Goal: Task Accomplishment & Management: Manage account settings

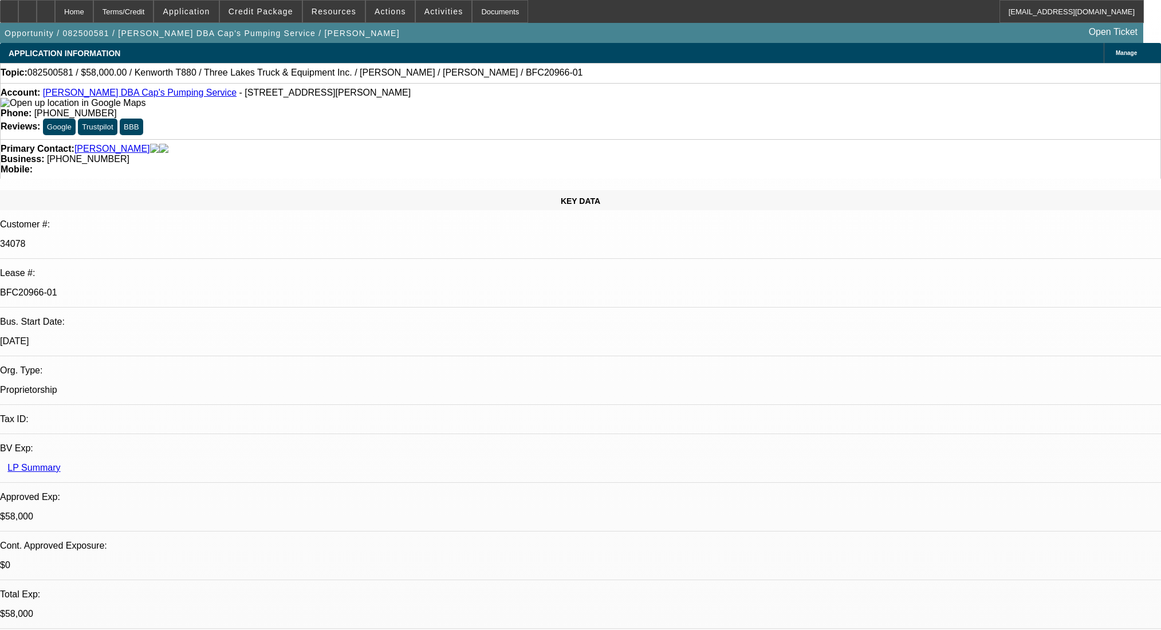
select select "0"
select select "9"
select select "0"
select select "6"
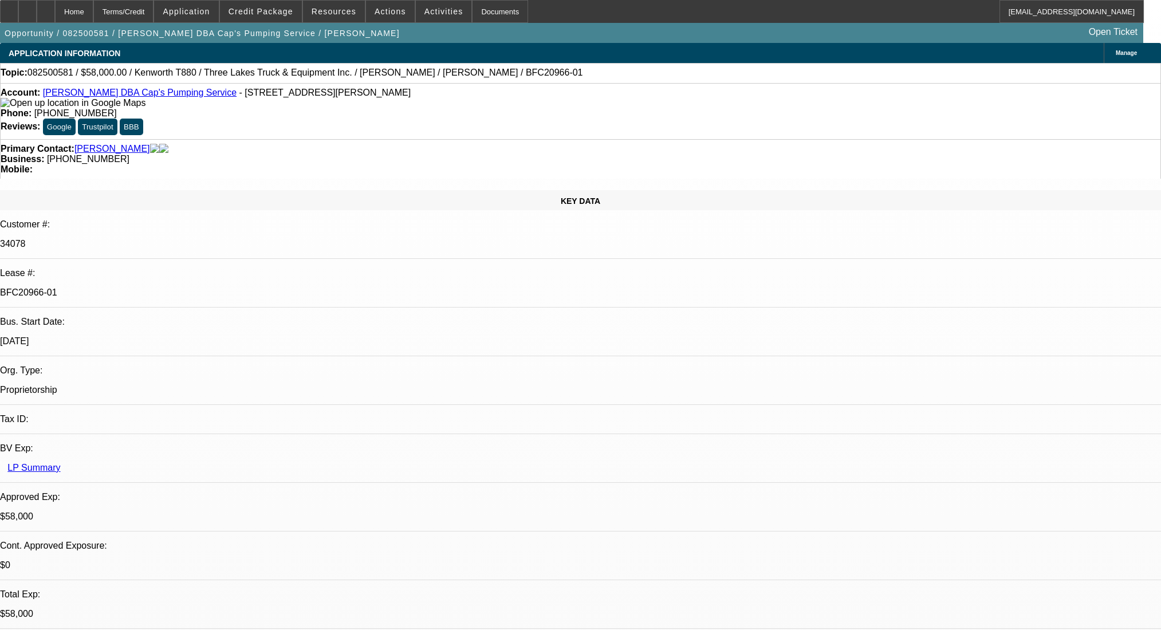
select select "0"
select select "9"
select select "0"
select select "6"
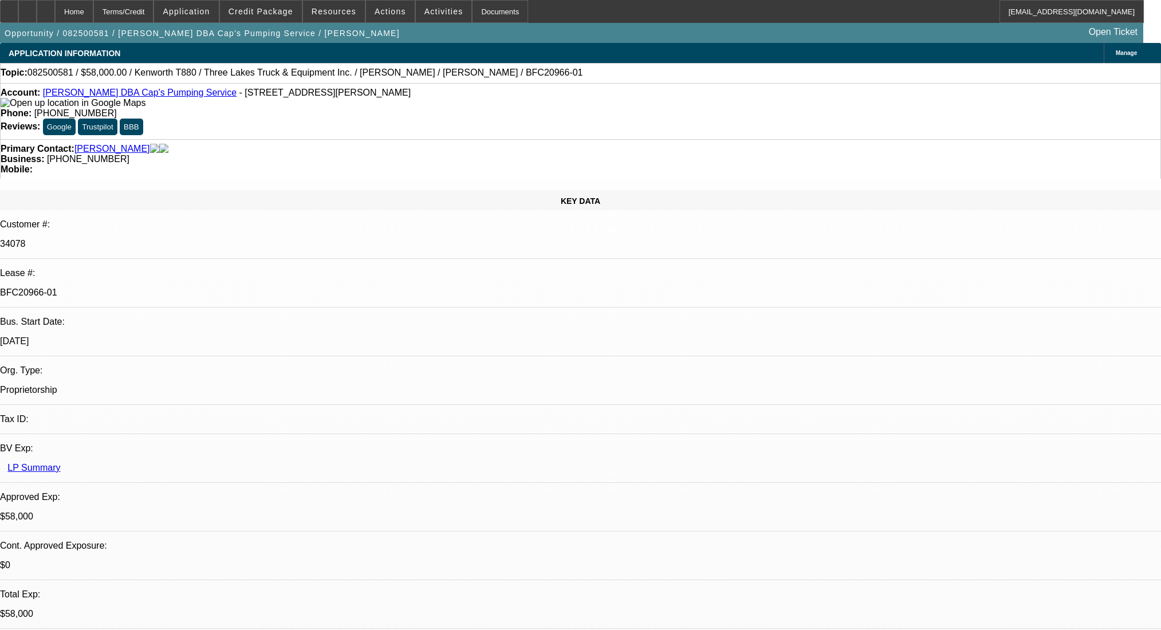
select select "0"
select select "9"
select select "0"
select select "6"
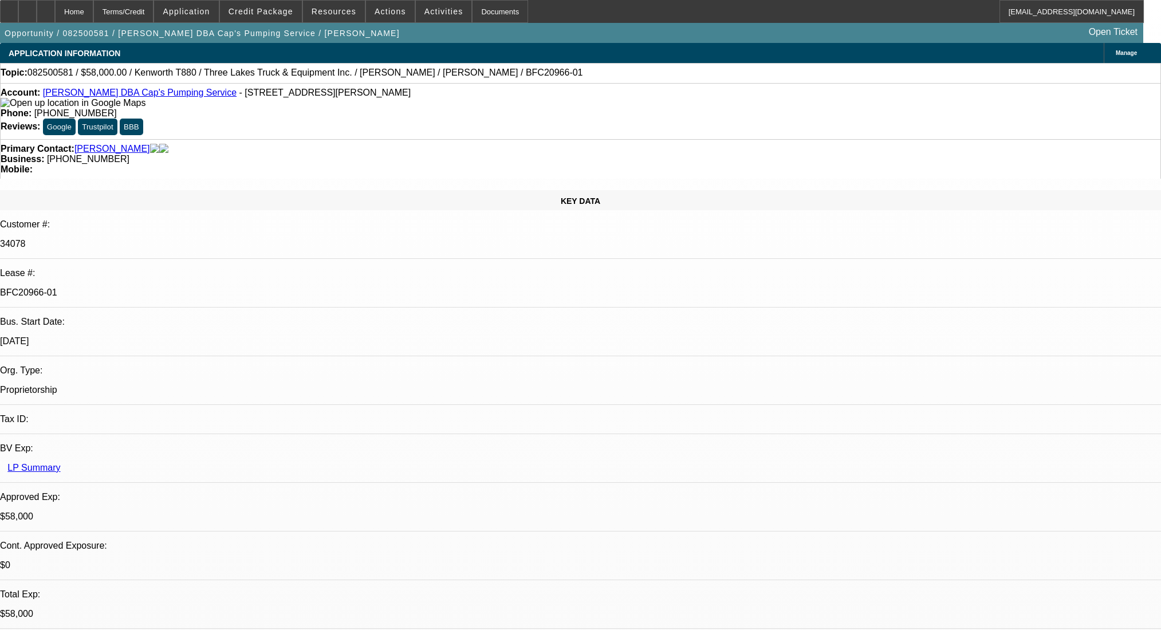
select select "0"
select select "9"
select select "0.1"
select select "4"
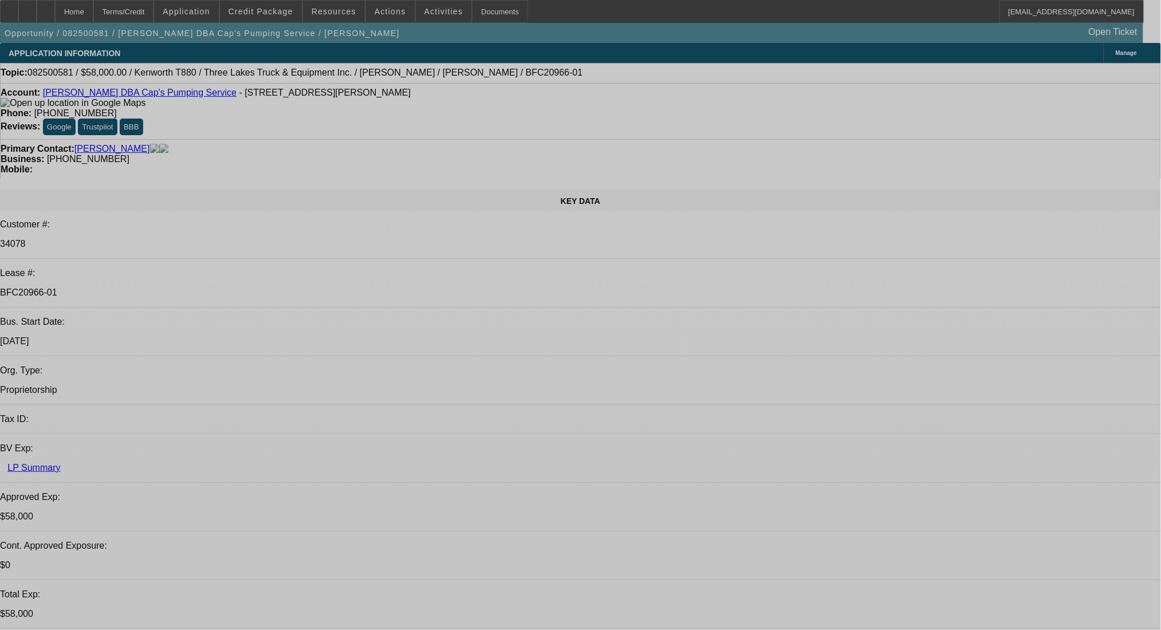
select select "0"
select select "9"
select select "0"
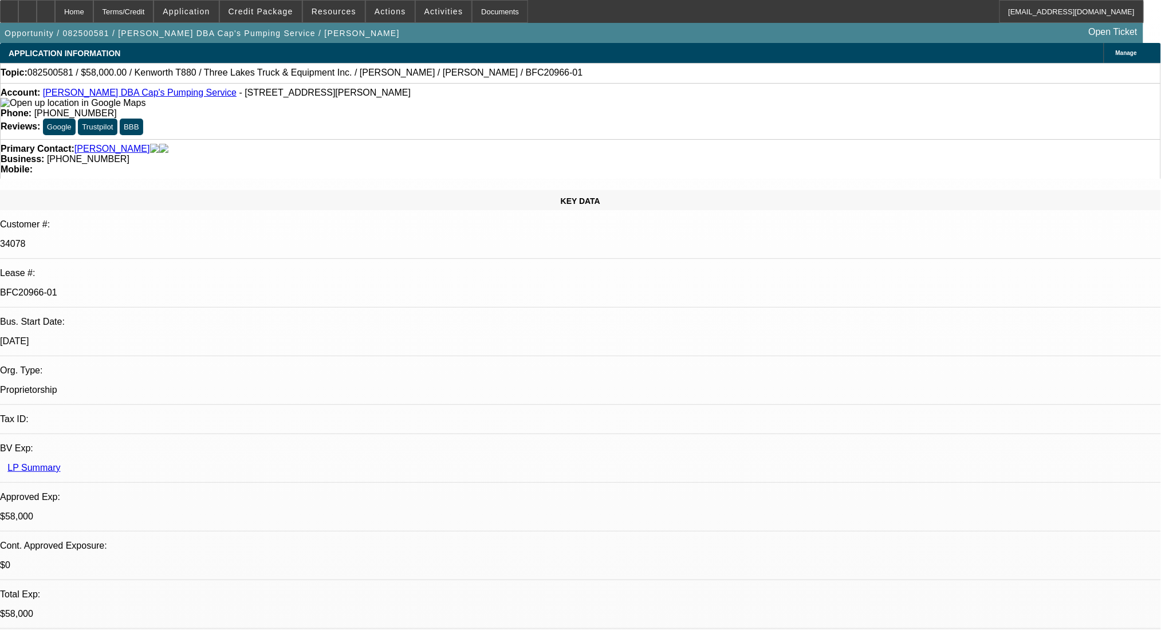
select select "6"
select select "0"
select select "9"
select select "0"
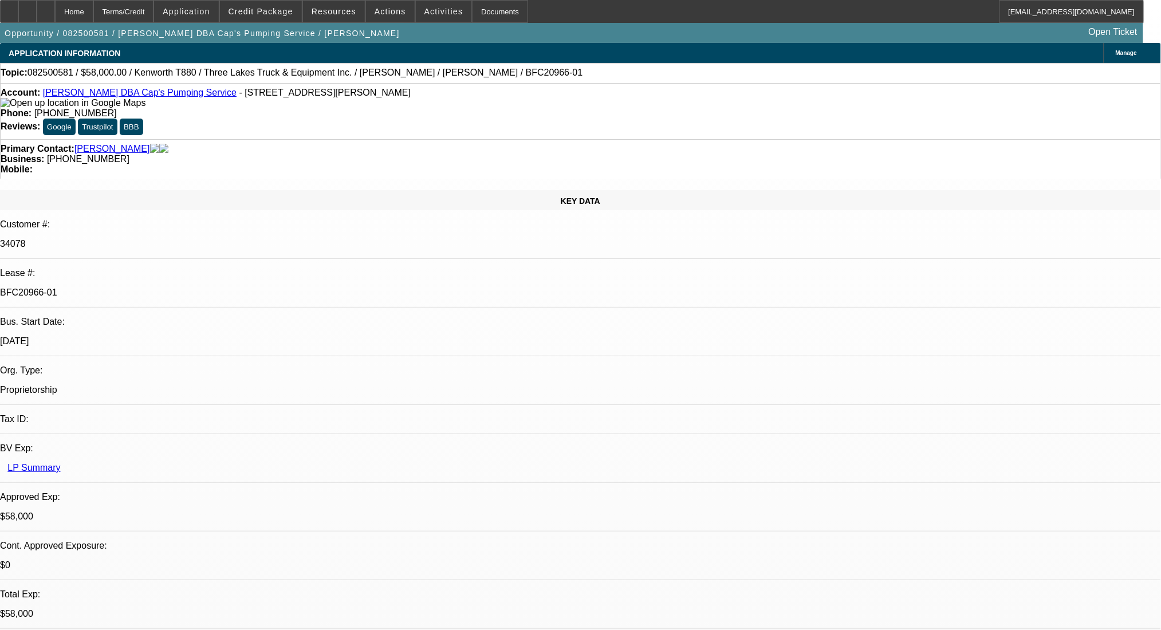
select select "6"
select select "0"
select select "9"
select select "0"
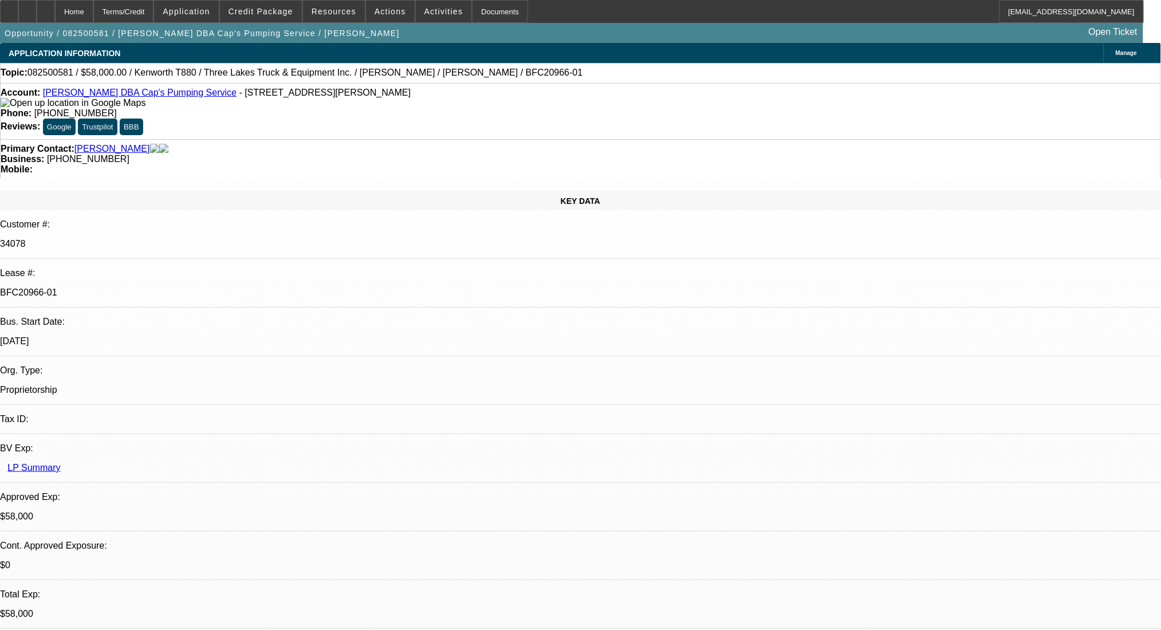
select select "6"
select select "0"
select select "9"
select select "0.1"
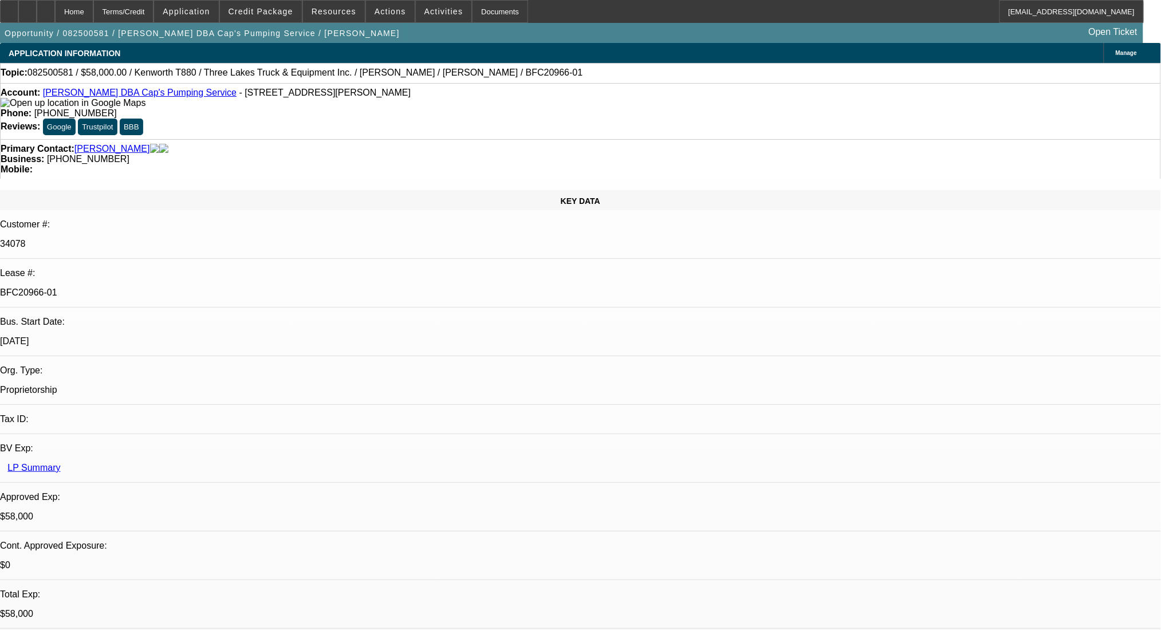
select select "4"
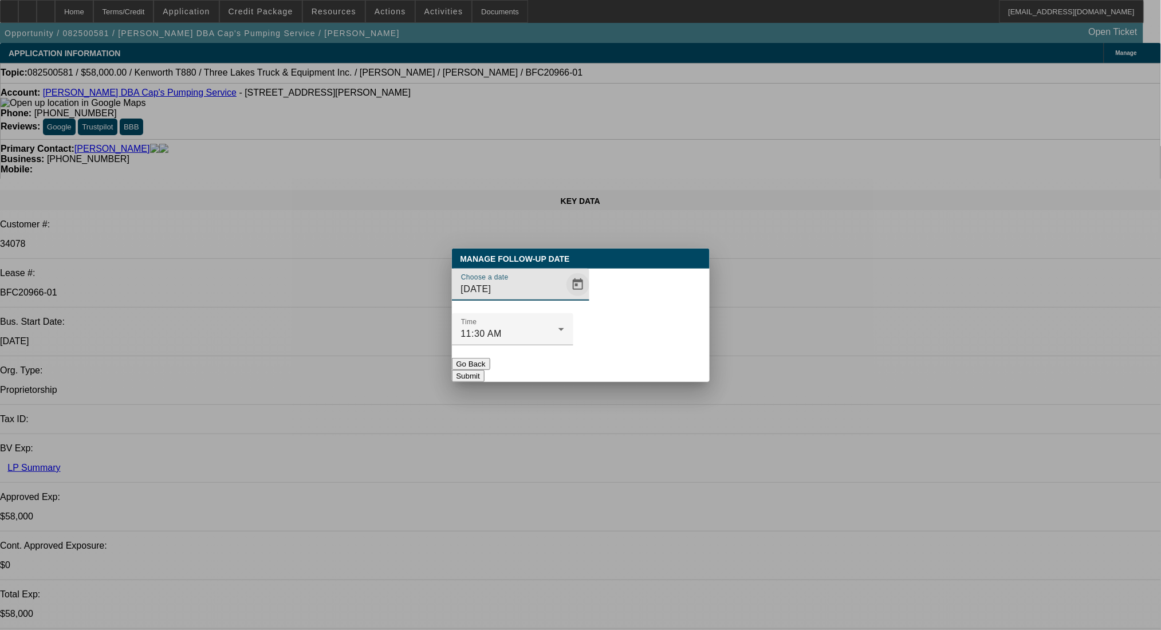
click at [564, 298] on span "Open calendar" at bounding box center [577, 284] width 27 height 27
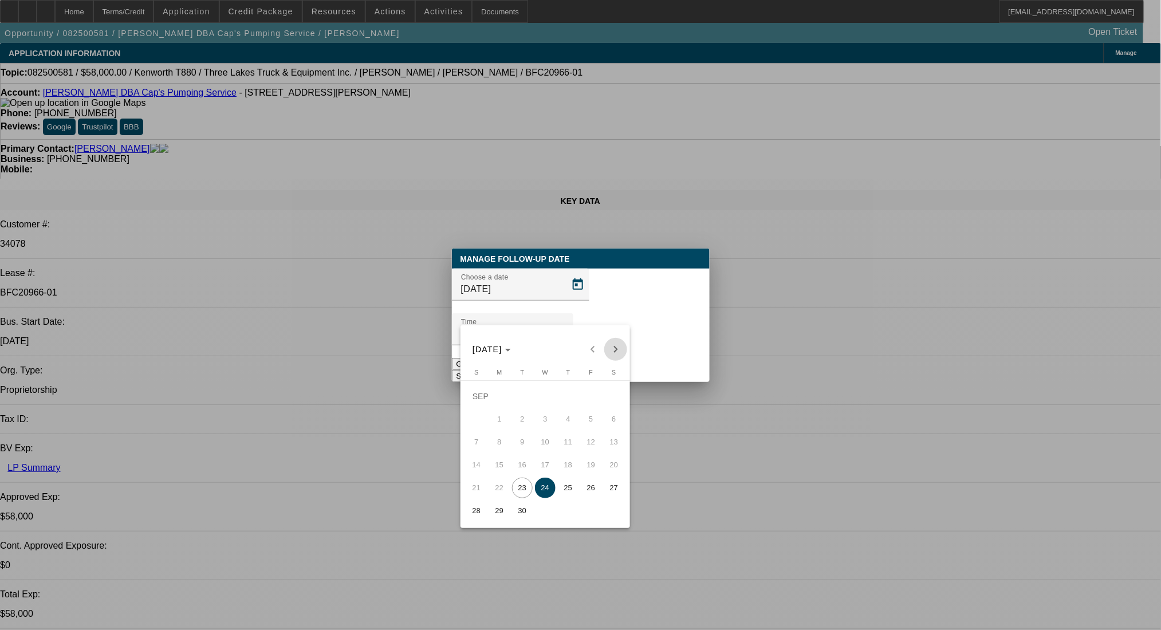
click at [611, 353] on span "Next month" at bounding box center [615, 349] width 23 height 23
click at [565, 471] on span "23" at bounding box center [568, 465] width 21 height 21
type input "10/23/2025"
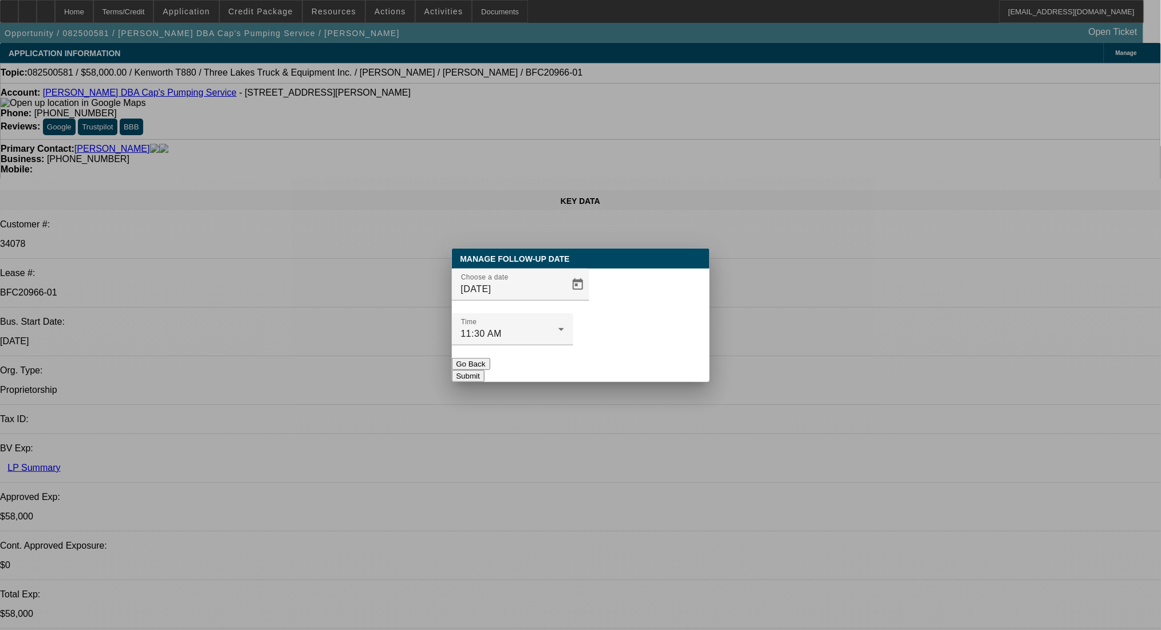
click at [485, 370] on button "Submit" at bounding box center [468, 376] width 33 height 12
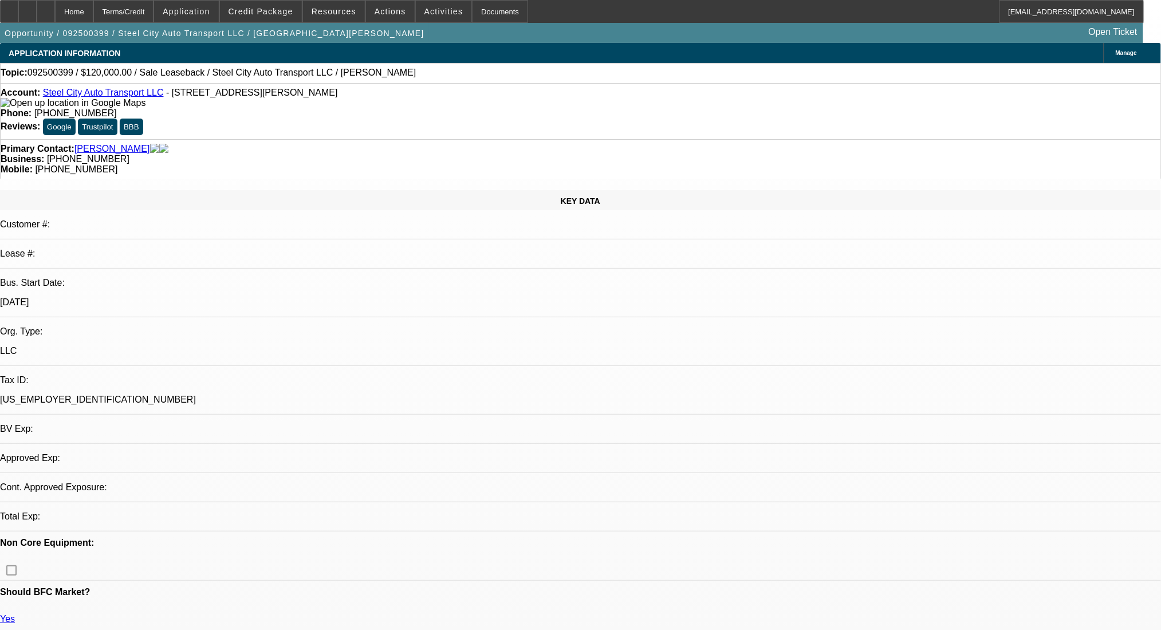
select select "0"
select select "2"
select select "0.1"
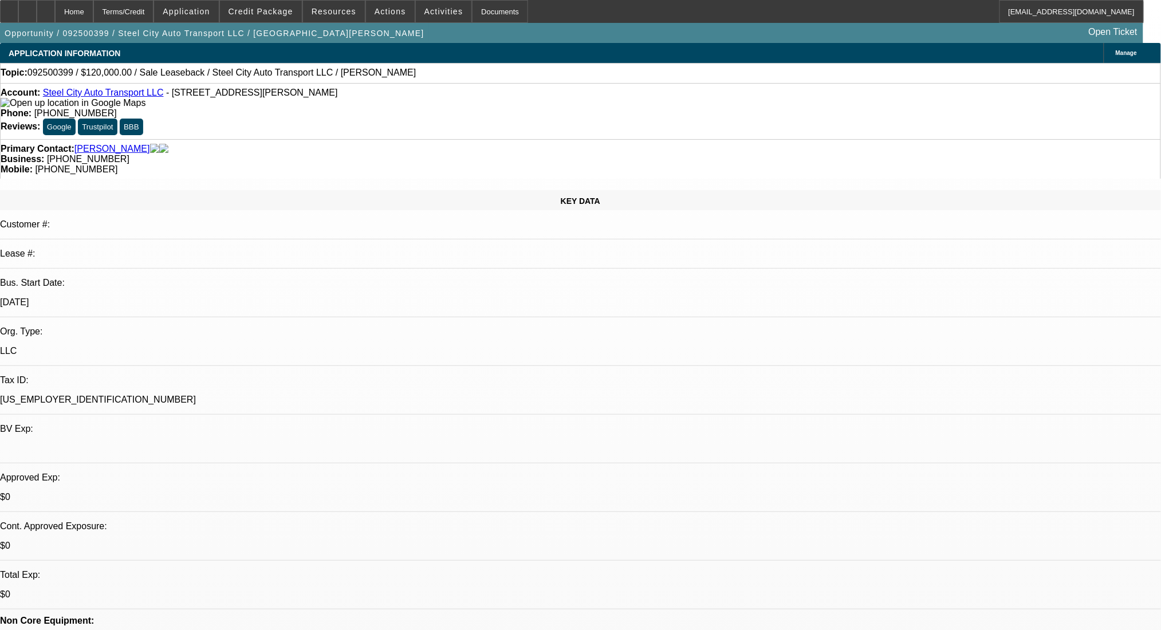
select select "1"
select select "2"
select select "4"
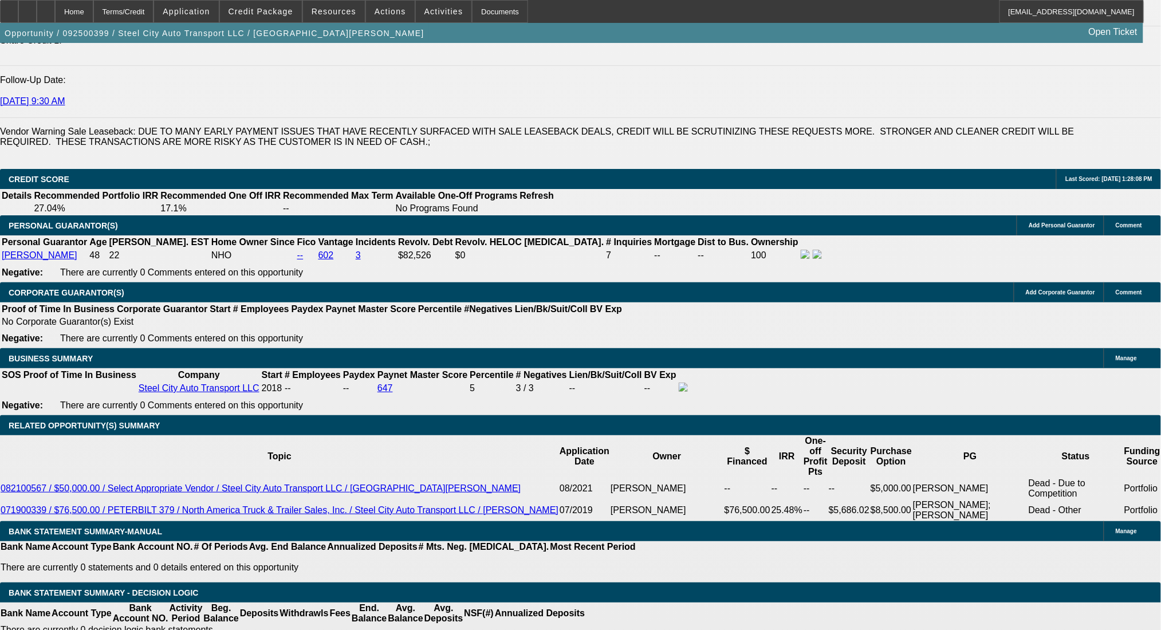
scroll to position [1680, 0]
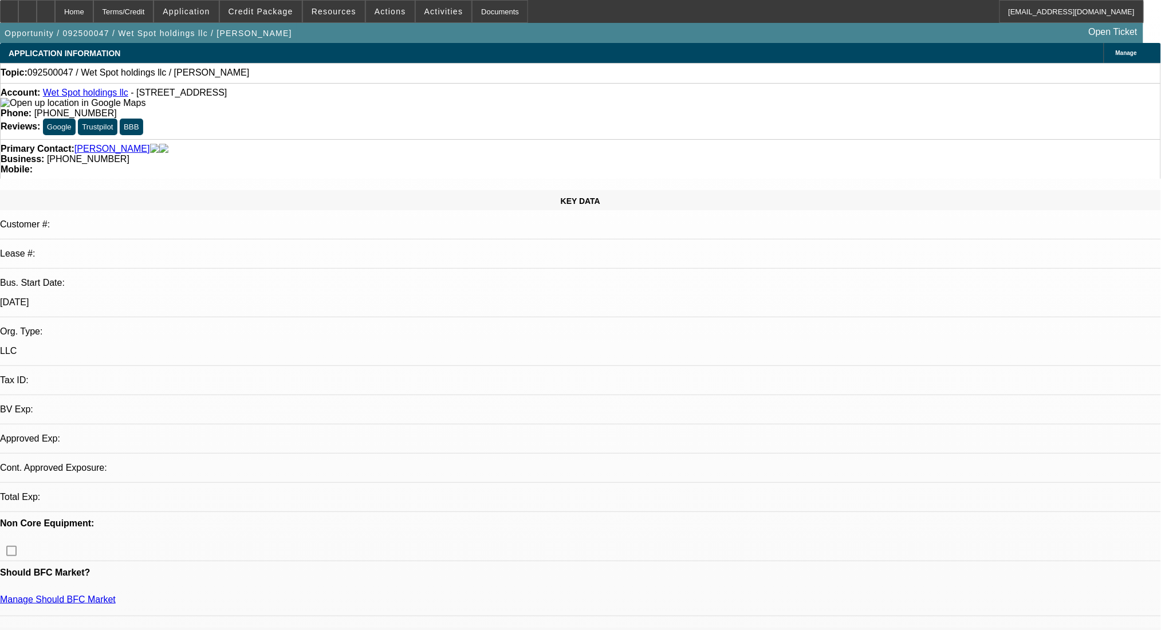
select select "0"
select select "2"
select select "0.1"
select select "2"
select select "4"
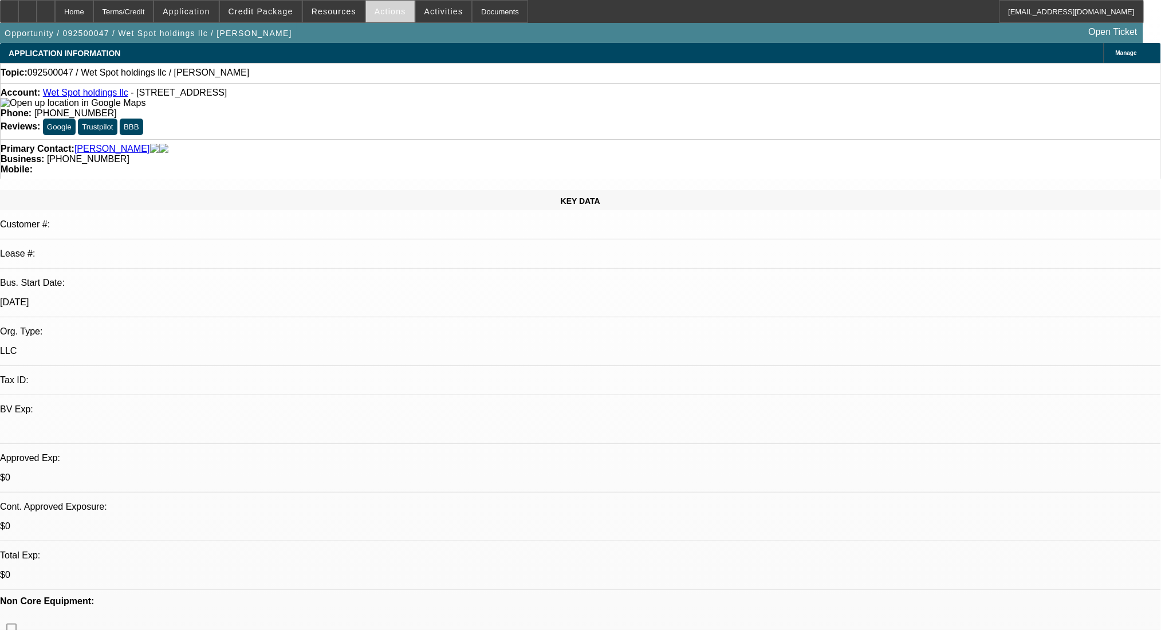
click at [383, 12] on span "Actions" at bounding box center [391, 11] width 32 height 9
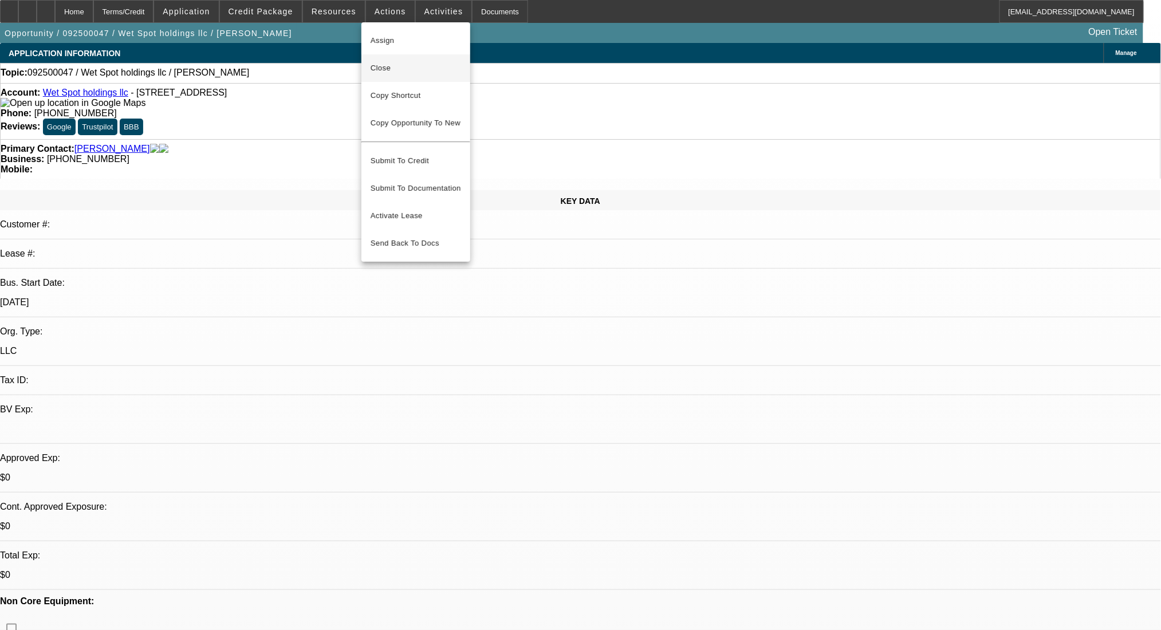
click at [396, 68] on span "Close" at bounding box center [416, 68] width 91 height 14
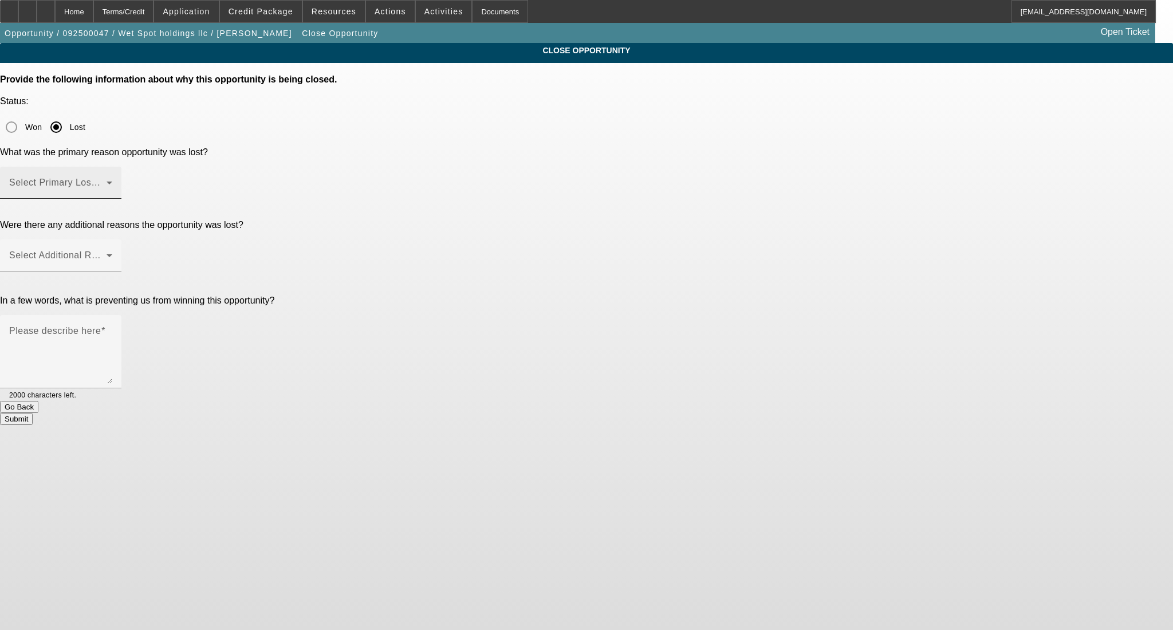
click at [112, 167] on div "Select Primary Lost Reason" at bounding box center [60, 183] width 103 height 32
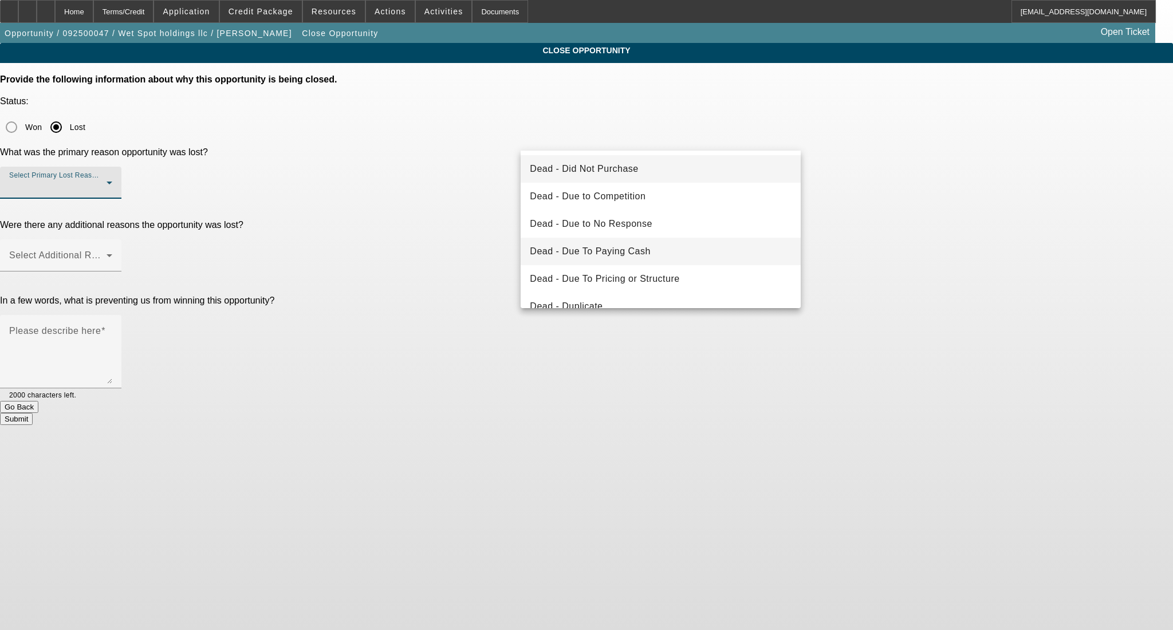
click at [637, 247] on span "Dead - Due To Paying Cash" at bounding box center [590, 252] width 121 height 14
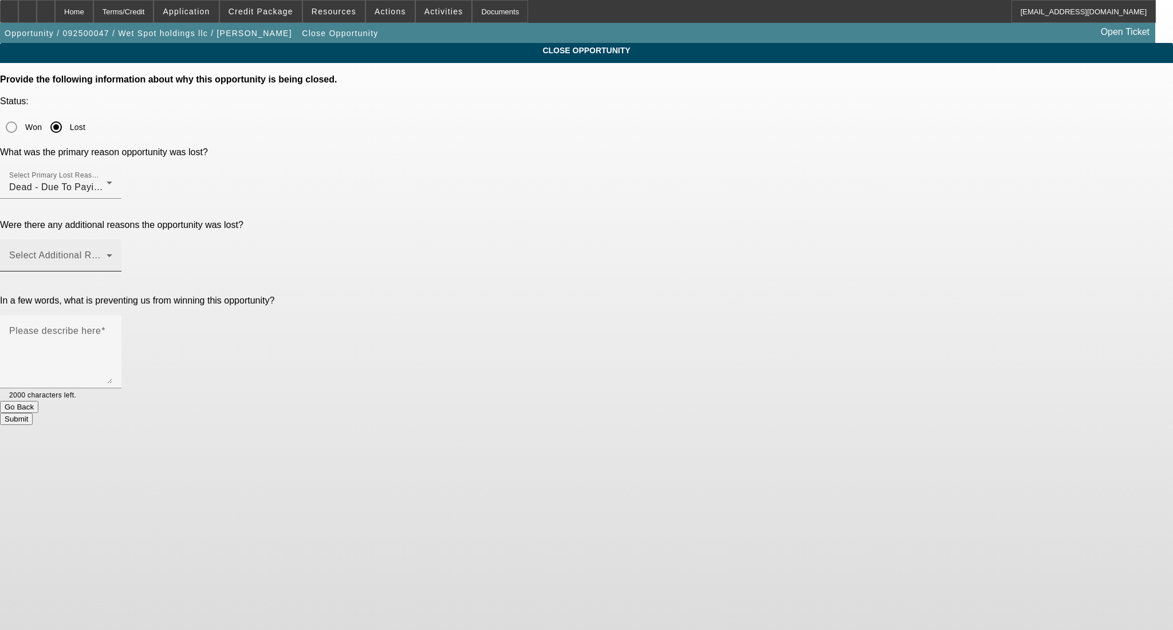
click at [112, 239] on div "Select Additional Reasons" at bounding box center [60, 255] width 103 height 32
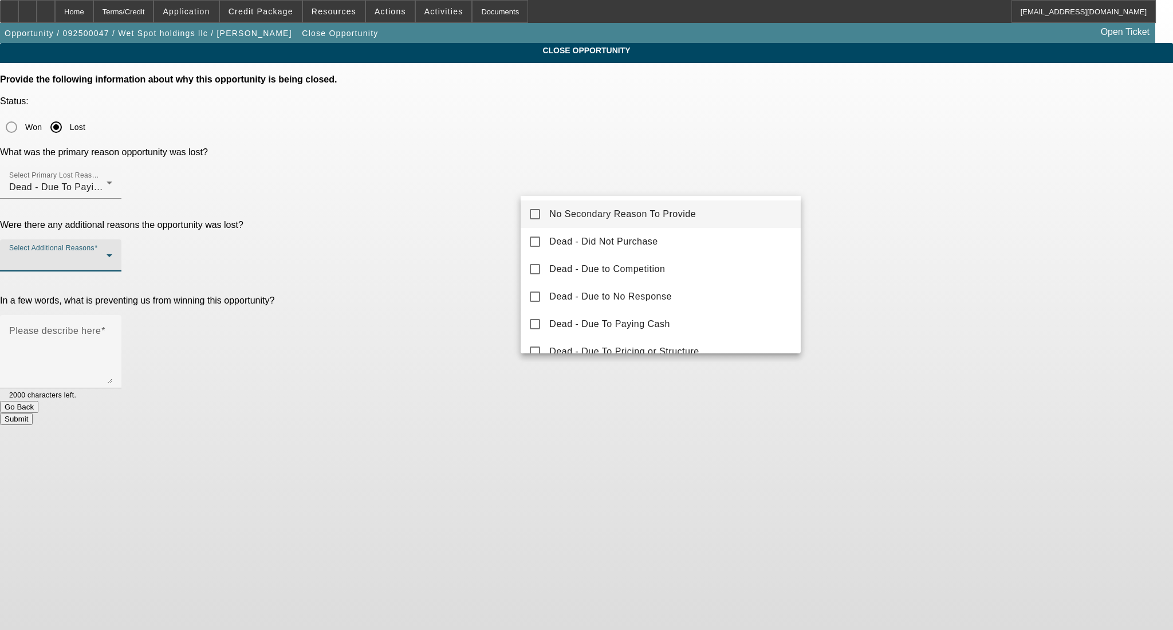
drag, startPoint x: 674, startPoint y: 215, endPoint x: 810, endPoint y: 224, distance: 136.1
click at [675, 215] on span "No Secondary Reason To Provide" at bounding box center [622, 214] width 147 height 14
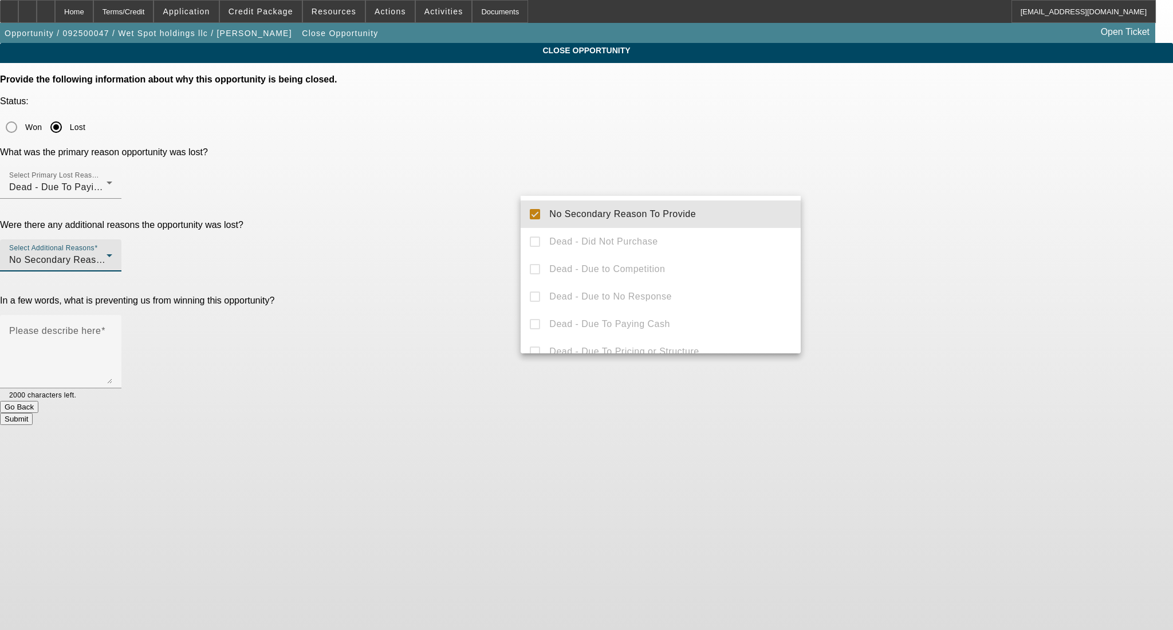
click at [861, 225] on div at bounding box center [586, 315] width 1173 height 630
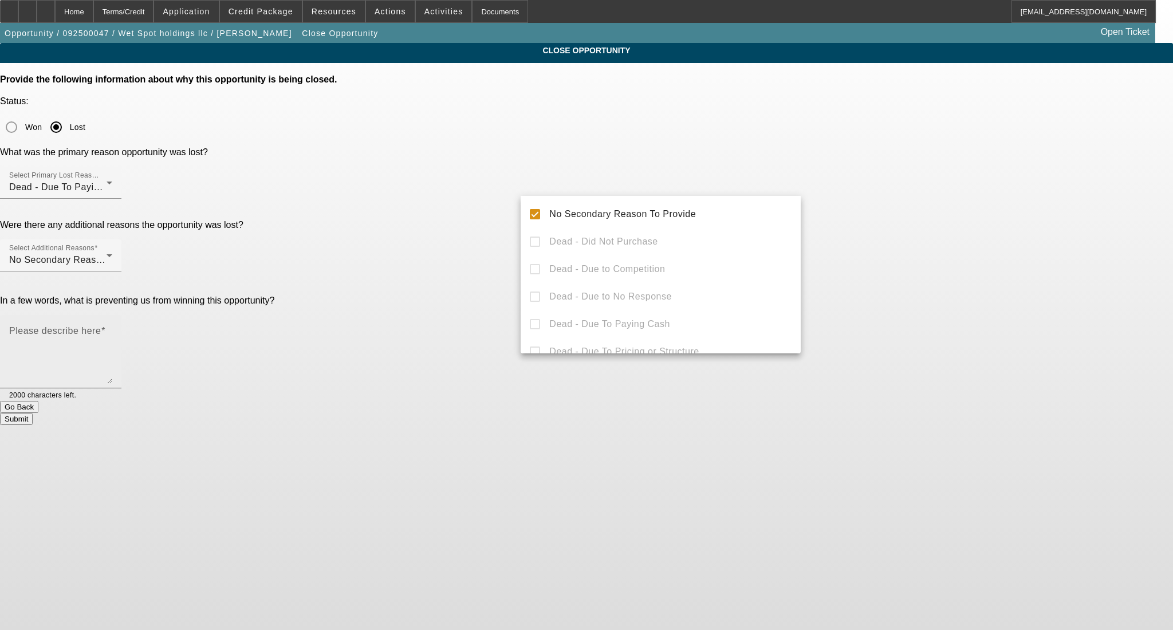
click at [112, 329] on textarea "Please describe here" at bounding box center [60, 356] width 103 height 55
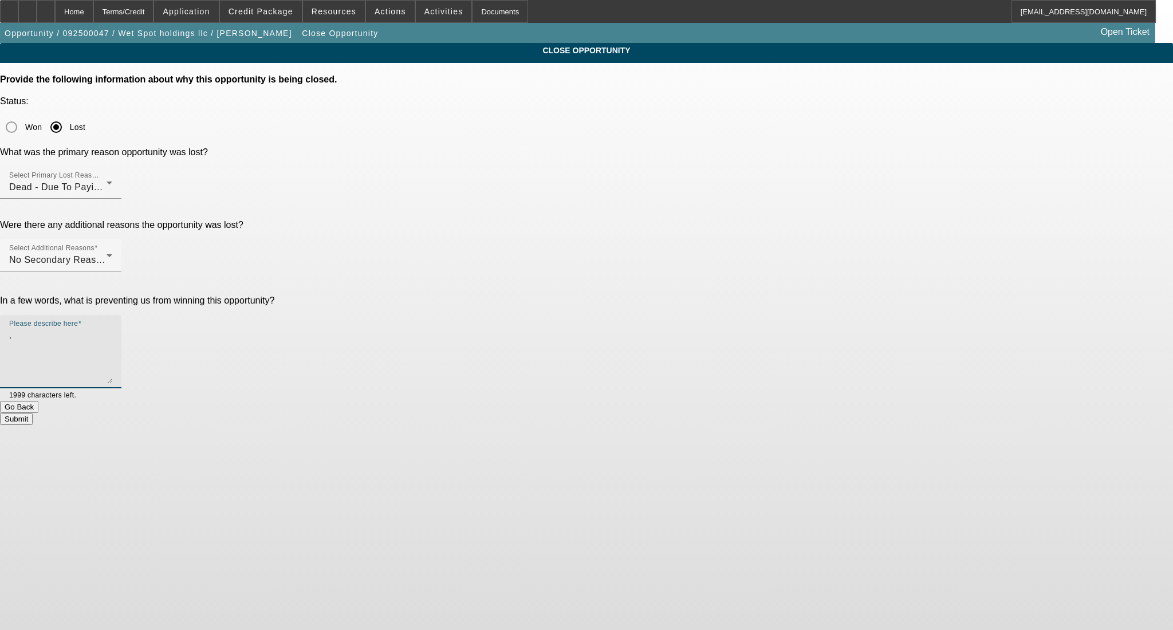
type textarea "."
click at [33, 413] on button "Submit" at bounding box center [16, 419] width 33 height 12
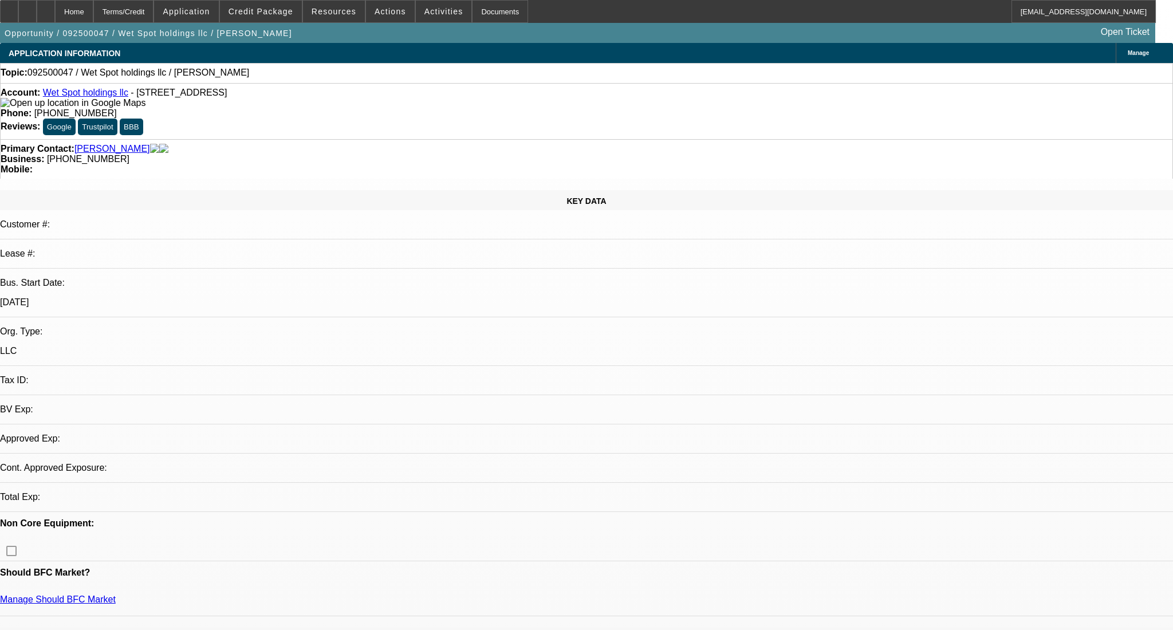
select select "0"
select select "2"
select select "0.1"
select select "4"
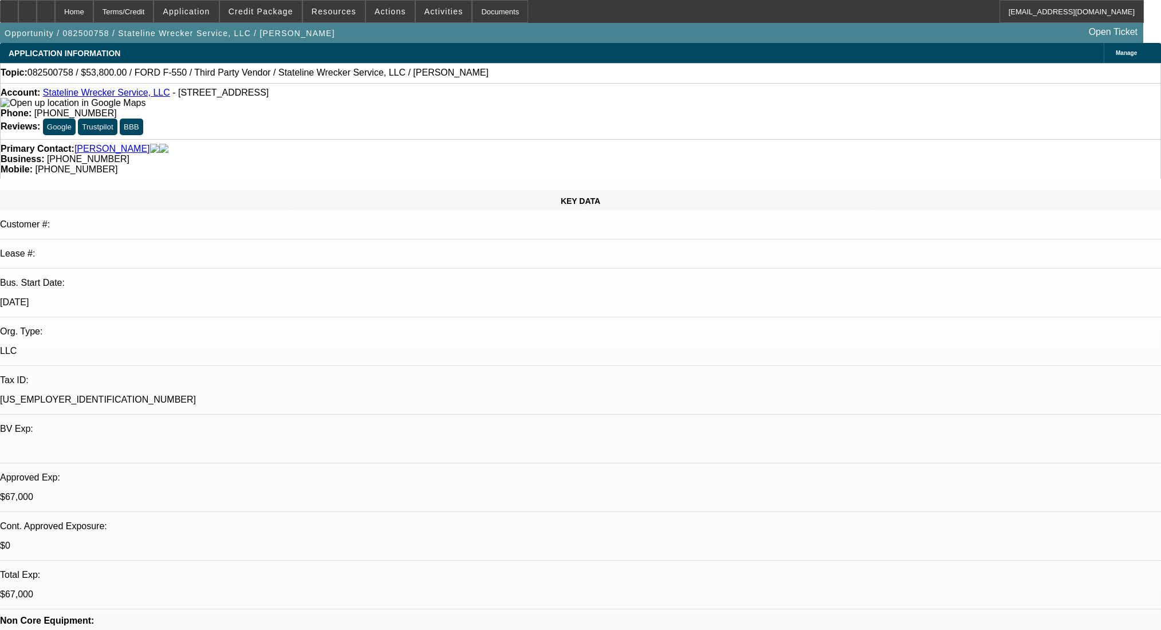
select select "0"
select select "2"
select select "0.1"
select select "4"
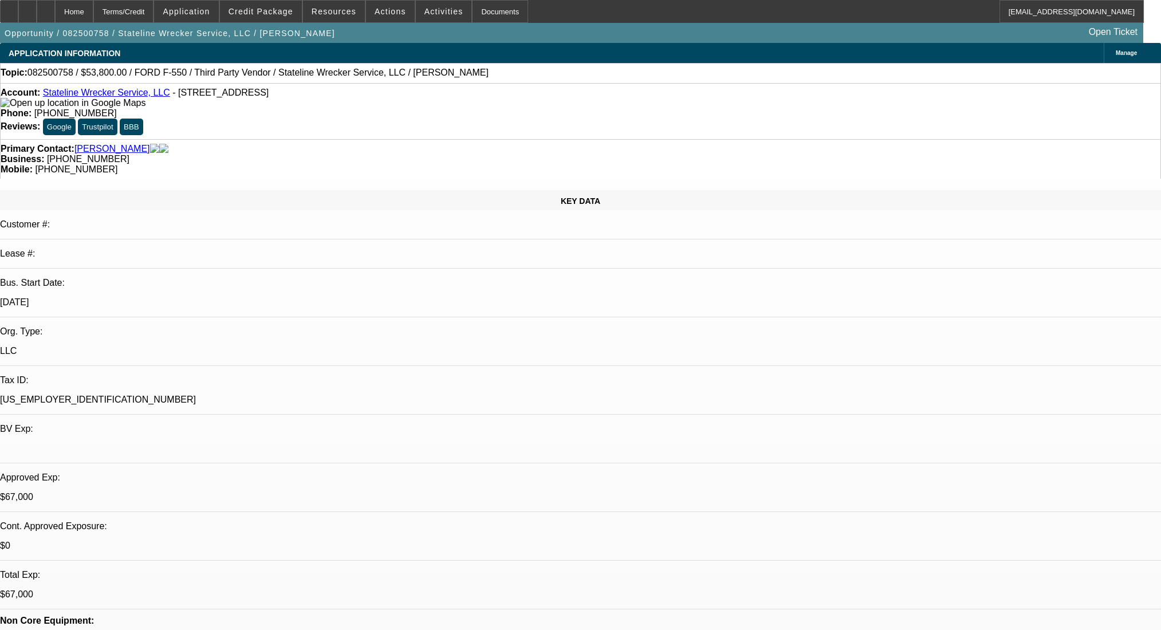
select select "0"
select select "2"
select select "0.1"
select select "4"
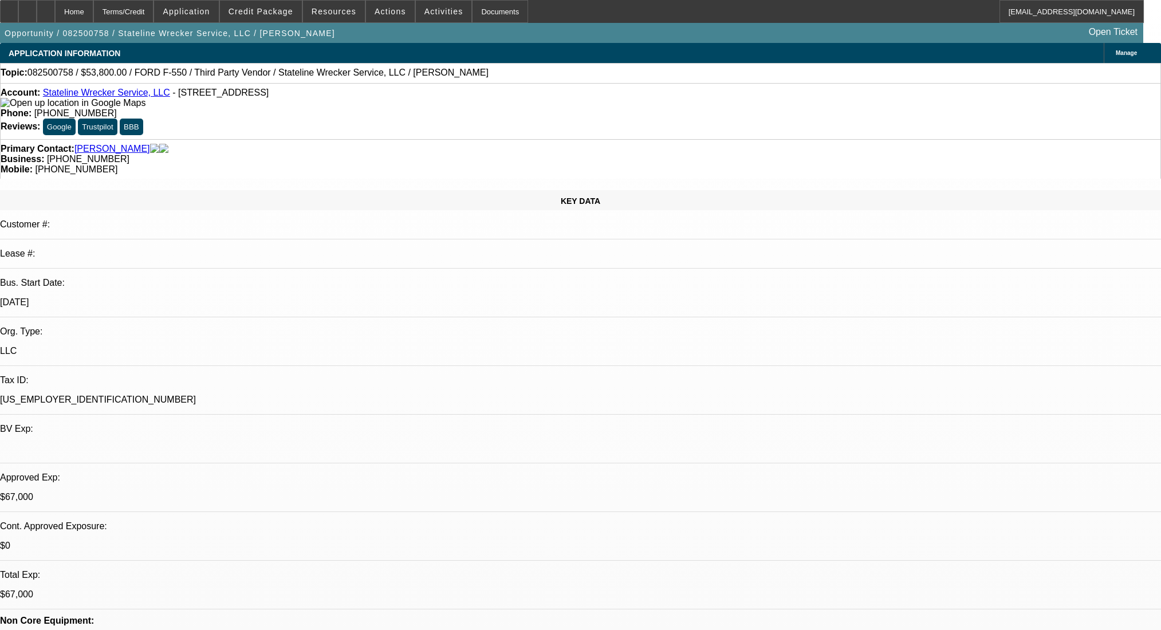
select select "0"
select select "2"
select select "0.1"
select select "4"
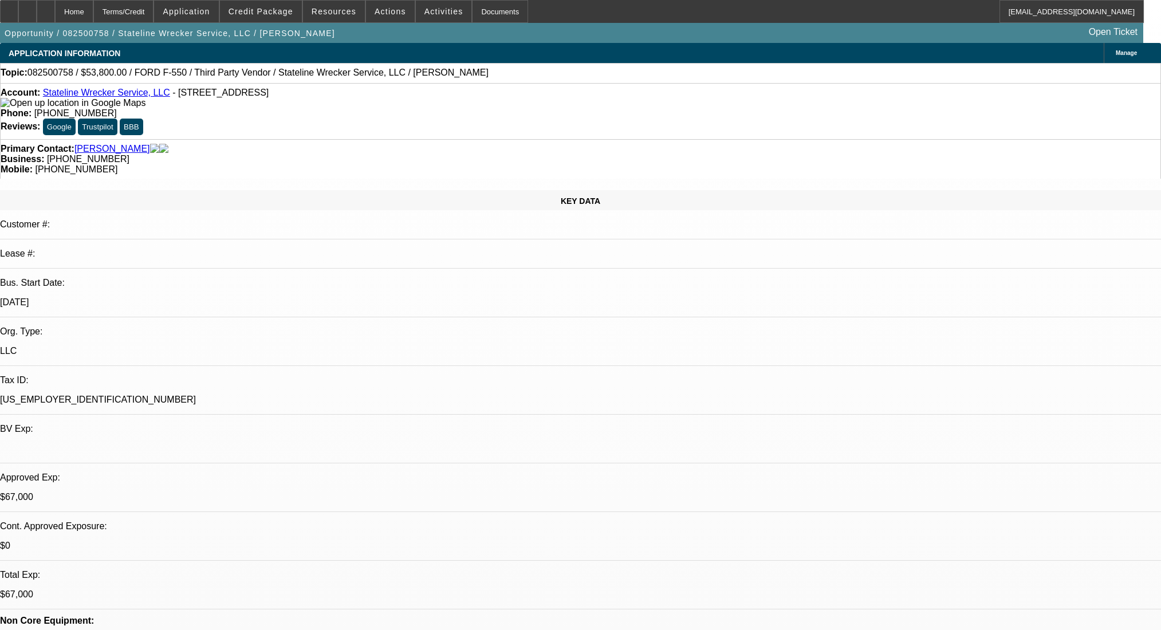
select select "0"
select select "2"
select select "0.1"
select select "4"
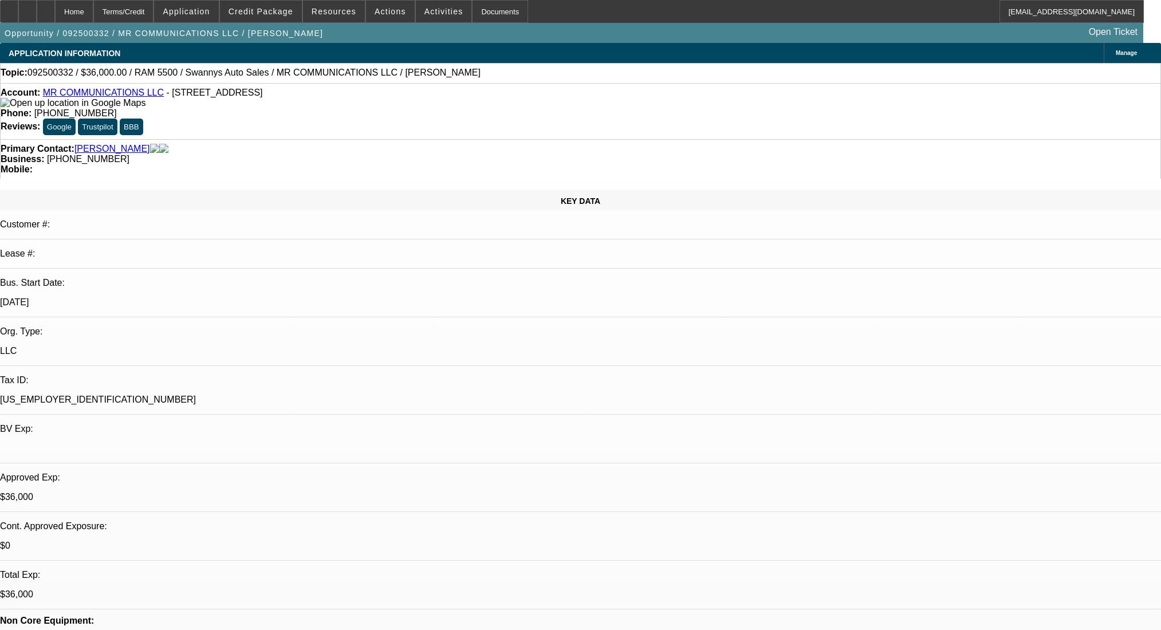
select select "0"
select select "2"
select select "0"
select select "6"
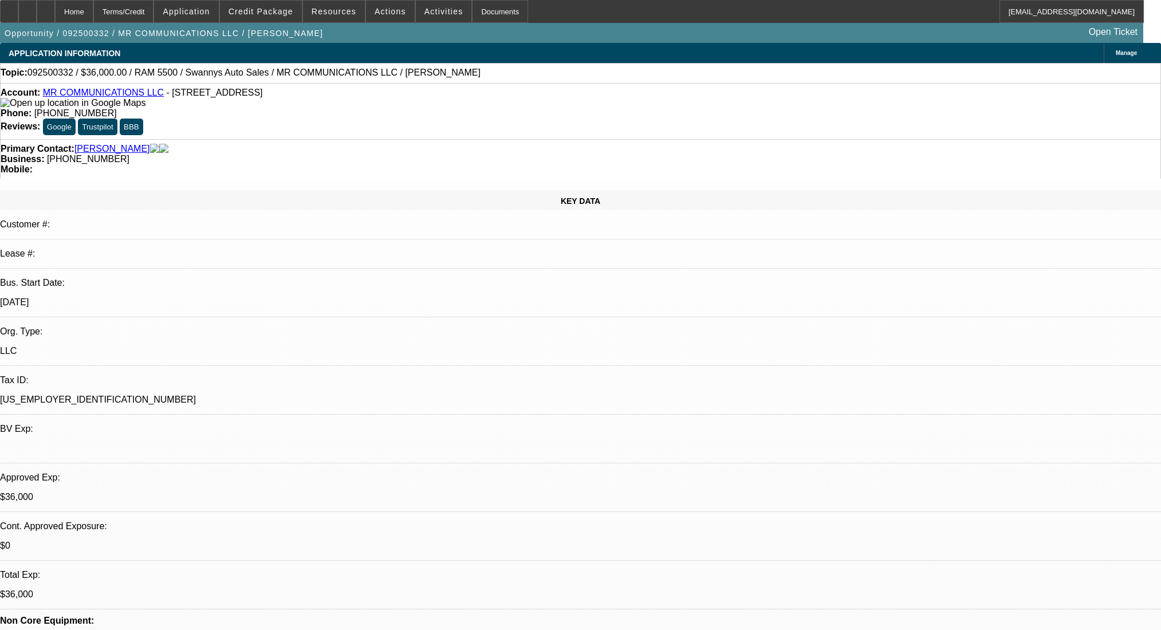
select select "0"
select select "2"
select select "0"
select select "6"
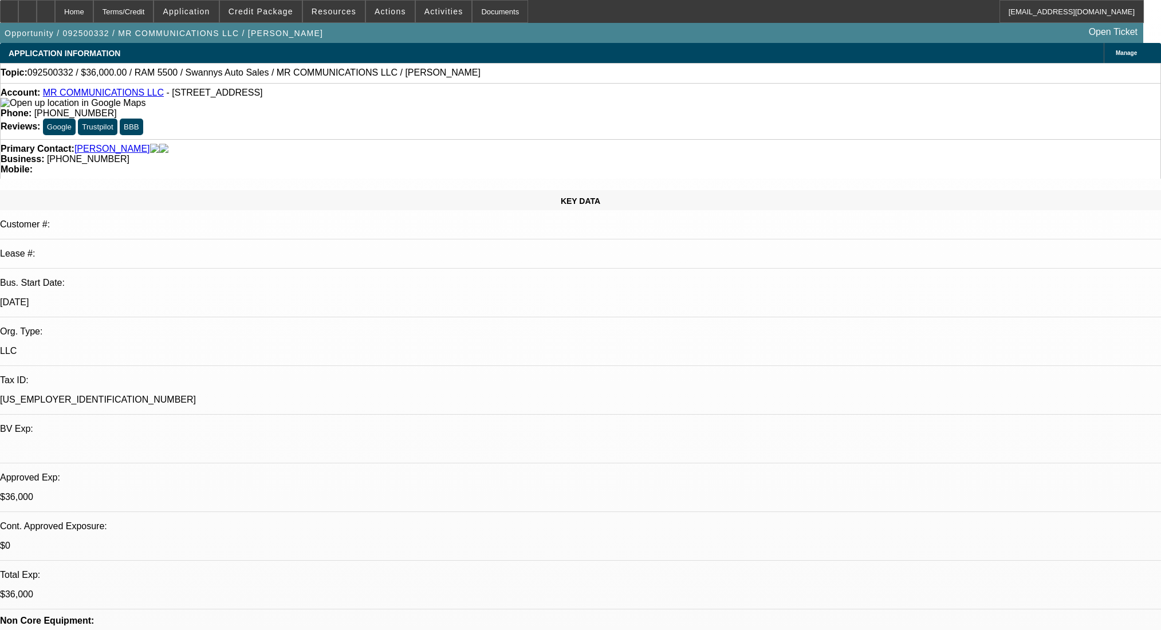
select select "0"
select select "2"
select select "0"
select select "6"
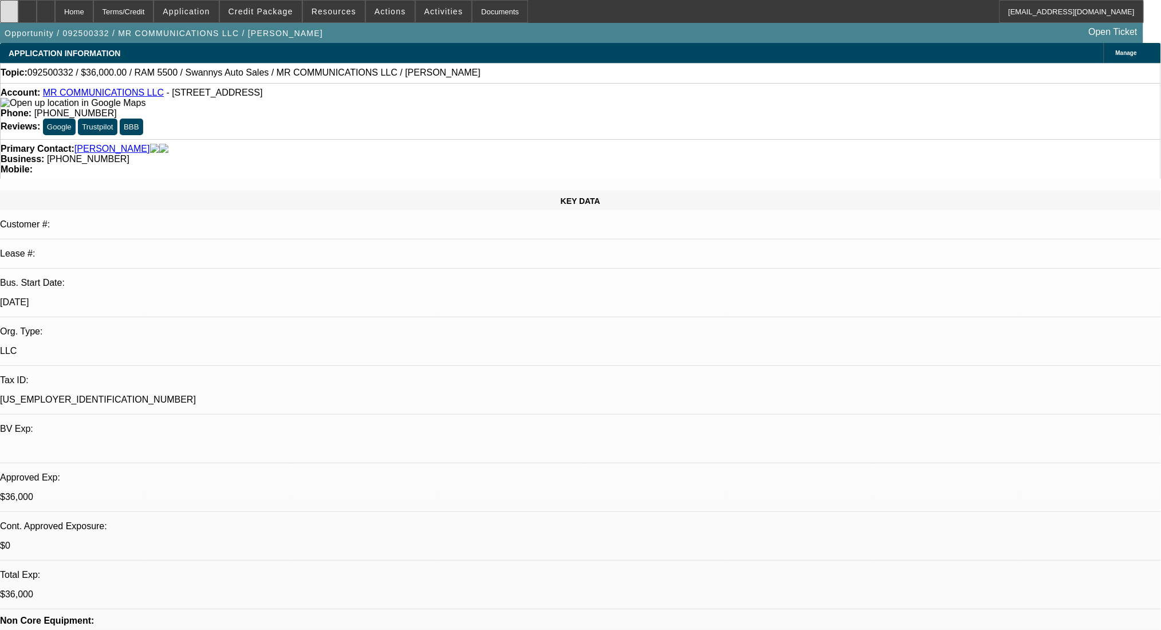
click at [14, 10] on div at bounding box center [9, 11] width 18 height 23
click at [151, 12] on div "Terms/Credit" at bounding box center [123, 11] width 61 height 23
click at [140, 9] on div "Terms/Credit" at bounding box center [123, 11] width 61 height 23
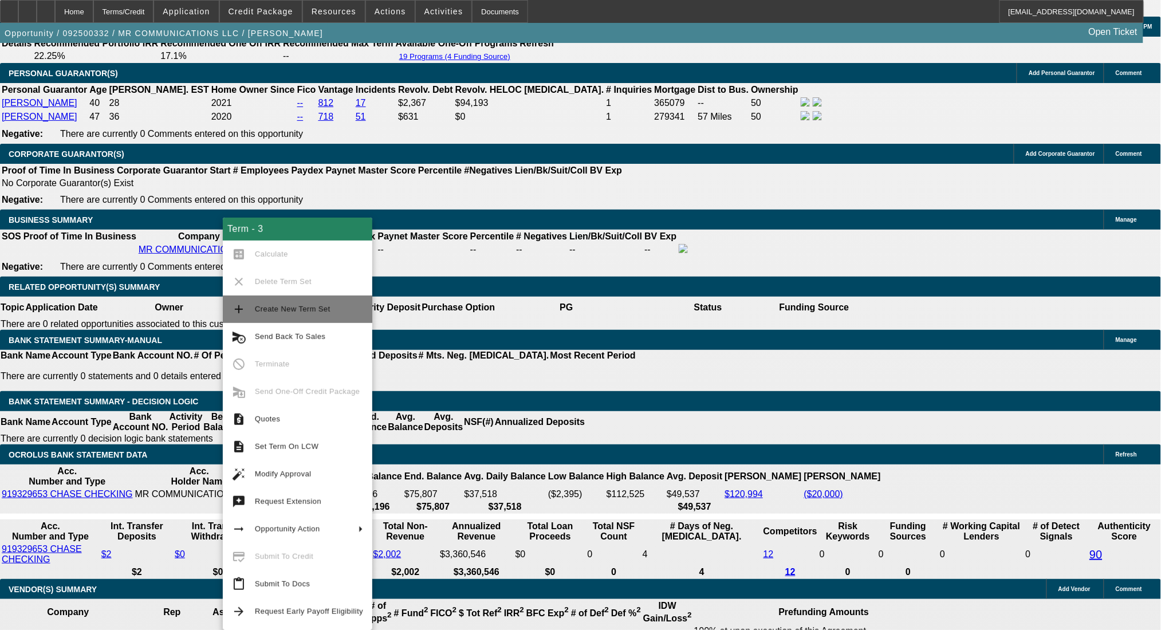
click at [276, 308] on span "Create New Term Set" at bounding box center [293, 309] width 76 height 9
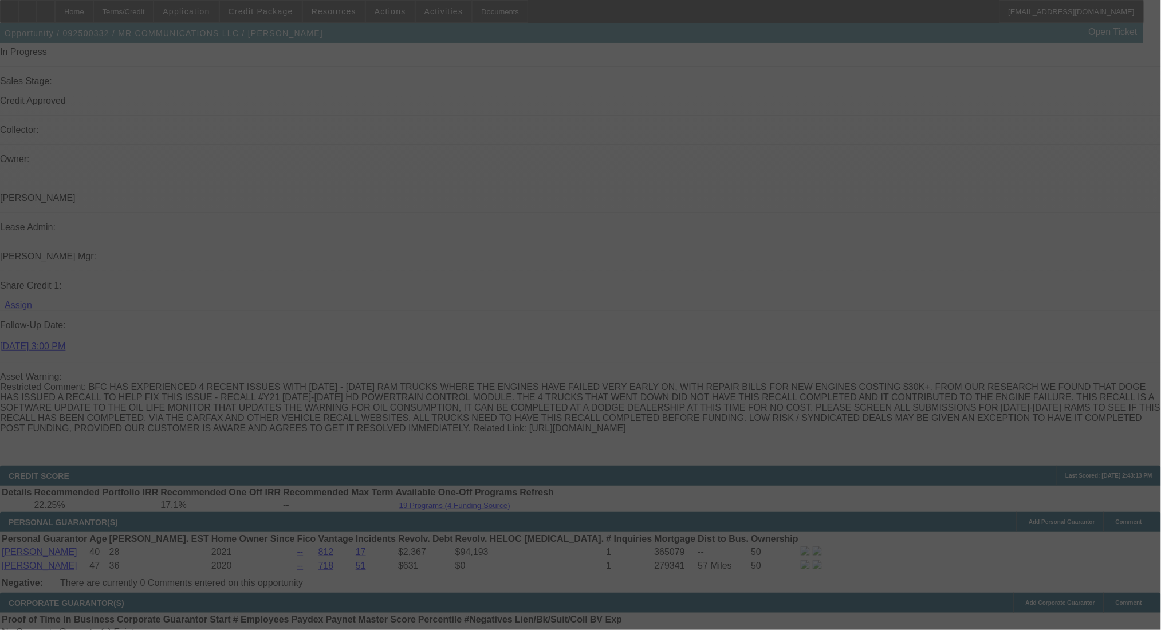
scroll to position [1322, 0]
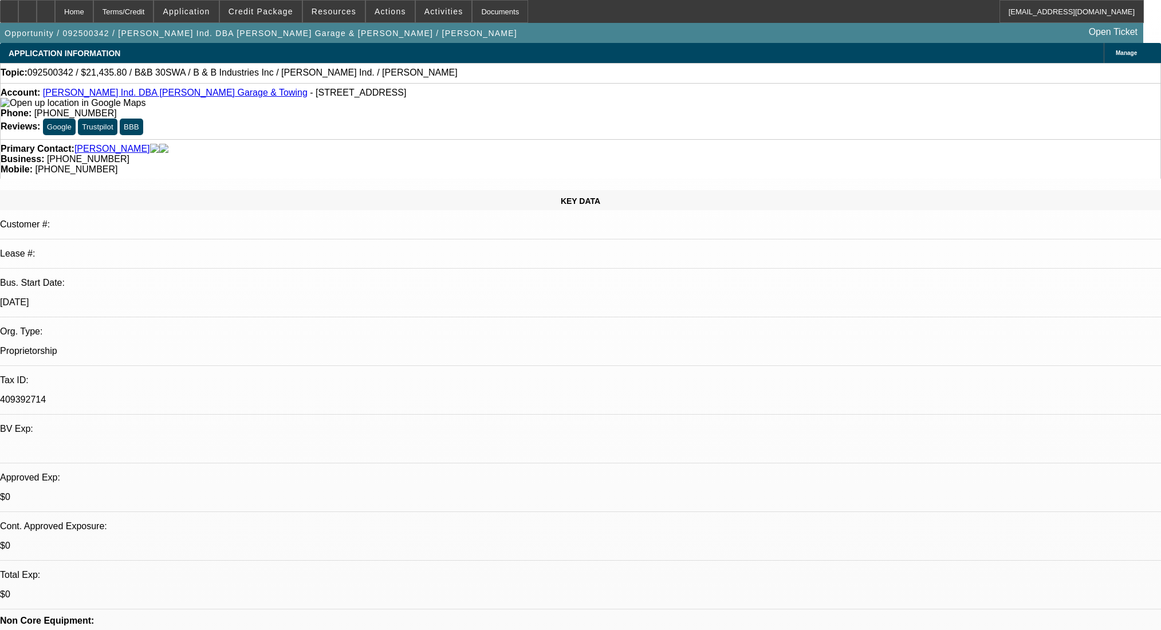
select select "0"
select select "6"
select select "0"
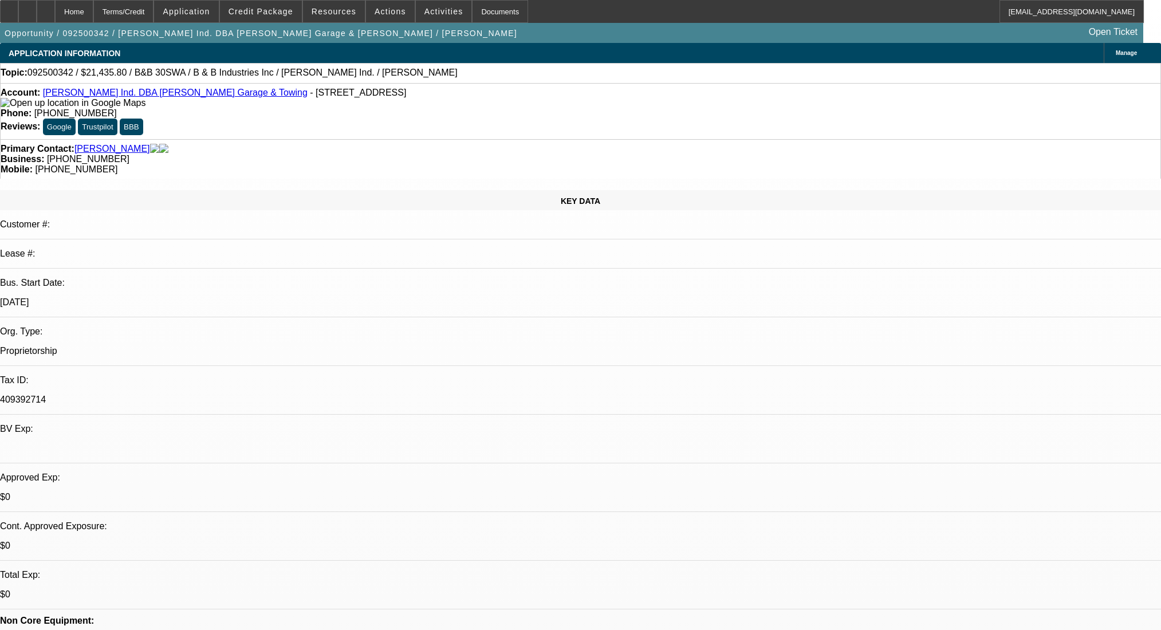
select select "0"
select select "6"
select select "0"
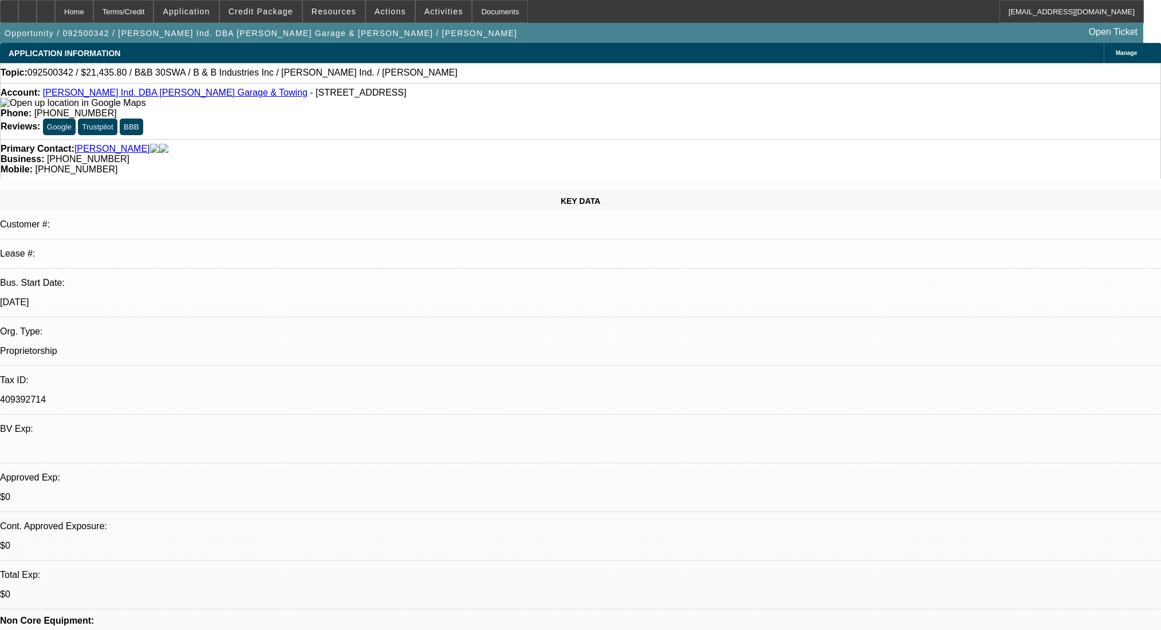
select select "0"
select select "6"
select select "0"
select select "2"
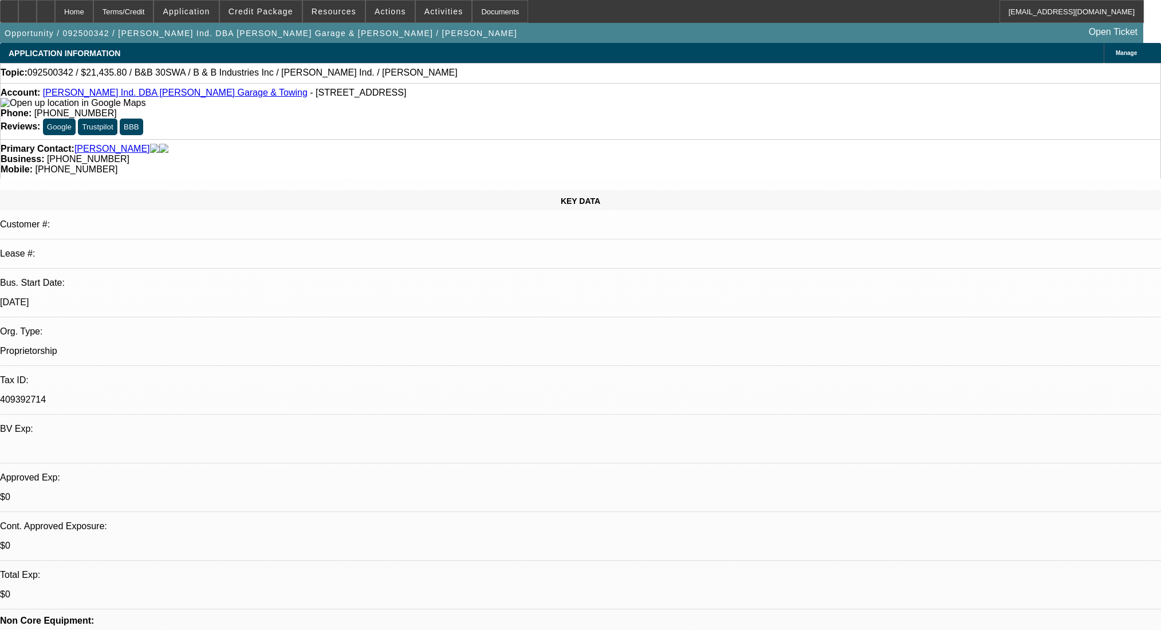
select select "0"
select select "6"
drag, startPoint x: 668, startPoint y: 142, endPoint x: 612, endPoint y: 146, distance: 55.8
click at [612, 146] on div "Primary Contact: Eskew, Benny Business: (580) 236-1535 Mobile: (580) 306-2405" at bounding box center [580, 159] width 1161 height 40
copy span "(580) 306-2405"
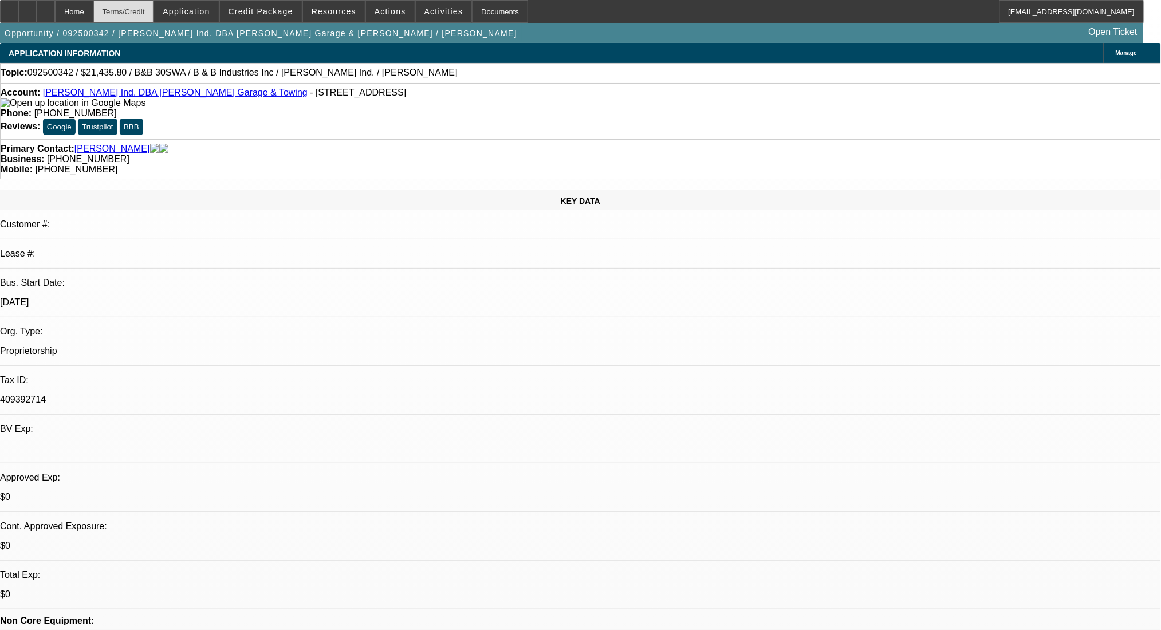
click at [136, 5] on div "Terms/Credit" at bounding box center [123, 11] width 61 height 23
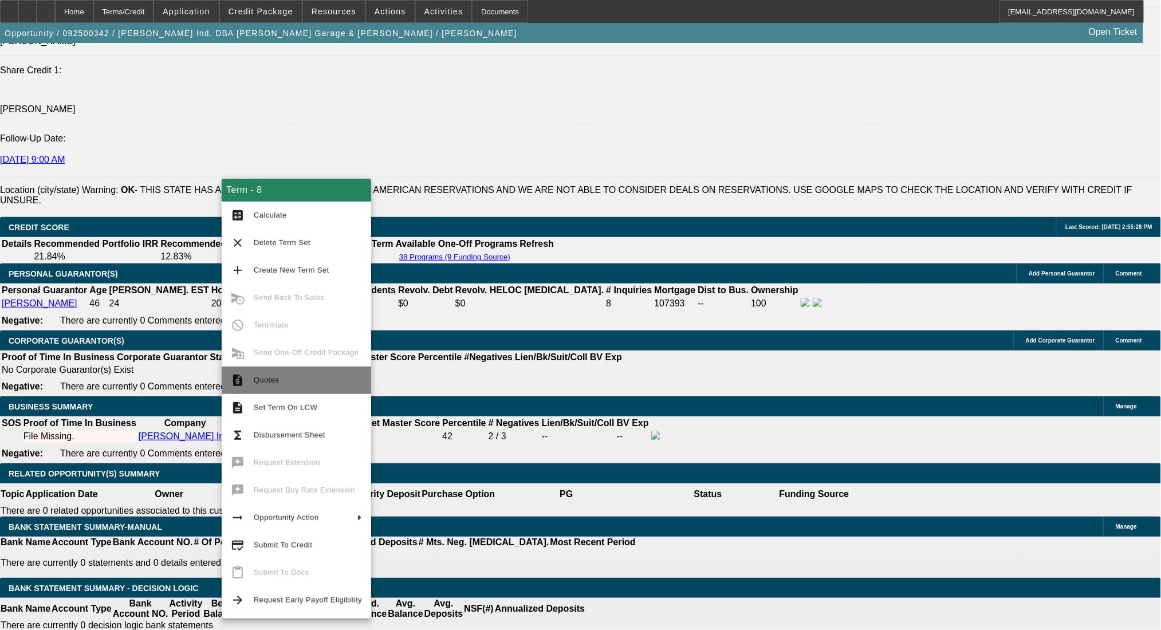
click at [317, 388] on button "request_quote Quotes" at bounding box center [297, 380] width 150 height 27
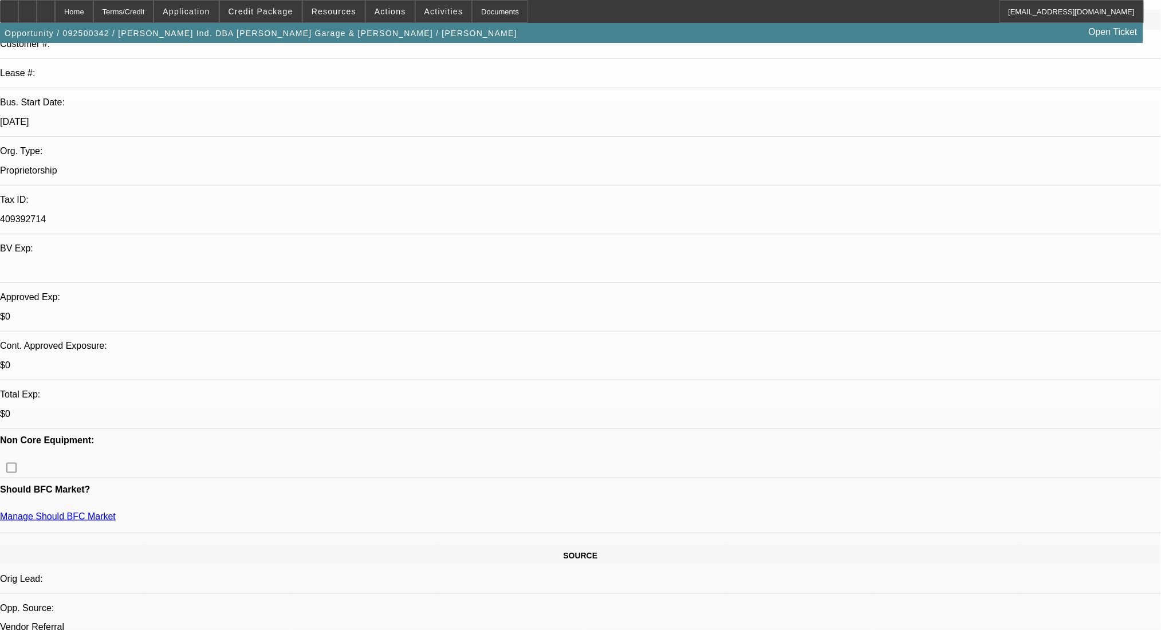
scroll to position [114, 0]
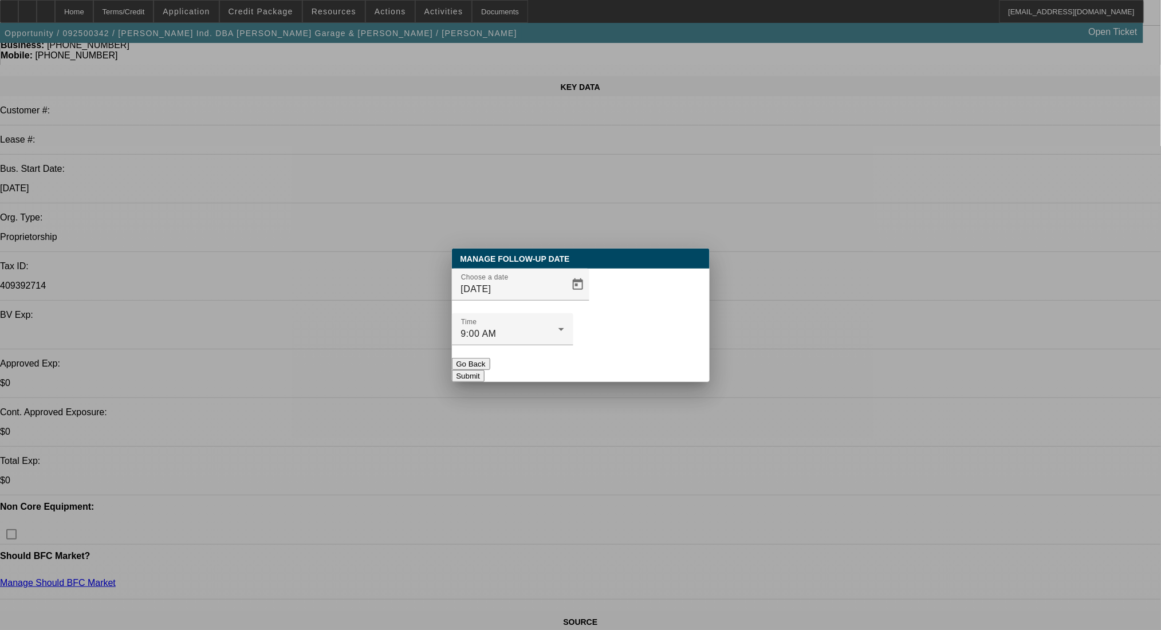
scroll to position [0, 0]
click at [564, 298] on span "Open calendar" at bounding box center [577, 284] width 27 height 27
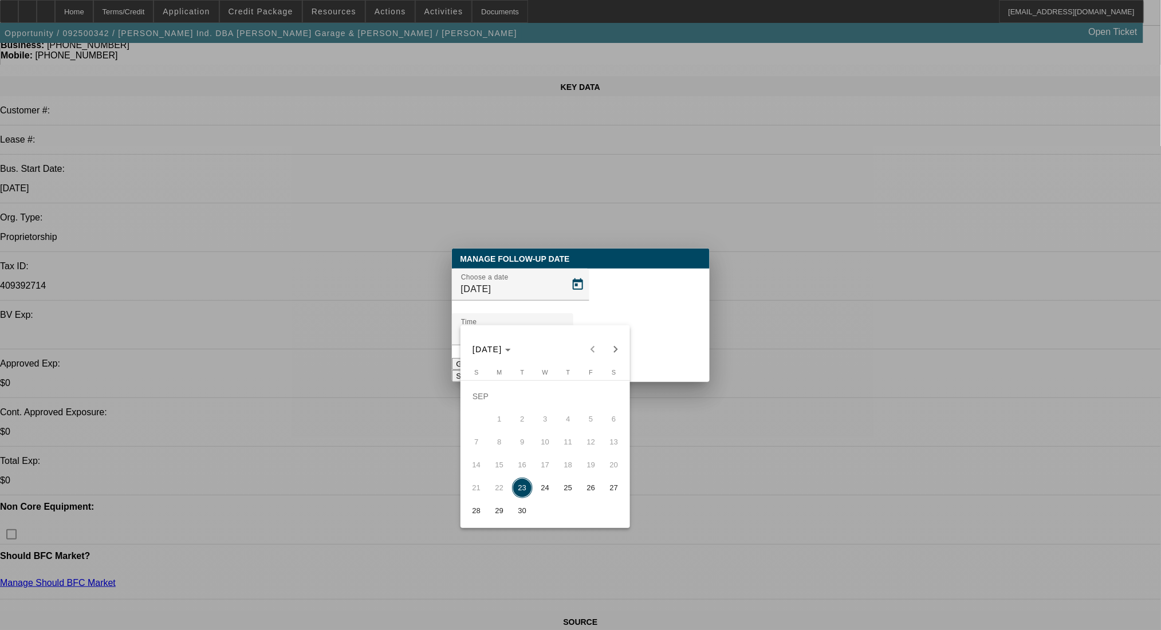
click at [541, 491] on span "24" at bounding box center [545, 488] width 21 height 21
type input "9/24/2025"
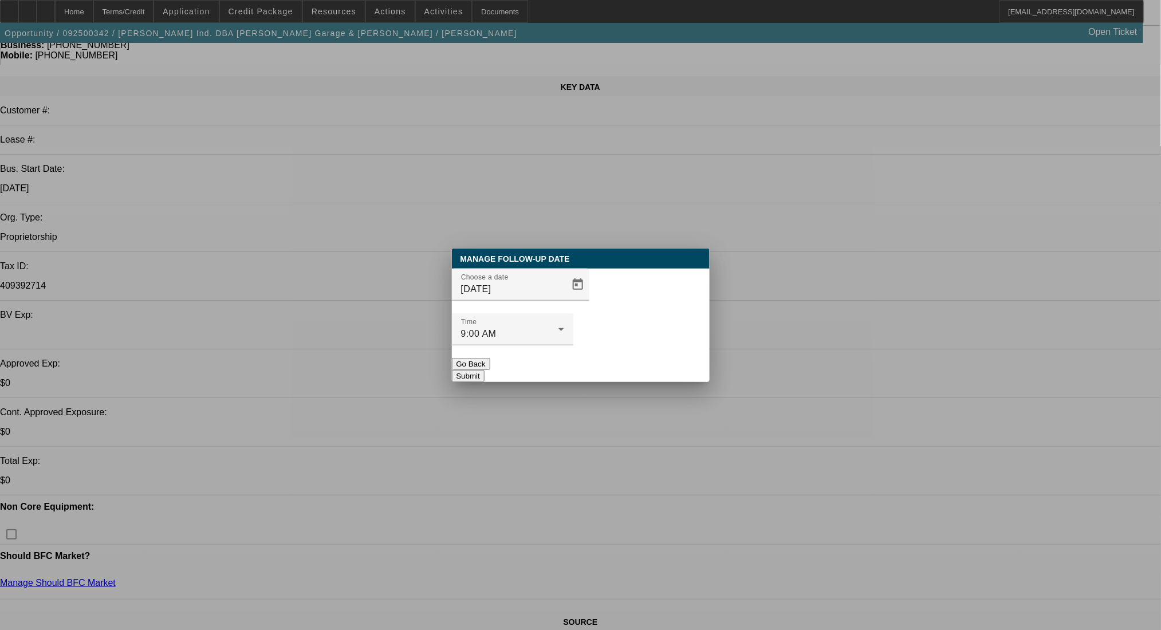
click at [485, 370] on button "Submit" at bounding box center [468, 376] width 33 height 12
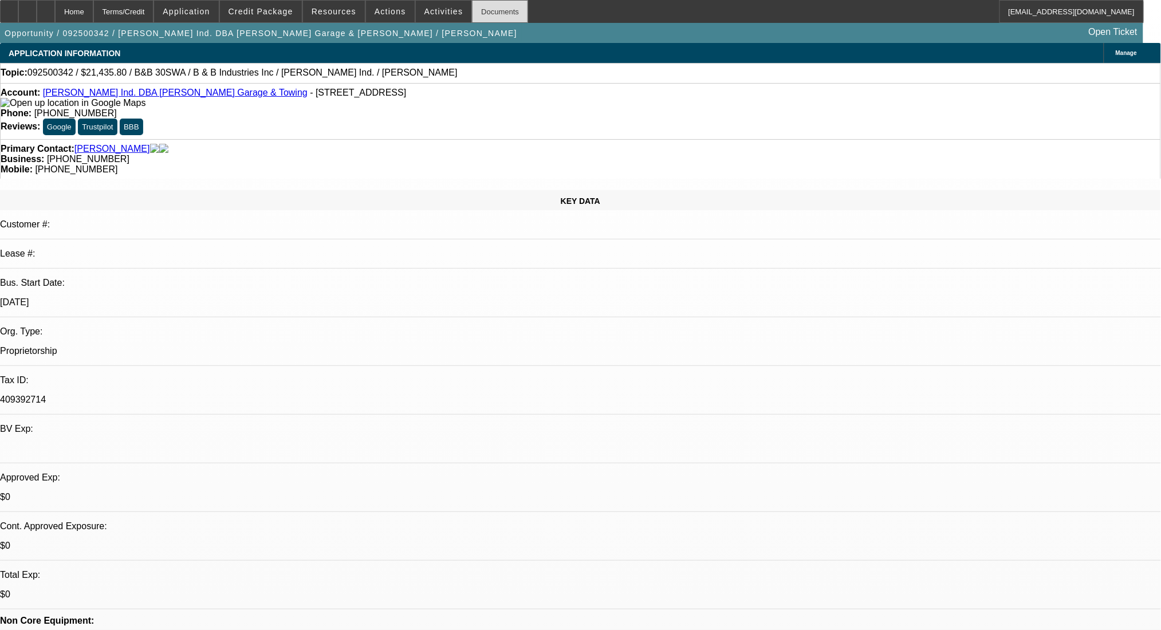
scroll to position [114, 0]
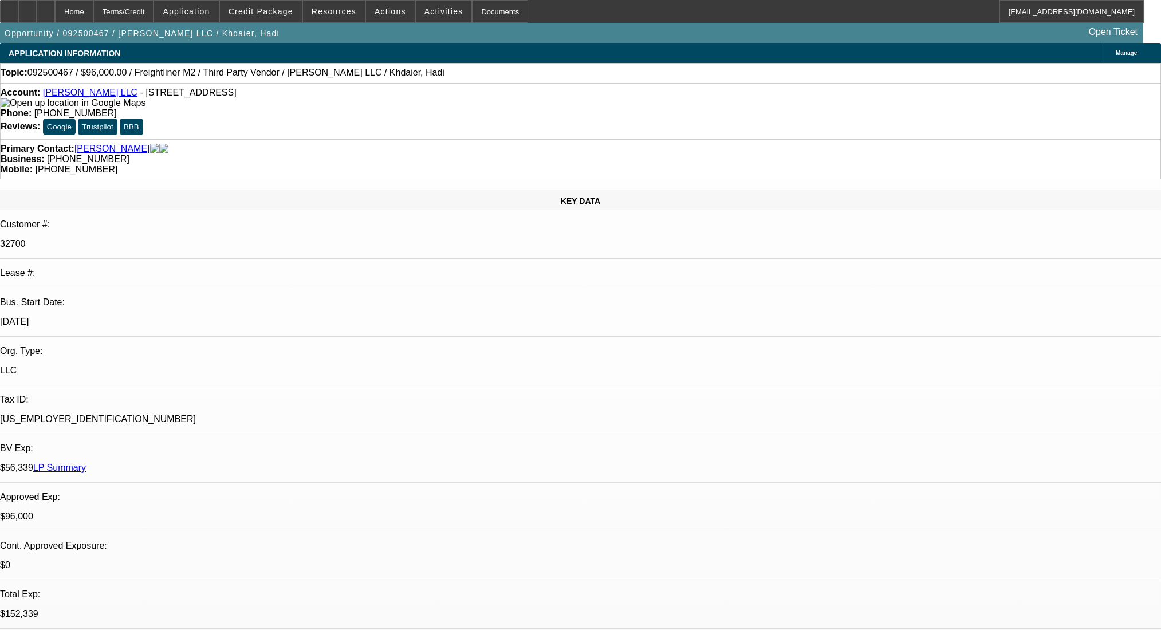
select select "0"
select select "2"
select select "0.1"
select select "4"
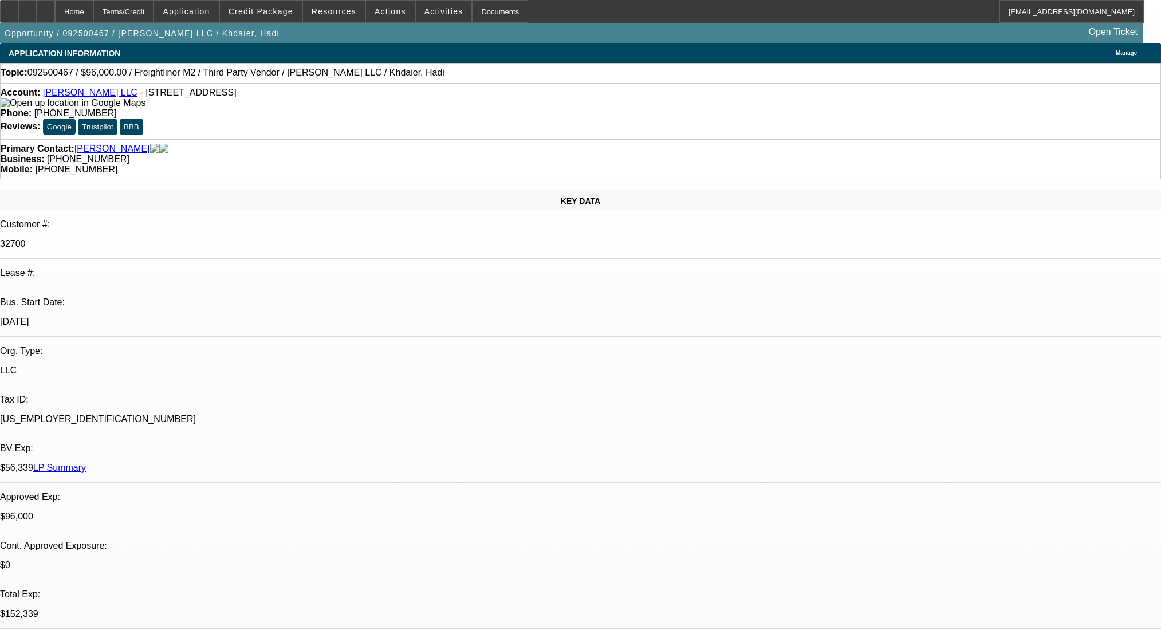
select select "0"
select select "2"
select select "0.1"
select select "4"
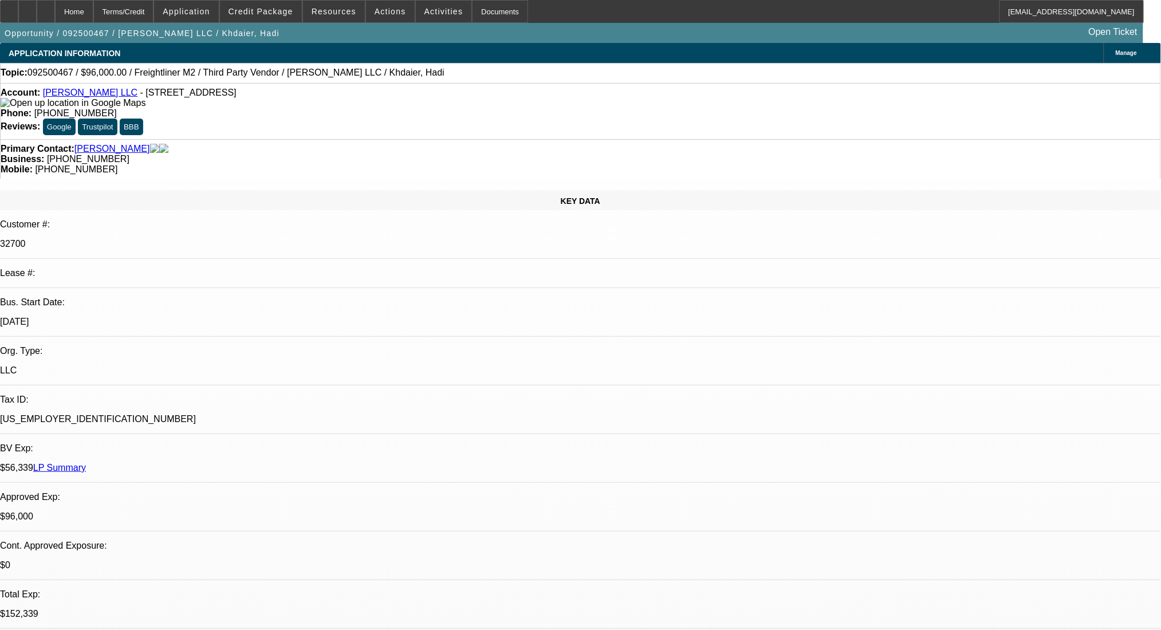
scroll to position [76, 0]
drag, startPoint x: 940, startPoint y: 101, endPoint x: 922, endPoint y: 104, distance: 17.4
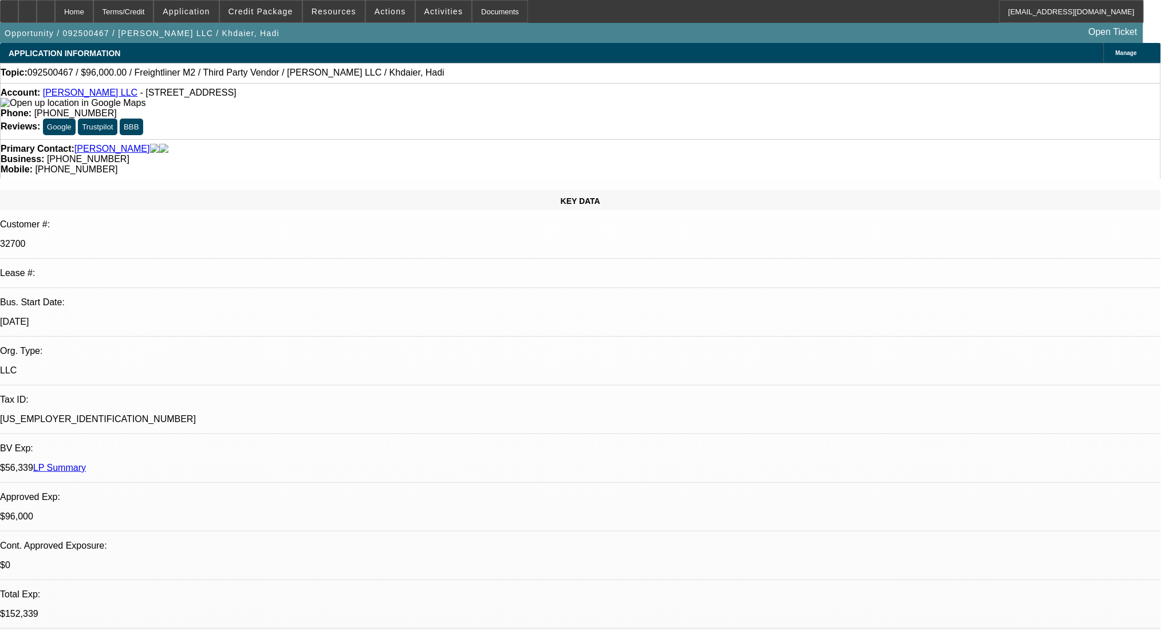
click at [141, 3] on div "Terms/Credit" at bounding box center [123, 11] width 61 height 23
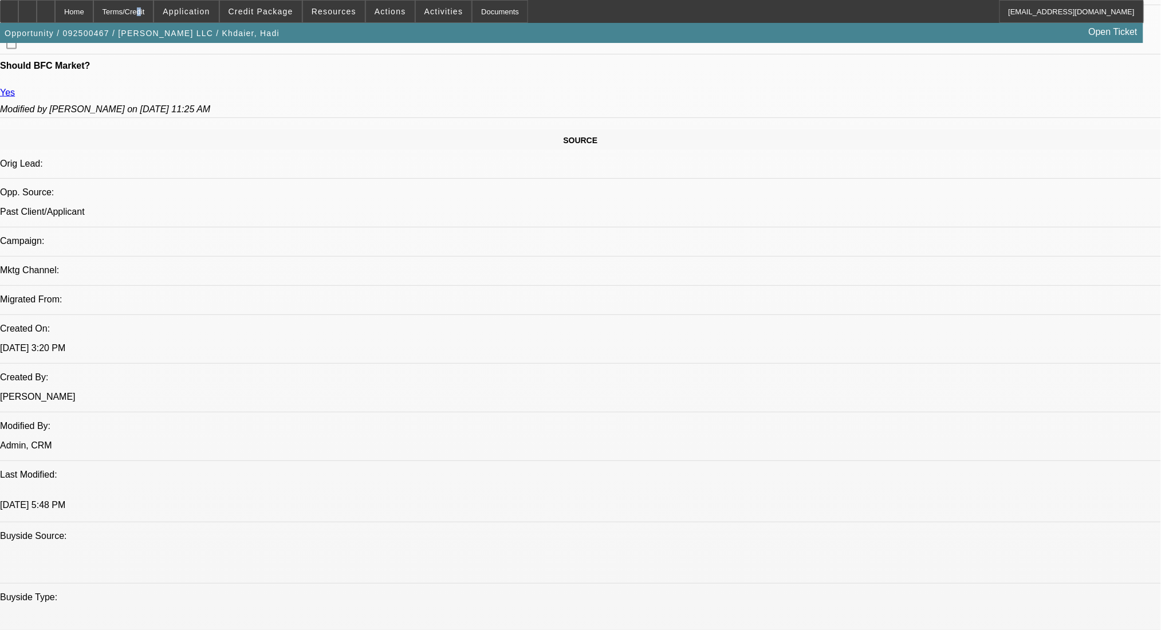
scroll to position [388, 0]
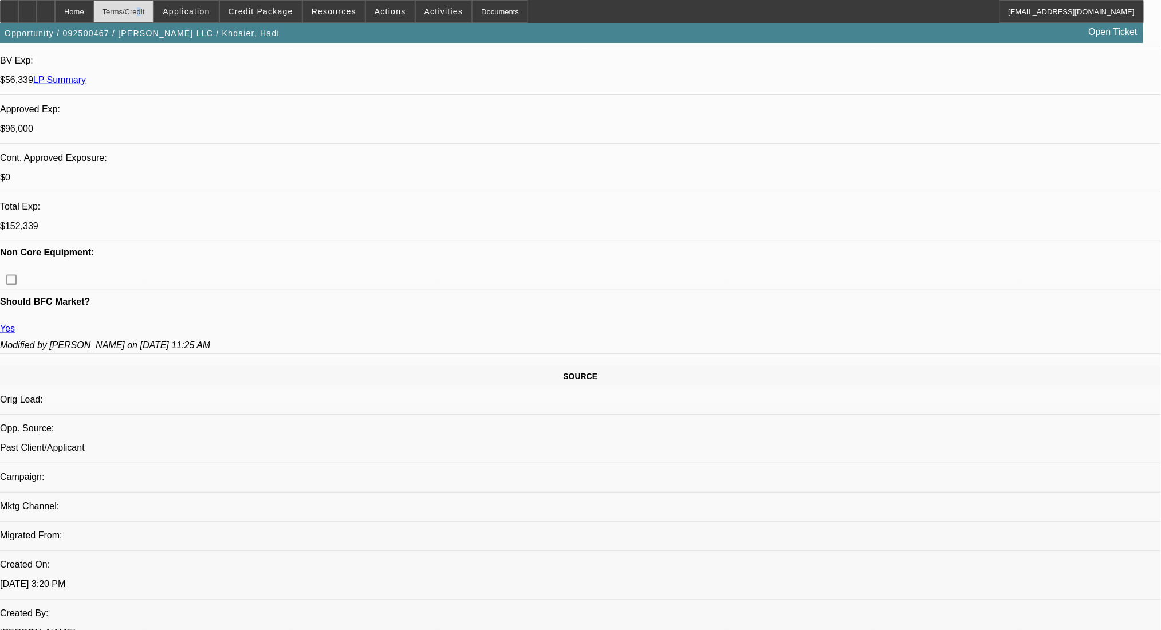
click at [138, 13] on div "Terms/Credit" at bounding box center [123, 11] width 61 height 23
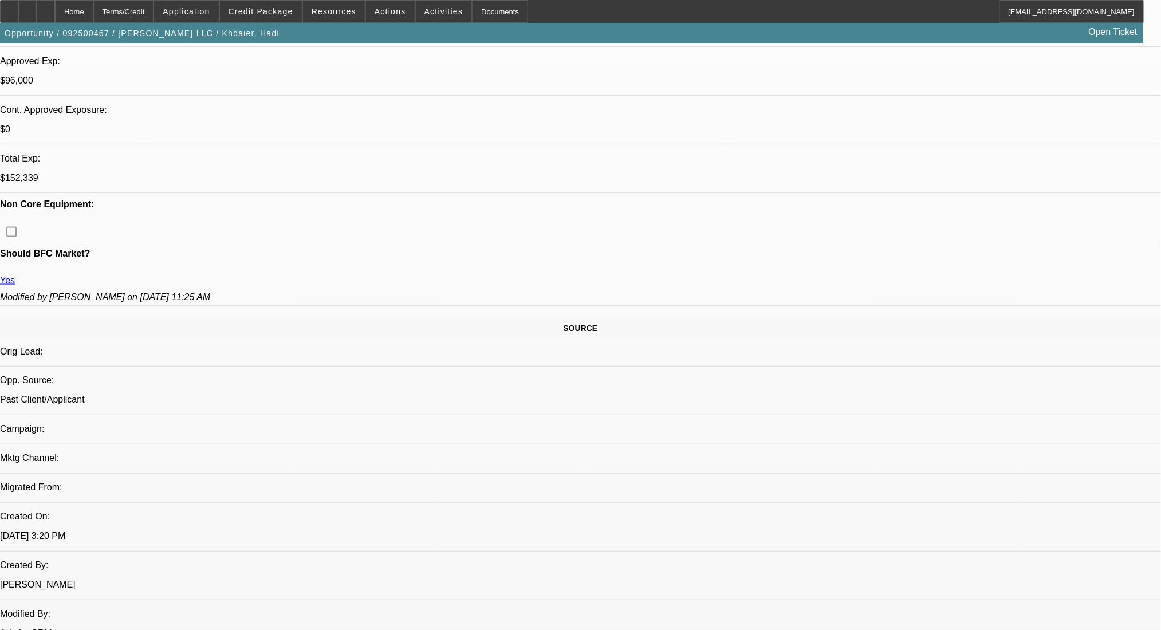
scroll to position [617, 0]
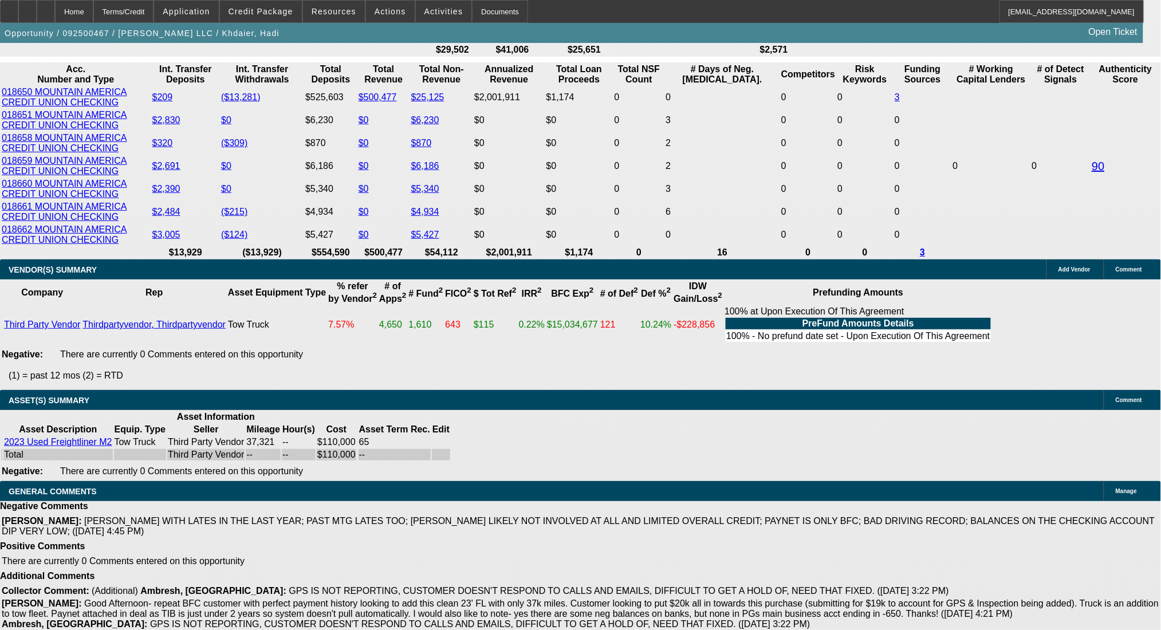
scroll to position [2368, 0]
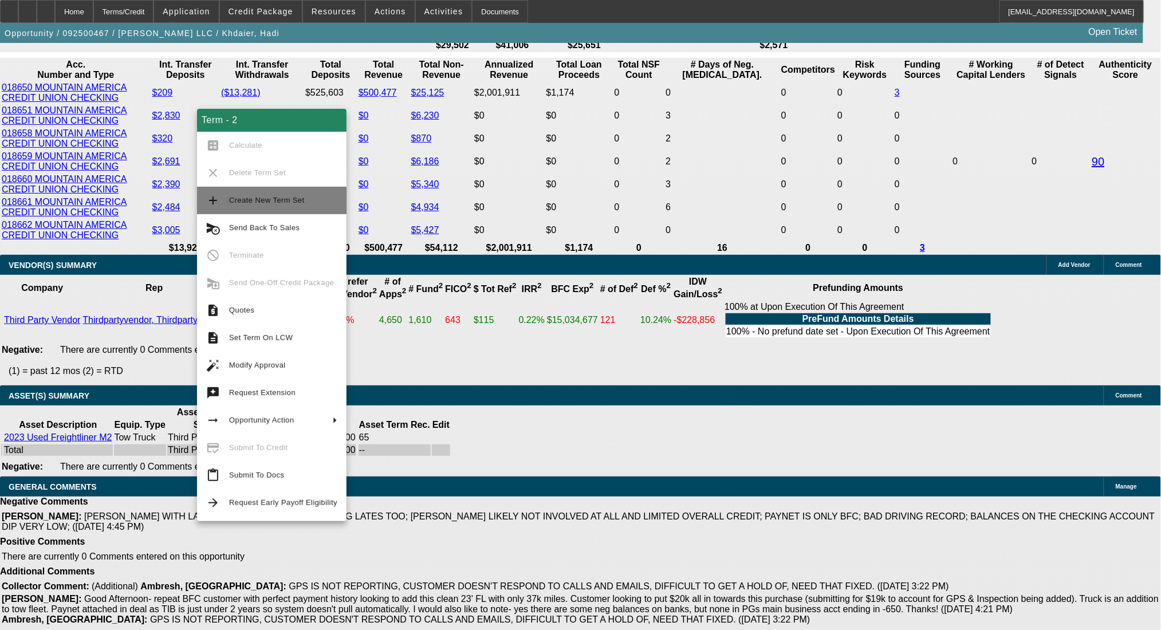
click at [281, 204] on span "Create New Term Set" at bounding box center [267, 200] width 76 height 9
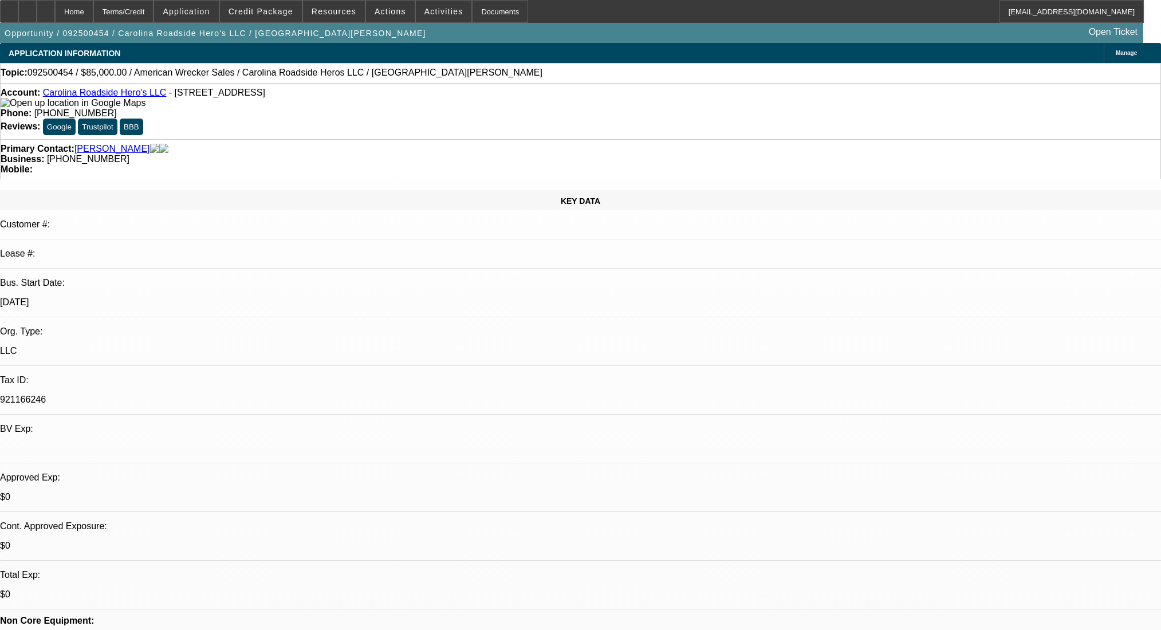
select select "0"
select select "2"
select select "0.1"
select select "4"
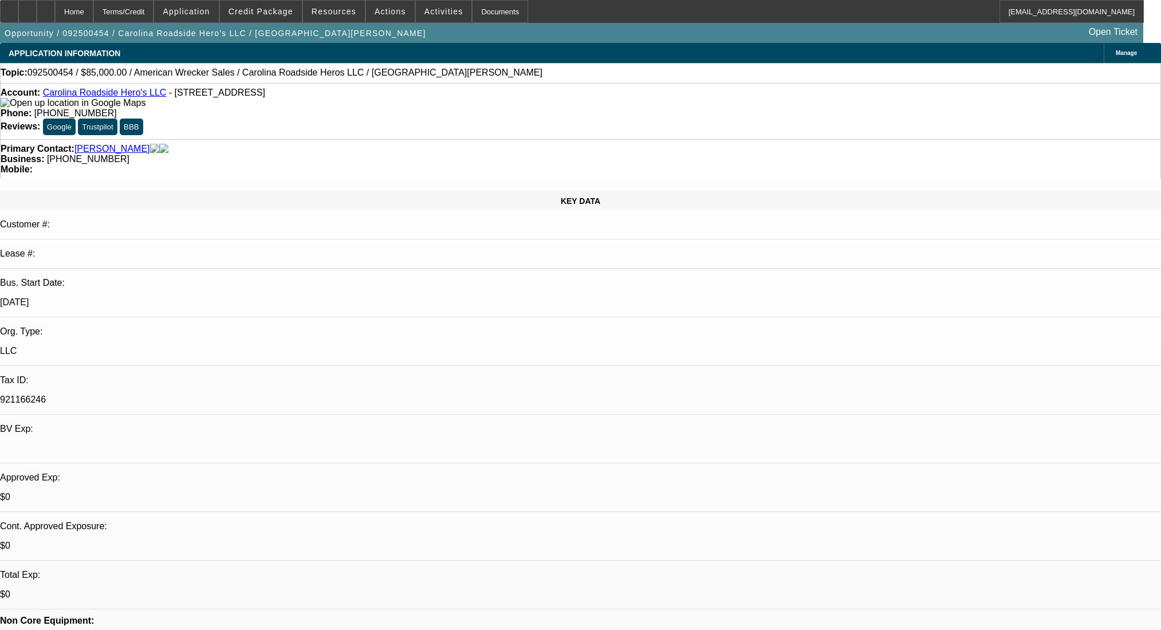
select select "0"
select select "2"
select select "0.1"
select select "4"
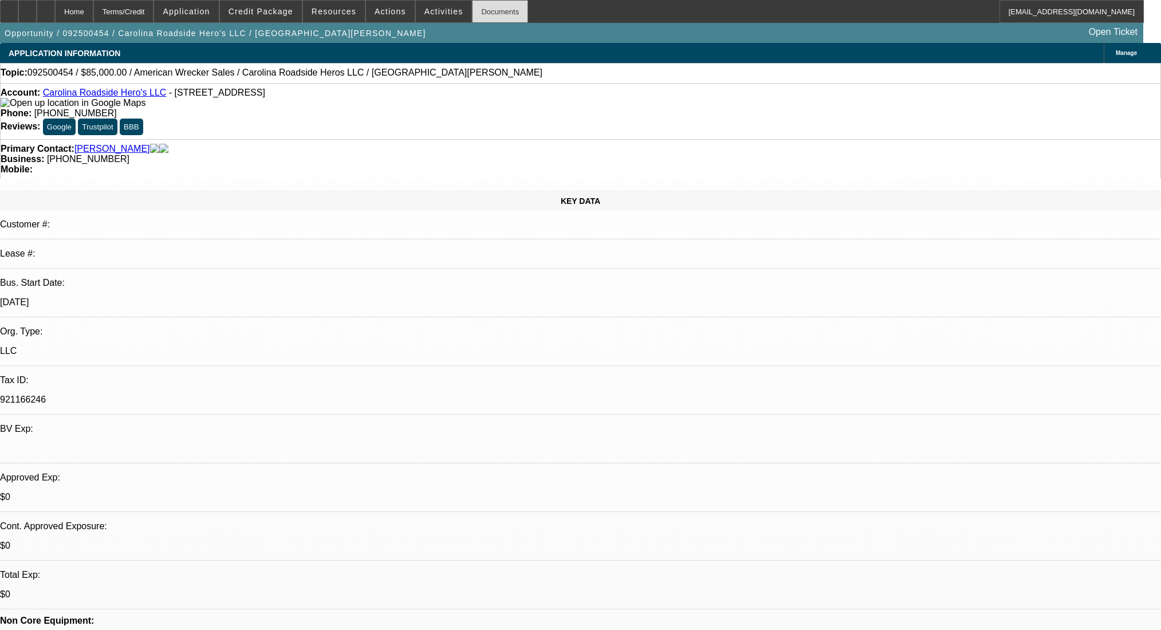
scroll to position [1559, 0]
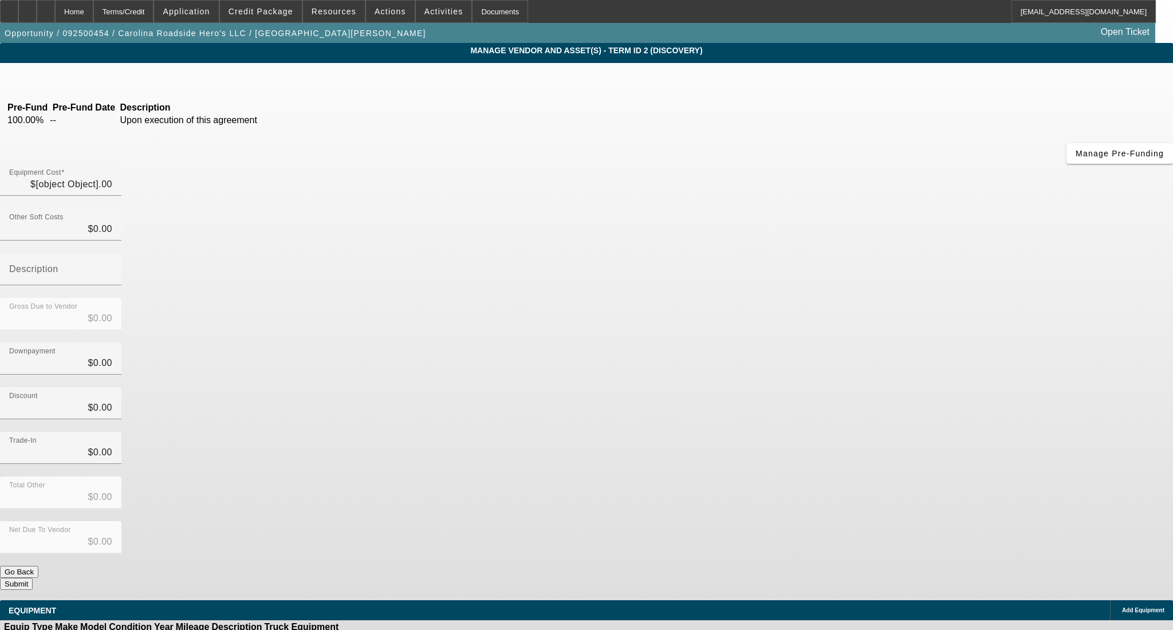
type input "$85,000.00"
click at [1122, 607] on span "Add Equipment" at bounding box center [1143, 610] width 42 height 6
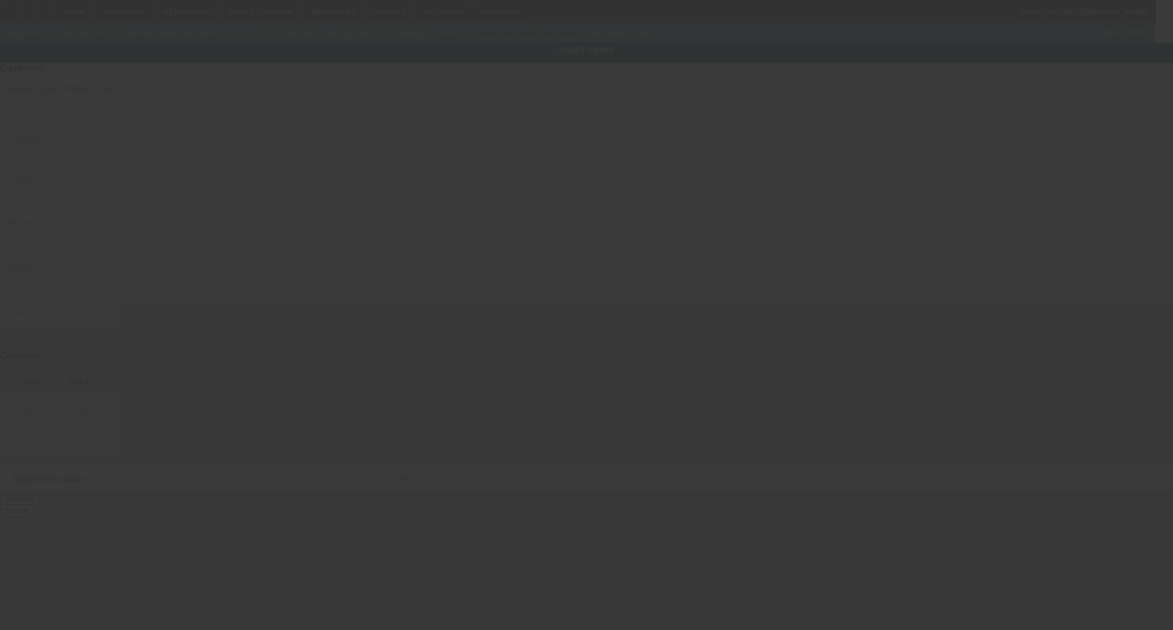
type input "[STREET_ADDRESS]"
type input "Orangeburg"
type input "29118"
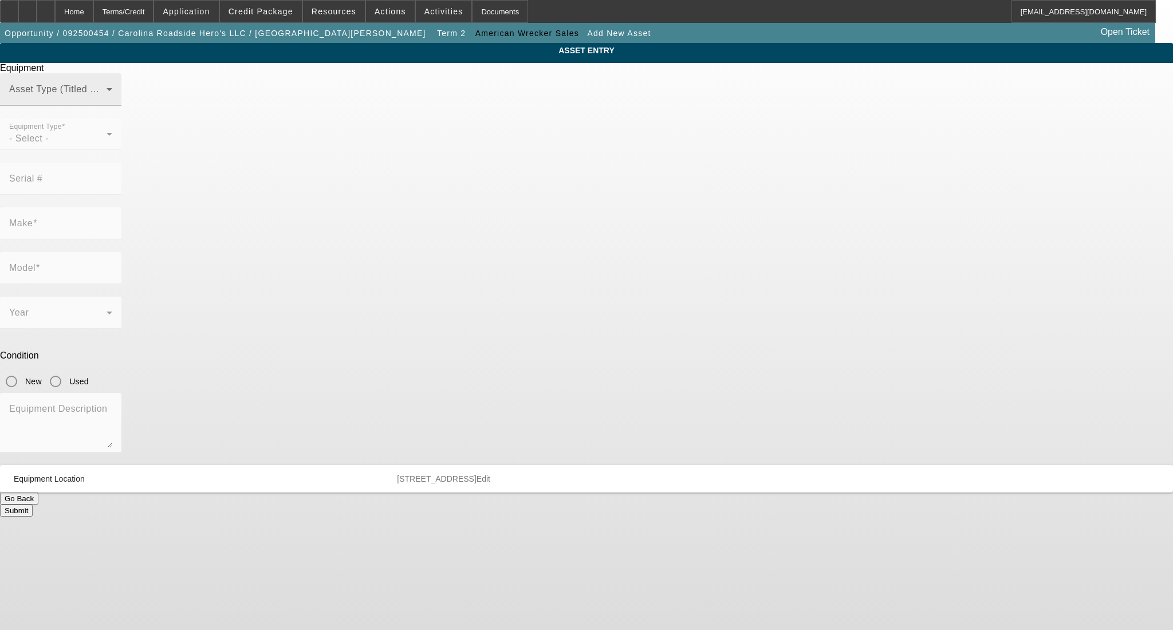
click at [107, 101] on span at bounding box center [57, 94] width 97 height 14
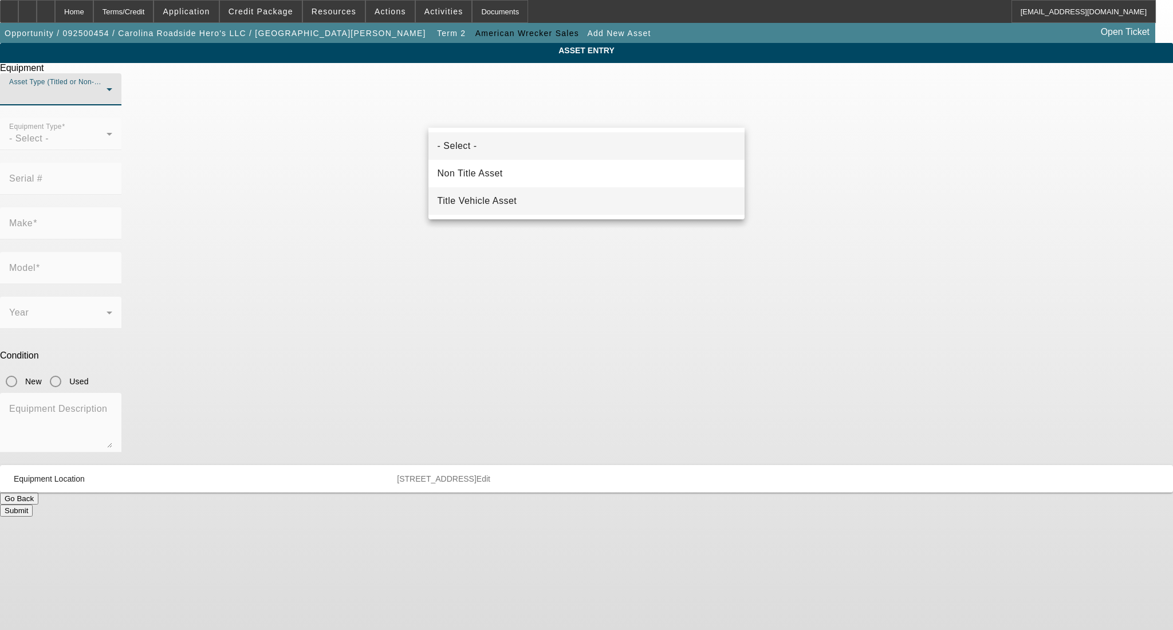
click at [551, 195] on mat-option "Title Vehicle Asset" at bounding box center [587, 200] width 317 height 27
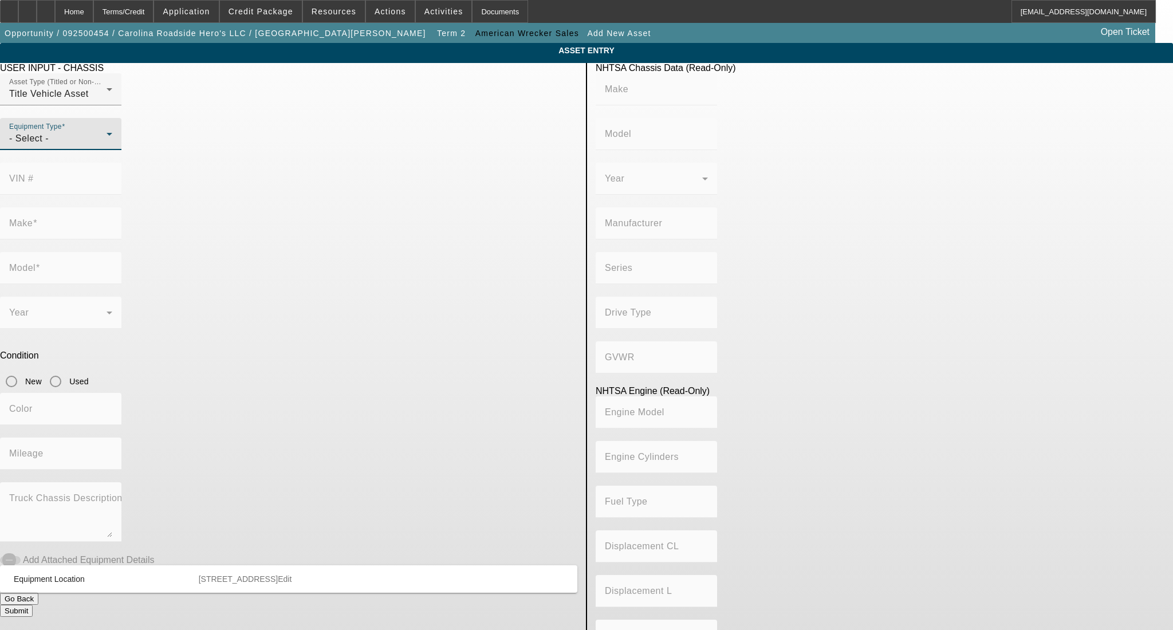
click at [107, 146] on div "- Select -" at bounding box center [57, 139] width 97 height 14
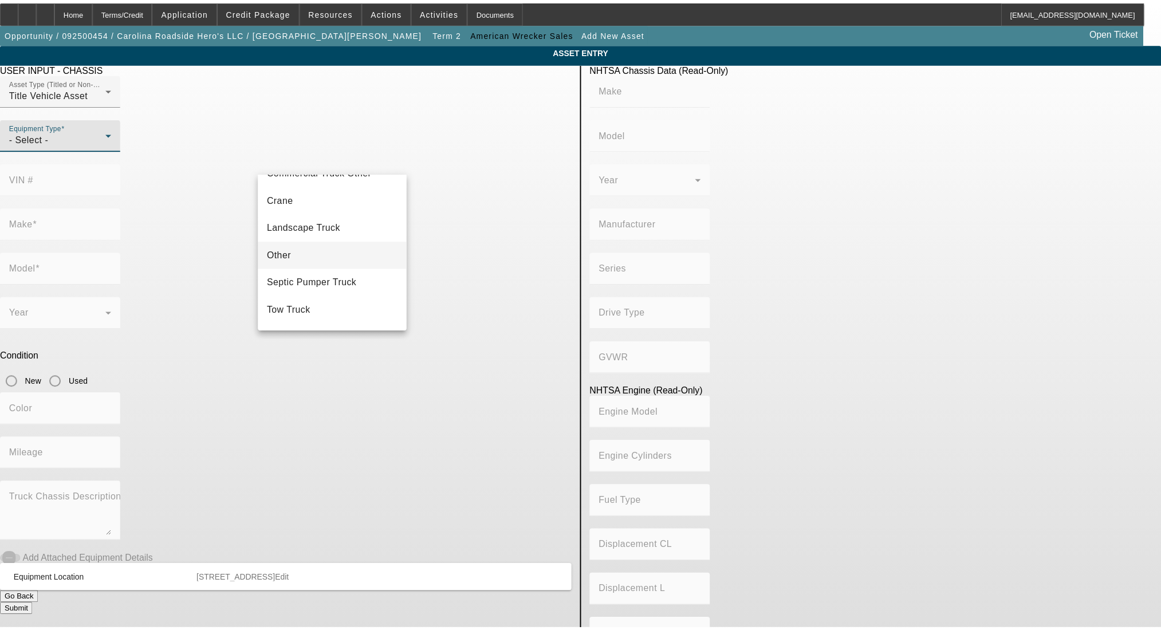
scroll to position [126, 0]
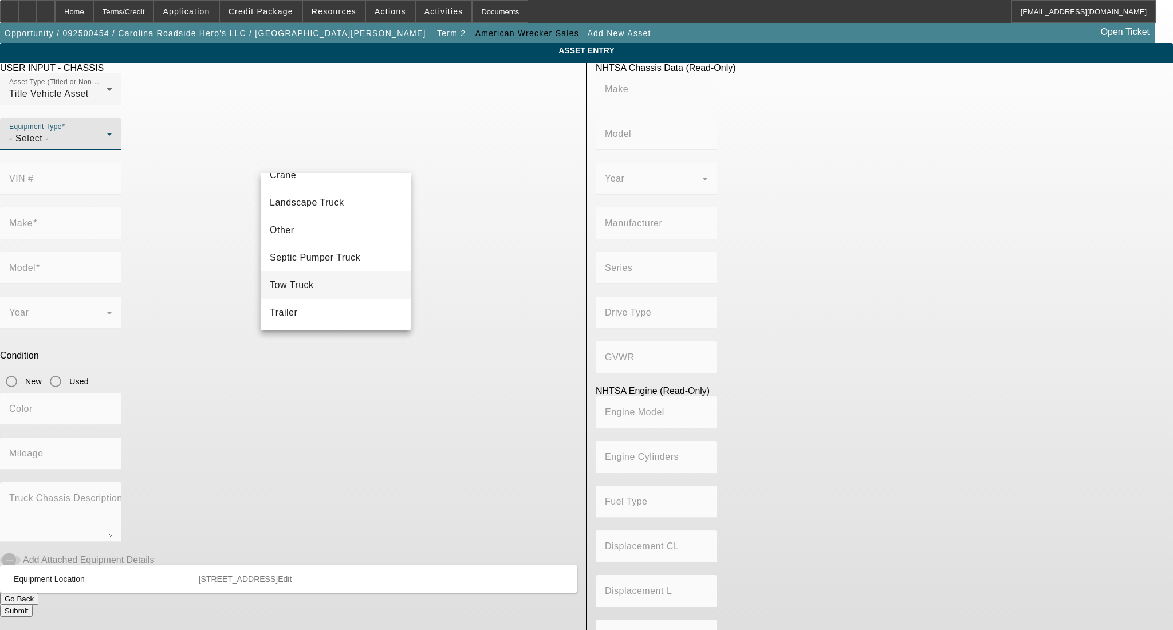
click at [331, 282] on mat-option "Tow Truck" at bounding box center [336, 285] width 150 height 27
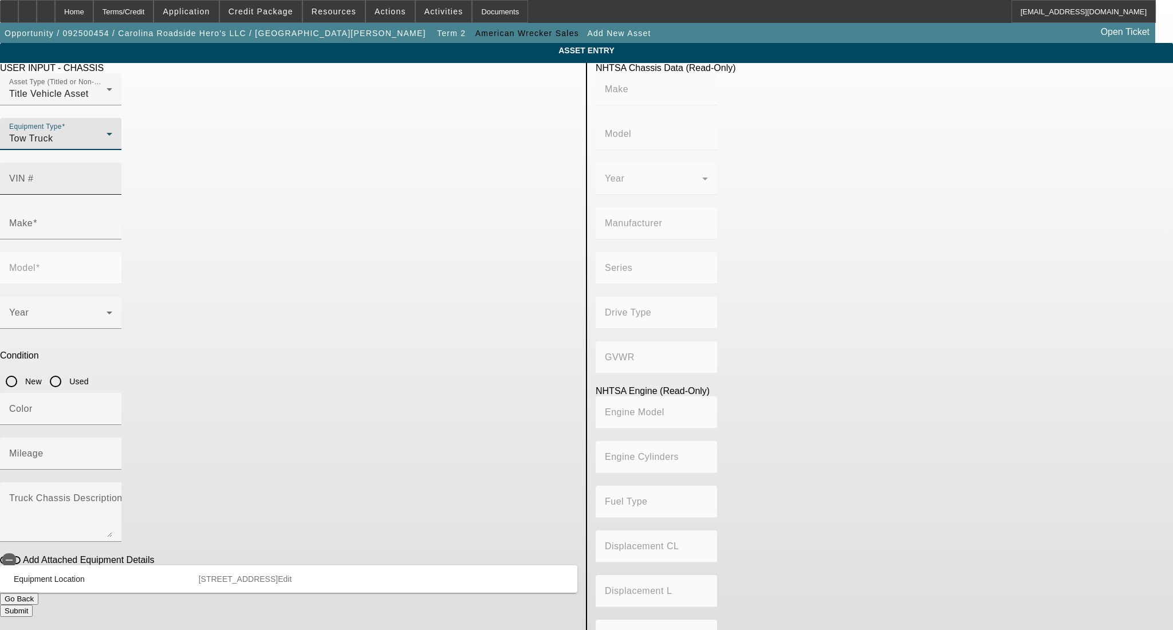
click at [112, 176] on input "VIN #" at bounding box center [60, 183] width 103 height 14
click at [112, 221] on input "Make" at bounding box center [60, 228] width 103 height 14
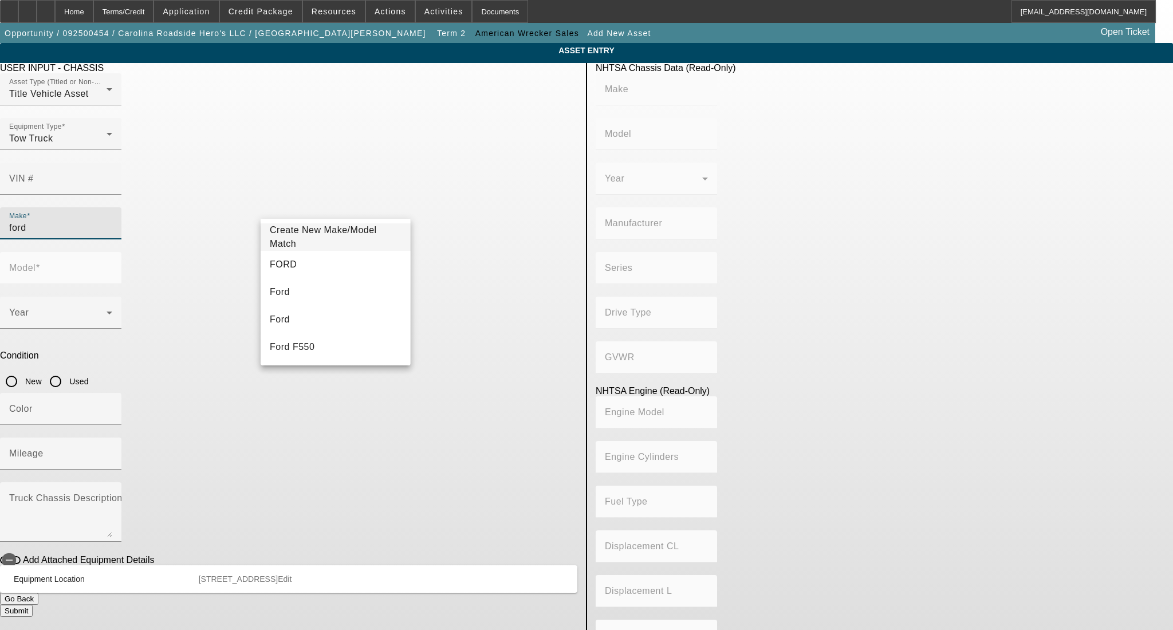
drag, startPoint x: 355, startPoint y: 294, endPoint x: 372, endPoint y: 270, distance: 29.6
click at [355, 295] on mat-option "Ford" at bounding box center [336, 291] width 150 height 27
type input "Ford"
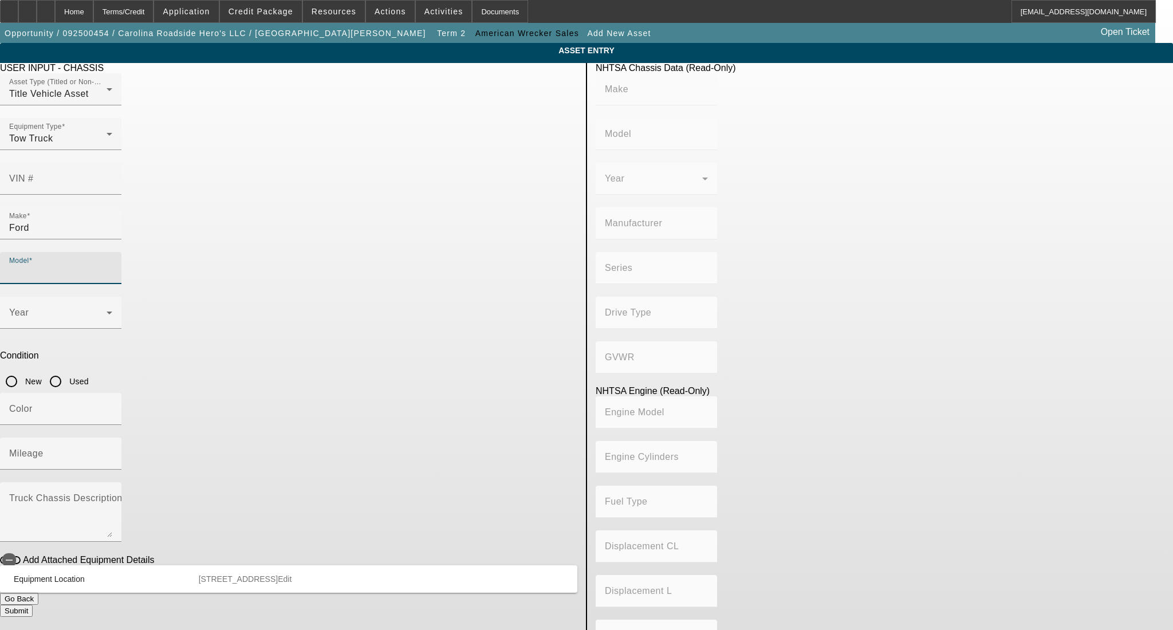
click at [112, 266] on input "Model" at bounding box center [60, 273] width 103 height 14
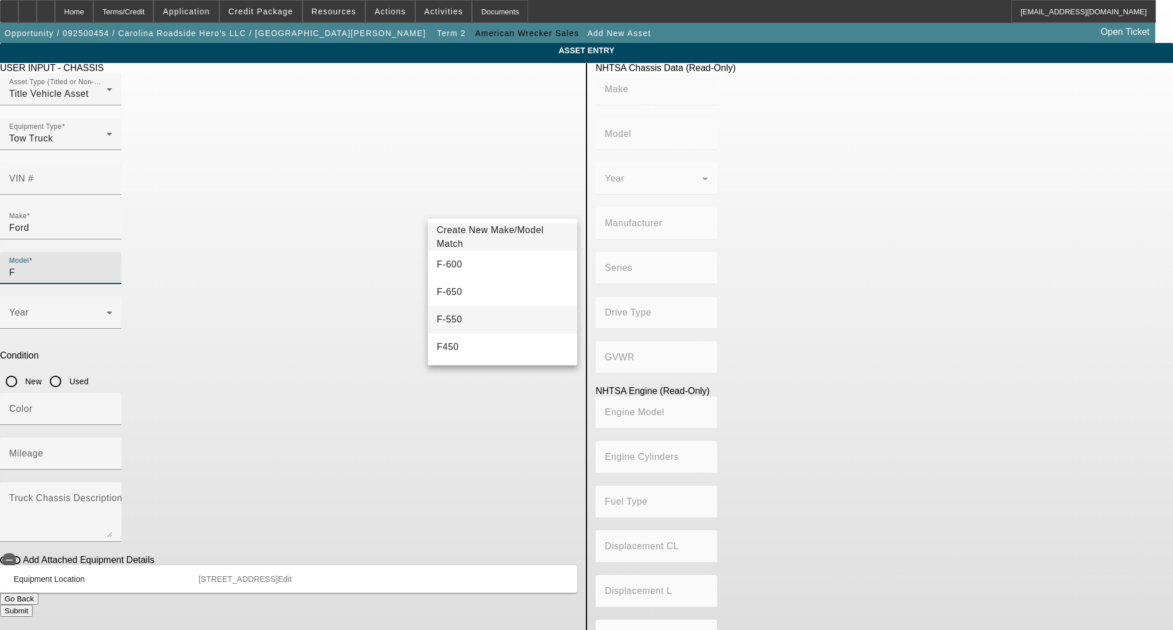
click at [490, 320] on mat-option "F-550" at bounding box center [503, 319] width 150 height 27
type input "F-550"
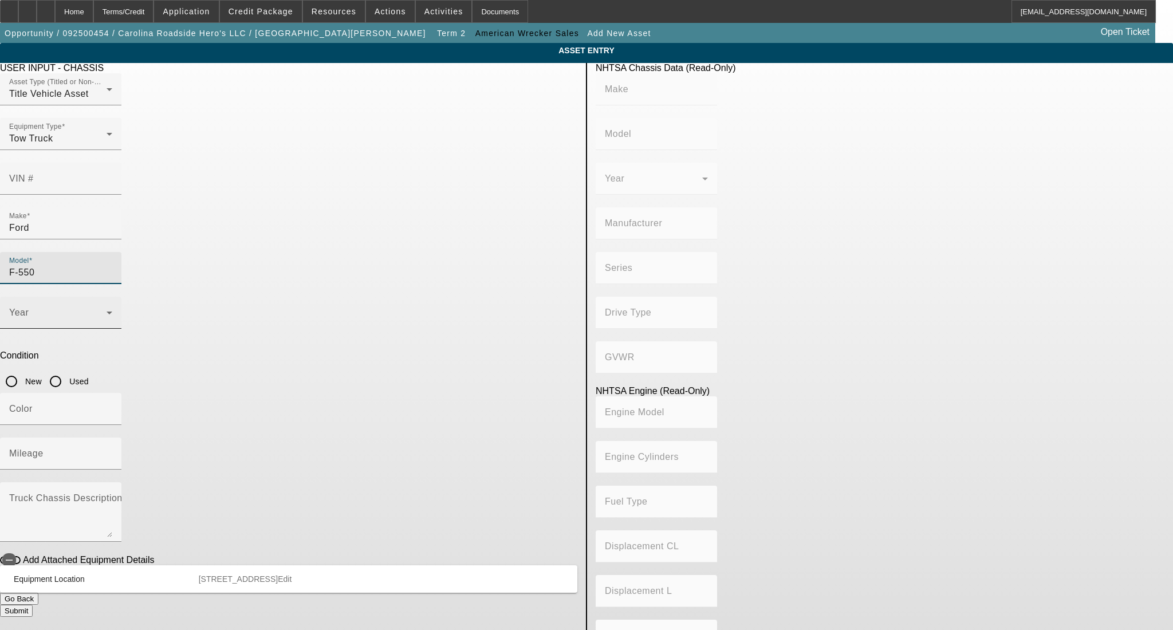
click at [107, 311] on span at bounding box center [57, 318] width 97 height 14
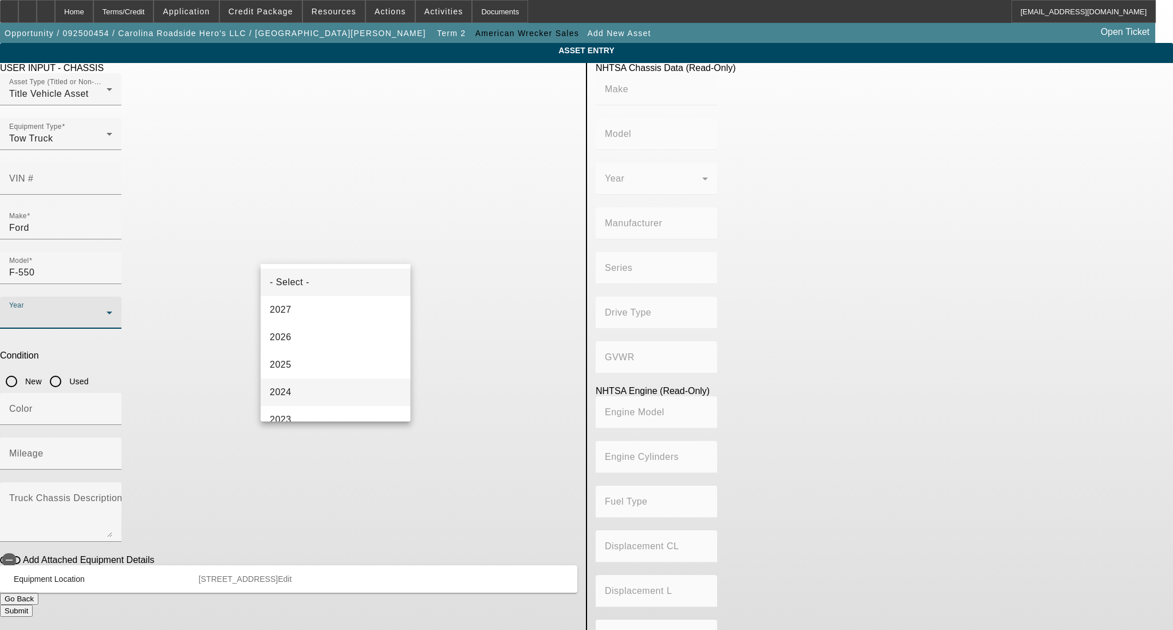
click at [315, 393] on mat-option "2024" at bounding box center [336, 392] width 150 height 27
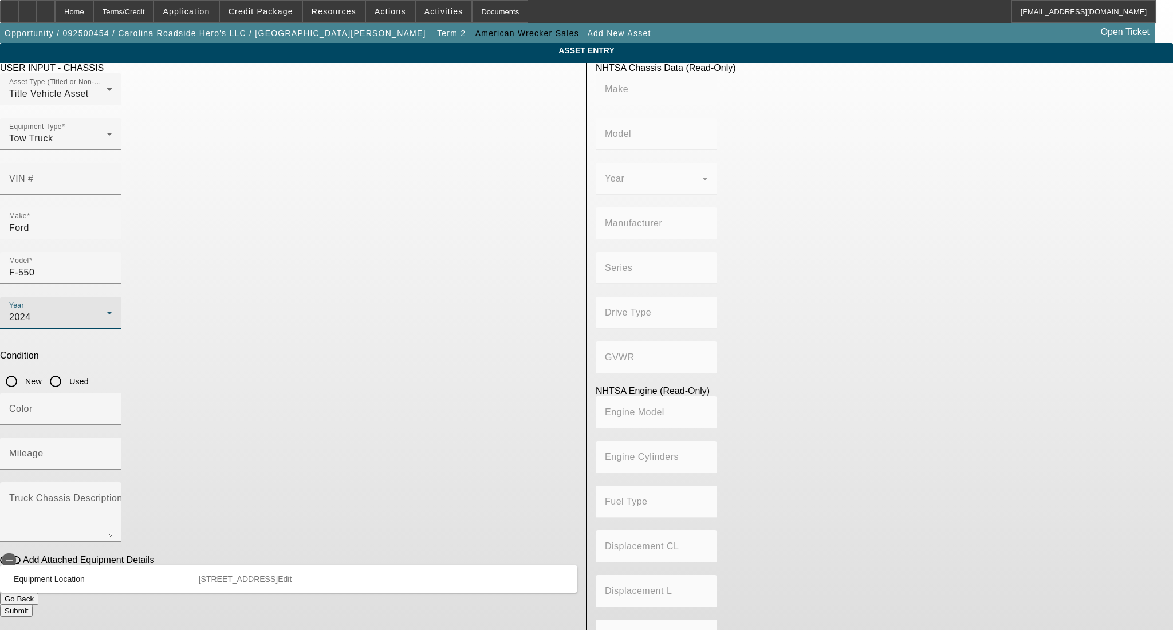
click at [67, 370] on input "Used" at bounding box center [55, 381] width 23 height 23
radio input "true"
click at [25, 368] on div at bounding box center [11, 381] width 27 height 27
radio input "true"
click at [44, 449] on mat-label "Mileage" at bounding box center [26, 454] width 34 height 10
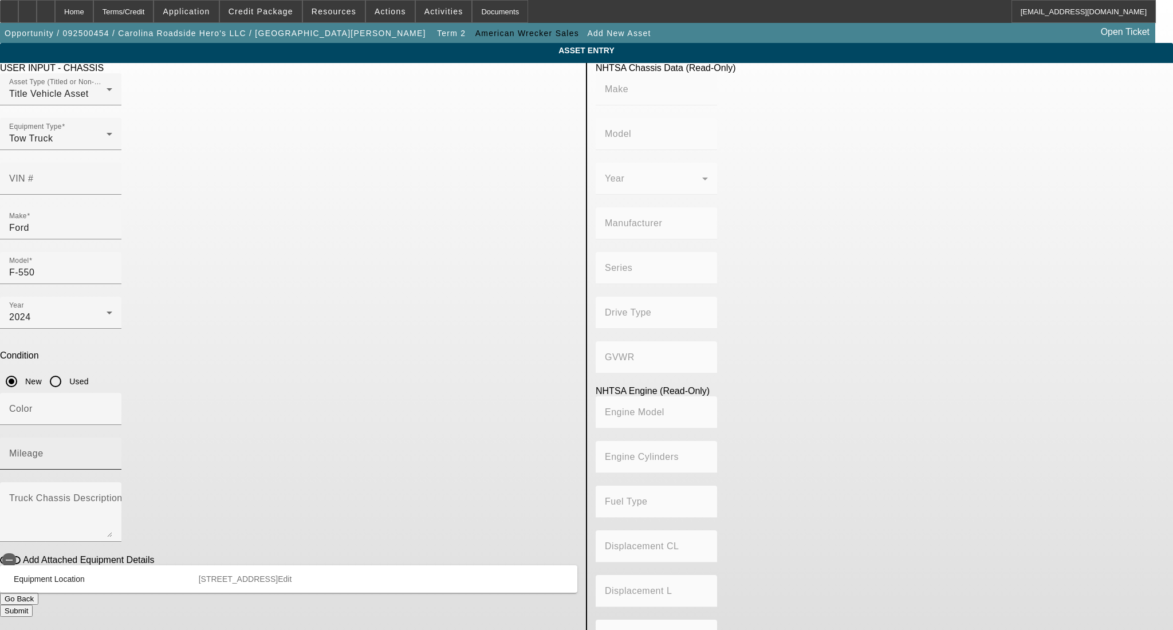
click at [112, 451] on input "Mileage" at bounding box center [60, 458] width 103 height 14
type input "1"
click at [112, 407] on input "Color" at bounding box center [60, 414] width 103 height 14
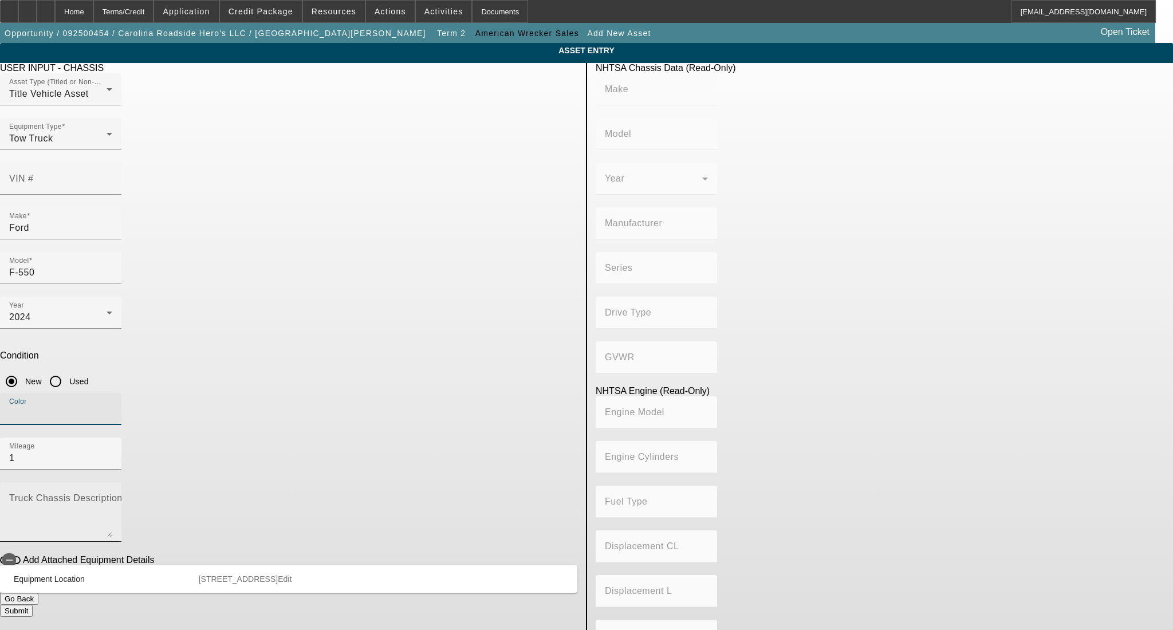
click at [267, 493] on mat-label "Truck Chassis Description (Describe the truck chassis only)" at bounding box center [138, 498] width 258 height 10
click at [112, 496] on textarea "Truck Chassis Description (Describe the truck chassis only)" at bounding box center [60, 516] width 103 height 41
paste textarea "Century Steel 19.5 FT 102 Wide"
type textarea "Century Steel 19.5 FT 102 Wide"
click at [112, 407] on input "Color" at bounding box center [60, 414] width 103 height 14
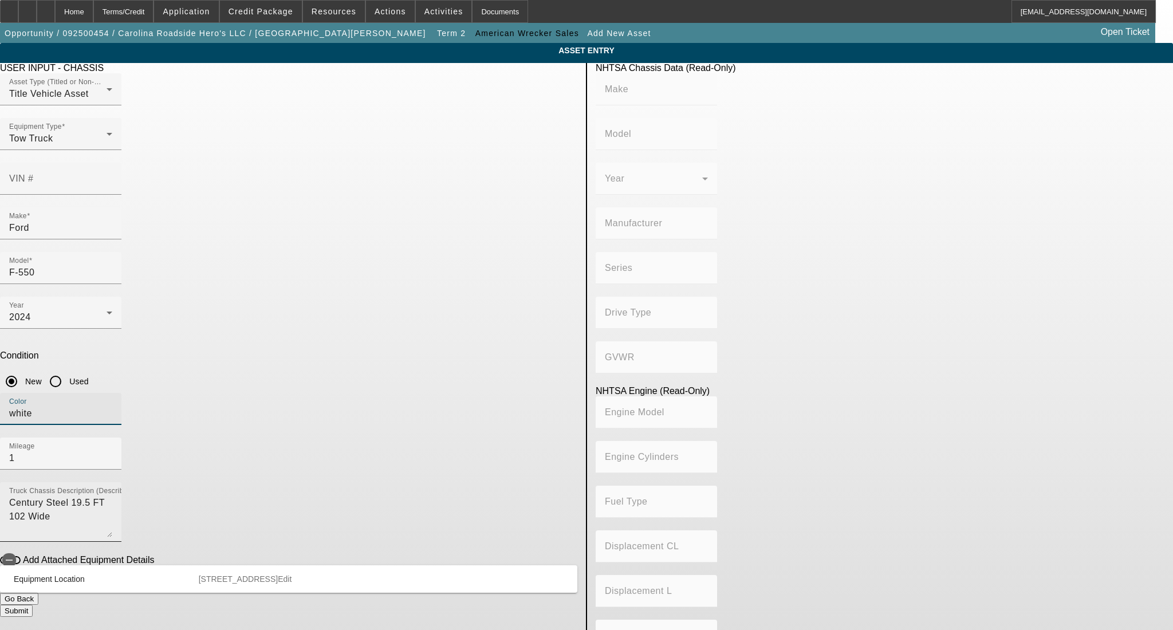
type input "white"
click at [112, 496] on textarea "Century Steel 19.5 FT 102 Wide" at bounding box center [60, 516] width 103 height 41
click at [33, 605] on button "Submit" at bounding box center [16, 611] width 33 height 12
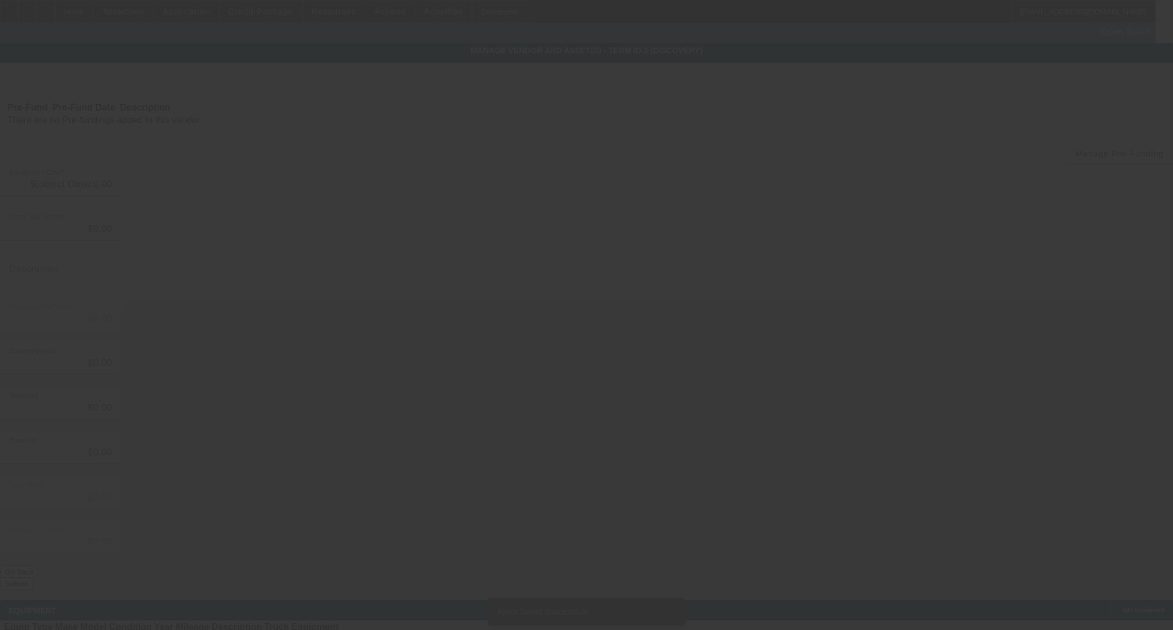
type input "$85,000.00"
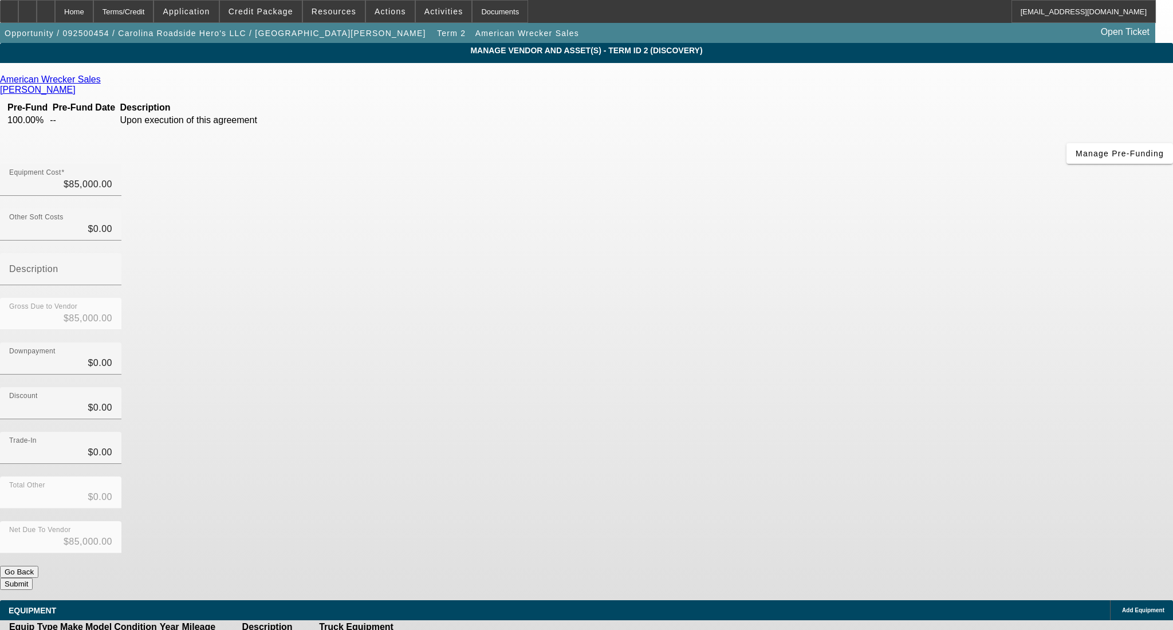
click at [33, 578] on button "Submit" at bounding box center [16, 584] width 33 height 12
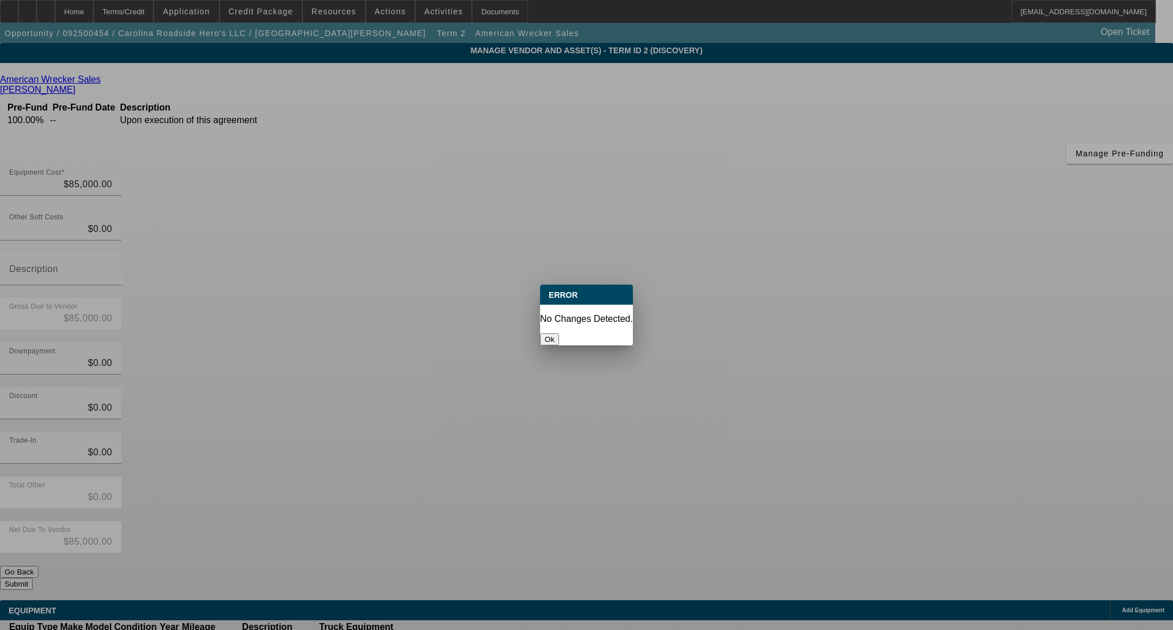
click at [559, 333] on button "Ok" at bounding box center [549, 339] width 19 height 12
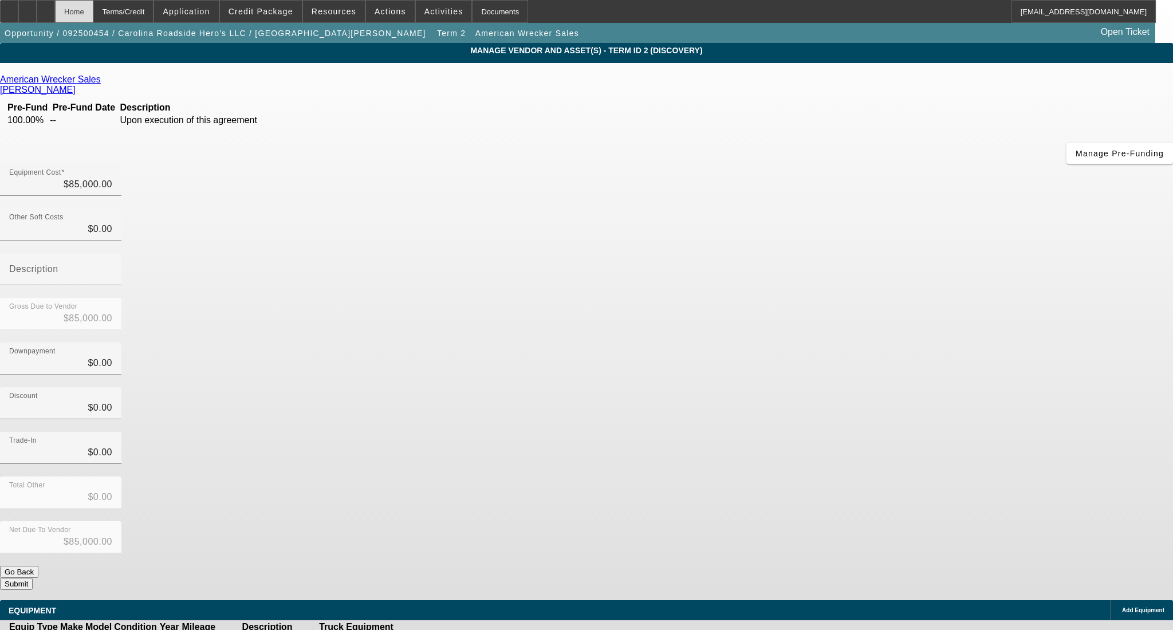
click at [93, 5] on div "Home" at bounding box center [74, 11] width 38 height 23
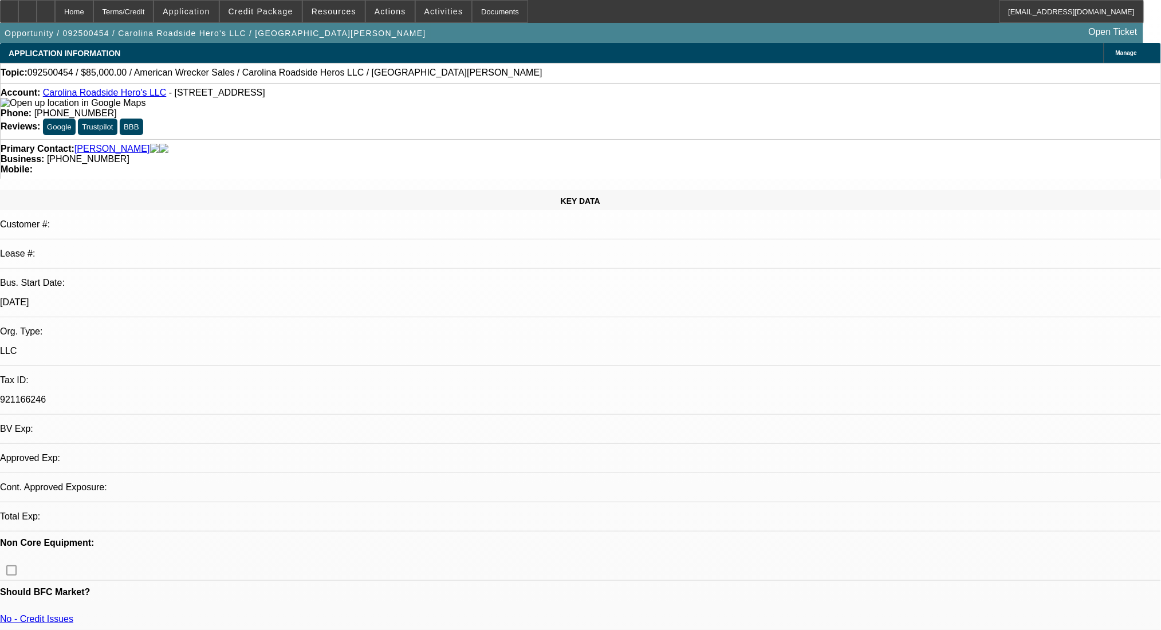
select select "0"
select select "2"
select select "0.1"
select select "4"
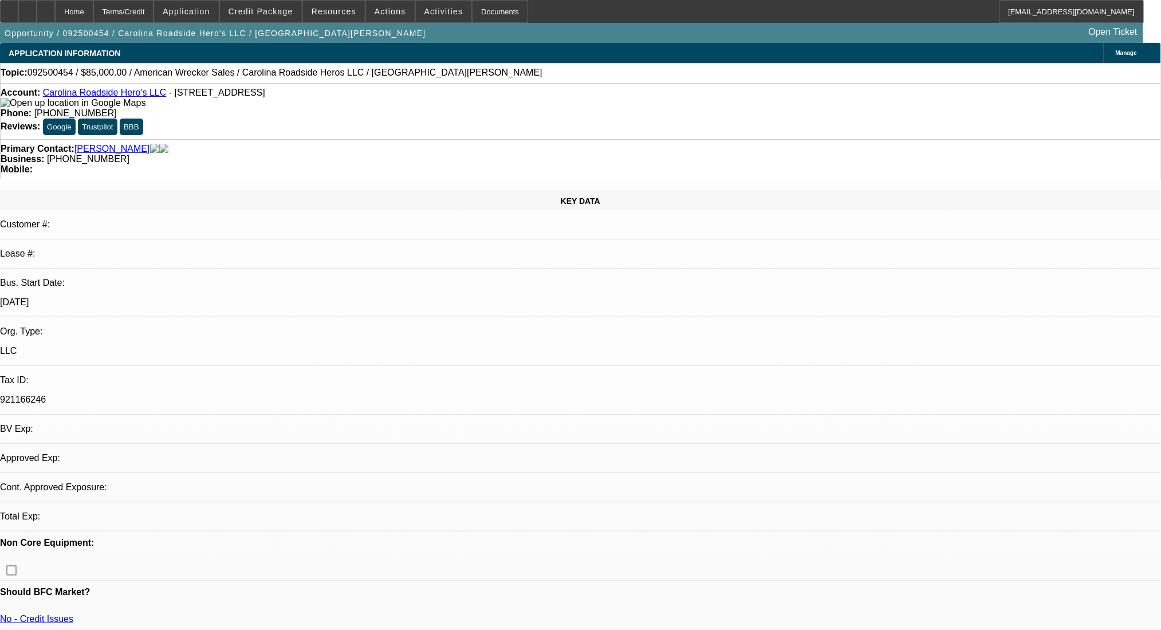
select select "0"
select select "2"
select select "0.1"
select select "4"
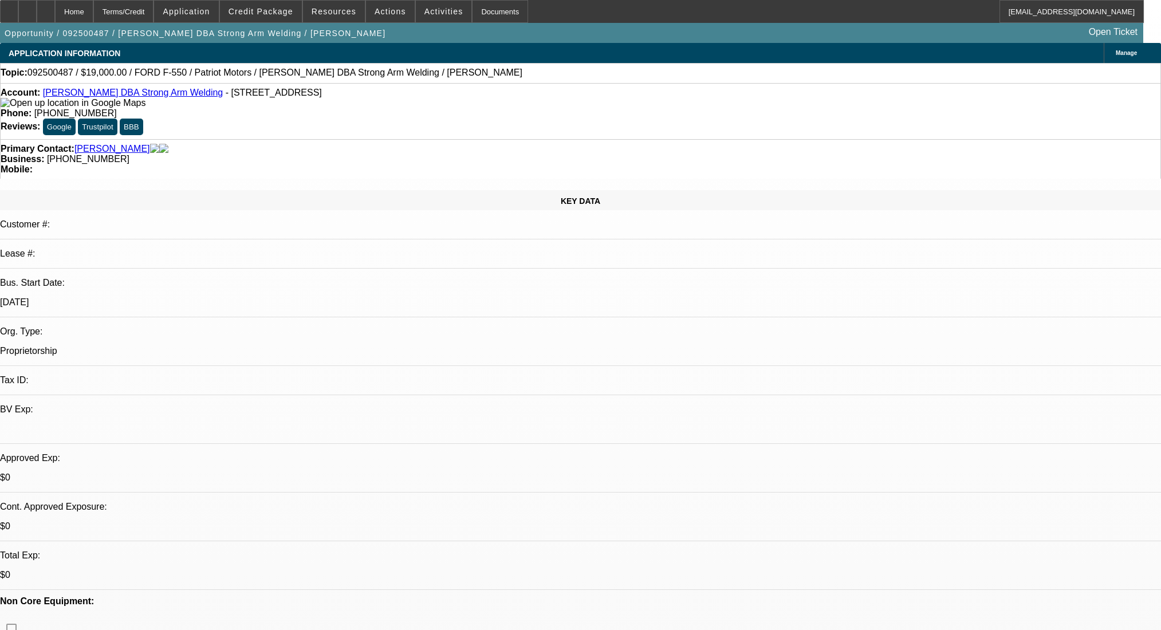
select select "0"
select select "2"
select select "0.1"
select select "4"
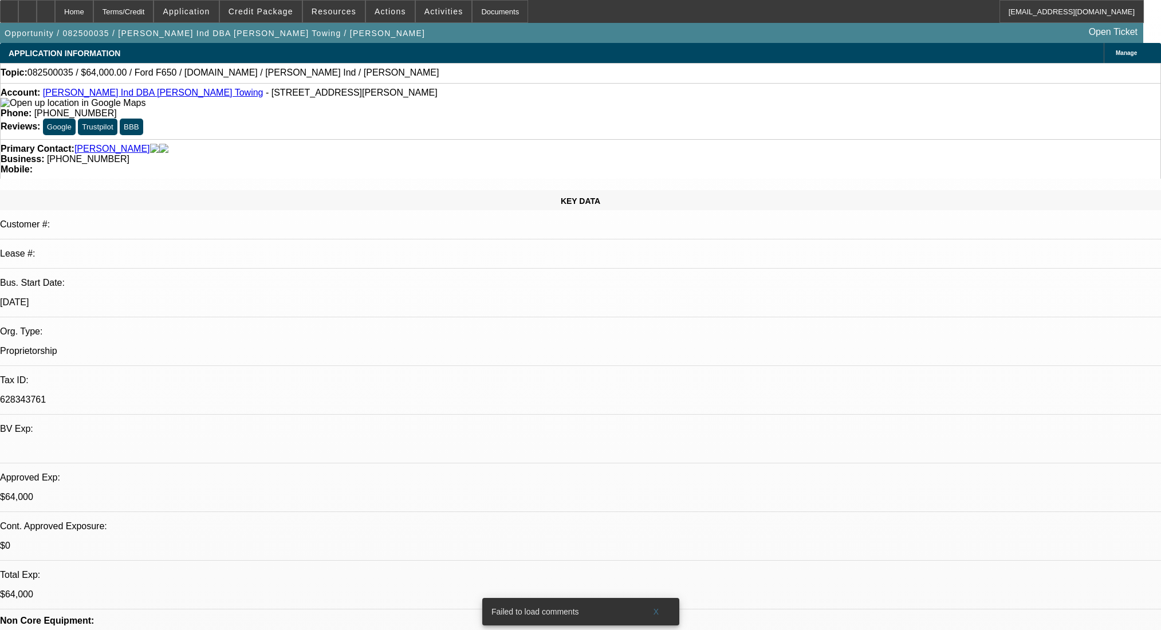
select select "0"
select select "2"
select select "0"
select select "6"
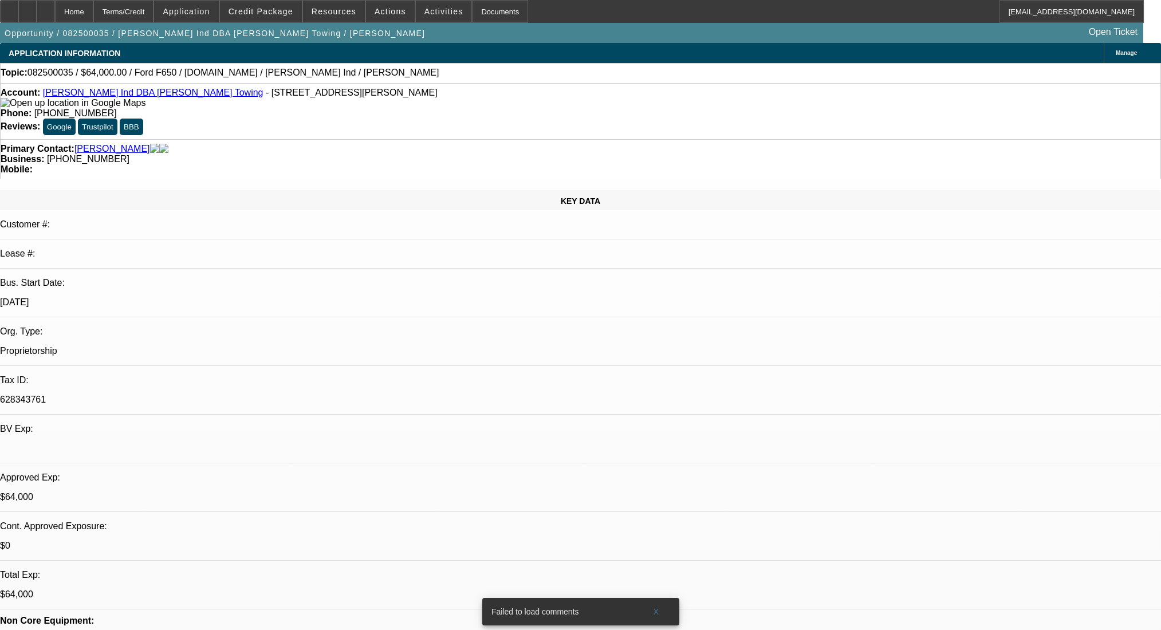
select select "0"
select select "2"
select select "0"
select select "6"
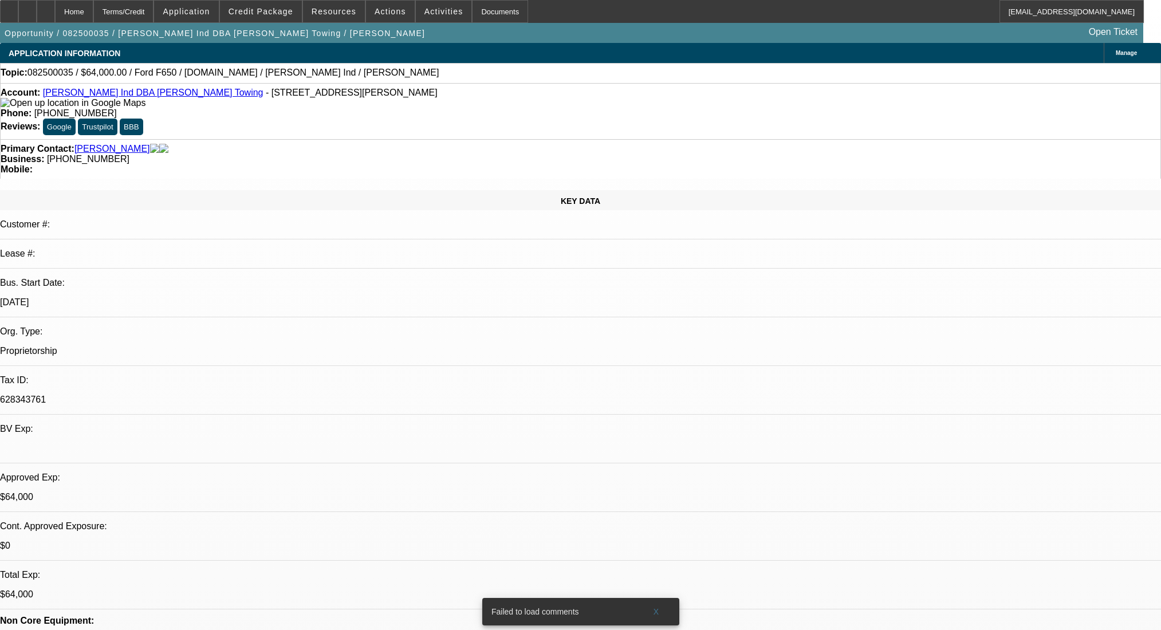
select select "0"
select select "2"
select select "0"
select select "6"
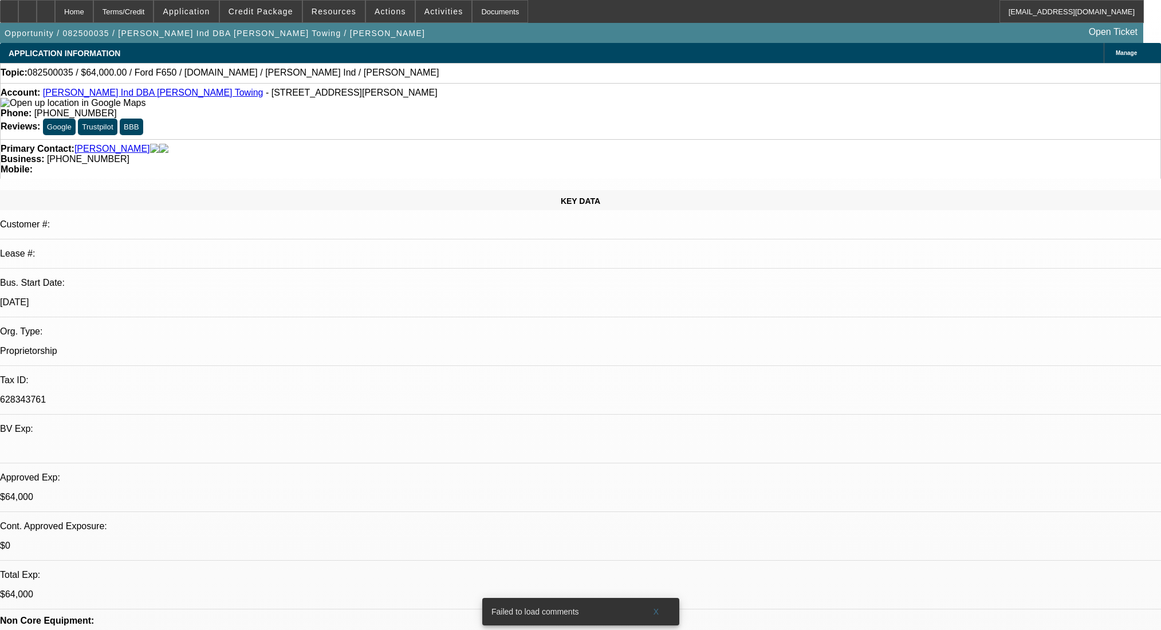
select select "0"
select select "2"
select select "0"
select select "6"
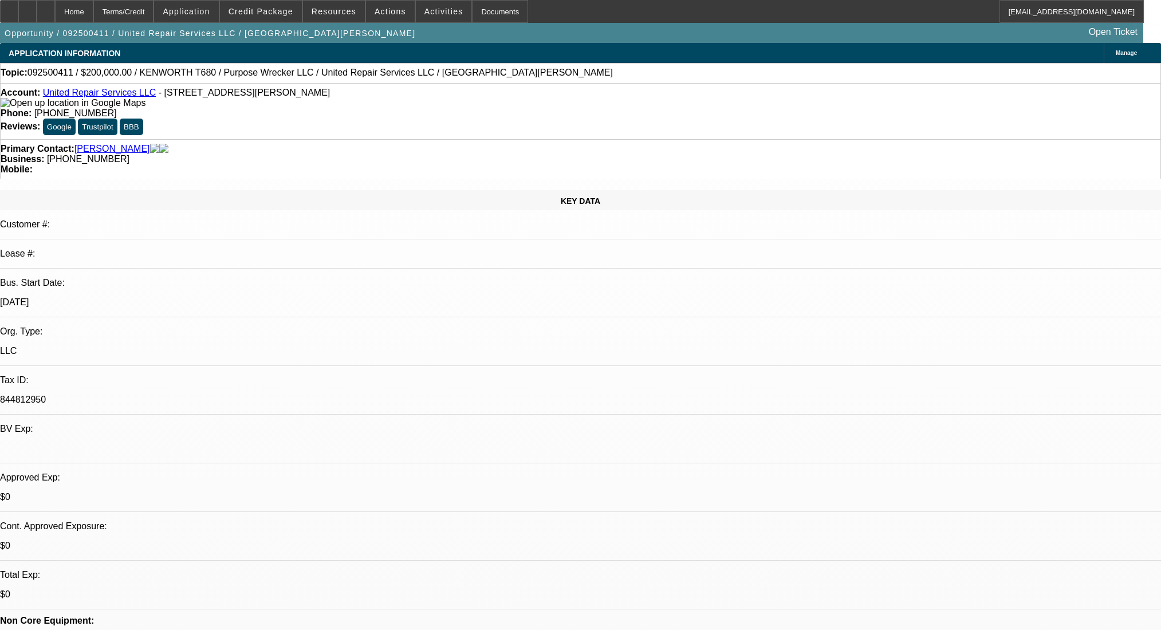
select select "0"
select select "2"
select select "0.1"
select select "4"
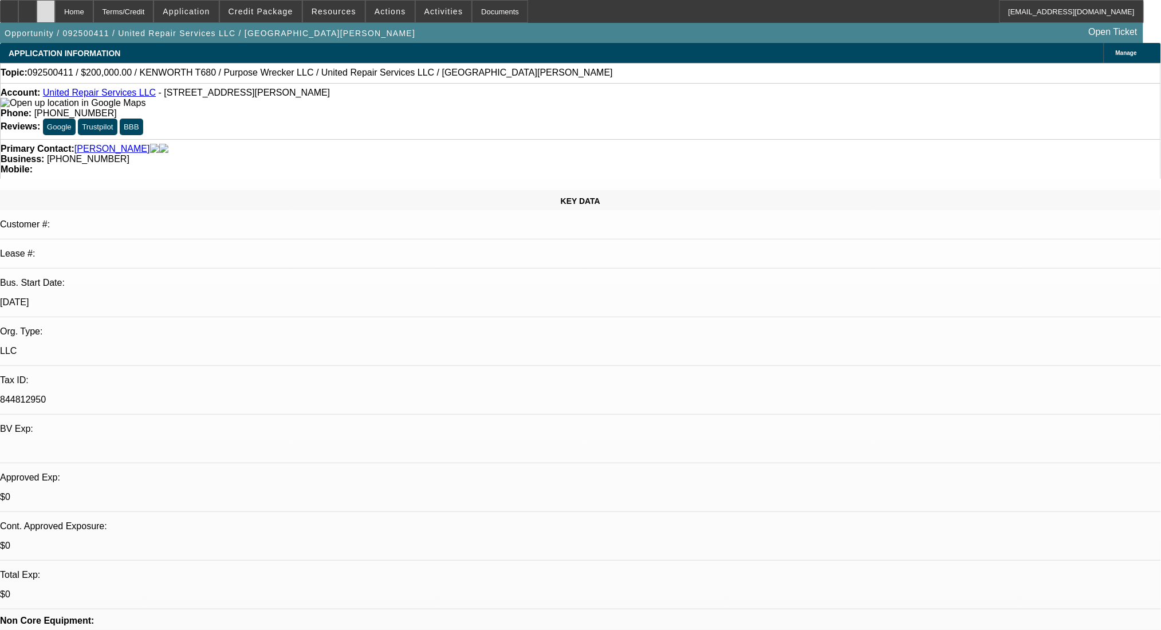
click at [55, 7] on div at bounding box center [46, 11] width 18 height 23
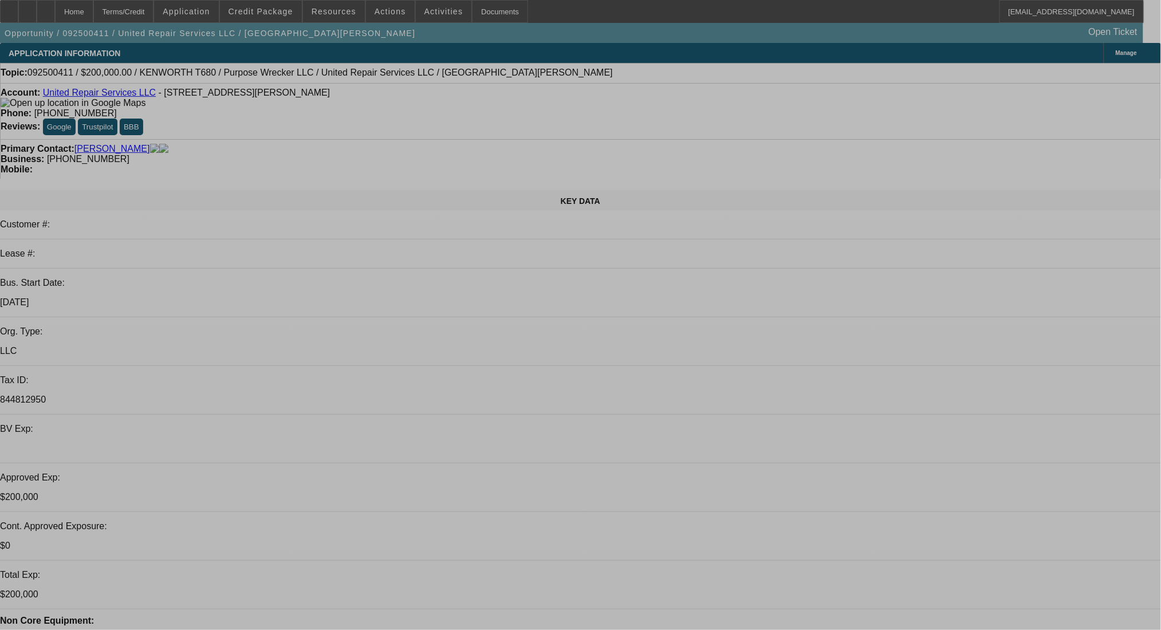
select select "0"
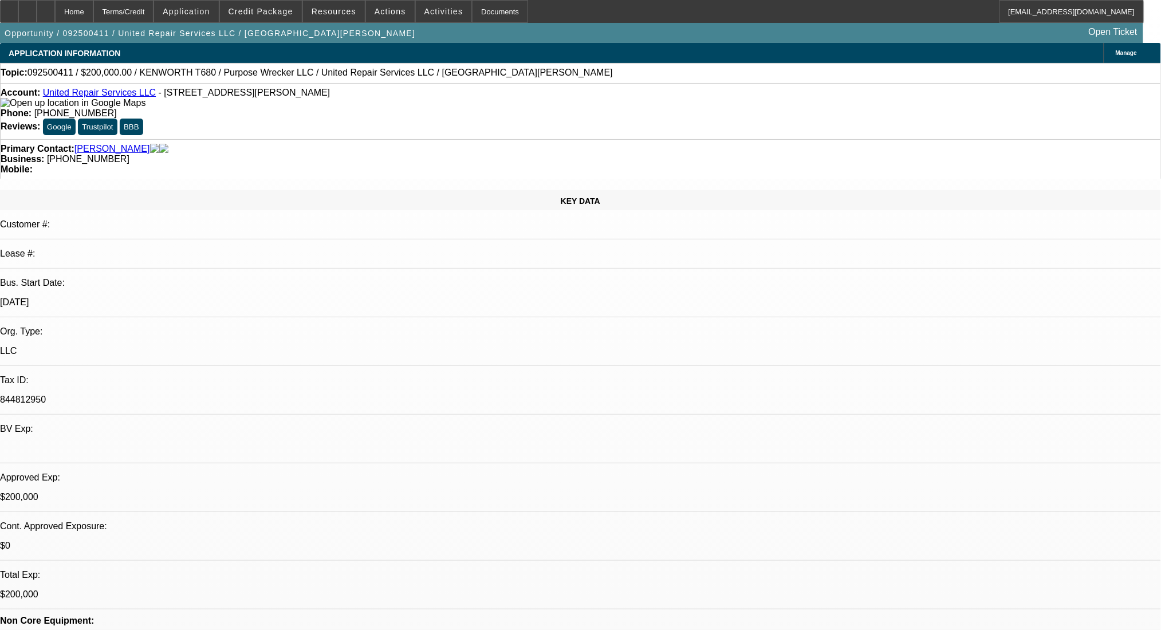
select select "2"
select select "0.1"
select select "4"
select select "0"
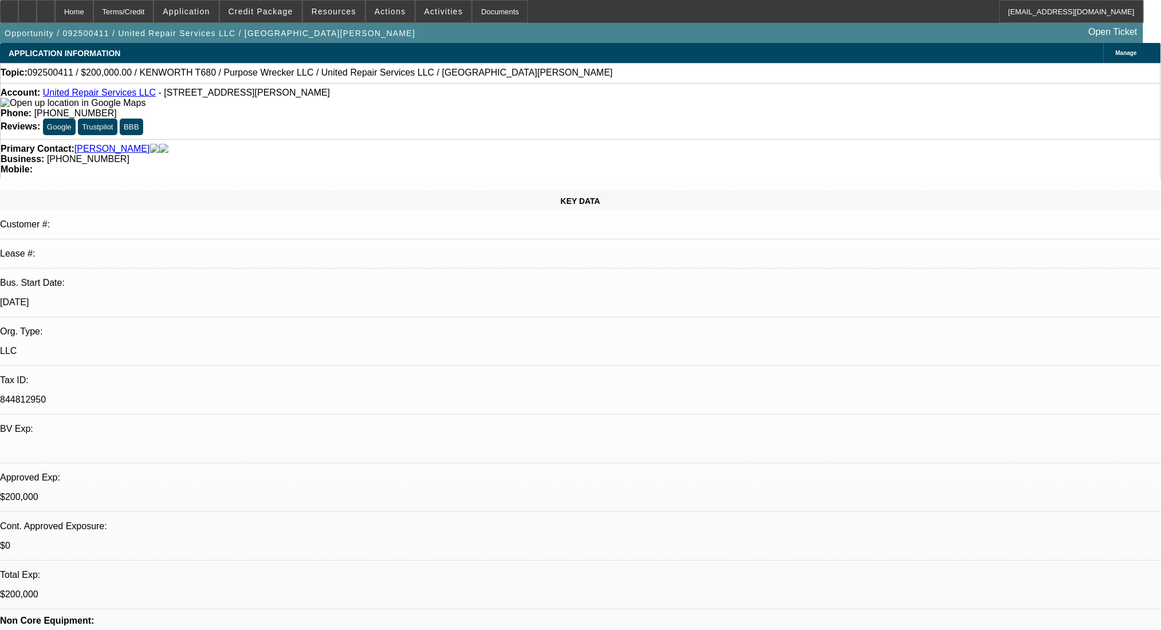
select select "2"
select select "0.1"
select select "4"
click at [148, 7] on div "Terms/Credit" at bounding box center [123, 11] width 61 height 23
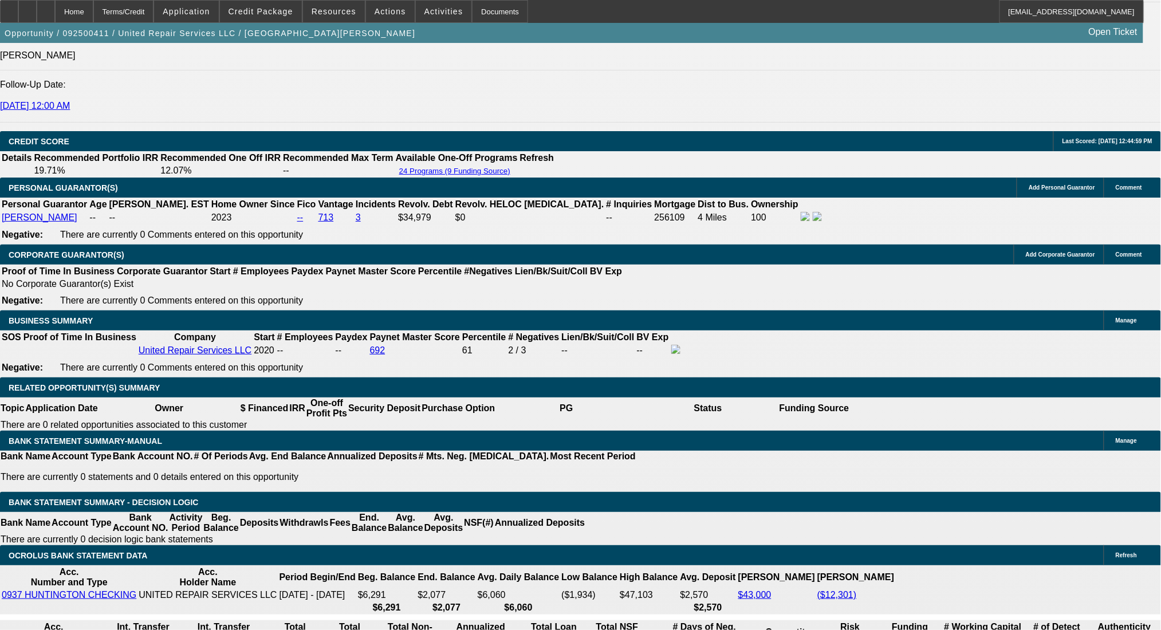
scroll to position [1609, 0]
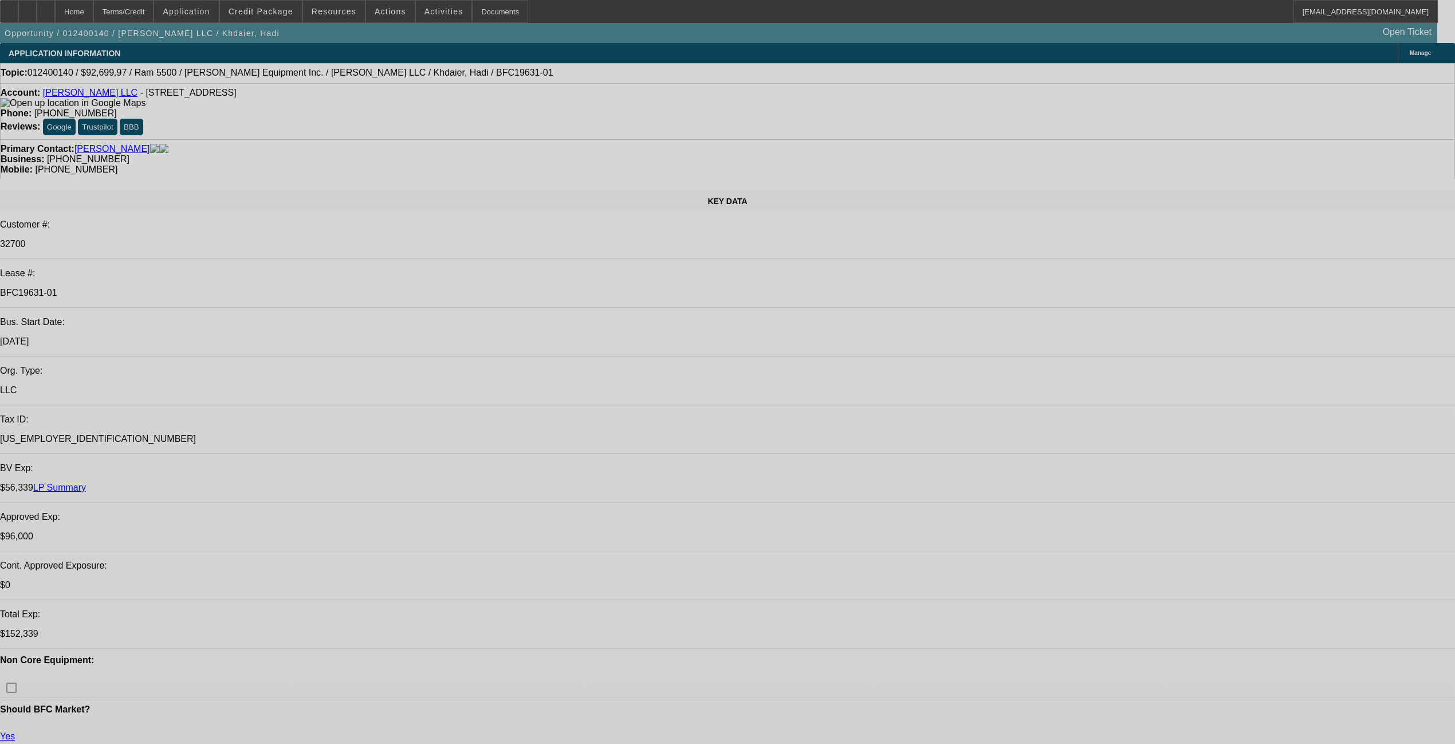
select select "0"
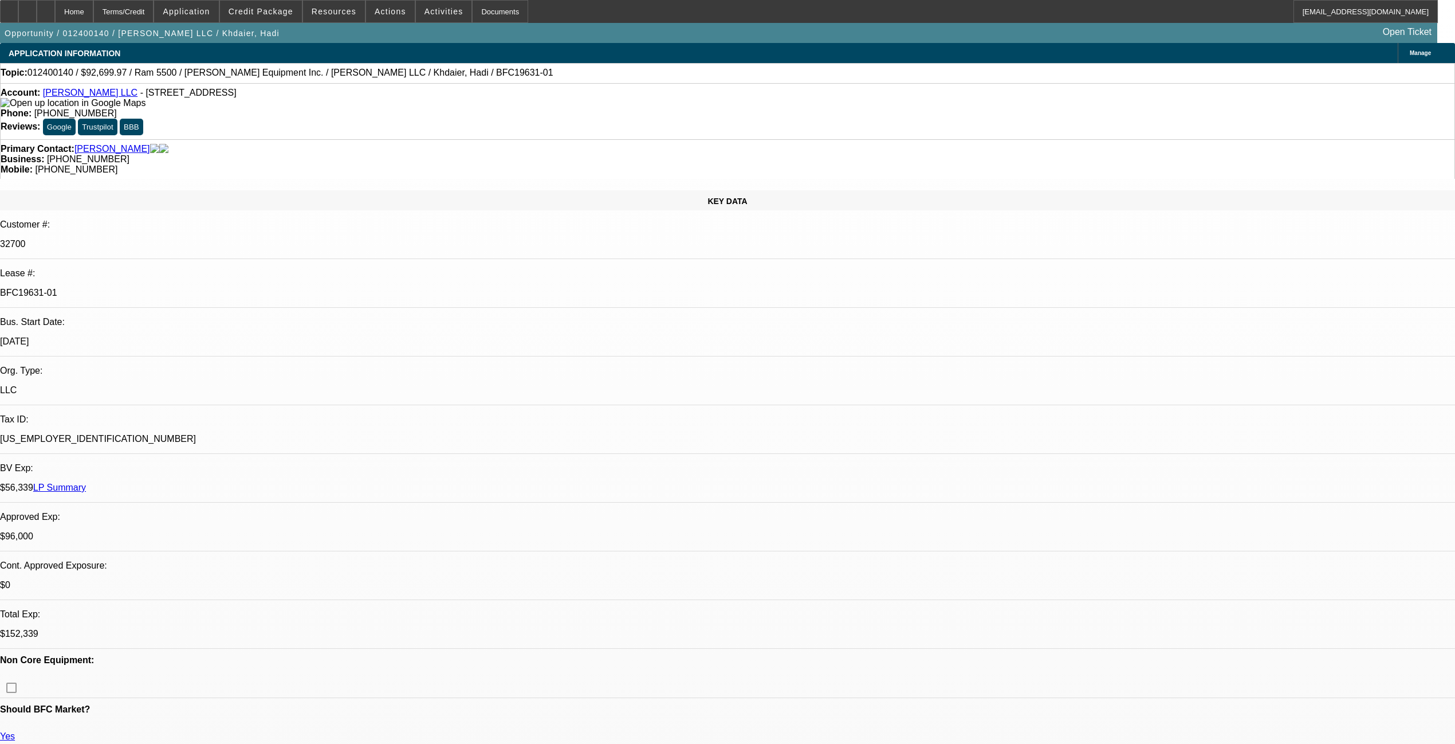
select select "2"
select select "0.1"
select select "4"
select select "0"
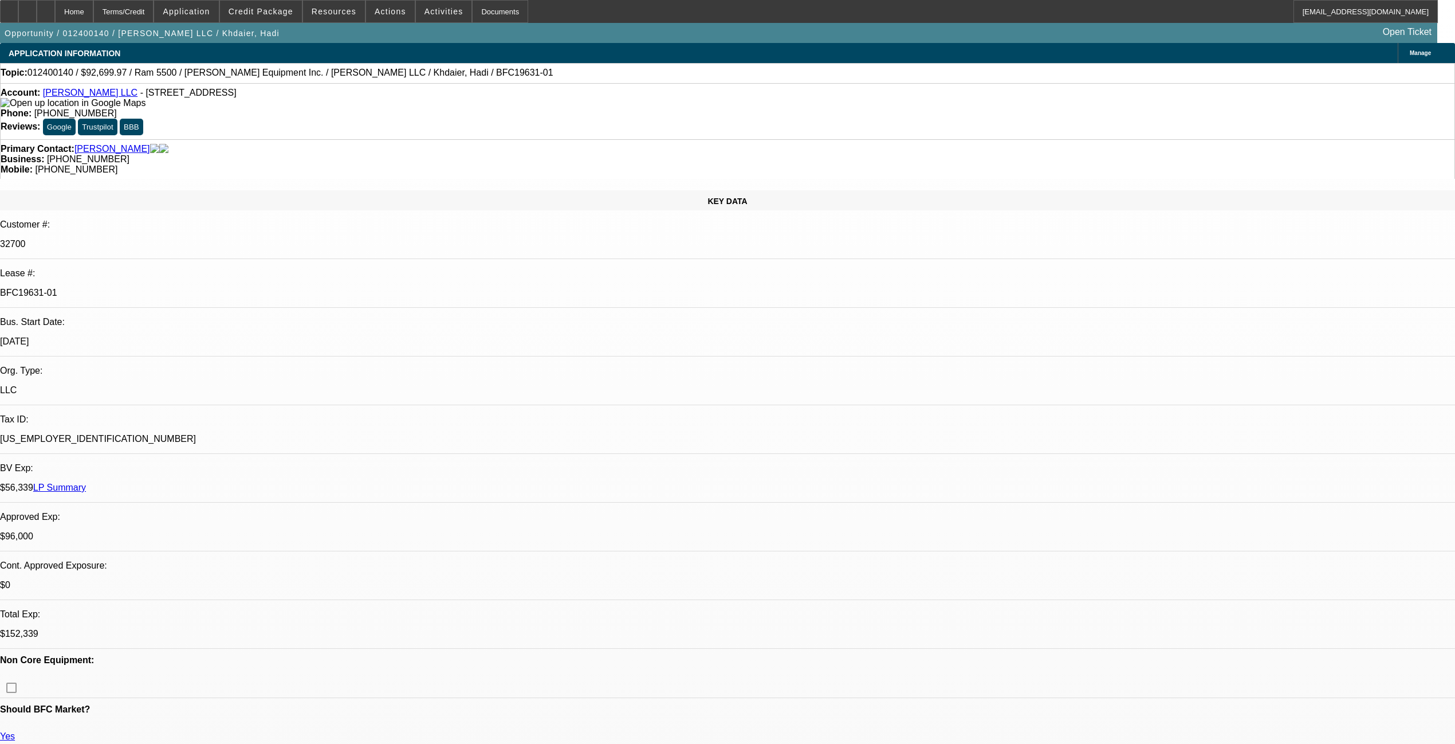
select select "2"
select select "0.1"
select select "4"
select select "0"
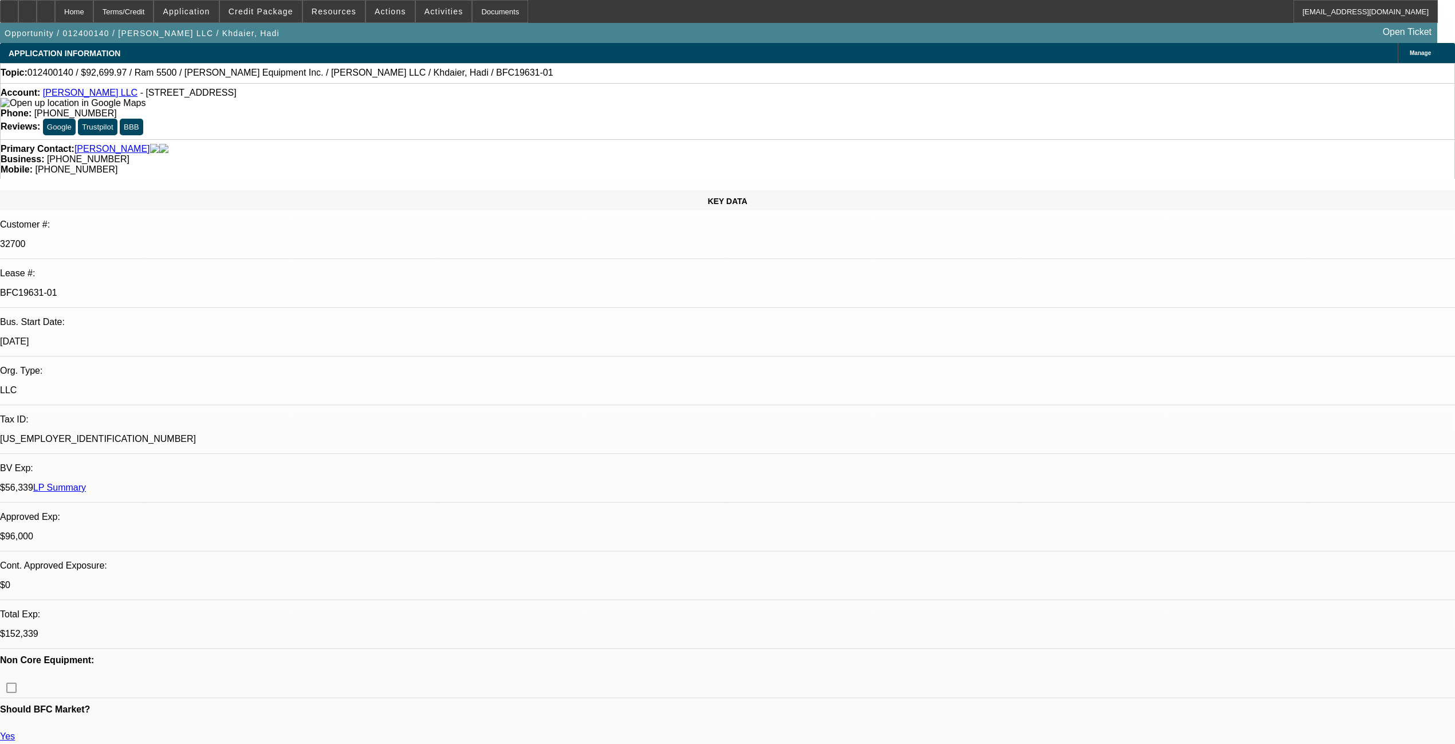
select select "2"
select select "0.1"
select select "4"
select select "0"
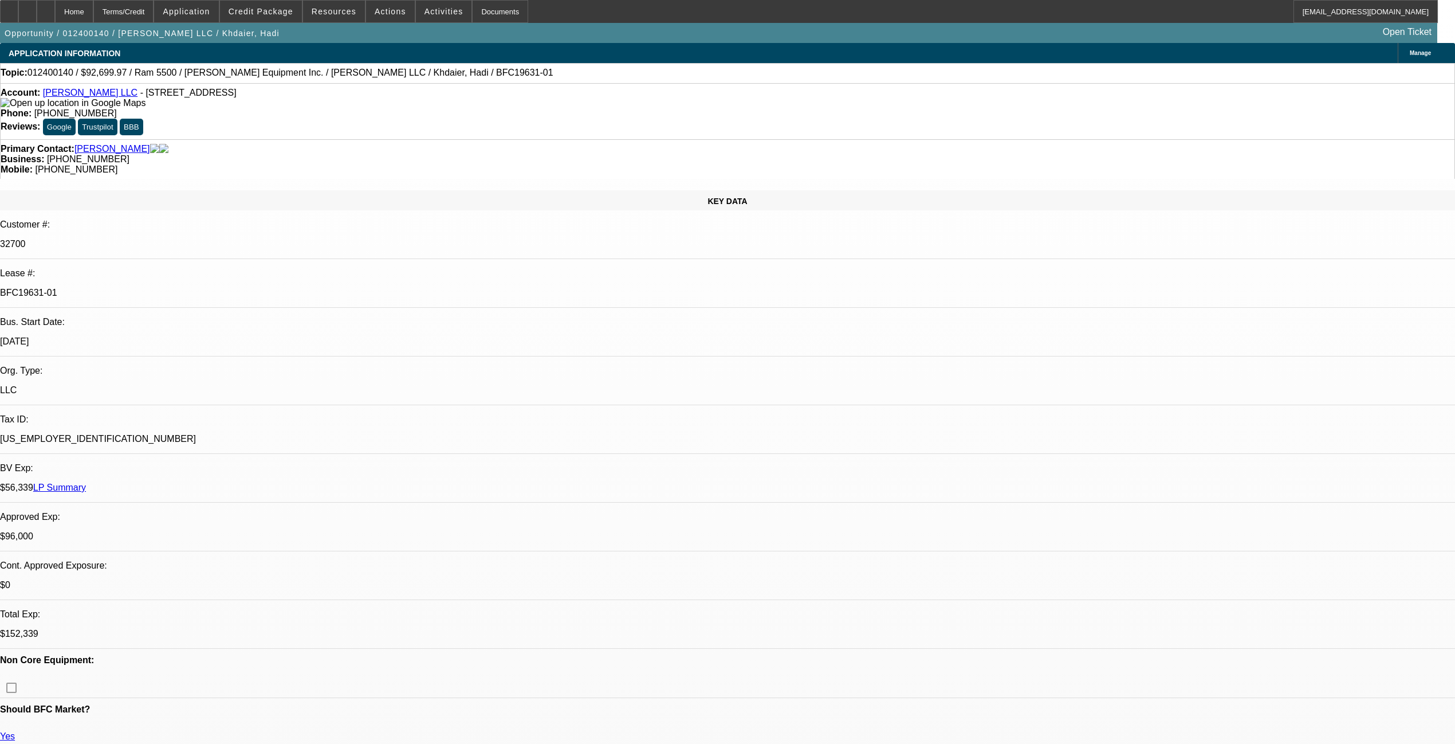
select select "2"
select select "0.1"
select select "4"
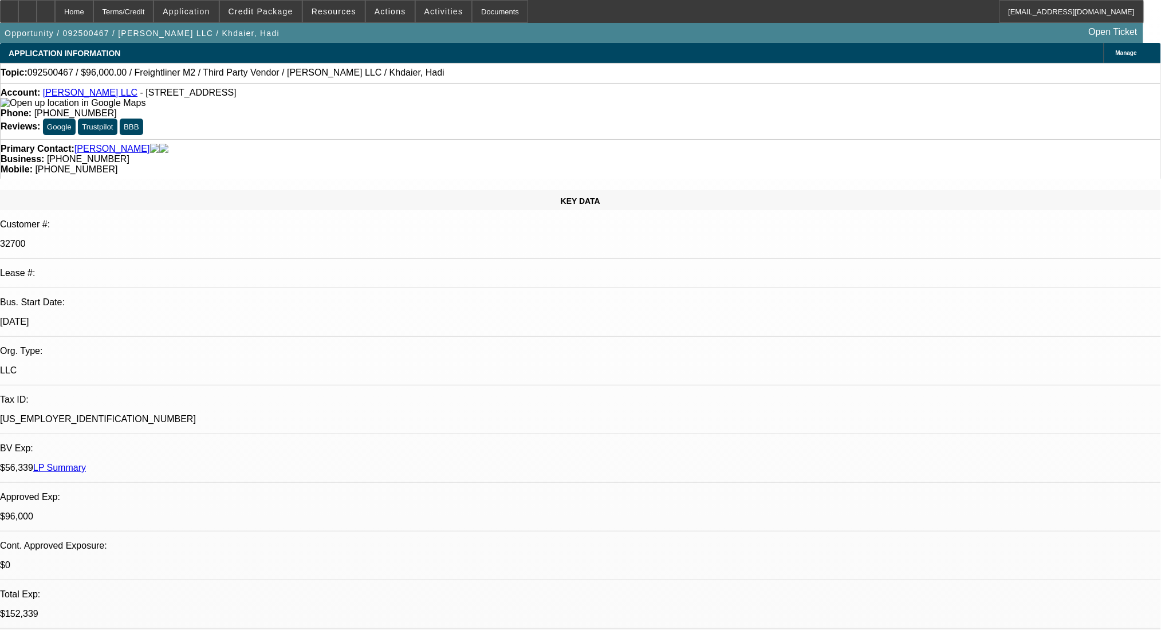
select select "0"
select select "2"
select select "0.1"
select select "4"
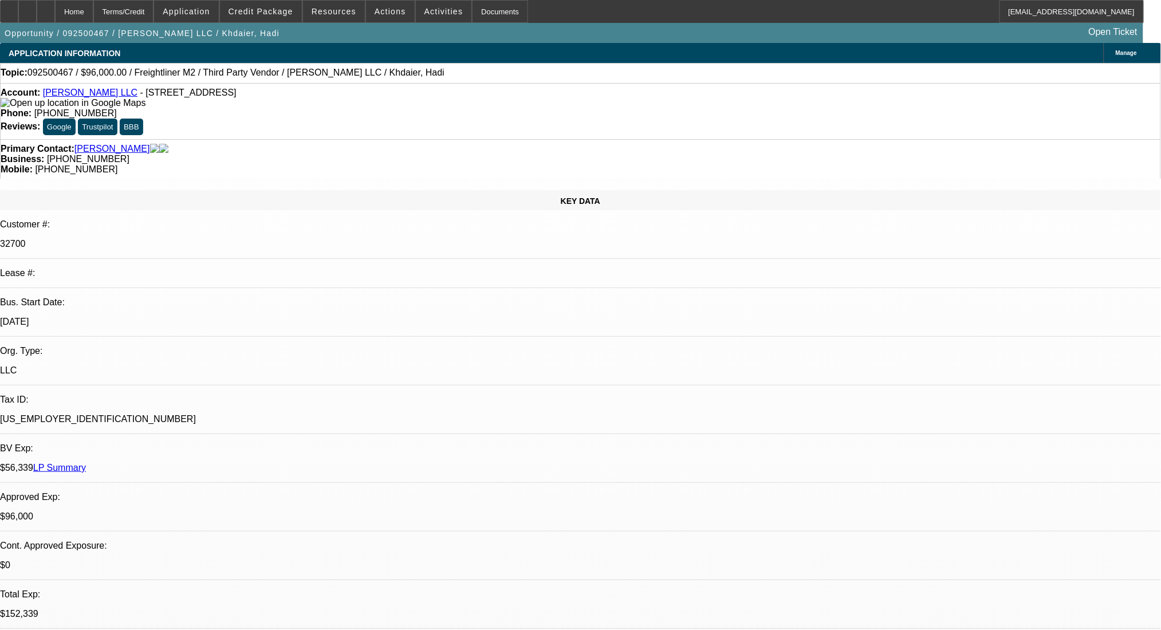
select select "0"
select select "2"
select select "0.1"
select select "4"
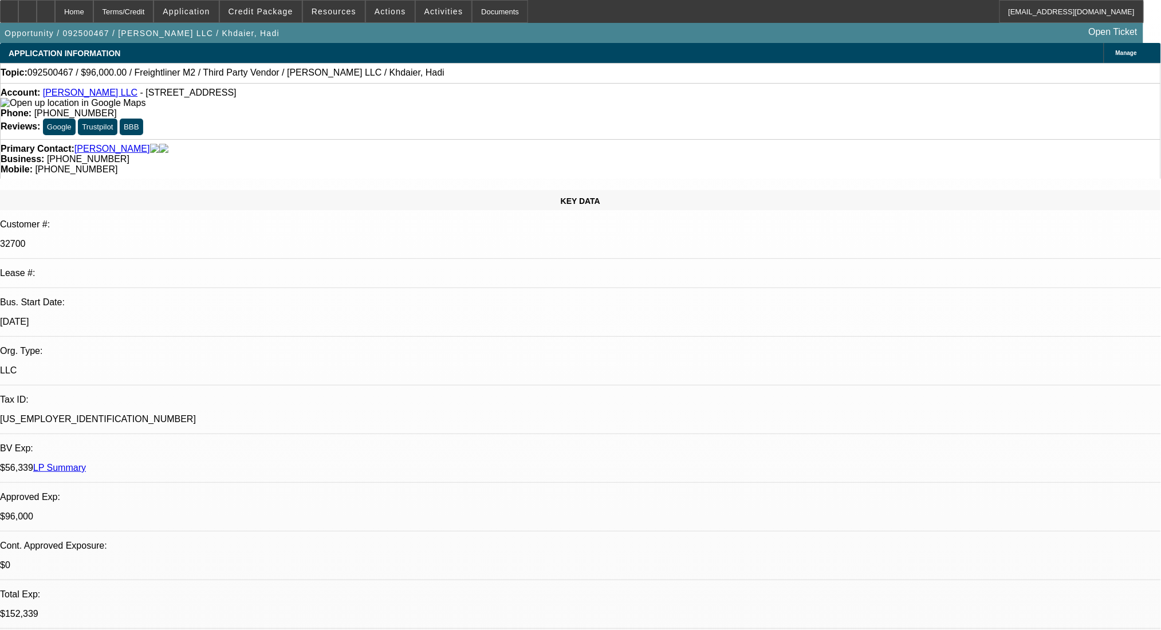
select select "0"
select select "2"
select select "0.1"
select select "4"
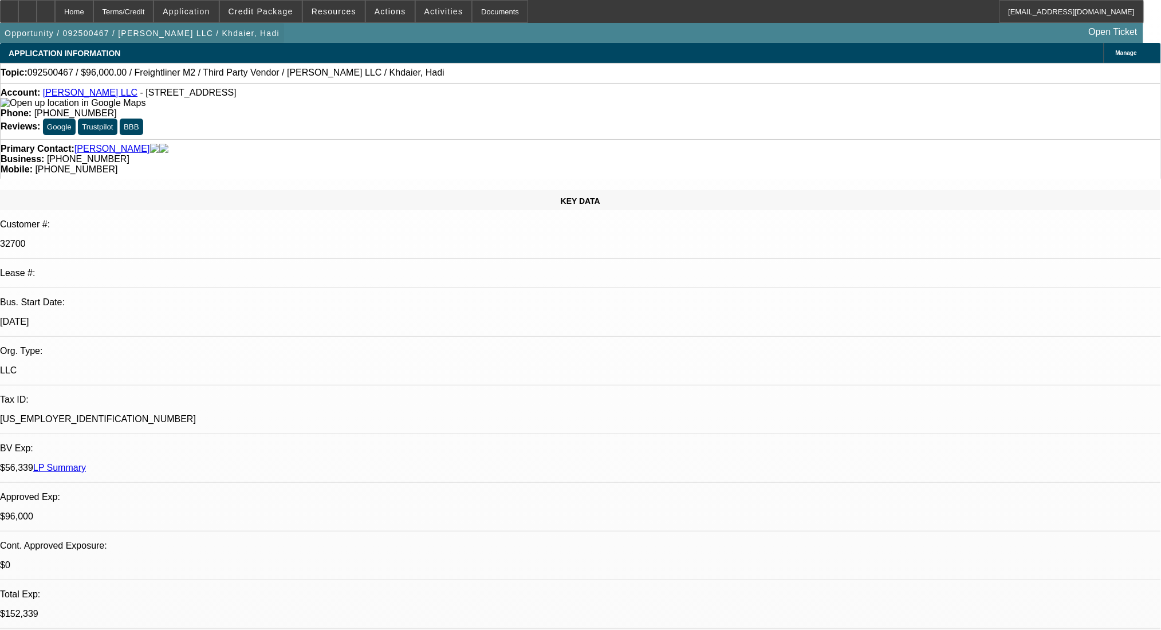
drag, startPoint x: 147, startPoint y: 9, endPoint x: 155, endPoint y: 22, distance: 14.9
click at [147, 9] on div "Terms/Credit" at bounding box center [123, 11] width 61 height 23
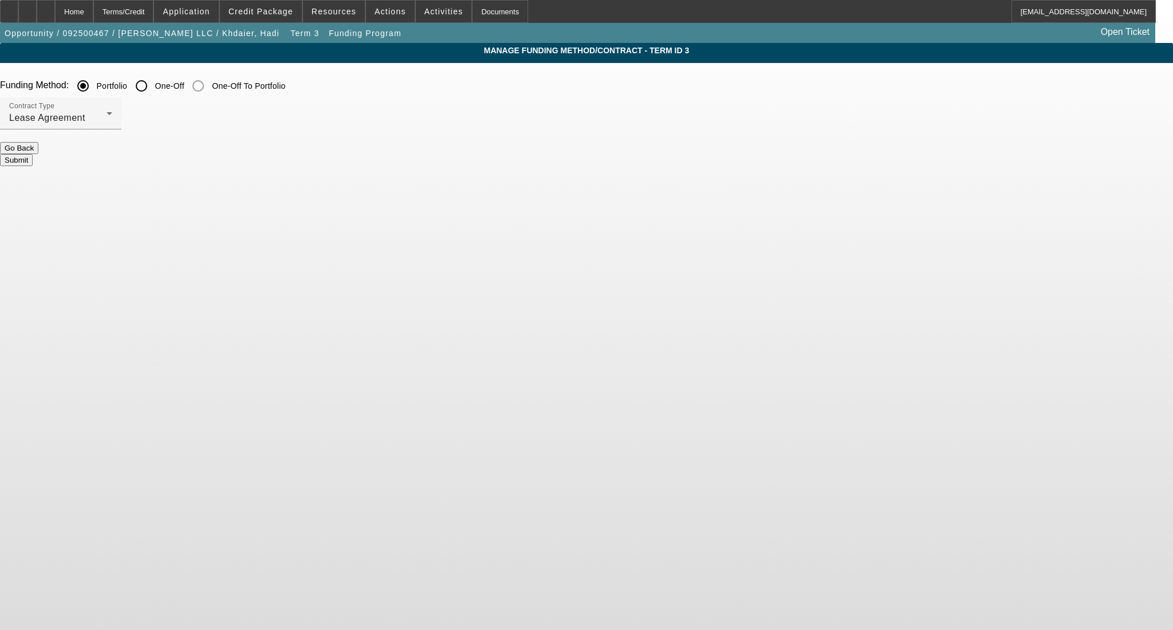
click at [153, 87] on input "One-Off" at bounding box center [141, 85] width 23 height 23
radio input "true"
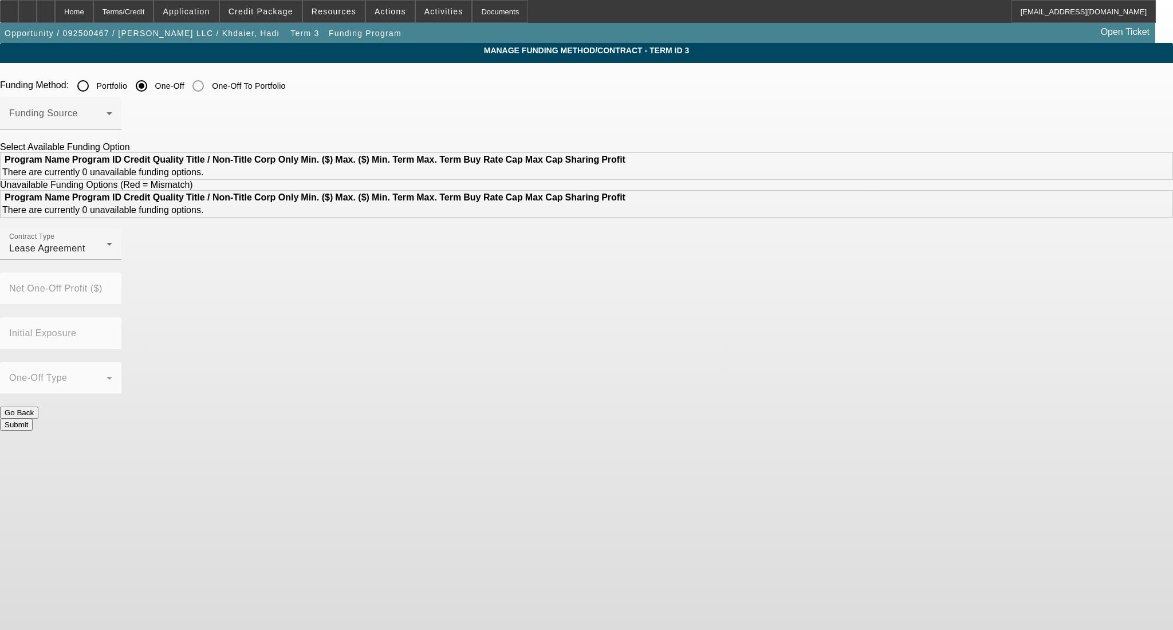
click at [121, 131] on div at bounding box center [60, 135] width 121 height 13
click at [107, 124] on span at bounding box center [57, 118] width 97 height 14
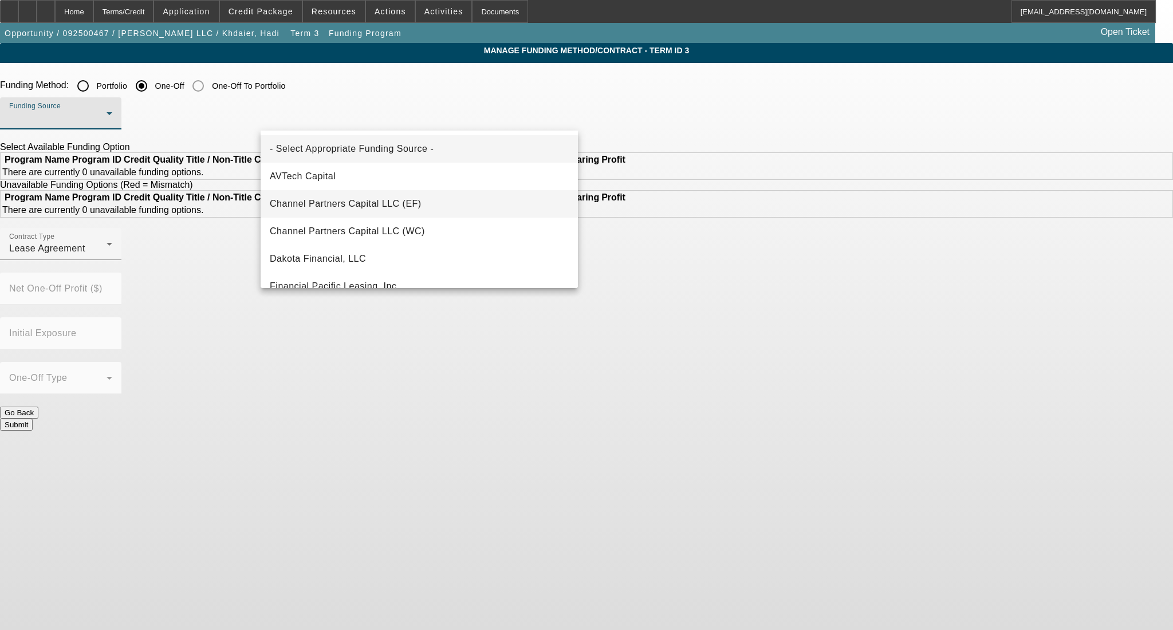
click at [356, 195] on mat-option "Channel Partners Capital LLC (EF)" at bounding box center [419, 203] width 317 height 27
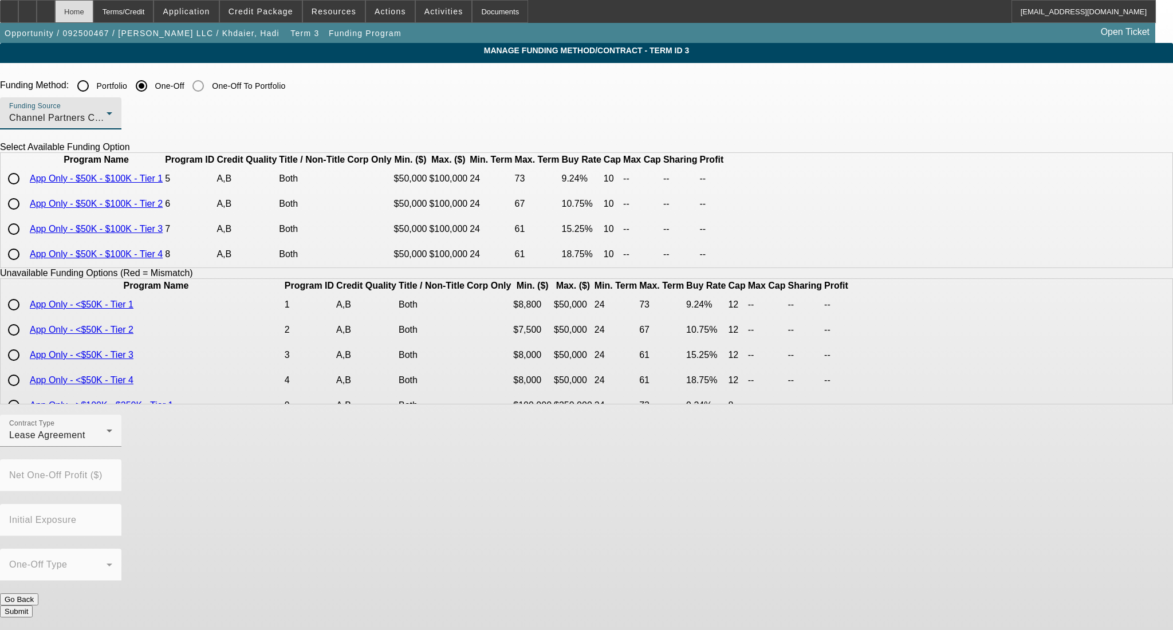
click at [93, 10] on div "Home" at bounding box center [74, 11] width 38 height 23
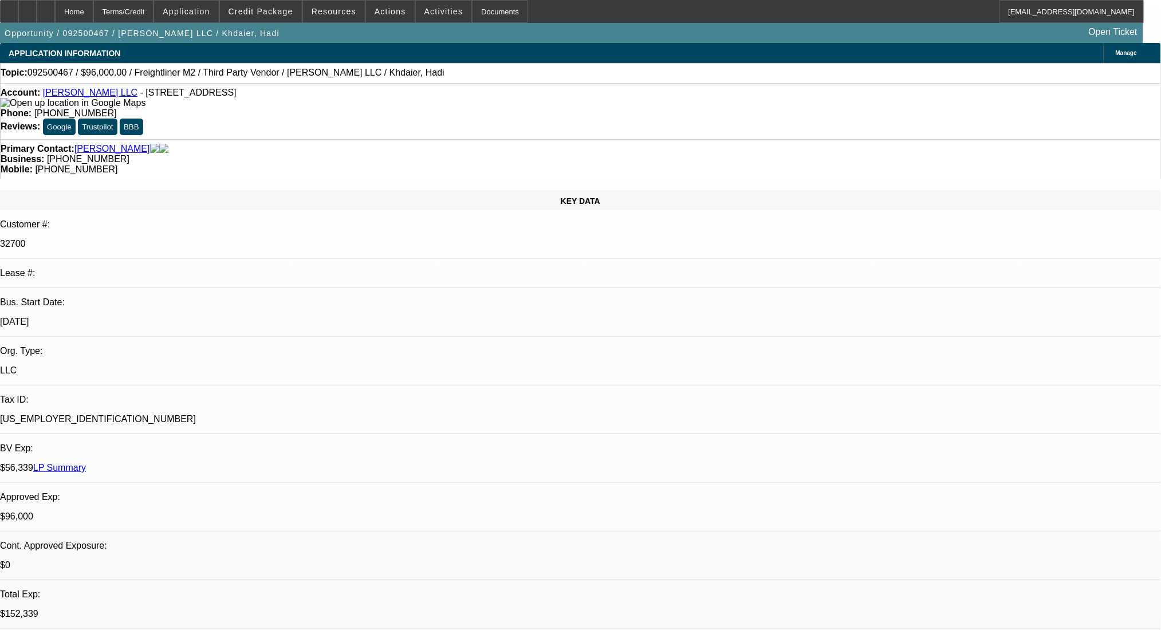
select select "0"
select select "2"
select select "0.1"
select select "4"
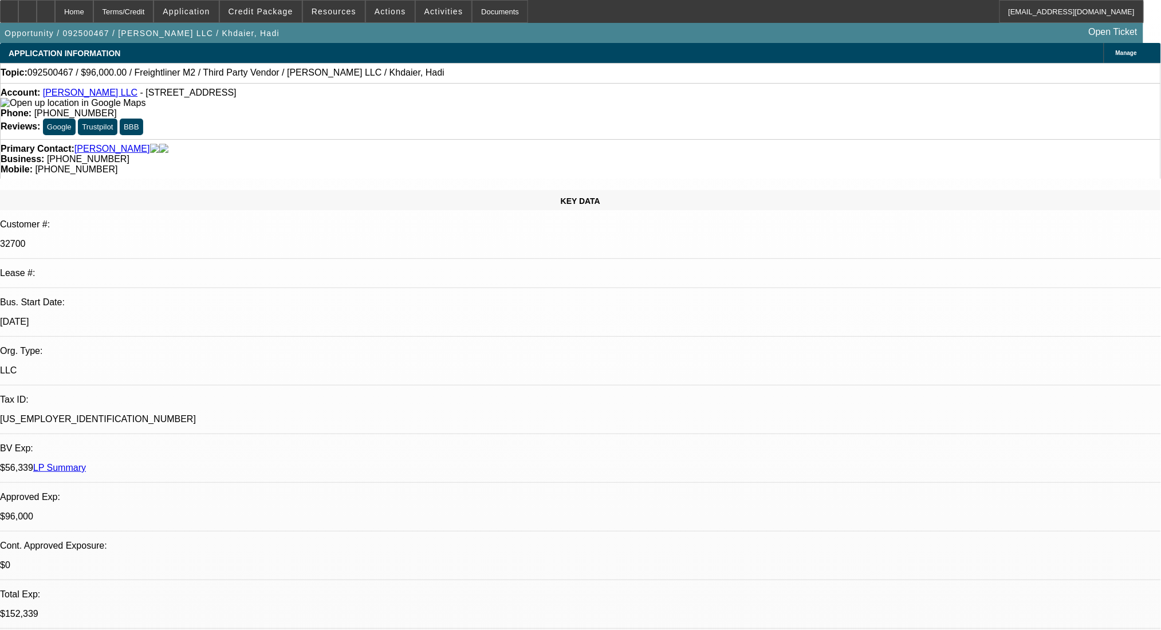
select select "0"
select select "2"
select select "0.1"
select select "4"
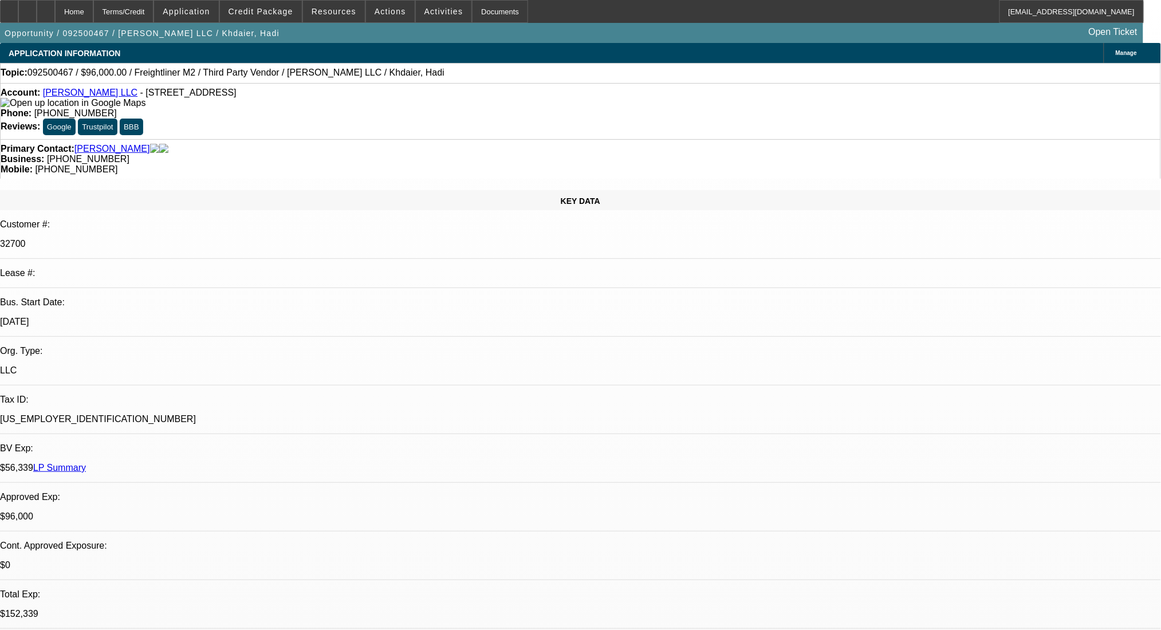
select select "0"
select select "2"
select select "0.1"
select select "4"
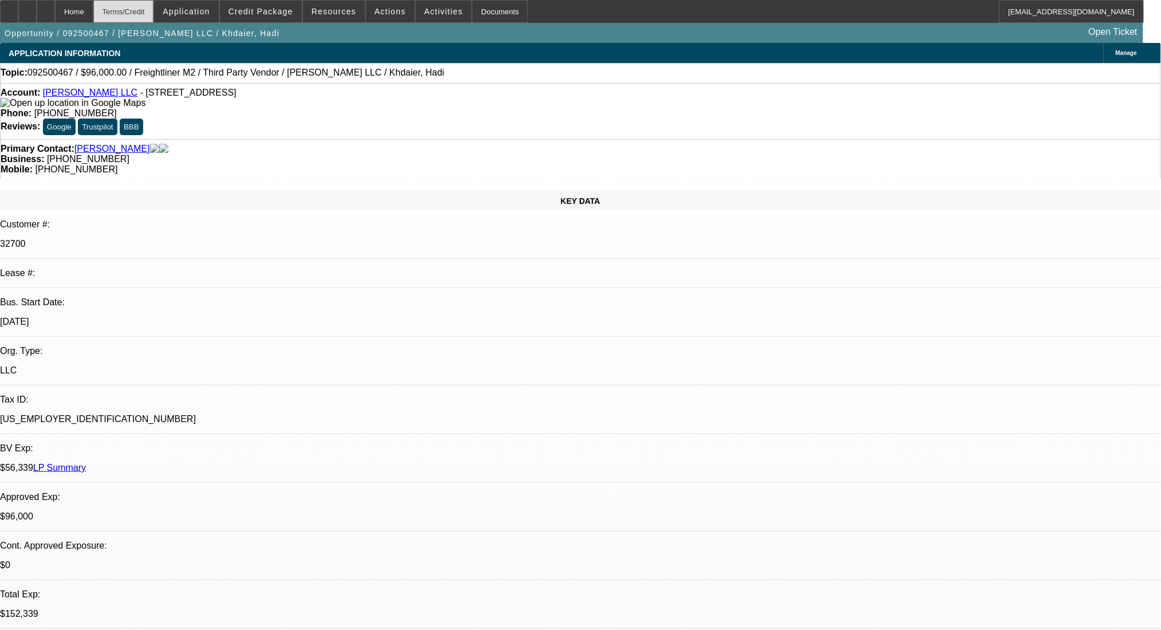
click at [136, 14] on div "Terms/Credit" at bounding box center [123, 11] width 61 height 23
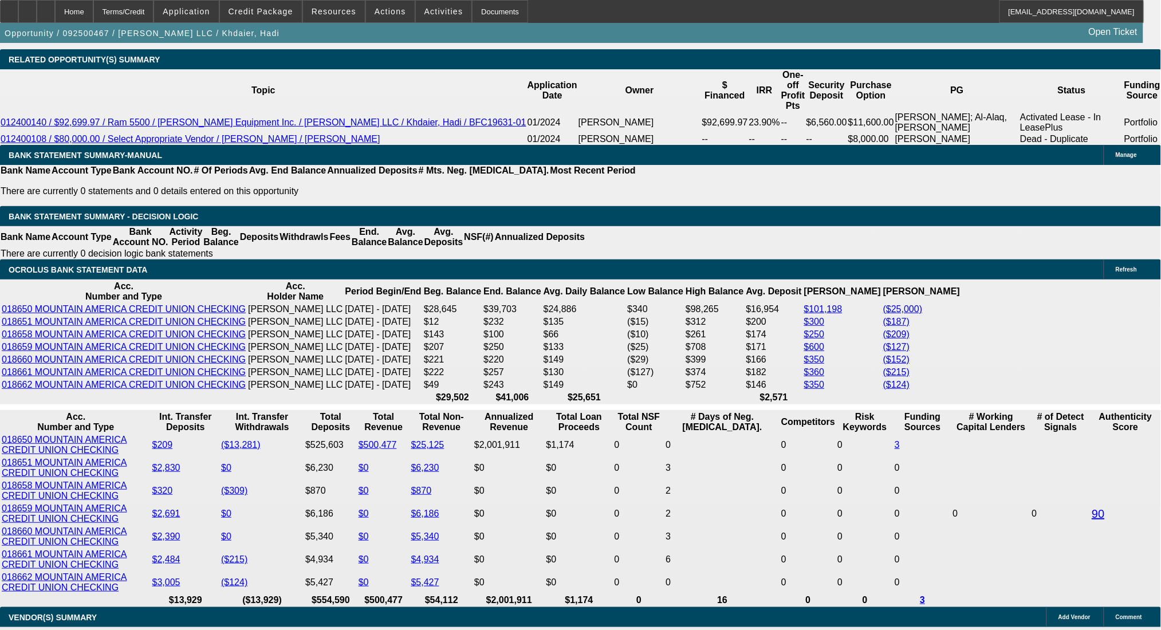
scroll to position [2215, 0]
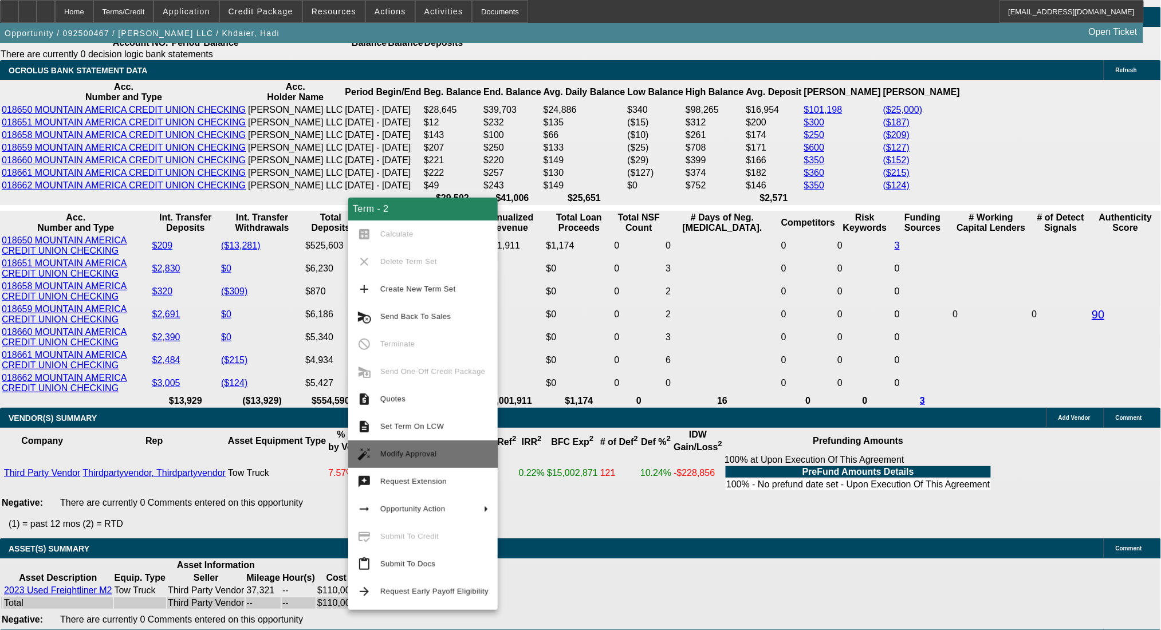
click at [431, 458] on span "Modify Approval" at bounding box center [434, 454] width 108 height 14
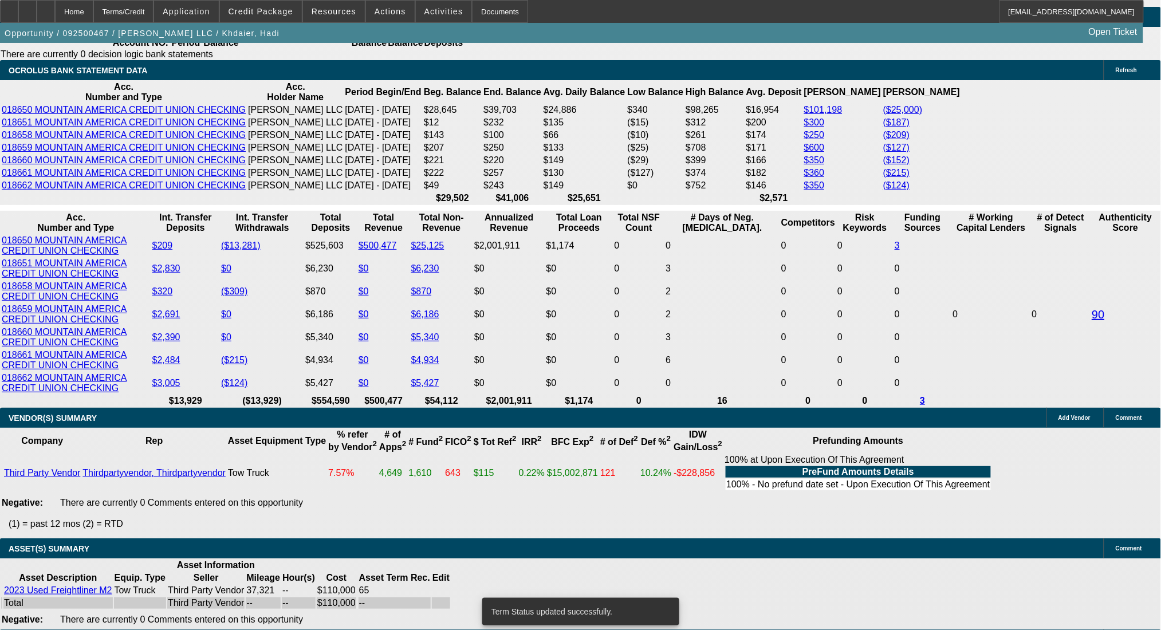
select select "0"
select select "2"
select select "0.1"
select select "4"
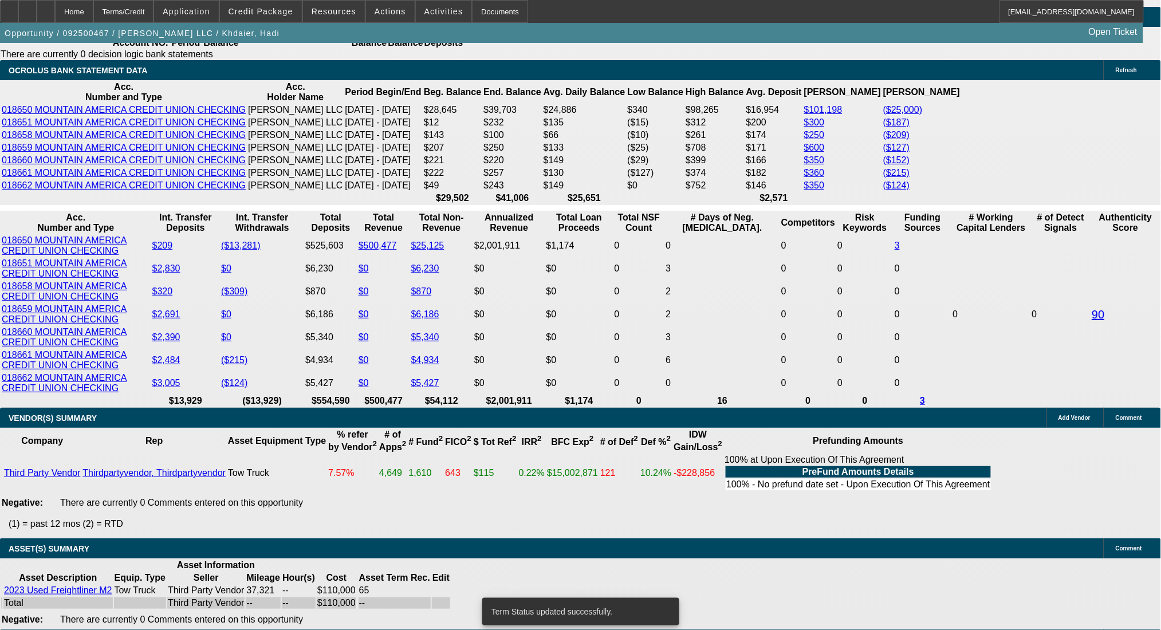
select select "0"
select select "2"
select select "0.1"
select select "4"
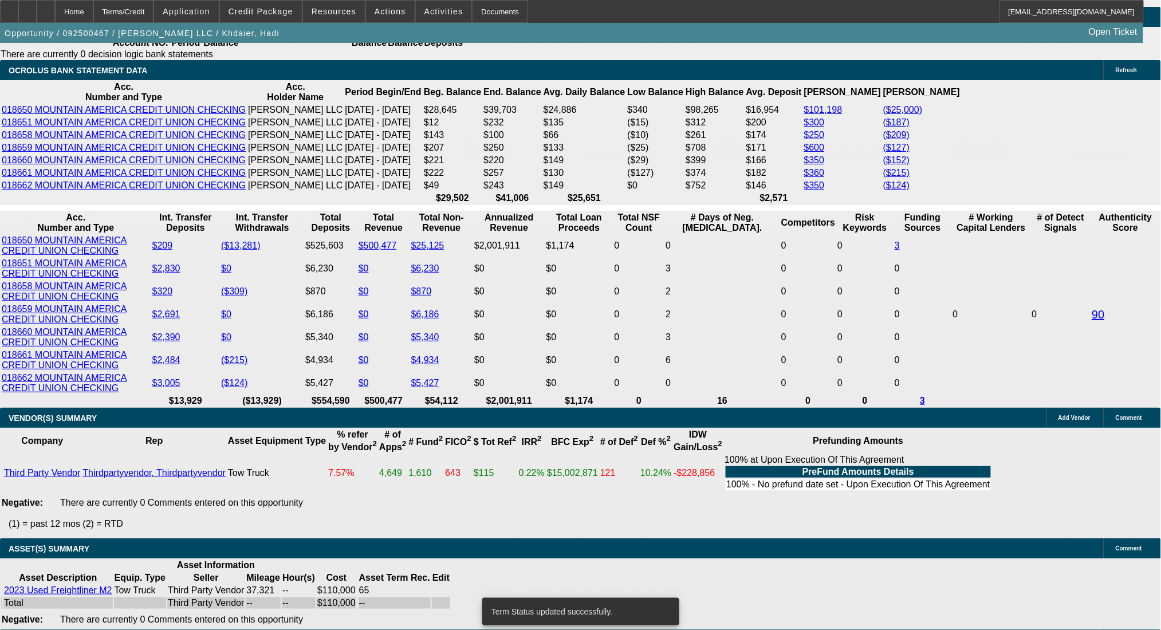
select select "0"
select select "2"
select select "0.1"
select select "4"
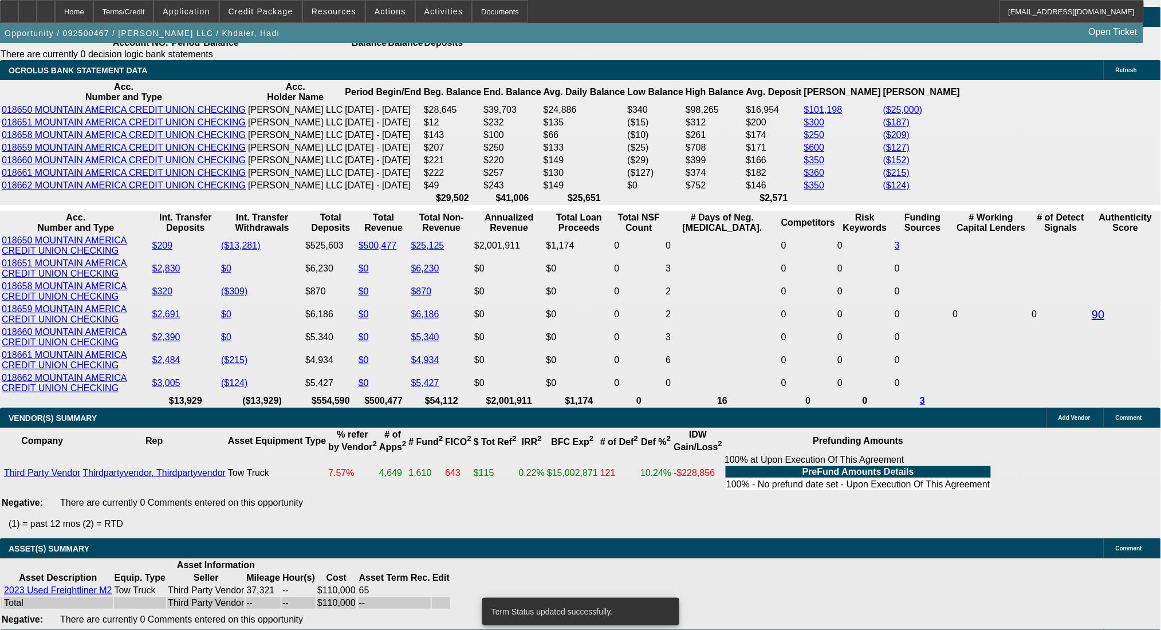
select select "0"
select select "2"
select select "0.1"
select select "4"
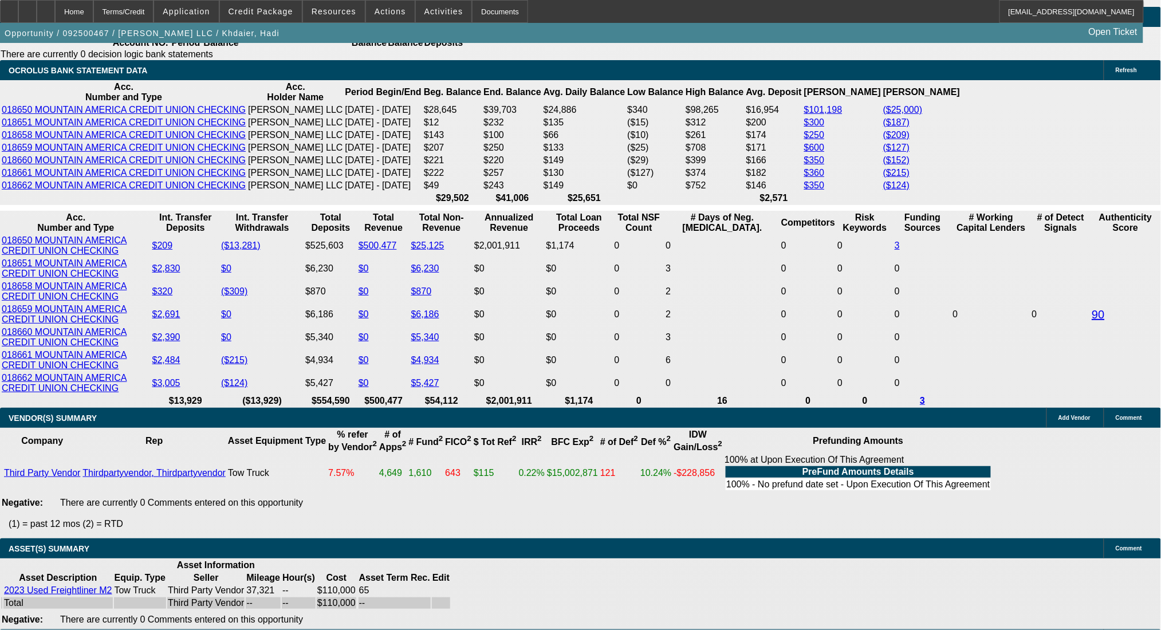
drag, startPoint x: 234, startPoint y: 376, endPoint x: 264, endPoint y: 380, distance: 29.5
type input "3"
type input "UNKNOWN"
type input "36"
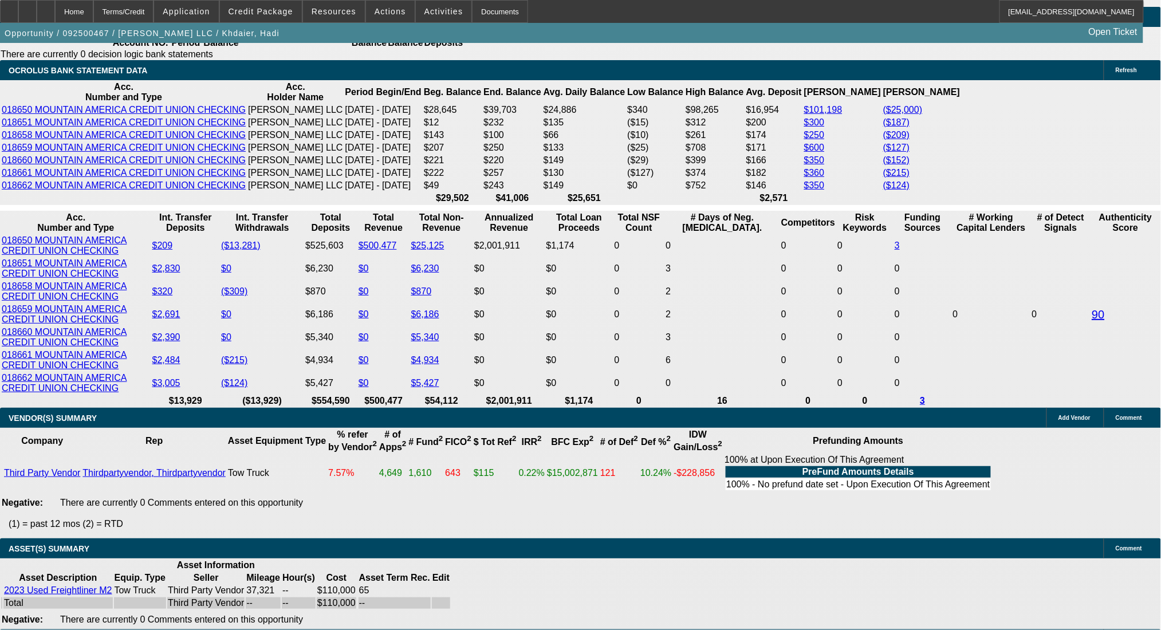
type input "$32,819.45"
type input "$65,638.90"
type input "$3,341.99"
type input "$6,683.98"
type input "36"
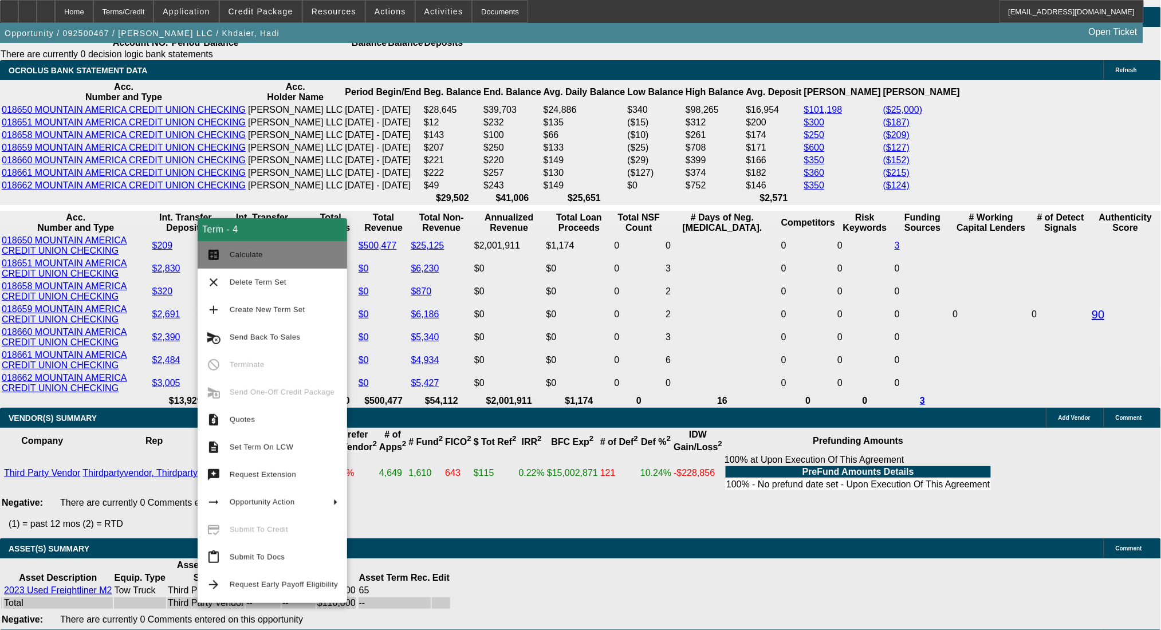
click at [254, 252] on span "Calculate" at bounding box center [246, 254] width 33 height 9
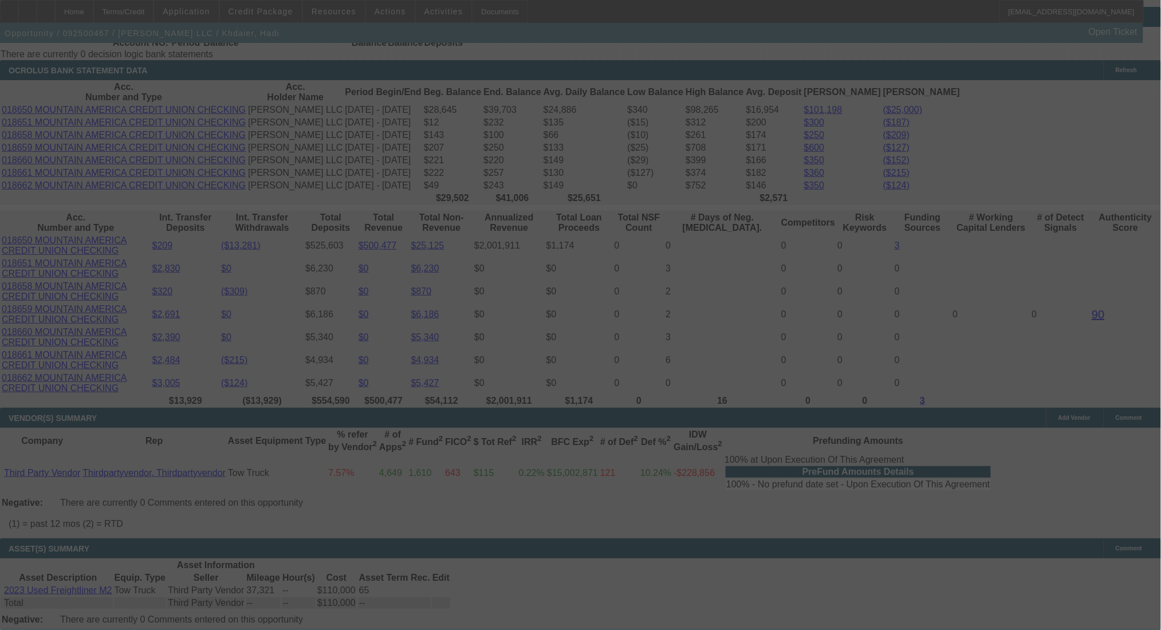
select select "0"
select select "2"
select select "0.1"
select select "4"
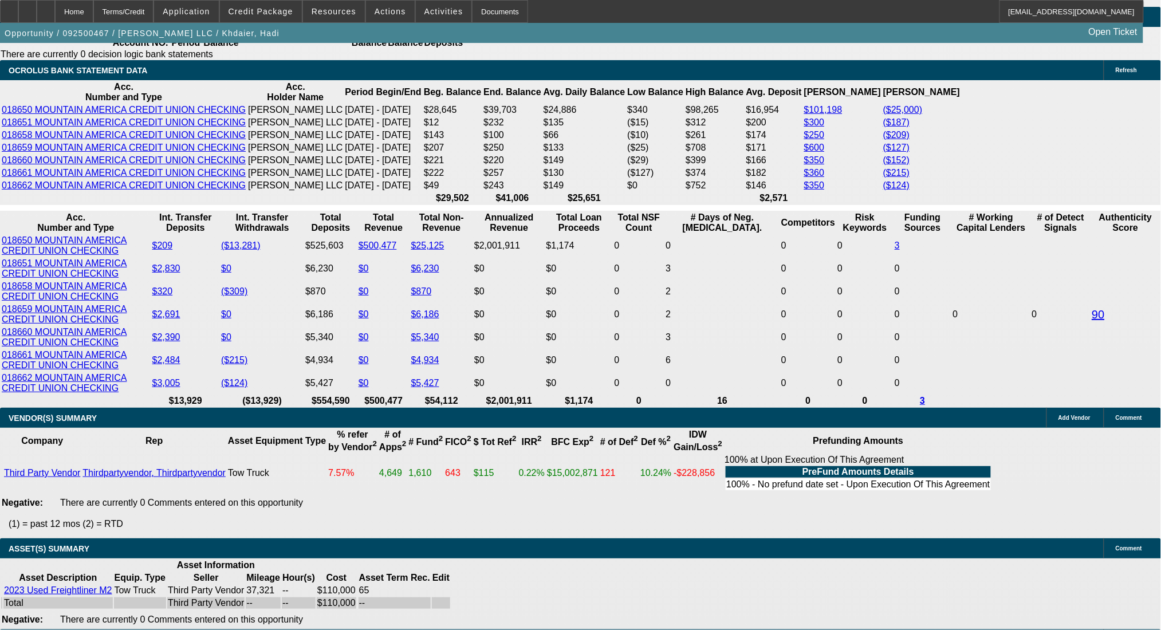
drag, startPoint x: 207, startPoint y: 285, endPoint x: 325, endPoint y: 288, distance: 118.1
type input "$1,200.00"
type input "UNKNOWN"
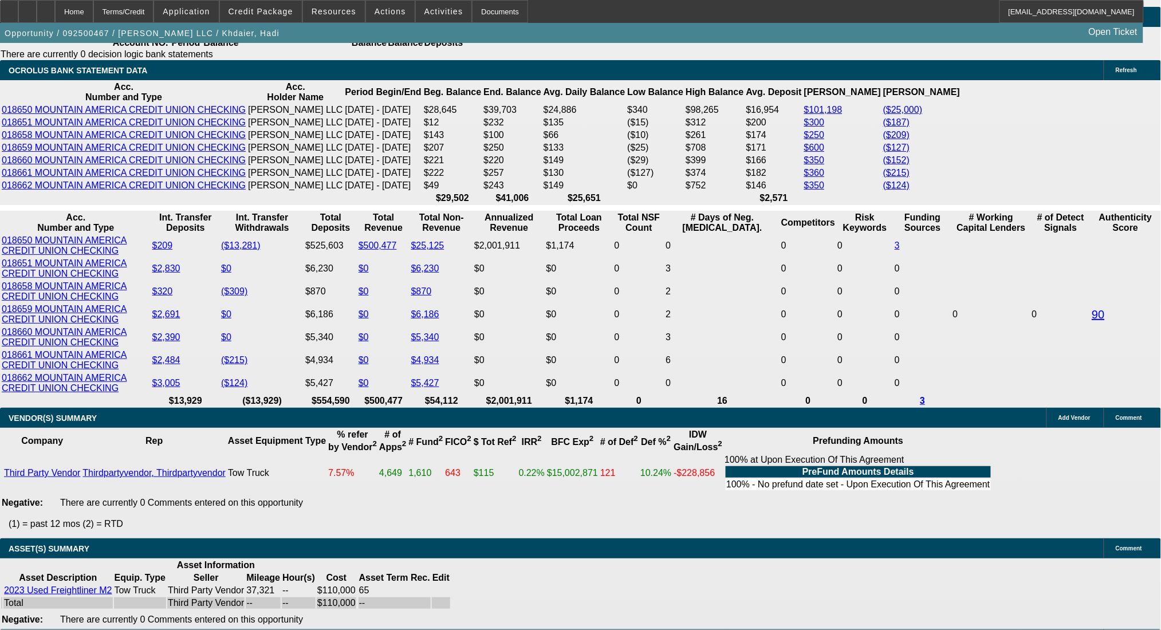
type input "$7,575.18"
type input "$3,787.59"
type input "$12,000.00"
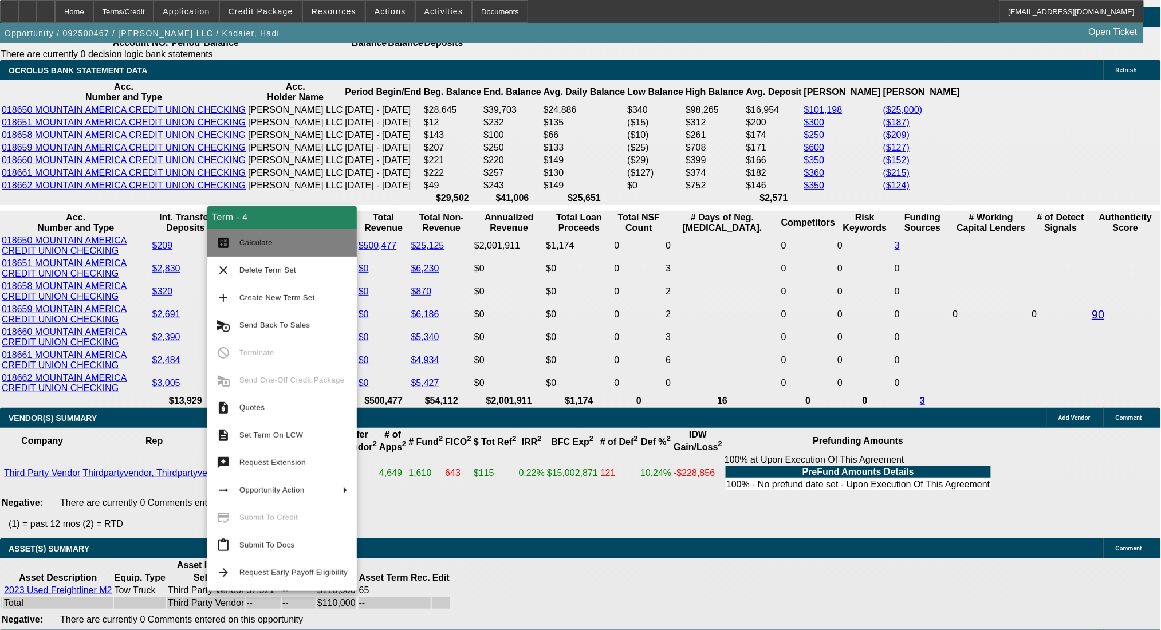
click at [246, 237] on span "Calculate" at bounding box center [293, 243] width 108 height 14
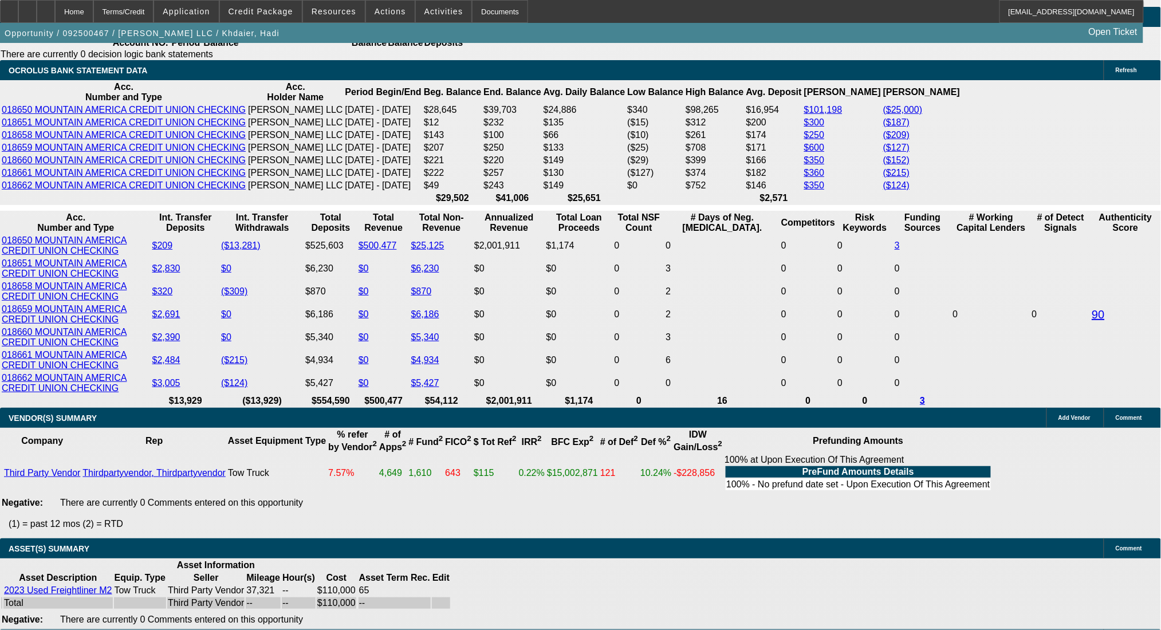
type input "$6,823.24"
type input "$3,411.62"
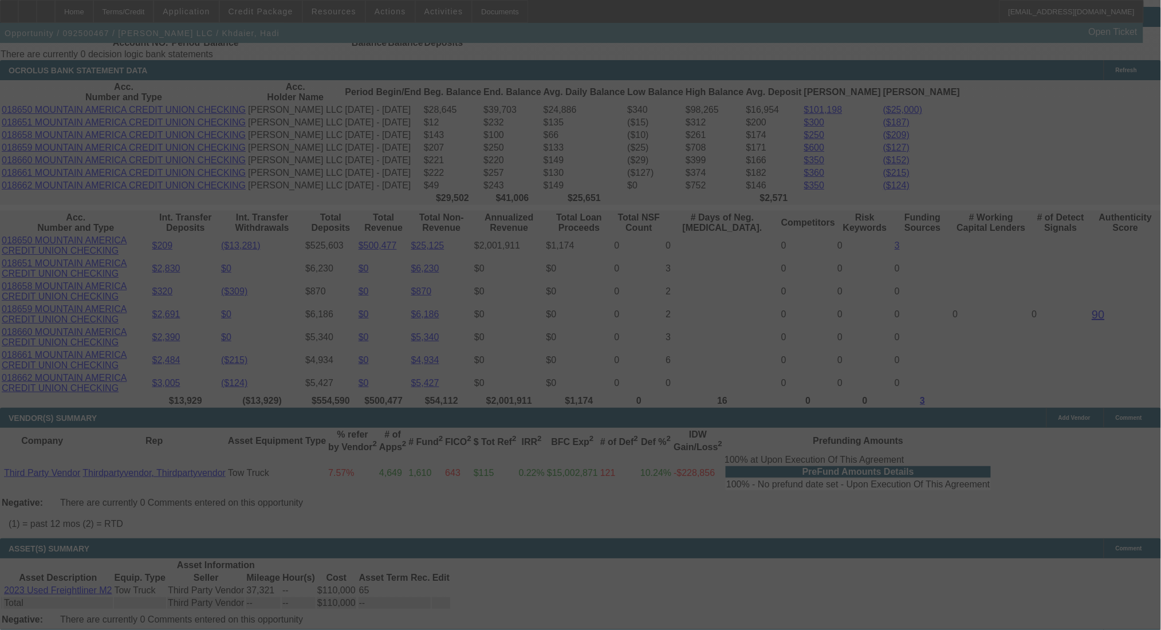
select select "0"
select select "2"
select select "0.1"
select select "4"
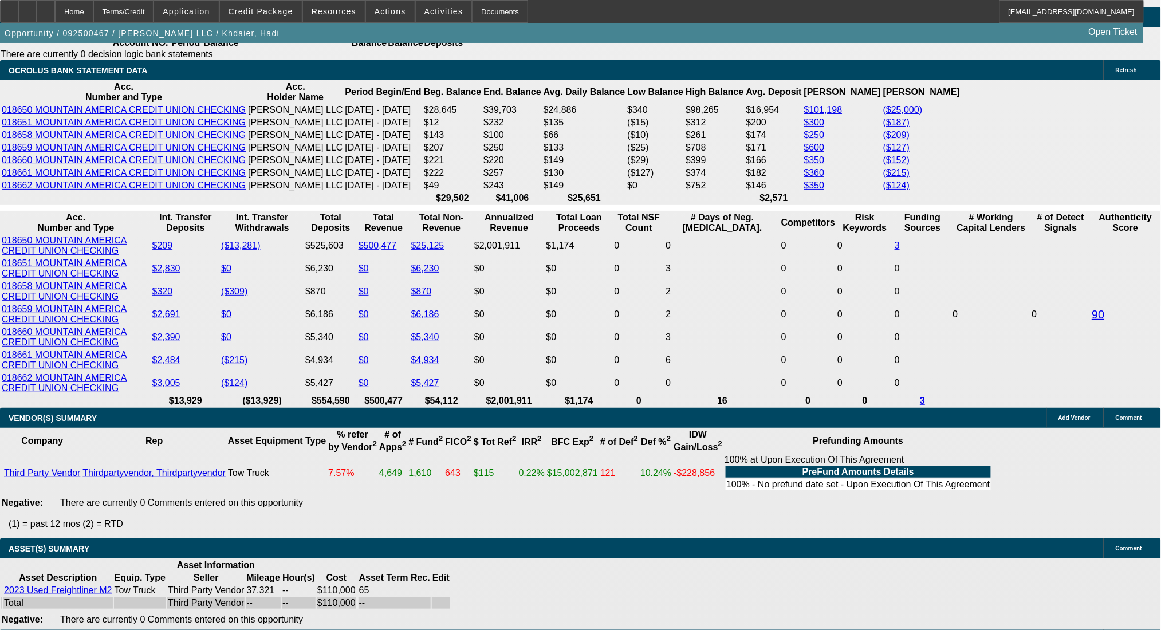
drag, startPoint x: 251, startPoint y: 376, endPoint x: 316, endPoint y: 381, distance: 64.9
type input "UNKNOWN"
type input "13"
type input "$5,528.78"
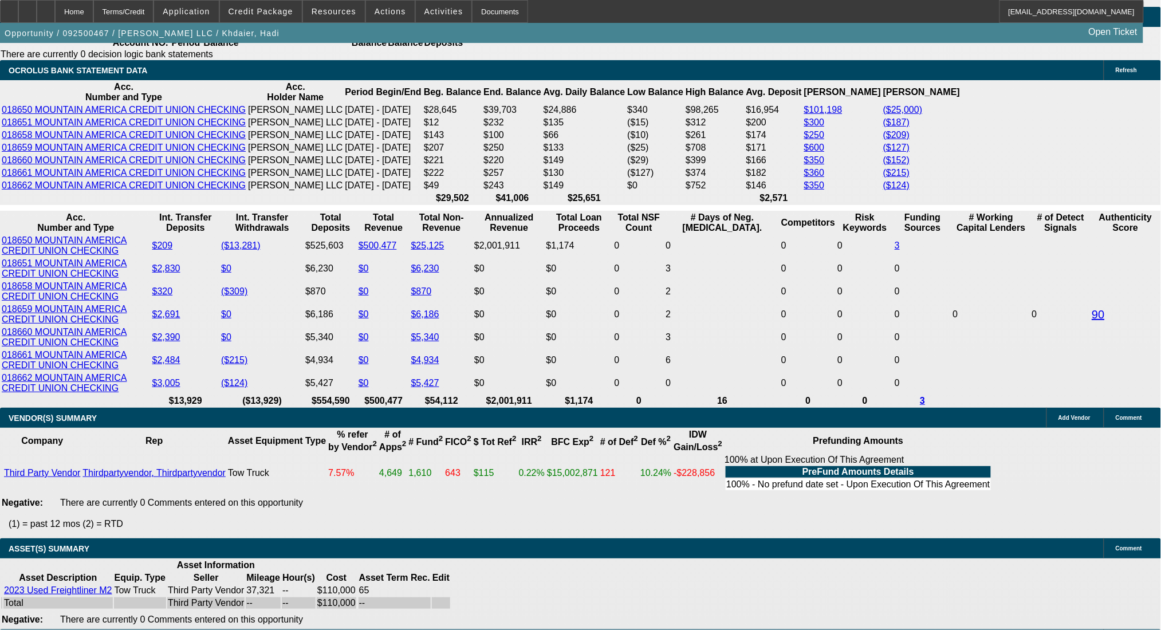
type input "$2,764.39"
type input "$6,604.02"
type input "$3,302.01"
type input "13"
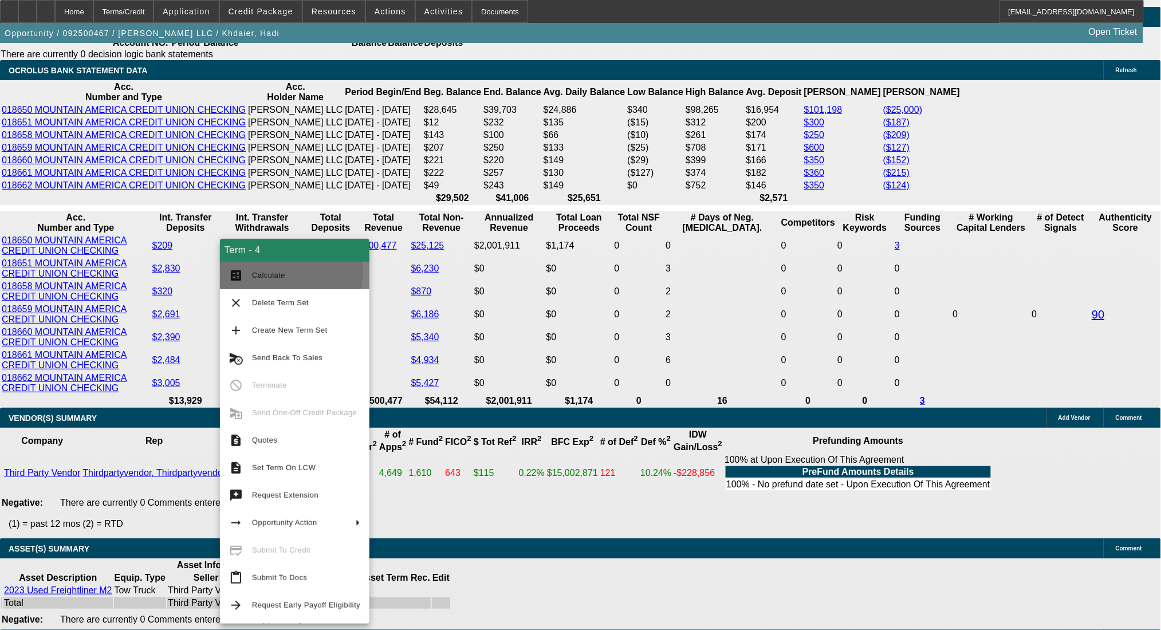
click at [251, 272] on button "calculate Calculate" at bounding box center [295, 275] width 150 height 27
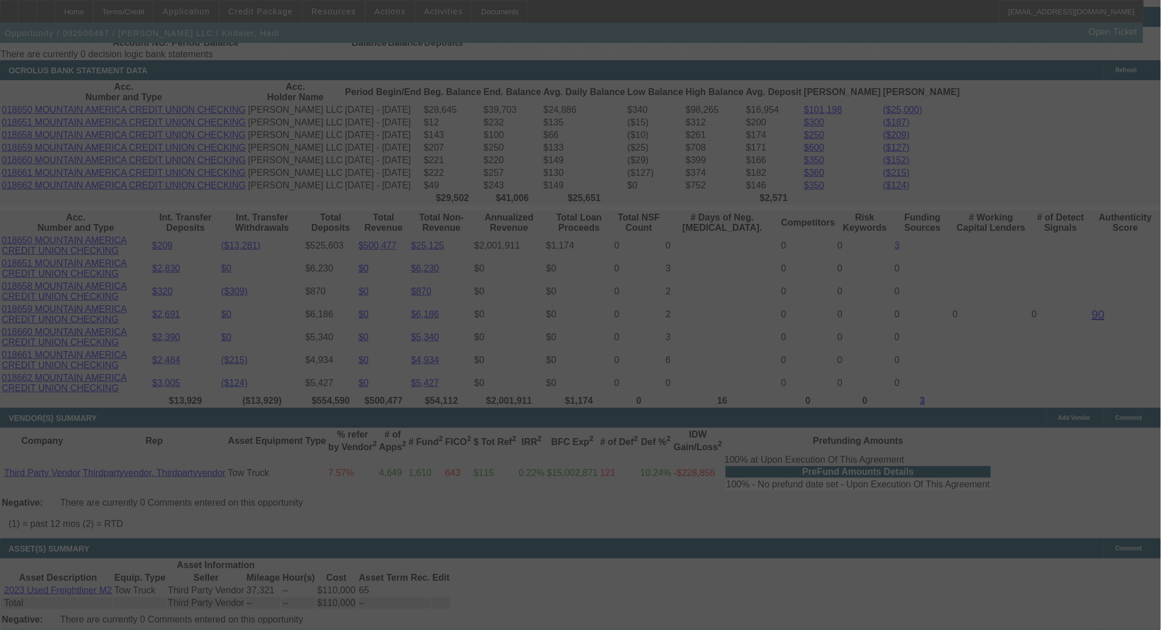
select select "0"
select select "2"
select select "0.1"
select select "4"
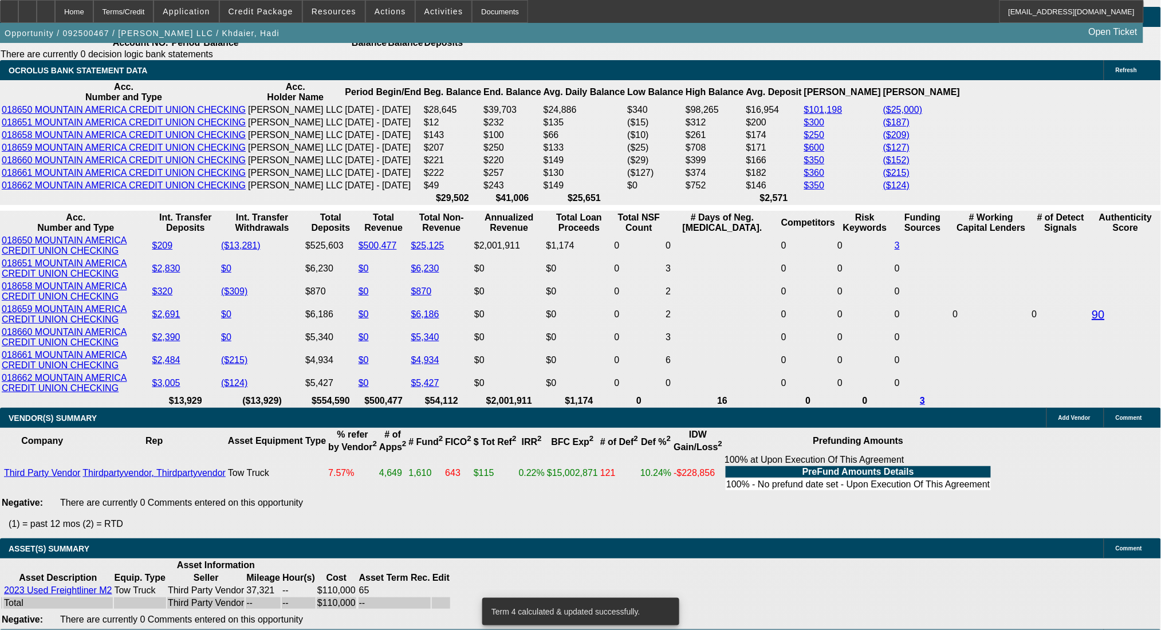
drag, startPoint x: 266, startPoint y: 382, endPoint x: 285, endPoint y: 384, distance: 18.6
type input "UNKNOWN"
type input "12"
type input "$5,528.78"
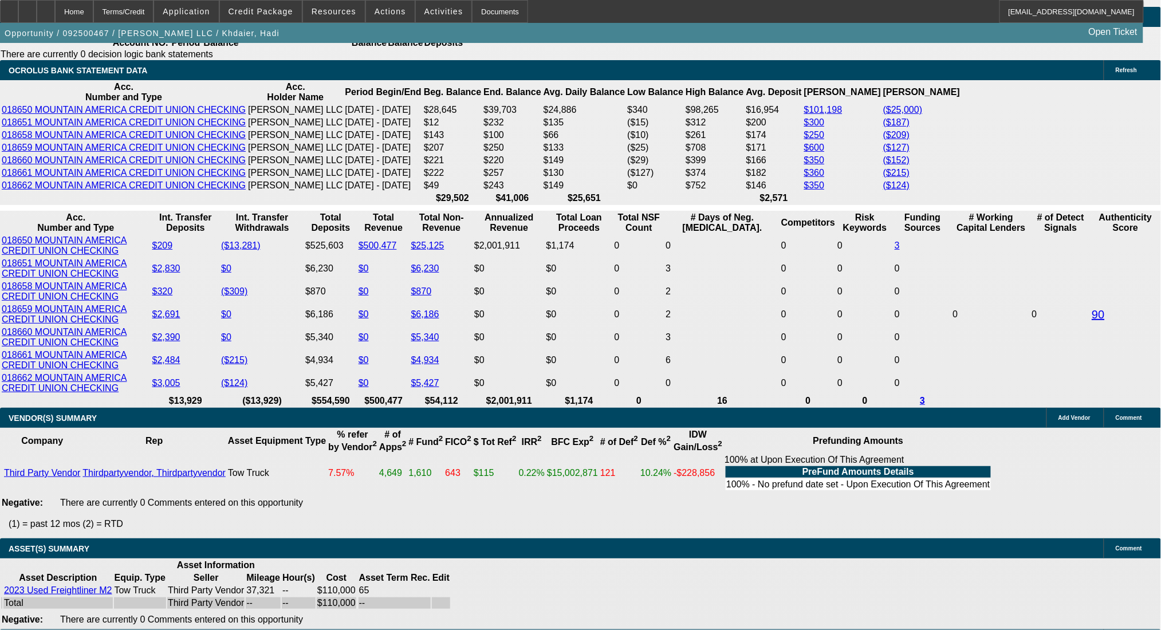
type input "$2,764.39"
type input "$6,510.00"
type input "$3,255.00"
type input "12"
drag, startPoint x: 184, startPoint y: 379, endPoint x: 256, endPoint y: 378, distance: 71.6
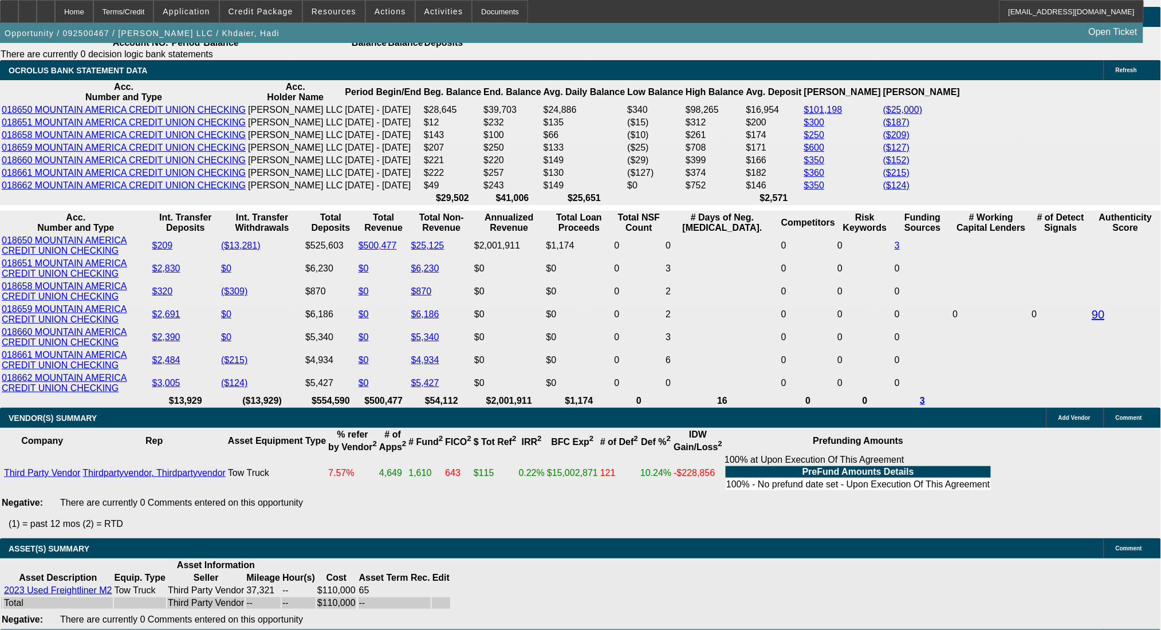
type input "325"
type input "$650.00"
type input "3255"
type input "$6,510.00"
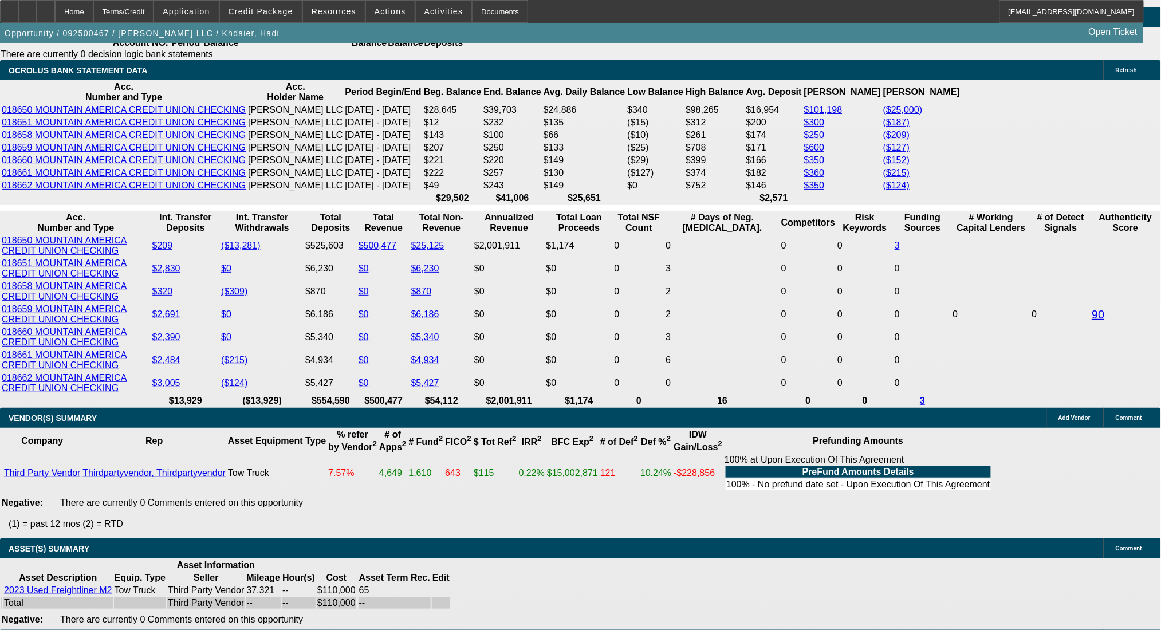
type input "12"
type input "$3,255.00"
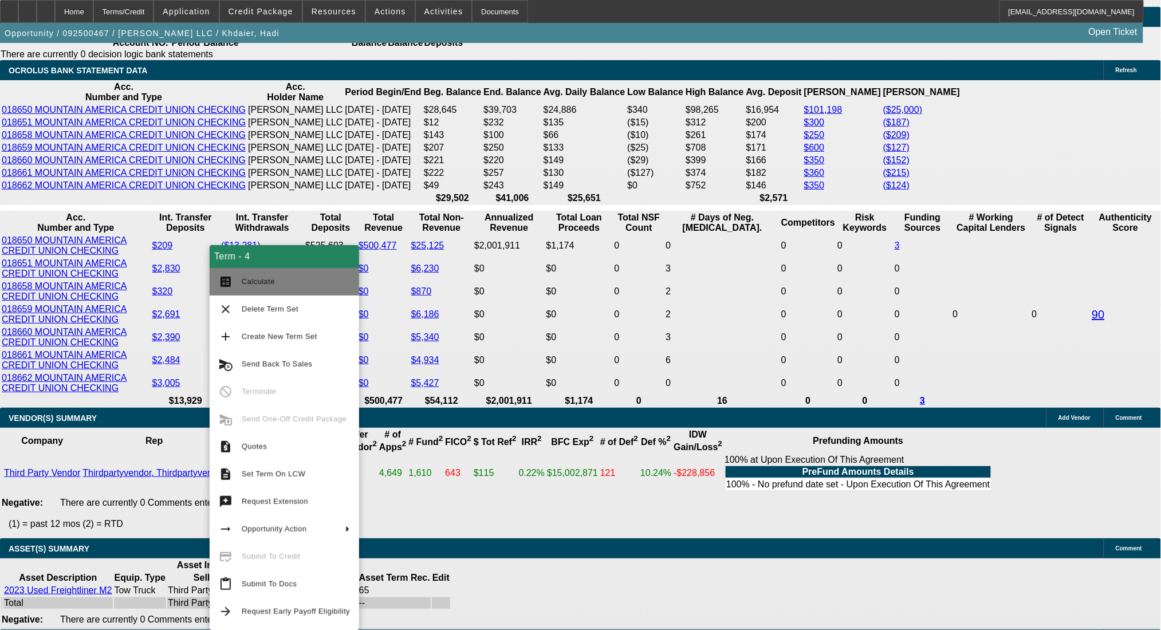
click at [252, 280] on span "Calculate" at bounding box center [258, 281] width 33 height 9
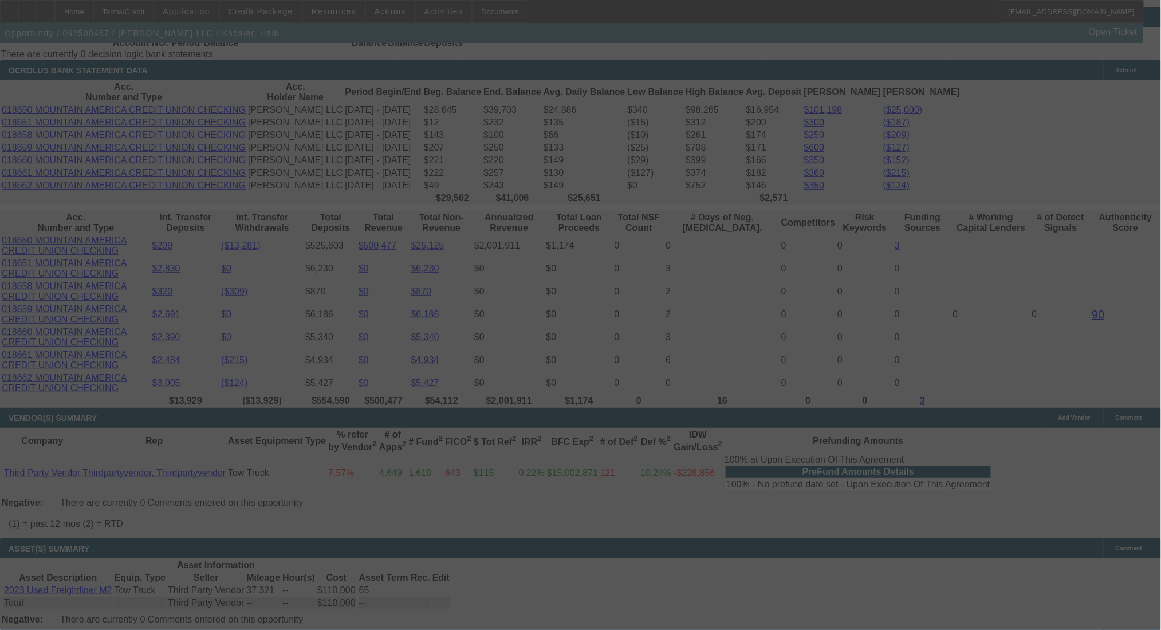
select select "0"
select select "2"
select select "0.1"
select select "4"
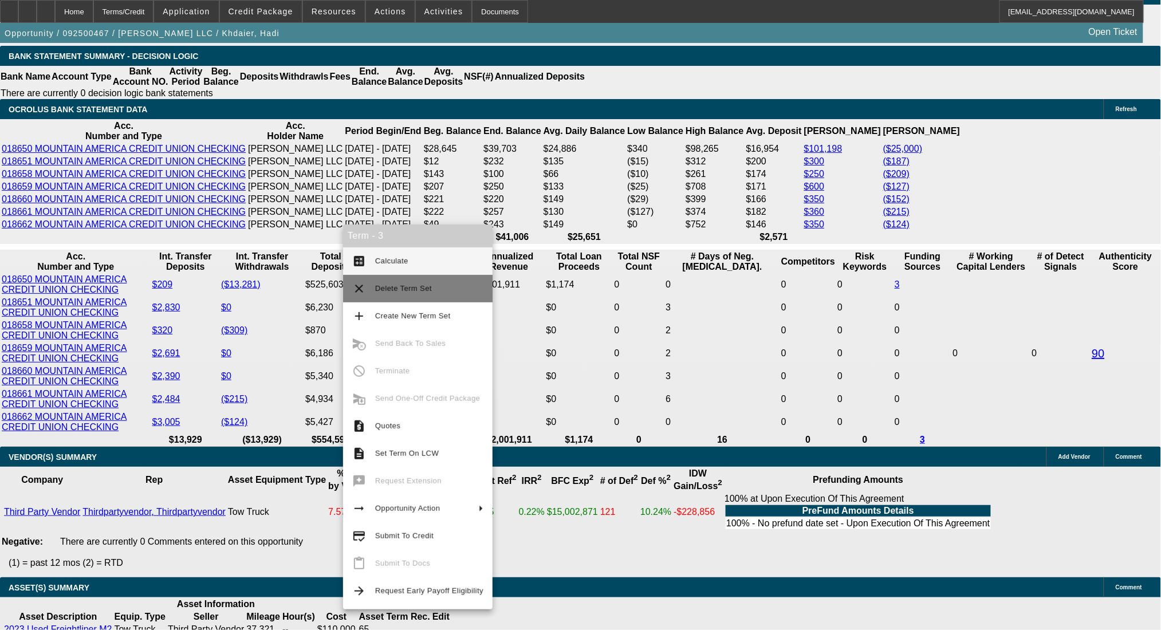
scroll to position [2139, 0]
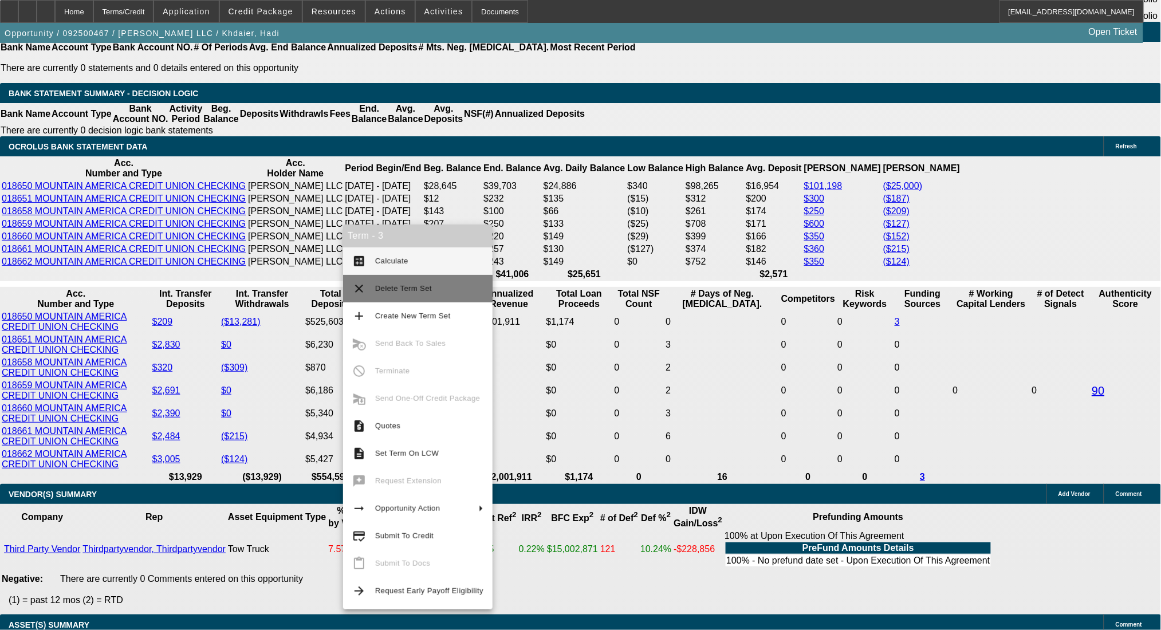
click at [401, 294] on span "Delete Term Set" at bounding box center [429, 289] width 108 height 14
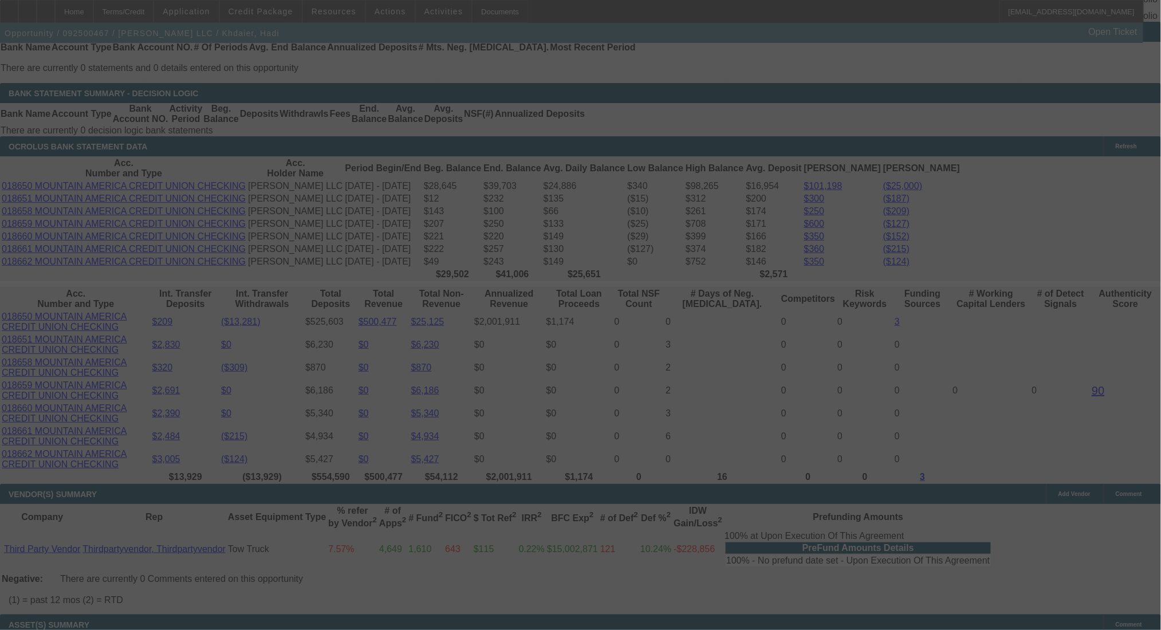
scroll to position [2215, 0]
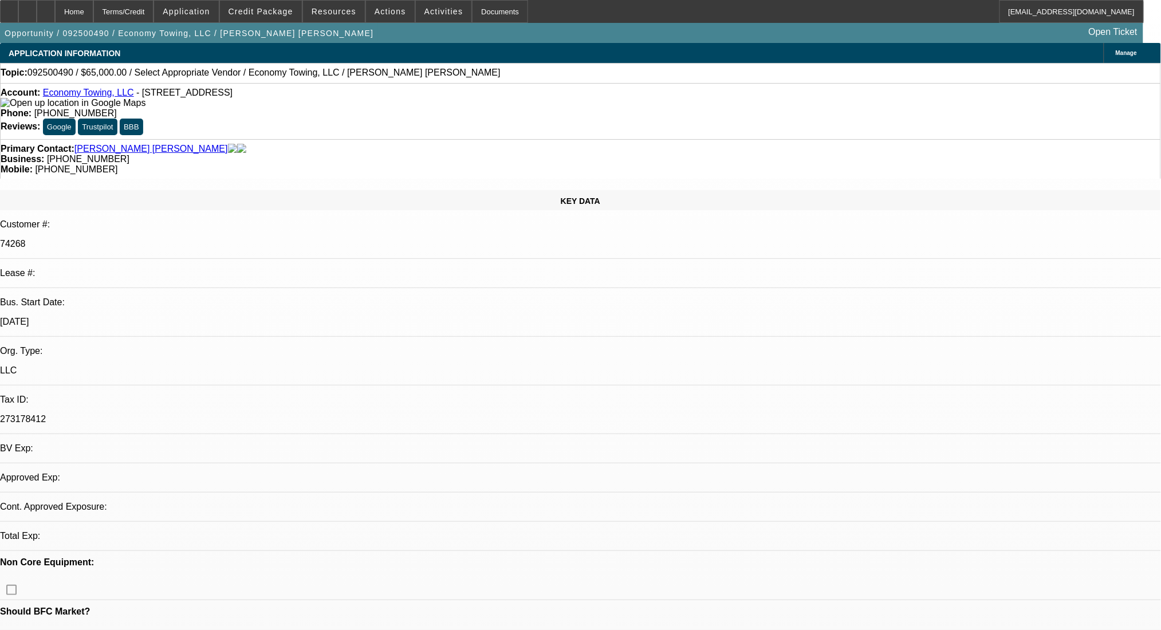
select select "0"
select select "2"
select select "0.1"
select select "4"
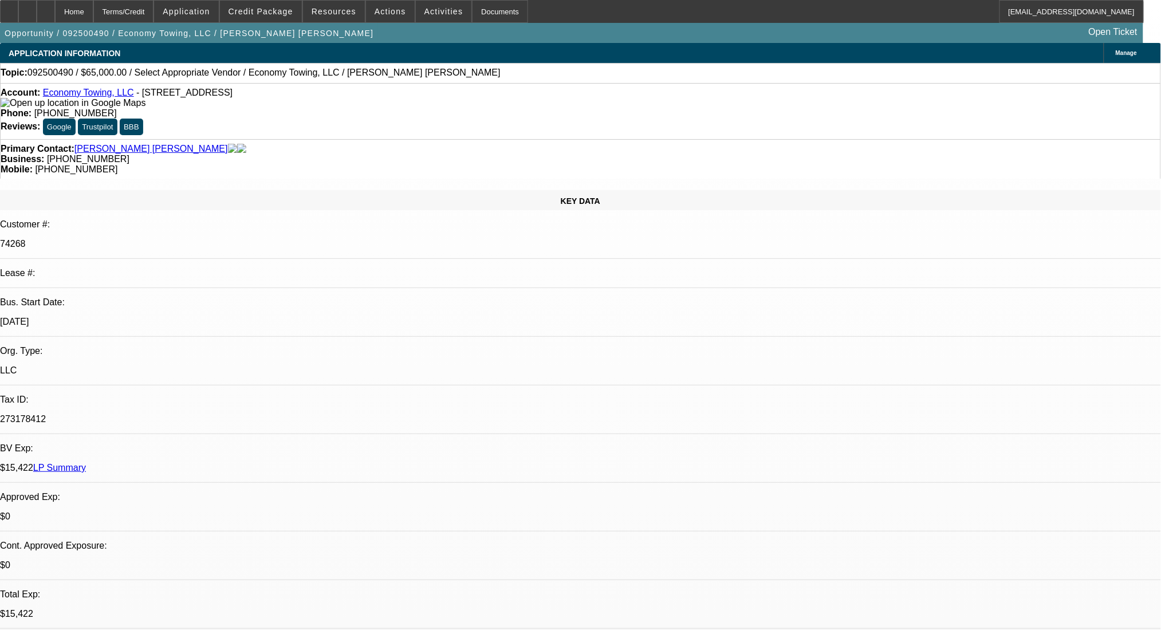
click at [86, 463] on link "LP Summary" at bounding box center [59, 468] width 53 height 10
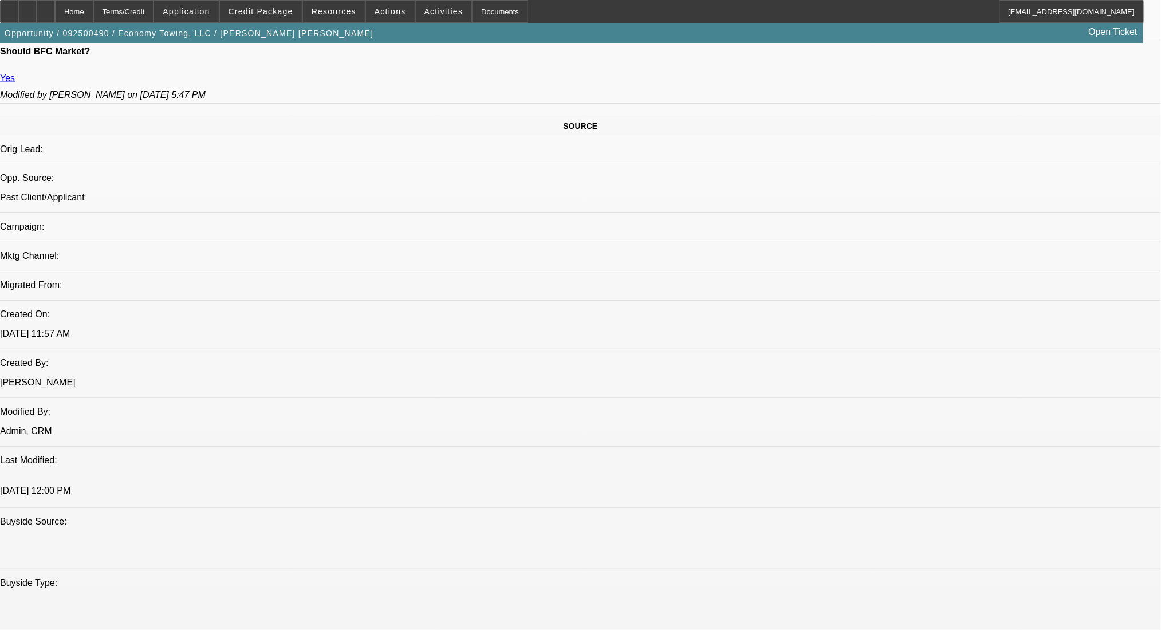
scroll to position [840, 0]
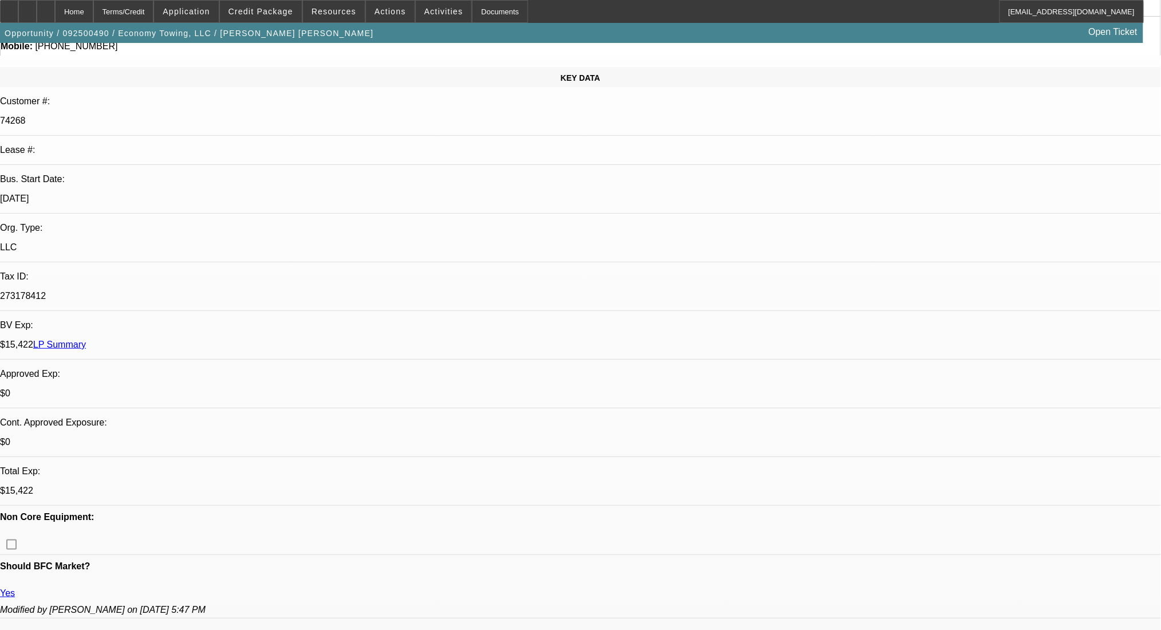
scroll to position [0, 0]
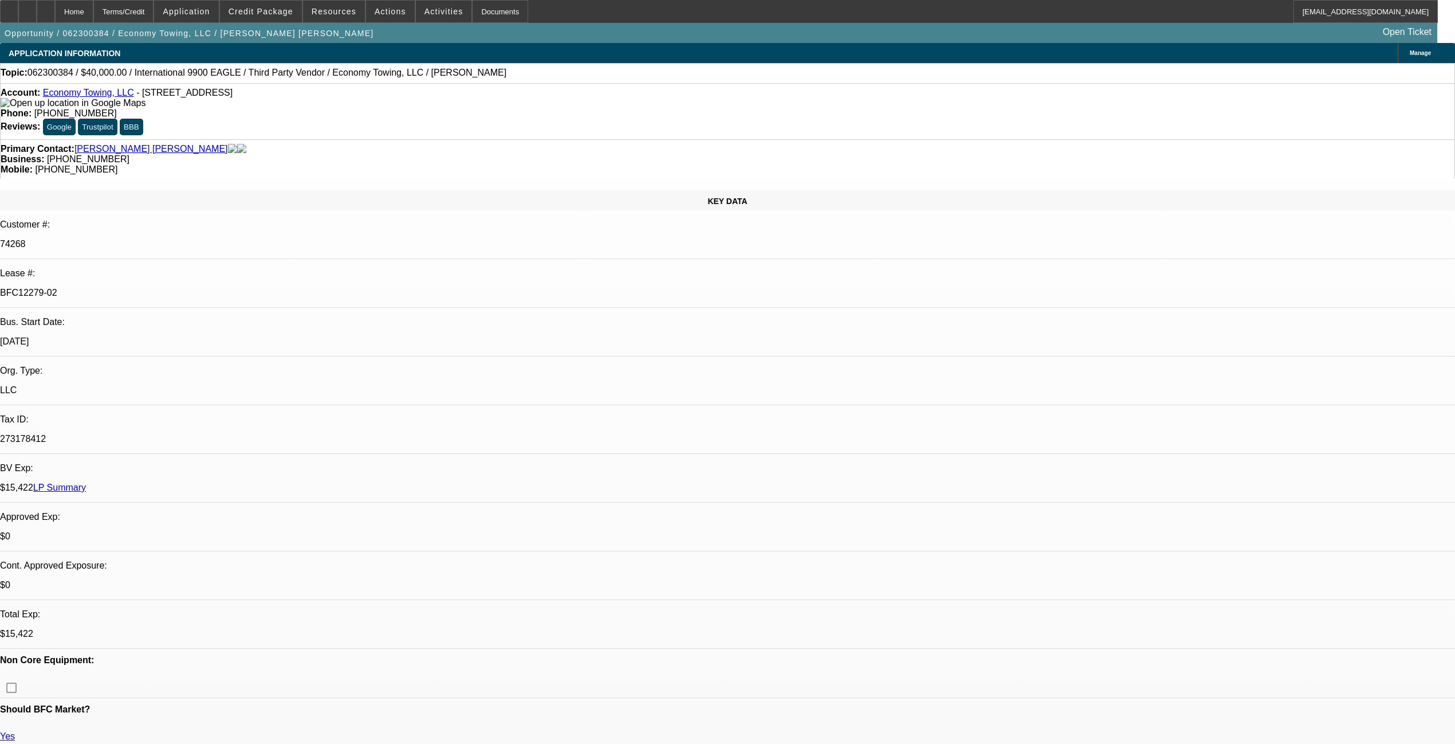
select select "0"
select select "2"
select select "0"
select select "6"
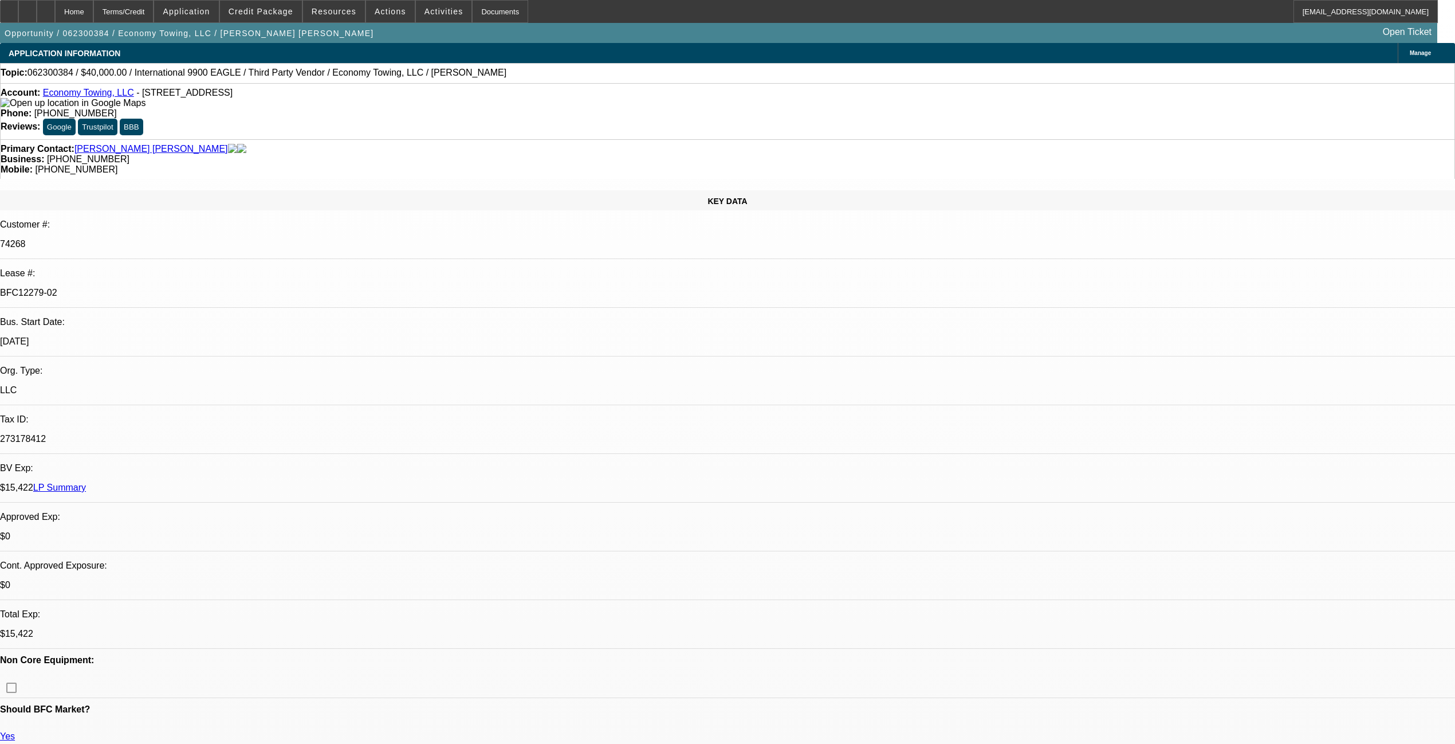
select select "0"
select select "2"
select select "0"
select select "6"
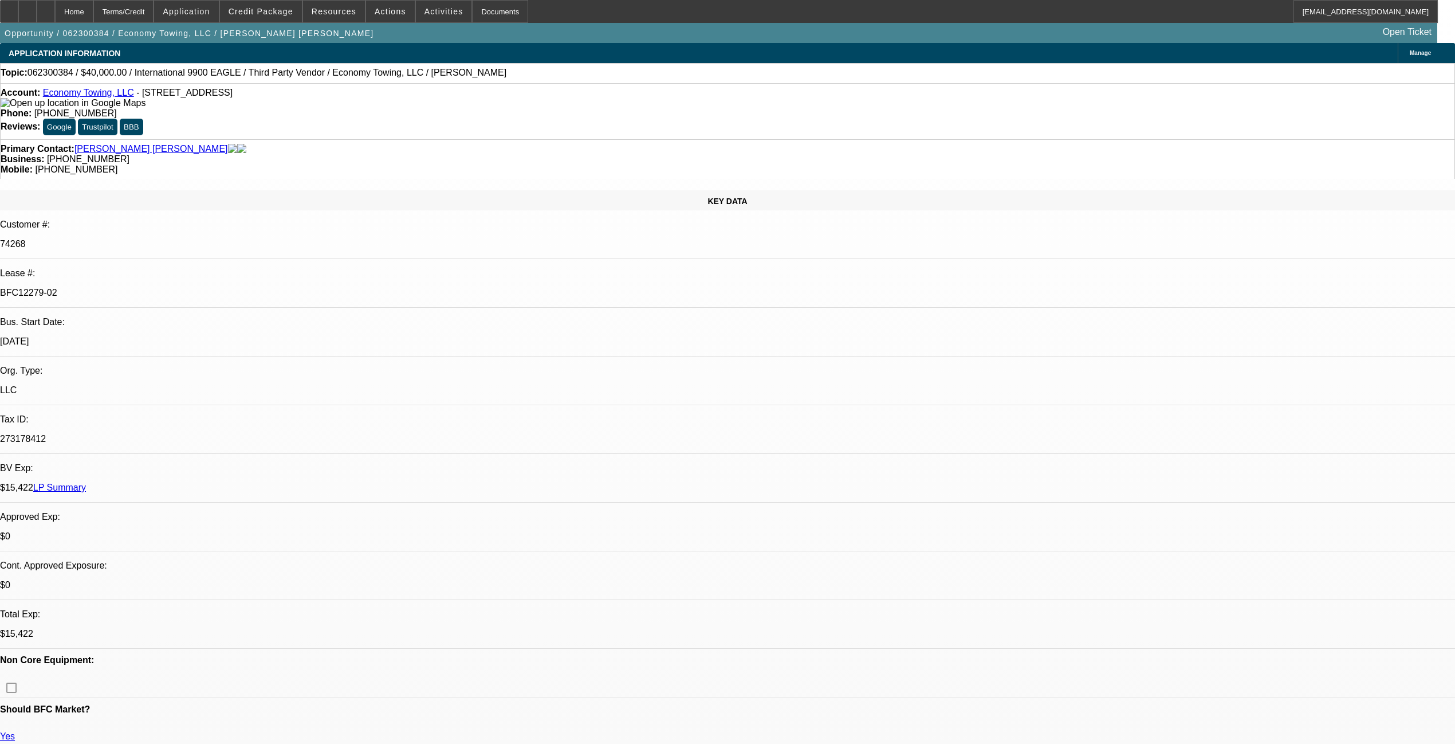
select select "0"
select select "2"
select select "0"
select select "6"
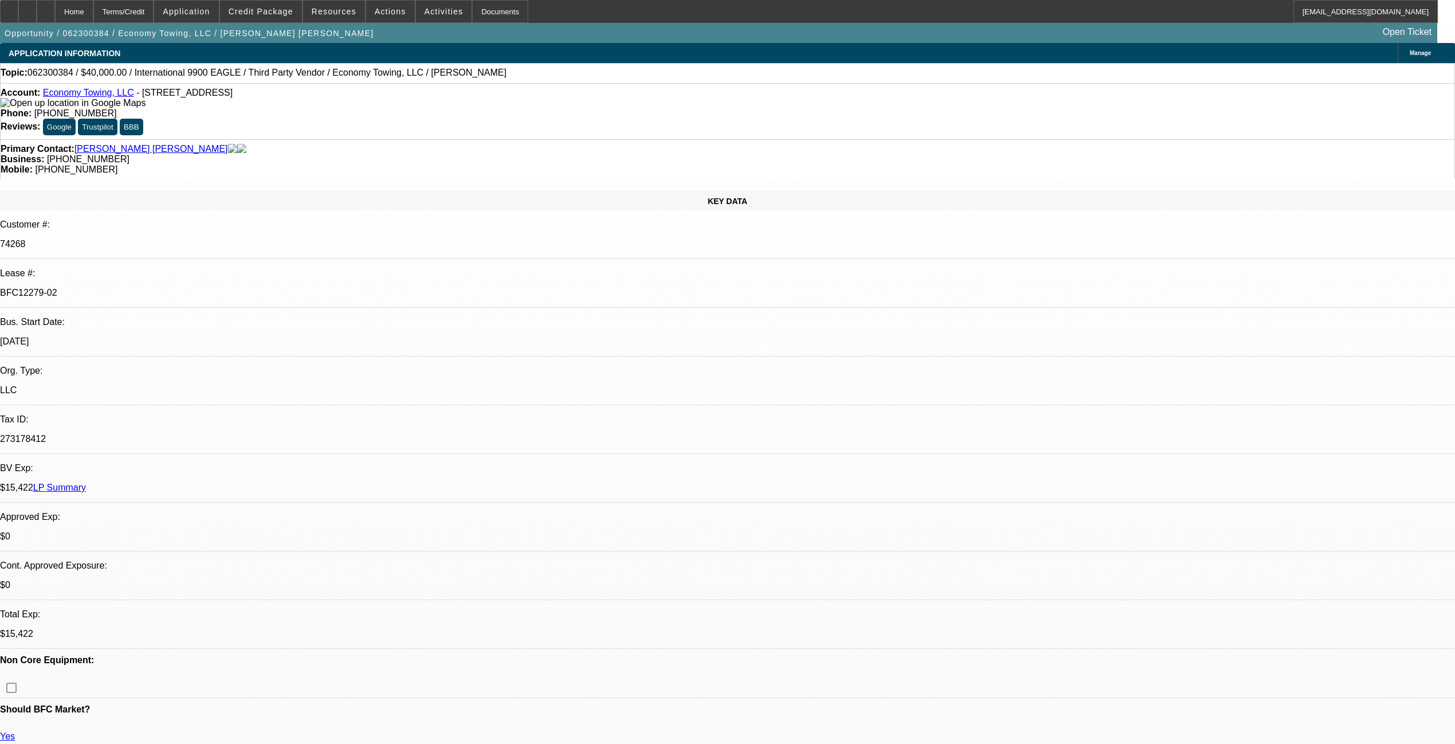
select select "0"
select select "2"
select select "0"
select select "6"
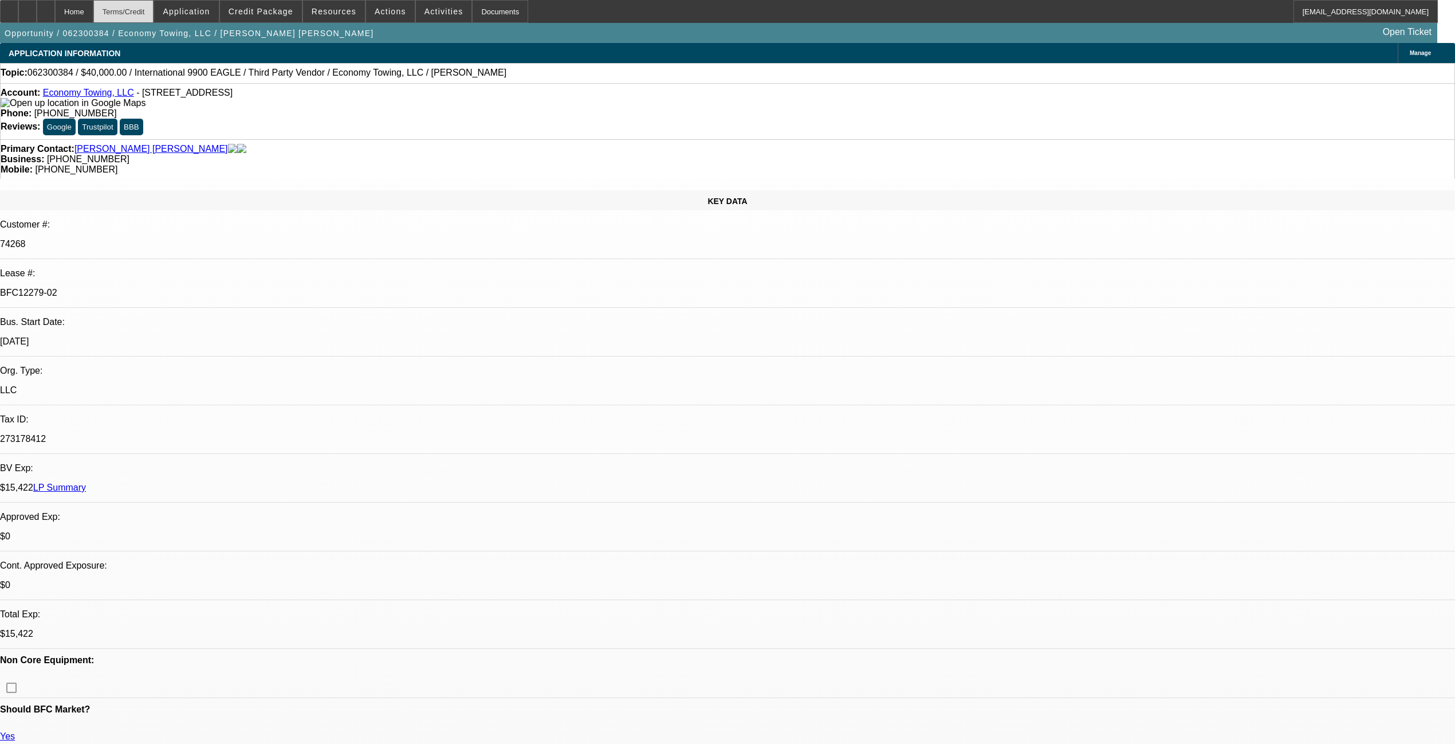
click at [146, 5] on div "Terms/Credit" at bounding box center [123, 11] width 61 height 23
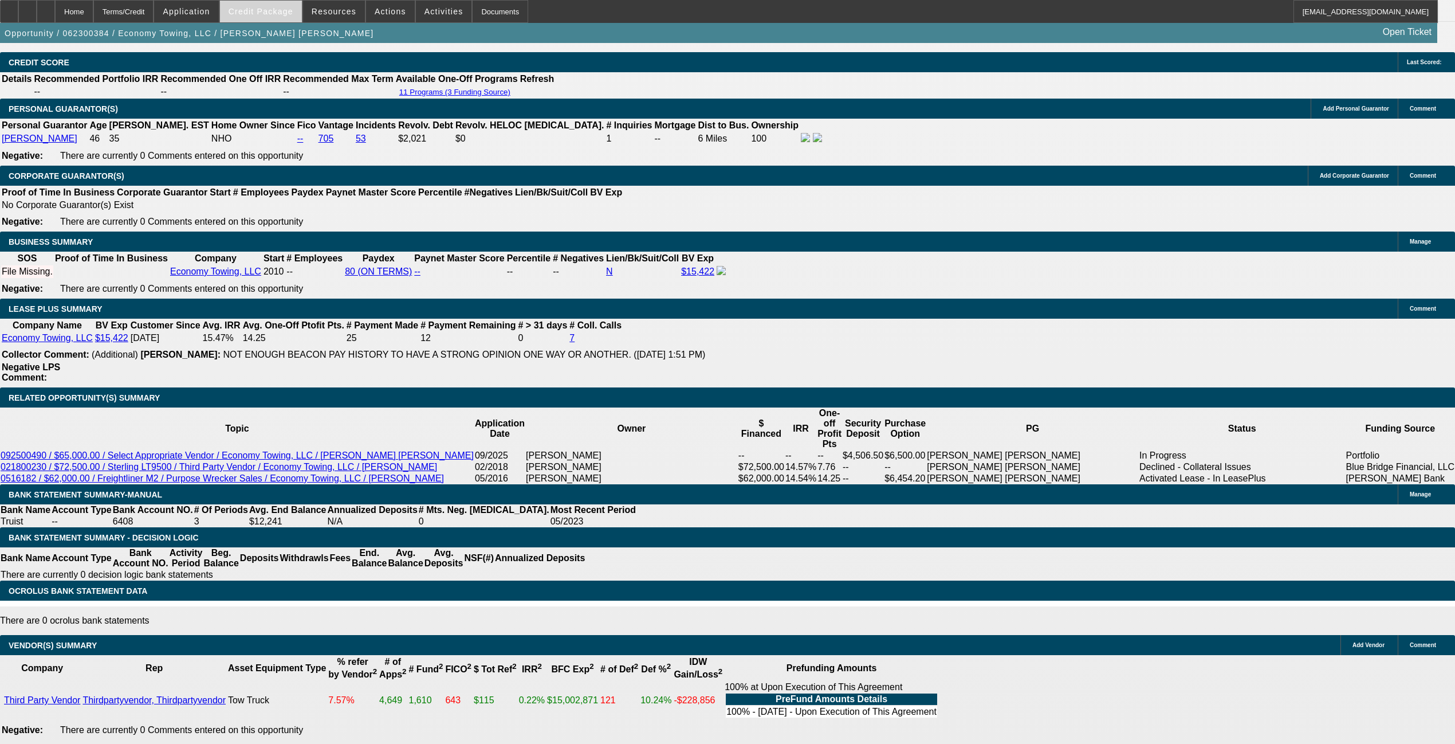
click at [282, 7] on span "Credit Package" at bounding box center [261, 11] width 65 height 9
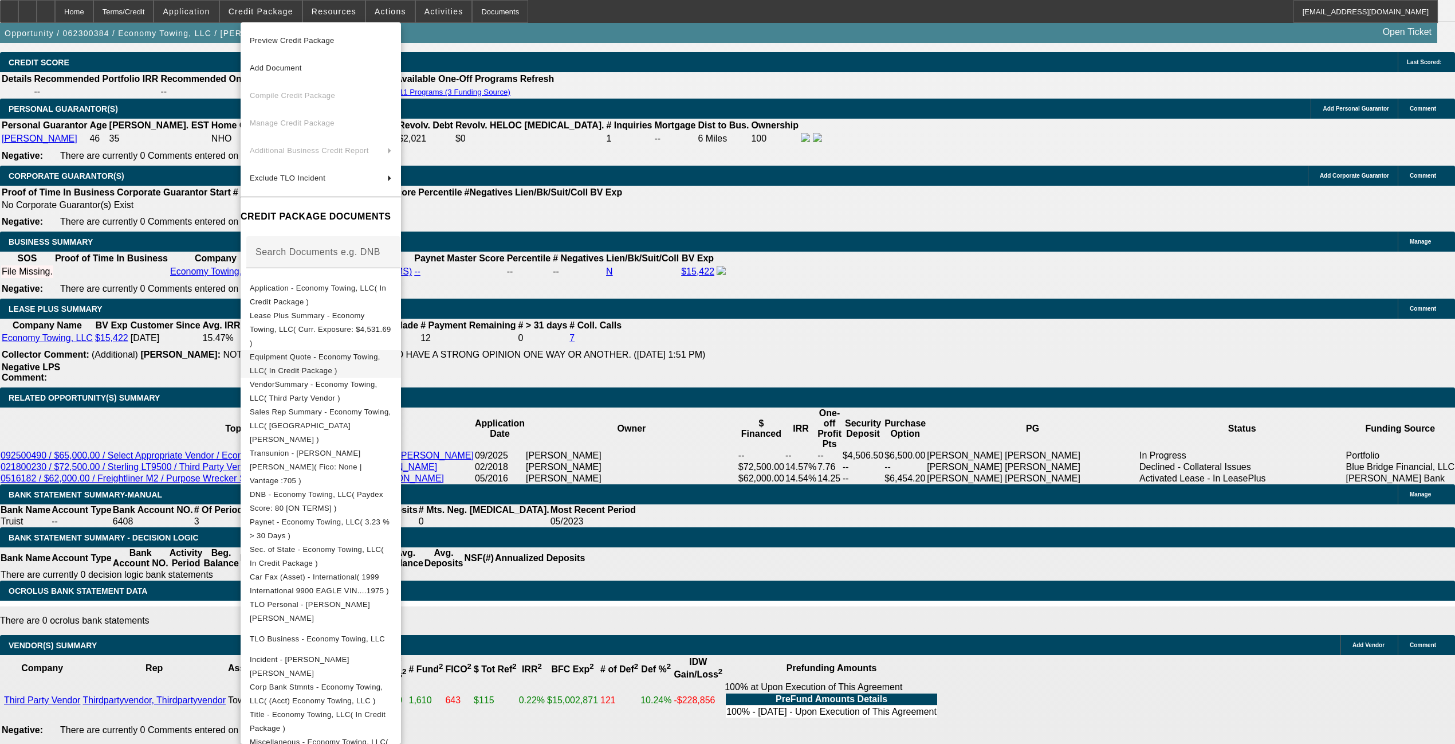
click at [343, 352] on span "Equipment Quote - Economy Towing, LLC( In Credit Package )" at bounding box center [315, 363] width 131 height 22
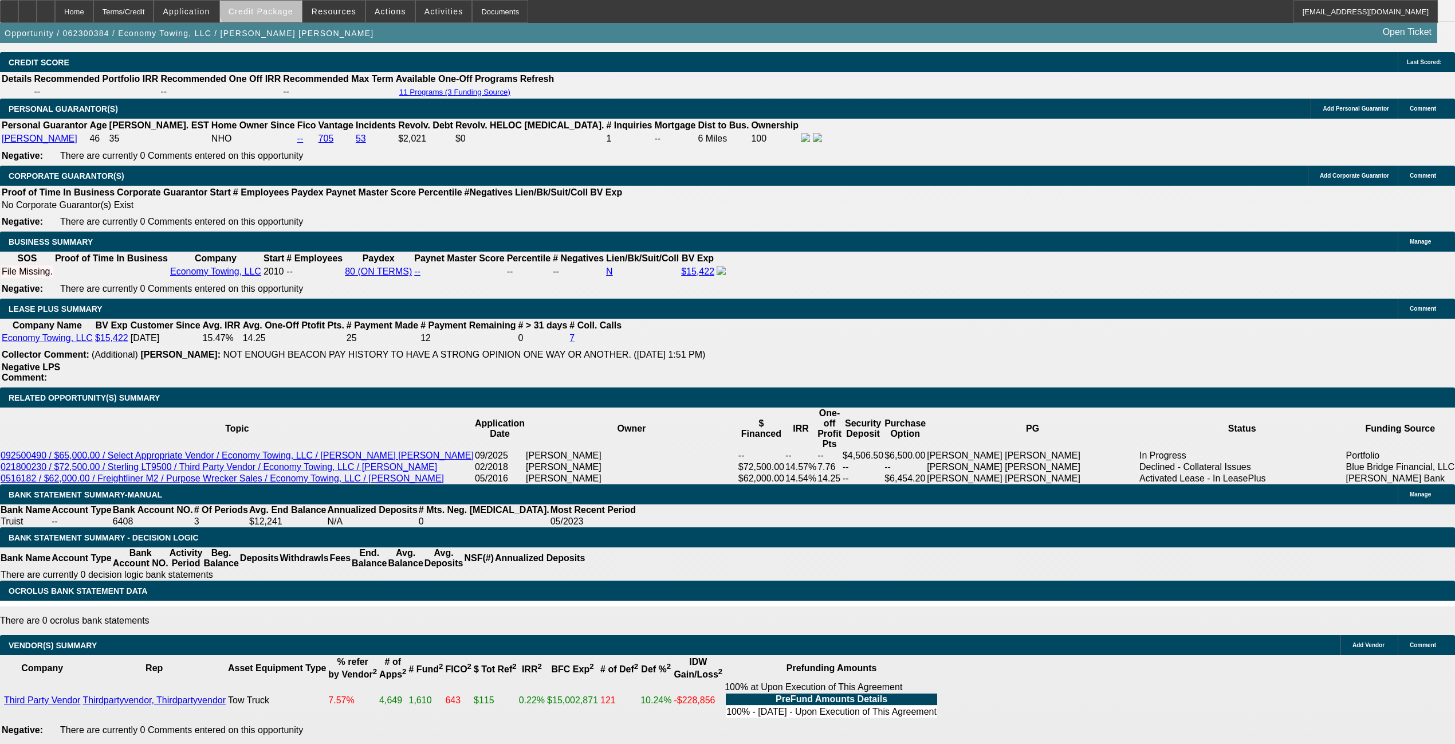
click at [283, 3] on span at bounding box center [261, 11] width 82 height 27
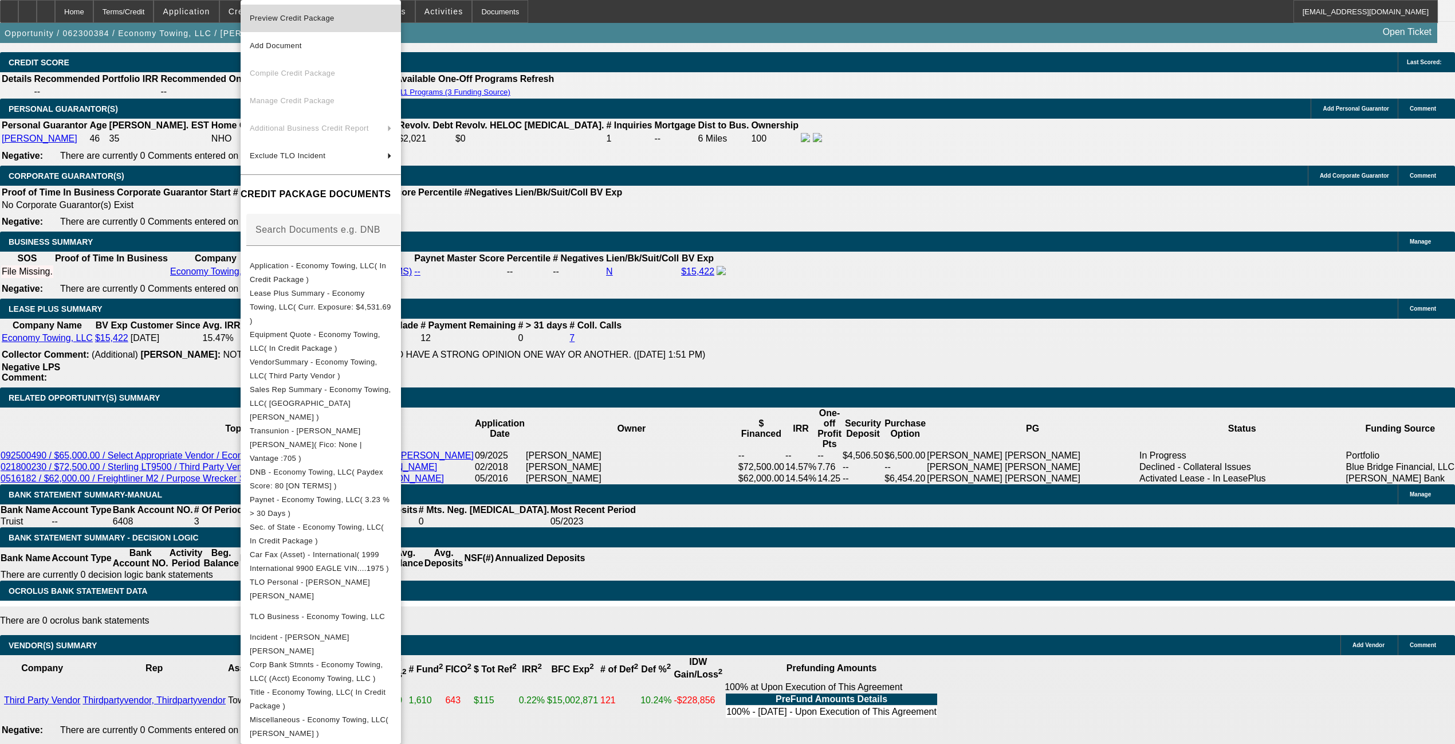
click at [323, 19] on span "Preview Credit Package" at bounding box center [292, 18] width 85 height 9
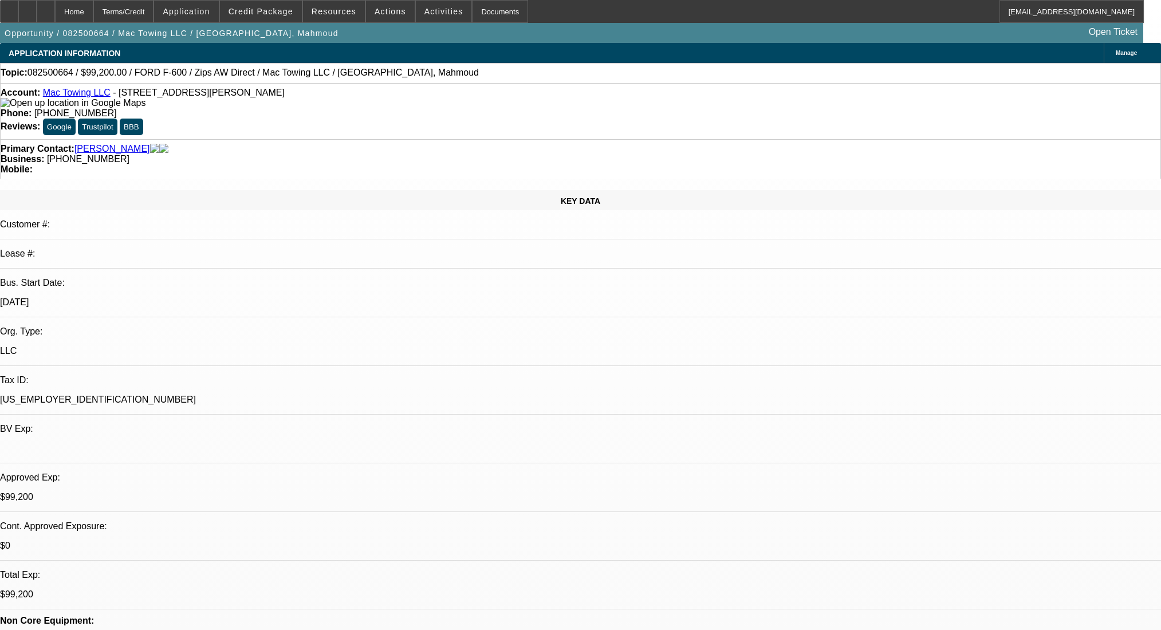
select select "0"
select select "2"
select select "0"
select select "6"
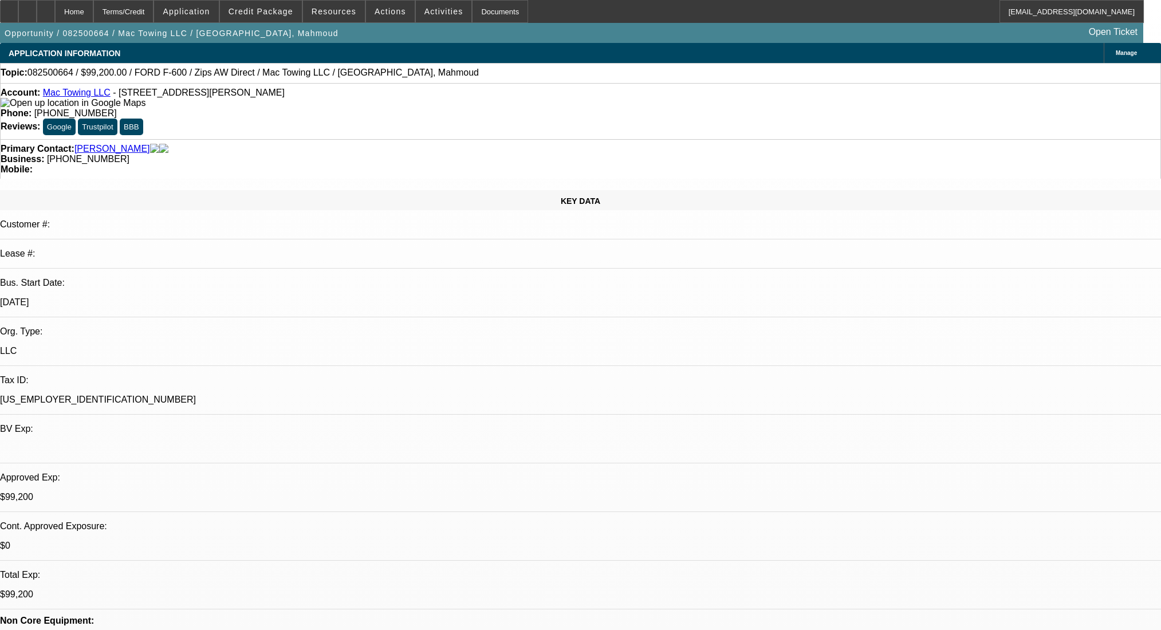
select select "0.2"
select select "2"
select select "0"
select select "6"
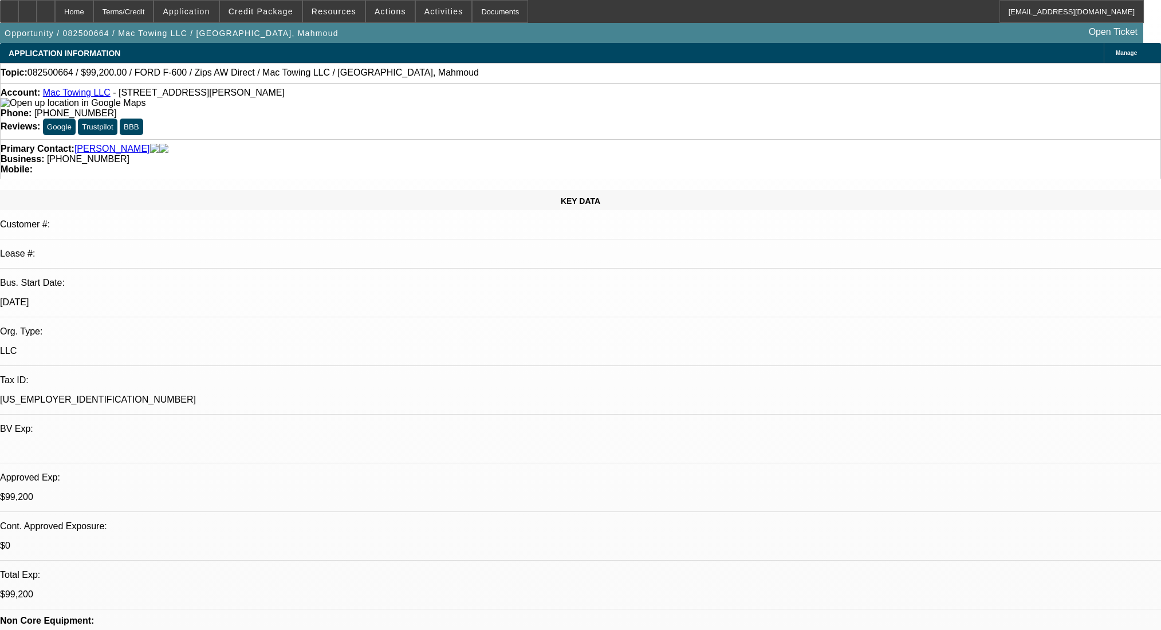
select select "0.2"
select select "2"
select select "0"
select select "6"
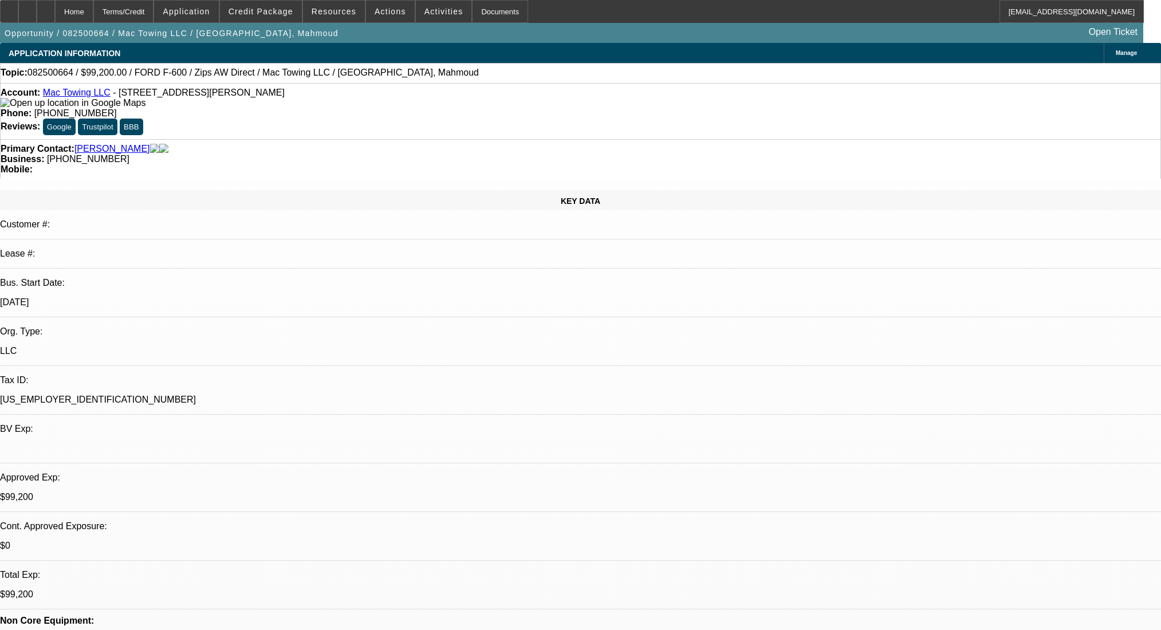
select select "0.2"
select select "2"
select select "0"
select select "6"
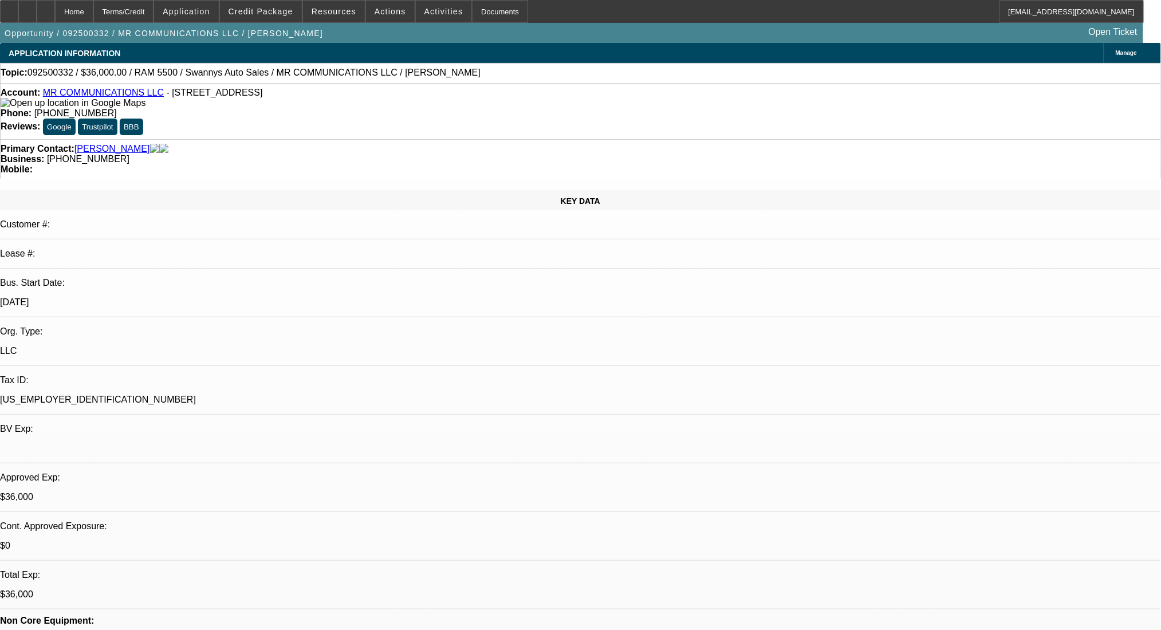
select select "0"
select select "2"
select select "0"
select select "6"
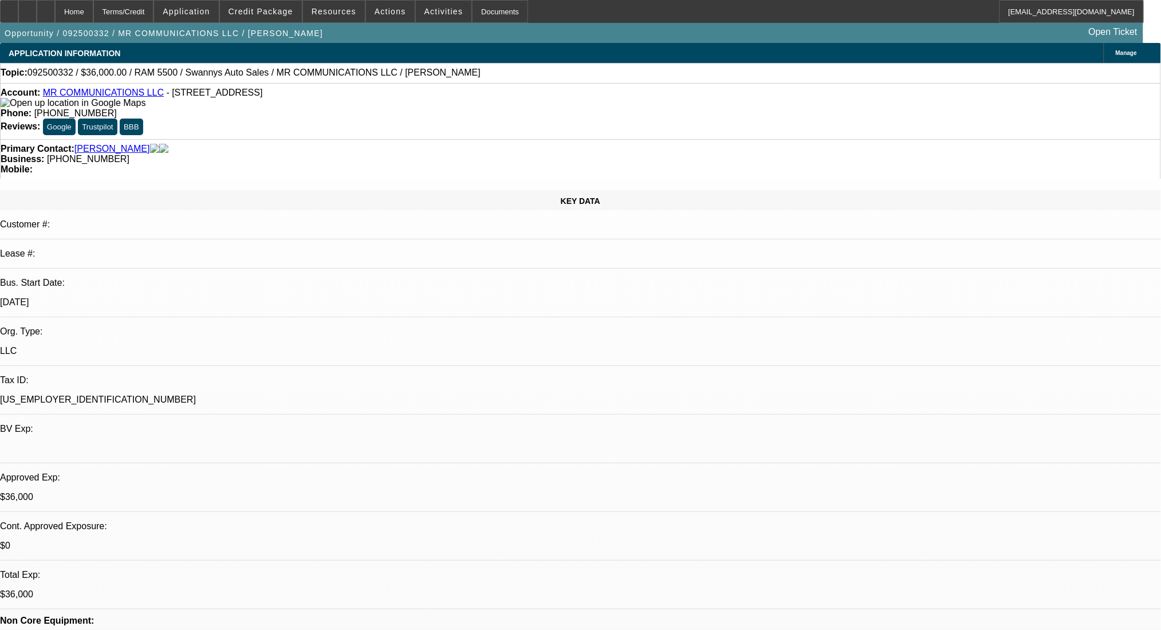
select select "0"
select select "2"
select select "0"
select select "6"
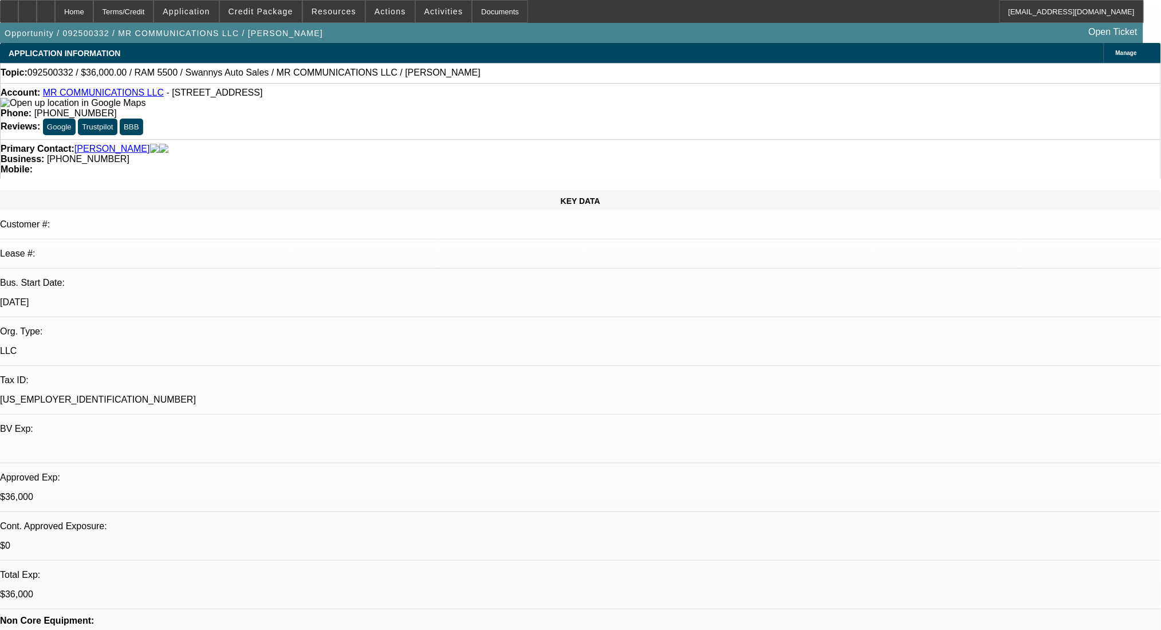
select select "0"
select select "2"
select select "0"
select select "6"
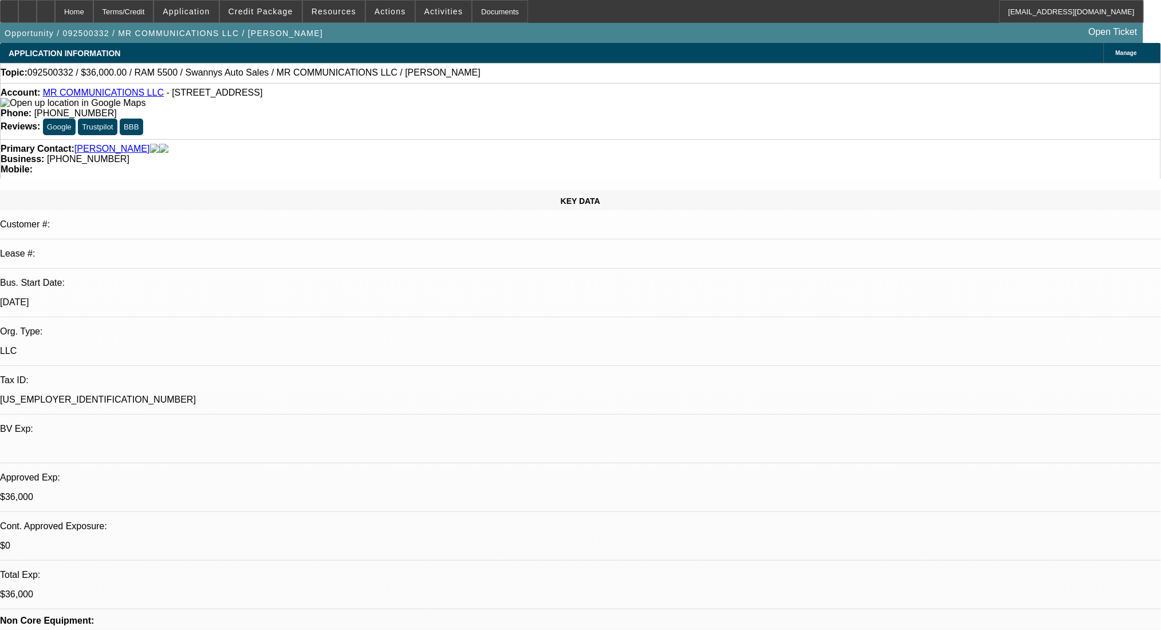
select select "0"
select select "2"
select select "0"
select select "6"
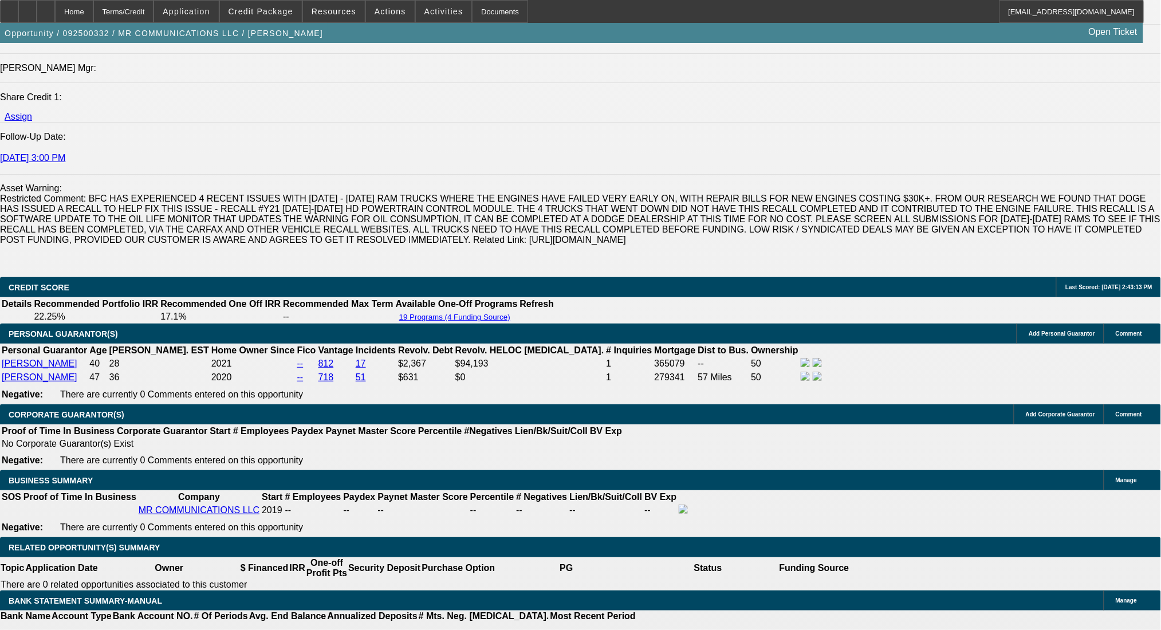
scroll to position [1375, 0]
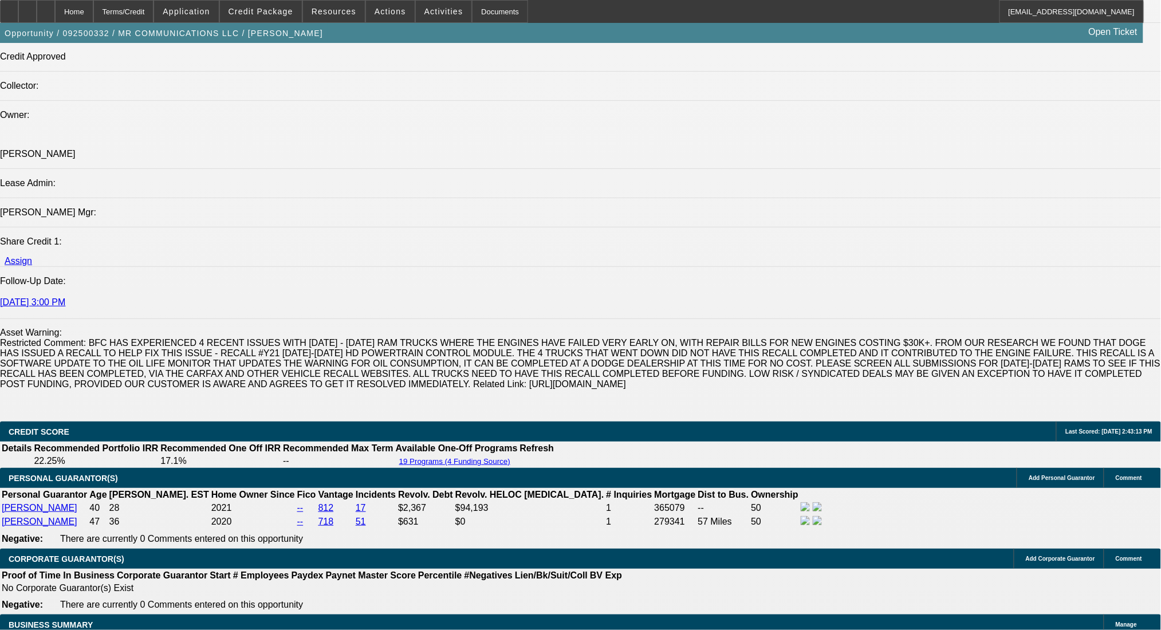
drag, startPoint x: 631, startPoint y: 352, endPoint x: 88, endPoint y: 333, distance: 543.5
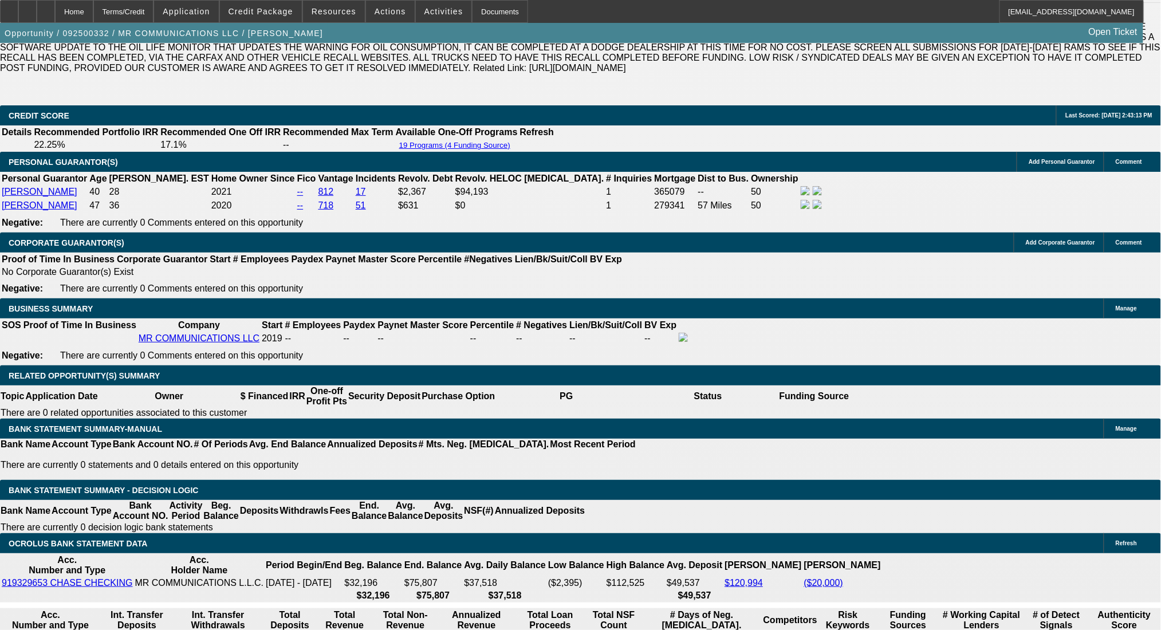
scroll to position [1833, 0]
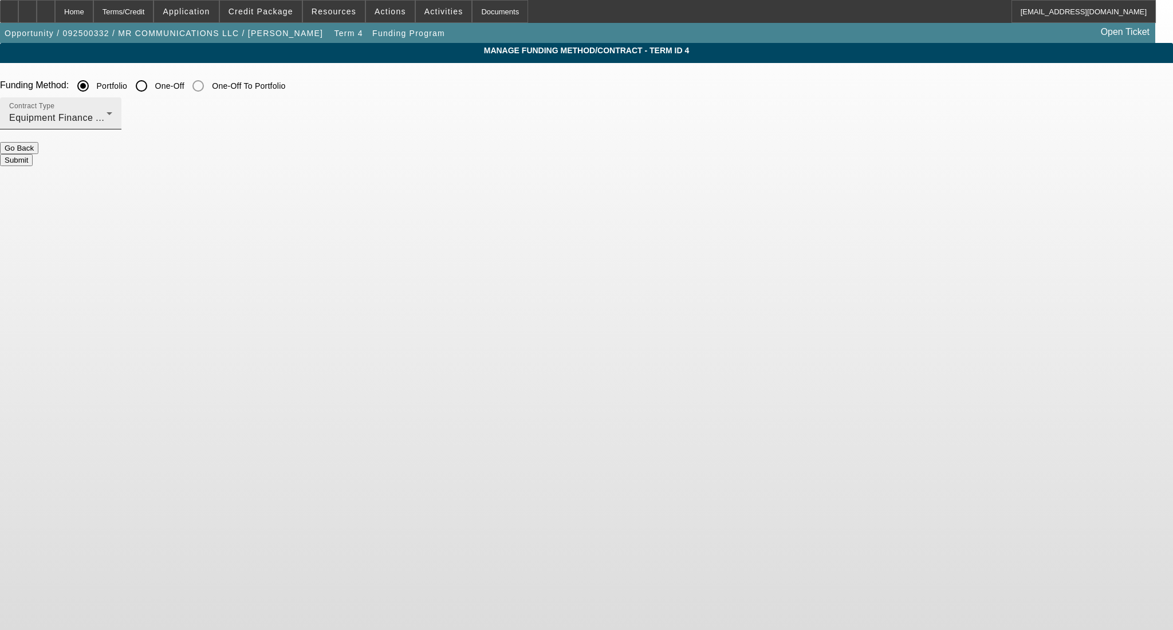
click at [143, 116] on span "Equipment Finance Agreement" at bounding box center [75, 118] width 133 height 10
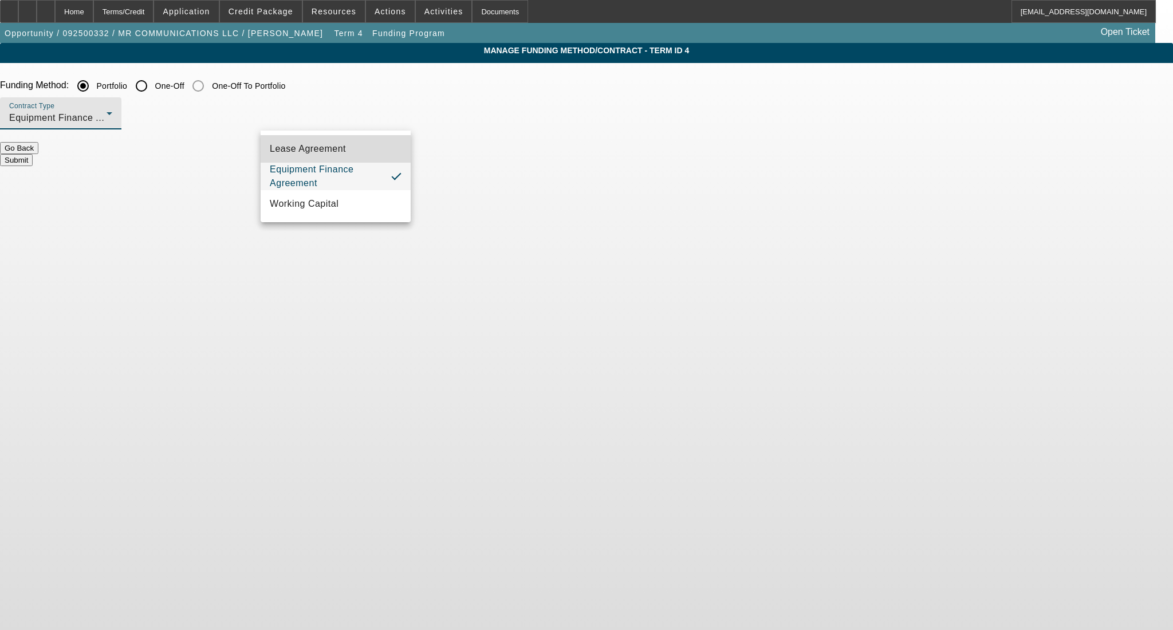
click at [347, 155] on mat-option "Lease Agreement" at bounding box center [336, 148] width 150 height 27
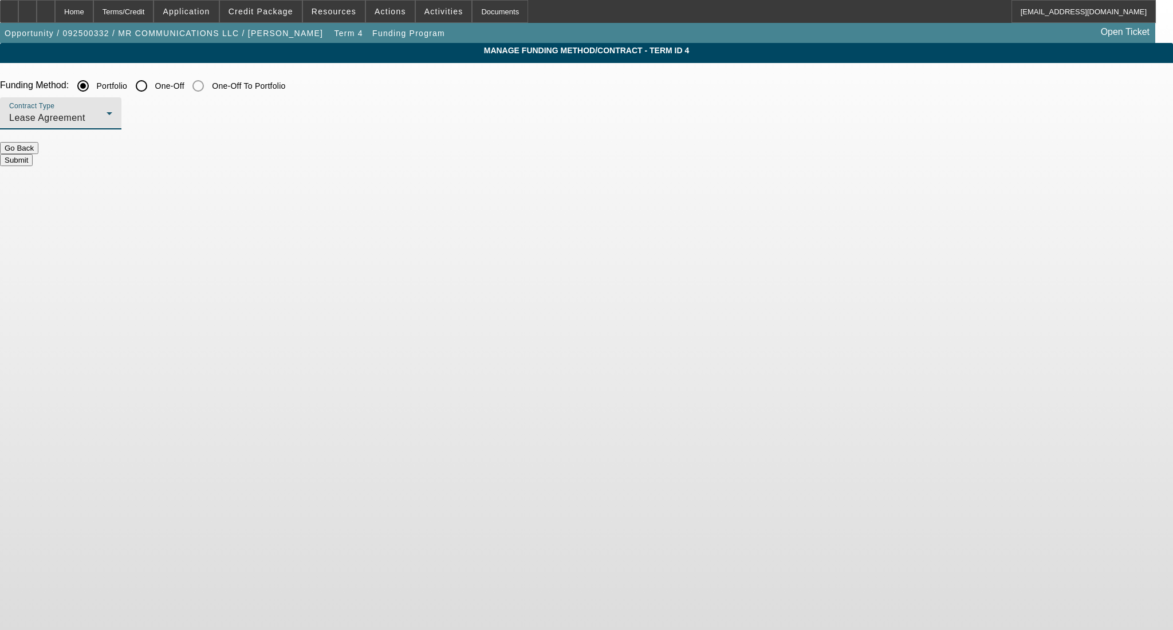
click at [107, 113] on div "Lease Agreement" at bounding box center [57, 118] width 97 height 14
drag, startPoint x: 329, startPoint y: 179, endPoint x: 394, endPoint y: 103, distance: 100.8
click at [329, 175] on span "Equipment Finance Agreement" at bounding box center [336, 176] width 132 height 27
click at [153, 87] on input "One-Off" at bounding box center [141, 85] width 23 height 23
radio input "true"
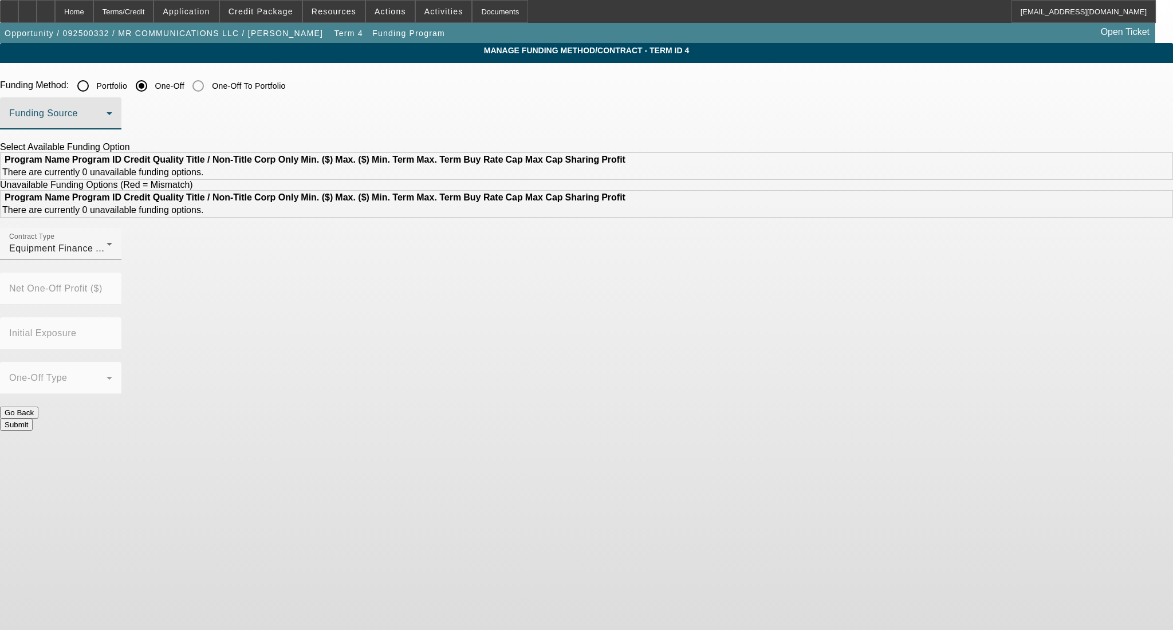
click at [107, 115] on span at bounding box center [57, 118] width 97 height 14
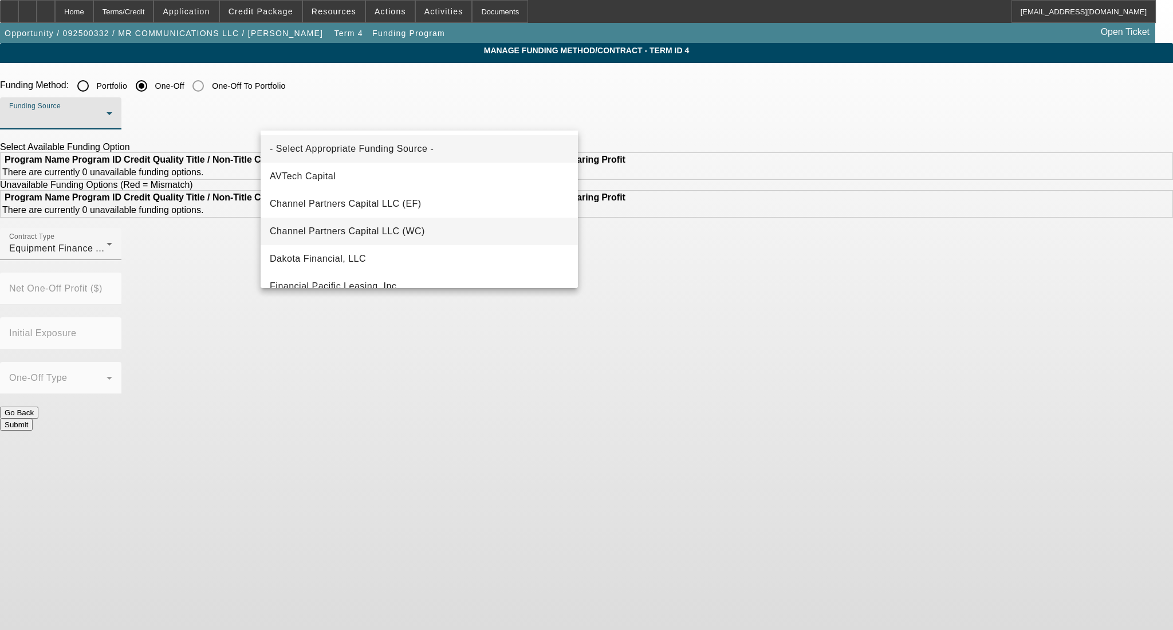
click at [365, 233] on span "Channel Partners Capital LLC (WC)" at bounding box center [347, 232] width 155 height 14
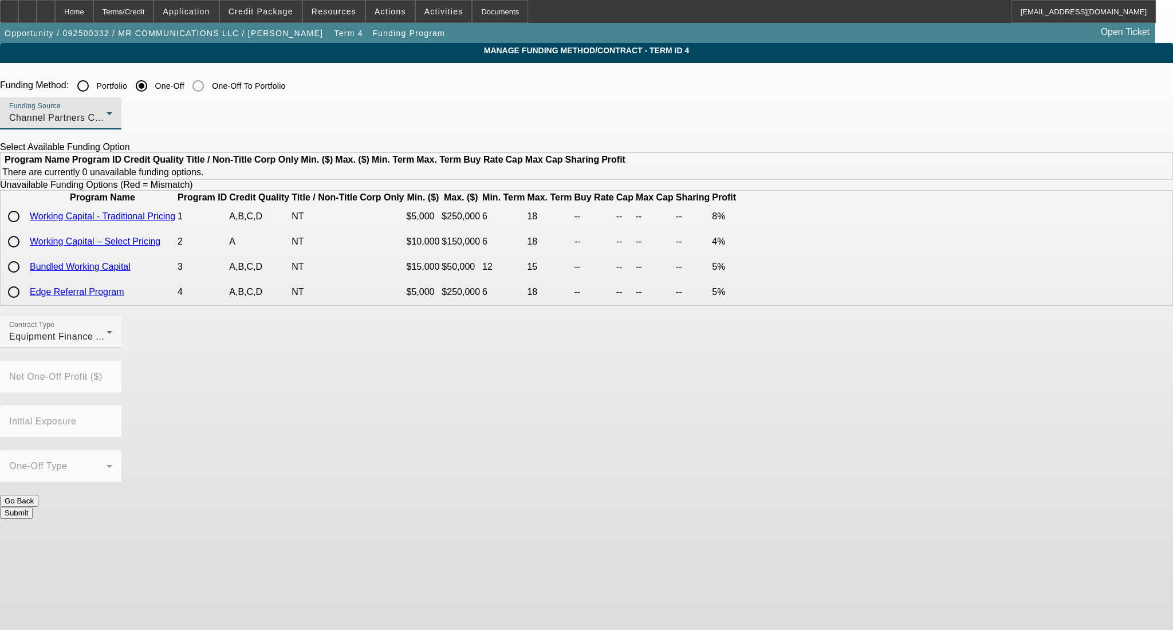
click at [164, 120] on span "Channel Partners Capital LLC (WC)" at bounding box center [86, 118] width 155 height 10
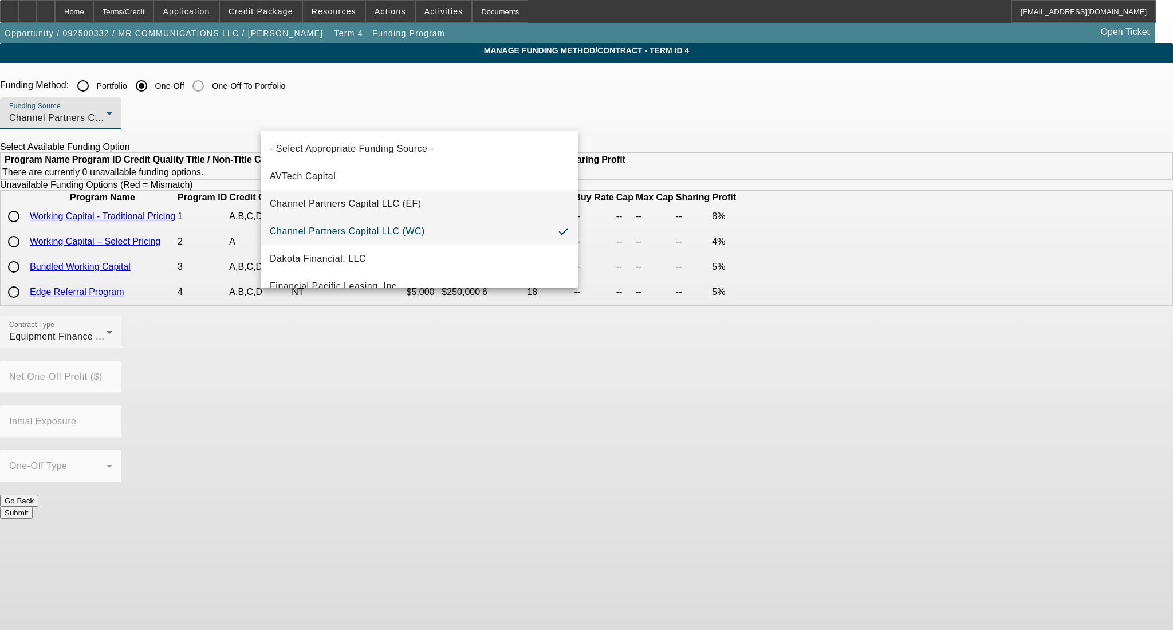
click at [344, 206] on span "Channel Partners Capital LLC (EF)" at bounding box center [346, 204] width 152 height 14
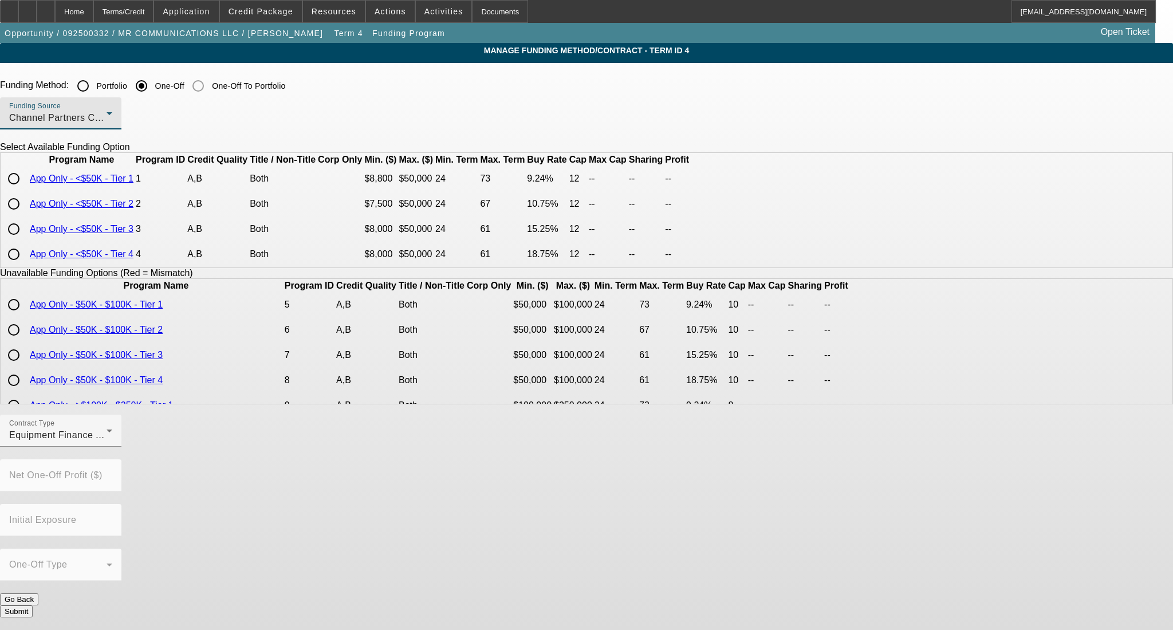
click at [25, 215] on input "radio" at bounding box center [13, 203] width 23 height 23
radio input "true"
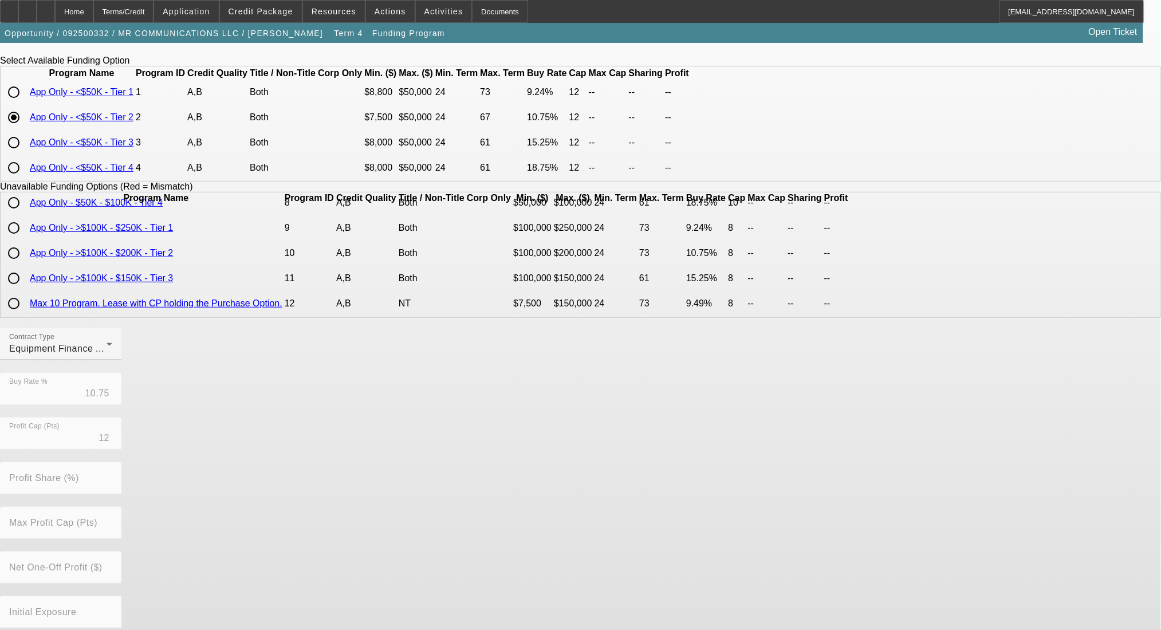
scroll to position [152, 0]
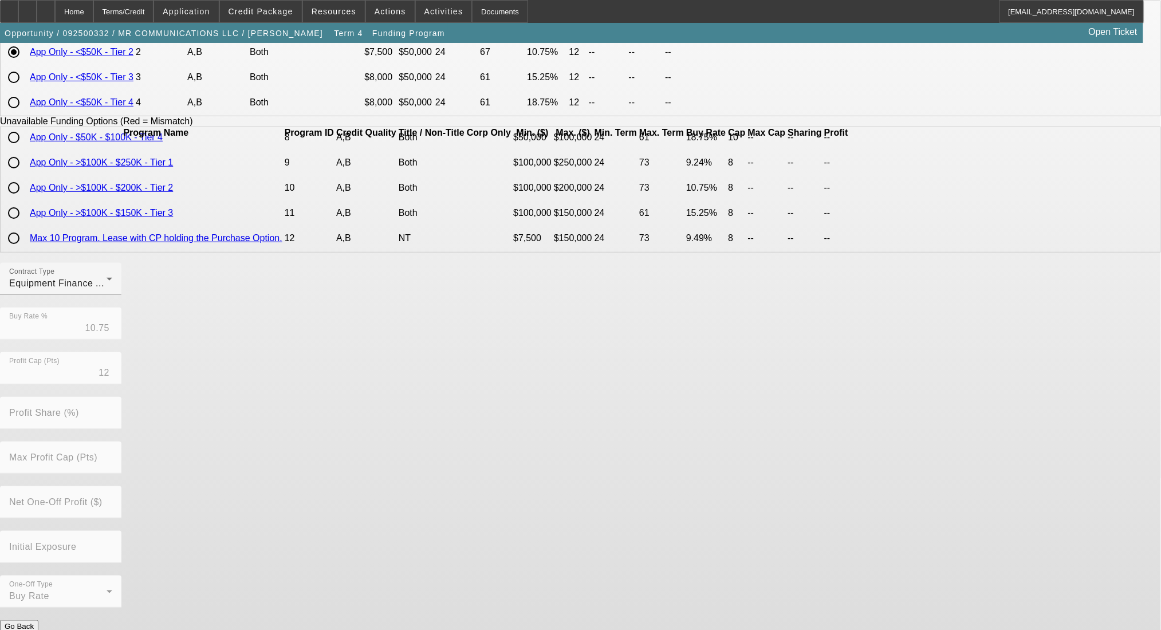
click at [33, 630] on button "Submit" at bounding box center [16, 638] width 33 height 12
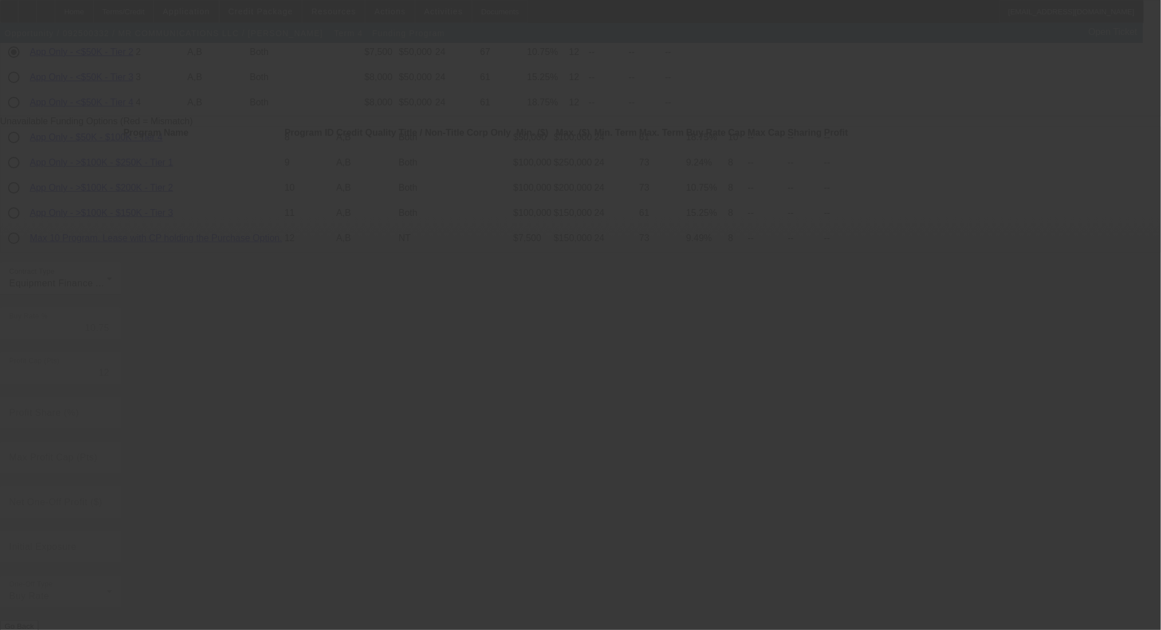
radio input "true"
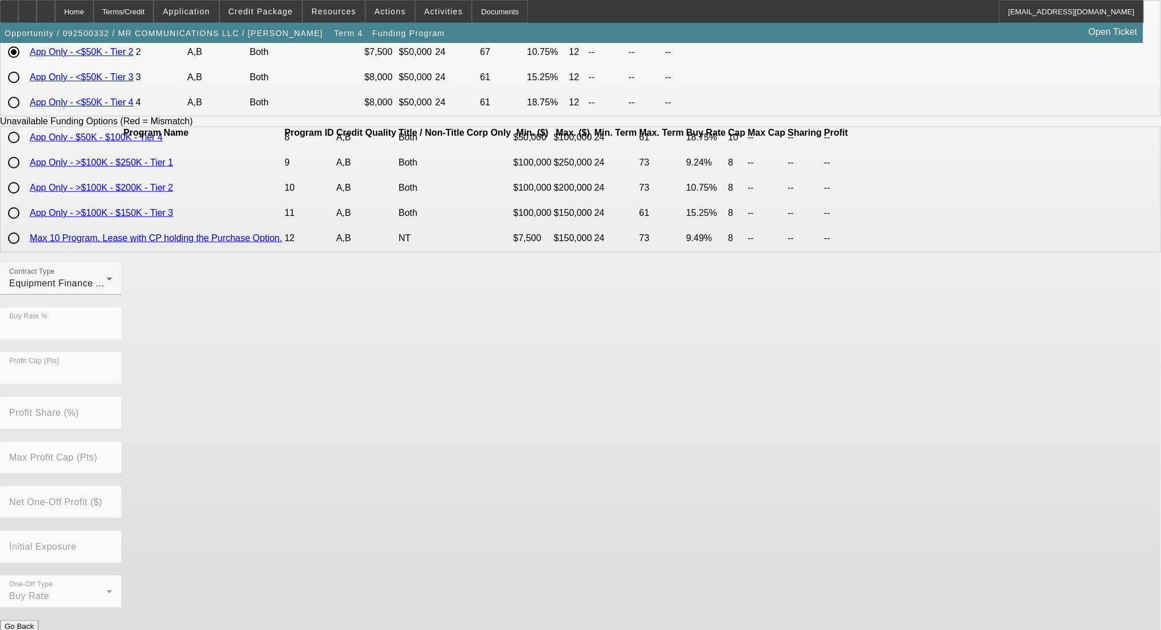
scroll to position [0, 0]
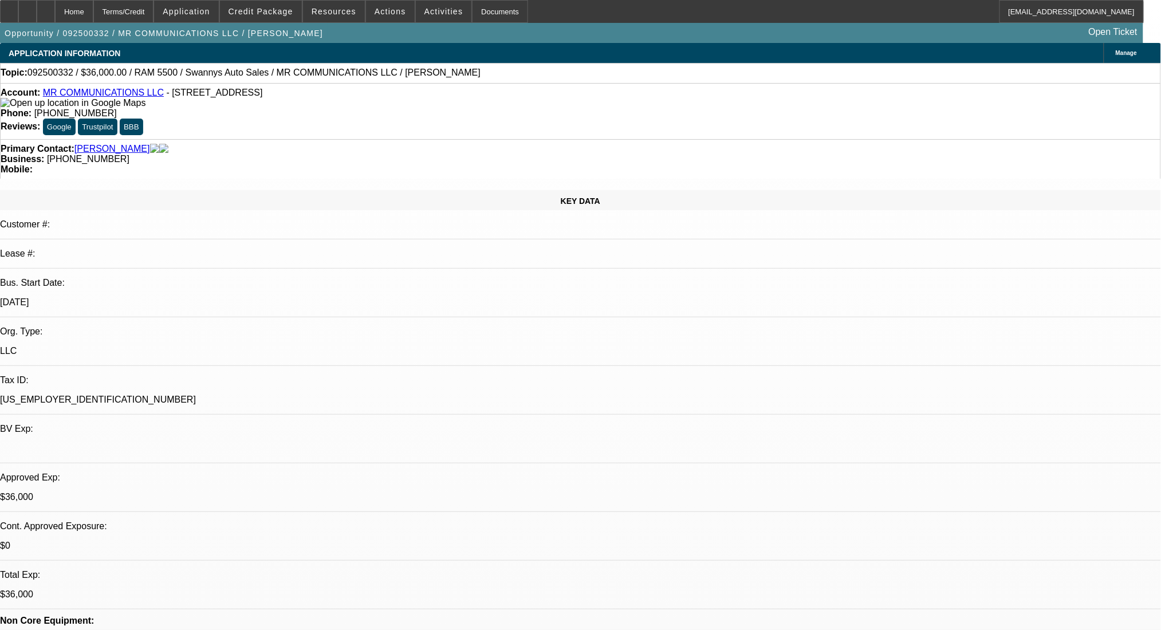
select select "0"
select select "2"
select select "0"
select select "6"
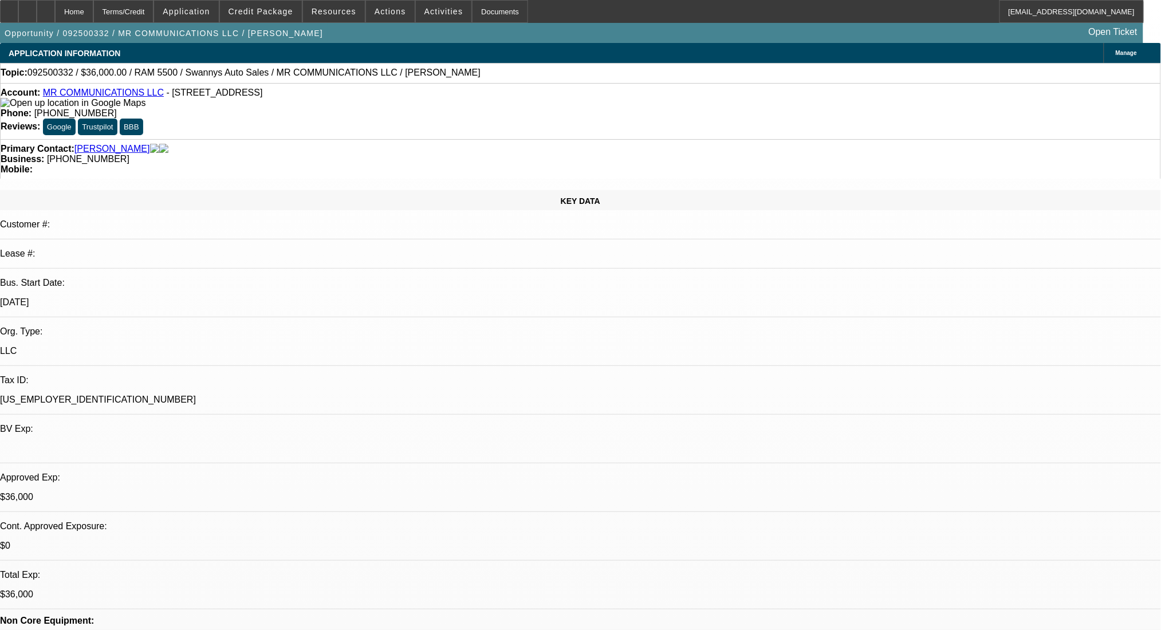
select select "0"
select select "2"
select select "0"
select select "6"
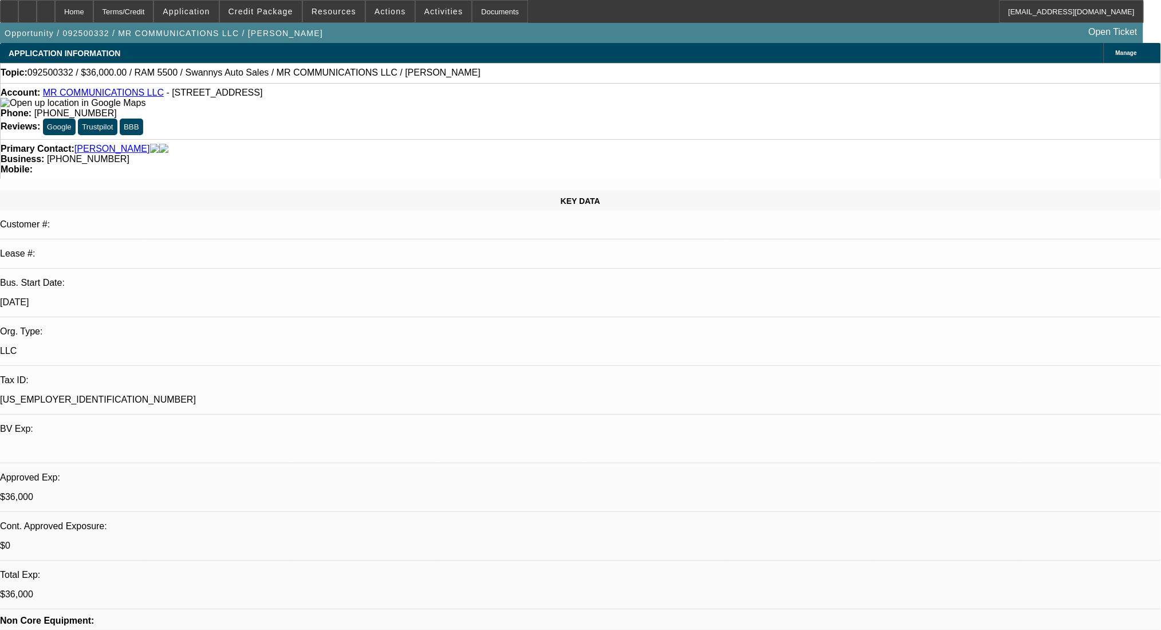
select select "0"
select select "2"
select select "0"
select select "6"
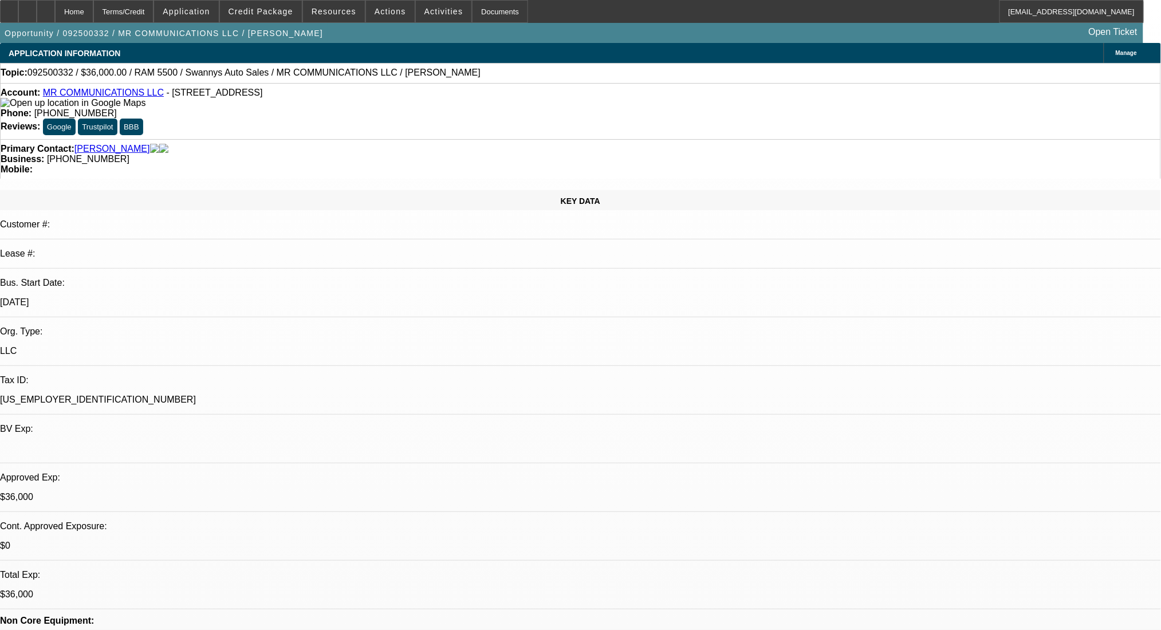
select select "0"
select select "2"
select select "0"
select select "6"
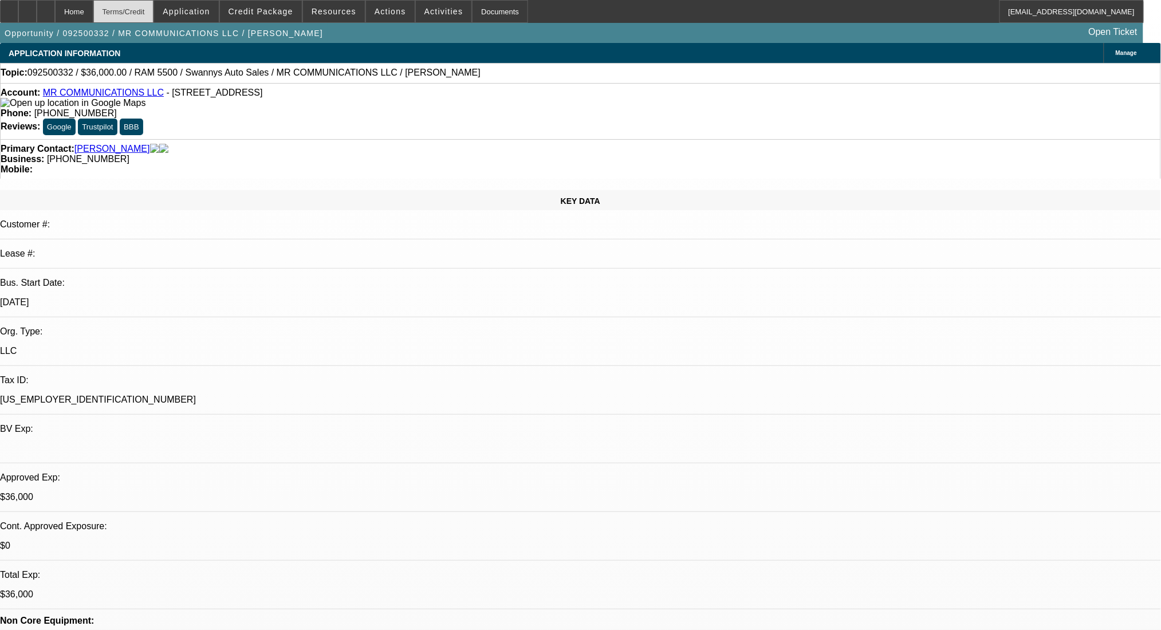
click at [154, 17] on div "Terms/Credit" at bounding box center [123, 11] width 61 height 23
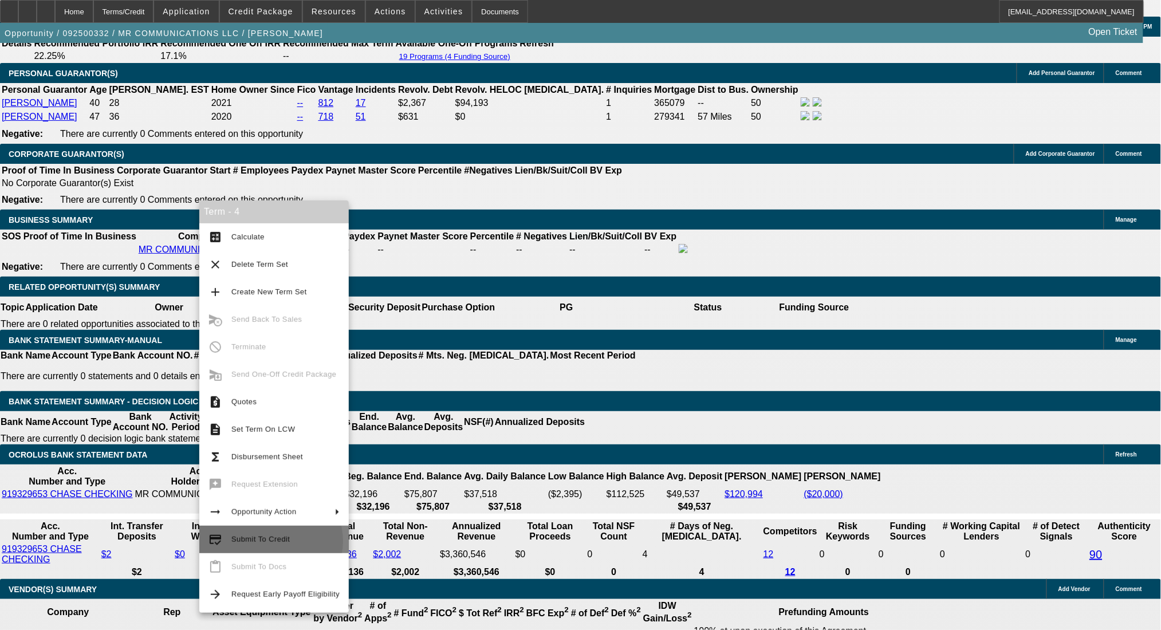
click at [270, 541] on span "Submit To Credit" at bounding box center [260, 539] width 58 height 9
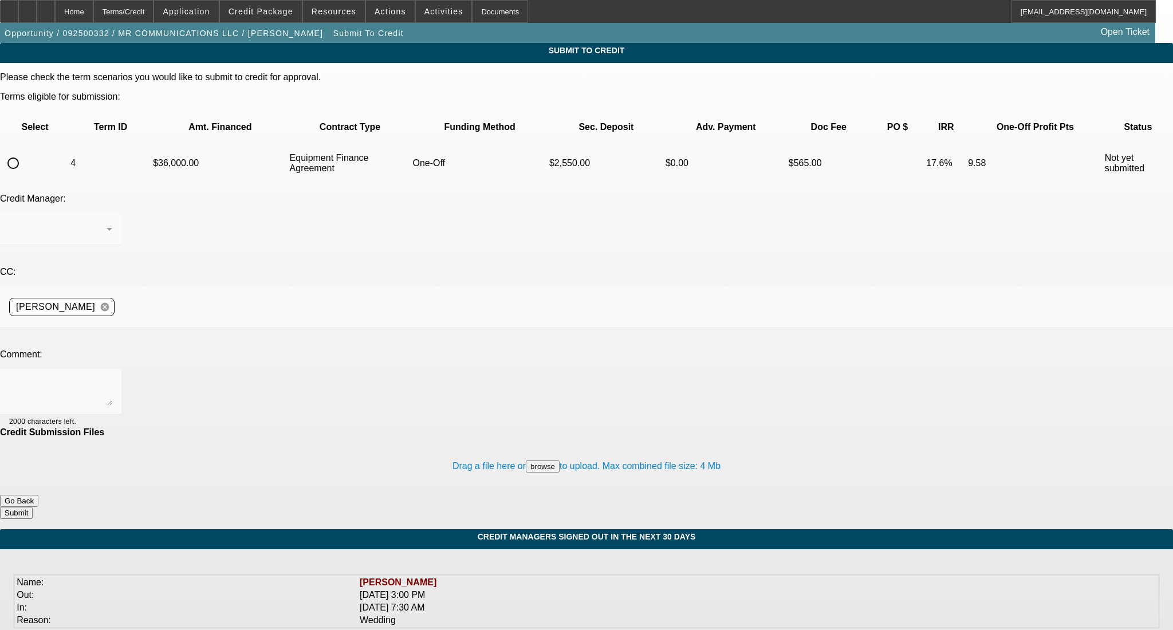
click at [25, 152] on input "radio" at bounding box center [13, 163] width 23 height 23
radio input "true"
click at [112, 378] on textarea at bounding box center [60, 391] width 103 height 27
type textarea "Please OK to CP, thanks!"
click at [33, 507] on button "Submit" at bounding box center [16, 513] width 33 height 12
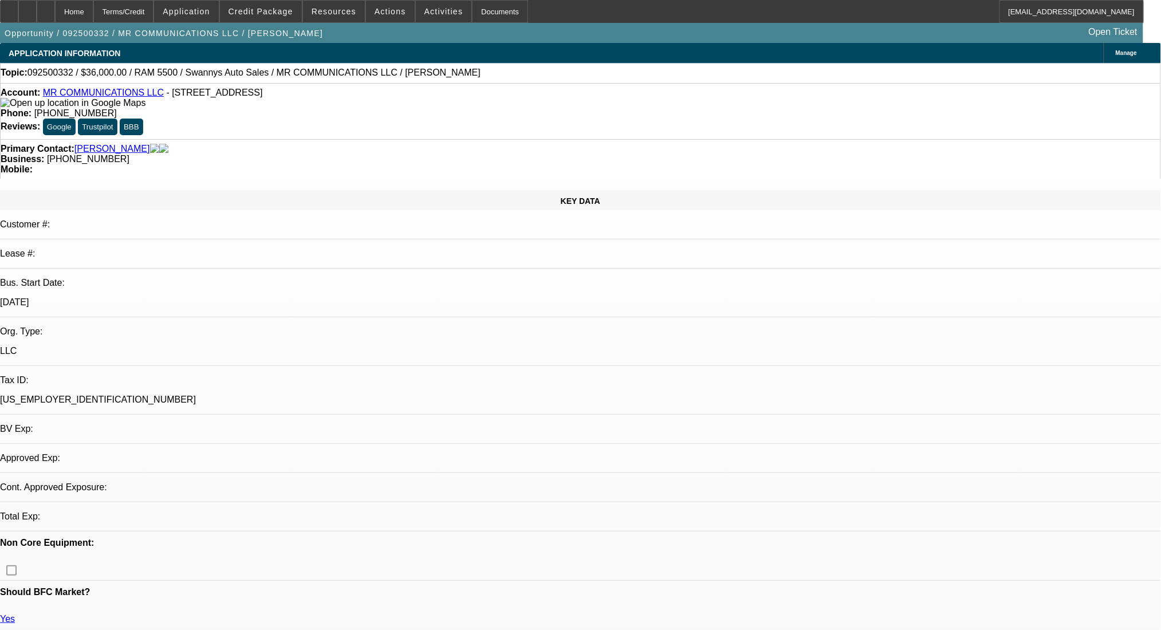
select select "0"
select select "2"
select select "0"
select select "6"
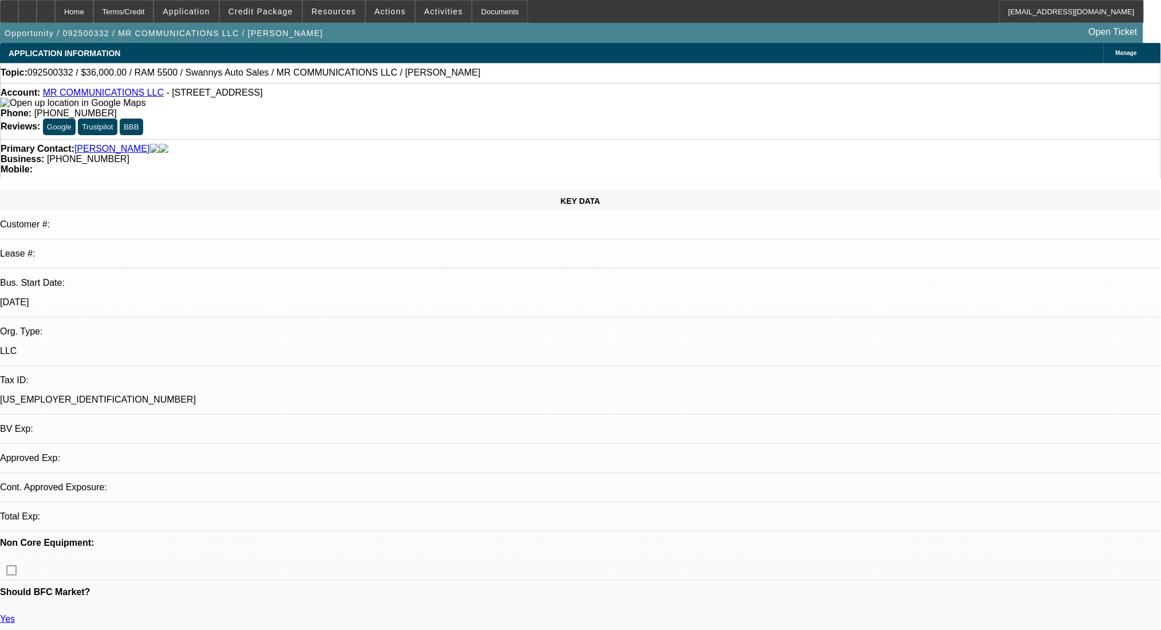
select select "0"
select select "2"
select select "0"
select select "6"
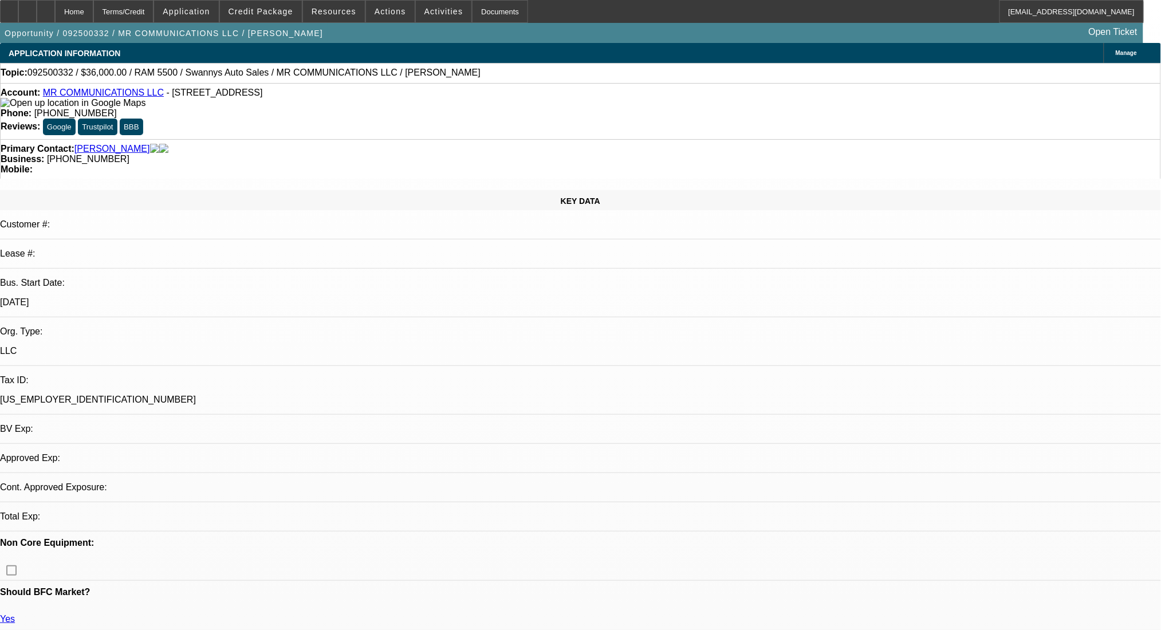
select select "0"
select select "2"
select select "0"
select select "6"
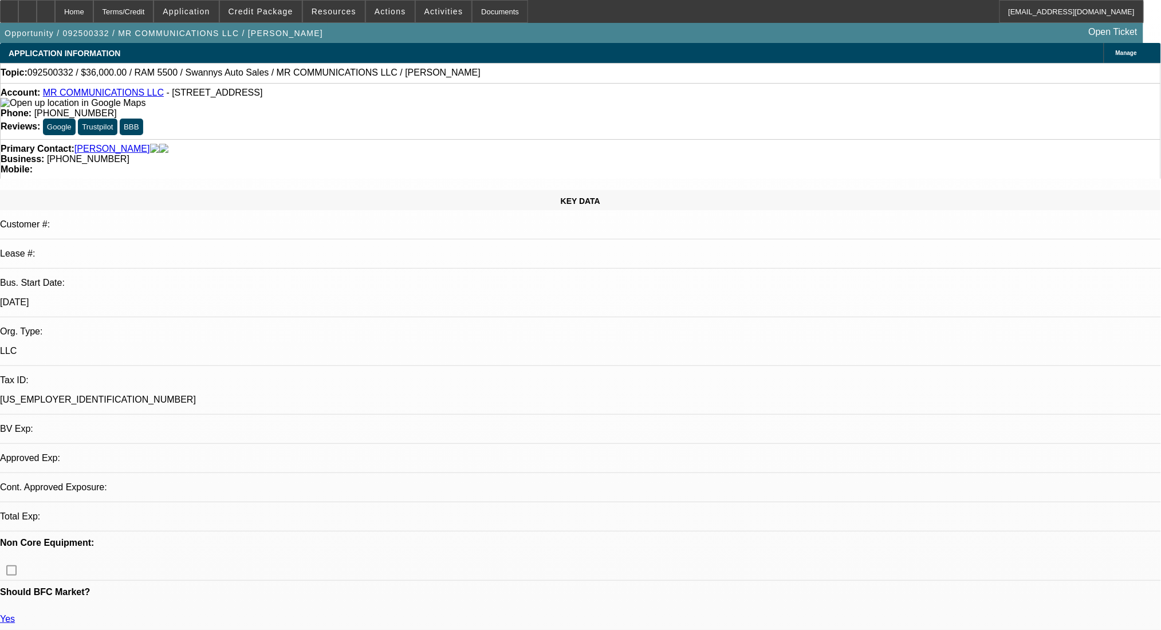
select select "0"
select select "2"
select select "0"
select select "6"
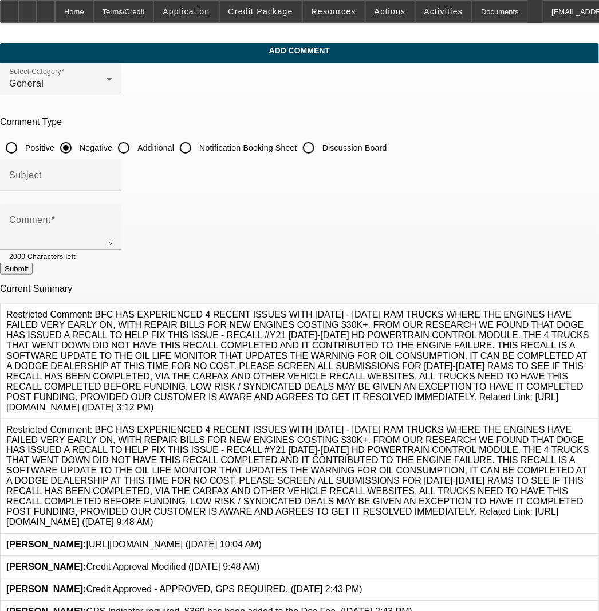
drag, startPoint x: 195, startPoint y: 141, endPoint x: 187, endPoint y: 150, distance: 12.2
click at [174, 142] on label "Additional" at bounding box center [154, 147] width 39 height 11
click at [135, 141] on input "Additional" at bounding box center [123, 147] width 23 height 23
radio input "true"
drag, startPoint x: 182, startPoint y: 207, endPoint x: 182, endPoint y: 228, distance: 20.6
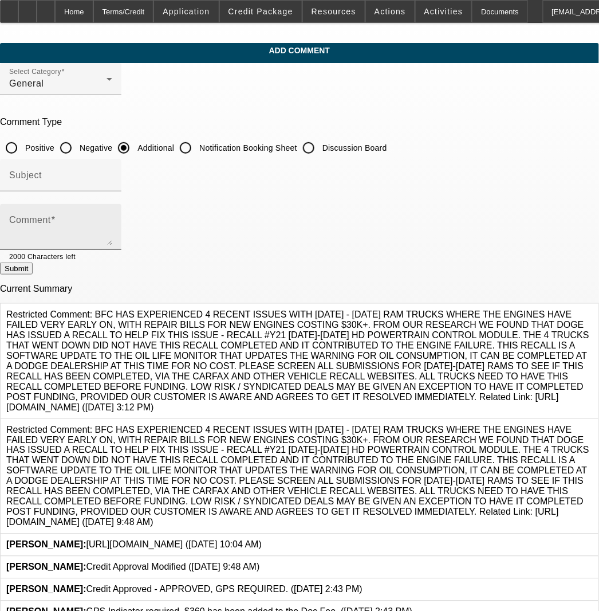
click at [112, 209] on div "Comment" at bounding box center [60, 227] width 103 height 46
paste textarea "Good Afternoon [PERSON_NAME]- MR Communications LLC is a owned and operated by …"
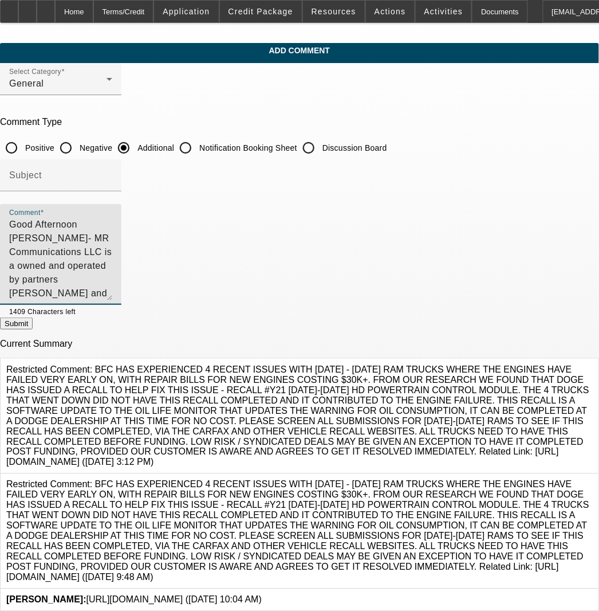
drag, startPoint x: 557, startPoint y: 243, endPoint x: 506, endPoint y: 299, distance: 75.5
click at [112, 299] on textarea "Good Afternoon [PERSON_NAME]- MR Communications LLC is a owned and operated by …" at bounding box center [60, 259] width 103 height 82
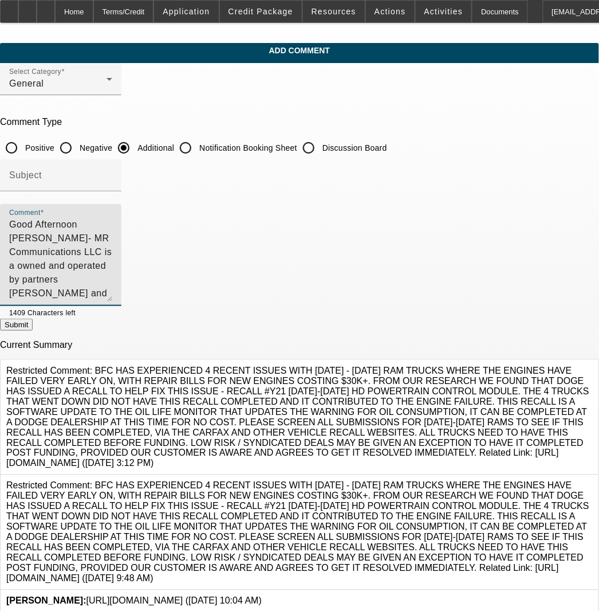
drag, startPoint x: 217, startPoint y: 286, endPoint x: 33, endPoint y: 262, distance: 184.9
click at [33, 262] on div "Comment Good Afternoon [PERSON_NAME]- MR Communications LLC is a owned and oper…" at bounding box center [60, 255] width 121 height 102
click at [106, 223] on textarea "Good Afternoon [PERSON_NAME]- MR Communications LLC is a owned and operated by …" at bounding box center [60, 260] width 103 height 84
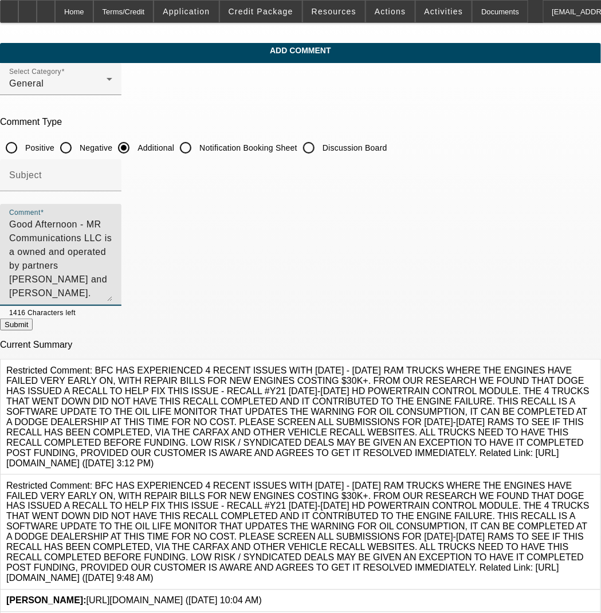
drag, startPoint x: 187, startPoint y: 283, endPoint x: 23, endPoint y: 269, distance: 164.5
click at [23, 269] on div "Comment Good Afternoon - MR Communications LLC is a owned and operated by partn…" at bounding box center [300, 261] width 601 height 115
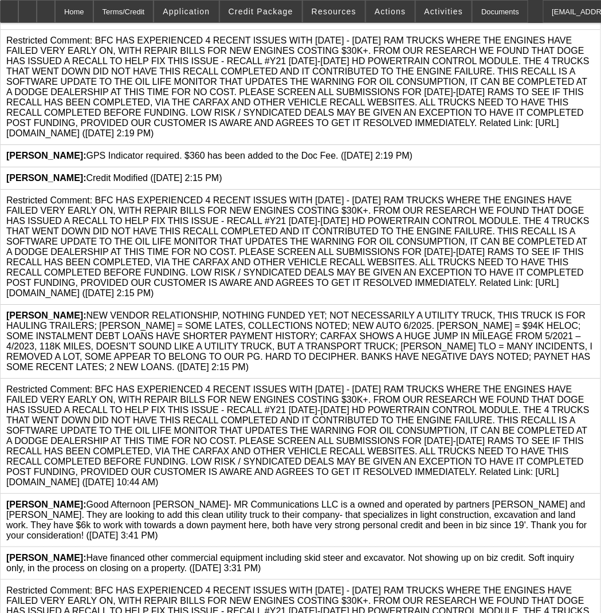
scroll to position [819, 0]
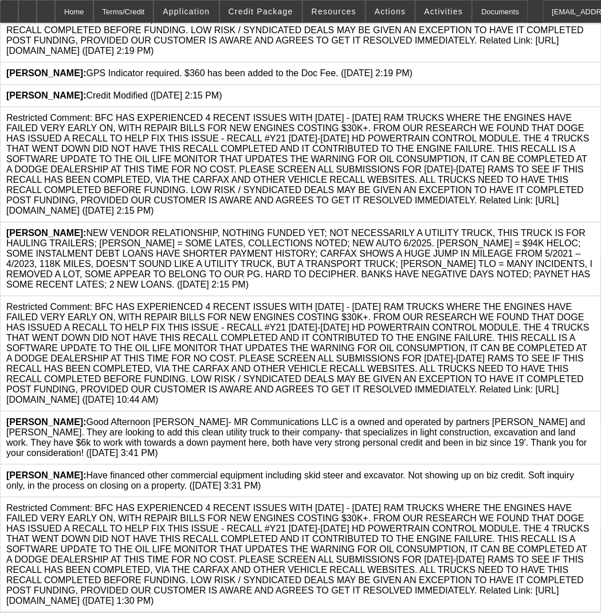
type textarea "Good Afternoon - MR Communications LLC is a owned and operated by partners [PER…"
click at [595, 417] on icon at bounding box center [595, 417] width 0 height 0
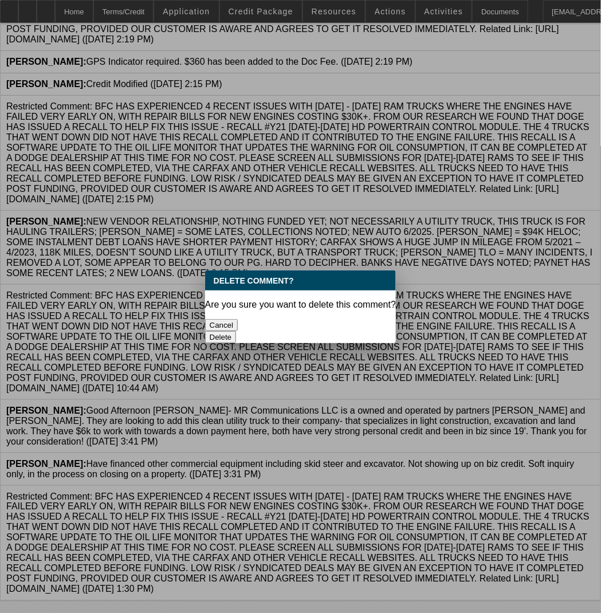
scroll to position [0, 0]
click at [237, 331] on button "Delete" at bounding box center [221, 337] width 32 height 12
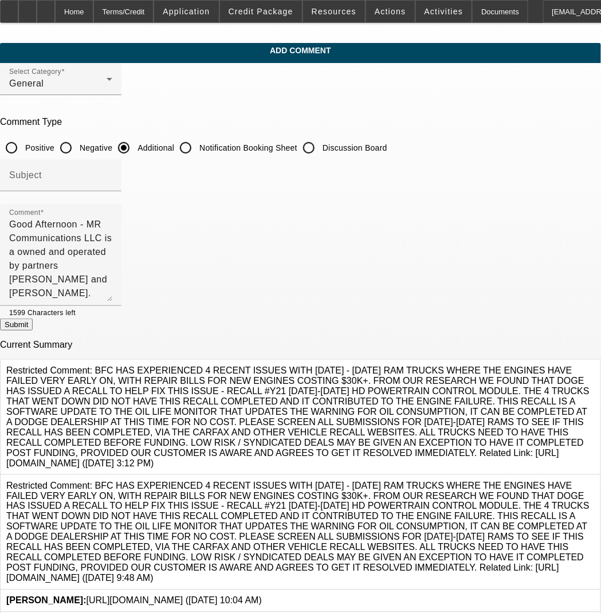
click at [33, 327] on button "Submit" at bounding box center [16, 325] width 33 height 12
radio input "true"
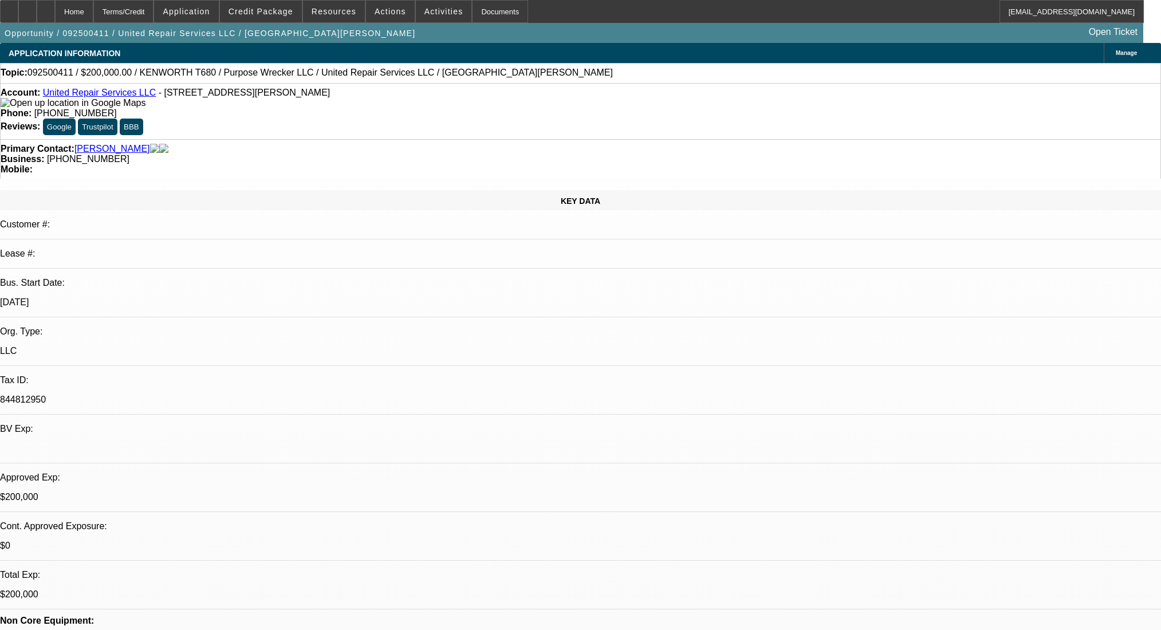
select select "0"
select select "2"
select select "0.1"
select select "4"
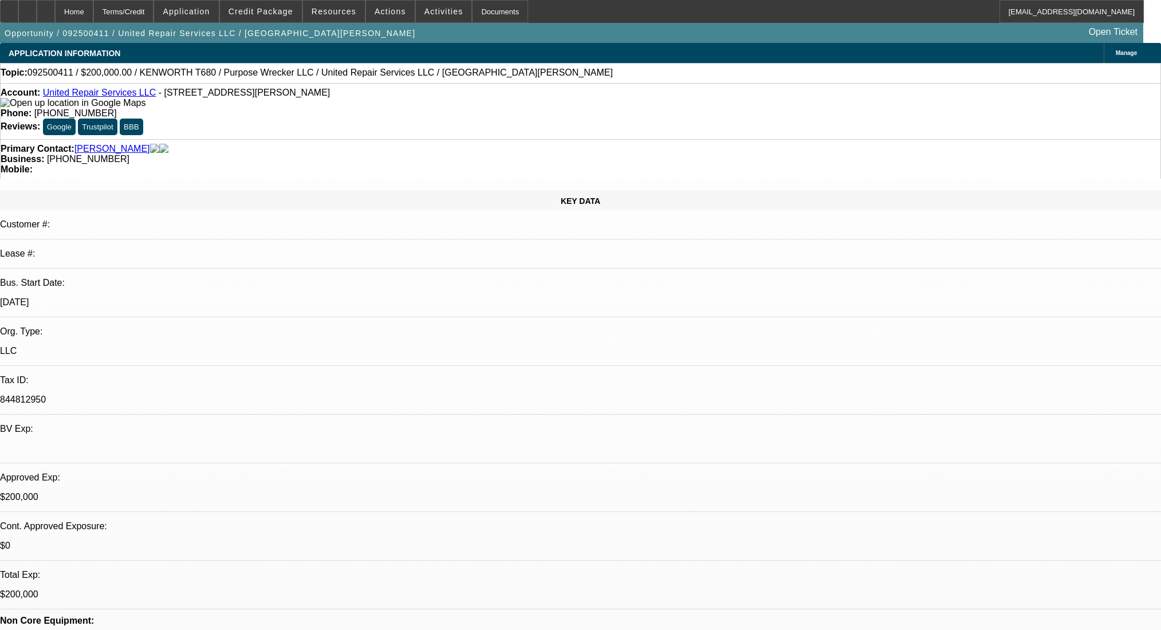
select select "0"
select select "2"
select select "0.1"
select select "4"
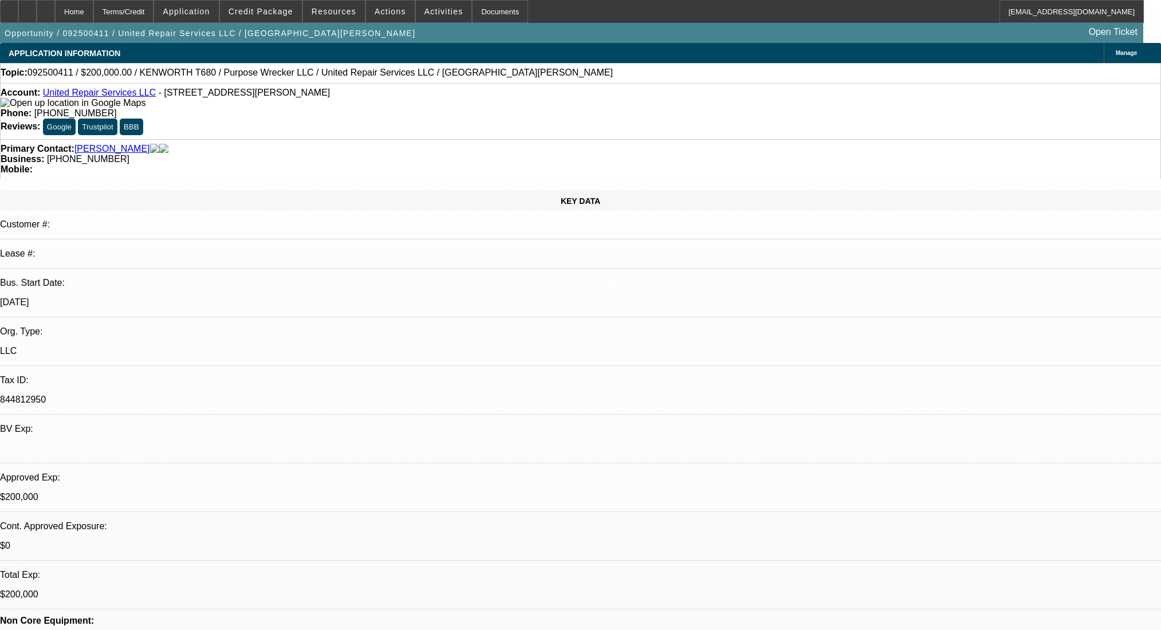
scroll to position [1609, 0]
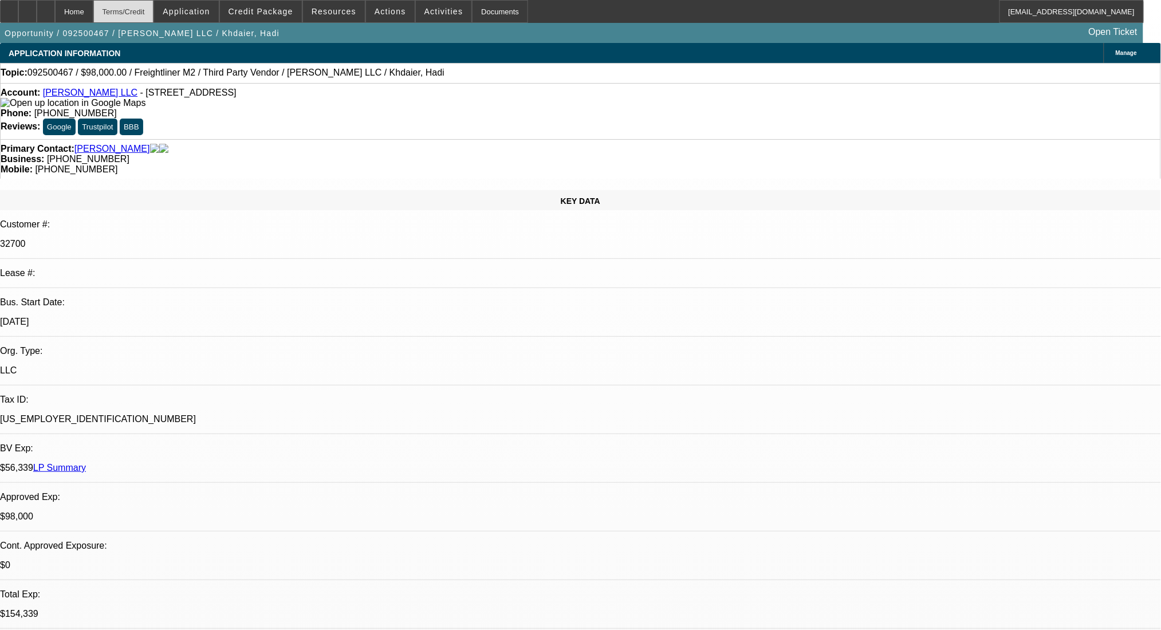
select select "0"
select select "2"
select select "0.1"
select select "4"
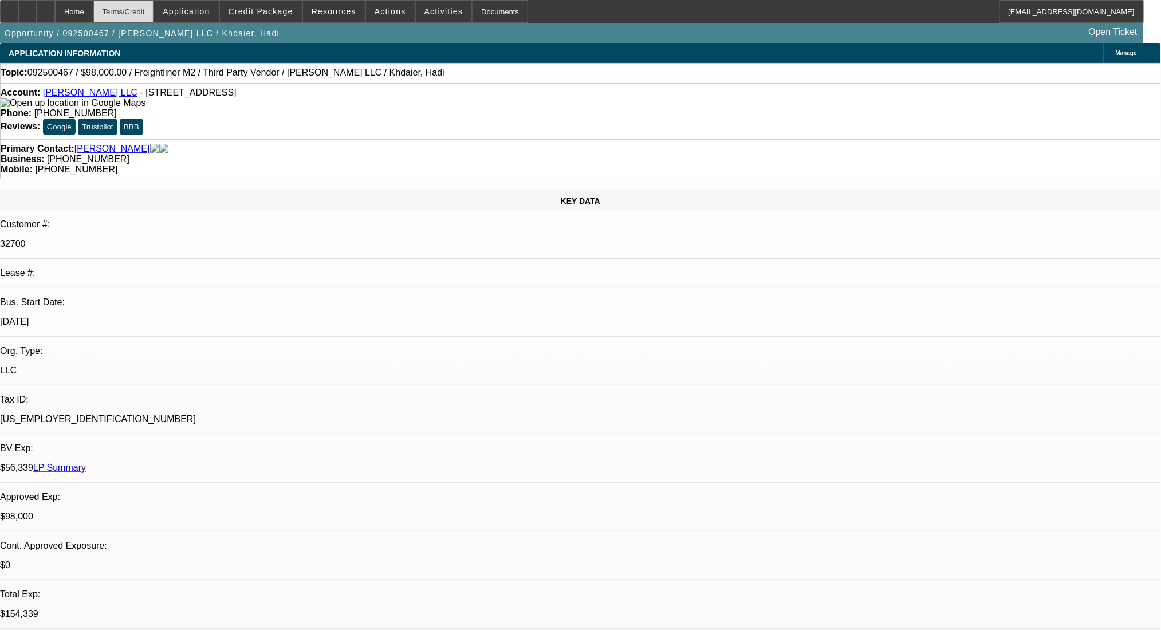
select select "0"
select select "2"
select select "0.1"
select select "4"
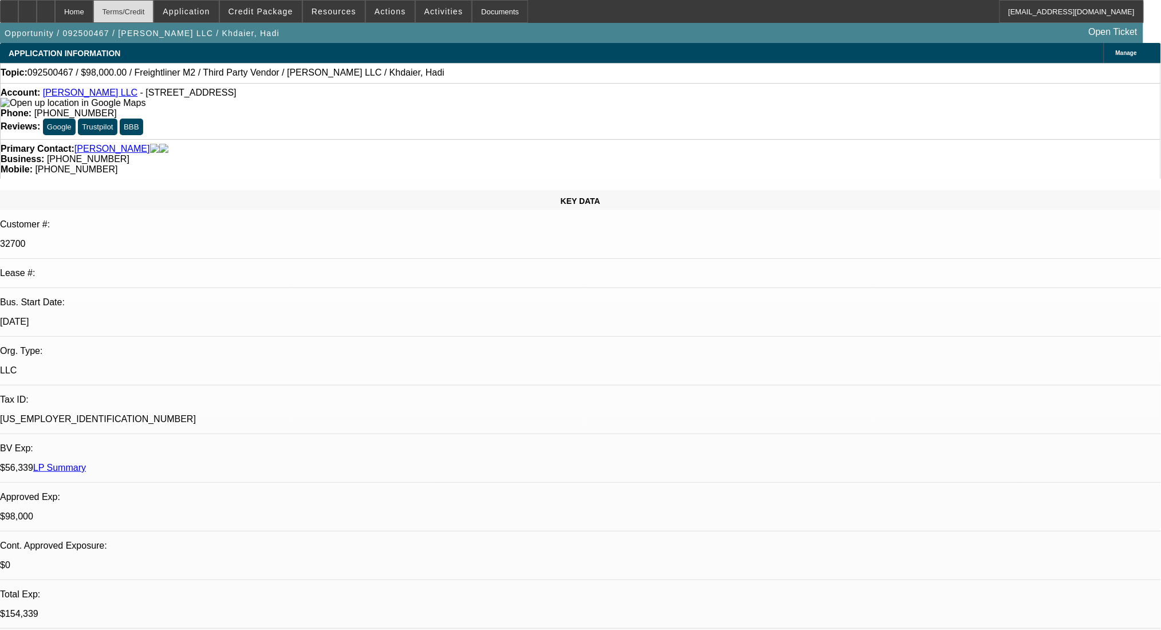
select select "0"
select select "2"
select select "0.1"
select select "4"
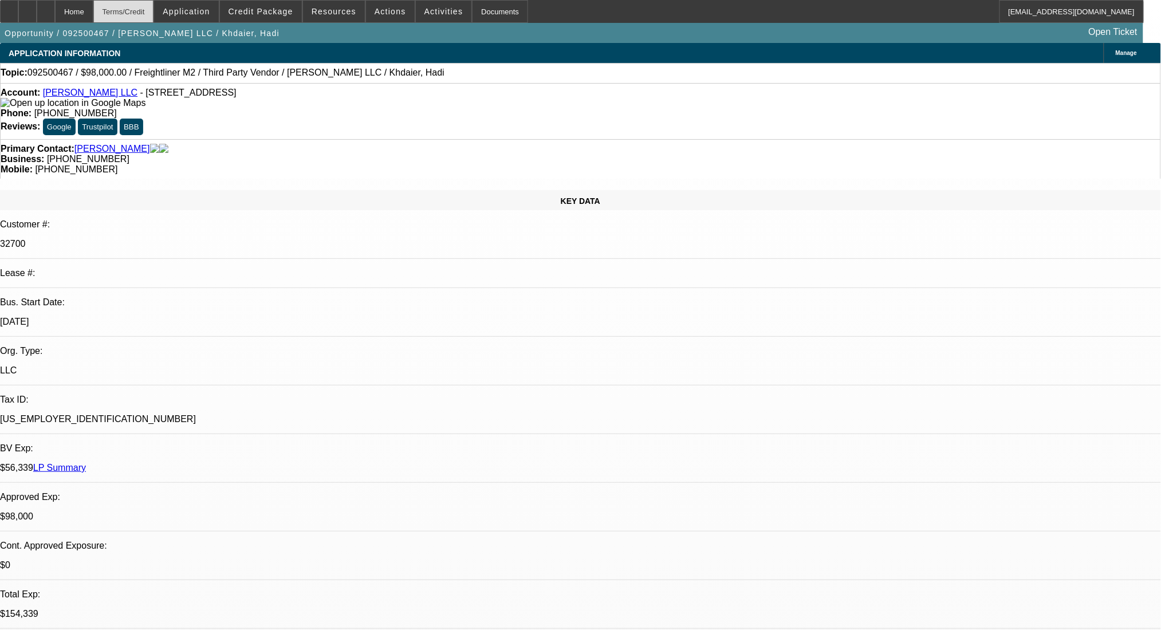
click at [151, 10] on div "Terms/Credit" at bounding box center [123, 11] width 61 height 23
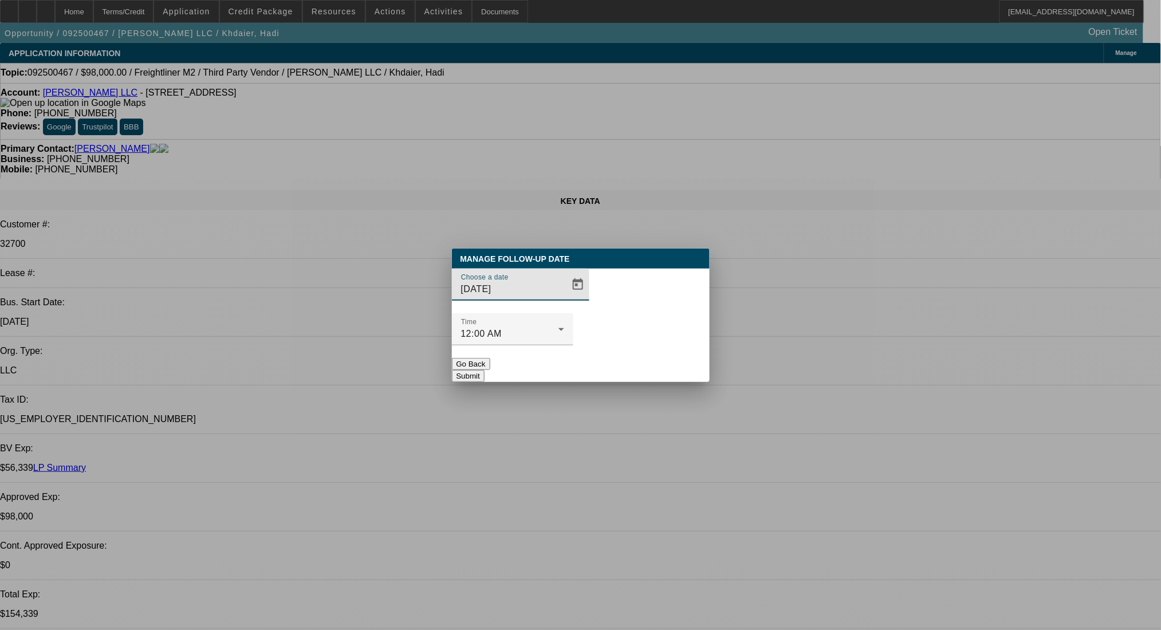
click at [485, 370] on button "Submit" at bounding box center [468, 376] width 33 height 12
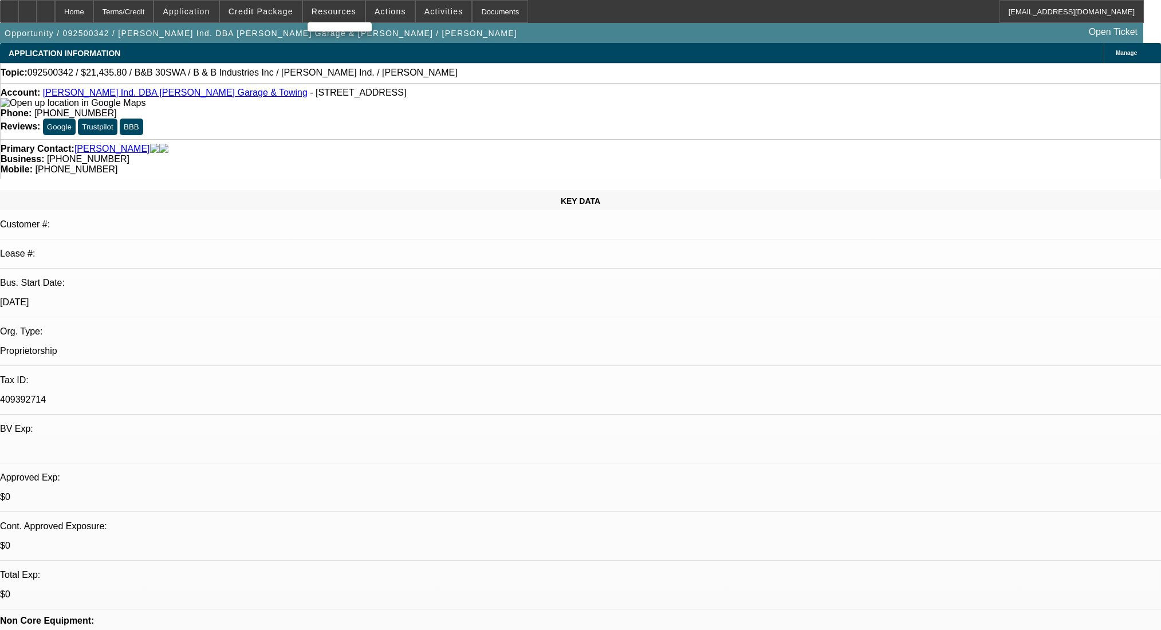
select select "0"
select select "6"
select select "0"
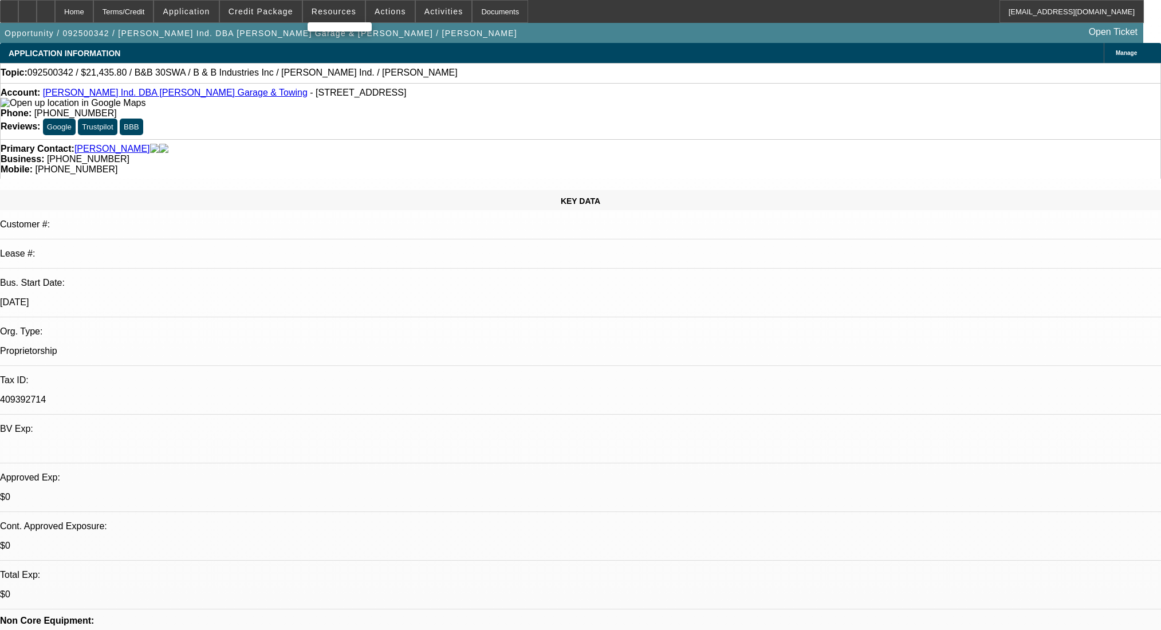
select select "0"
select select "6"
select select "0"
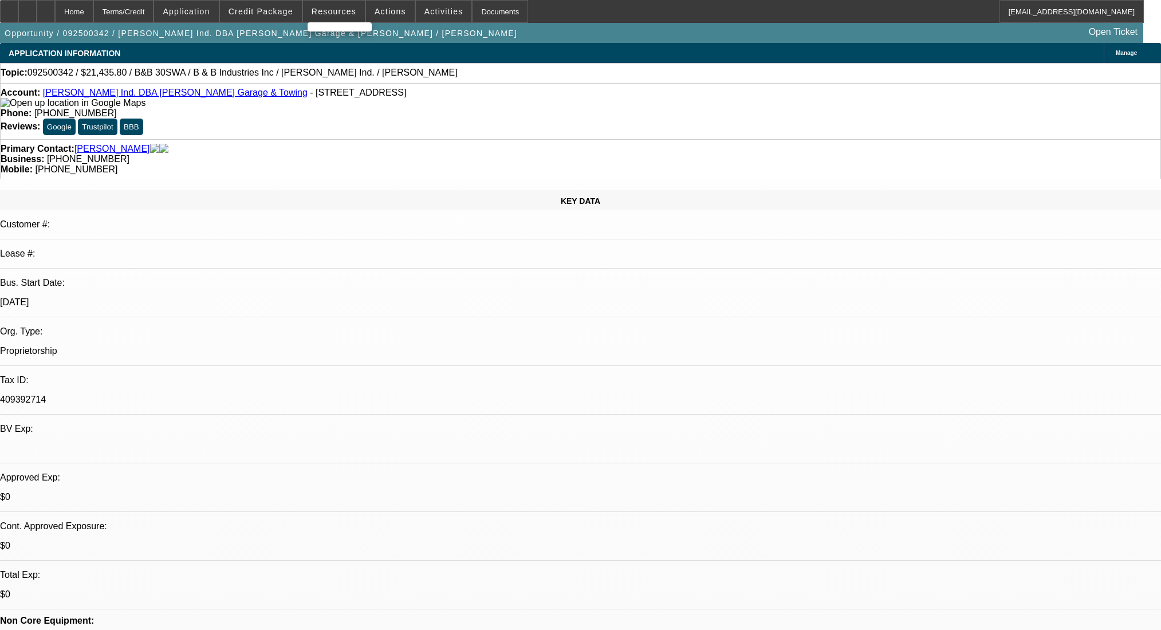
select select "0"
select select "6"
select select "0"
select select "2"
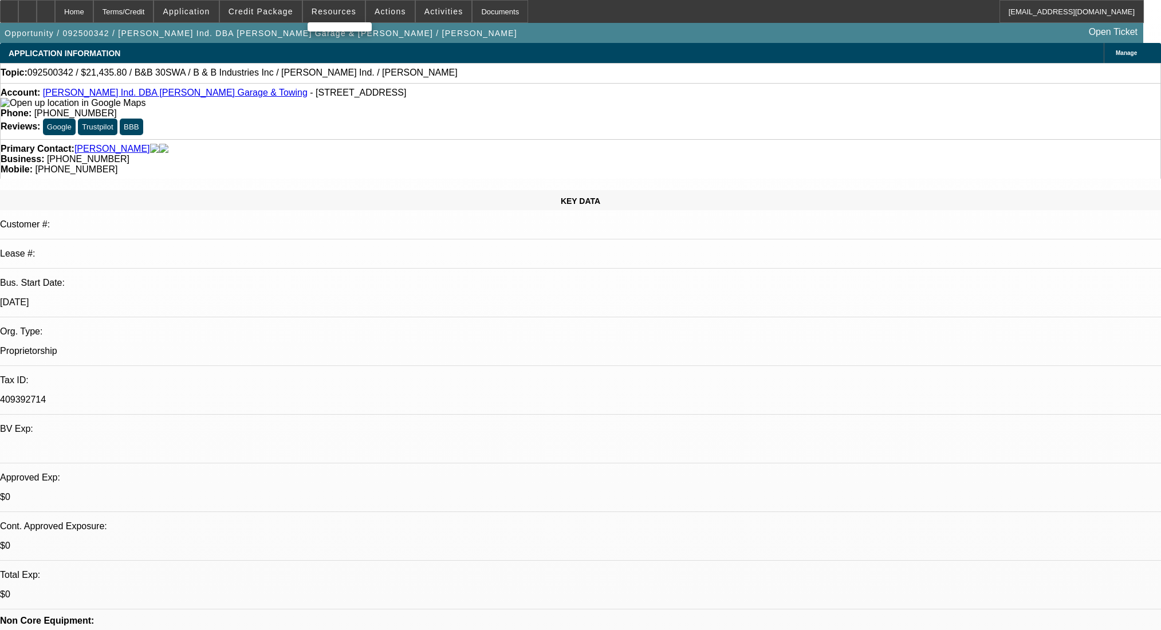
select select "0"
select select "6"
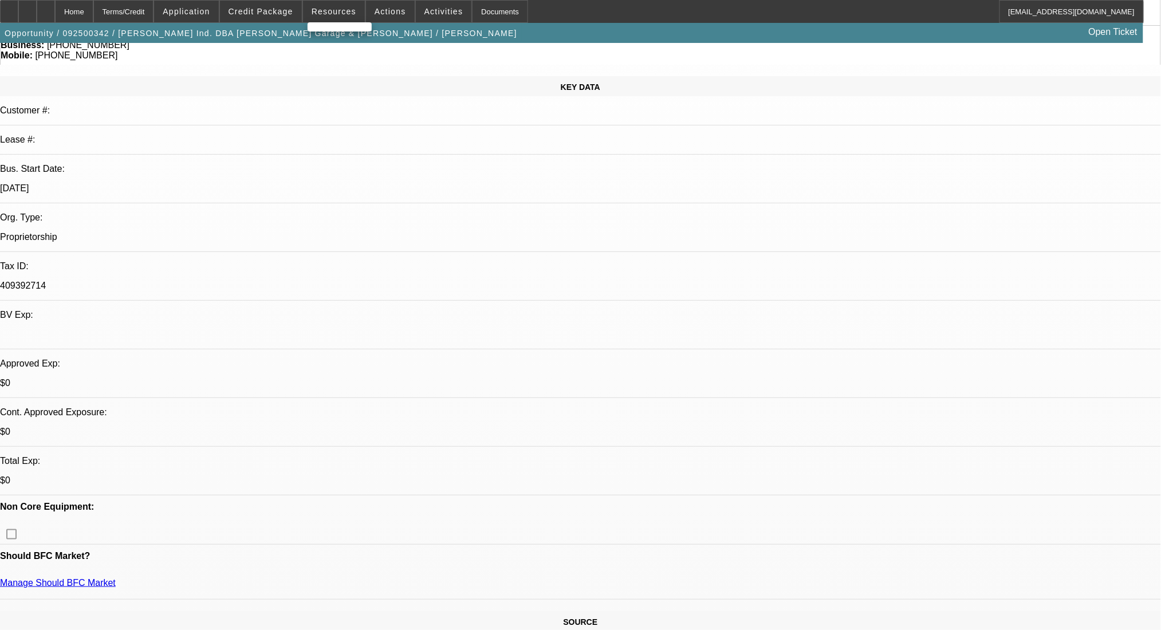
click at [282, 3] on div at bounding box center [580, 315] width 1161 height 630
click at [281, 9] on span "Credit Package" at bounding box center [261, 11] width 65 height 9
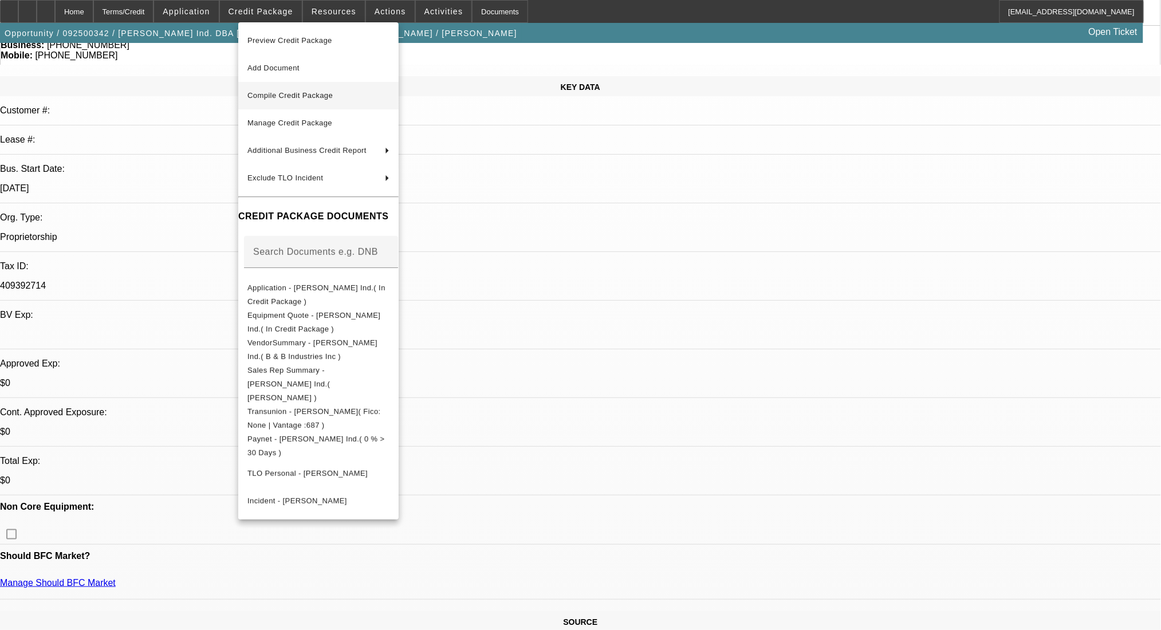
click at [307, 97] on span "Compile Credit Package" at bounding box center [289, 95] width 85 height 9
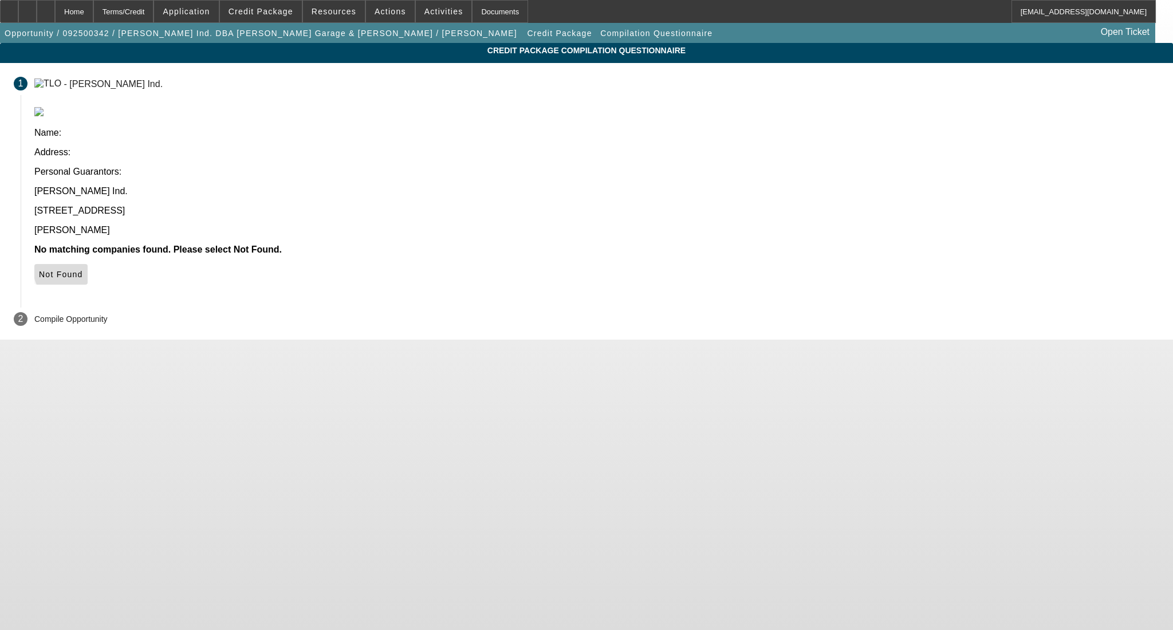
click at [83, 270] on span "Not Found" at bounding box center [61, 274] width 44 height 9
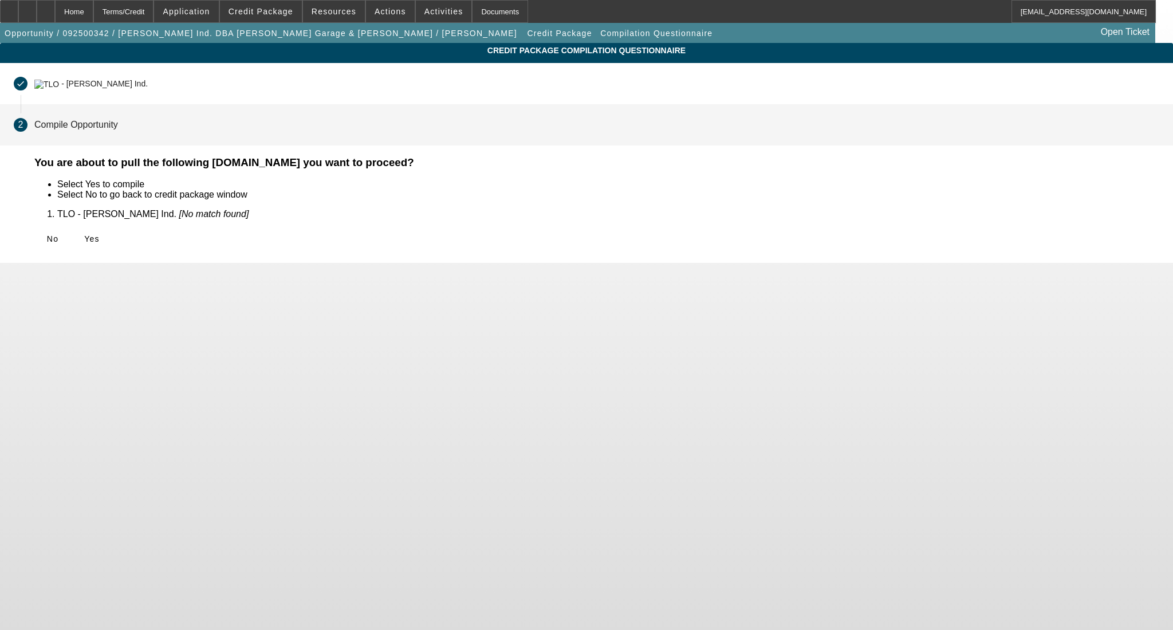
click at [100, 234] on span "Yes" at bounding box center [91, 238] width 15 height 9
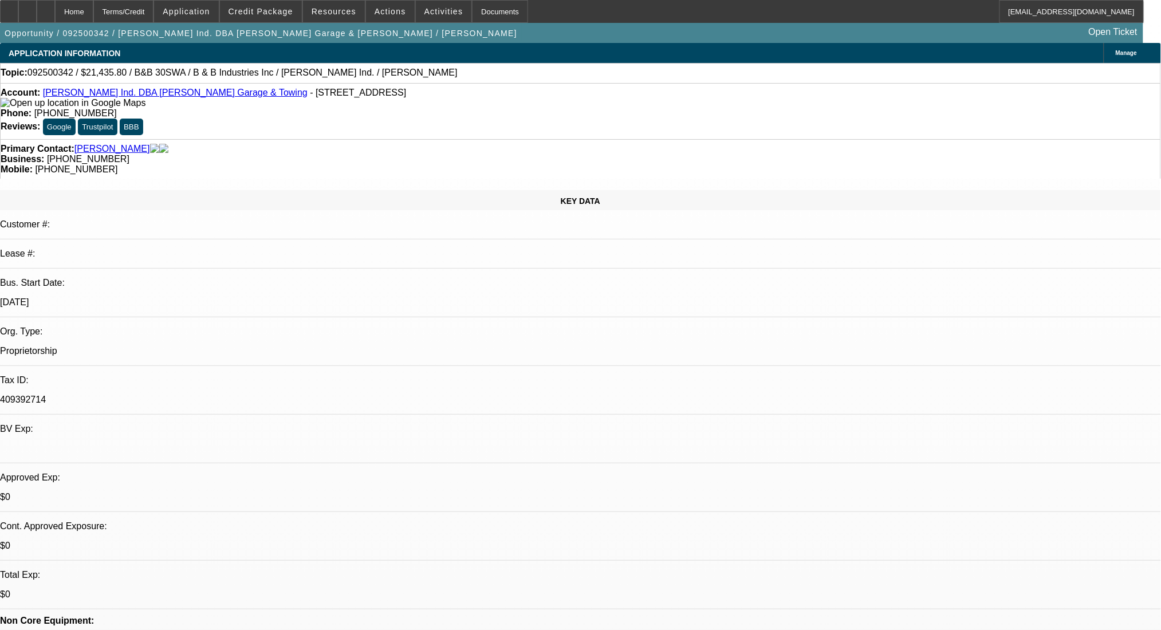
select select "0"
select select "6"
select select "0"
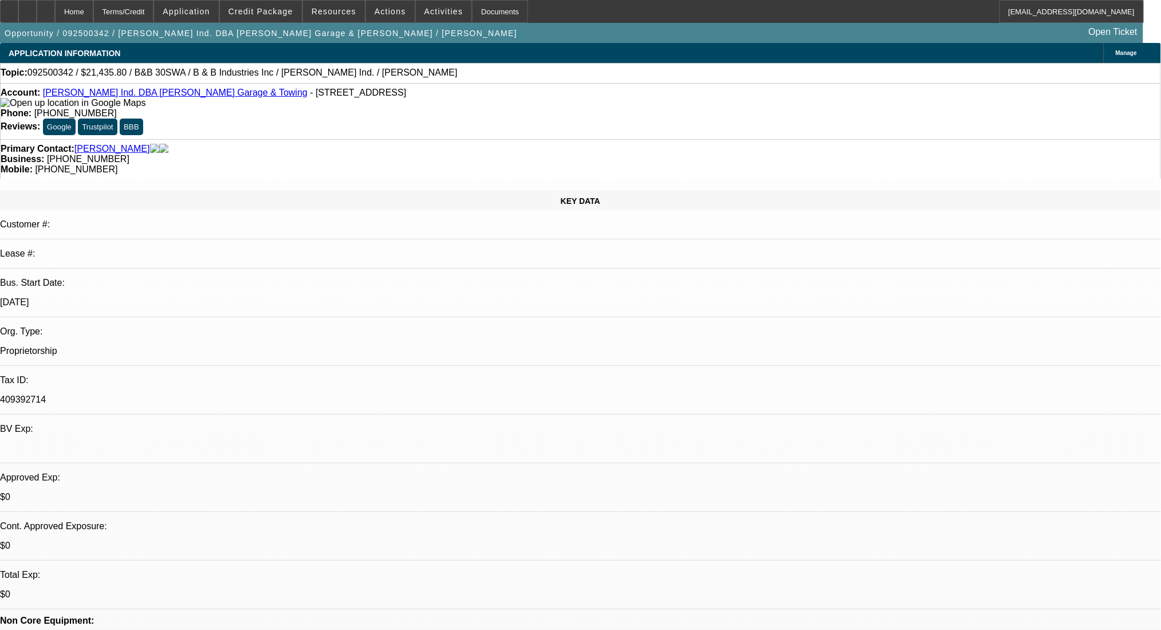
select select "0"
select select "6"
select select "0"
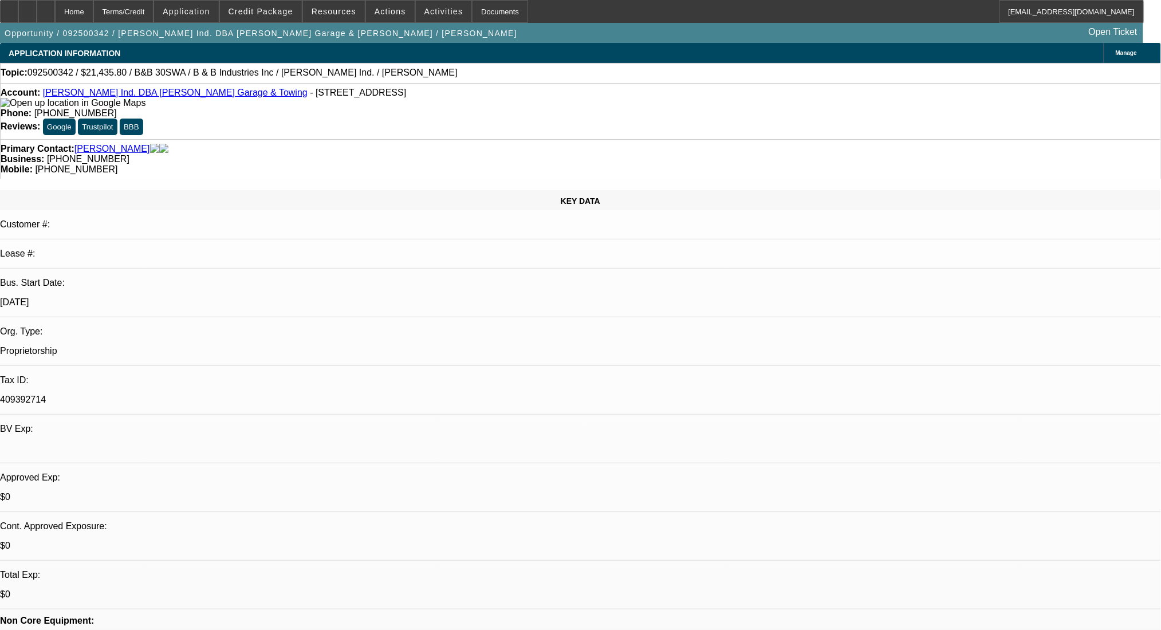
select select "0"
select select "6"
select select "0"
select select "2"
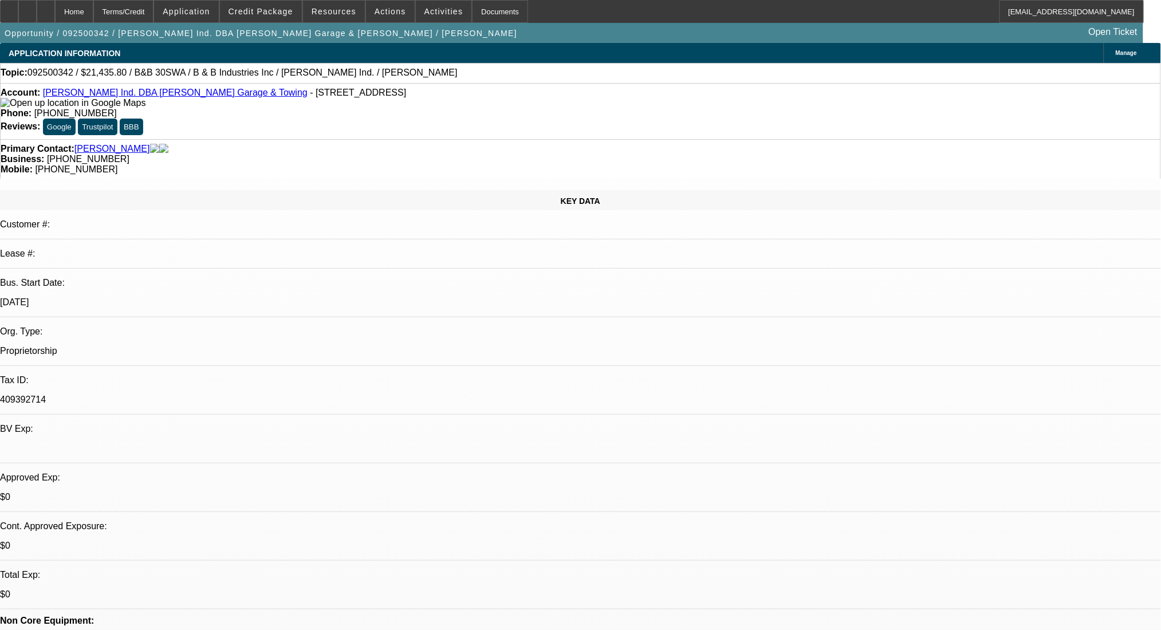
select select "0"
select select "6"
click at [282, 14] on span "Credit Package" at bounding box center [261, 11] width 65 height 9
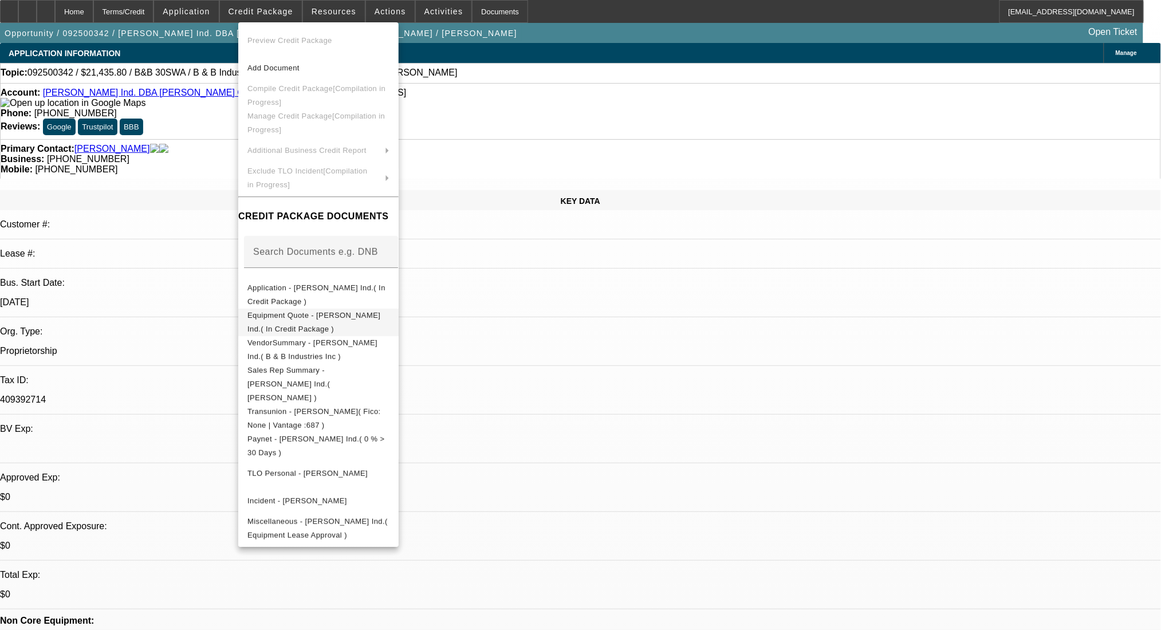
click at [345, 317] on span "Equipment Quote - Benny Eskew Ind.( In Credit Package )" at bounding box center [313, 322] width 133 height 22
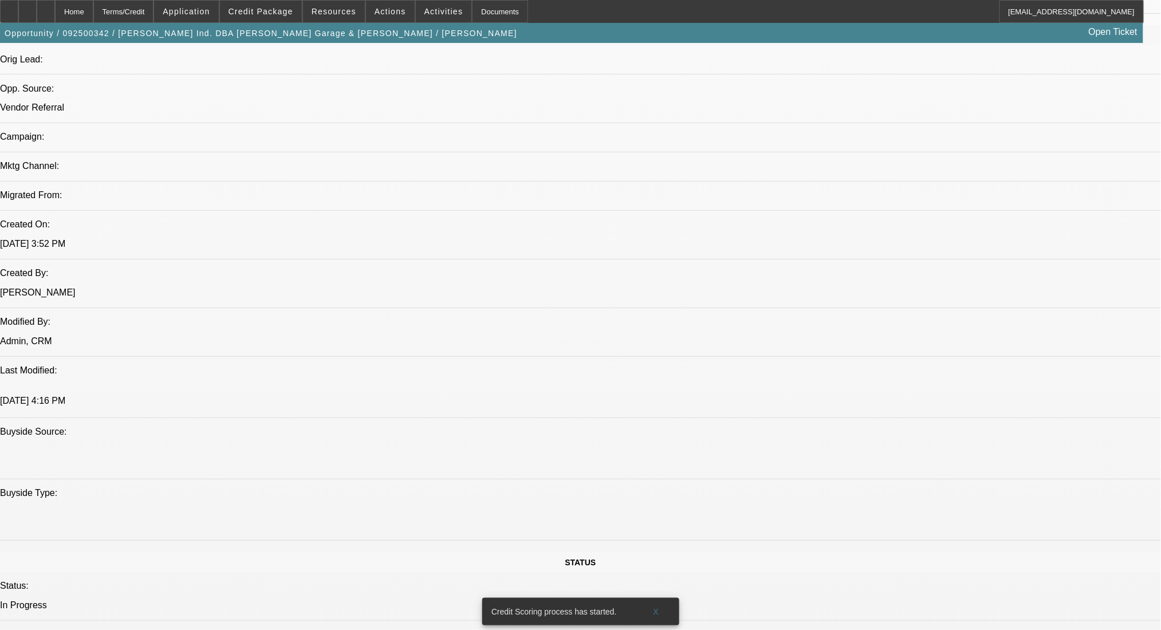
scroll to position [840, 0]
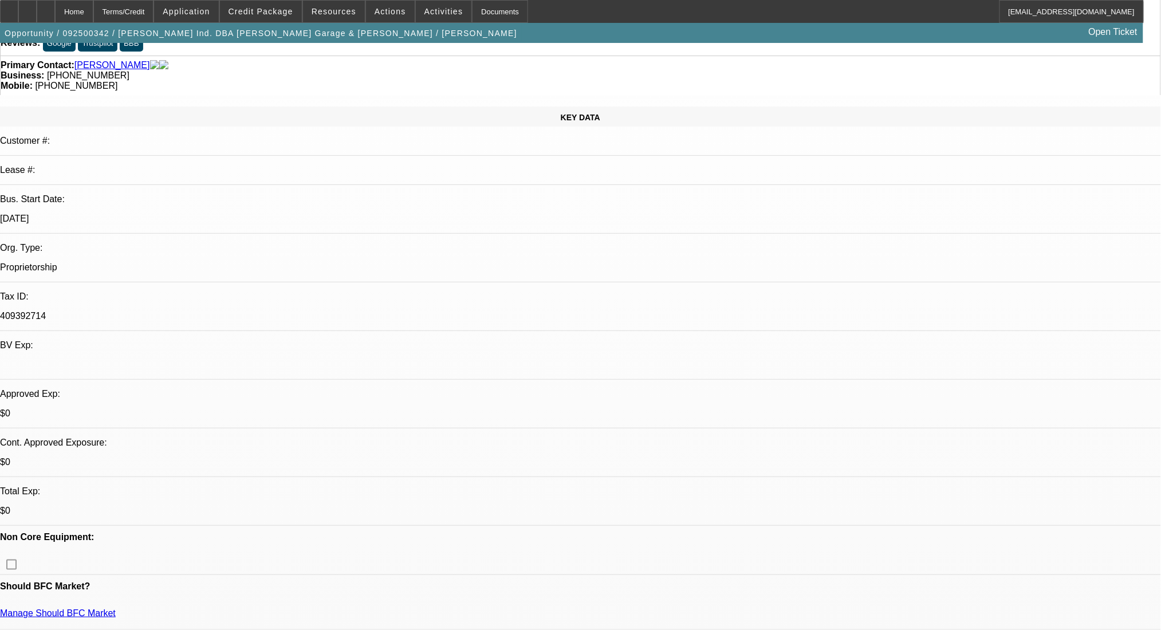
scroll to position [0, 0]
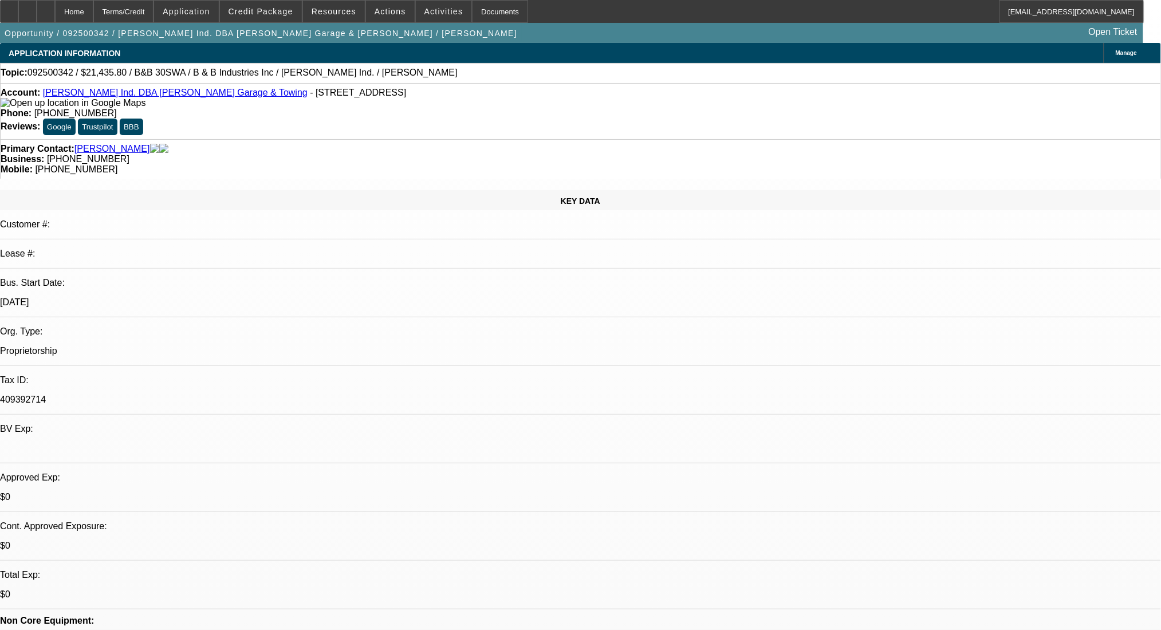
click at [117, 164] on span "(580) 306-2405" at bounding box center [76, 169] width 82 height 10
click at [667, 146] on div "Primary Contact: Eskew, Benny Business: (580) 236-1535 Mobile: (580) 306-2405" at bounding box center [580, 159] width 1161 height 40
drag, startPoint x: 682, startPoint y: 141, endPoint x: 614, endPoint y: 146, distance: 67.8
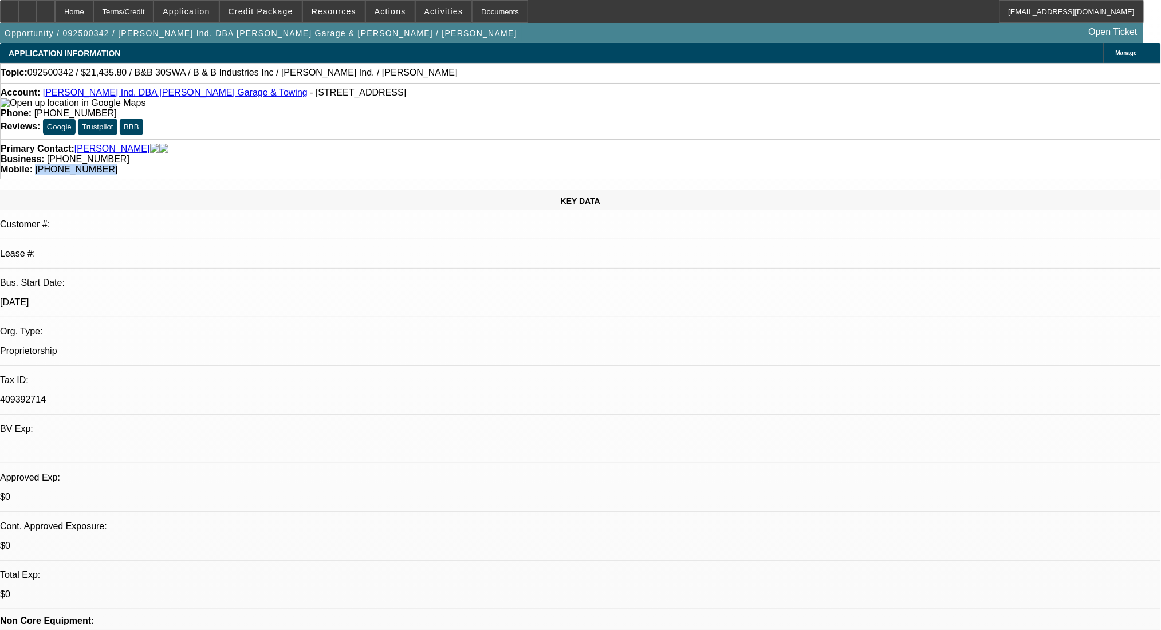
click at [614, 146] on div "Primary Contact: Eskew, Benny Business: (580) 236-1535 Mobile: (580) 306-2405" at bounding box center [580, 159] width 1161 height 40
copy span "(580) 306-2405"
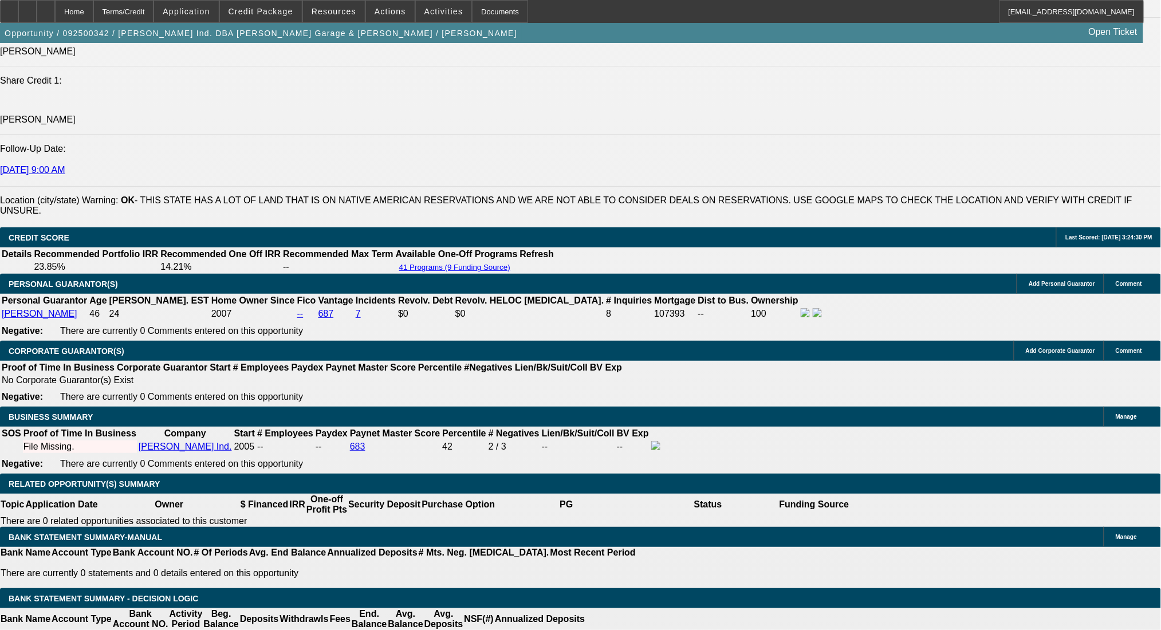
scroll to position [1451, 0]
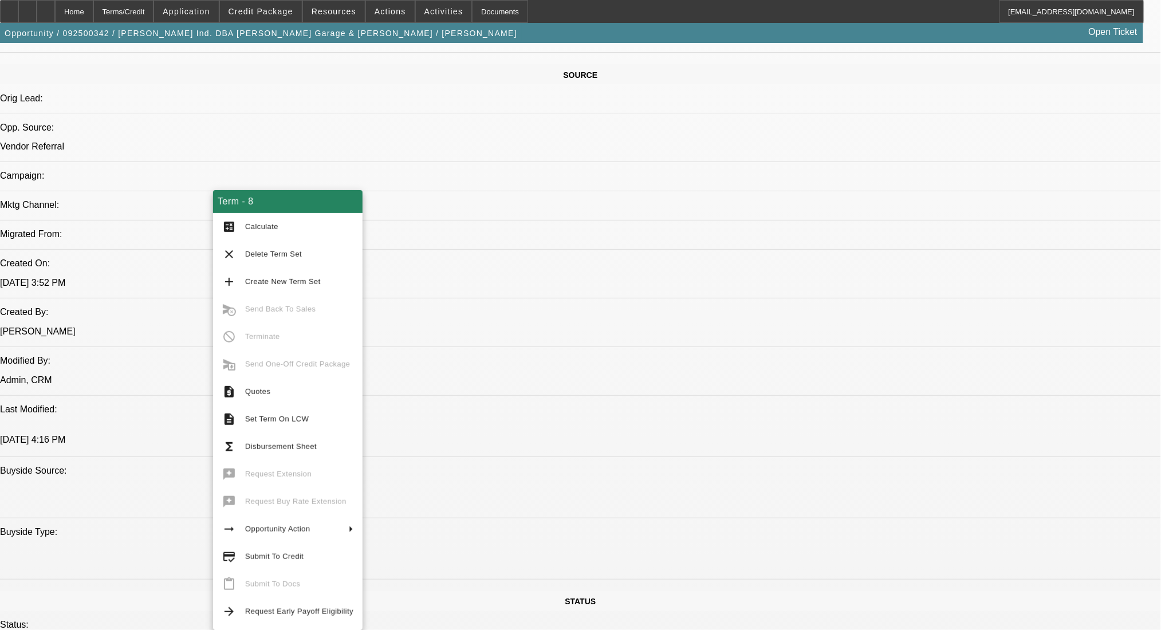
scroll to position [687, 0]
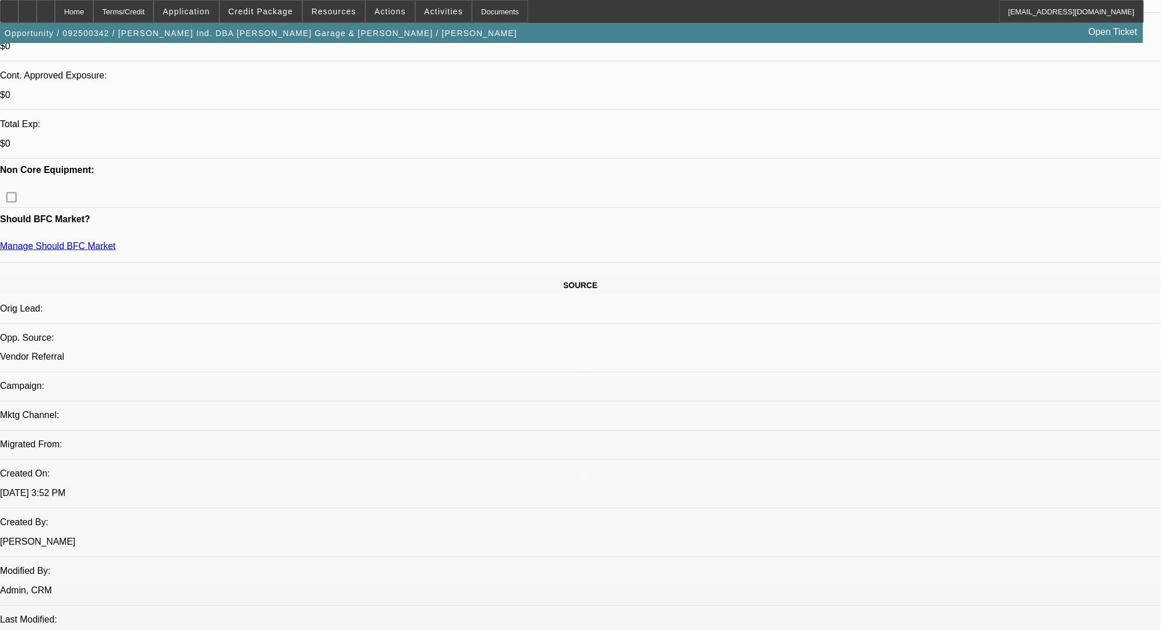
scroll to position [382, 0]
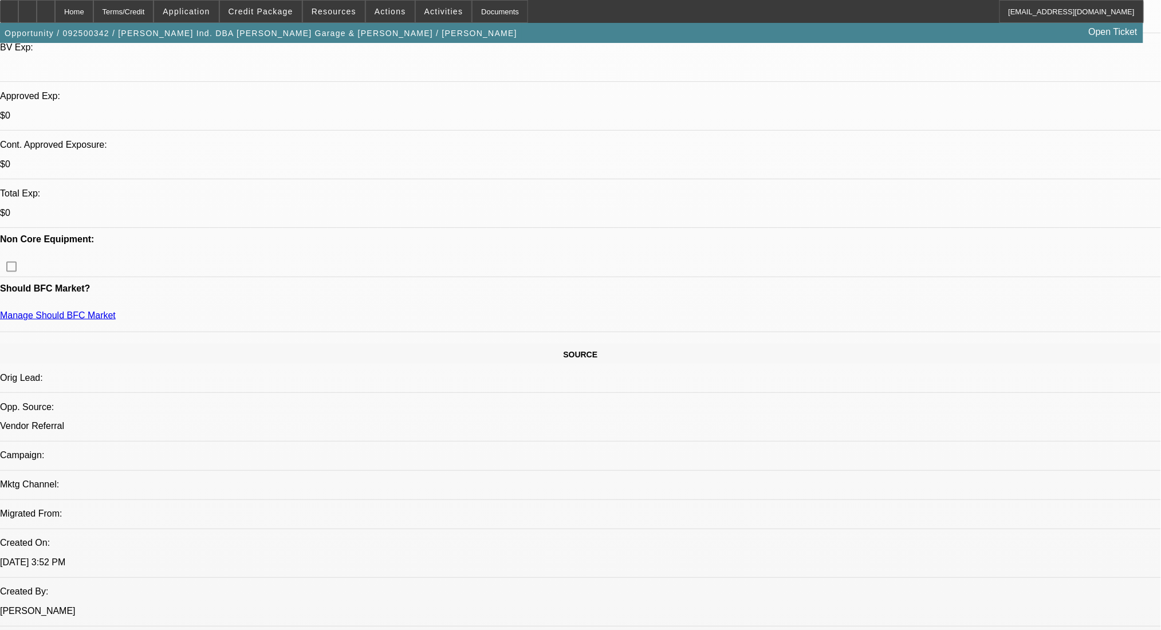
click at [947, 128] on button "reply Reply" at bounding box center [970, 120] width 72 height 27
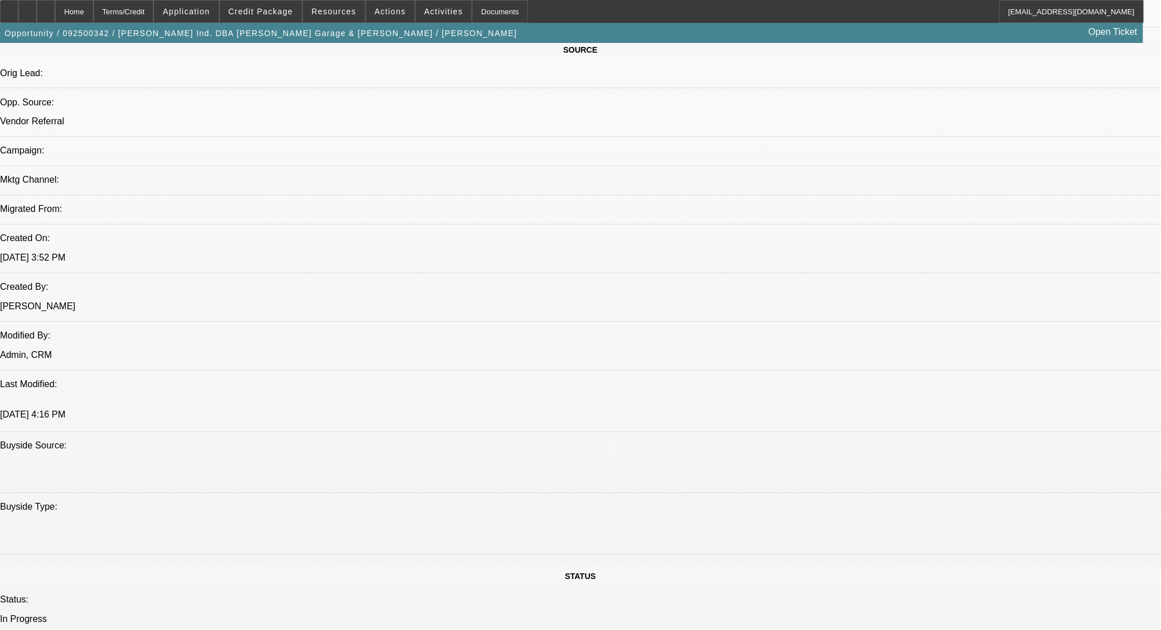
scroll to position [687, 0]
click at [253, 2] on span at bounding box center [261, 11] width 82 height 27
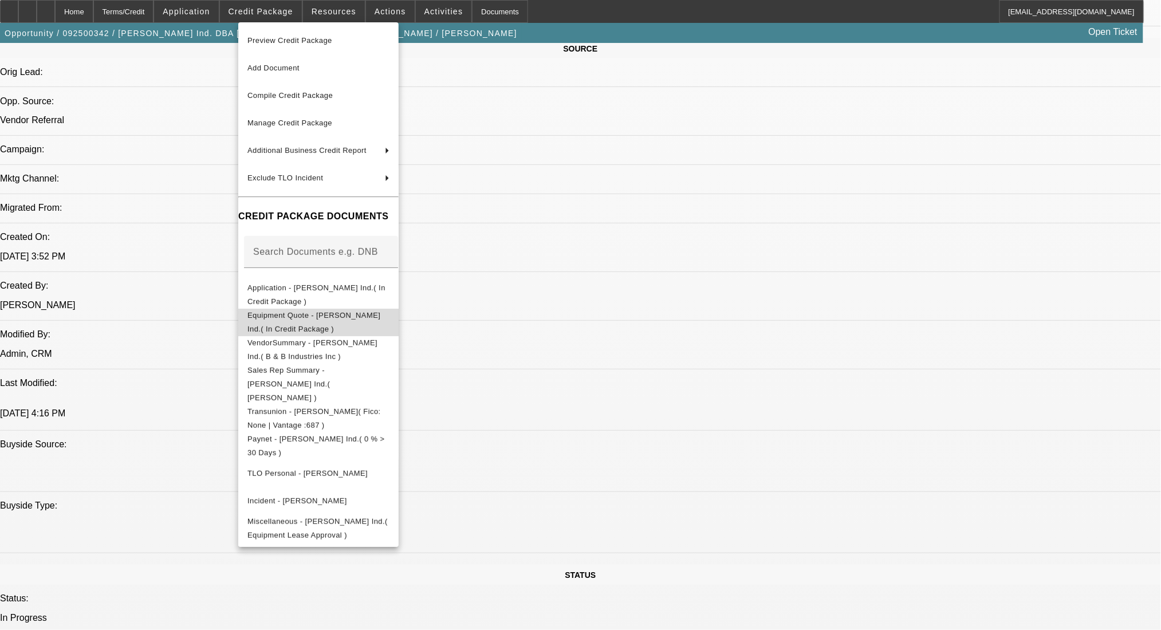
click at [331, 316] on span "Equipment Quote - Benny Eskew Ind.( In Credit Package )" at bounding box center [313, 322] width 133 height 22
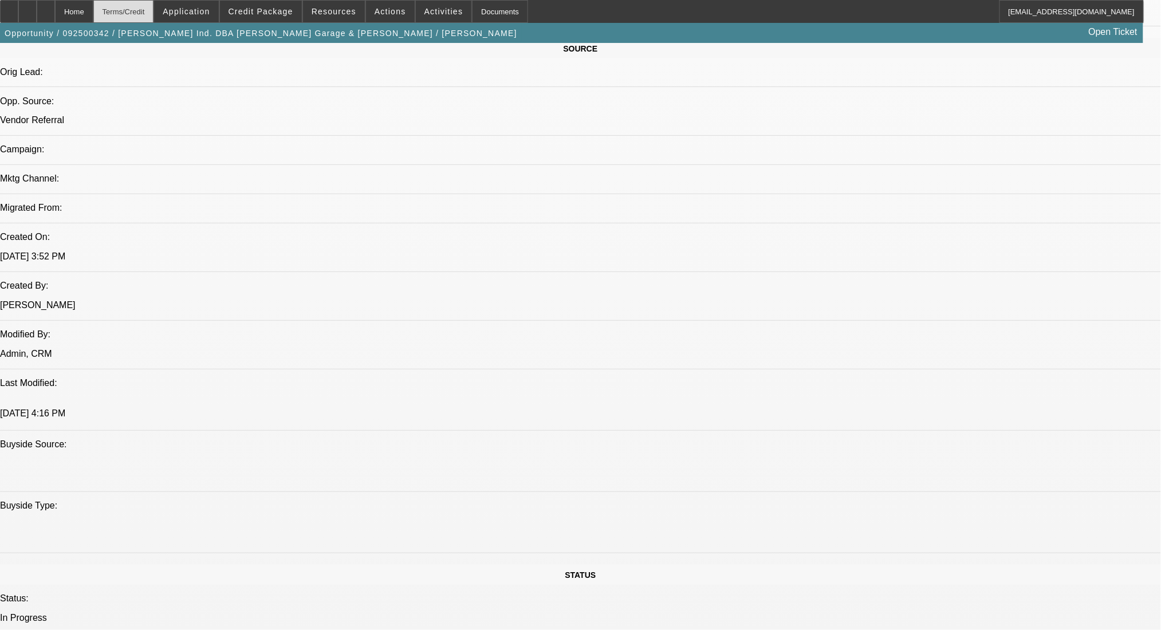
click at [149, 16] on div "Terms/Credit" at bounding box center [123, 11] width 61 height 23
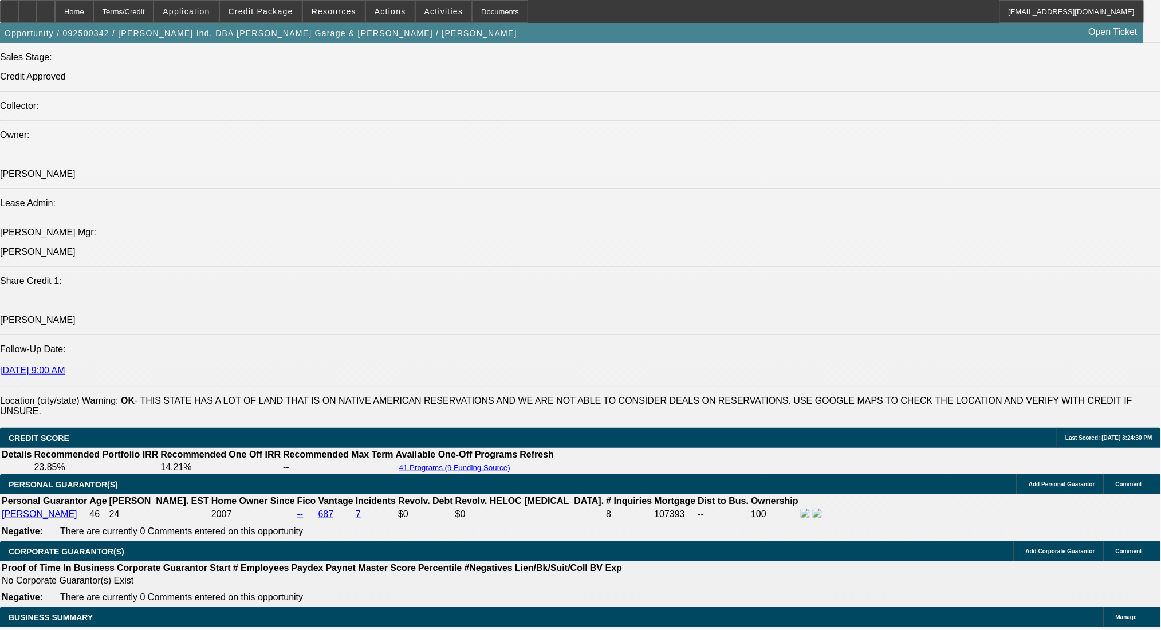
scroll to position [1336, 0]
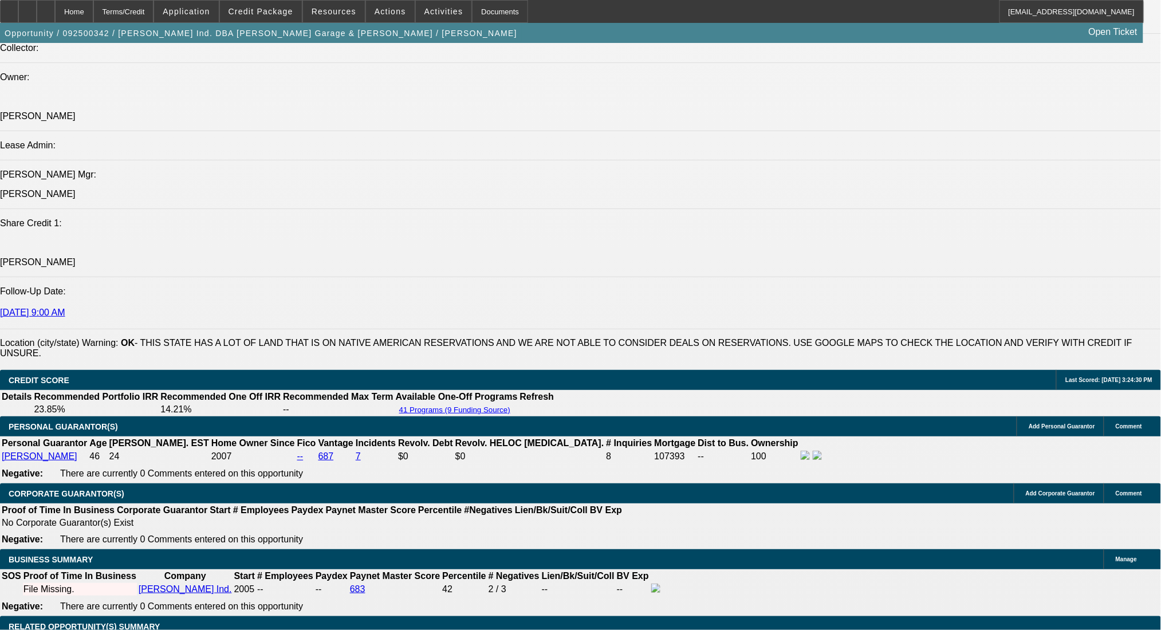
drag, startPoint x: 262, startPoint y: 270, endPoint x: 283, endPoint y: 275, distance: 21.1
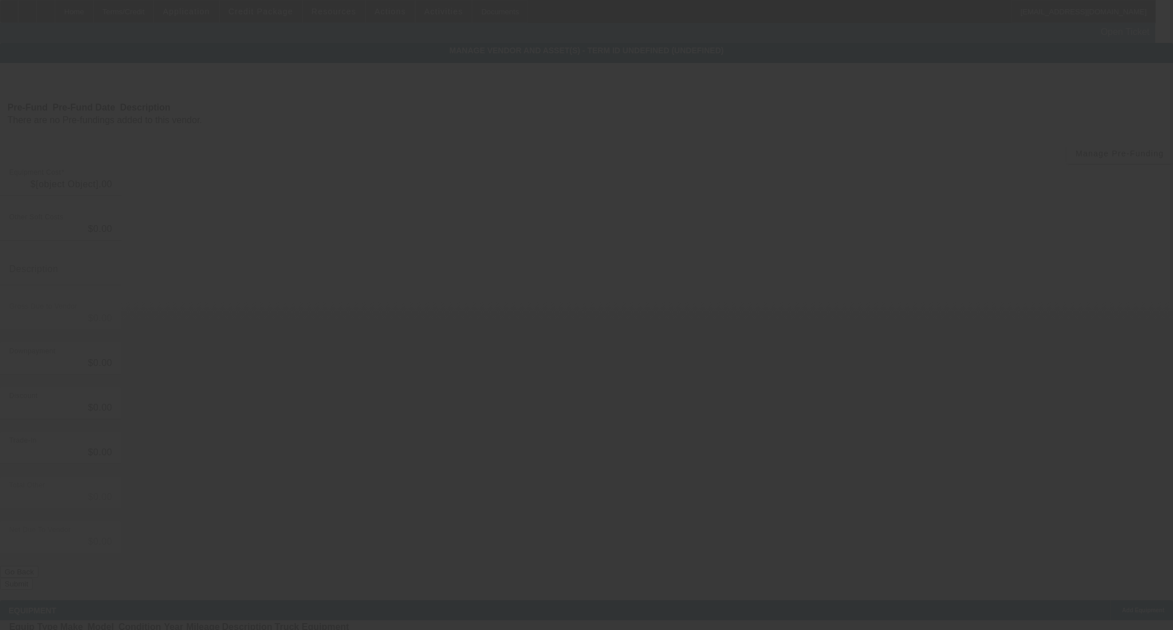
type input "$21,435.80"
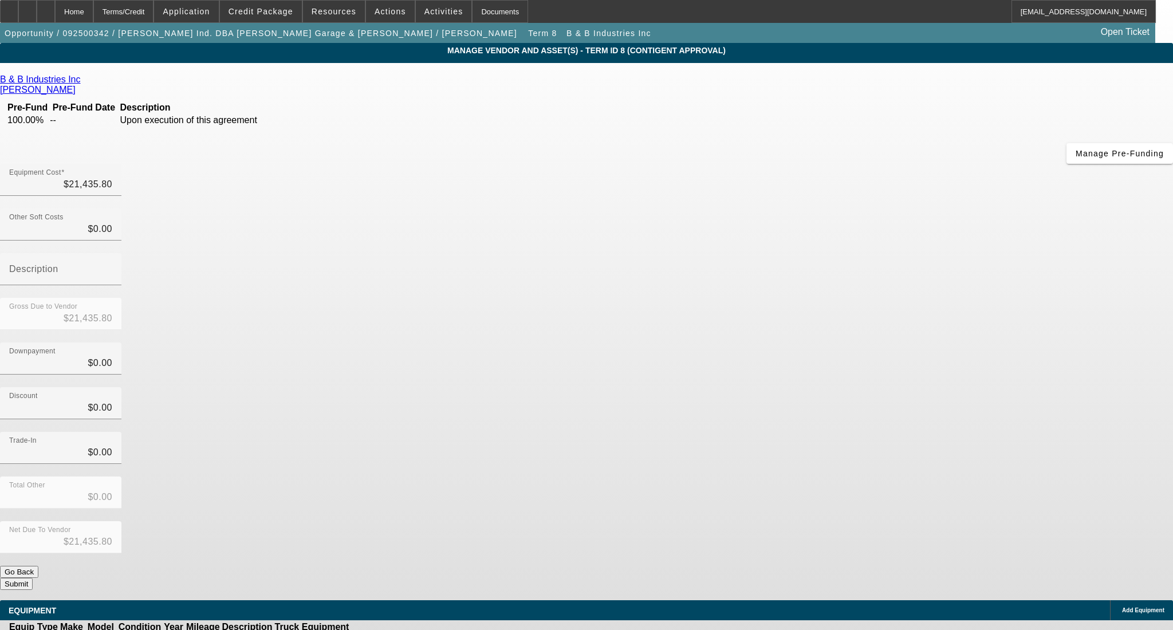
click at [78, 85] on icon at bounding box center [78, 90] width 0 height 10
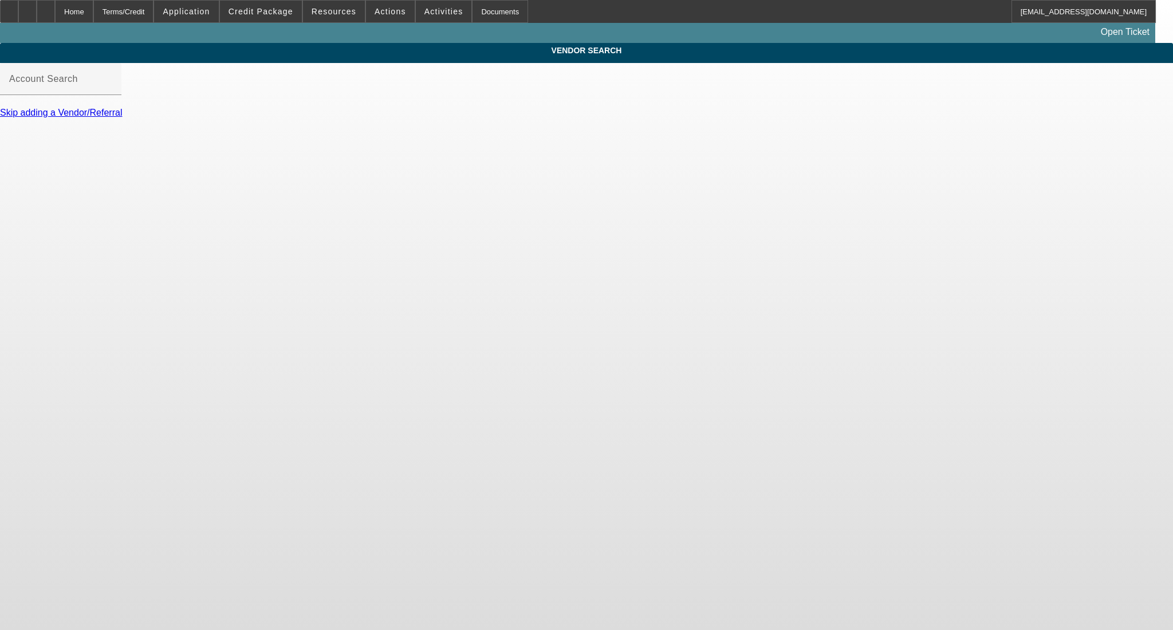
type input "B & B Industries Inc (Elkhart, IN) - Burda, Lance"
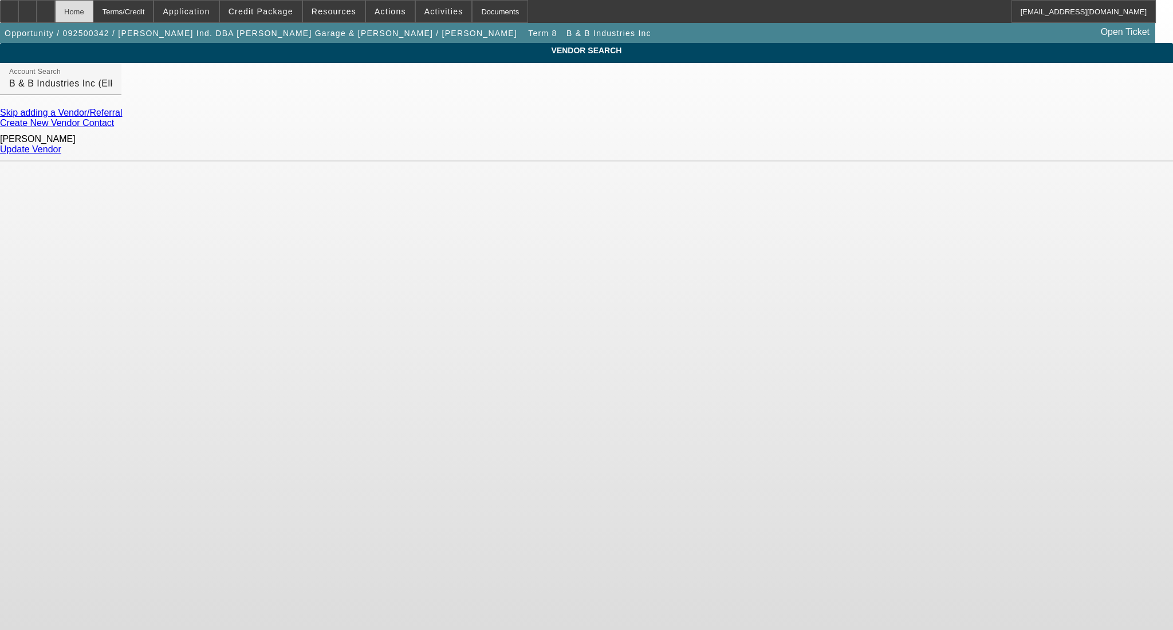
click at [93, 14] on div "Home" at bounding box center [74, 11] width 38 height 23
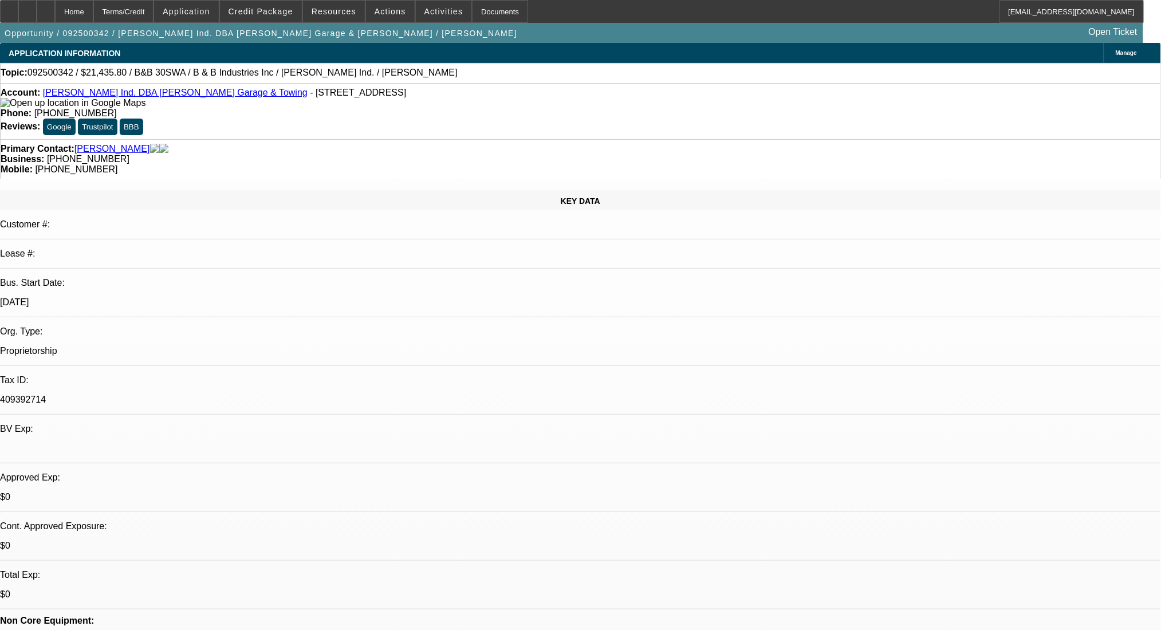
select select "0"
select select "6"
select select "0"
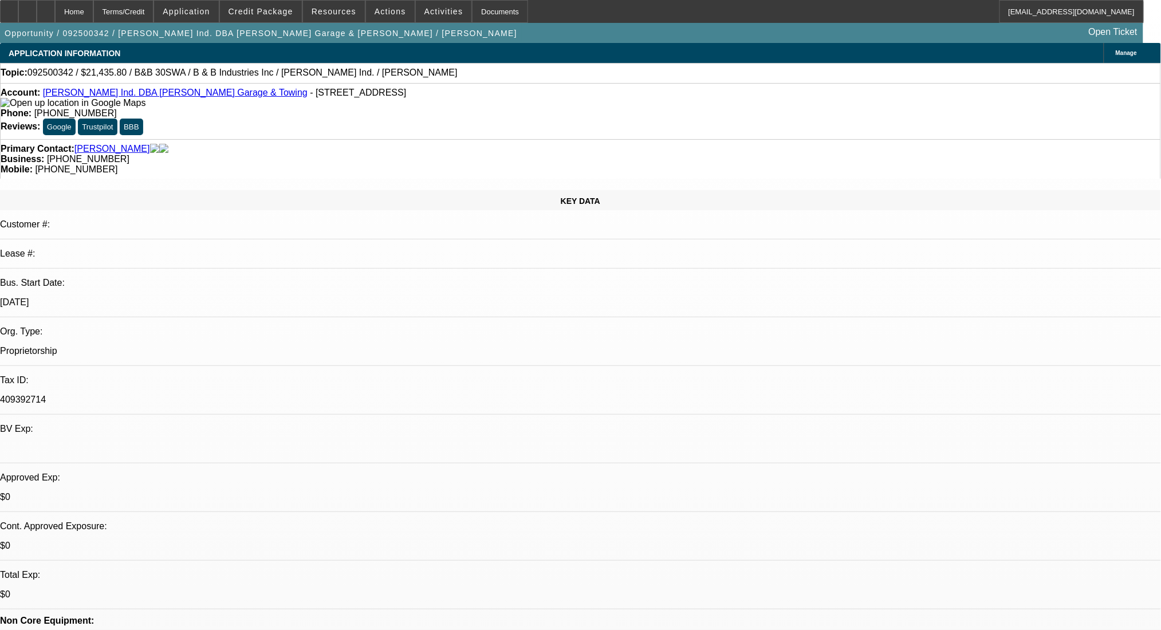
select select "0"
select select "6"
select select "0"
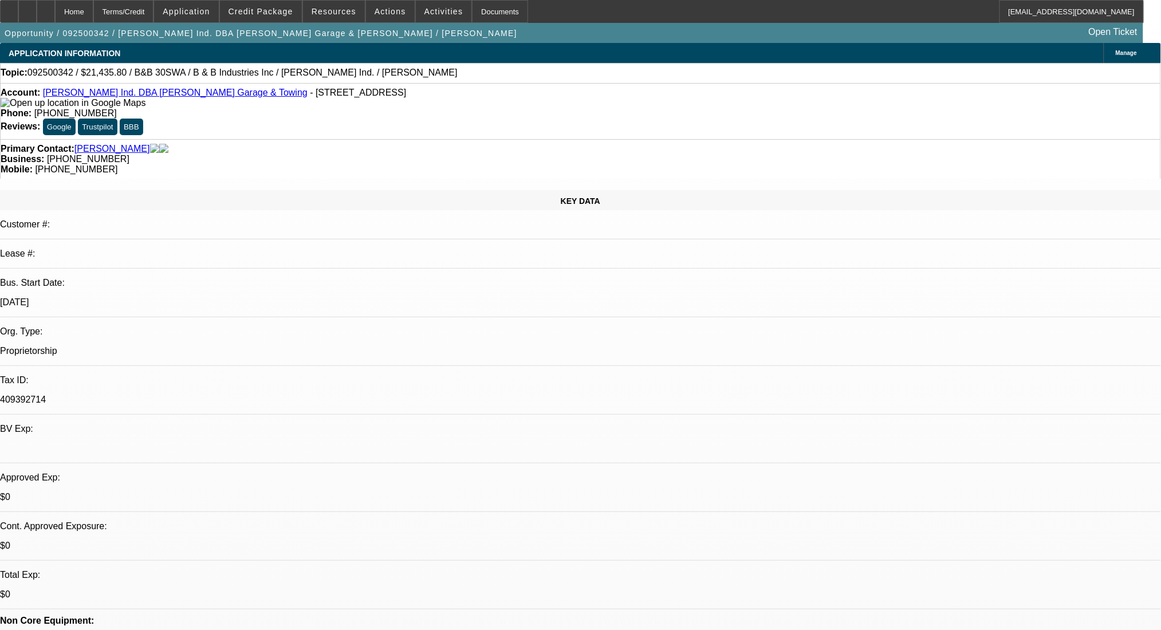
select select "0"
select select "6"
select select "0"
select select "2"
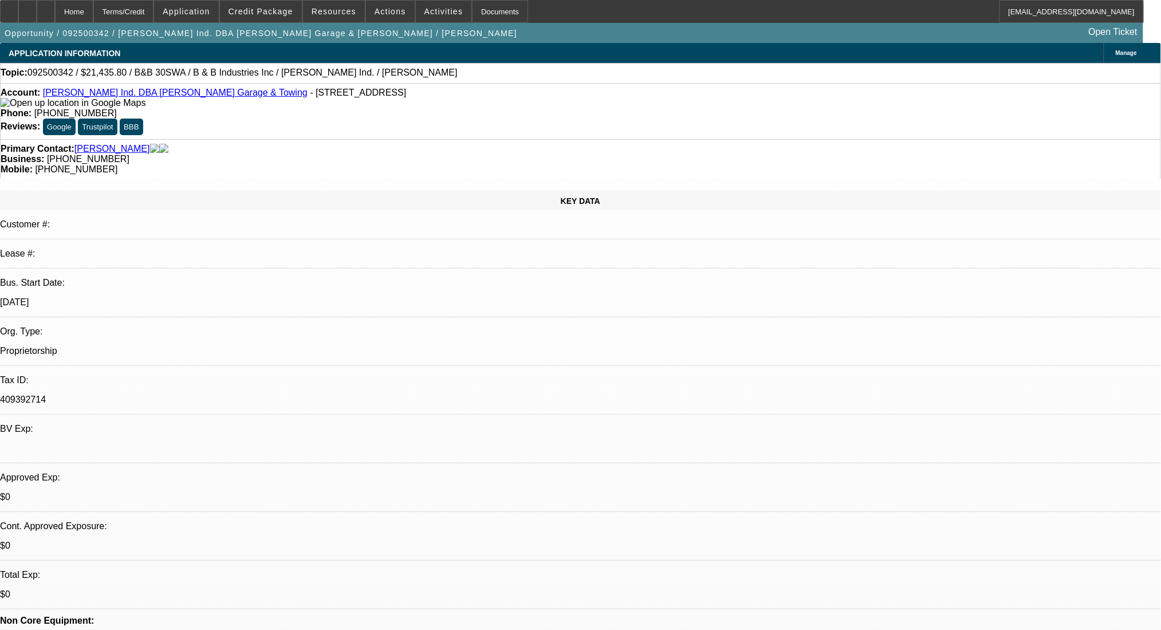
select select "0"
select select "6"
radio input "true"
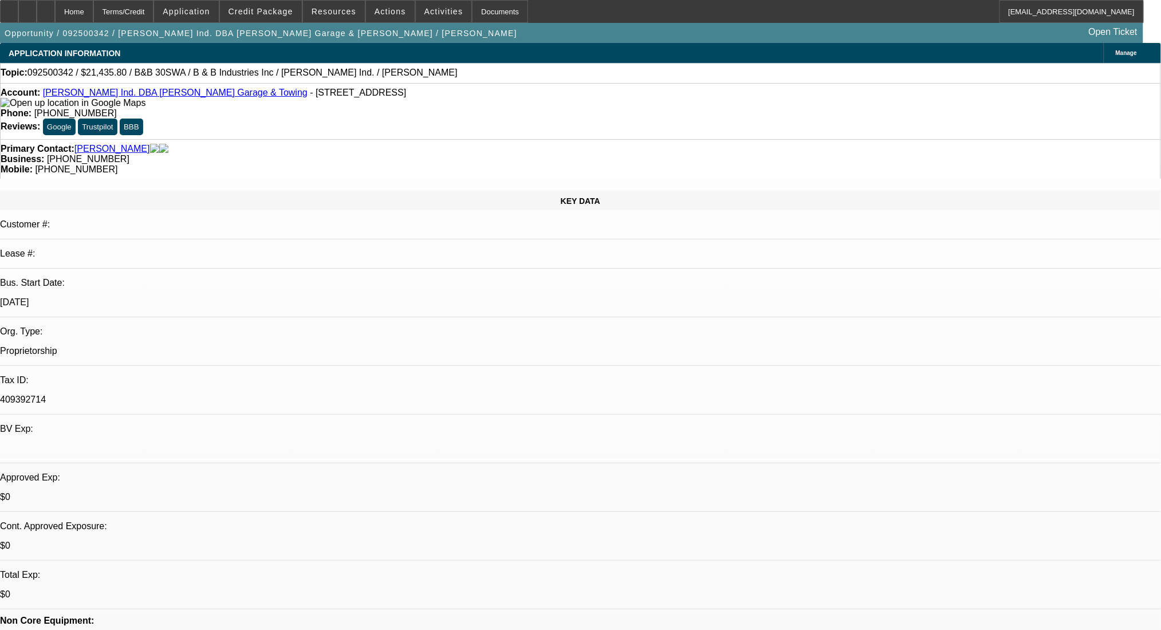
type textarea "working with Layla"
radio input "true"
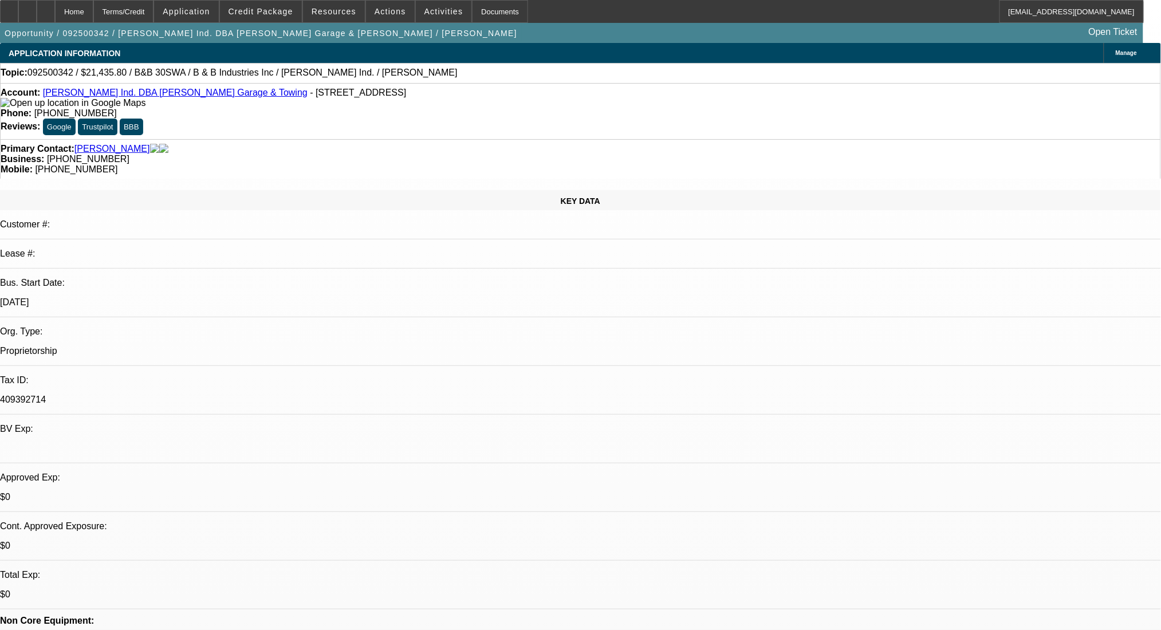
click at [37, 11] on div at bounding box center [27, 11] width 18 height 23
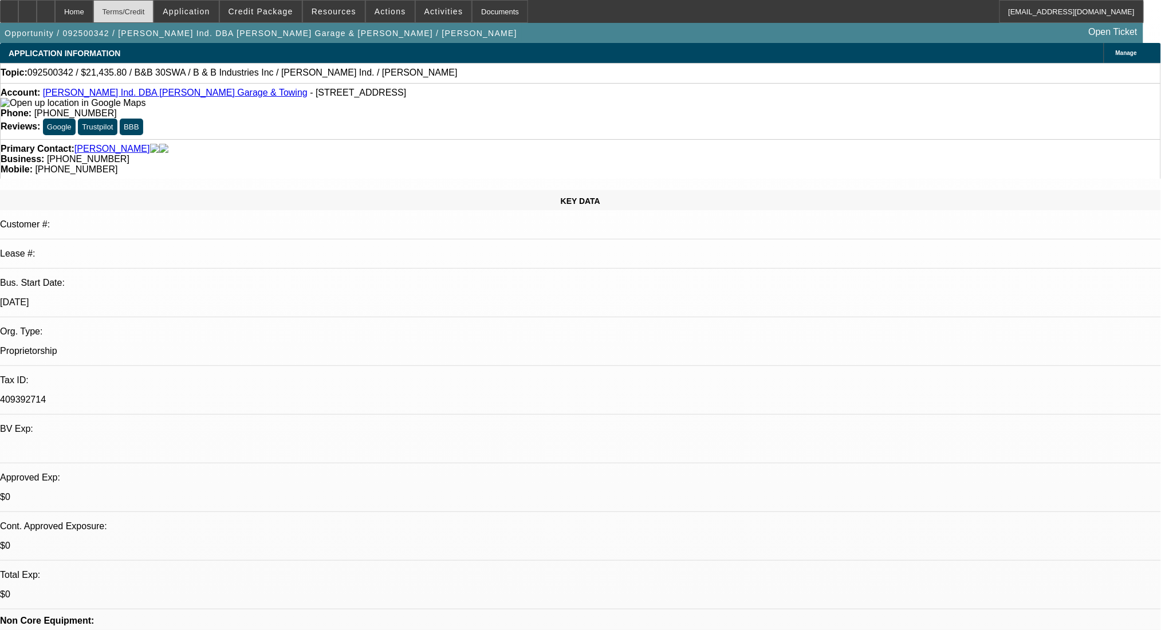
click at [154, 11] on div "Terms/Credit" at bounding box center [123, 11] width 61 height 23
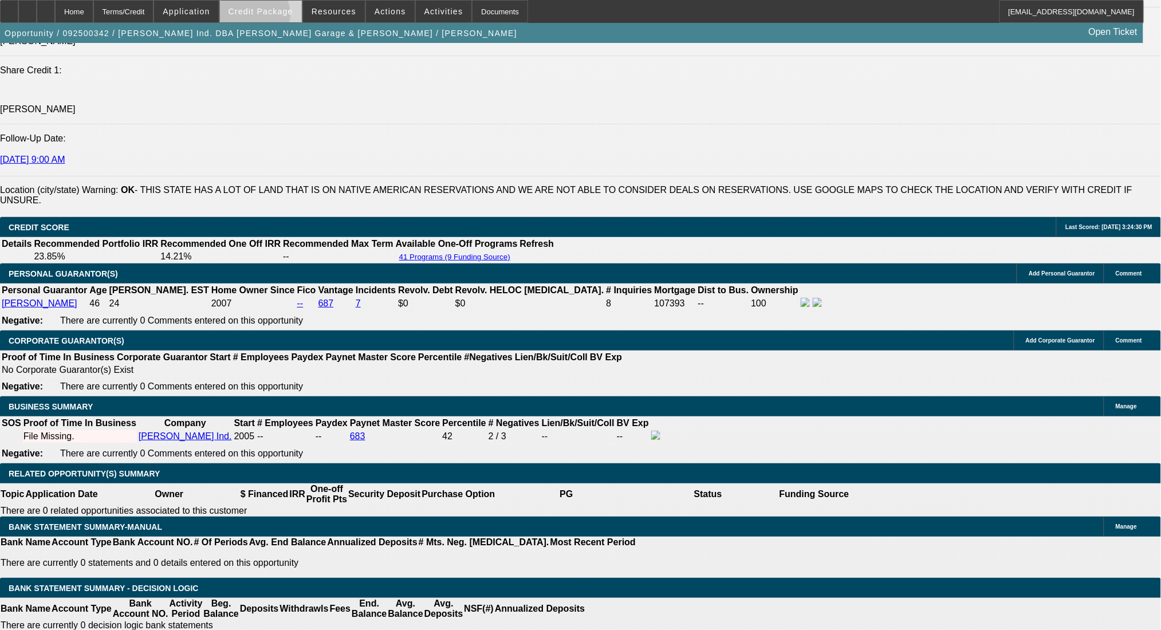
click at [271, 17] on span at bounding box center [261, 11] width 82 height 27
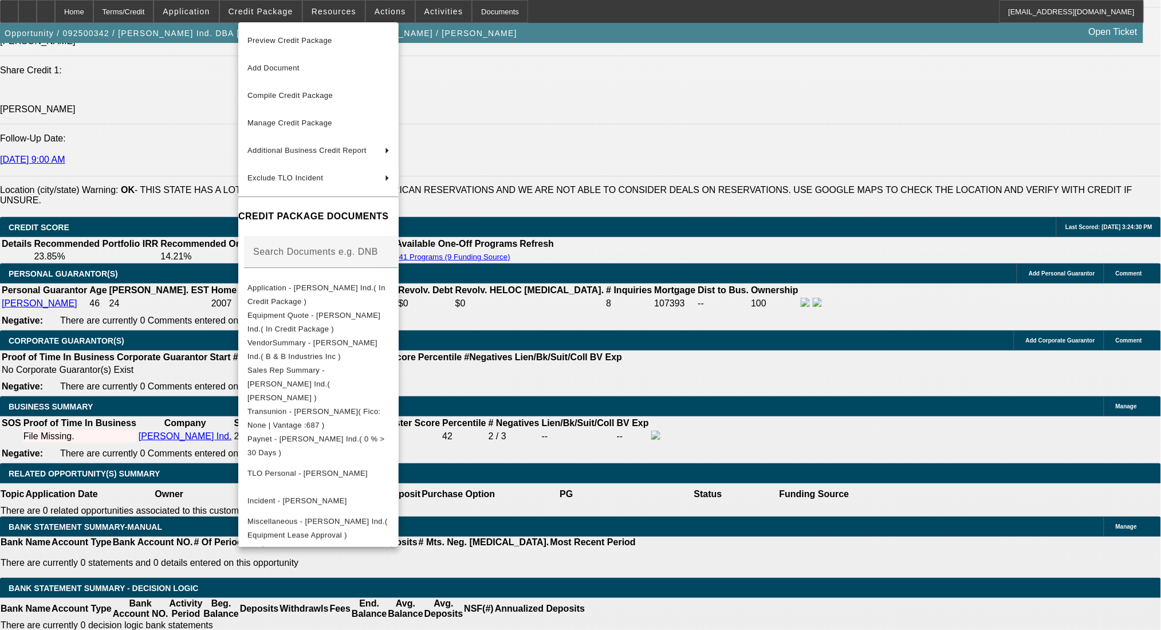
click at [213, 189] on div at bounding box center [580, 315] width 1161 height 630
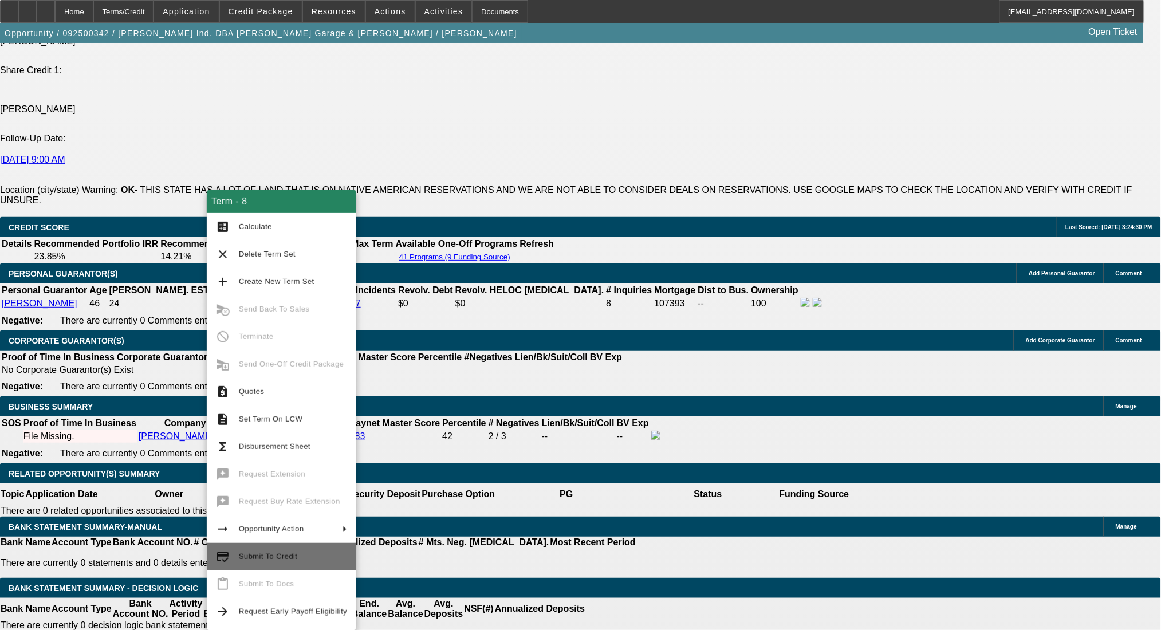
click at [292, 553] on span "Submit To Credit" at bounding box center [268, 556] width 58 height 9
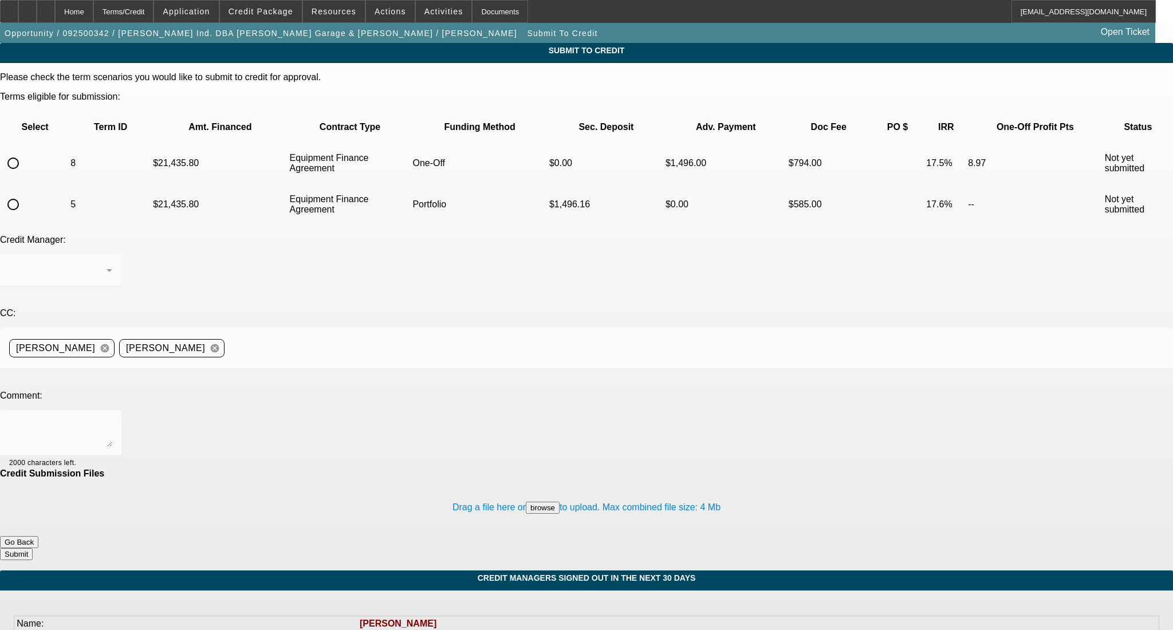
click at [25, 152] on input "radio" at bounding box center [13, 163] width 23 height 23
radio input "true"
click at [112, 419] on textarea at bounding box center [60, 432] width 103 height 27
drag, startPoint x: 422, startPoint y: 316, endPoint x: 116, endPoint y: 286, distance: 306.9
click at [121, 391] on div "Comment: Confirmed PG is US Citizen, DL & Invoice in deal. Thanks! 1943 charact…" at bounding box center [586, 430] width 1173 height 78
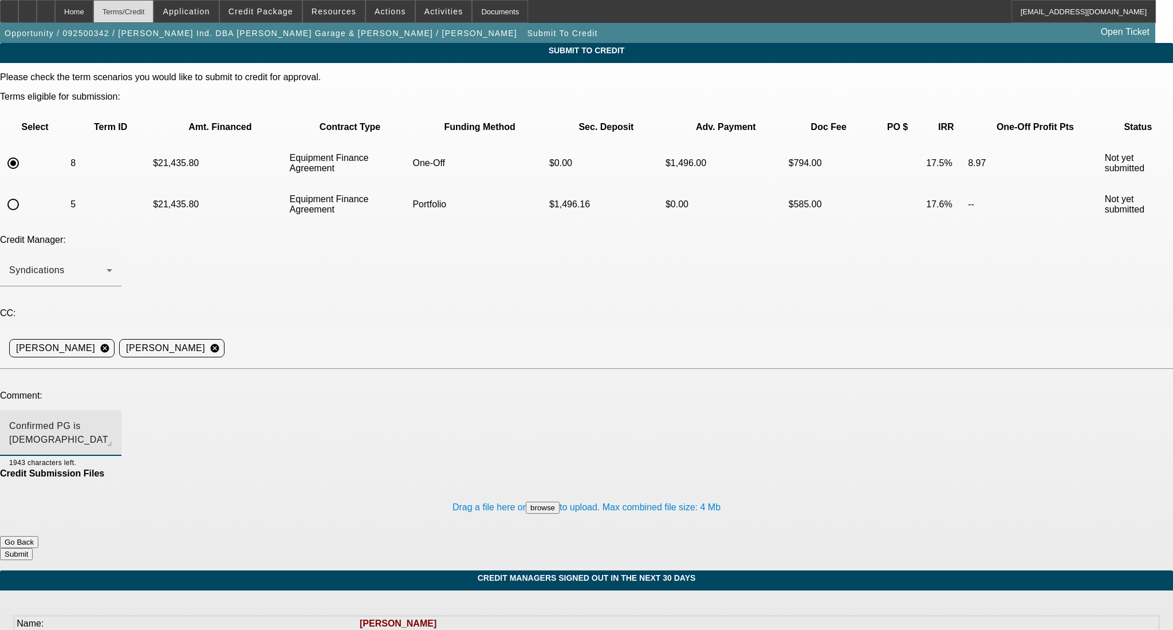
type textarea "Confirmed PG is US Citizen, DL & Invoice in deal. Thanks!"
click at [154, 11] on div "Terms/Credit" at bounding box center [123, 11] width 61 height 23
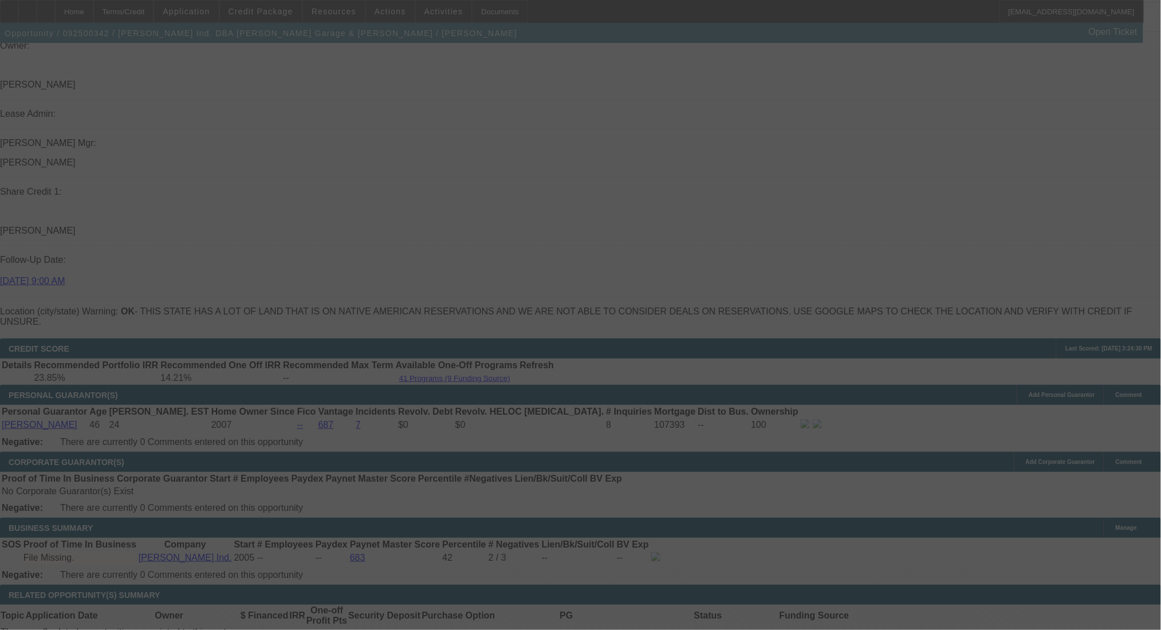
scroll to position [1418, 0]
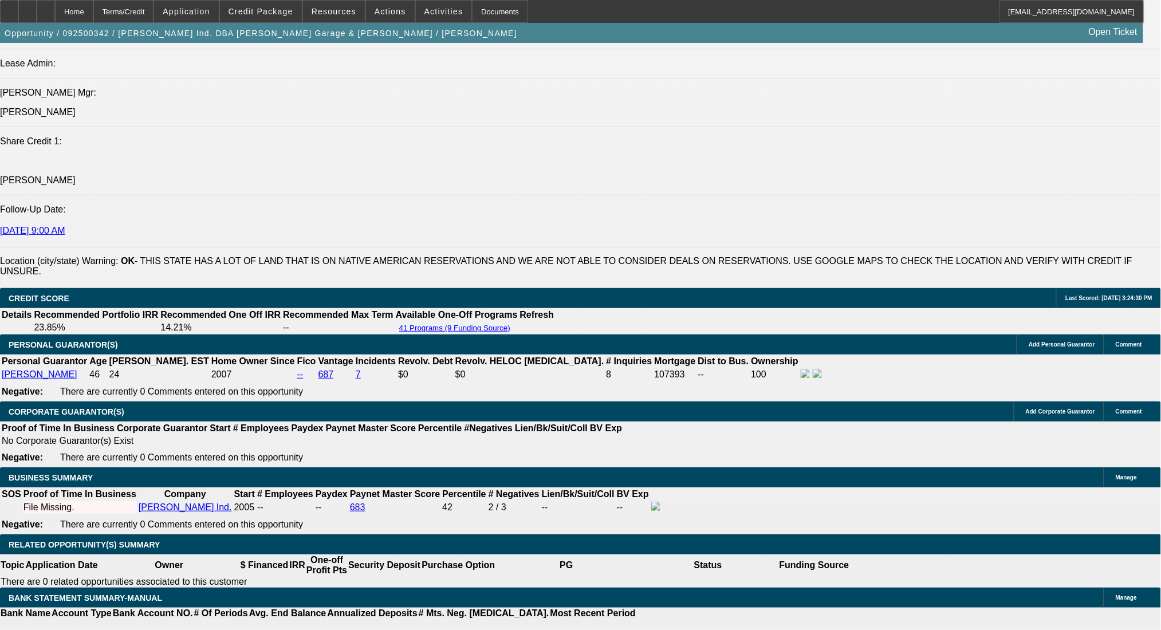
select select "0"
select select "6"
select select "0"
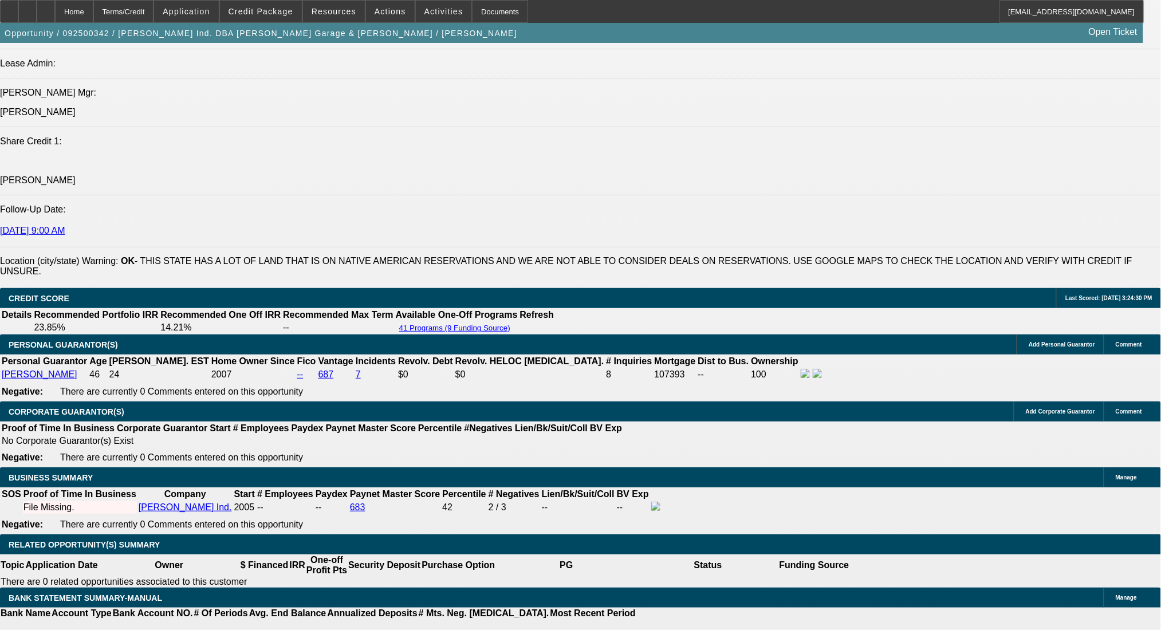
select select "0"
select select "6"
select select "0"
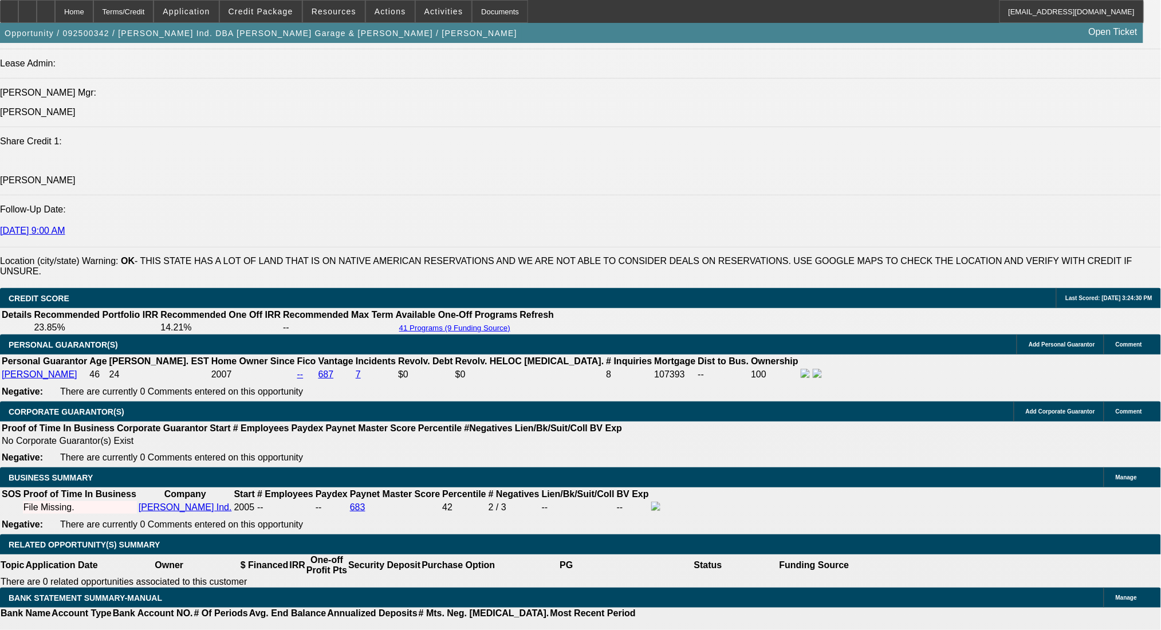
select select "0"
select select "6"
select select "0"
select select "2"
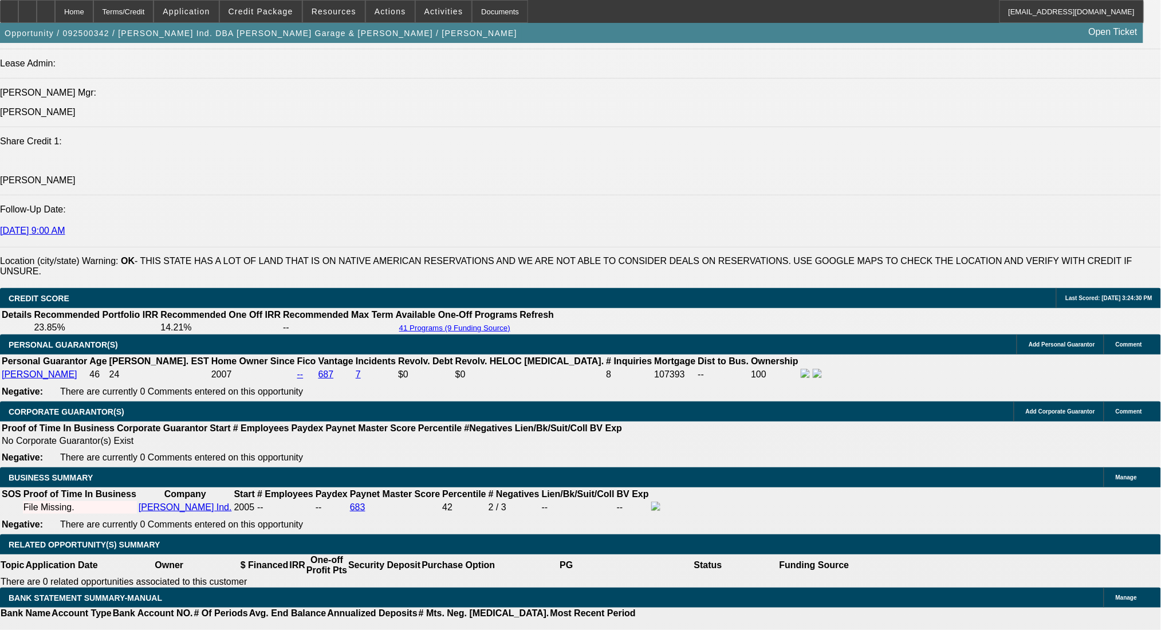
select select "0"
select select "6"
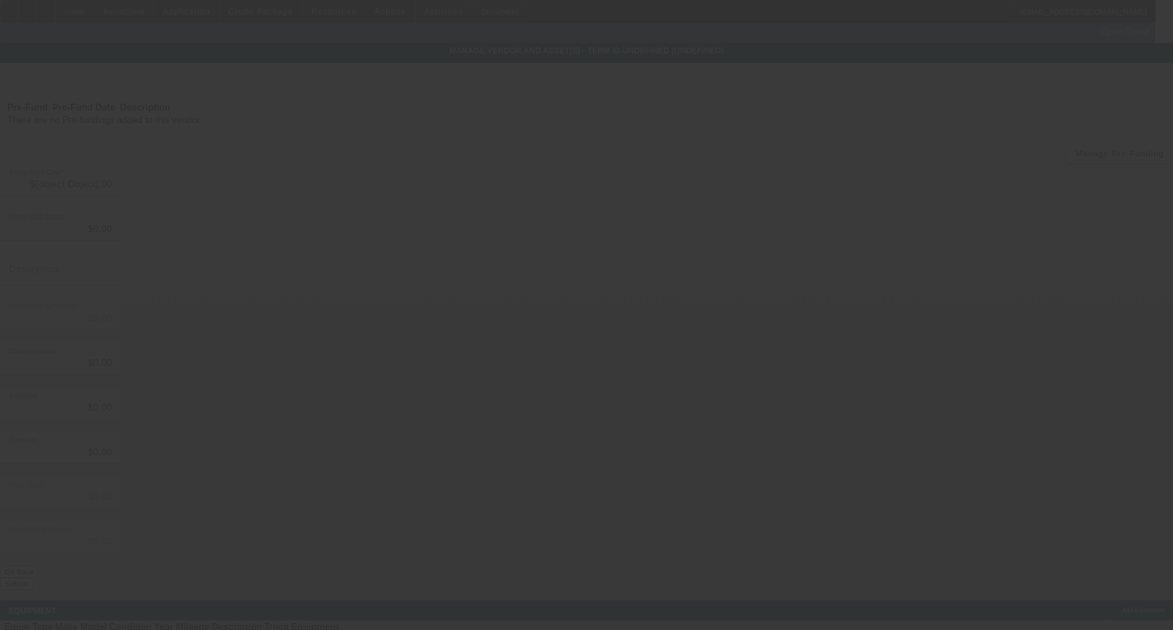
type input "$21,435.80"
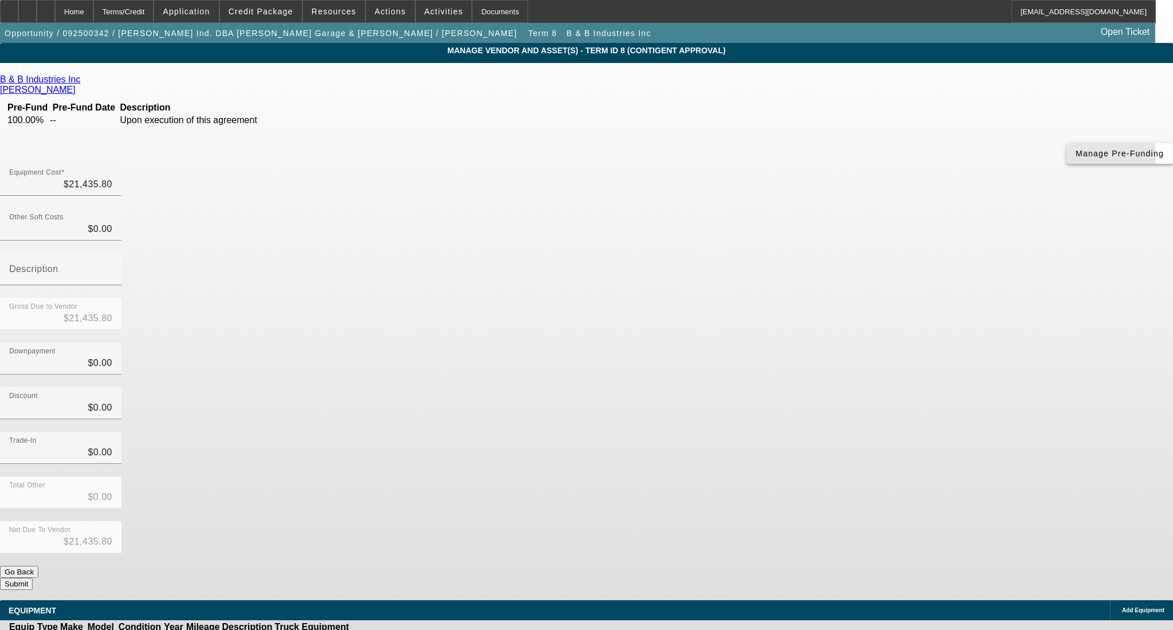
click at [1067, 167] on span "button" at bounding box center [1120, 153] width 107 height 27
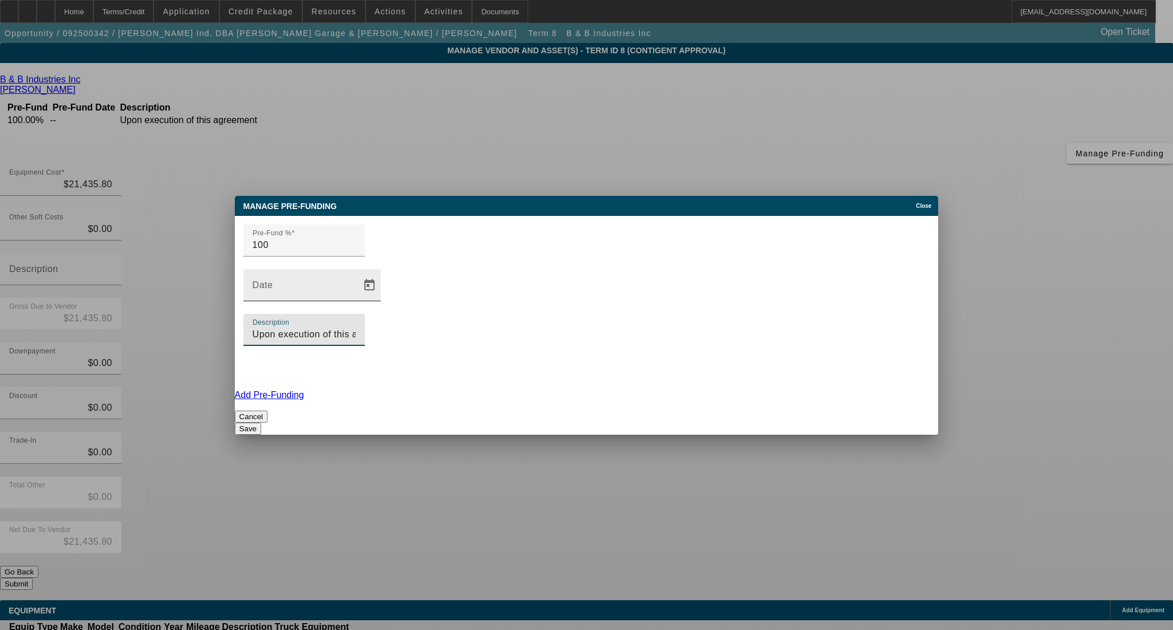
drag, startPoint x: 744, startPoint y: 306, endPoint x: 486, endPoint y: 307, distance: 257.8
click at [486, 307] on div "Pre-Fund % 100 Date Description Upon execution of this agreement" at bounding box center [587, 303] width 704 height 174
type input "p"
type input "Prior to shipping"
click at [261, 423] on button "Save" at bounding box center [248, 429] width 26 height 12
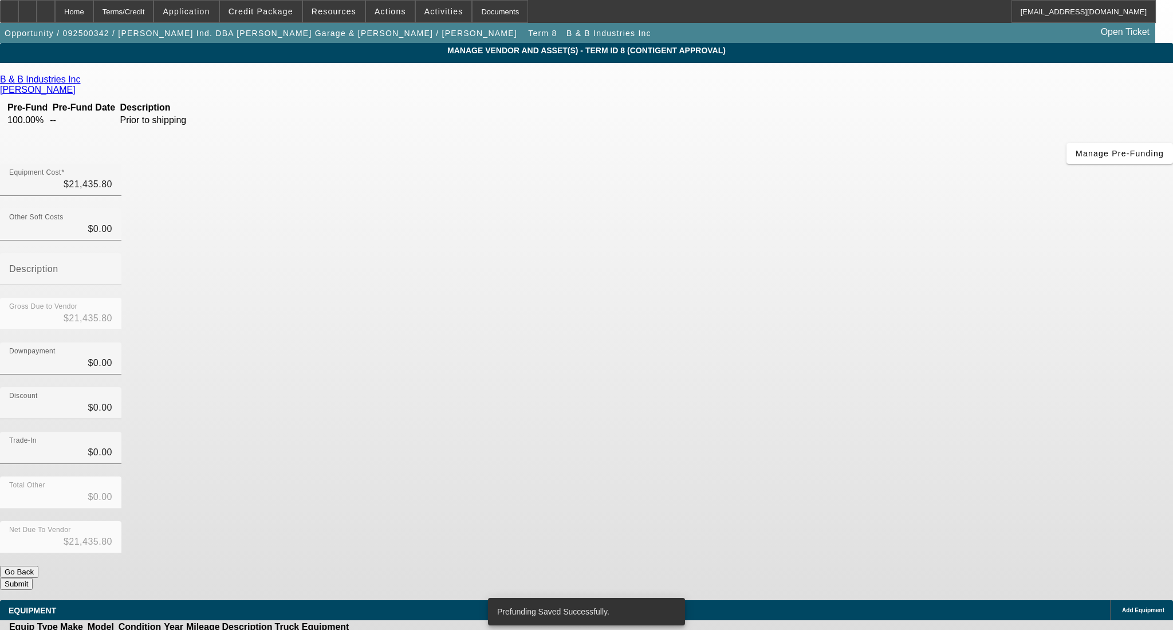
click at [33, 578] on button "Submit" at bounding box center [16, 584] width 33 height 12
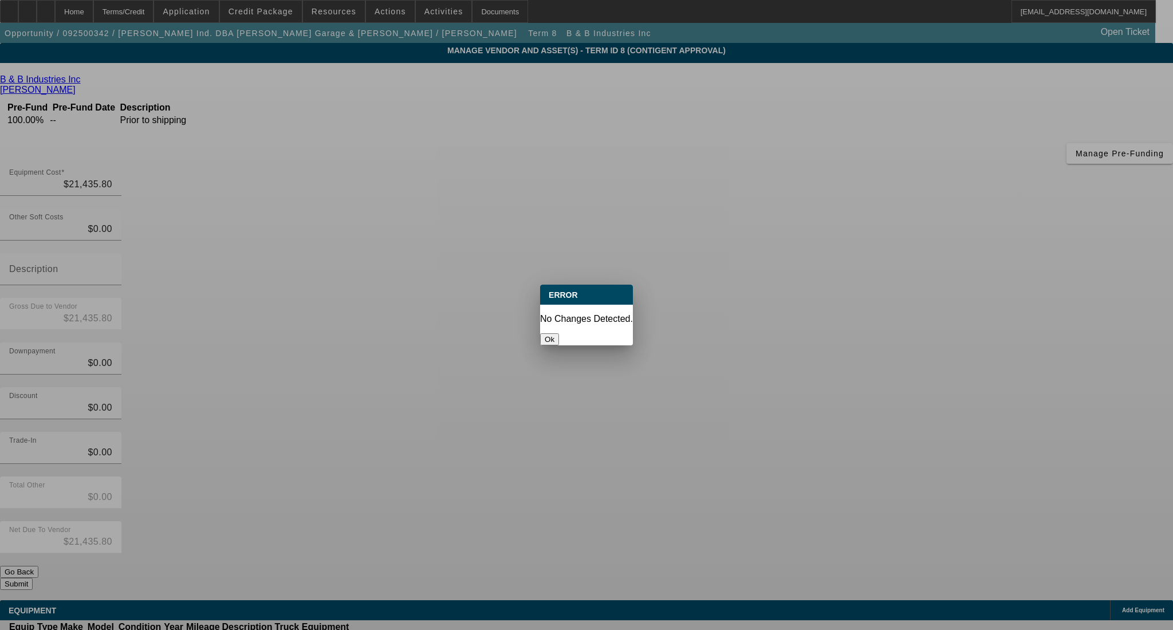
click at [559, 334] on button "Ok" at bounding box center [549, 339] width 19 height 12
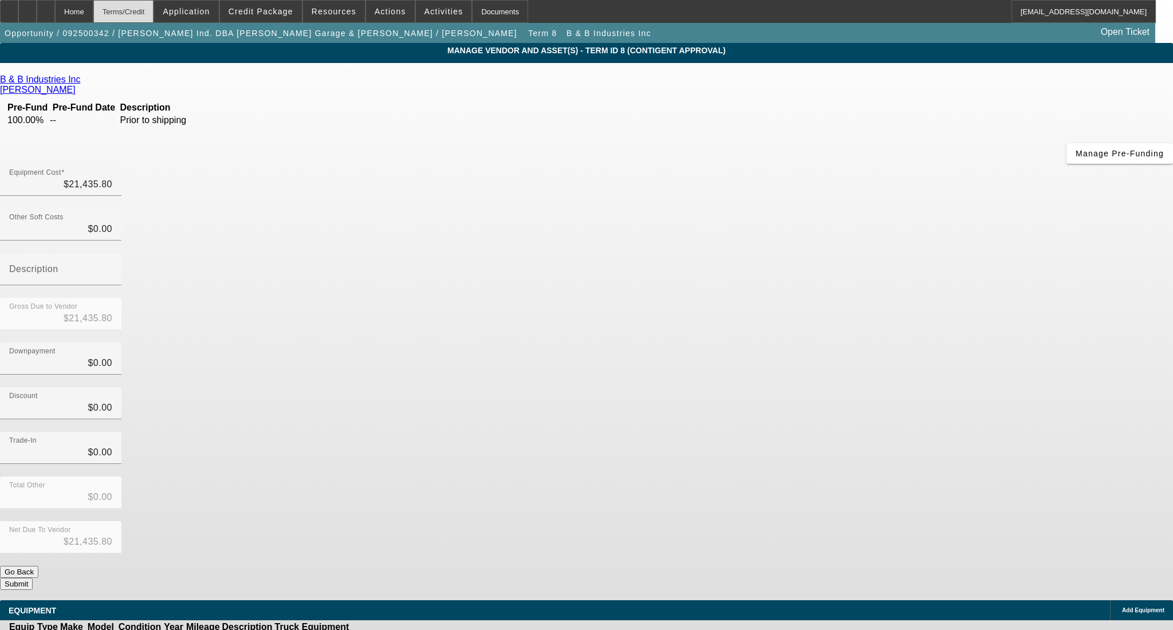
click at [143, 9] on div "Terms/Credit" at bounding box center [123, 11] width 61 height 23
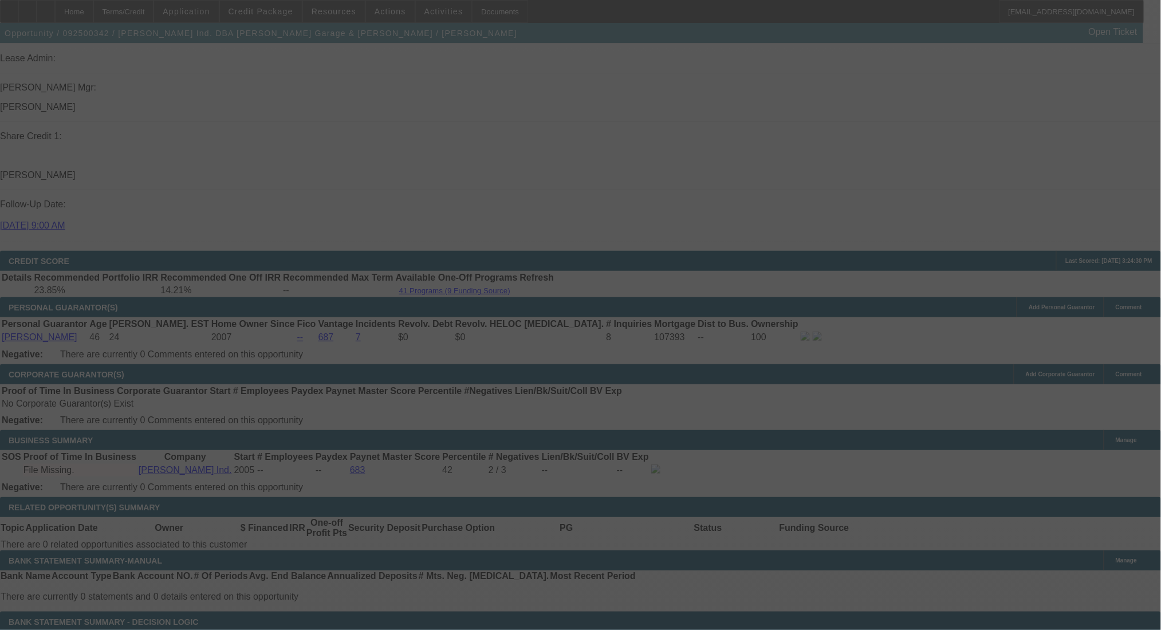
scroll to position [1396, 0]
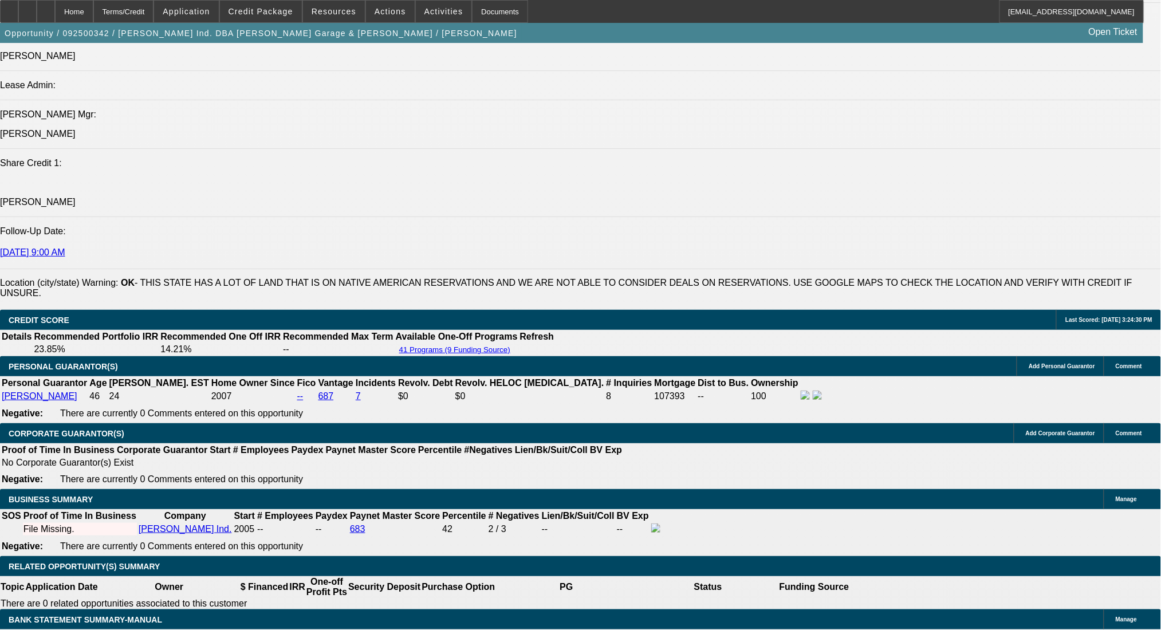
select select "0"
select select "6"
select select "0"
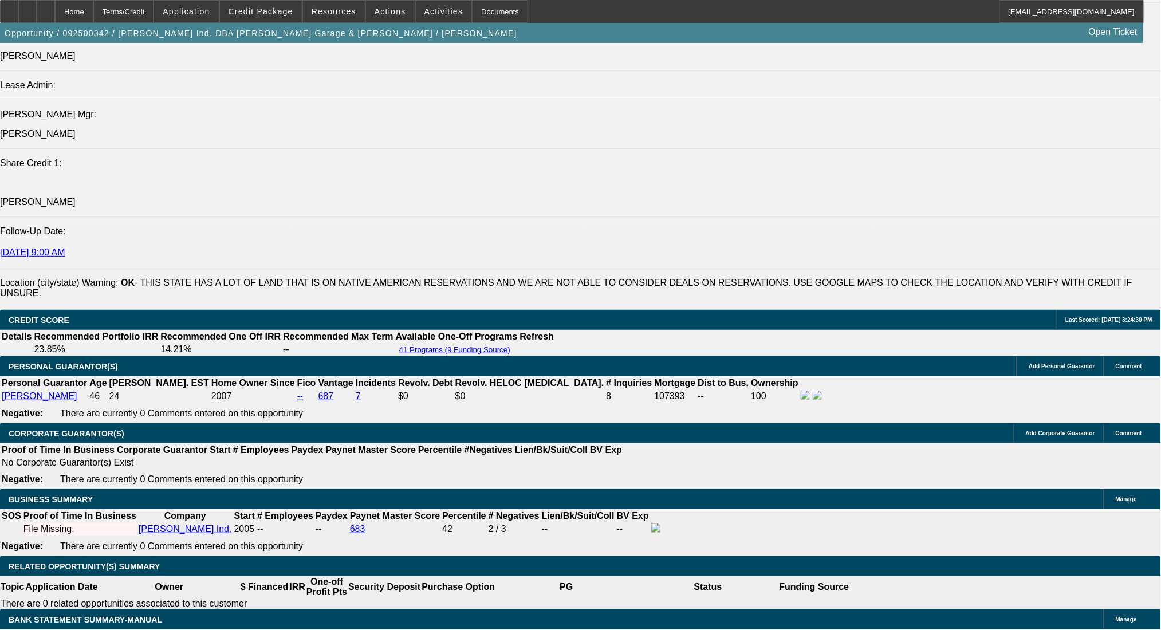
select select "0"
select select "6"
select select "0"
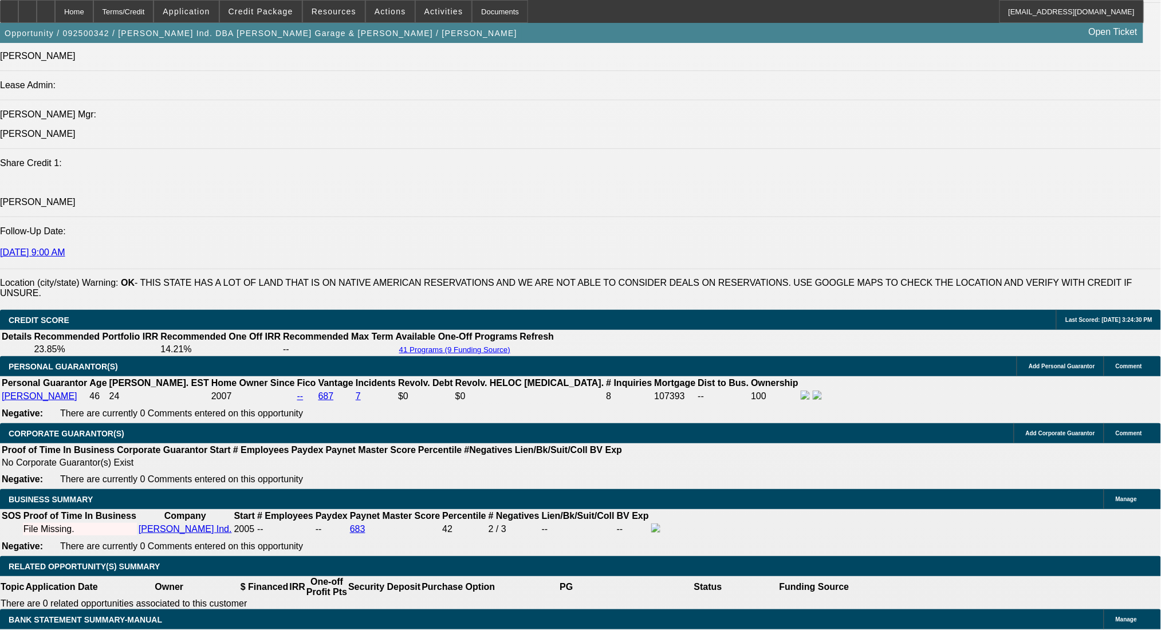
select select "0"
select select "6"
select select "0"
select select "2"
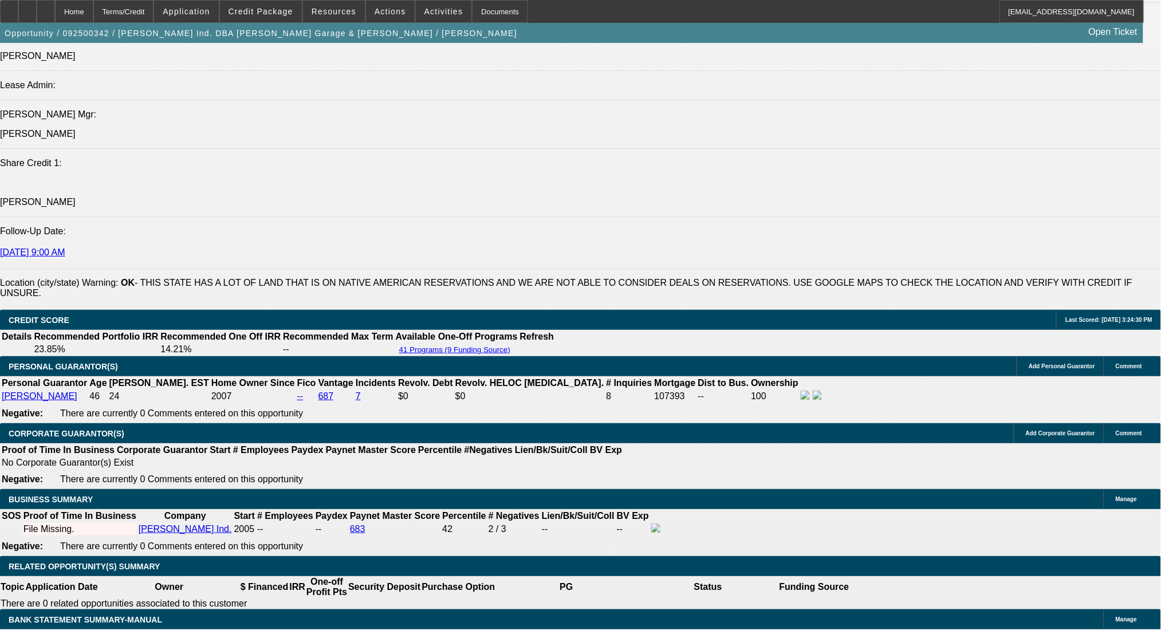
select select "0"
select select "6"
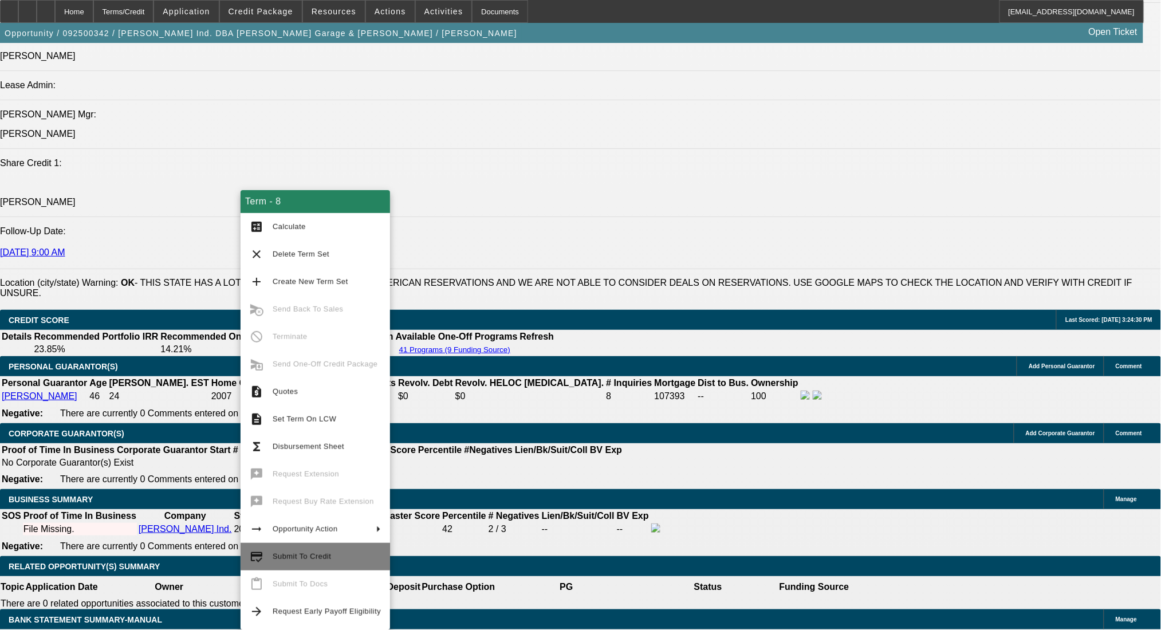
click at [333, 561] on span "Submit To Credit" at bounding box center [327, 557] width 108 height 14
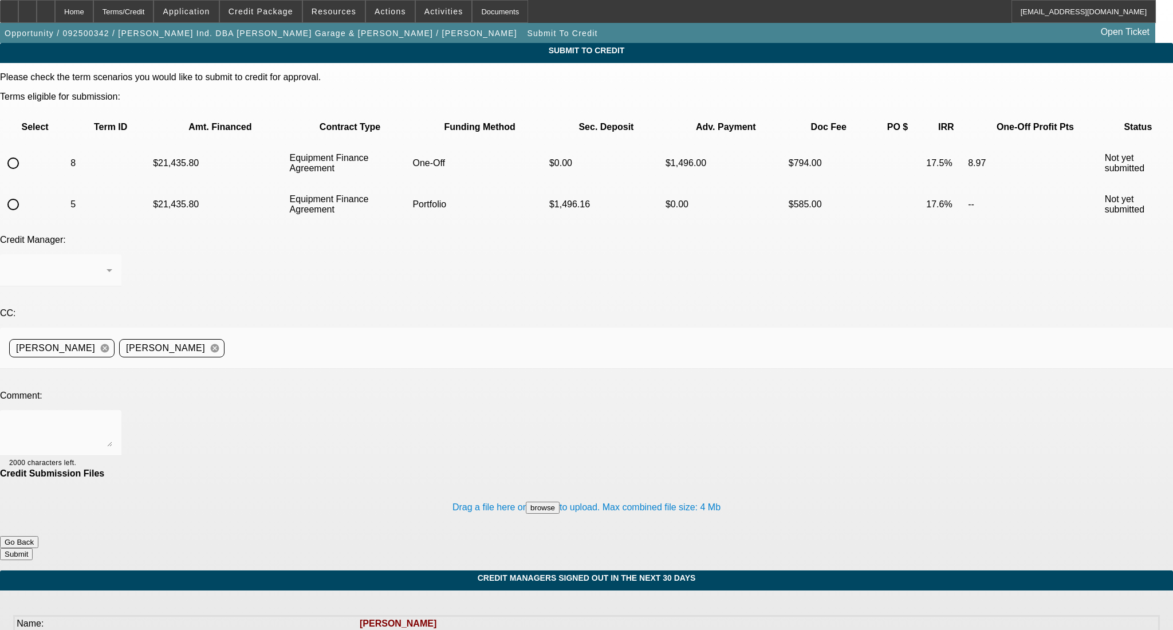
click at [25, 152] on input "radio" at bounding box center [13, 163] width 23 height 23
radio input "true"
click at [112, 419] on textarea at bounding box center [60, 432] width 103 height 27
paste textarea "Confirmed PG is US Citizen, DL & Invoice in deal. Thanks!"
type textarea "Confirmed PG is US Citizen, DL & Invoice in deal. Thanks!"
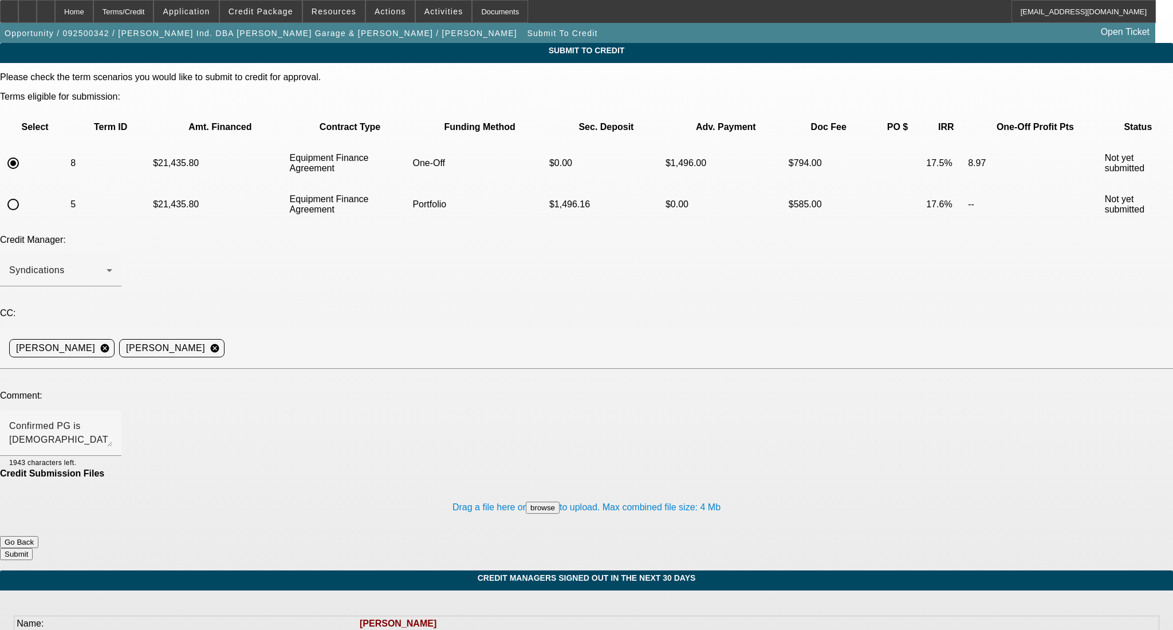
click at [33, 548] on button "Submit" at bounding box center [16, 554] width 33 height 12
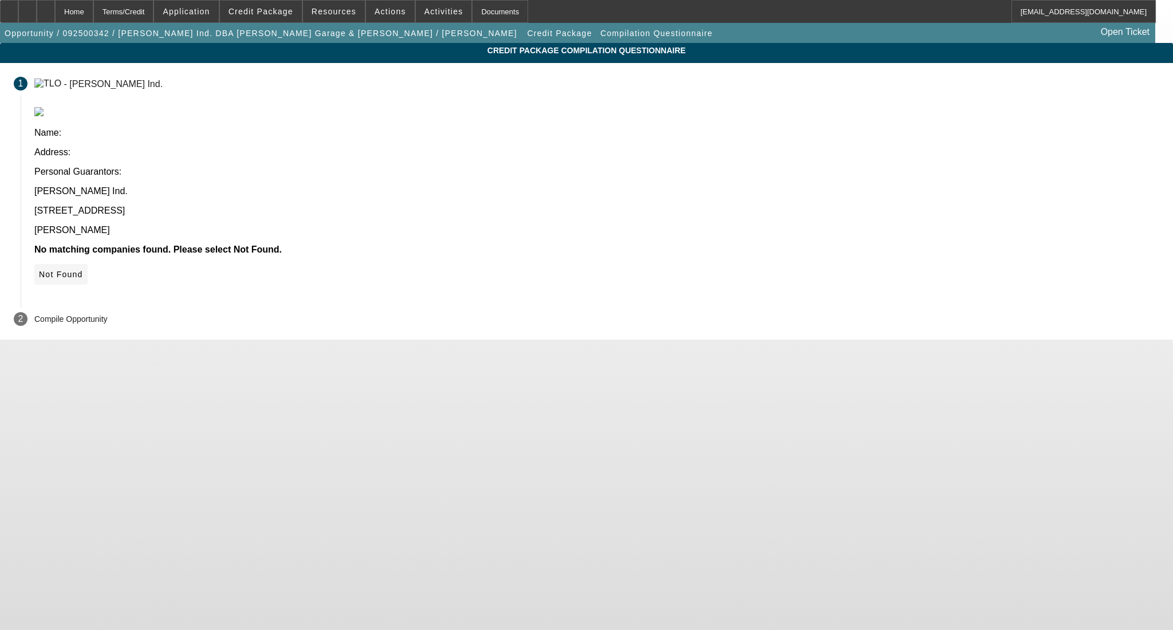
click at [83, 270] on span "Not Found" at bounding box center [61, 274] width 44 height 9
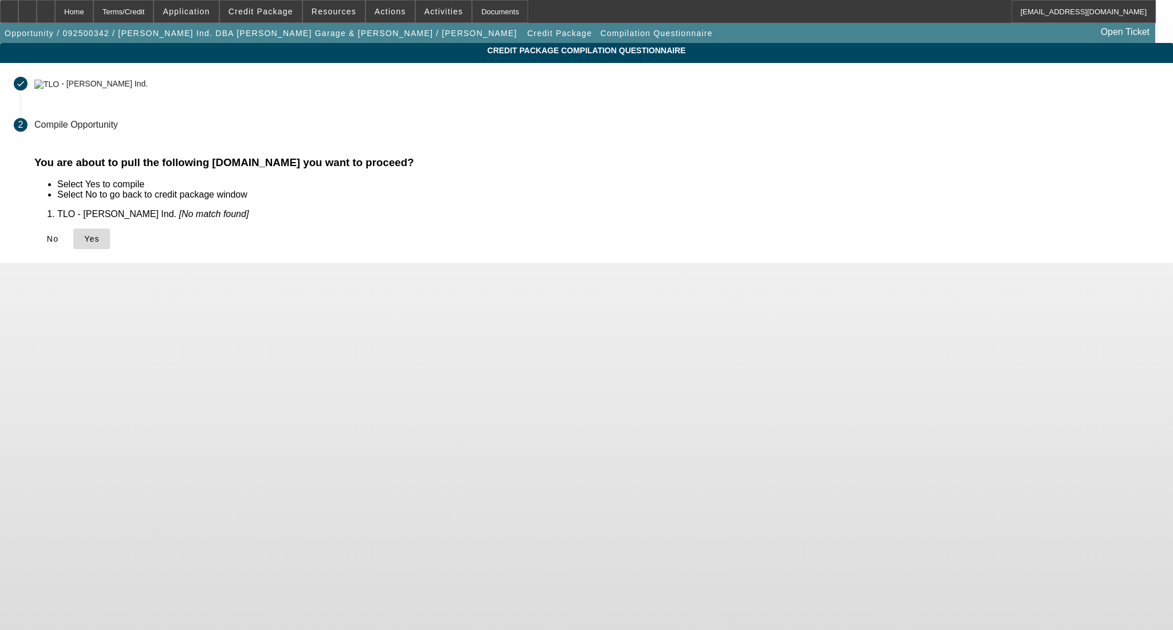
click at [84, 242] on icon at bounding box center [84, 238] width 0 height 9
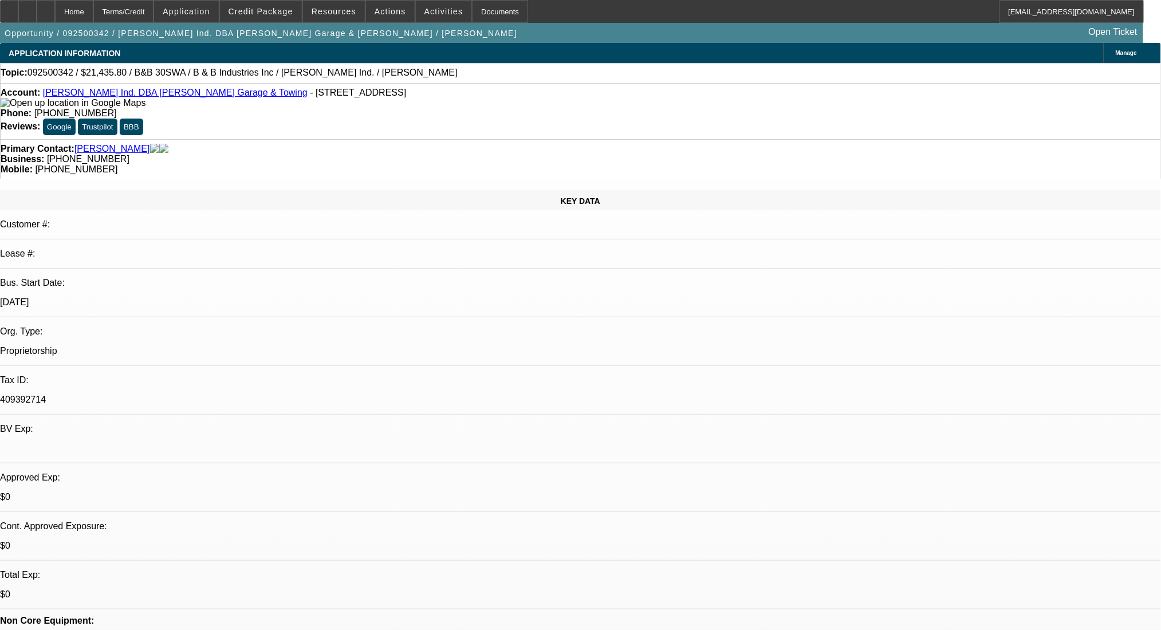
select select "0"
select select "6"
select select "0"
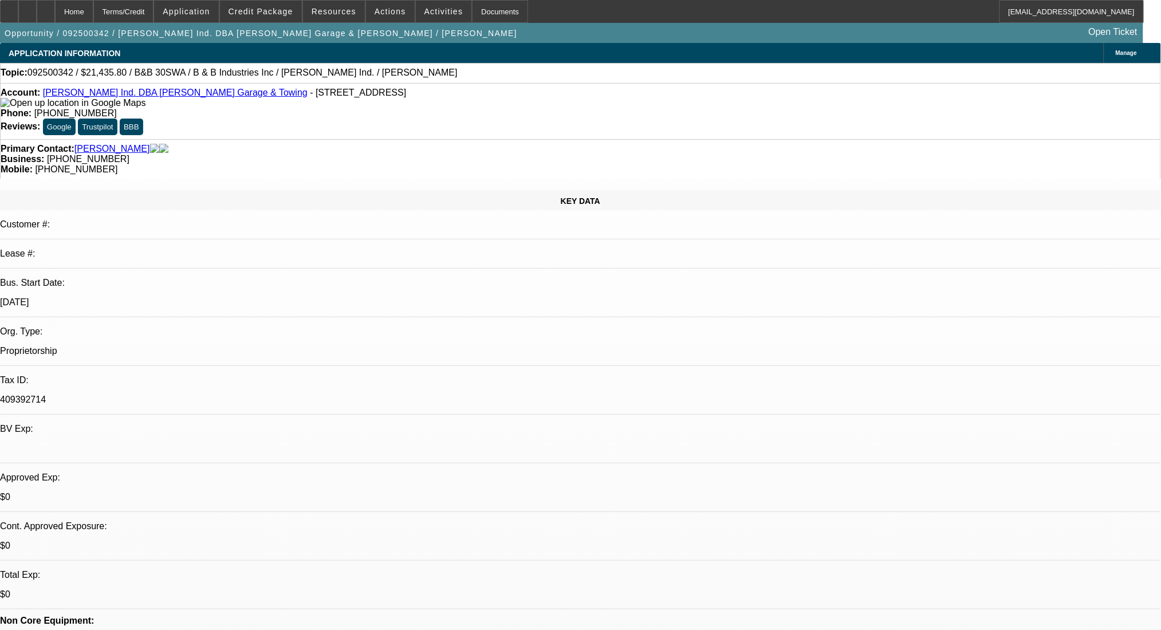
select select "0"
select select "6"
select select "0"
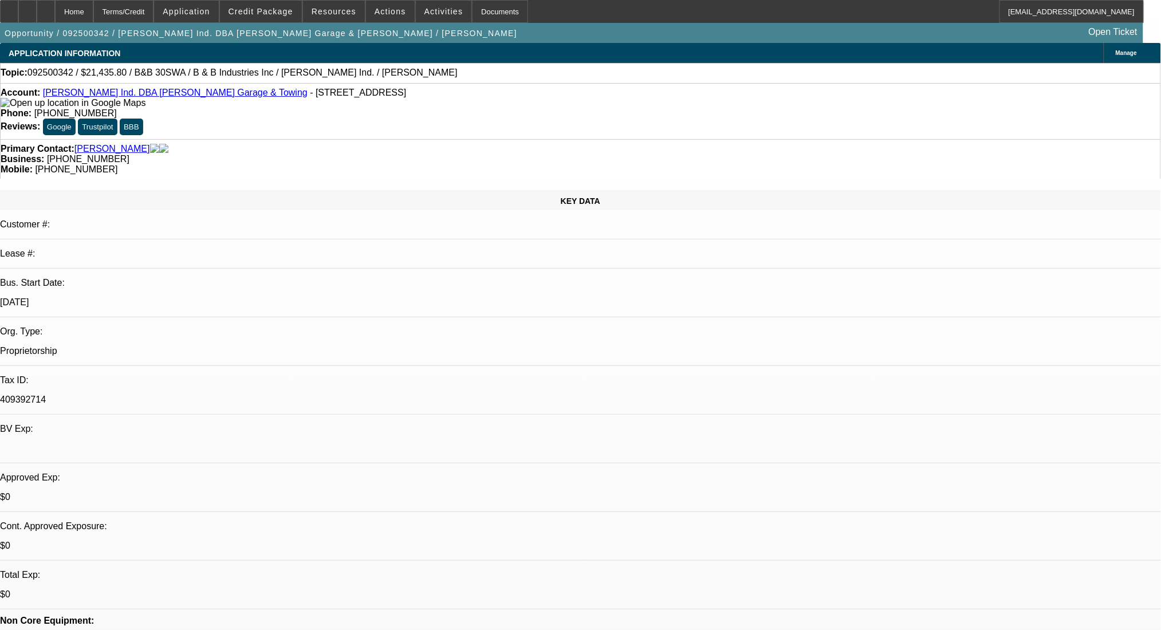
select select "0"
select select "6"
select select "0"
select select "2"
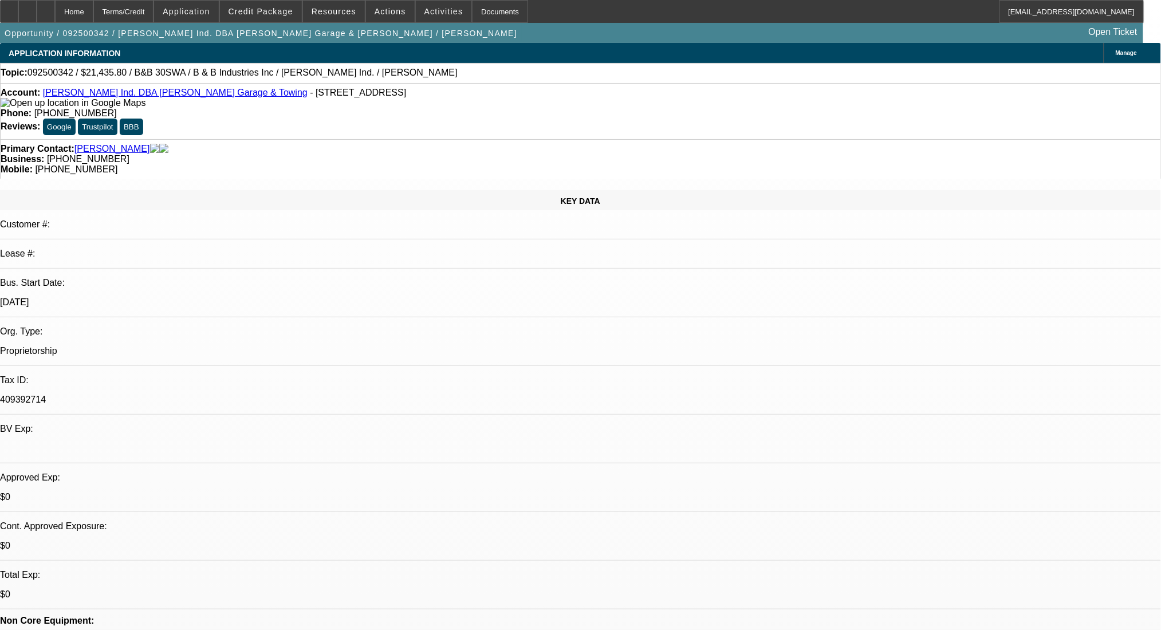
select select "0"
select select "6"
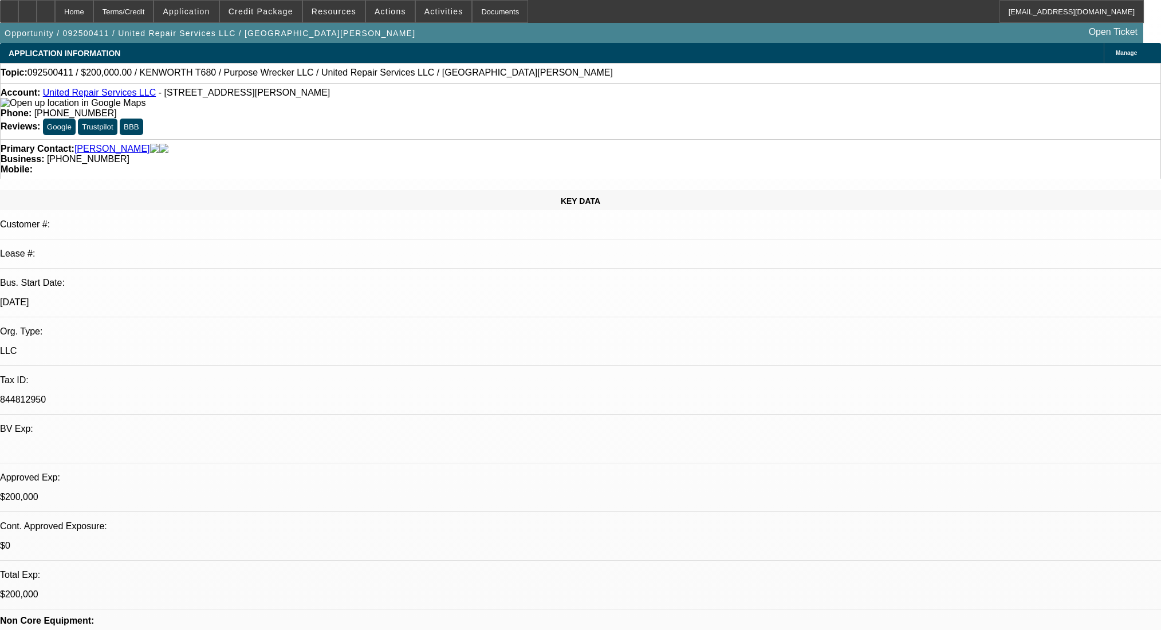
select select "0"
select select "2"
select select "0.1"
select select "4"
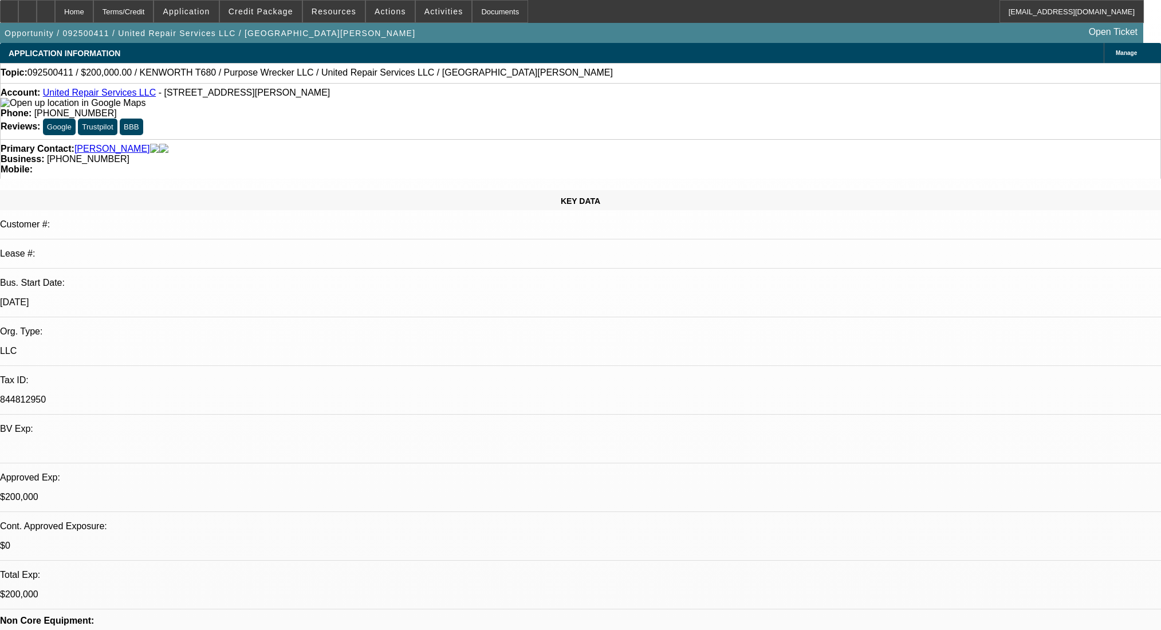
select select "0"
select select "2"
select select "0.1"
select select "4"
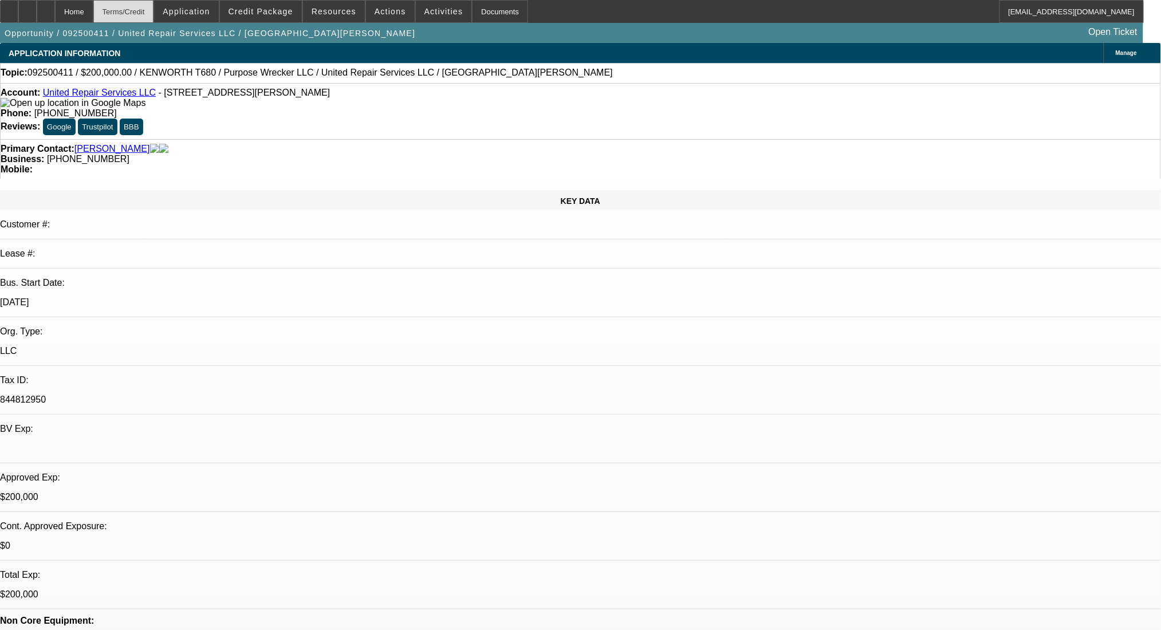
click at [154, 17] on div "Terms/Credit" at bounding box center [123, 11] width 61 height 23
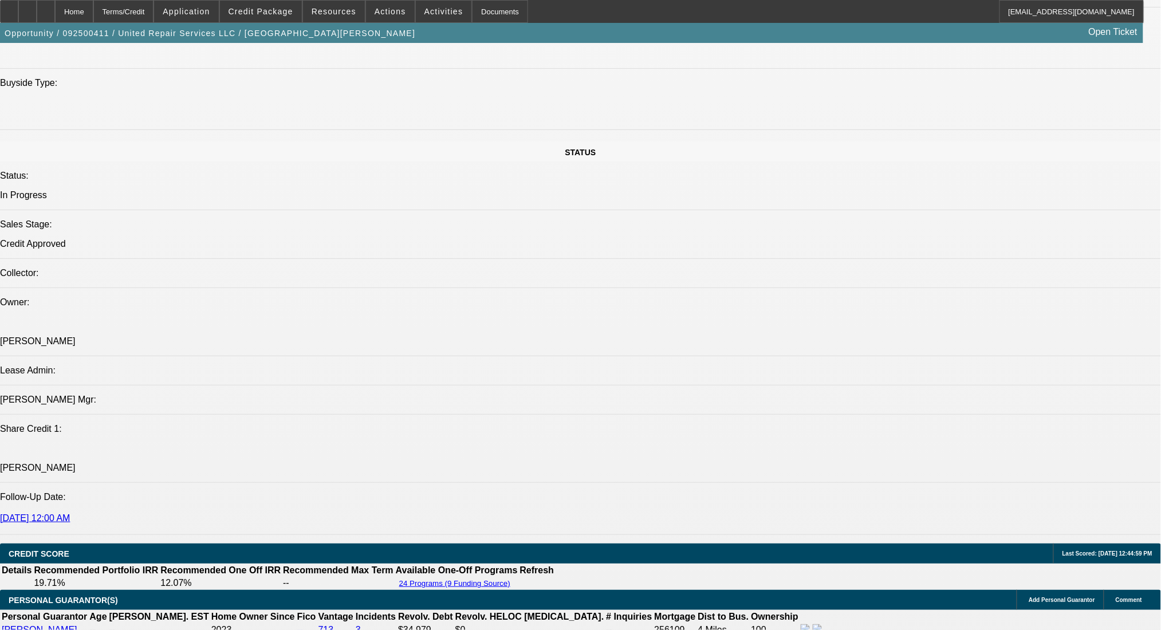
scroll to position [1150, 0]
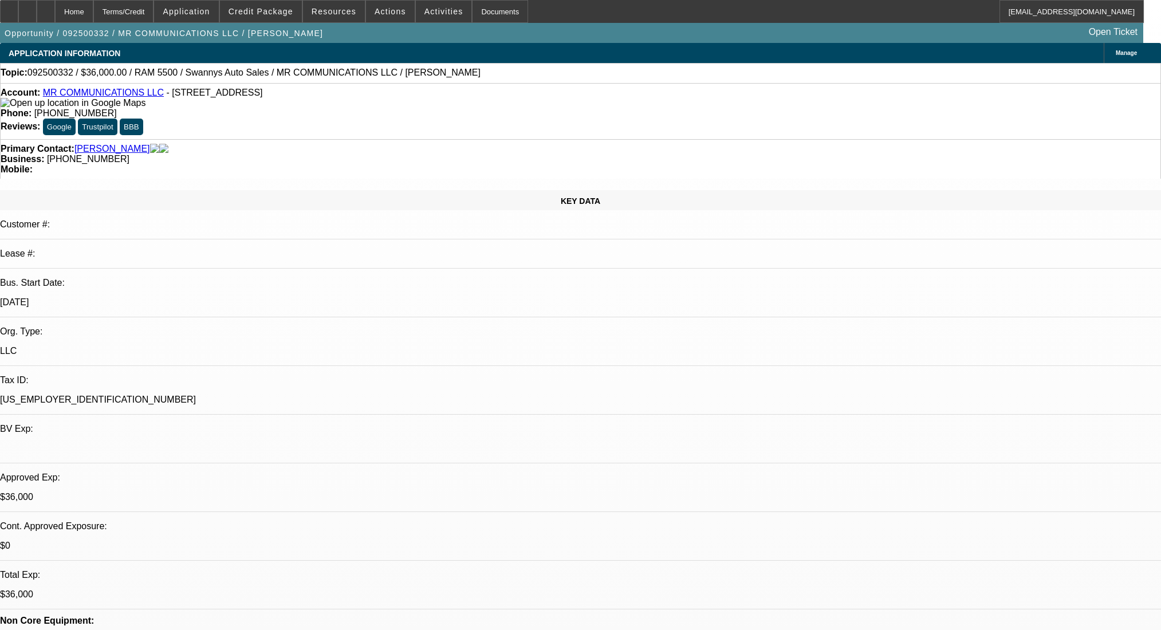
select select "0"
select select "2"
select select "0"
select select "6"
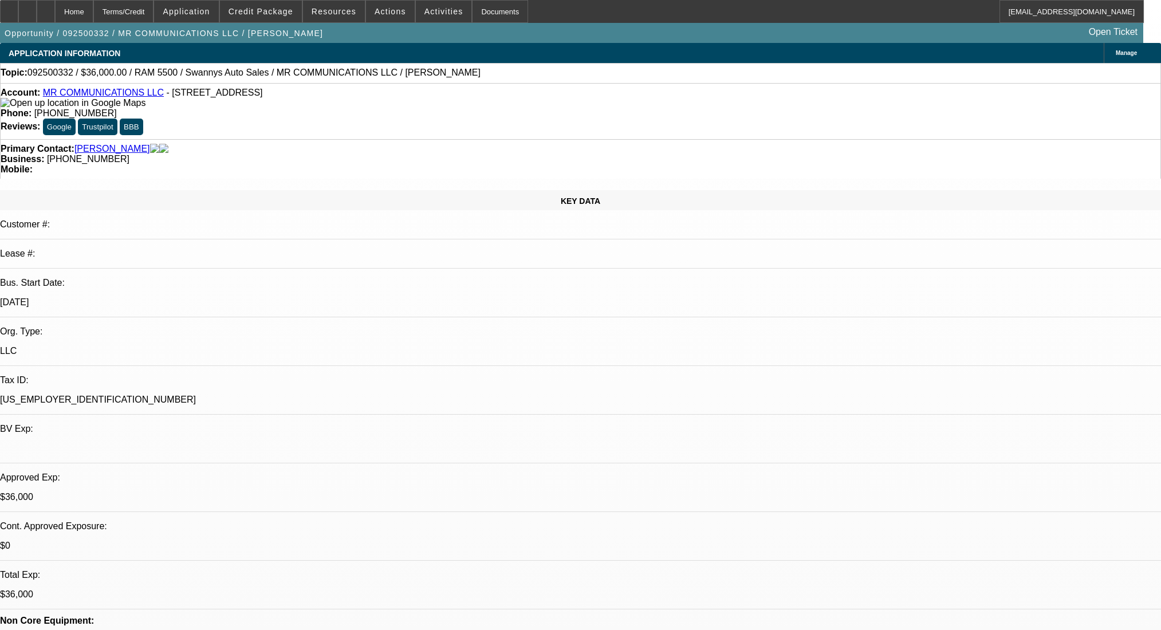
select select "0"
select select "2"
select select "0"
select select "6"
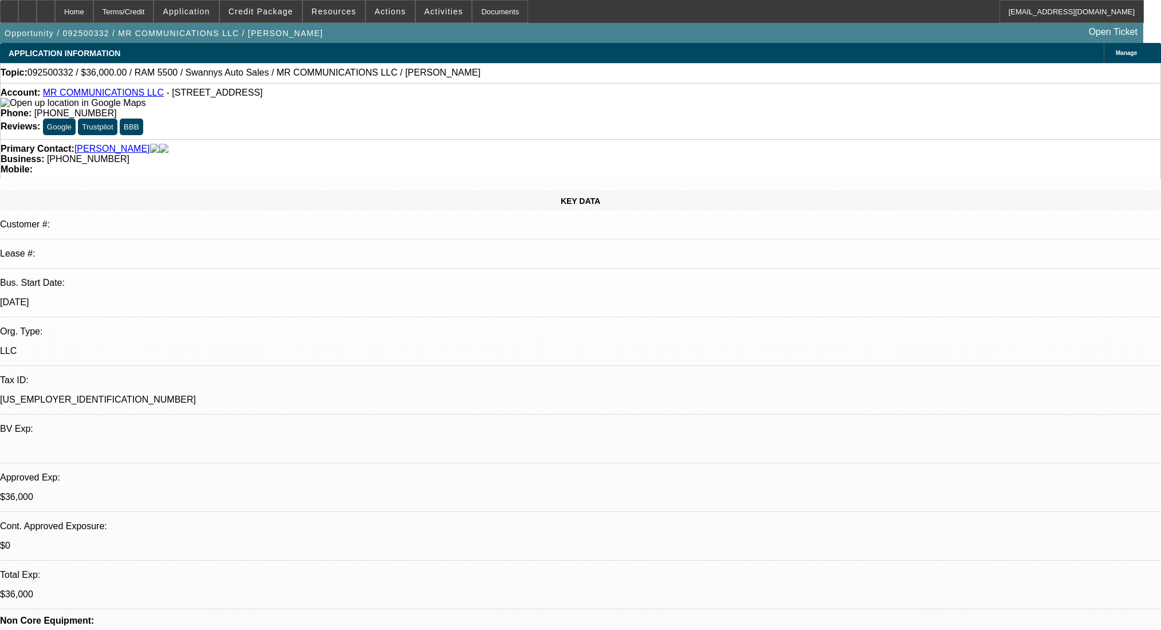
select select "0"
select select "2"
select select "0"
select select "6"
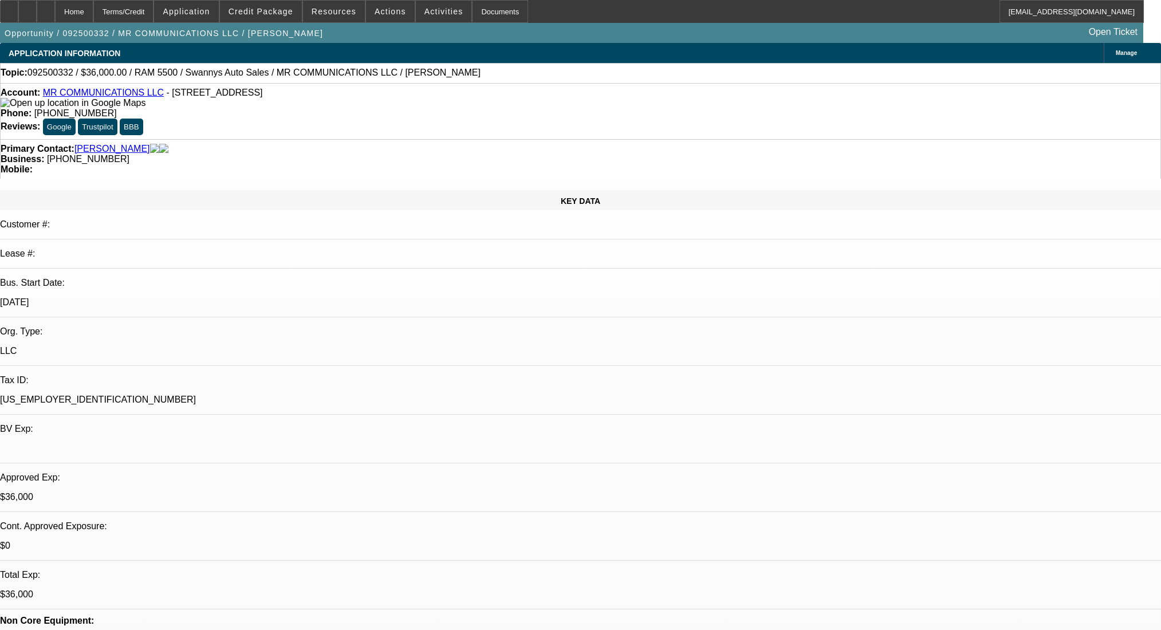
select select "0"
select select "2"
select select "0"
select select "6"
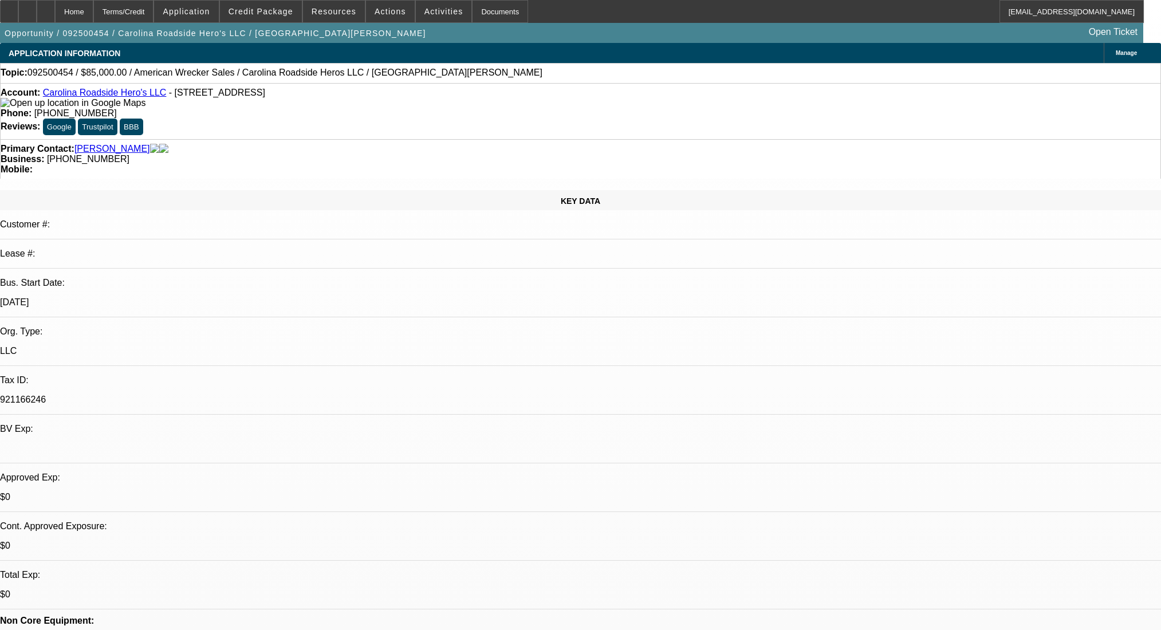
select select "0"
select select "2"
select select "0.1"
select select "4"
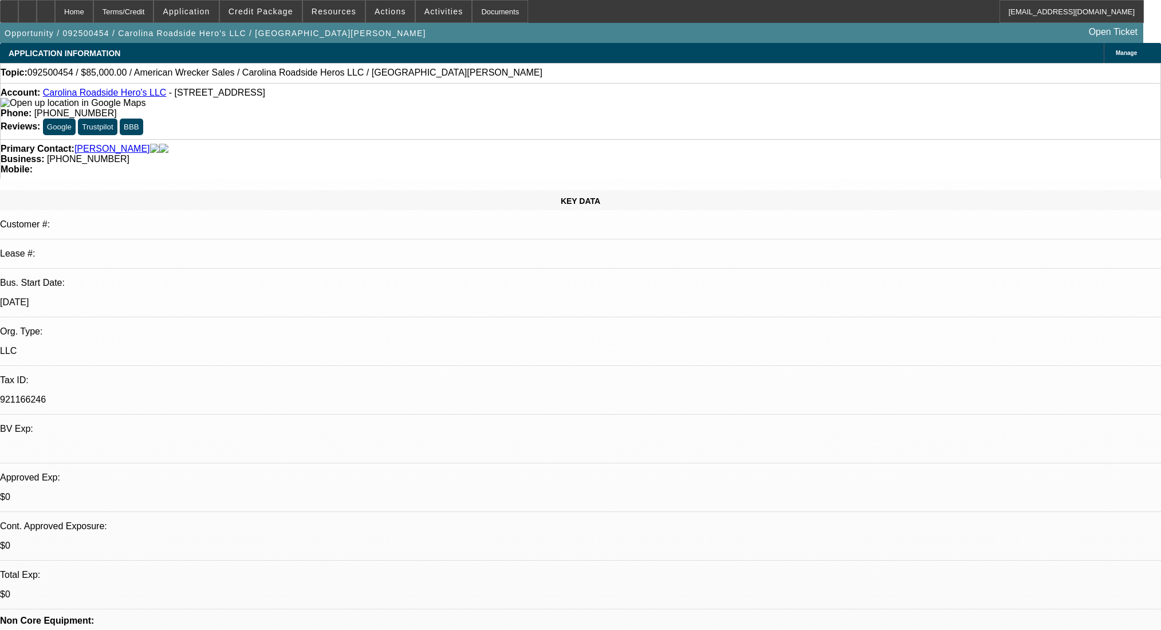
select select "0"
select select "2"
select select "0.1"
select select "4"
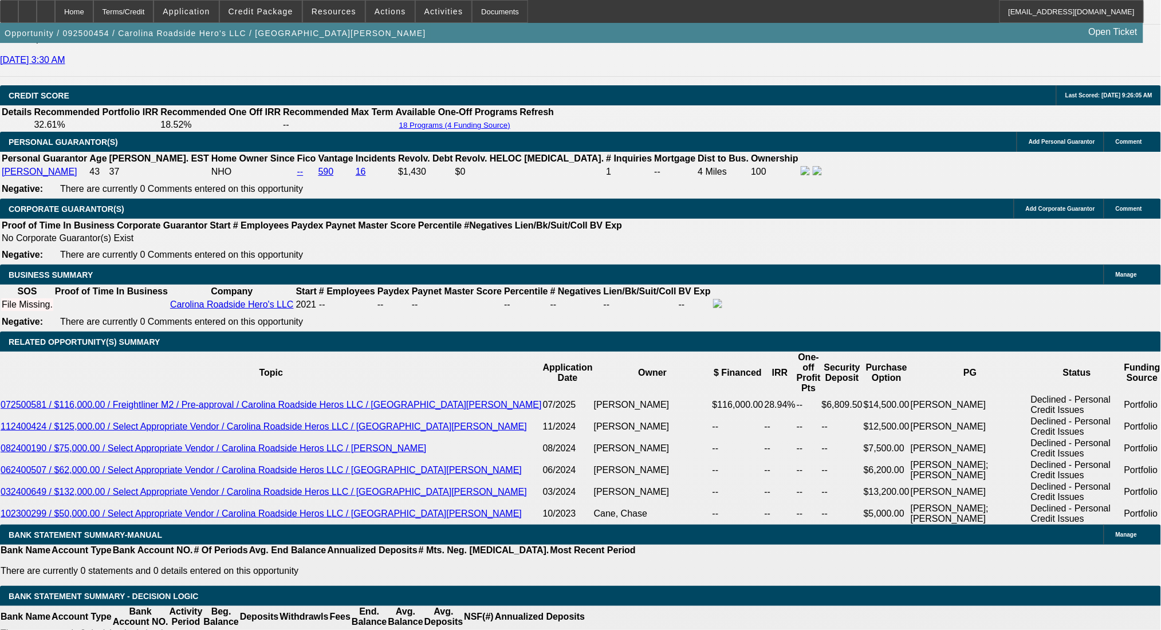
scroll to position [1604, 0]
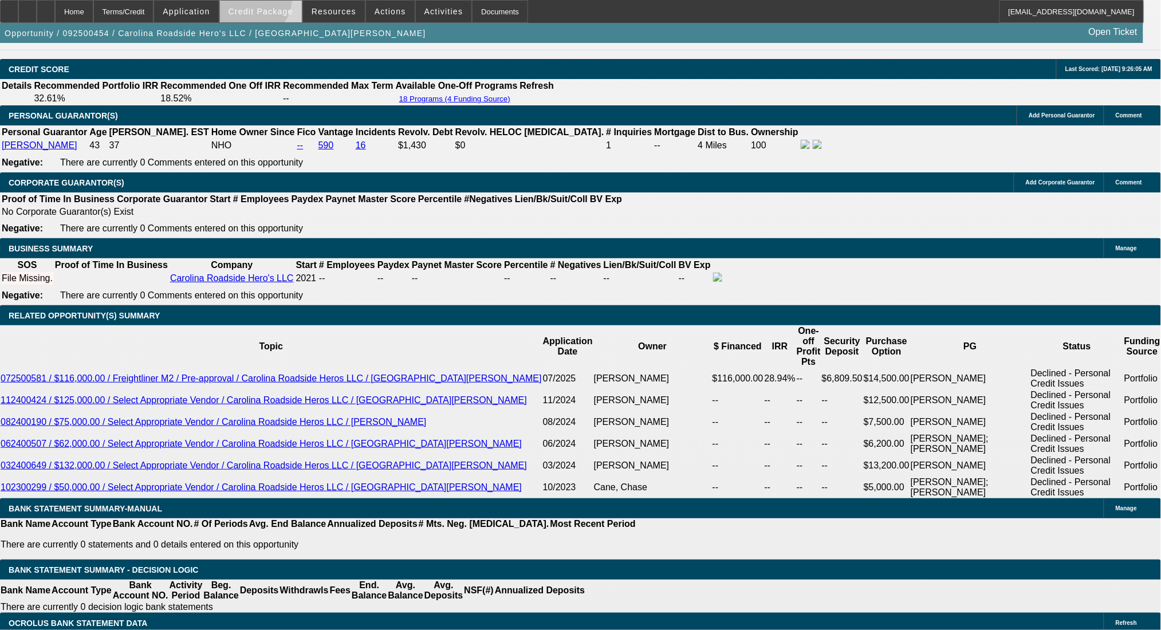
click at [268, 1] on span at bounding box center [261, 11] width 82 height 27
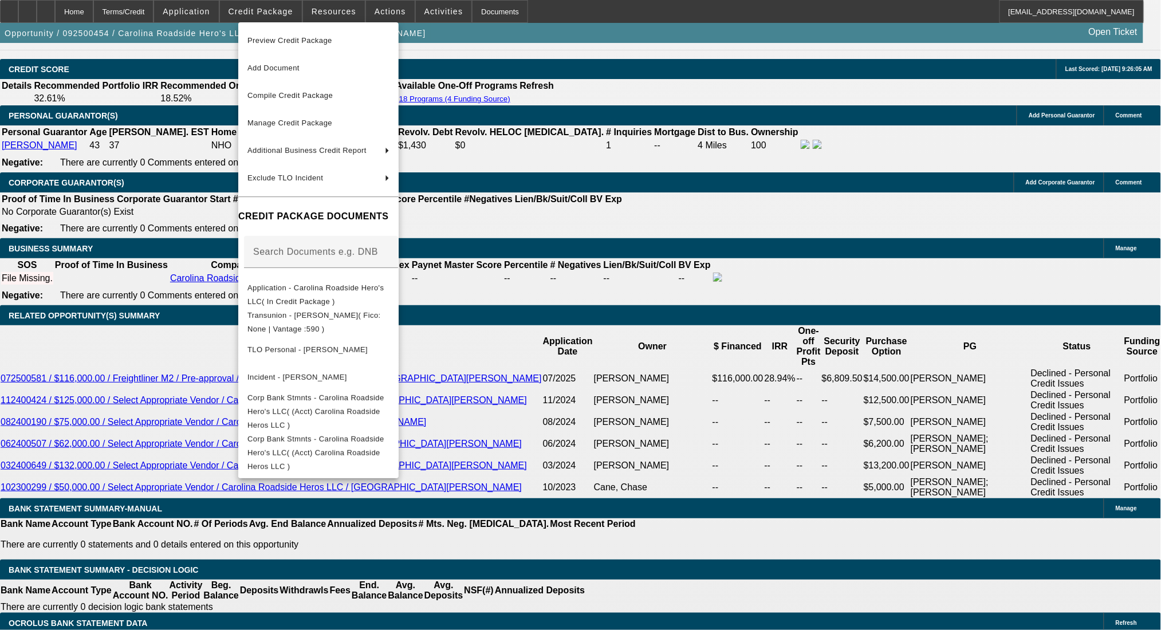
click at [50, 11] on div at bounding box center [580, 315] width 1161 height 630
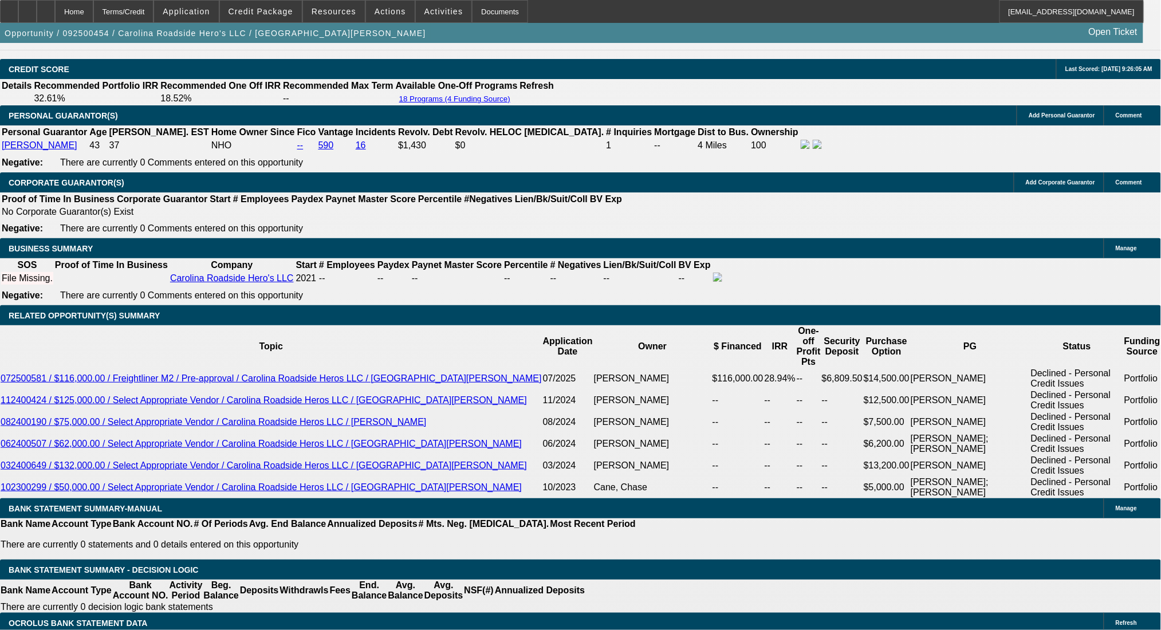
click at [37, 11] on div at bounding box center [27, 11] width 18 height 23
select select "0.2"
type input "$17,000.00"
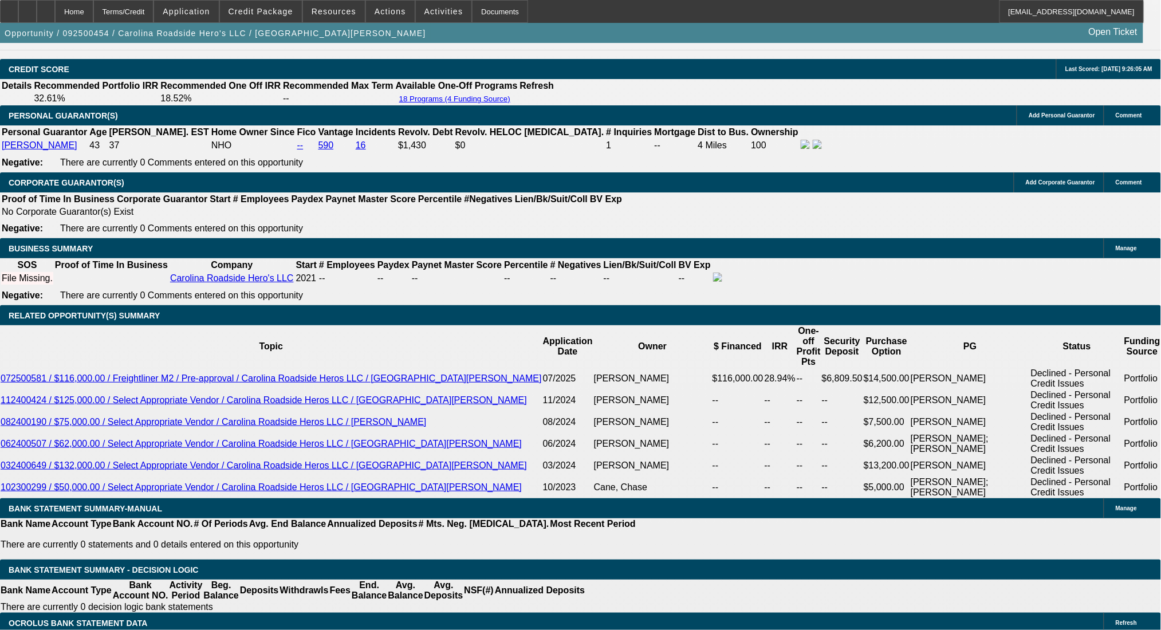
type input "UNKNOWN"
type input "$1,956.22"
type input "$3,912.44"
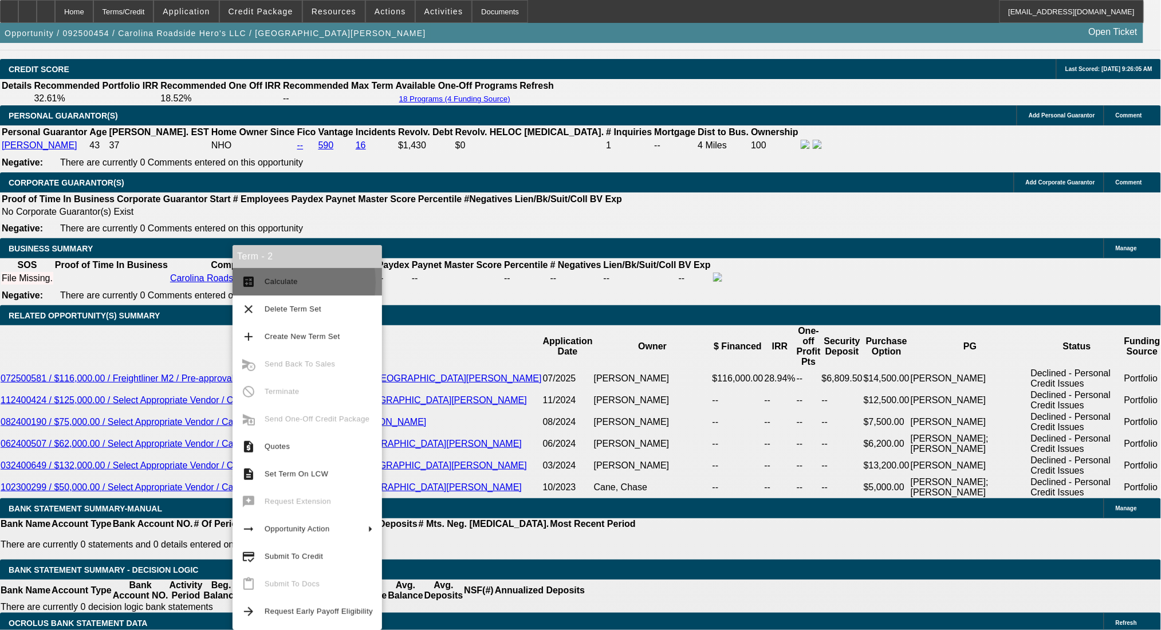
click at [273, 282] on span "Calculate" at bounding box center [281, 281] width 33 height 9
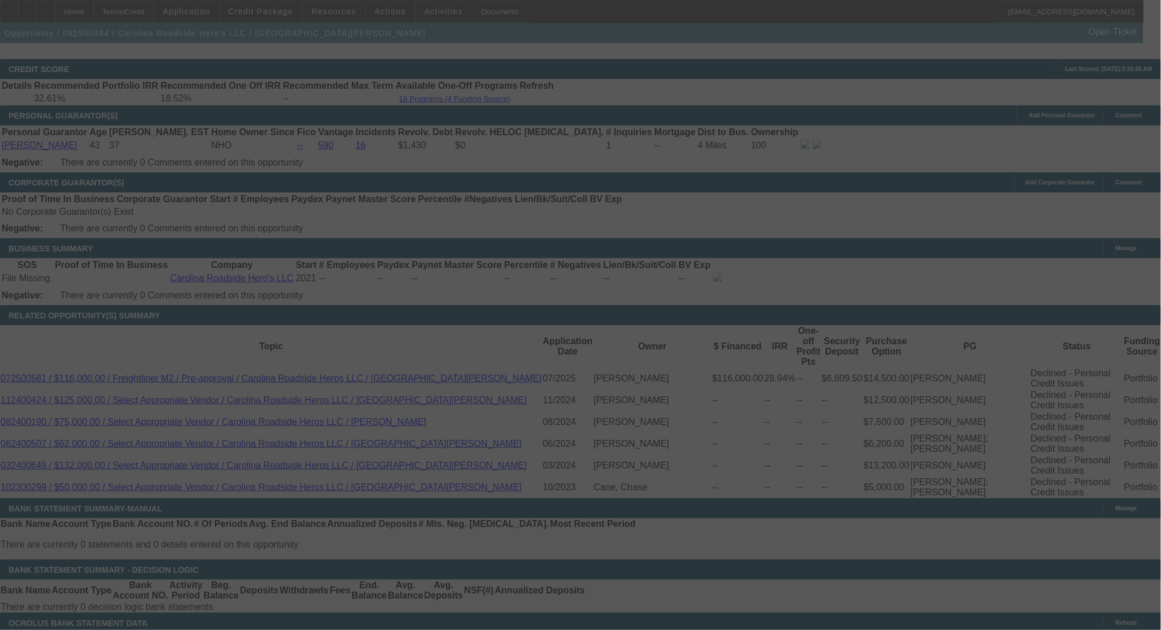
select select "0.2"
select select "2"
select select "0.1"
select select "4"
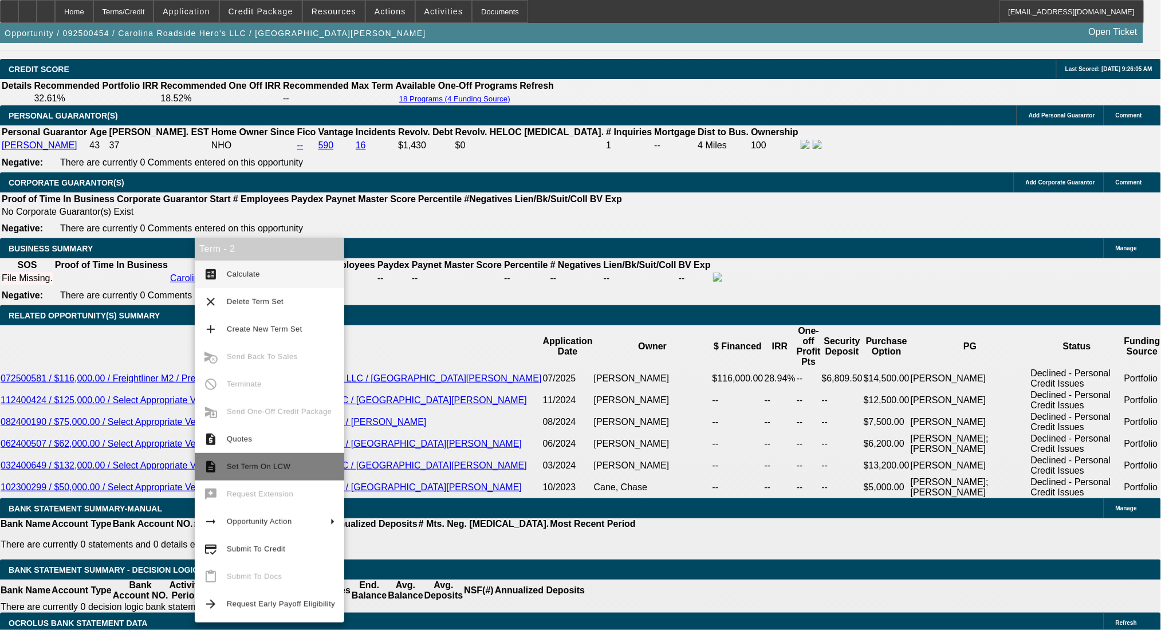
click at [285, 465] on span "Set Term On LCW" at bounding box center [259, 466] width 64 height 9
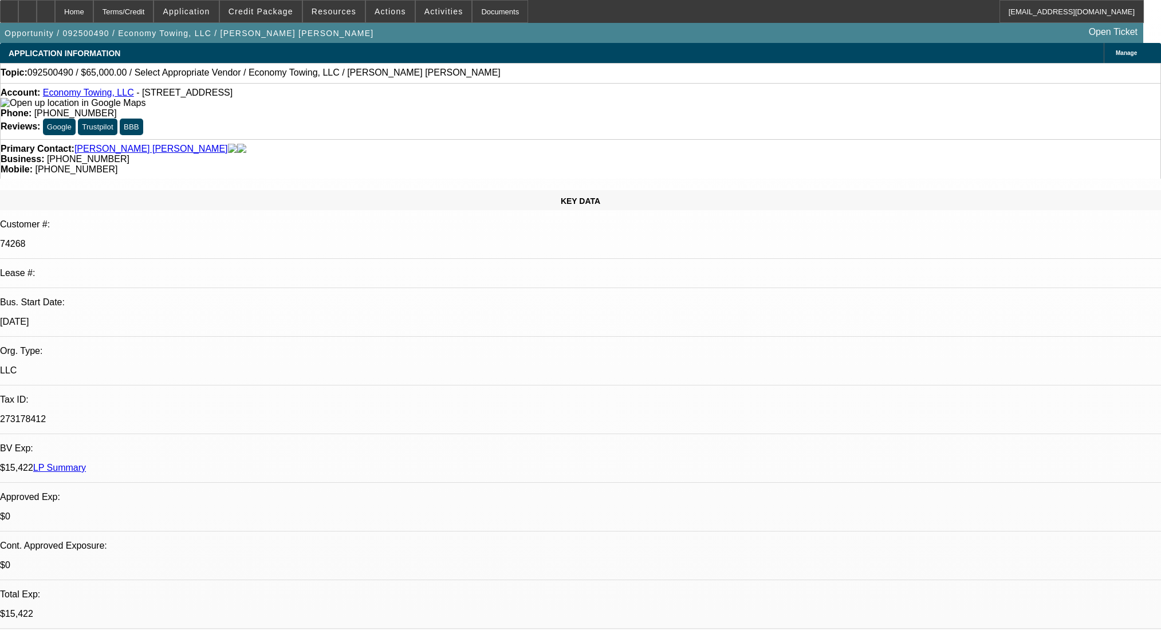
select select "0"
select select "2"
select select "0.1"
select select "4"
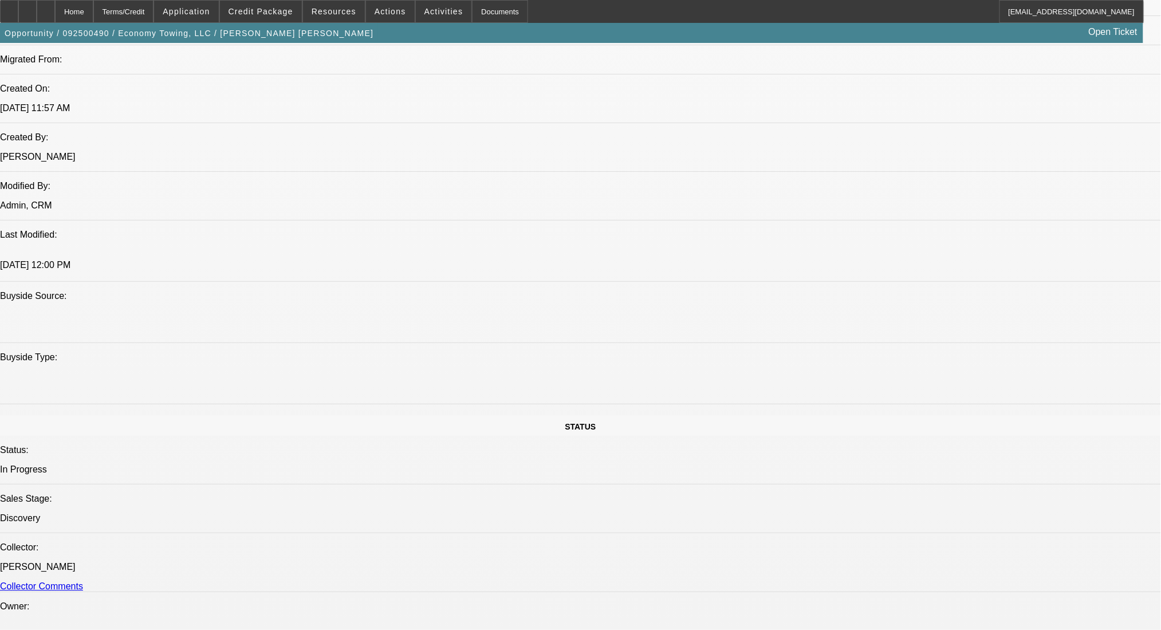
scroll to position [757, 0]
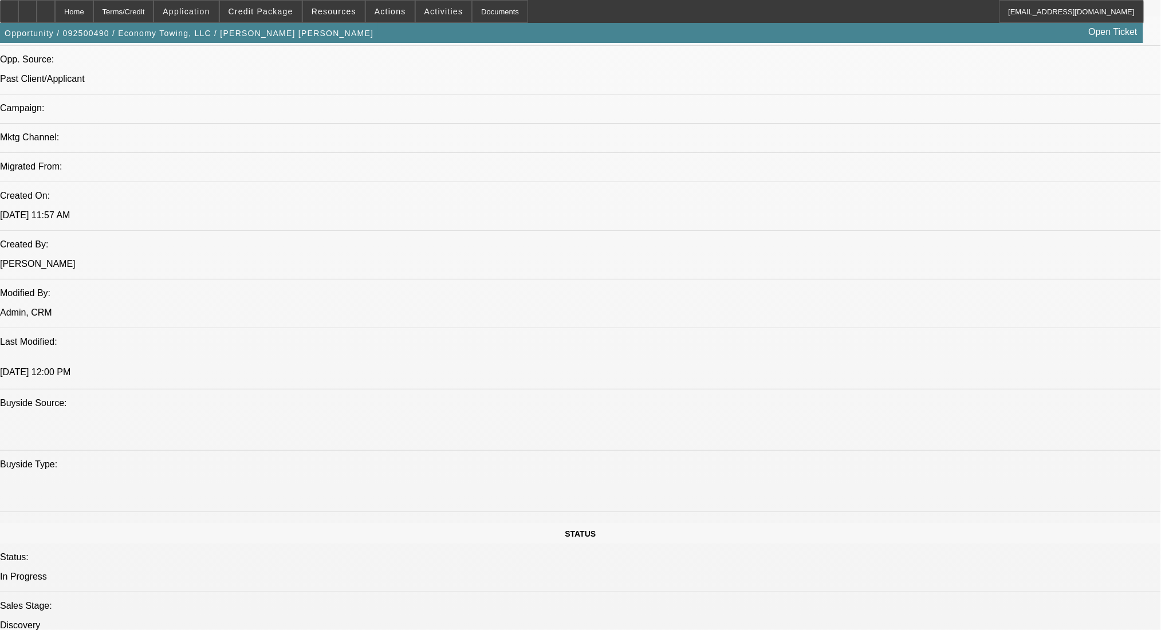
click at [398, 9] on span at bounding box center [390, 11] width 49 height 27
click at [410, 77] on button "Close" at bounding box center [416, 67] width 109 height 27
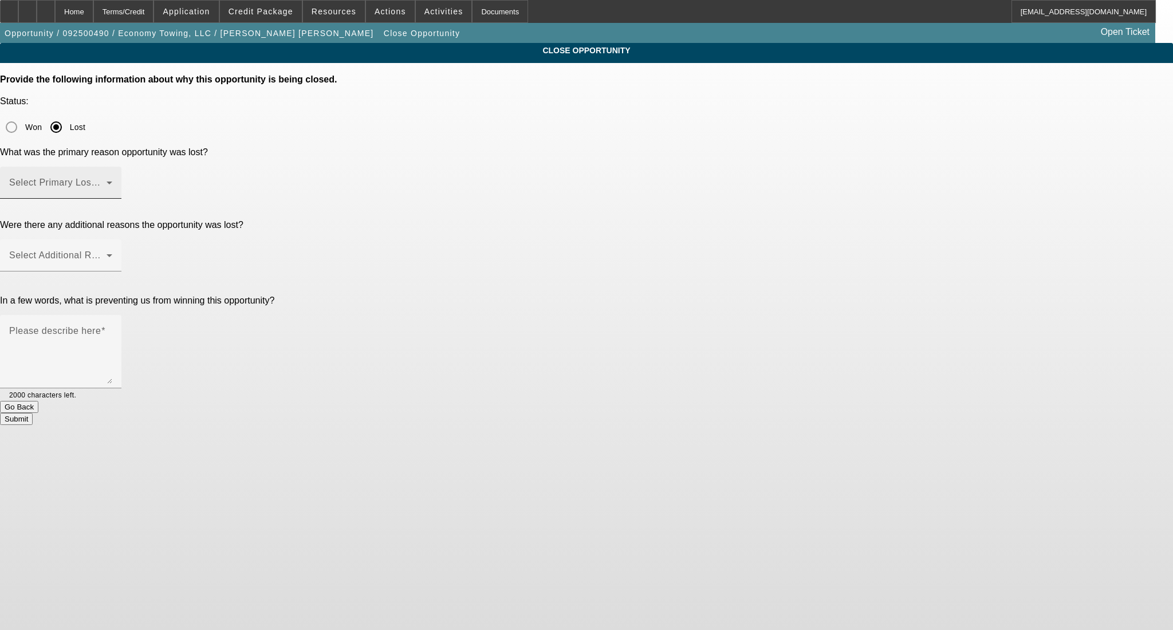
click at [112, 167] on div "Select Primary Lost Reason" at bounding box center [60, 183] width 103 height 32
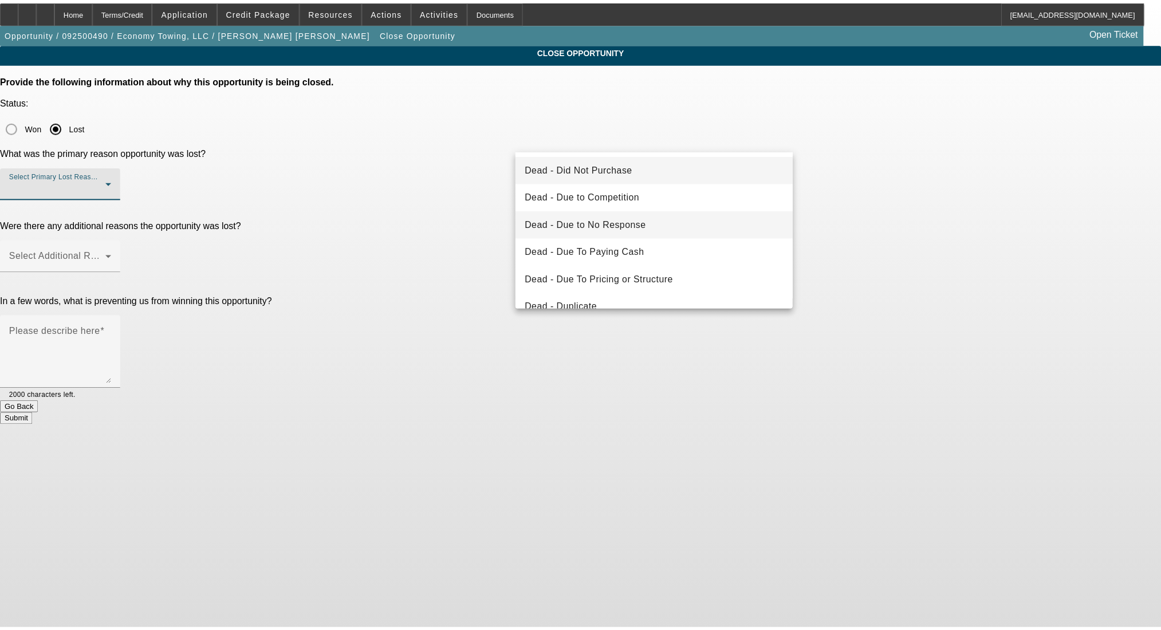
scroll to position [76, 0]
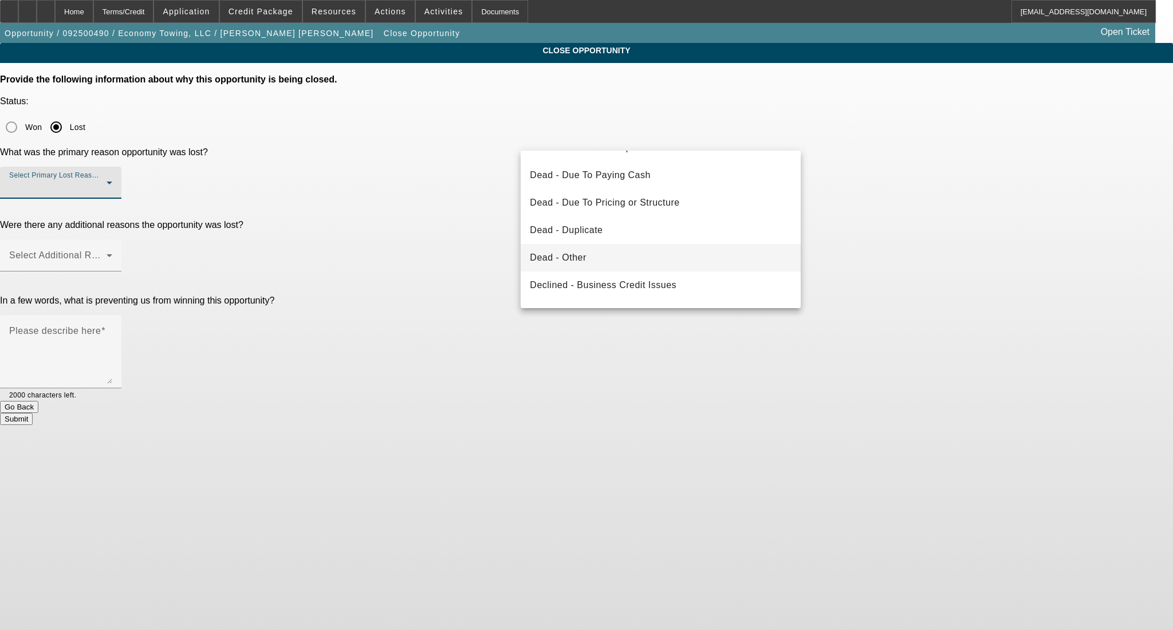
click at [643, 262] on mat-option "Dead - Other" at bounding box center [661, 257] width 280 height 27
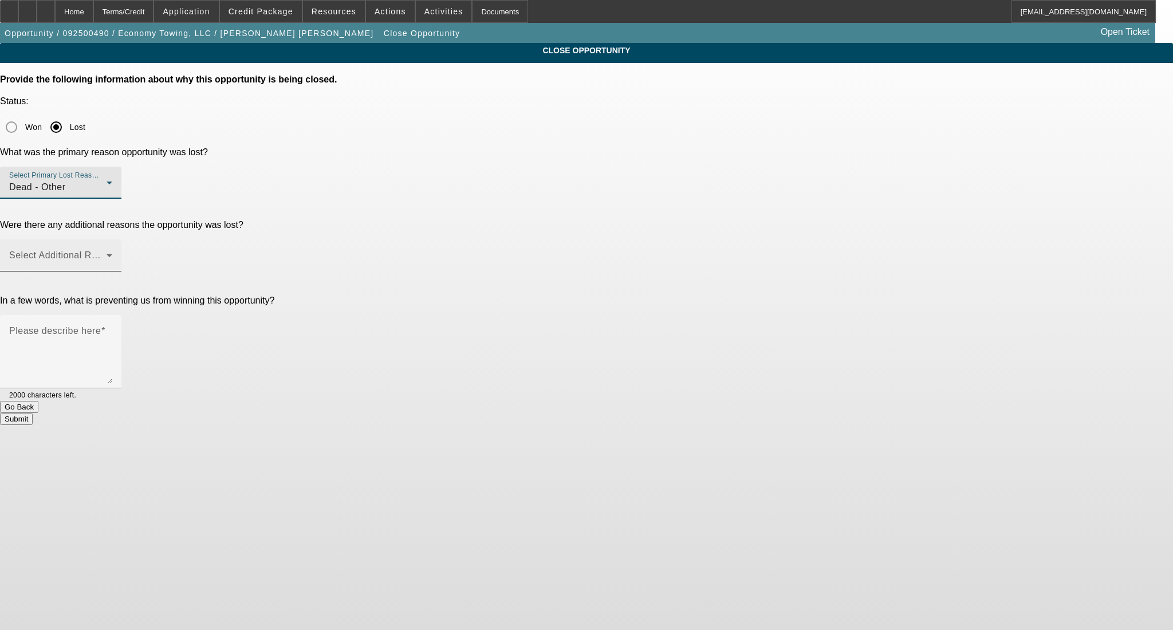
click at [107, 253] on span at bounding box center [57, 260] width 97 height 14
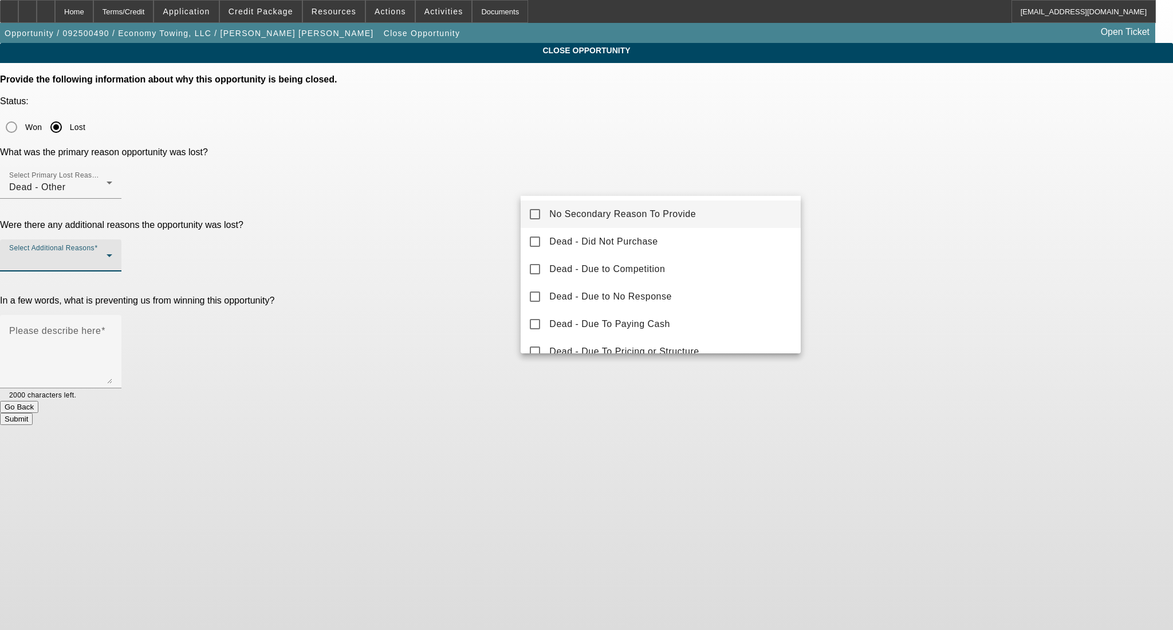
click at [629, 217] on span "No Secondary Reason To Provide" at bounding box center [622, 214] width 147 height 14
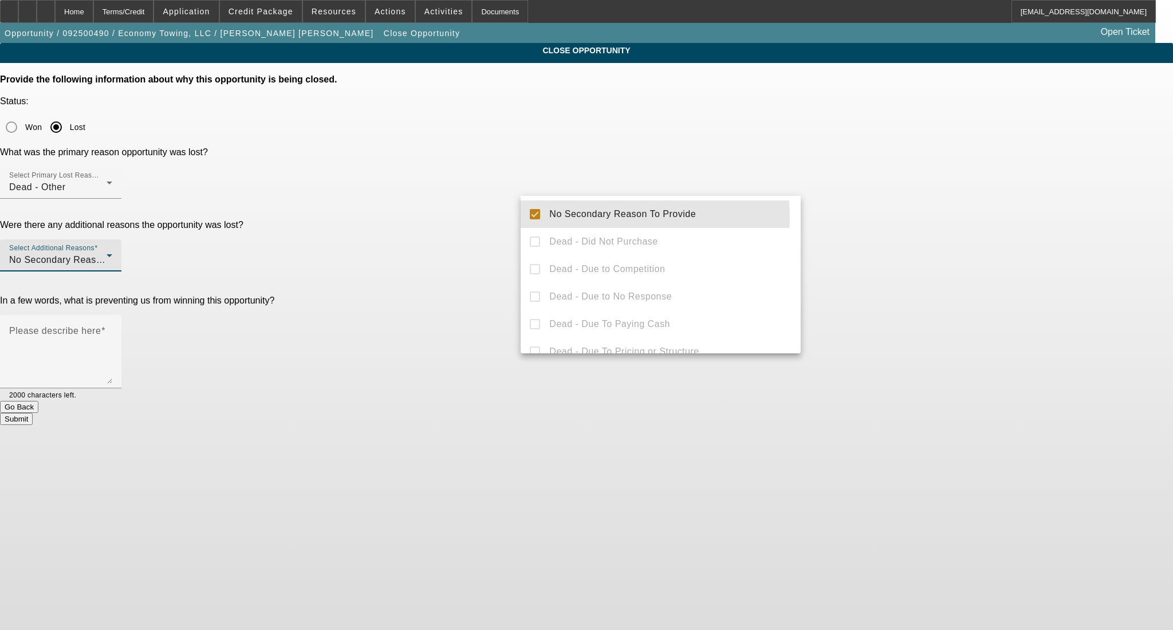
click at [895, 217] on div at bounding box center [586, 315] width 1173 height 630
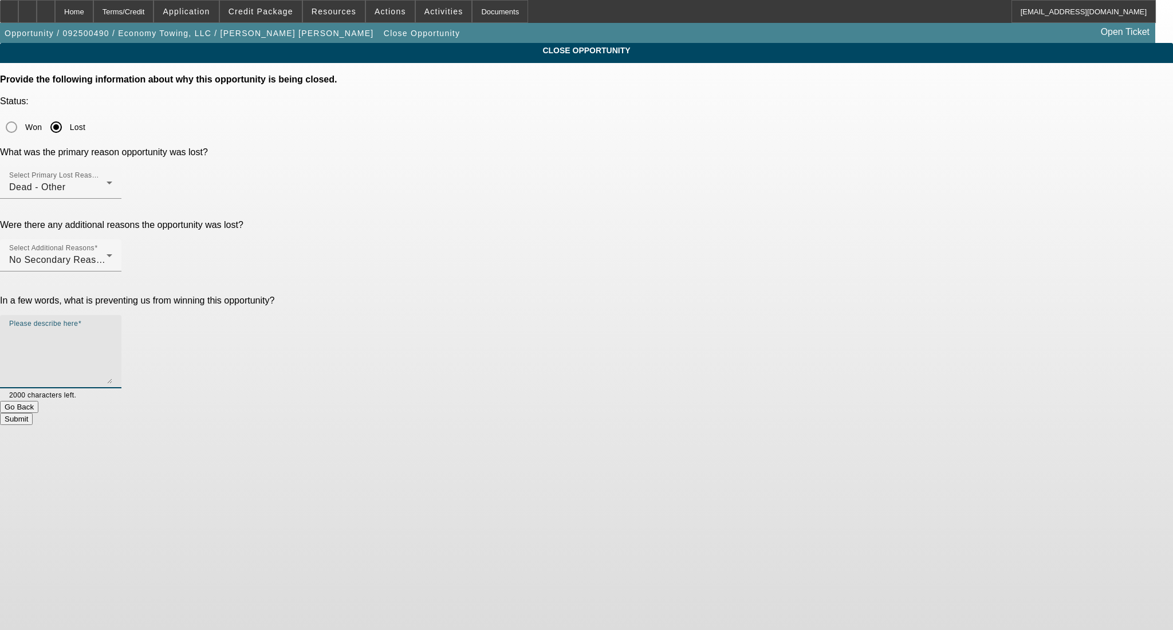
click at [112, 329] on textarea "Please describe here" at bounding box center [60, 356] width 103 height 55
type textarea "."
click at [33, 413] on button "Submit" at bounding box center [16, 419] width 33 height 12
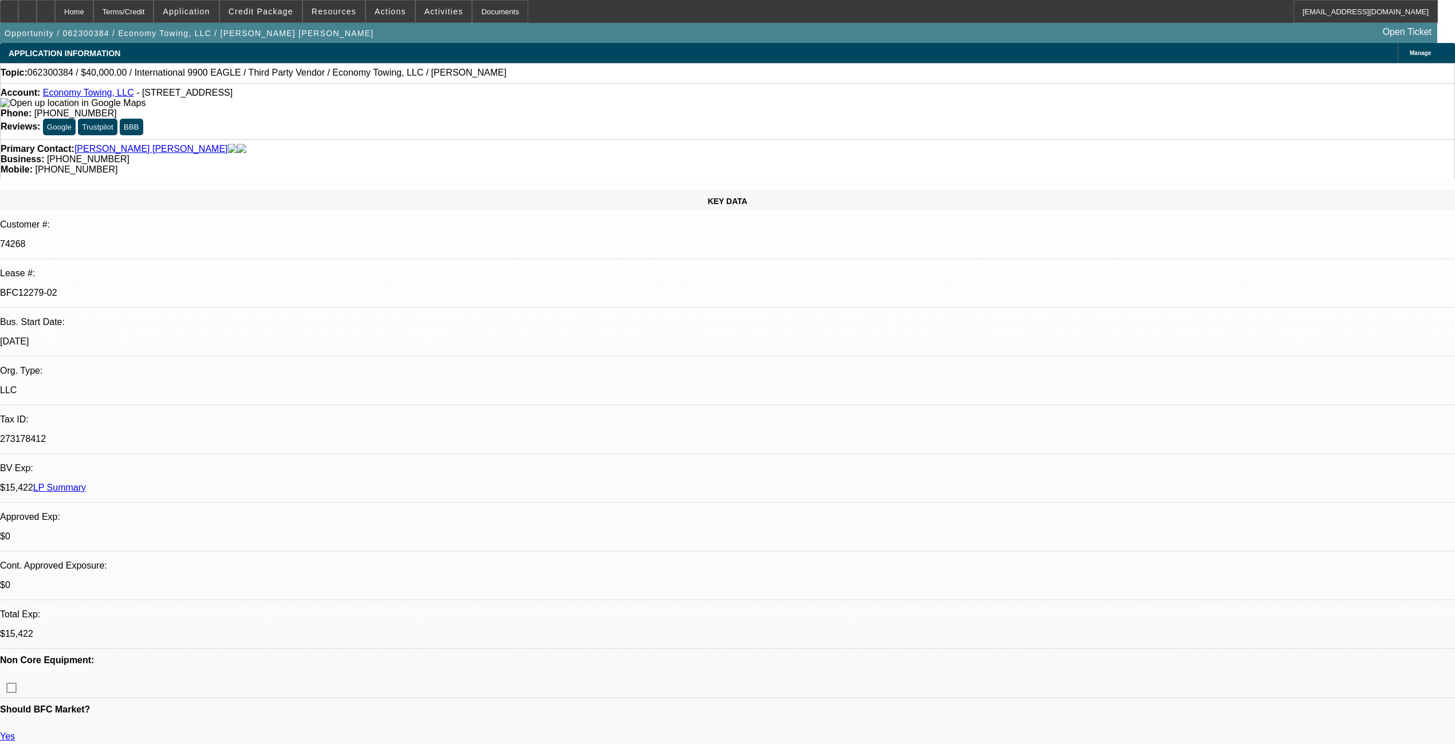
select select "0"
select select "2"
select select "0"
select select "6"
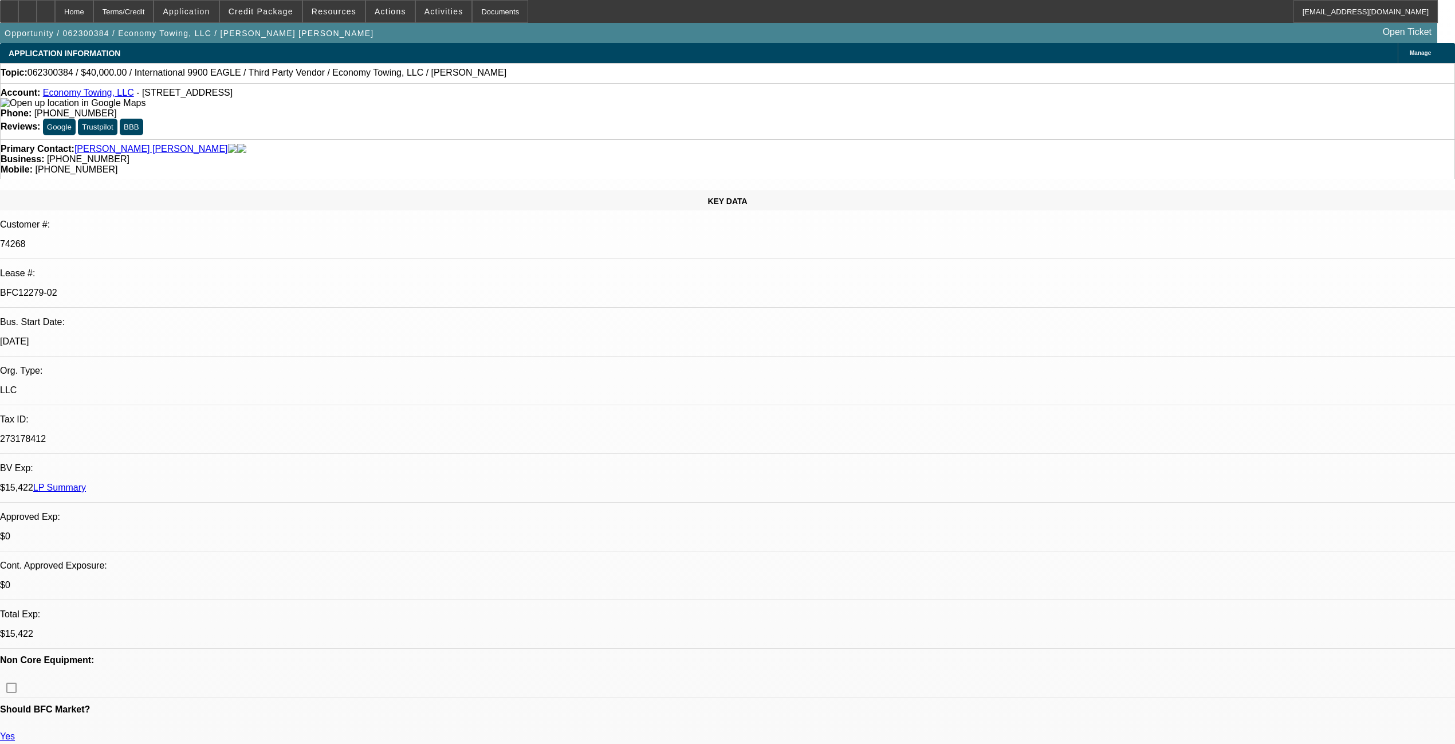
select select "0"
select select "2"
select select "0"
select select "6"
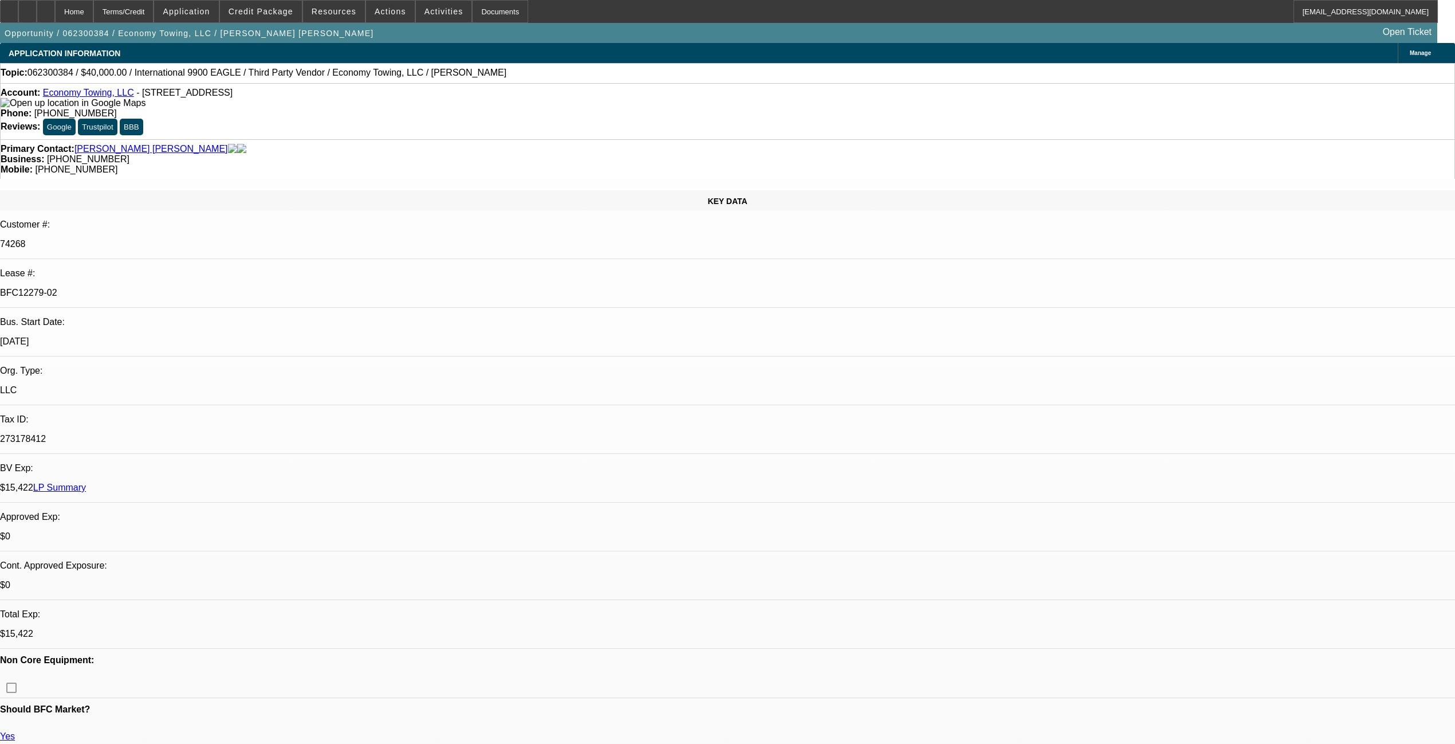
select select "0"
select select "2"
select select "0"
select select "6"
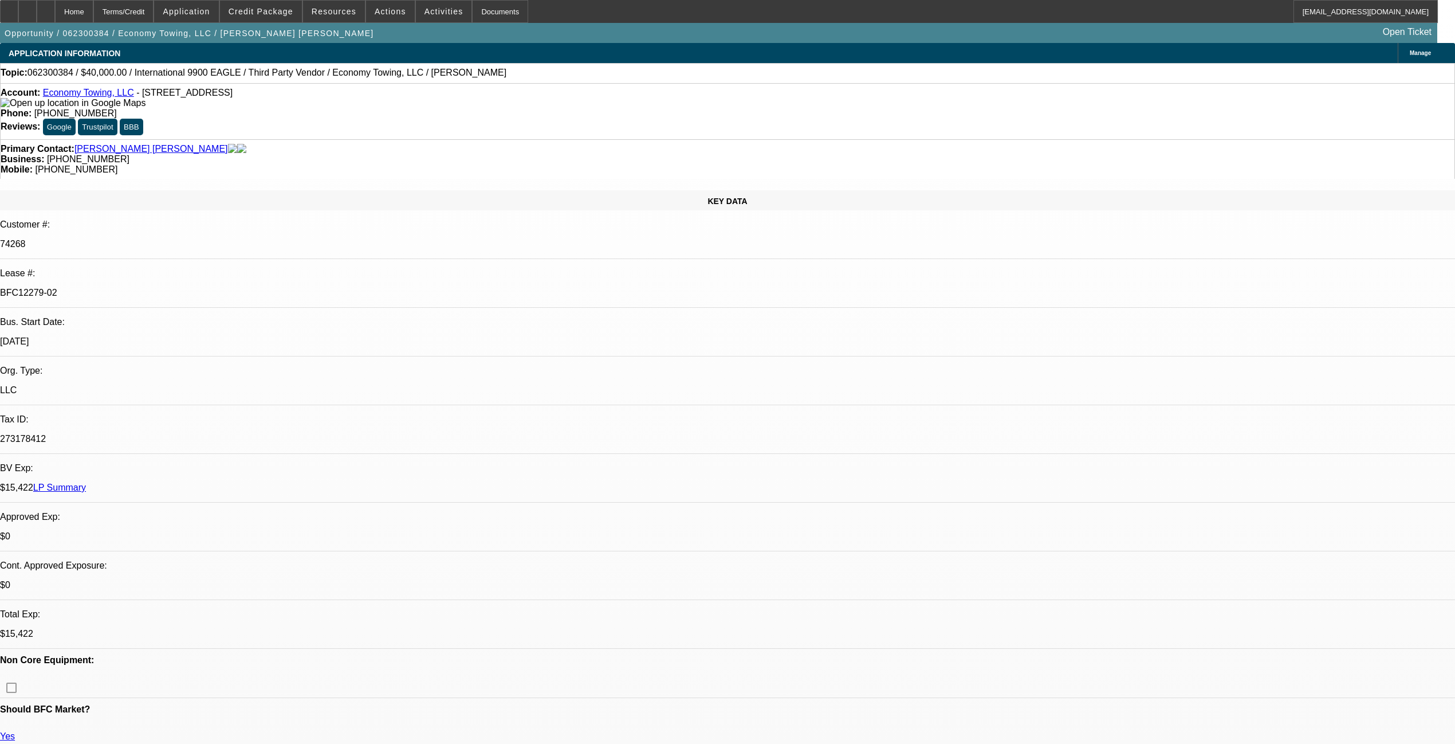
select select "0"
select select "2"
select select "0"
select select "6"
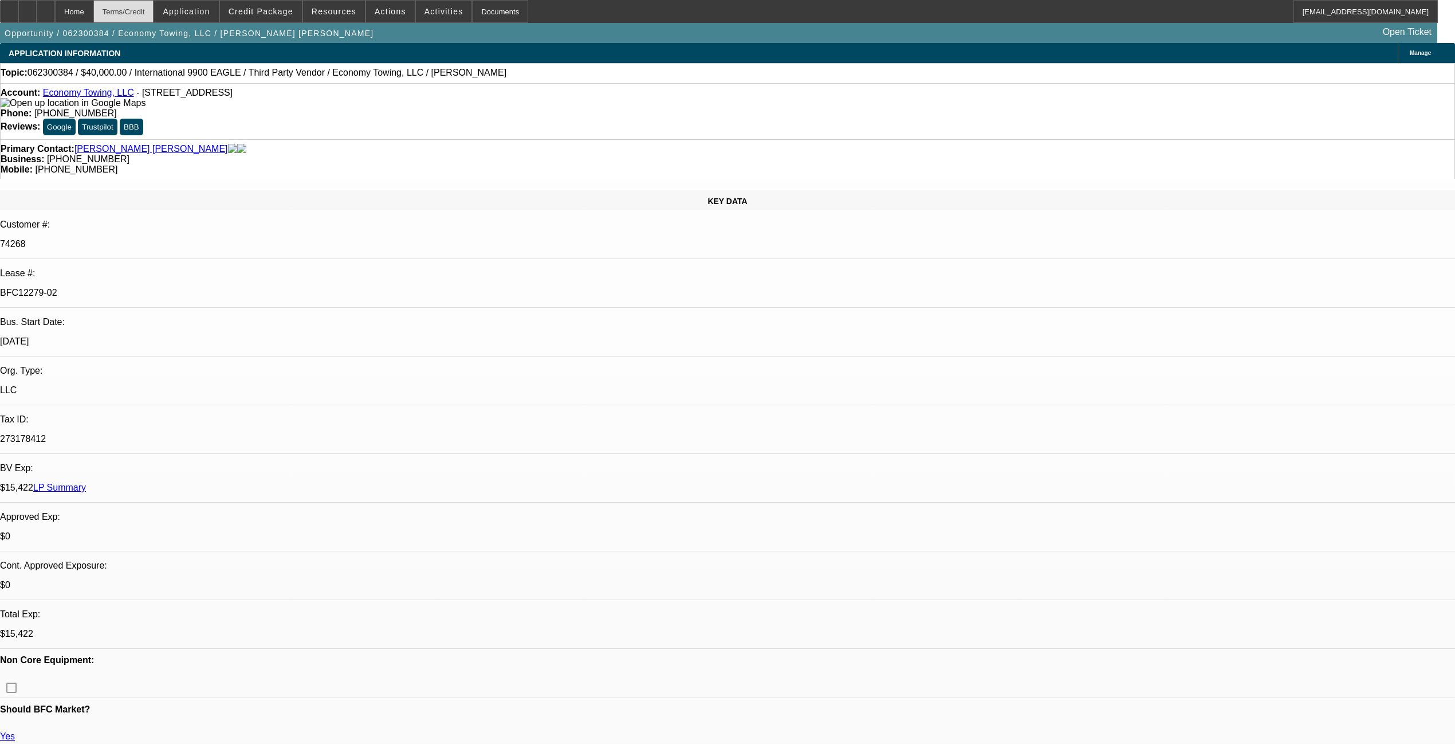
click at [154, 13] on div "Terms/Credit" at bounding box center [123, 11] width 61 height 23
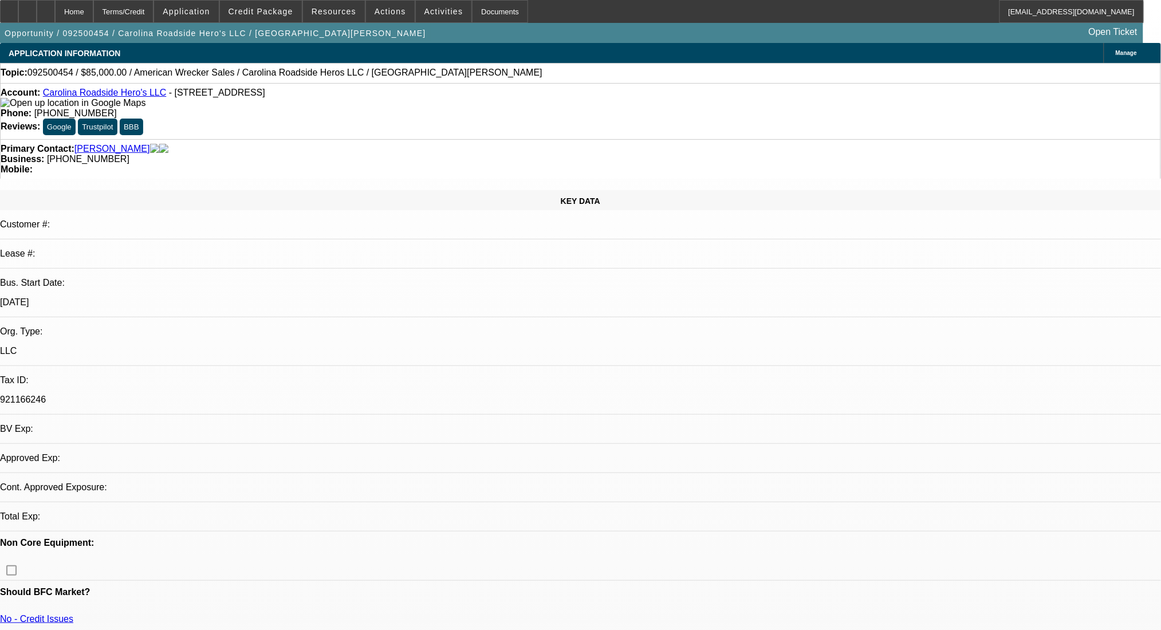
select select "0.2"
select select "2"
select select "0.1"
select select "4"
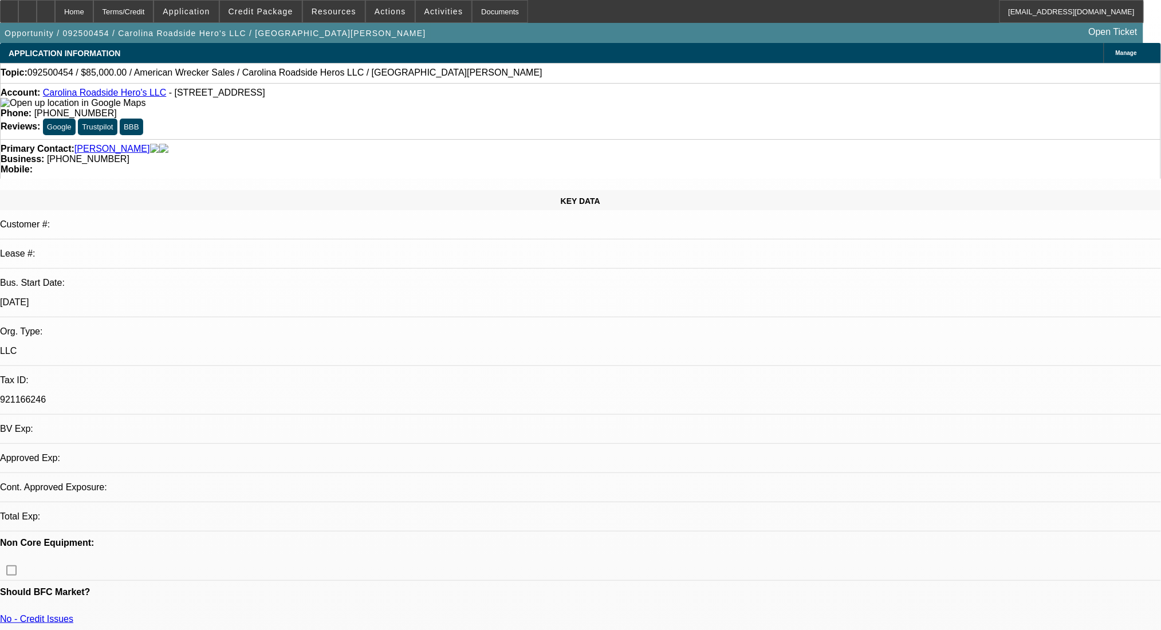
select select "0"
select select "2"
select select "0.1"
select select "4"
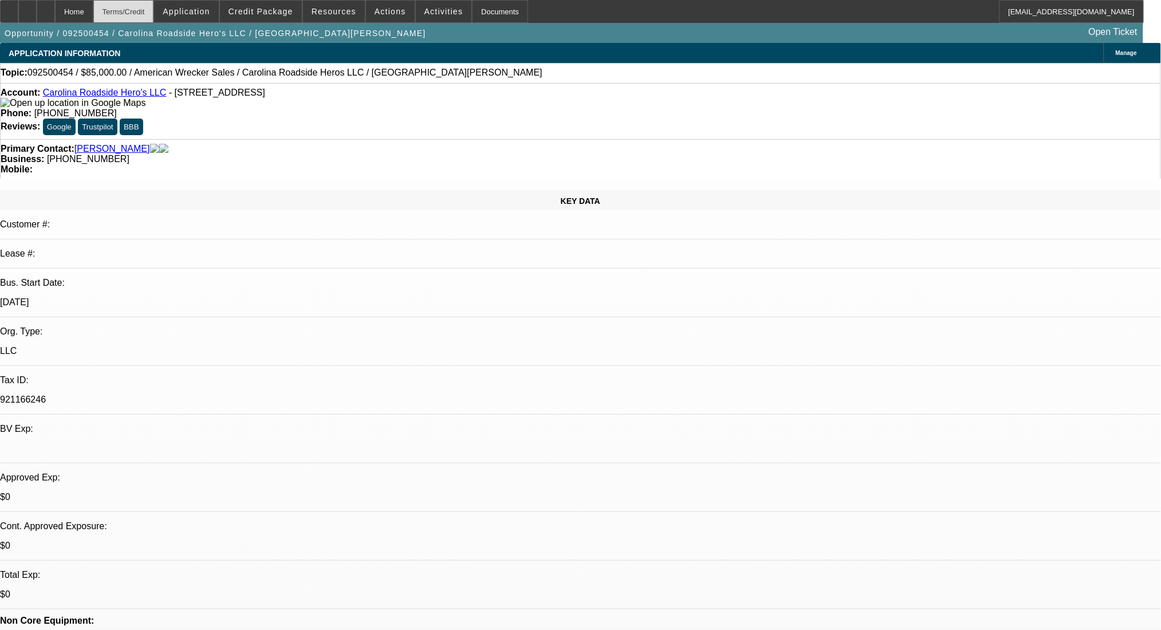
click at [132, 7] on div "Terms/Credit" at bounding box center [123, 11] width 61 height 23
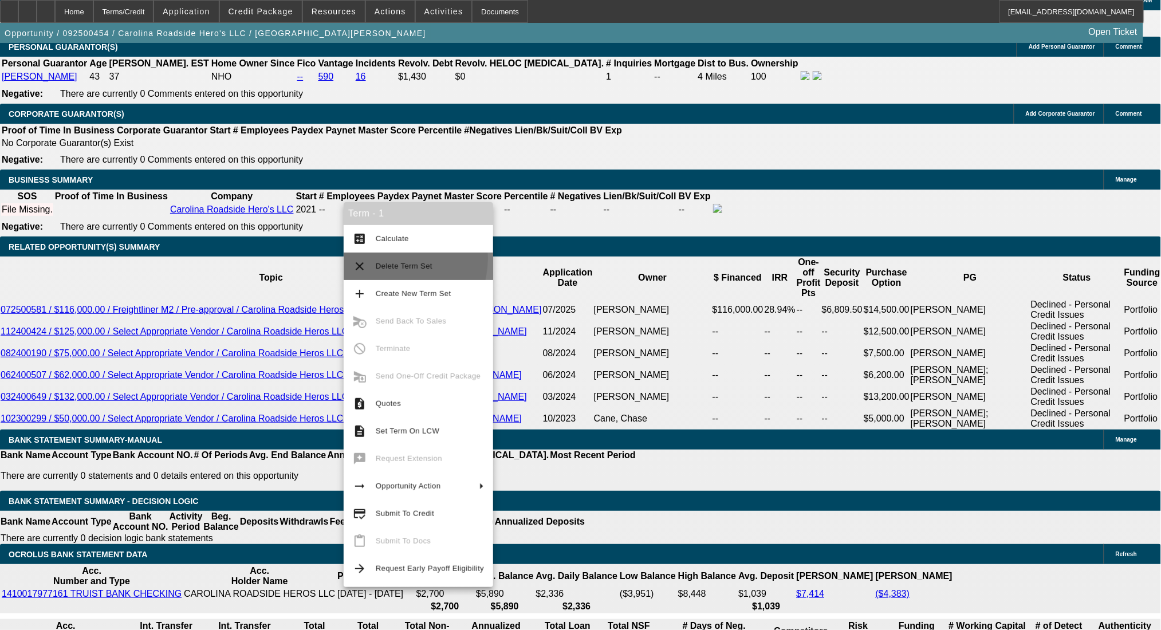
click at [386, 258] on button "clear Delete Term Set" at bounding box center [419, 266] width 150 height 27
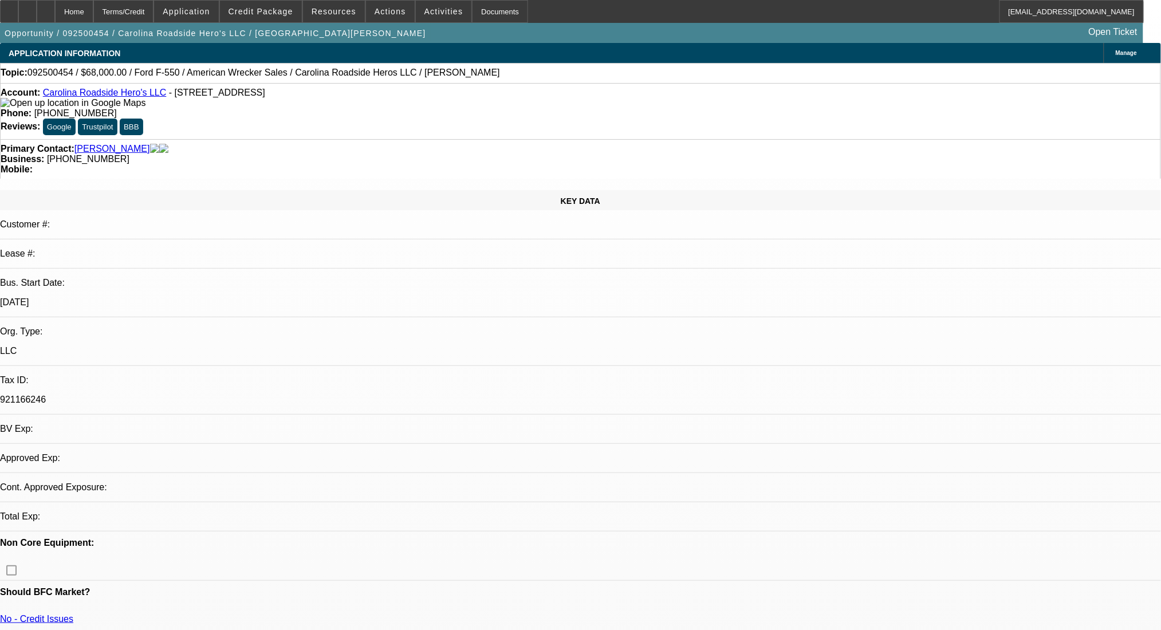
select select "0.2"
select select "2"
select select "0.1"
select select "4"
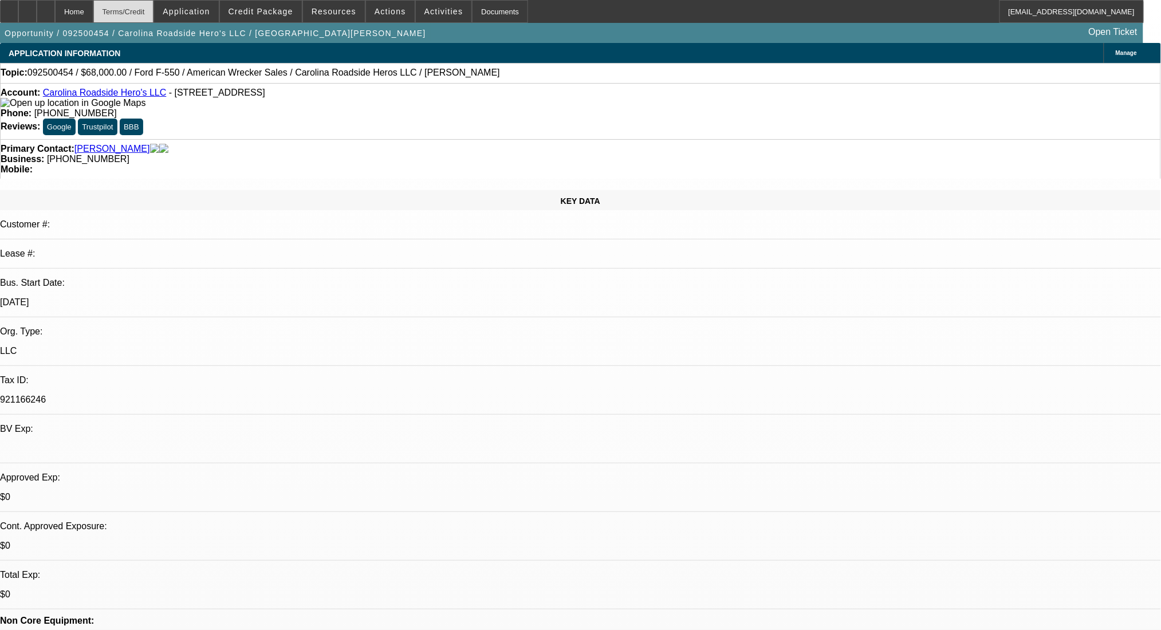
click at [154, 2] on div "Terms/Credit" at bounding box center [123, 11] width 61 height 23
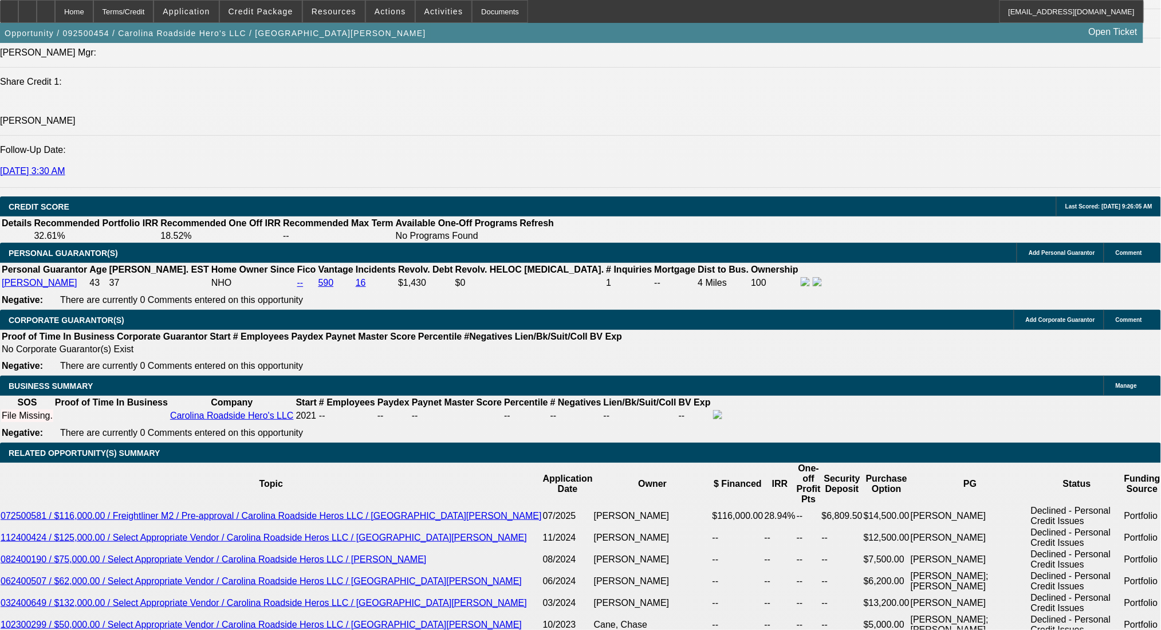
scroll to position [1443, 0]
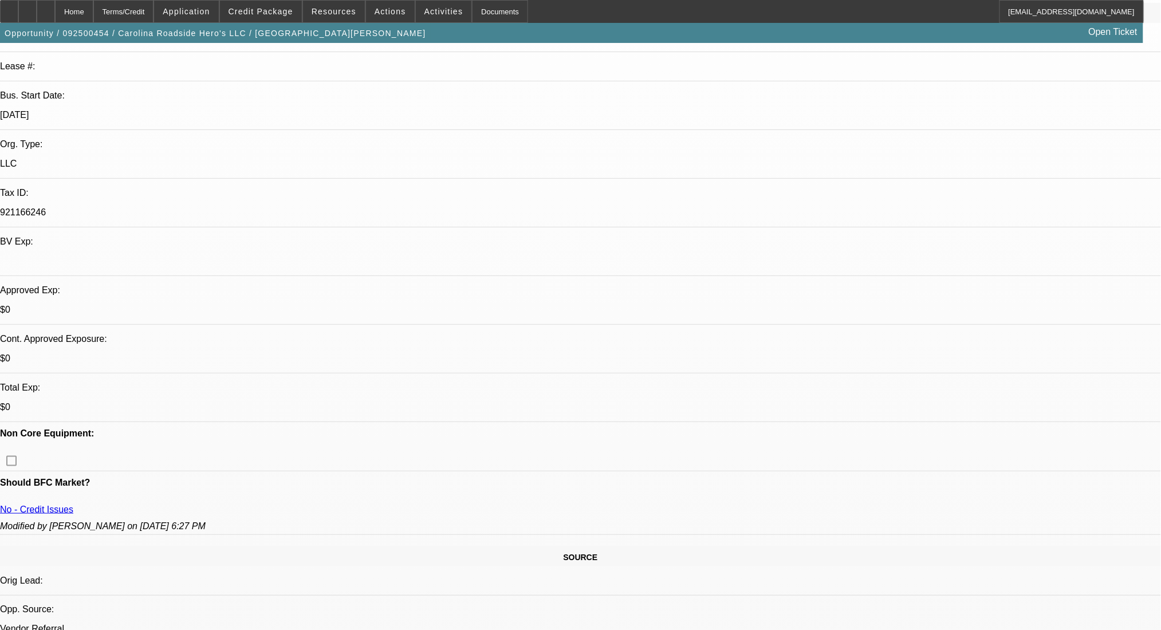
scroll to position [152, 0]
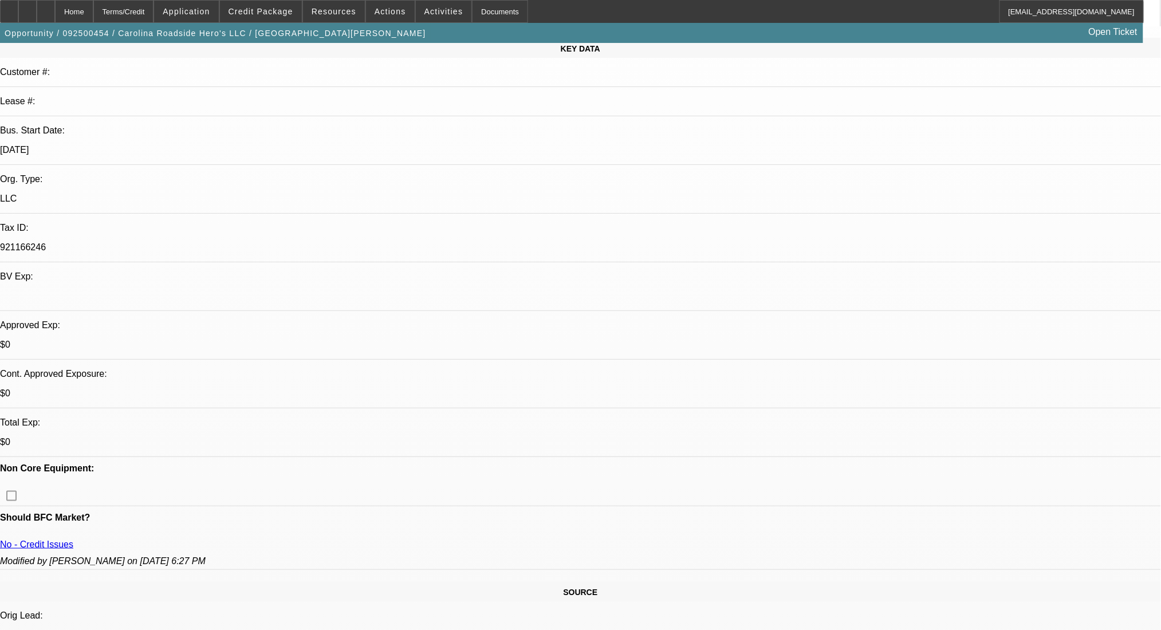
click at [154, 14] on div "Terms/Credit" at bounding box center [123, 11] width 61 height 23
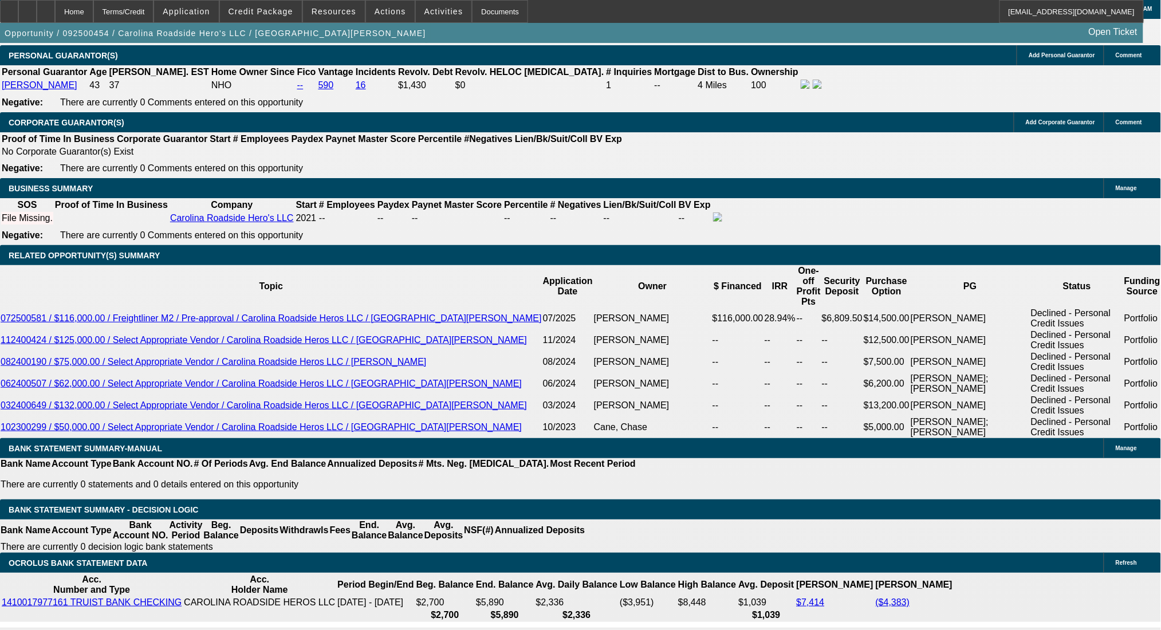
scroll to position [1672, 0]
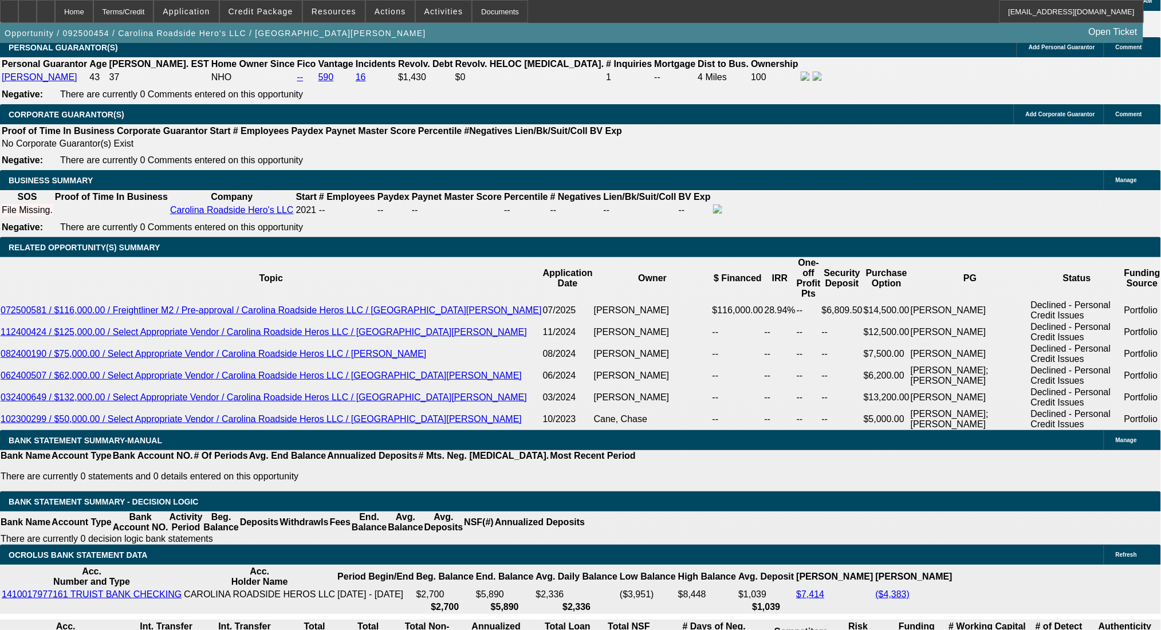
drag, startPoint x: 180, startPoint y: 362, endPoint x: 269, endPoint y: 362, distance: 88.2
type input "1956"
type input "$3,912.00"
type input "UNKNOWN"
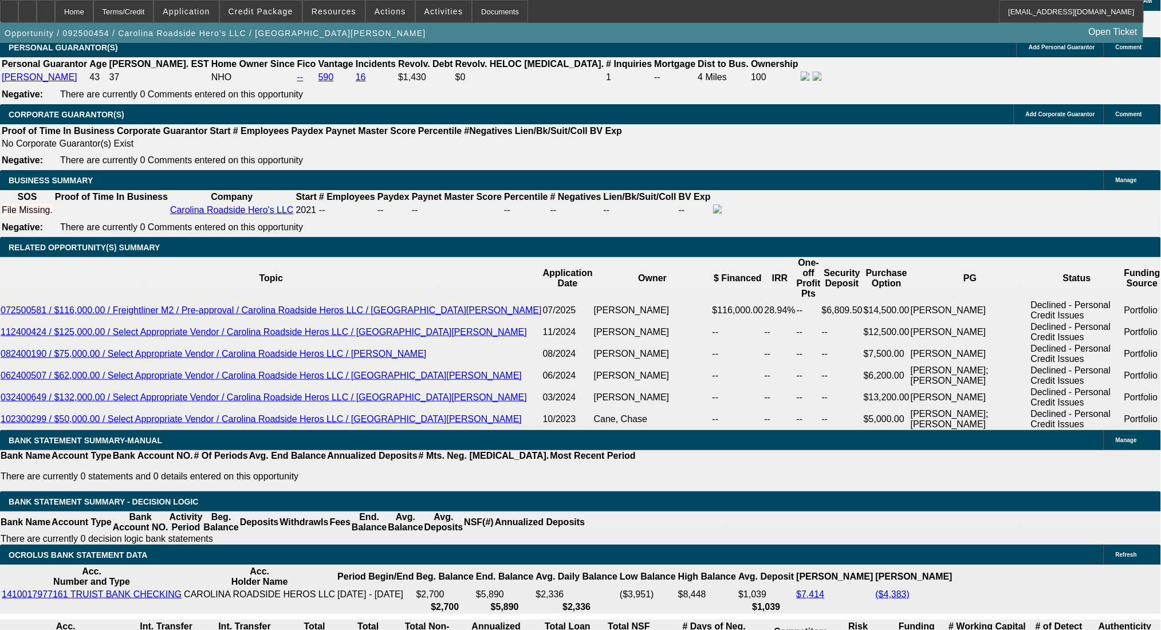
type input "$1,956.00"
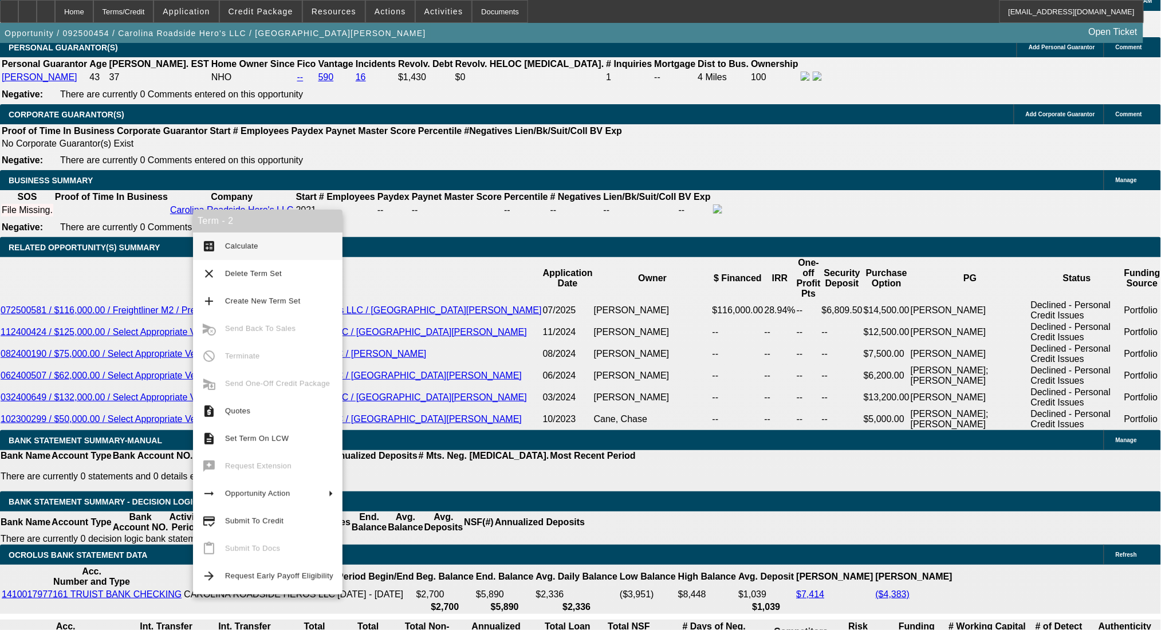
type input "24"
click at [230, 240] on span "Calculate" at bounding box center [279, 246] width 108 height 14
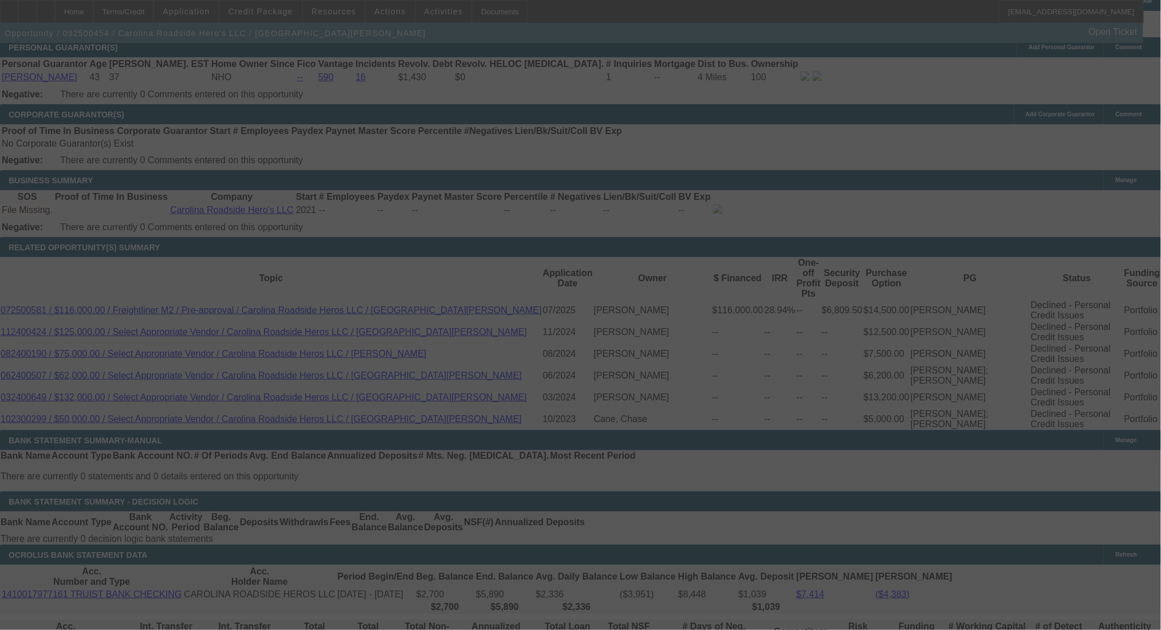
select select "0.2"
select select "2"
select select "0.1"
select select "4"
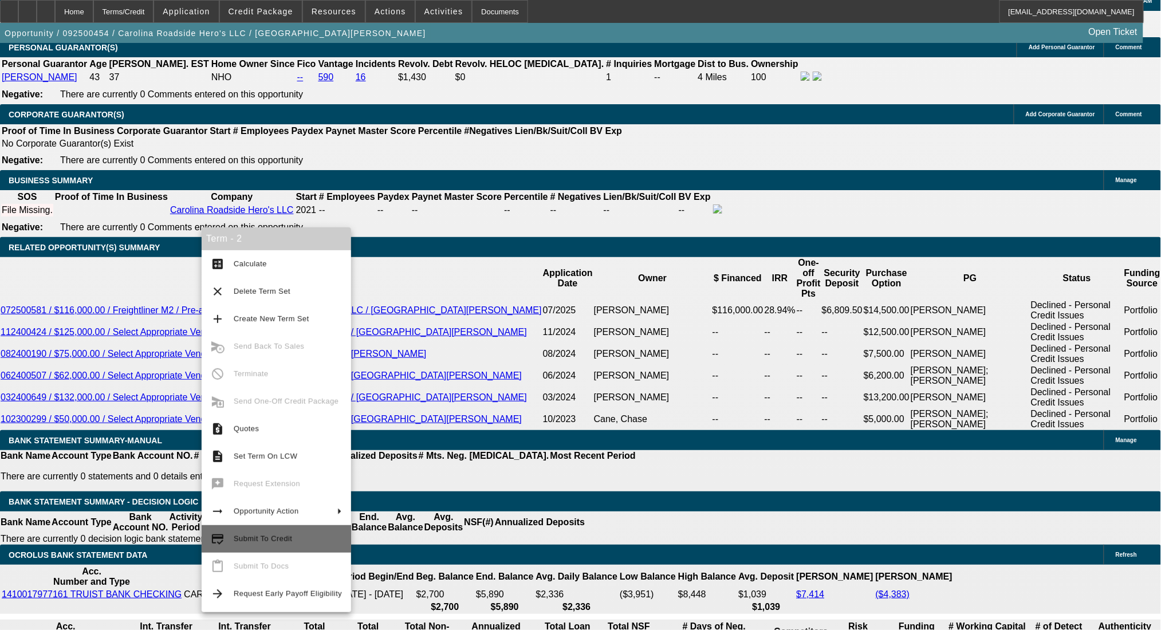
click at [308, 531] on button "credit_score Submit To Credit" at bounding box center [277, 538] width 150 height 27
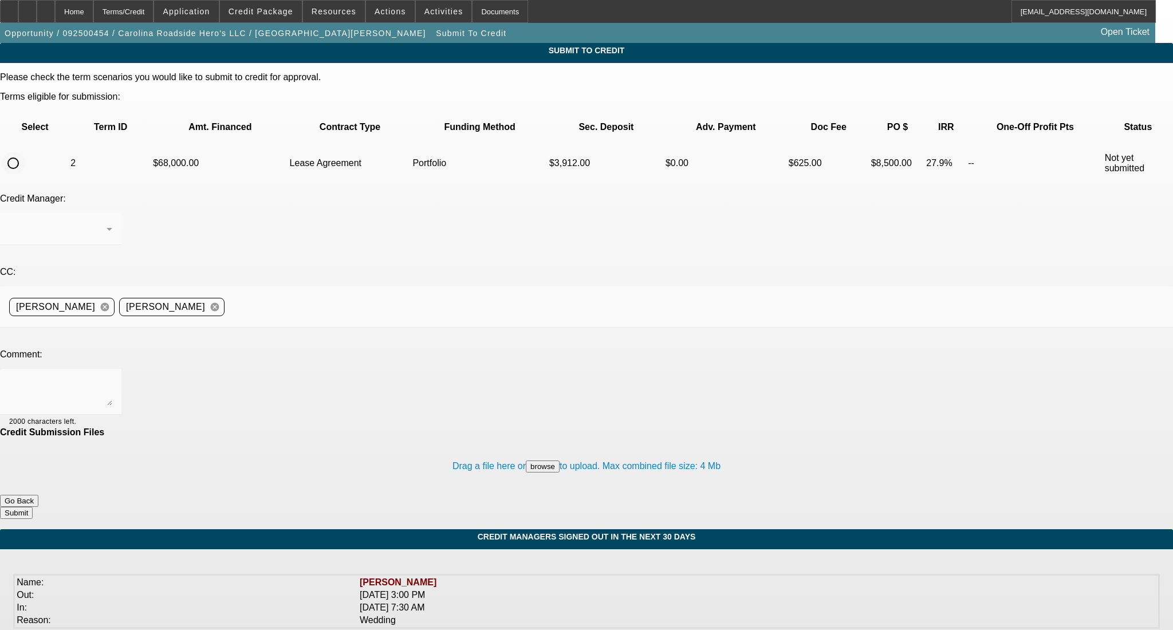
click at [25, 152] on input "radio" at bounding box center [13, 163] width 23 height 23
radio input "true"
click at [107, 222] on div "[PERSON_NAME]" at bounding box center [57, 229] width 97 height 14
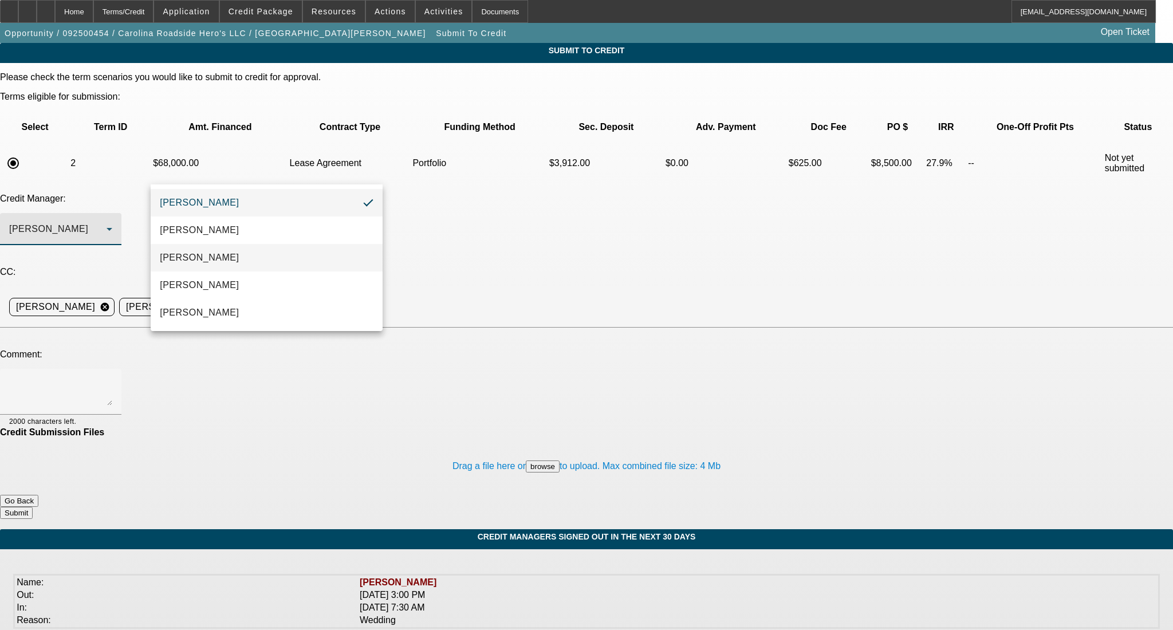
click at [230, 268] on mat-option "[PERSON_NAME]" at bounding box center [266, 257] width 231 height 27
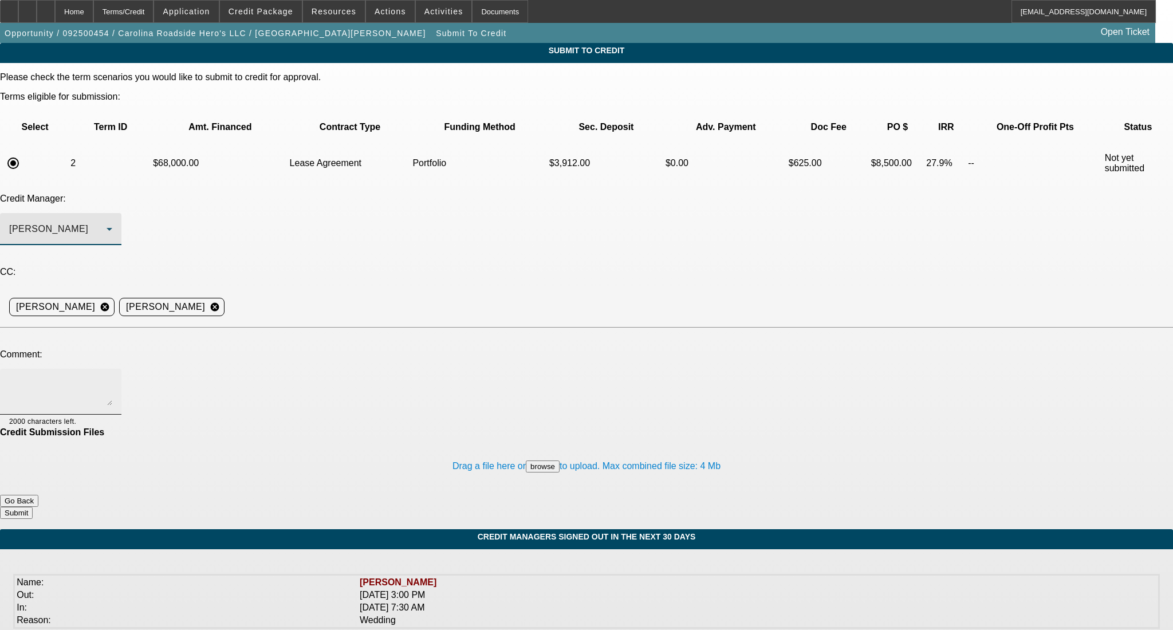
click at [112, 378] on textarea at bounding box center [60, 391] width 103 height 27
paste textarea "Good Afternoon- Customer has decided to move forward with a brand new 2024 Ford…"
type textarea "Good Afternoon- Customer has decided to move forward with a brand new 2024 Ford…"
click at [33, 507] on button "Submit" at bounding box center [16, 513] width 33 height 12
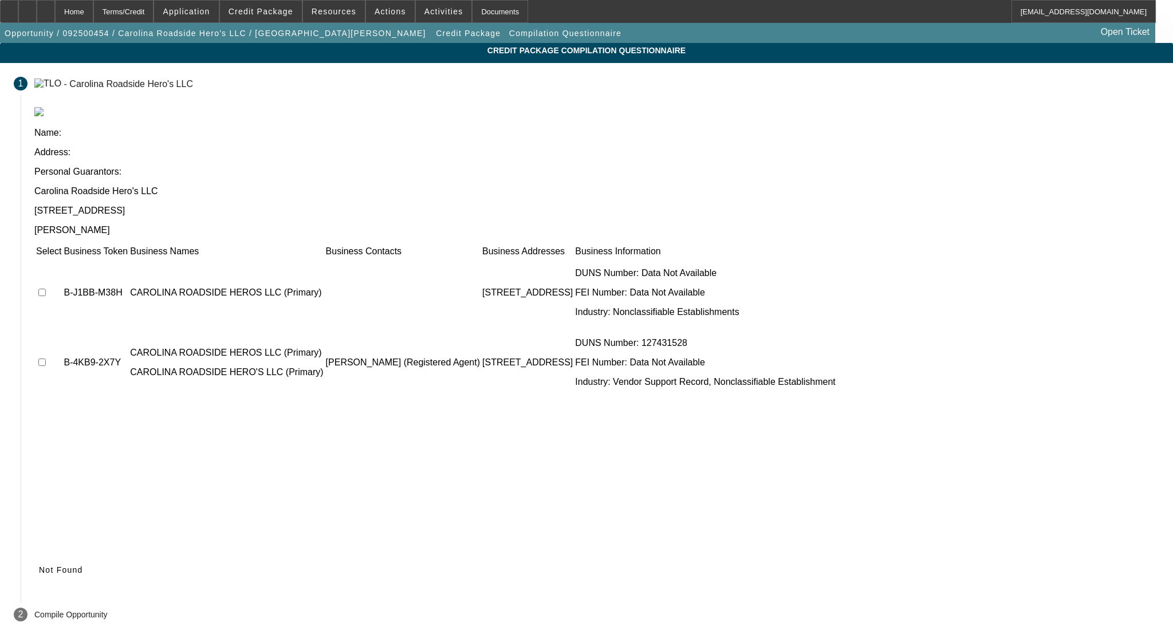
click at [46, 289] on input "checkbox" at bounding box center [41, 292] width 7 height 7
checkbox input "true"
click at [46, 359] on input "checkbox" at bounding box center [41, 362] width 7 height 7
checkbox input "true"
click at [68, 565] on span "Submit" at bounding box center [53, 569] width 29 height 9
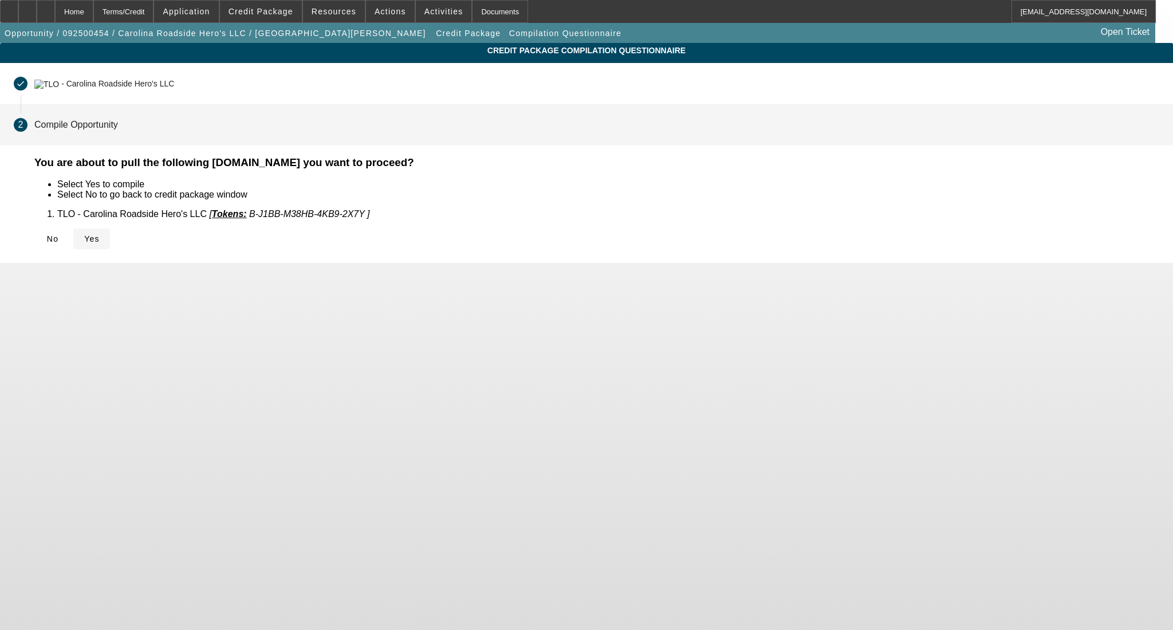
click at [110, 247] on span at bounding box center [91, 238] width 37 height 27
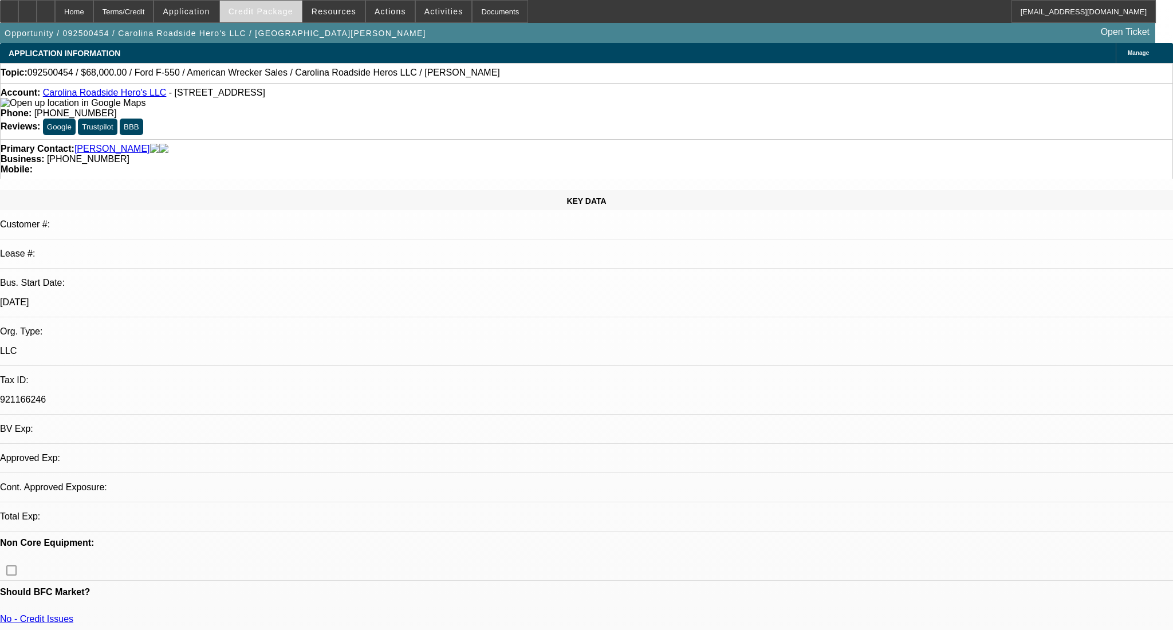
select select "0.2"
select select "2"
select select "0.1"
select select "4"
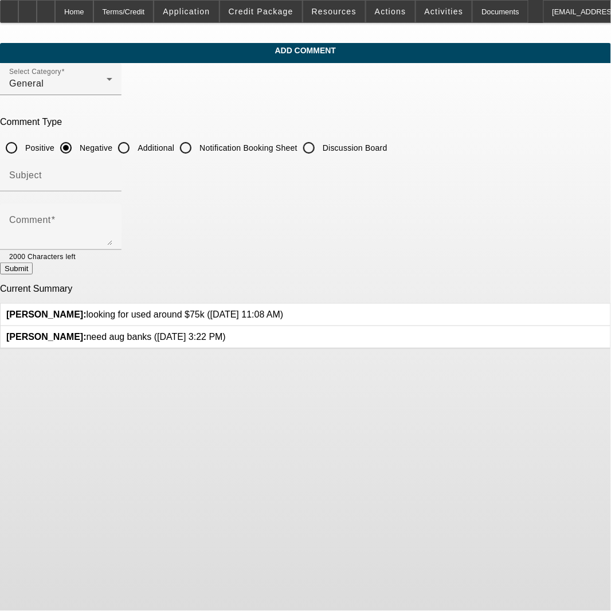
click at [496, 417] on body "Home Terms/Credit Application Credit Package Resources Actions Activities Docum…" at bounding box center [305, 305] width 611 height 611
click at [283, 309] on link at bounding box center [283, 309] width 0 height 0
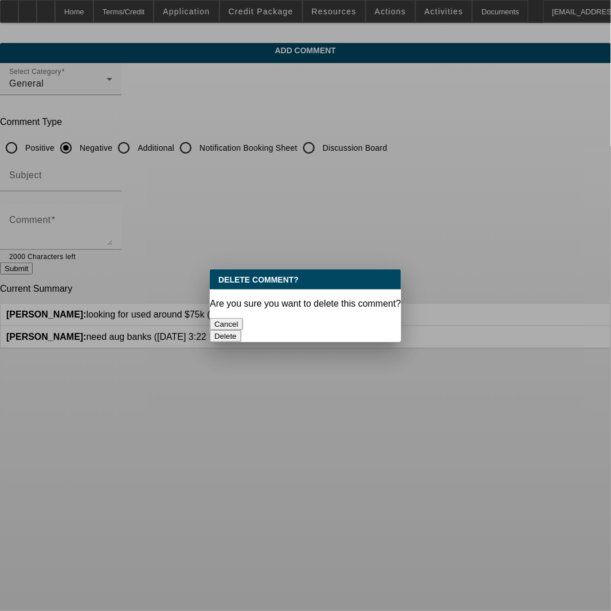
click at [383, 330] on div "Delete" at bounding box center [305, 336] width 191 height 12
drag, startPoint x: 354, startPoint y: 314, endPoint x: 380, endPoint y: 304, distance: 28.3
click at [241, 330] on button "Delete" at bounding box center [226, 336] width 32 height 12
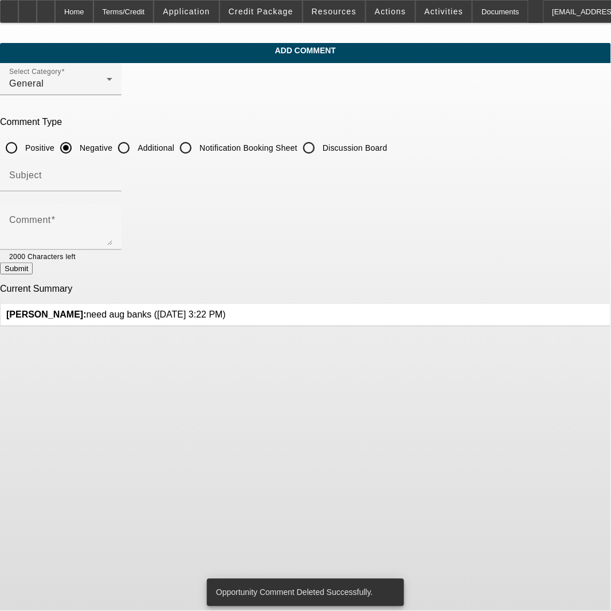
click at [226, 309] on icon at bounding box center [226, 309] width 0 height 0
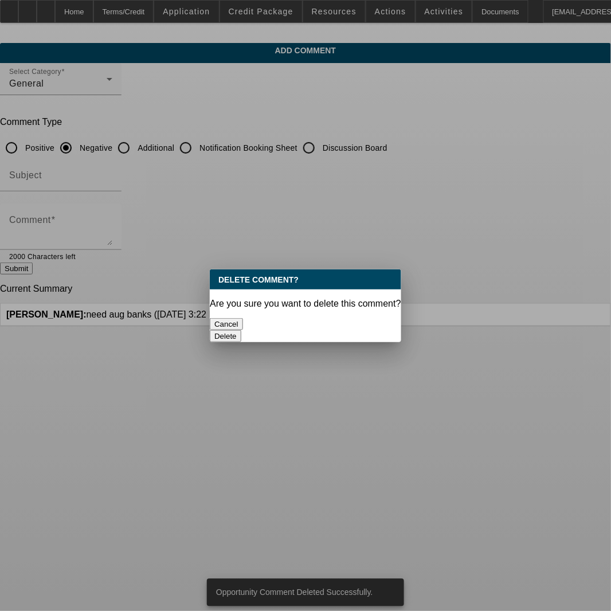
drag, startPoint x: 345, startPoint y: 317, endPoint x: 421, endPoint y: 280, distance: 84.3
click at [241, 330] on button "Delete" at bounding box center [226, 336] width 32 height 12
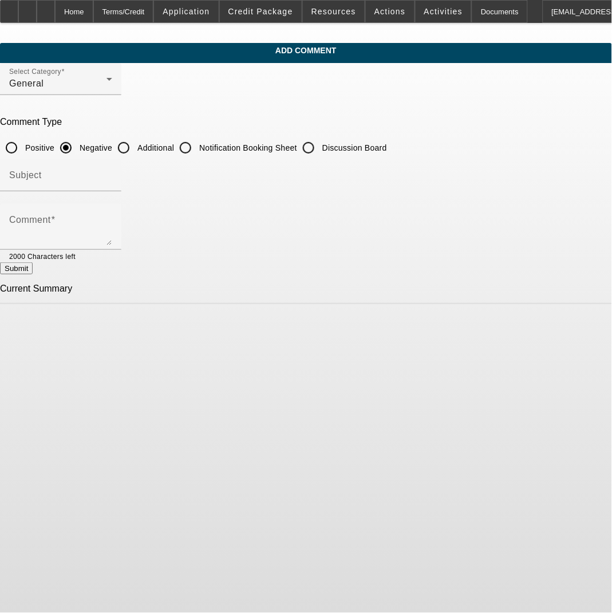
drag, startPoint x: 171, startPoint y: 143, endPoint x: 163, endPoint y: 175, distance: 33.2
click at [135, 143] on input "Additional" at bounding box center [123, 147] width 23 height 23
radio input "true"
click at [121, 198] on div at bounding box center [60, 197] width 121 height 13
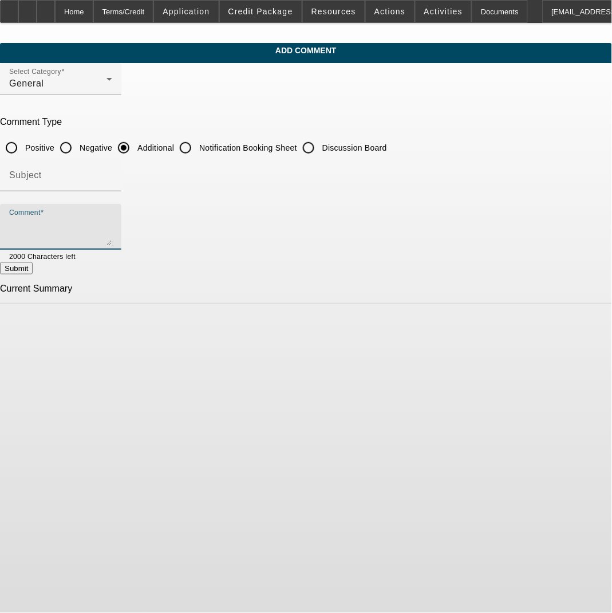
click at [112, 221] on textarea "Comment" at bounding box center [60, 231] width 103 height 27
click at [112, 244] on textarea "Good Afternoon- Customer has decided to move forward with a brand new 2024 Ford…" at bounding box center [60, 231] width 103 height 27
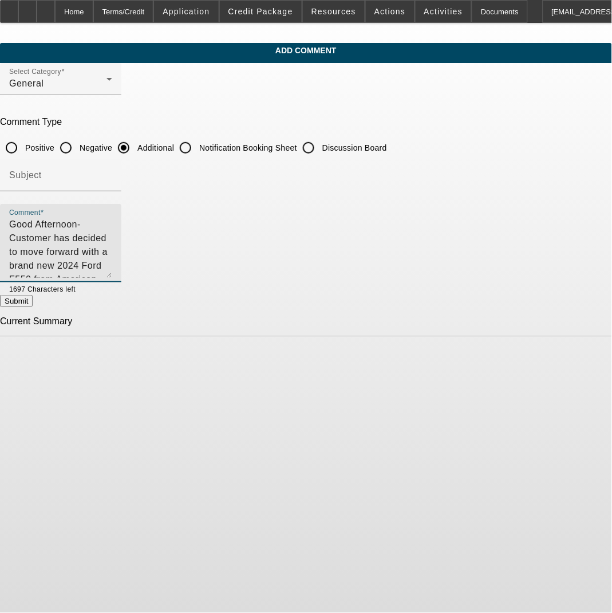
drag, startPoint x: 558, startPoint y: 241, endPoint x: 558, endPoint y: 277, distance: 36.7
click at [112, 277] on textarea "Good Afternoon- Customer has decided to move forward with a brand new 2024 Ford…" at bounding box center [60, 248] width 103 height 60
drag, startPoint x: 263, startPoint y: 258, endPoint x: 22, endPoint y: 210, distance: 246.0
click at [22, 210] on app-comments-manage "Add Comment Select Category General Comment Type Positive Negative Additional N…" at bounding box center [306, 192] width 612 height 298
click at [112, 253] on textarea "Good Afternoon- Customer has decided to move forward with a brand new 2024 Ford…" at bounding box center [60, 250] width 103 height 64
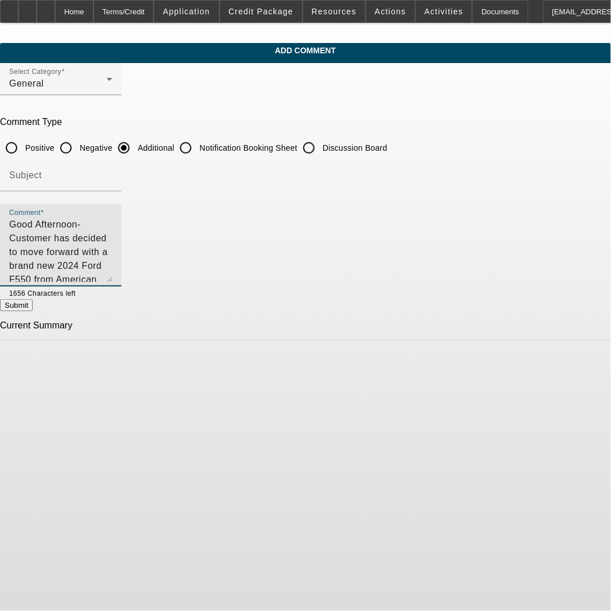
click at [112, 241] on textarea "Good Afternoon- Customer has decided to move forward with a brand new 2024 Ford…" at bounding box center [60, 250] width 103 height 64
type textarea "Good Afternoon- Customer has decided to move forward with a brand new 2024 Ford…"
drag, startPoint x: 248, startPoint y: 253, endPoint x: -4, endPoint y: 193, distance: 259.0
click at [0, 193] on html "Home Terms/Credit Application Credit Package Resources Actions Activities Docum…" at bounding box center [305, 305] width 611 height 611
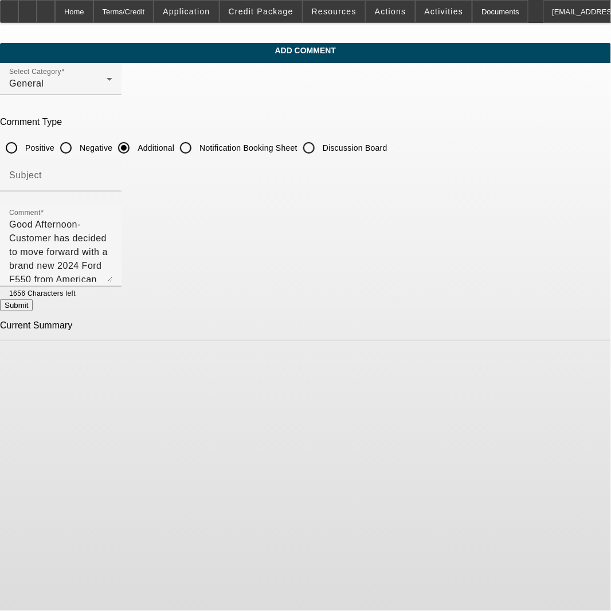
click at [33, 311] on button "Submit" at bounding box center [16, 305] width 33 height 12
radio input "true"
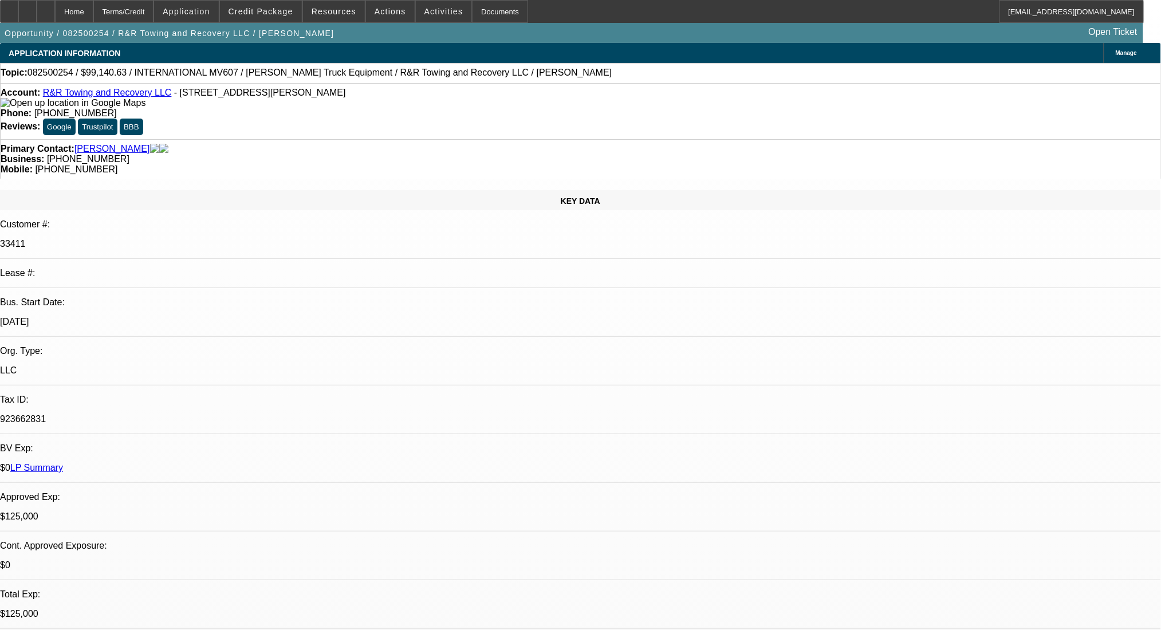
select select "0"
select select "2"
select select "0.1"
select select "0"
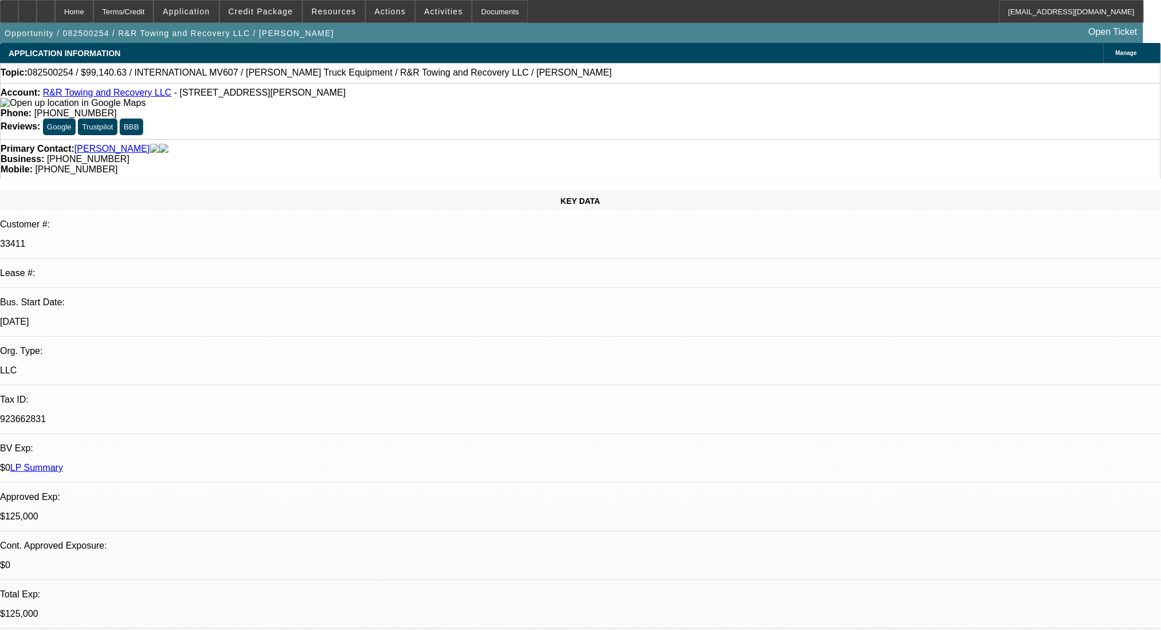
select select "2"
select select "0.1"
select select "2"
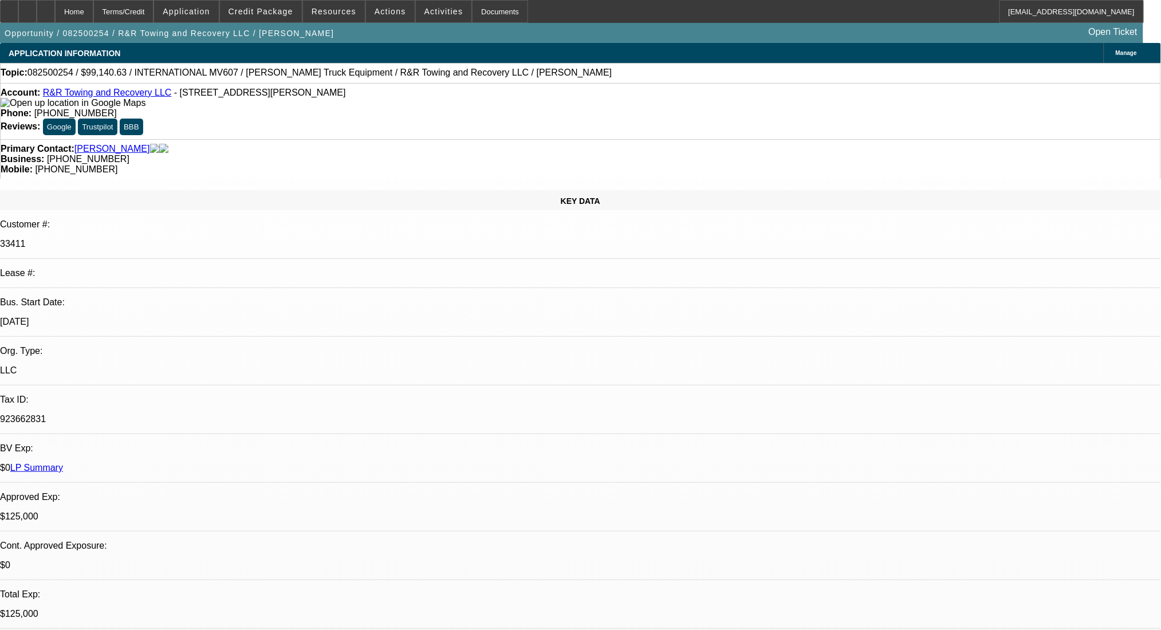
select select "2"
select select "0.1"
select select "2"
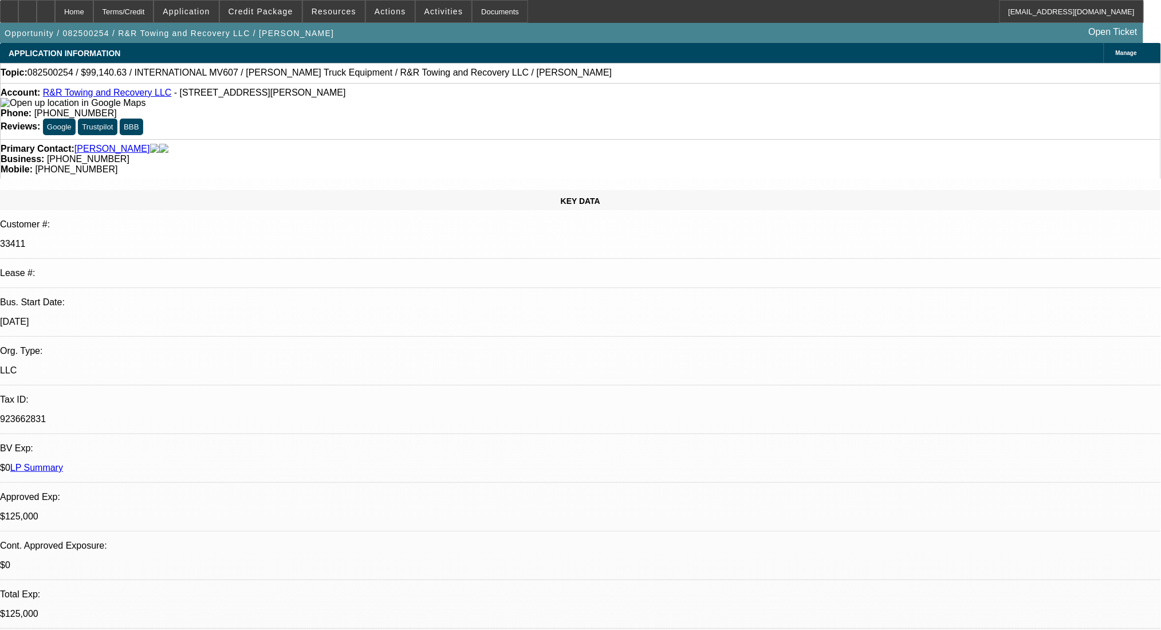
select select "0.1"
select select "4"
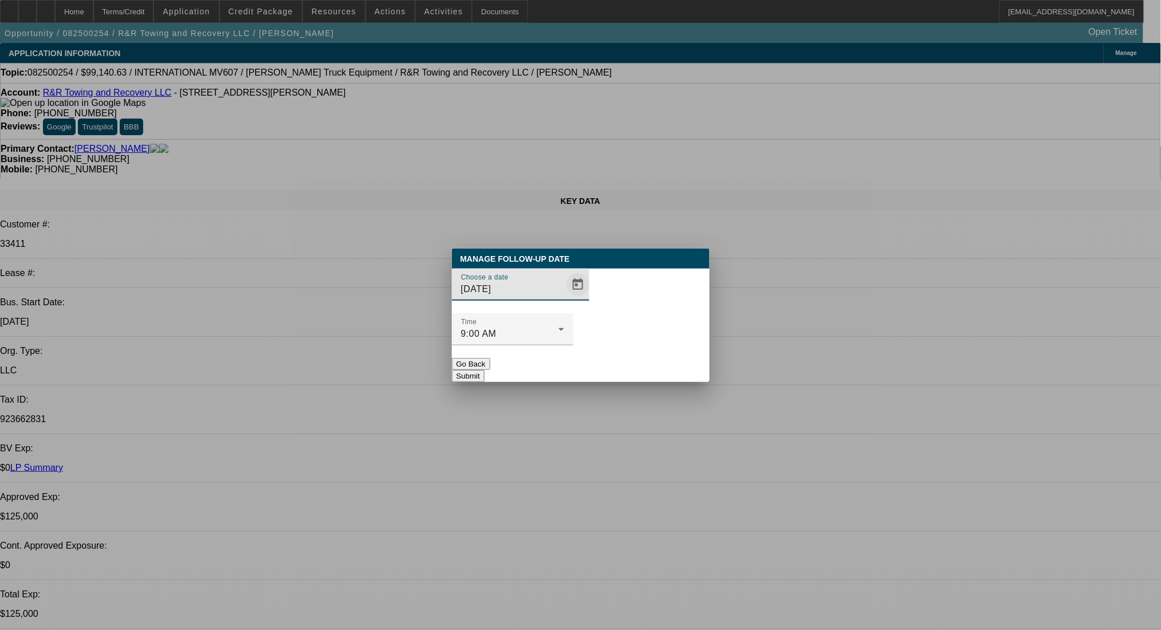
click at [564, 298] on span "Open calendar" at bounding box center [577, 284] width 27 height 27
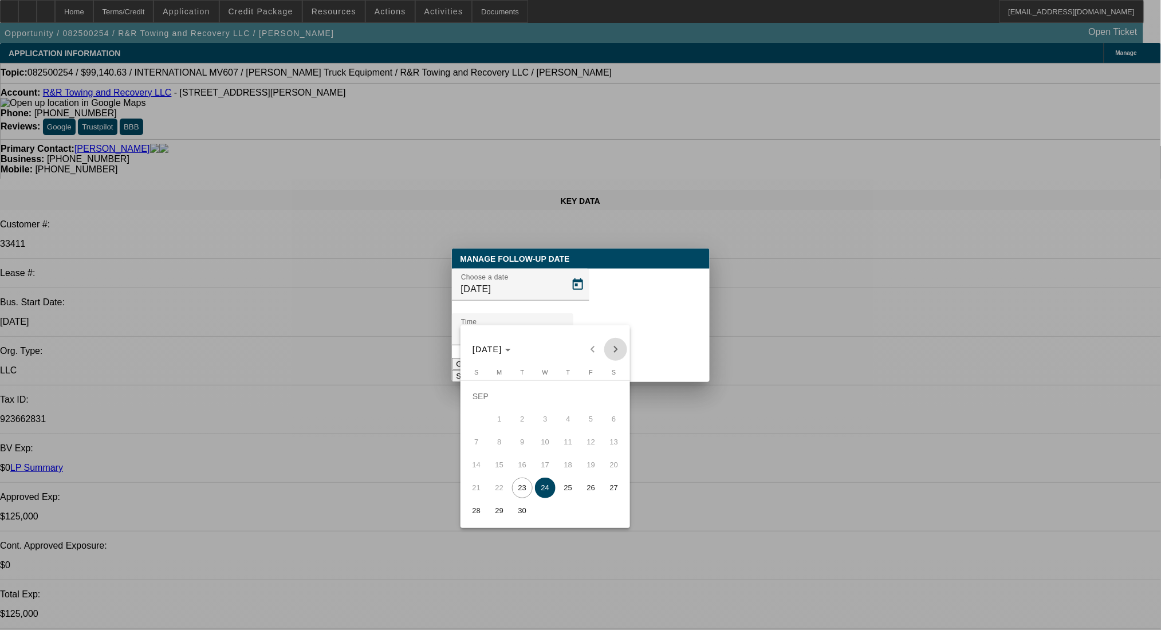
click at [613, 347] on span "Next month" at bounding box center [615, 349] width 23 height 23
click at [573, 398] on span "2" at bounding box center [568, 396] width 21 height 21
type input "10/2/2025"
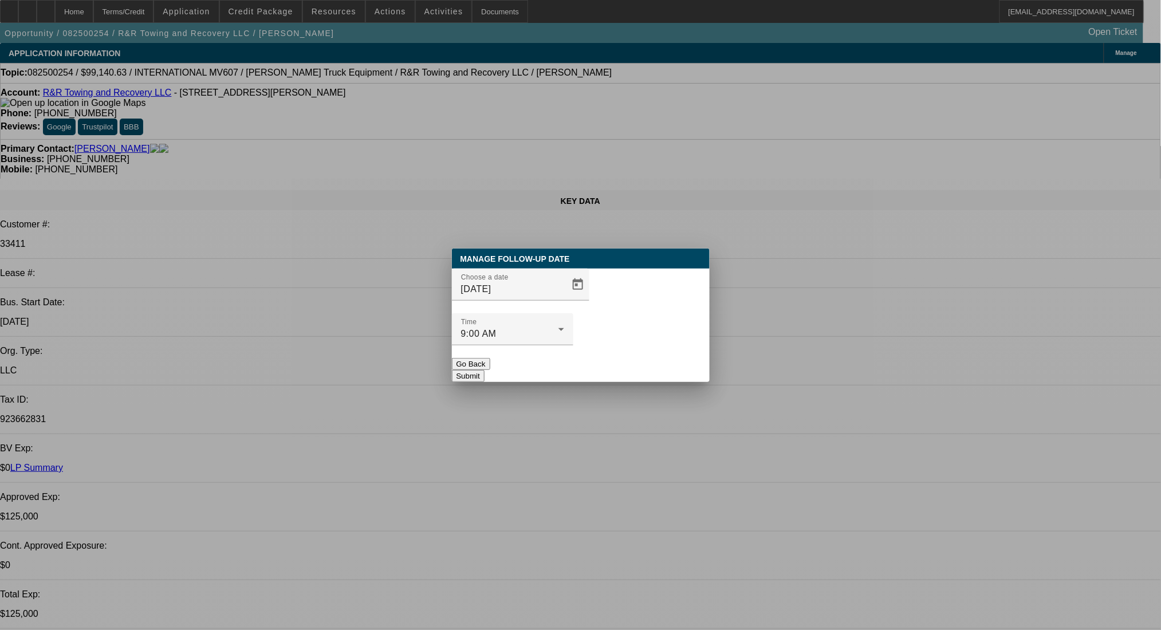
click at [485, 370] on button "Submit" at bounding box center [468, 376] width 33 height 12
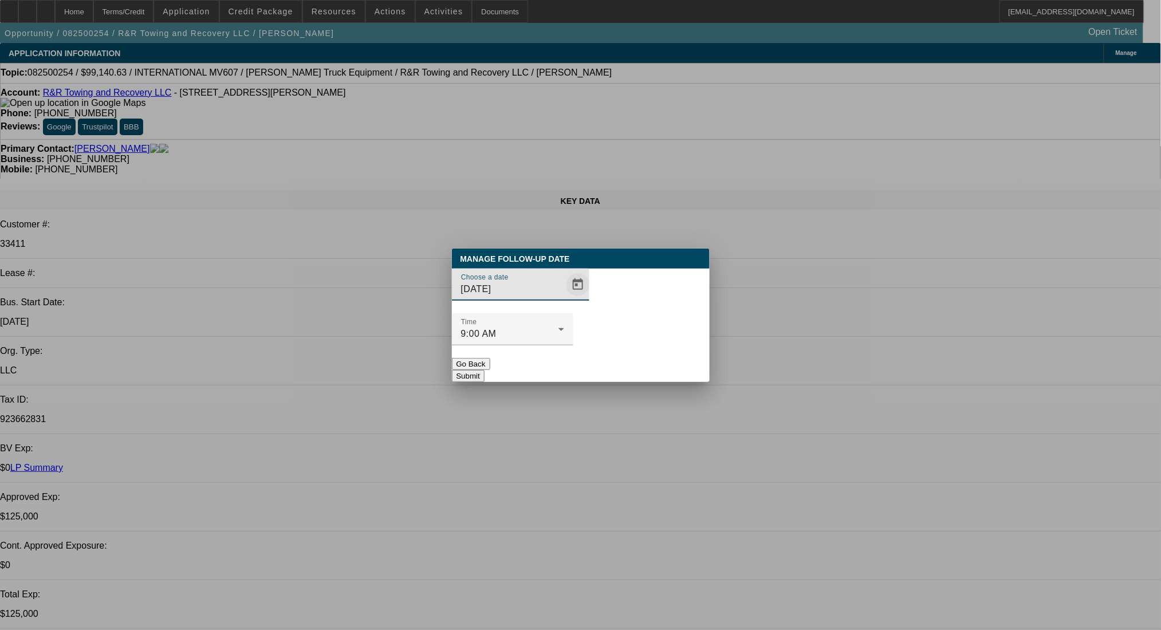
click at [564, 298] on span "Open calendar" at bounding box center [577, 284] width 27 height 27
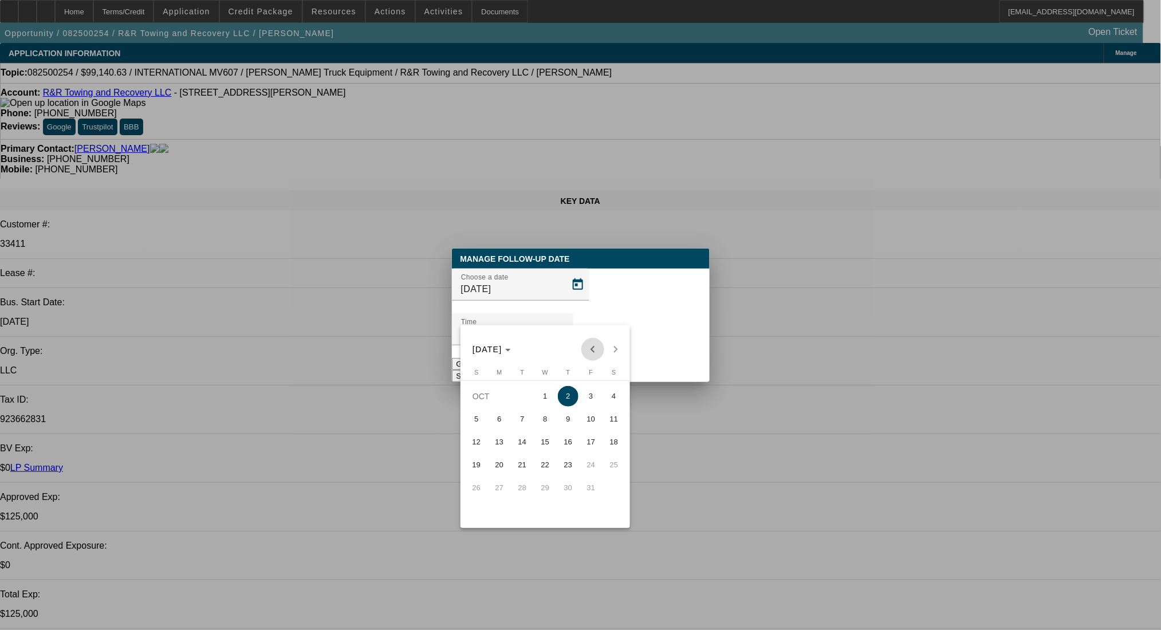
click at [588, 340] on button "Previous month" at bounding box center [593, 349] width 23 height 23
click at [573, 490] on span "25" at bounding box center [568, 488] width 21 height 21
type input "9/25/2025"
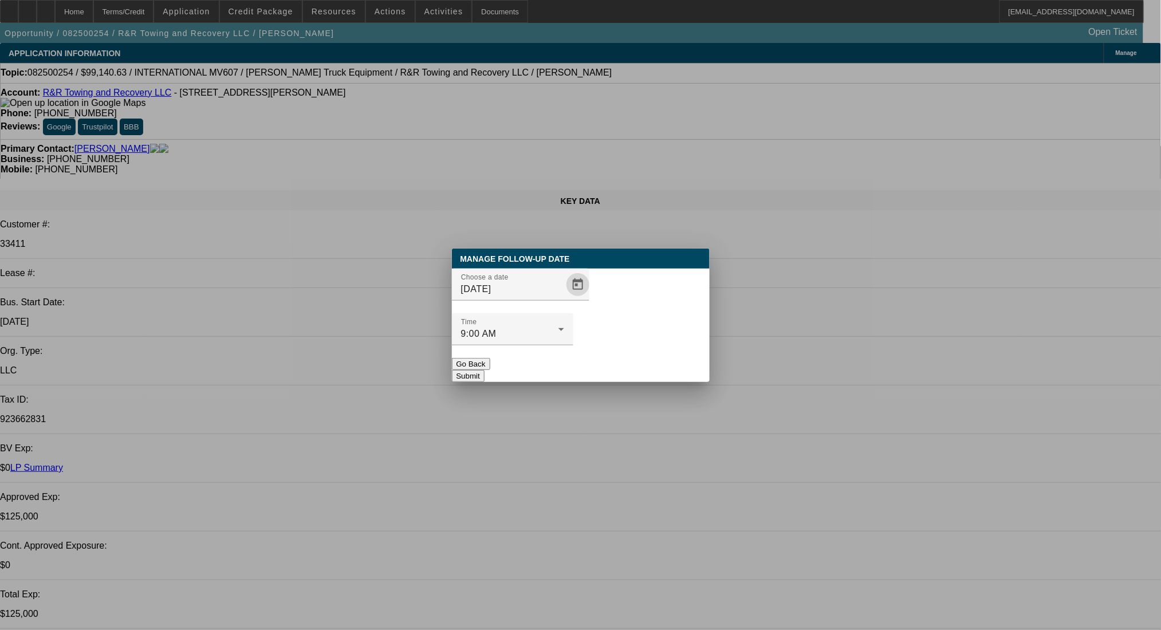
click at [485, 370] on button "Submit" at bounding box center [468, 376] width 33 height 12
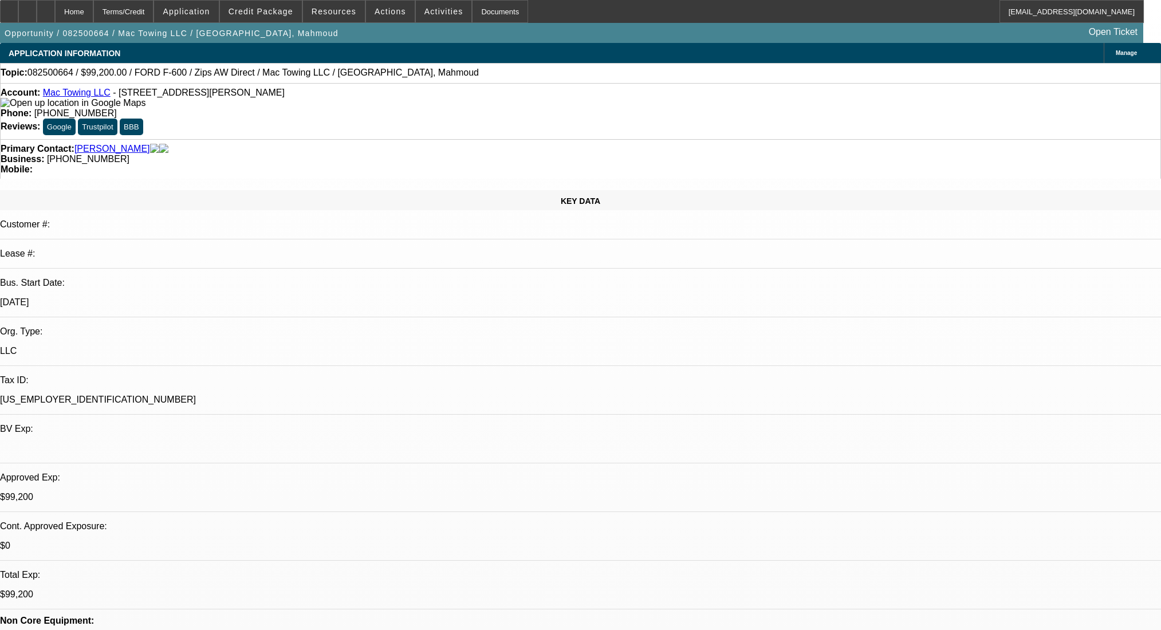
select select "0"
select select "2"
select select "0"
select select "6"
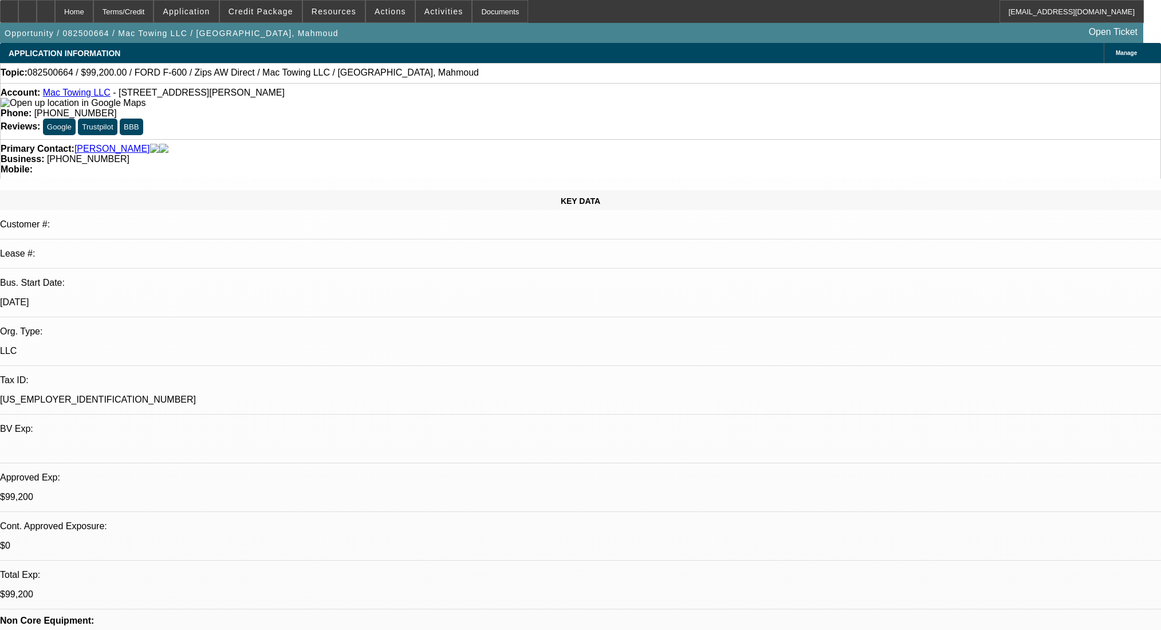
select select "0.2"
select select "2"
select select "0"
select select "6"
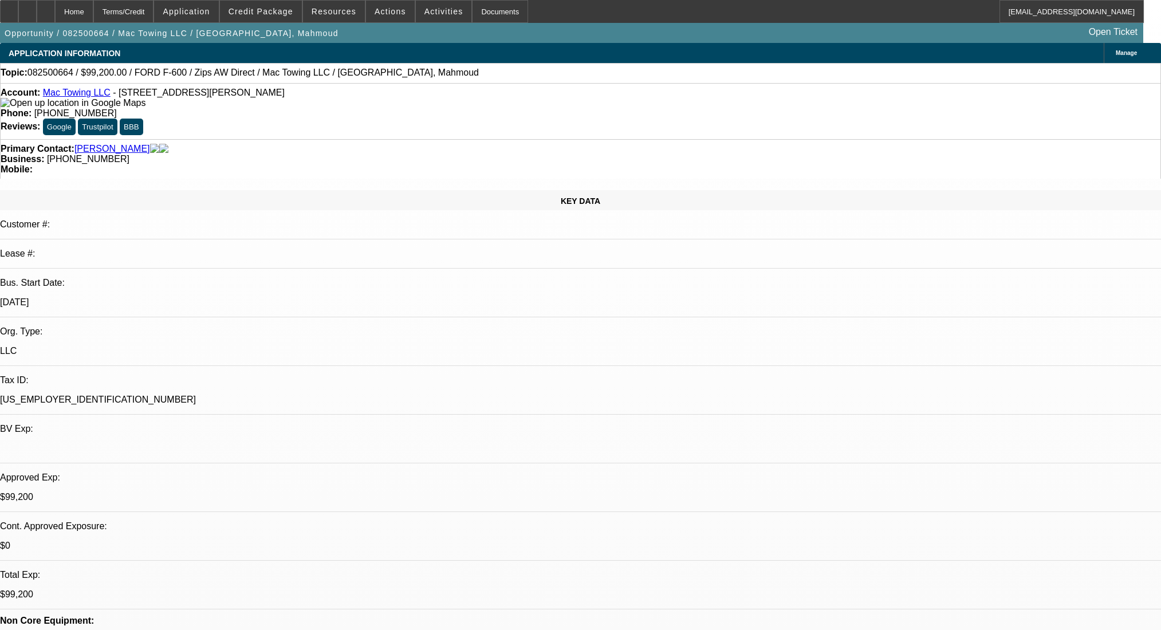
select select "0.2"
select select "2"
select select "0"
select select "6"
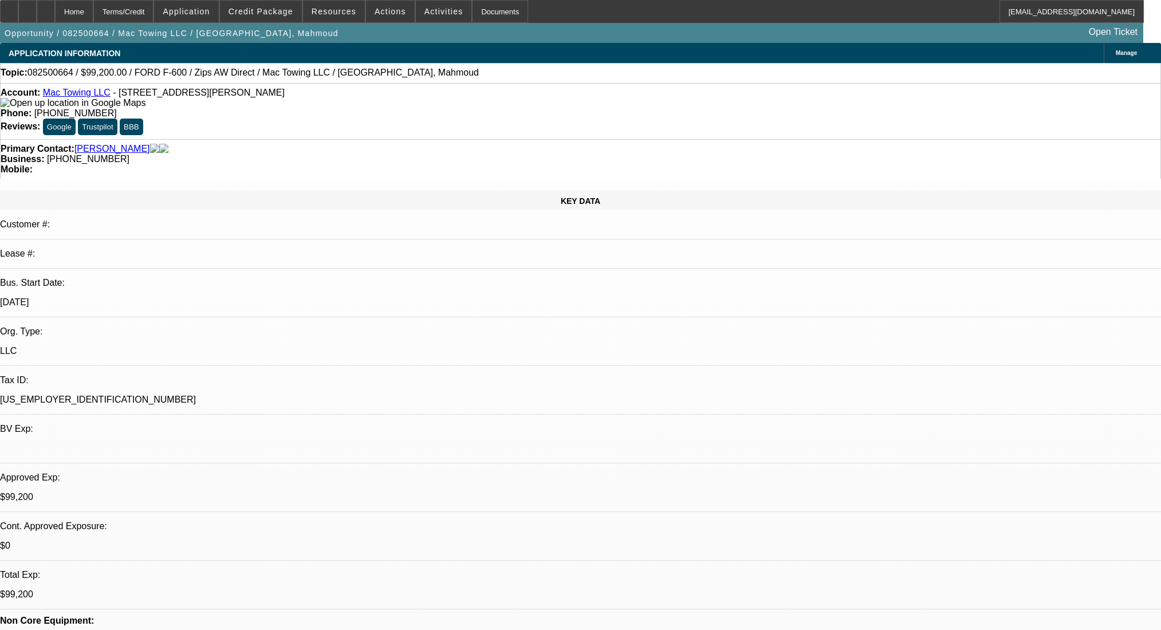
select select "0.2"
select select "2"
select select "0"
select select "6"
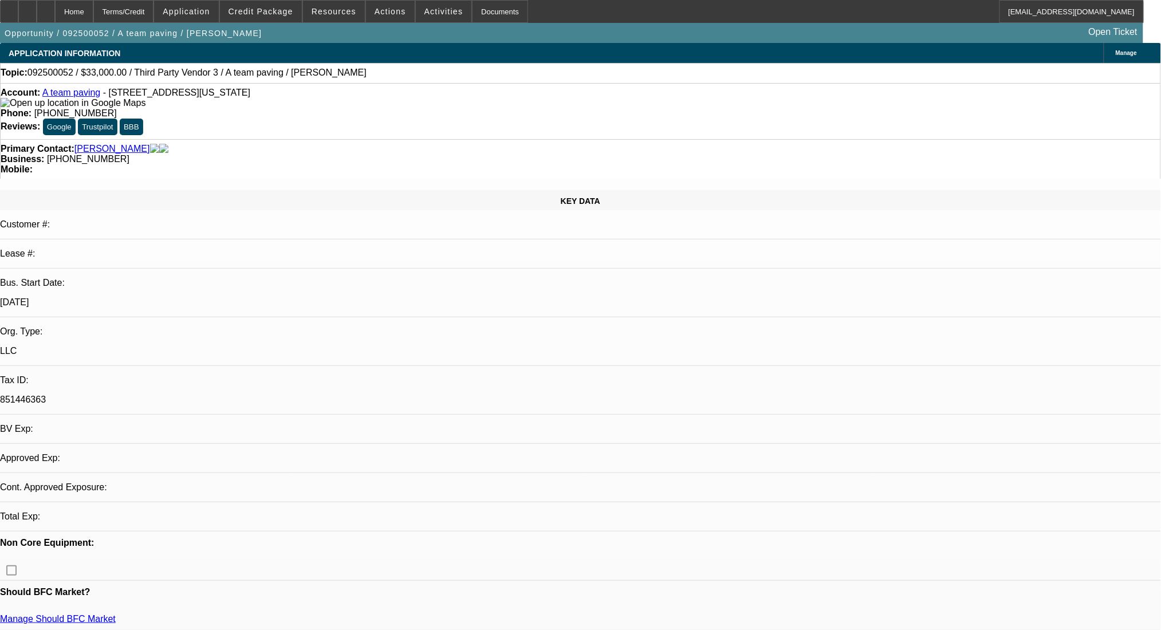
select select "0"
select select "2"
select select "0.1"
select select "4"
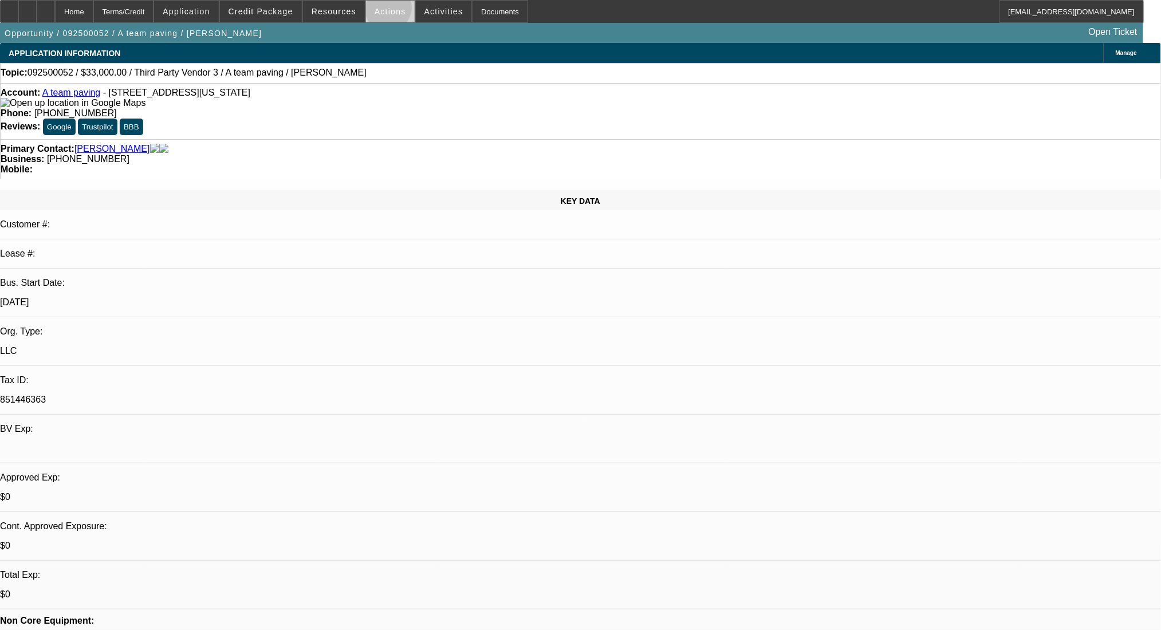
click at [384, 11] on span "Actions" at bounding box center [391, 11] width 32 height 9
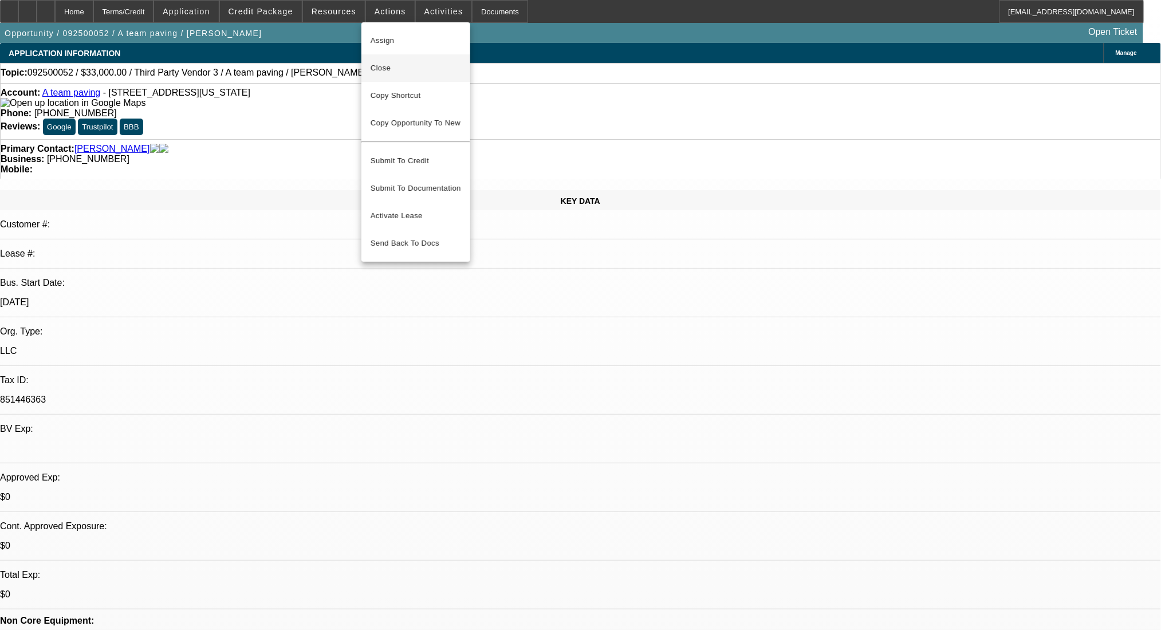
click at [401, 72] on span "Close" at bounding box center [416, 68] width 91 height 14
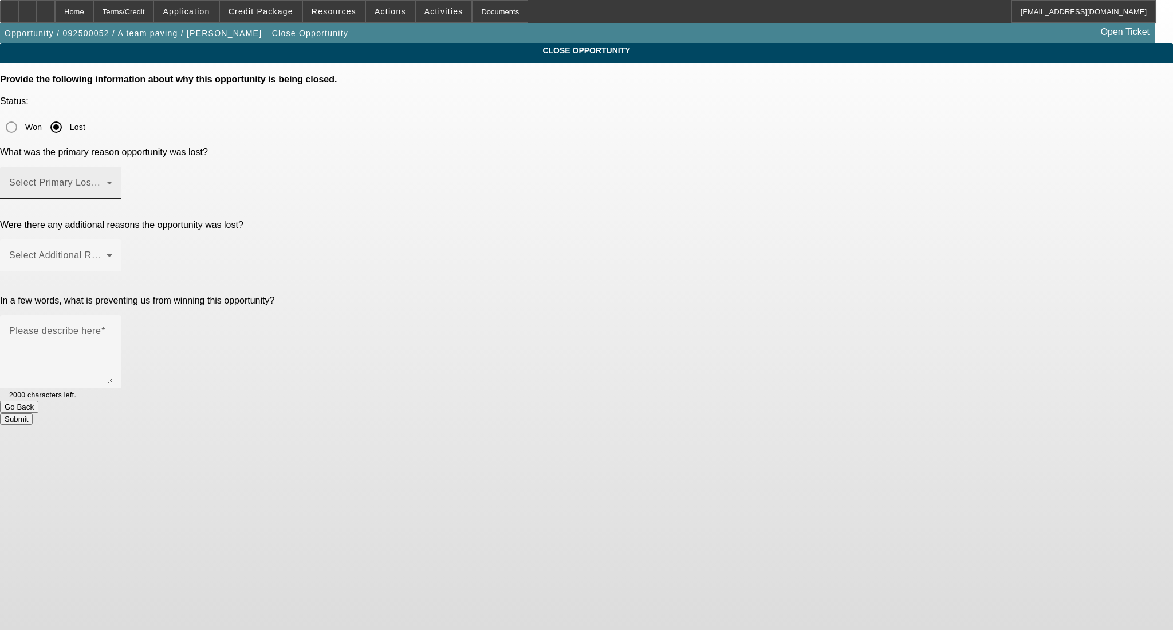
click at [112, 167] on div "Select Primary Lost Reason" at bounding box center [60, 183] width 103 height 32
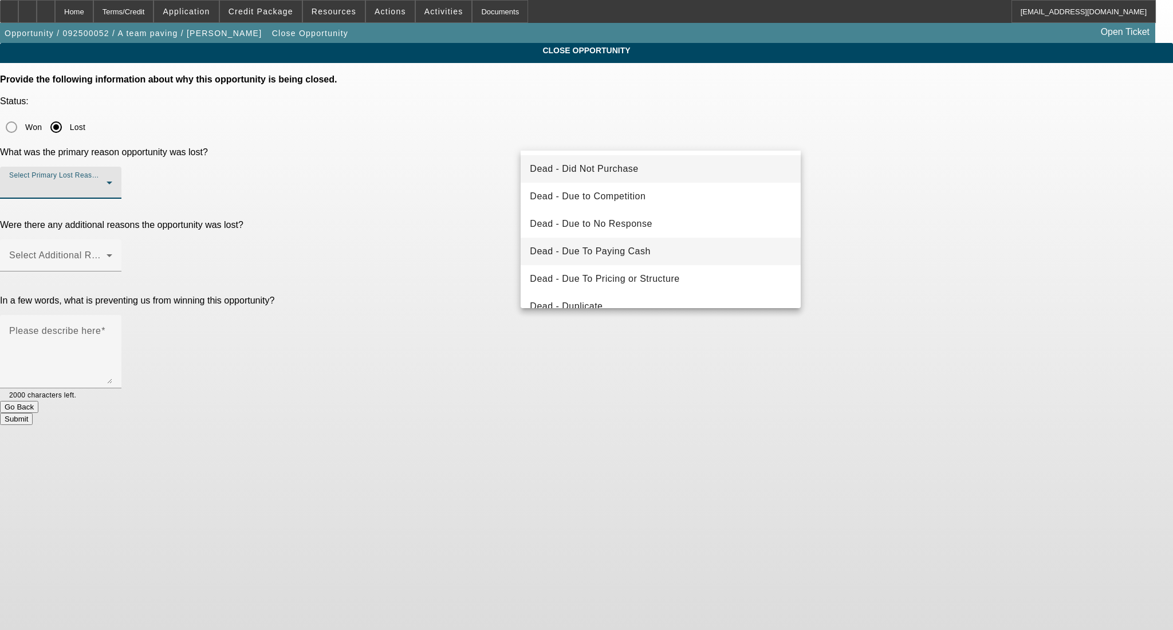
click at [609, 243] on mat-option "Dead - Due To Paying Cash" at bounding box center [661, 251] width 280 height 27
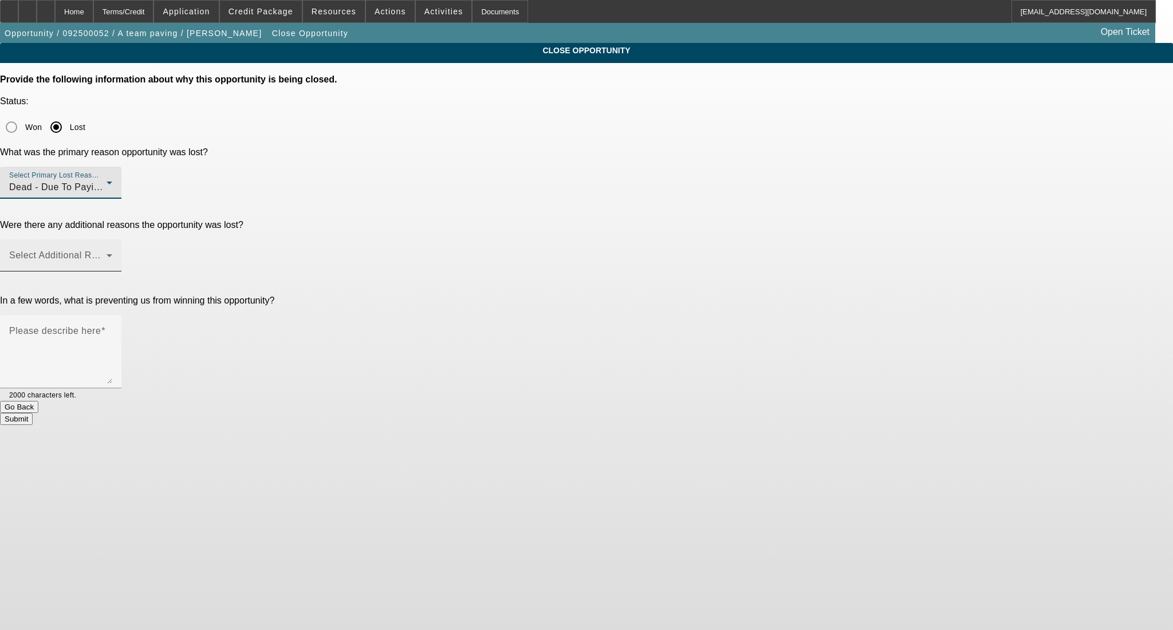
click at [107, 253] on span at bounding box center [57, 260] width 97 height 14
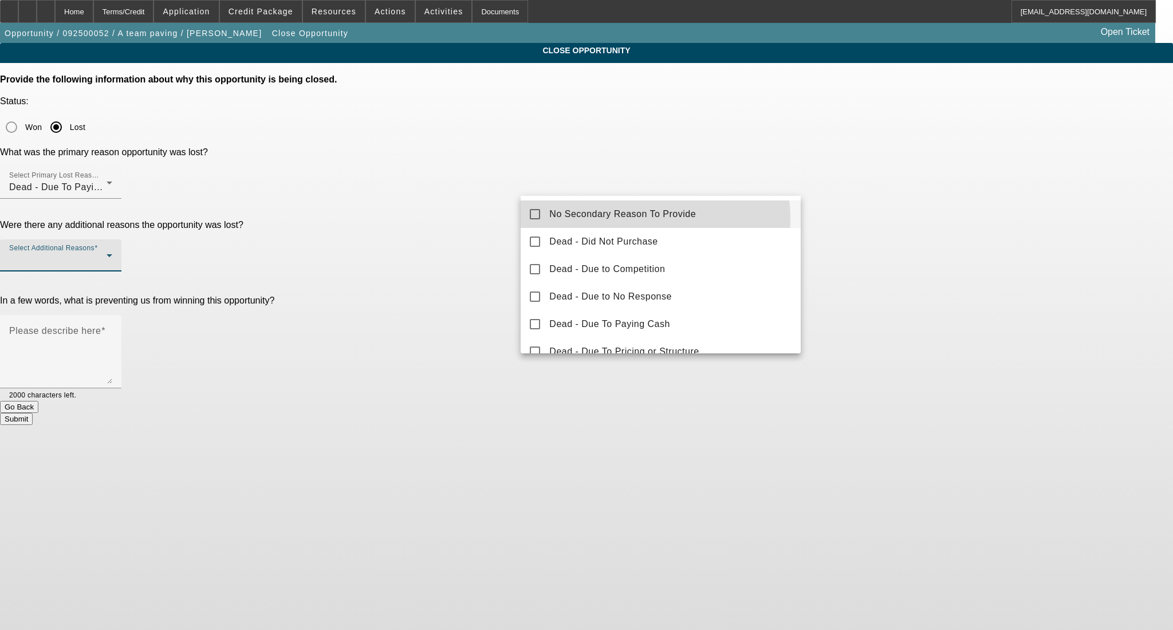
click at [638, 219] on span "No Secondary Reason To Provide" at bounding box center [622, 214] width 147 height 14
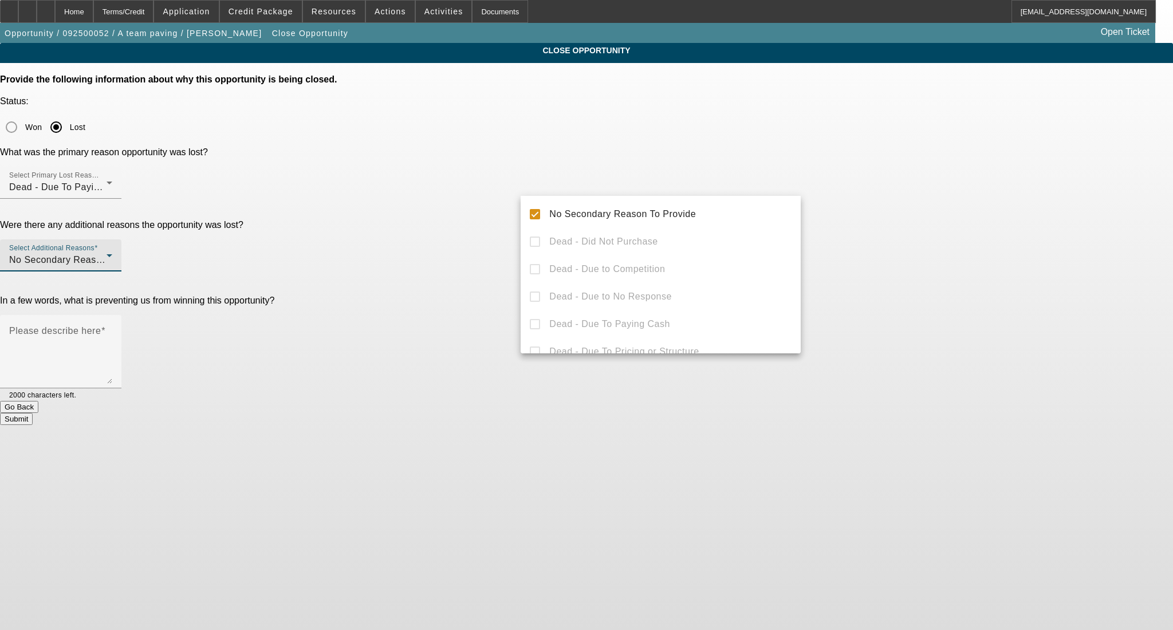
drag, startPoint x: 878, startPoint y: 234, endPoint x: 756, endPoint y: 256, distance: 123.3
click at [877, 234] on div at bounding box center [586, 315] width 1173 height 630
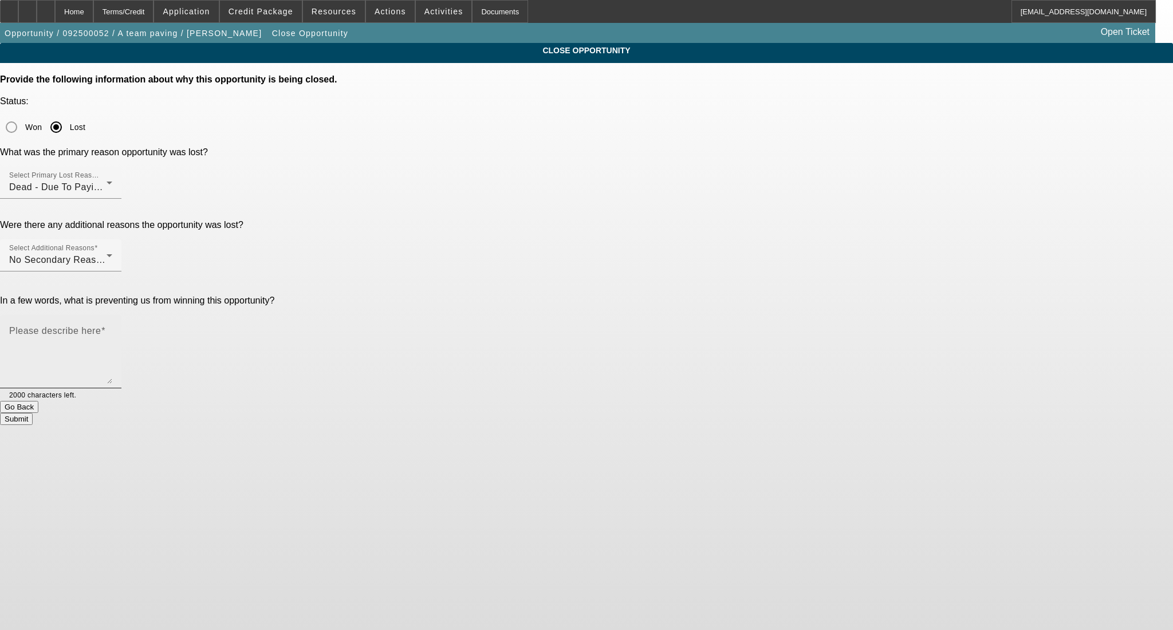
click at [112, 329] on textarea "Please describe here" at bounding box center [60, 356] width 103 height 55
type textarea "."
click at [33, 413] on button "Submit" at bounding box center [16, 419] width 33 height 12
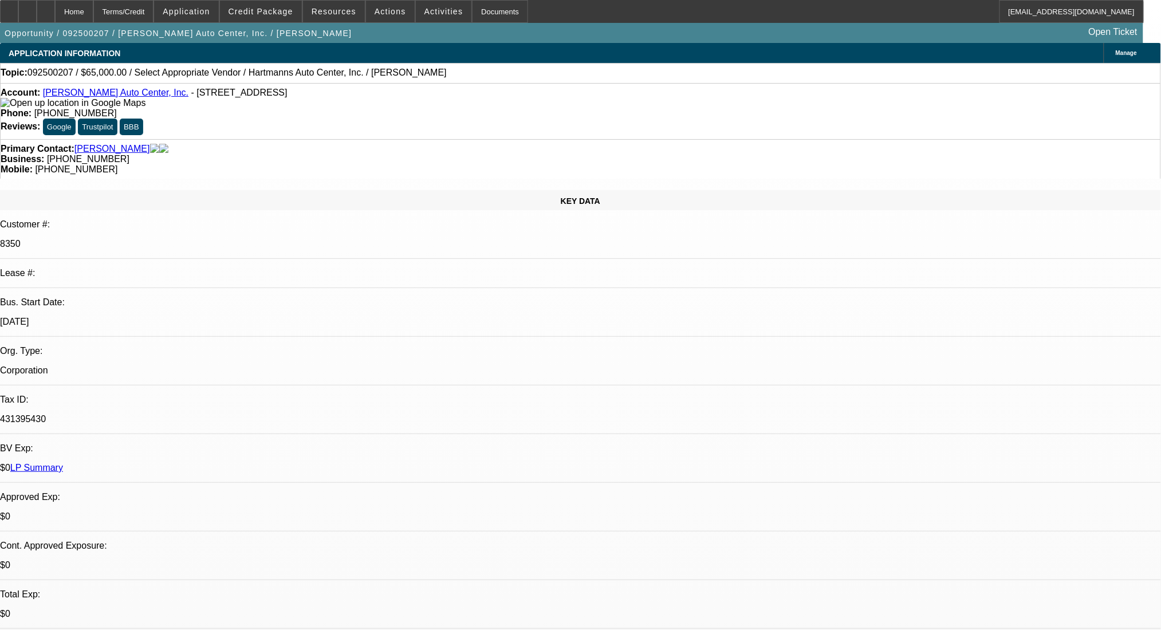
select select "0"
select select "2"
select select "0.1"
select select "4"
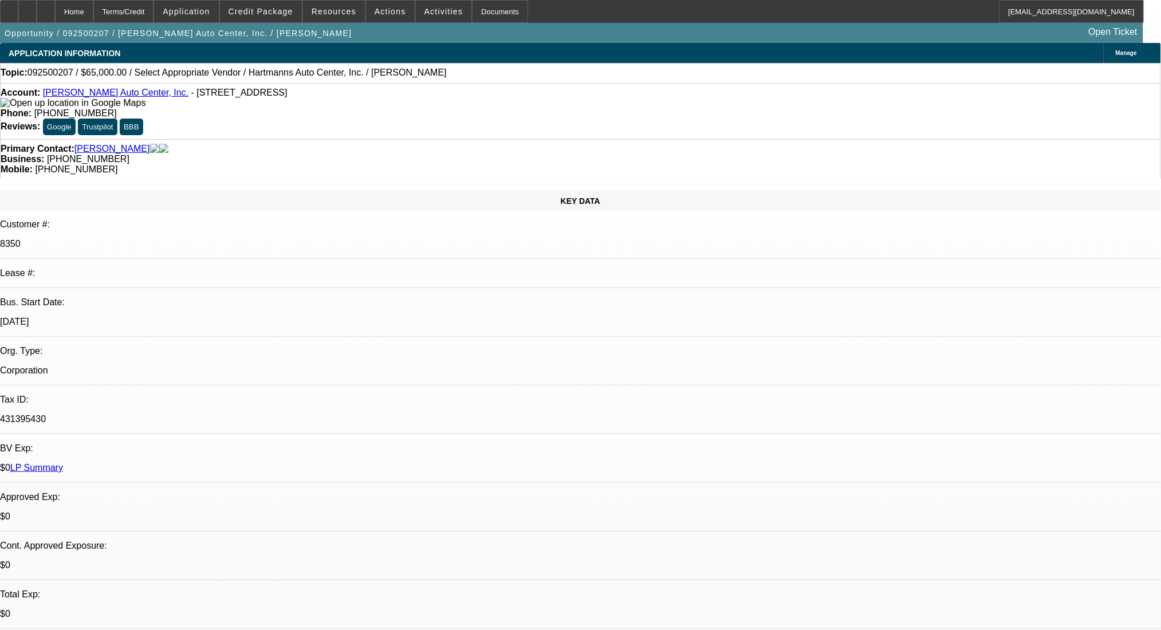
select select "0"
select select "2"
select select "0.1"
select select "4"
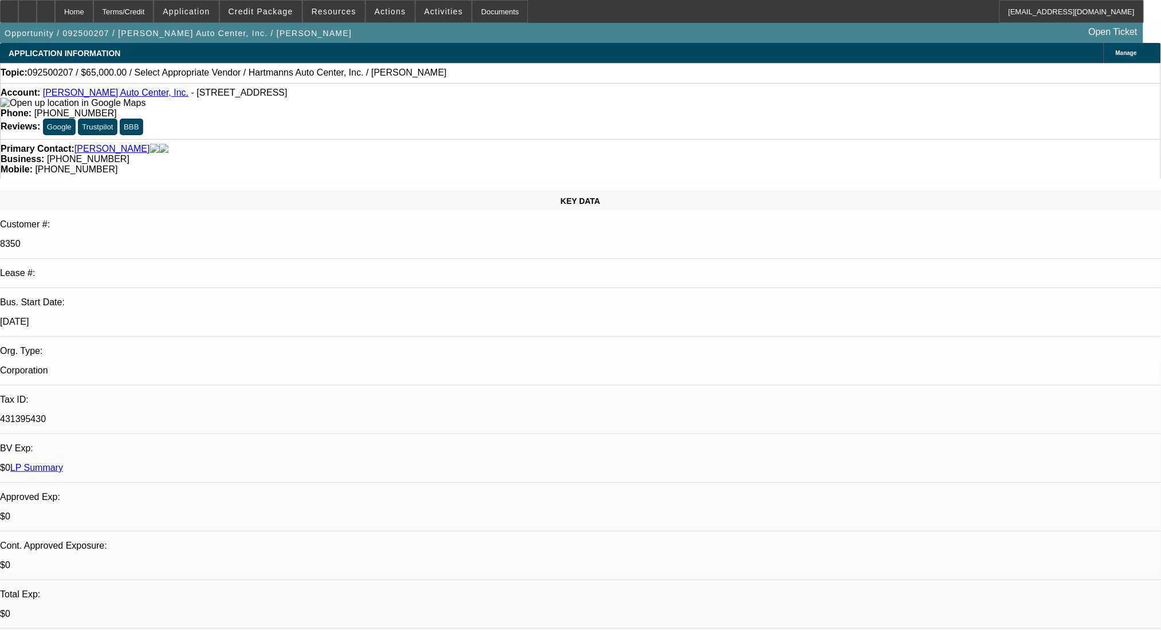
select select "0"
select select "2"
select select "0.1"
select select "4"
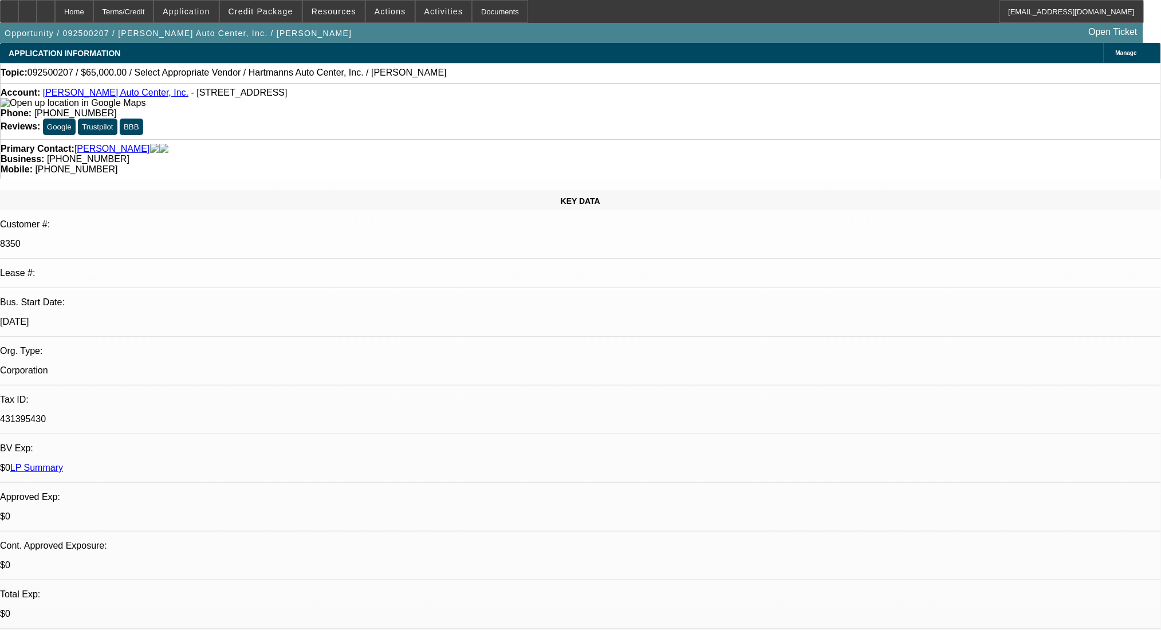
select select "0"
select select "2"
select select "0.1"
select select "4"
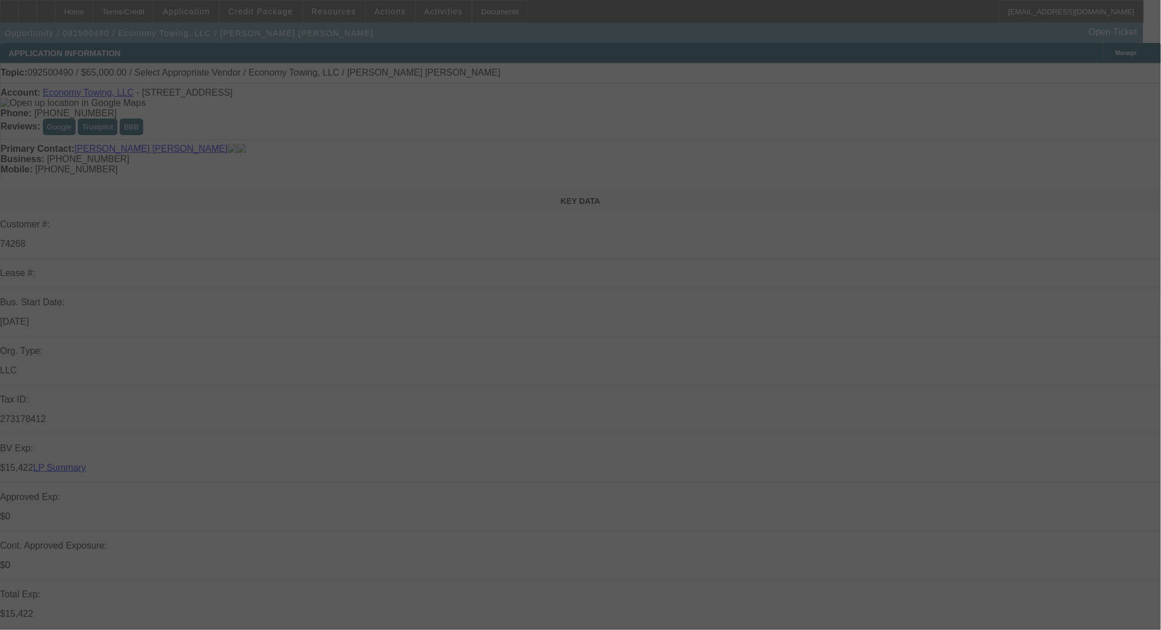
select select "0"
select select "2"
select select "0.1"
select select "4"
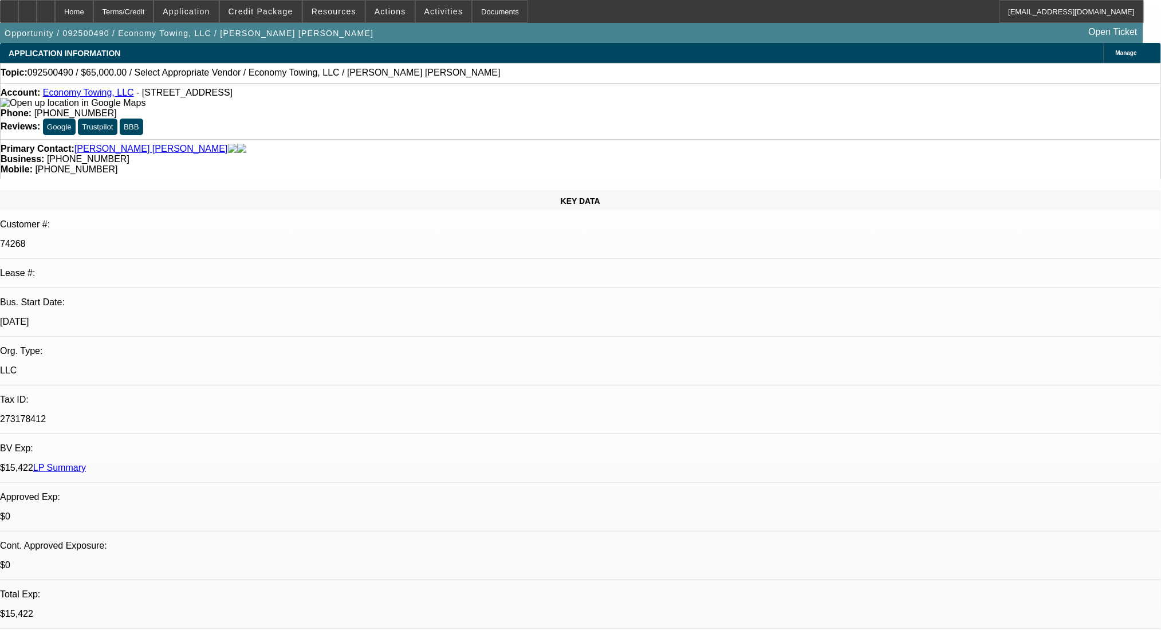
click at [108, 96] on link "Economy Towing, LLC" at bounding box center [88, 93] width 91 height 10
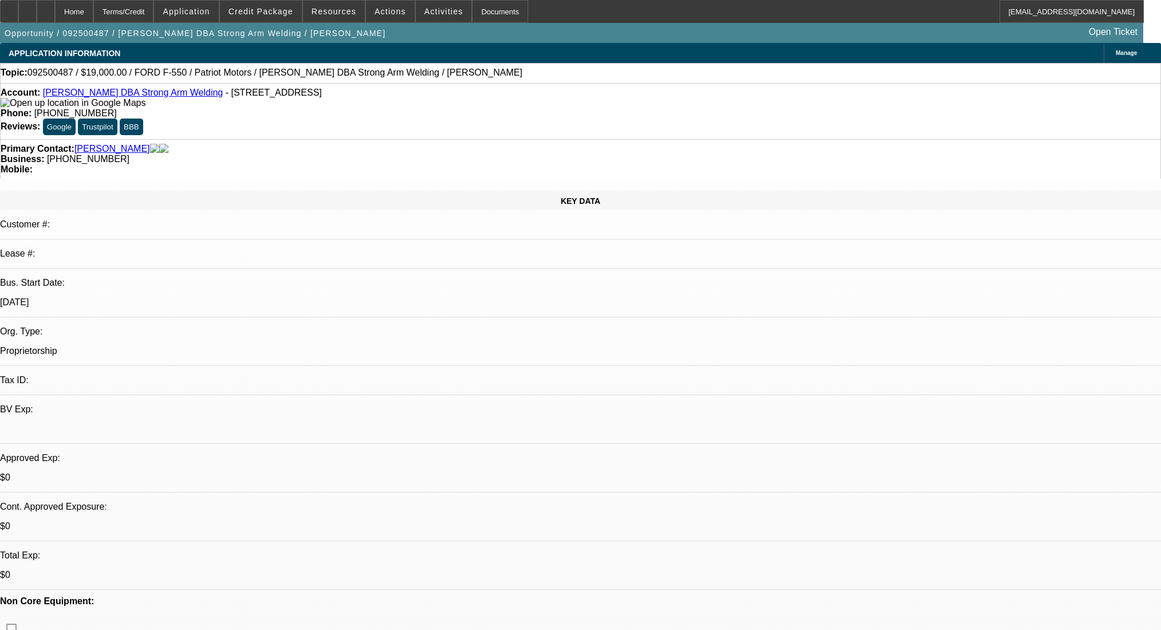
select select "0"
select select "2"
select select "0.1"
select select "4"
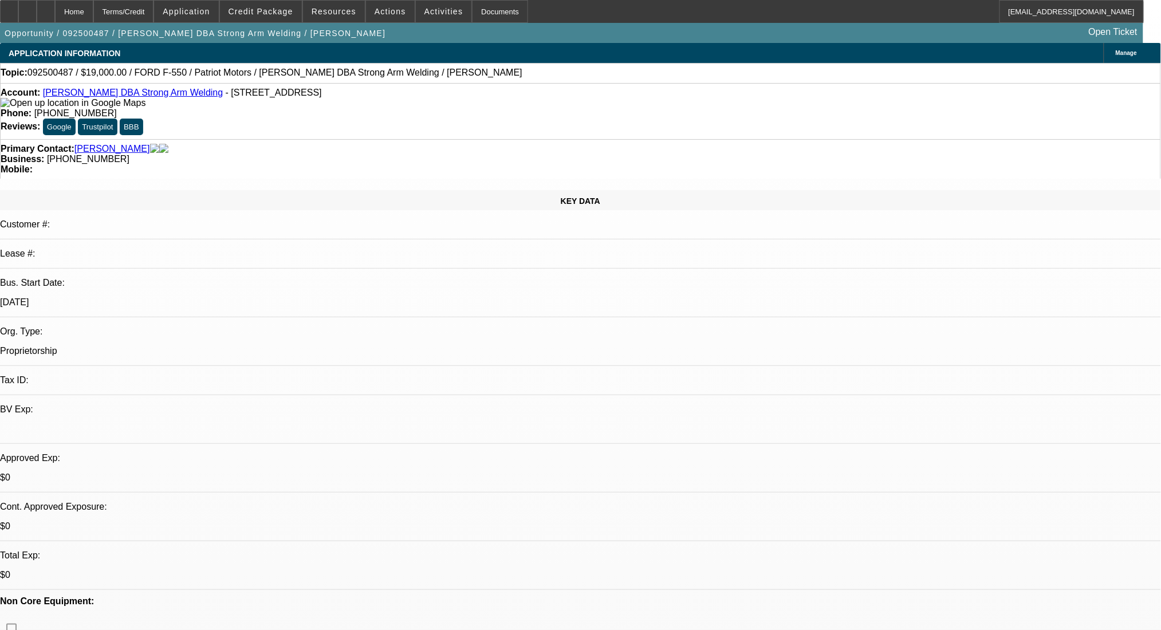
click at [141, 9] on div "Terms/Credit" at bounding box center [123, 11] width 61 height 23
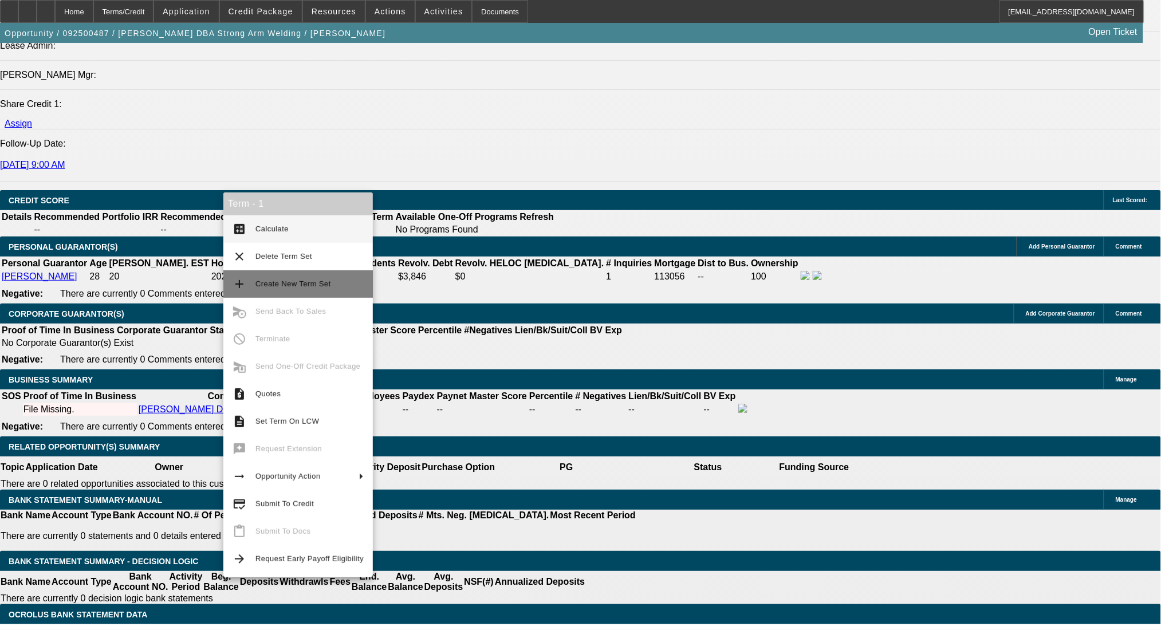
click at [276, 283] on span "Create New Term Set" at bounding box center [294, 284] width 76 height 9
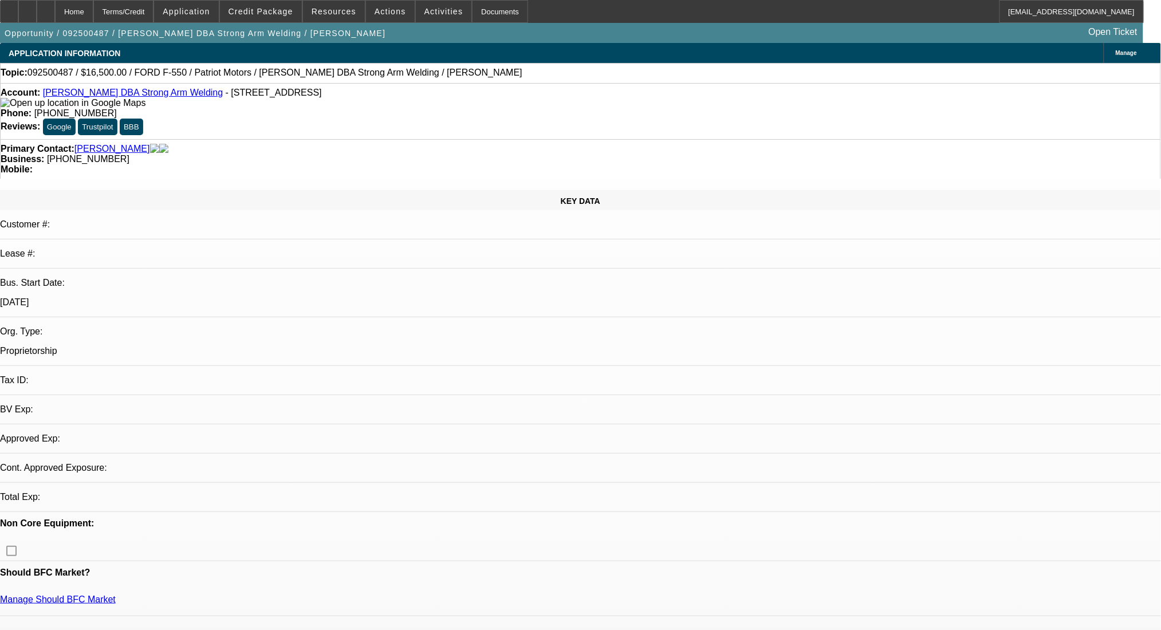
select select "0"
select select "2"
select select "0.1"
select select "4"
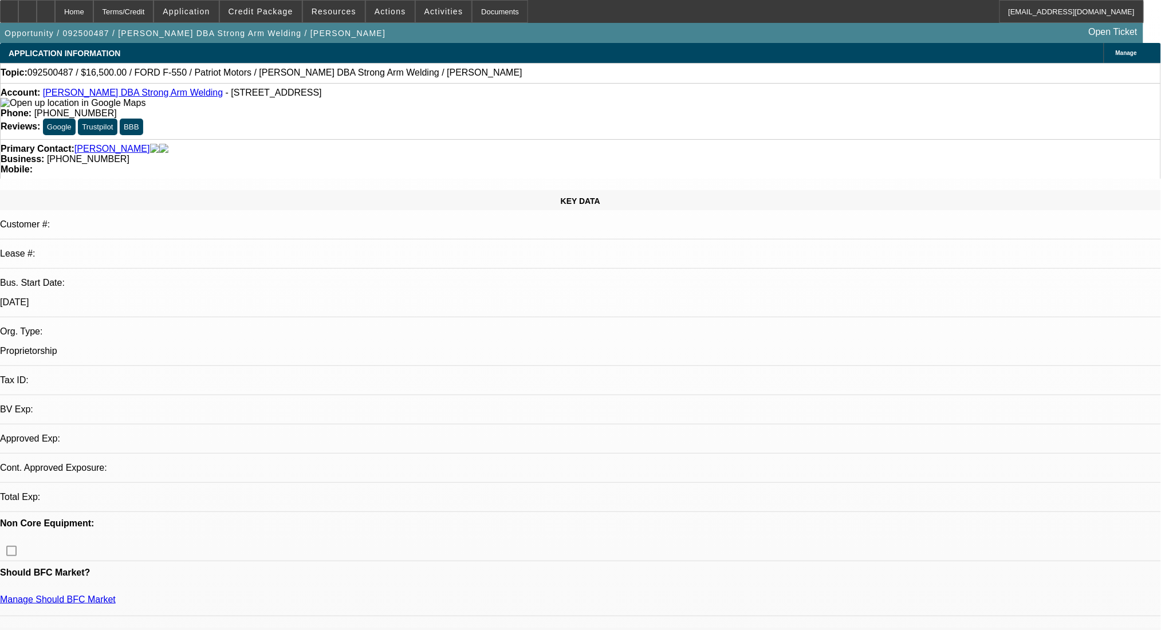
select select "0"
select select "2"
select select "0.1"
select select "4"
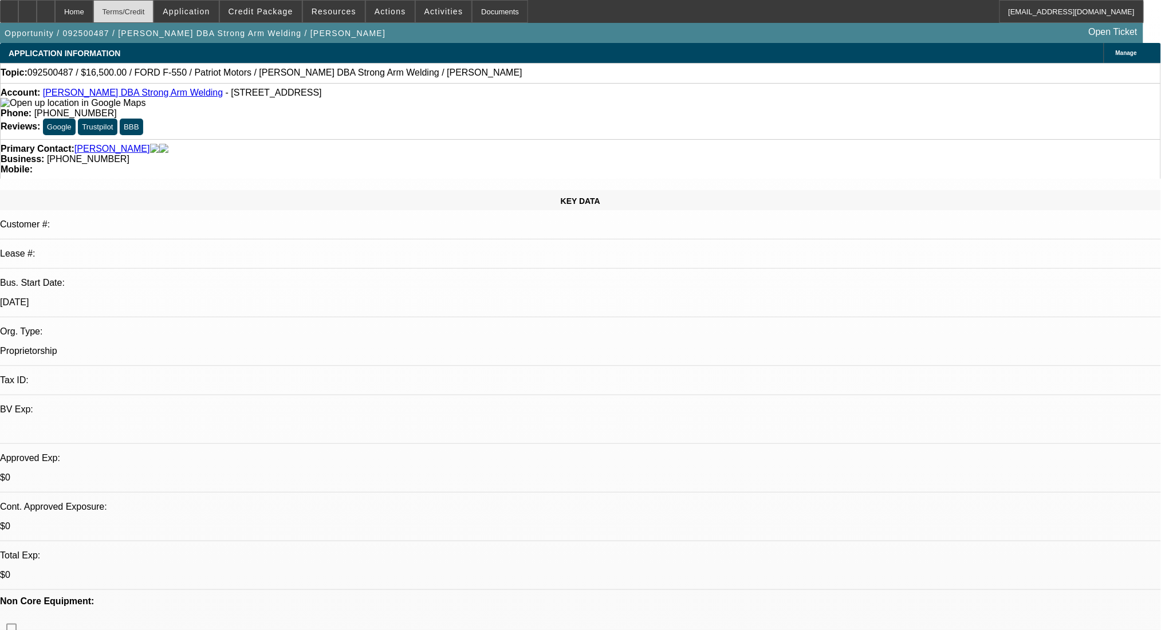
click at [142, 15] on div "Terms/Credit" at bounding box center [123, 11] width 61 height 23
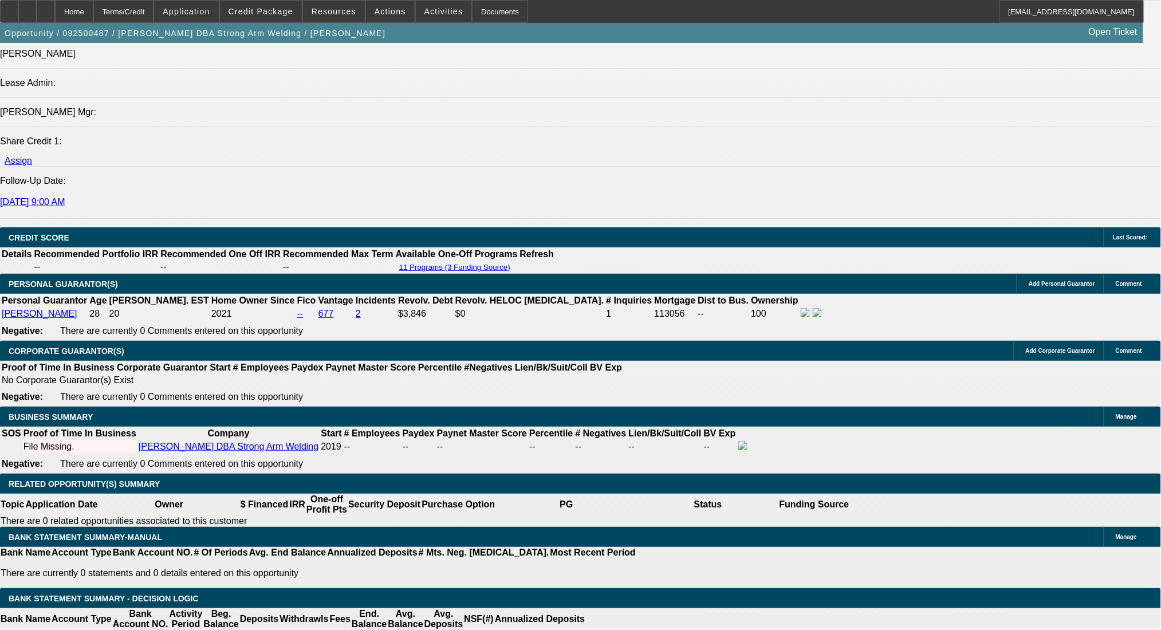
scroll to position [1417, 0]
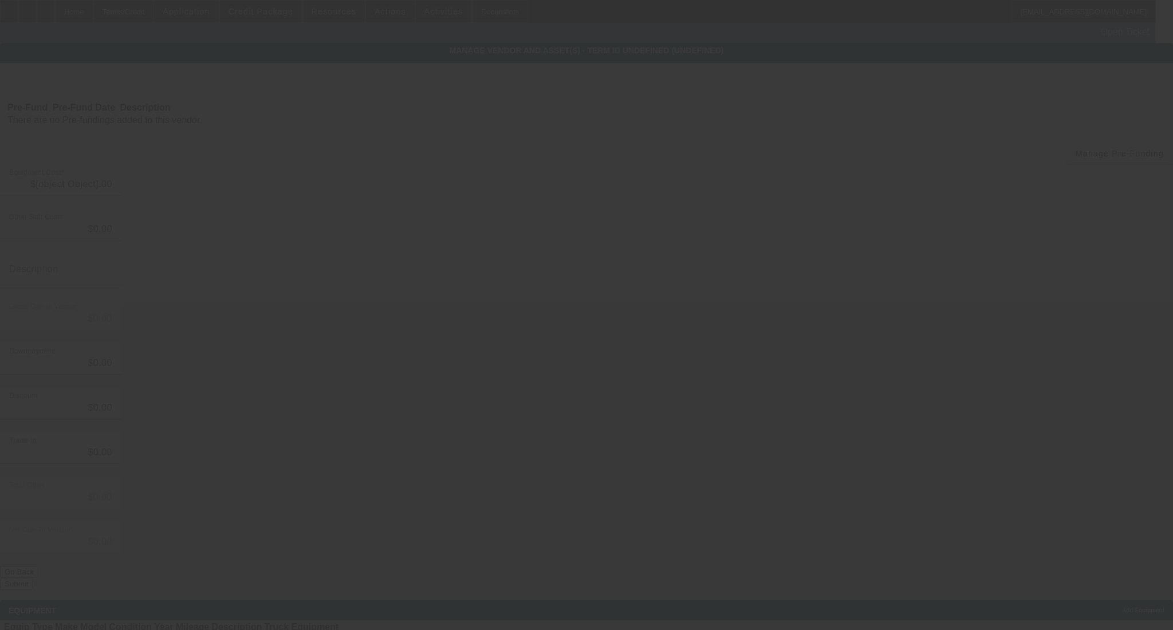
type input "$19,000.00"
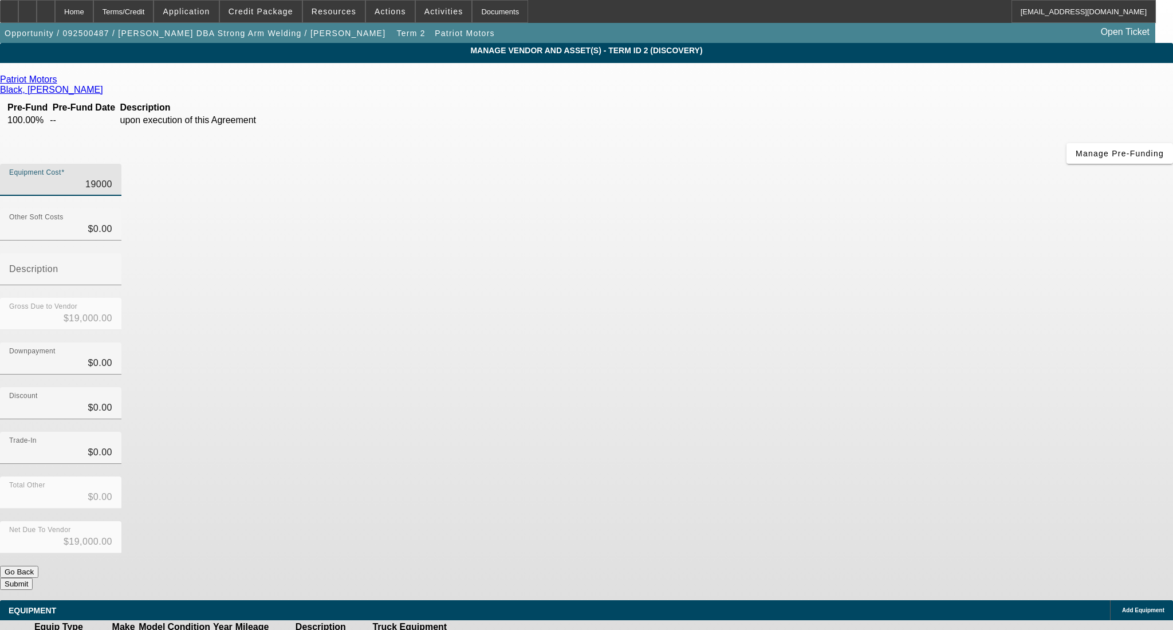
drag, startPoint x: 652, startPoint y: 99, endPoint x: 922, endPoint y: 95, distance: 269.9
click at [922, 95] on app-vendor-asset-manage "MANAGE VENDOR AND ASSET(S) - Term ID 2 (Discovery) Remove Vendor Patriot Motors…" at bounding box center [586, 350] width 1173 height 615
type input "6"
type input "$6.00"
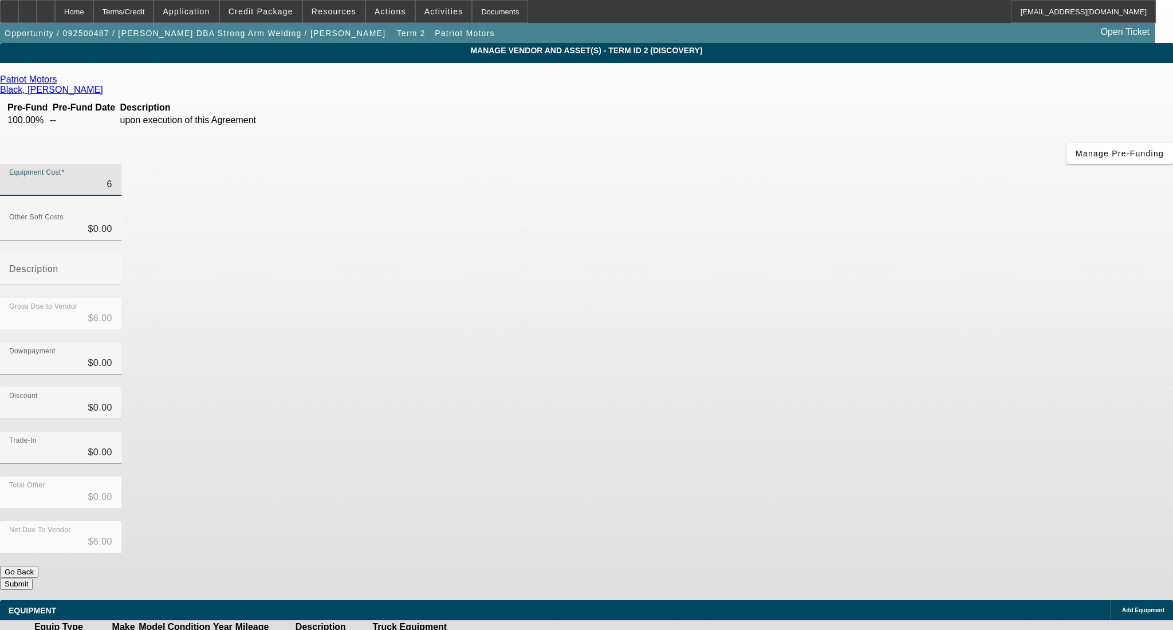
type input "65"
type input "$65.00"
type input "650"
type input "$650.00"
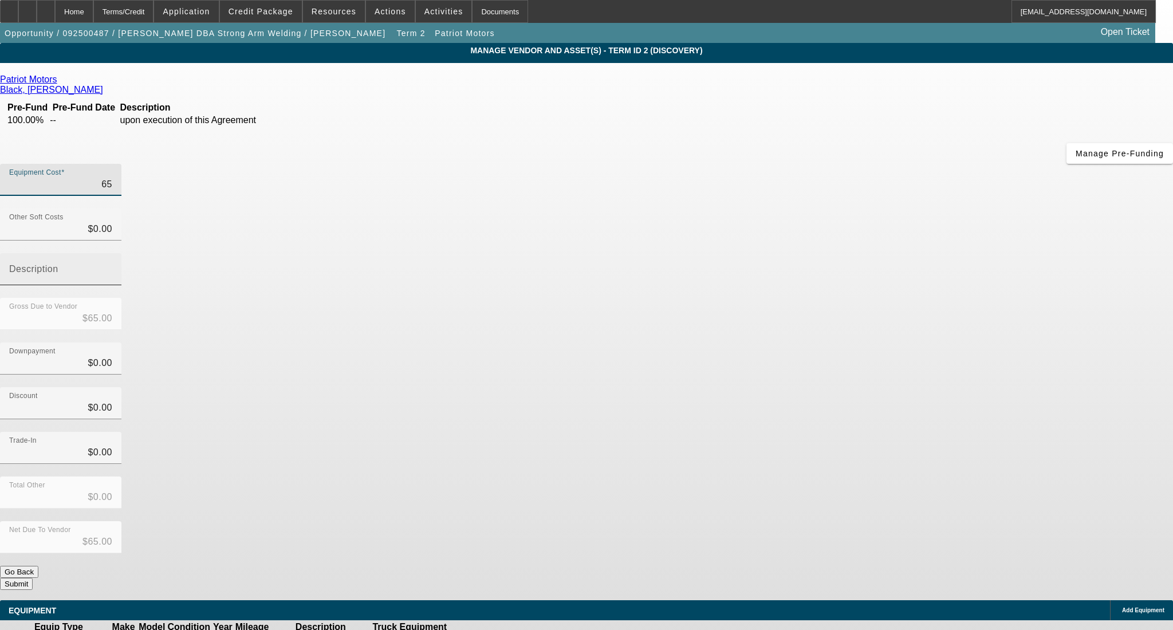
type input "$650.00"
type input "6500"
type input "$6,500.00"
type input "65000"
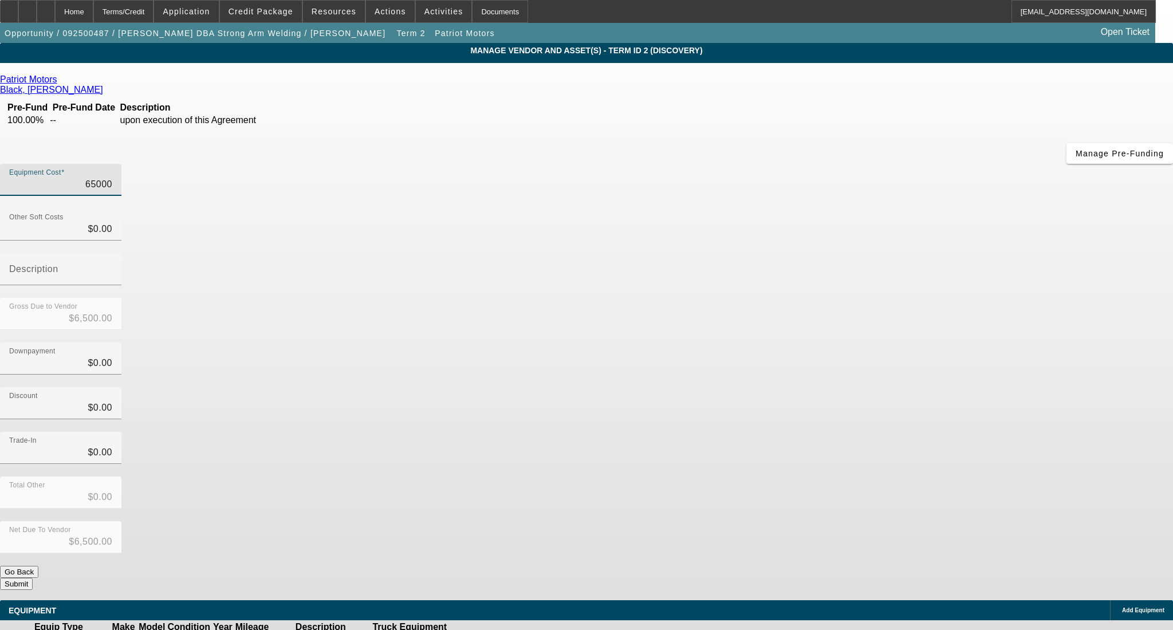
type input "$65,000.00"
click at [871, 343] on div "Downpayment $0.00" at bounding box center [586, 365] width 1173 height 45
click at [33, 578] on button "Submit" at bounding box center [16, 584] width 33 height 12
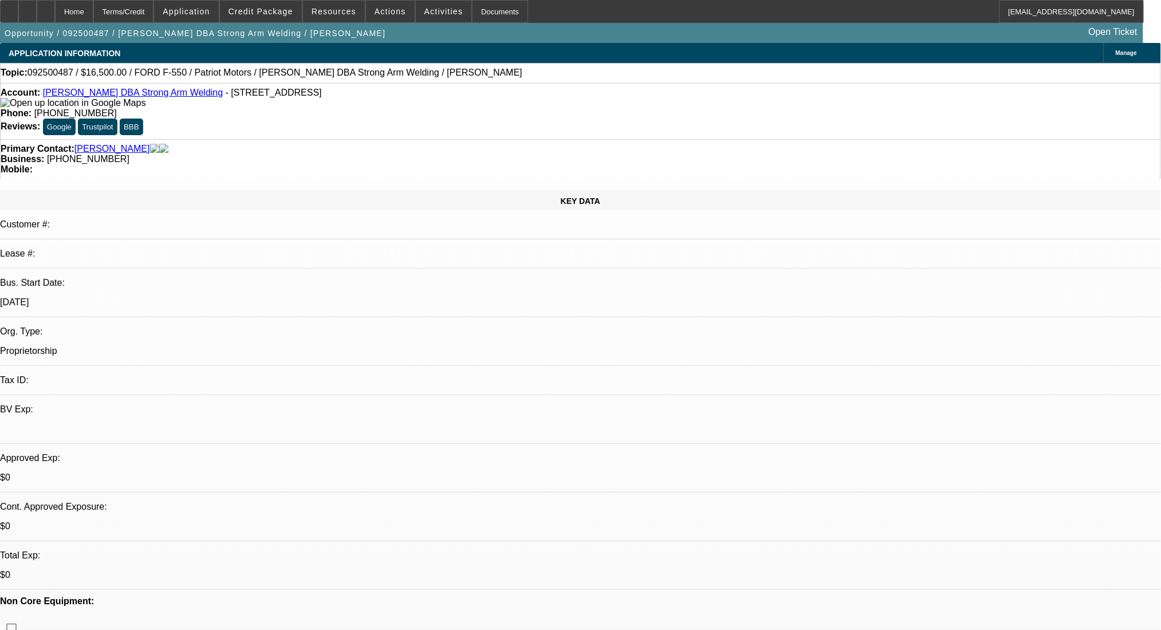
select select "0"
select select "2"
select select "0.1"
select select "4"
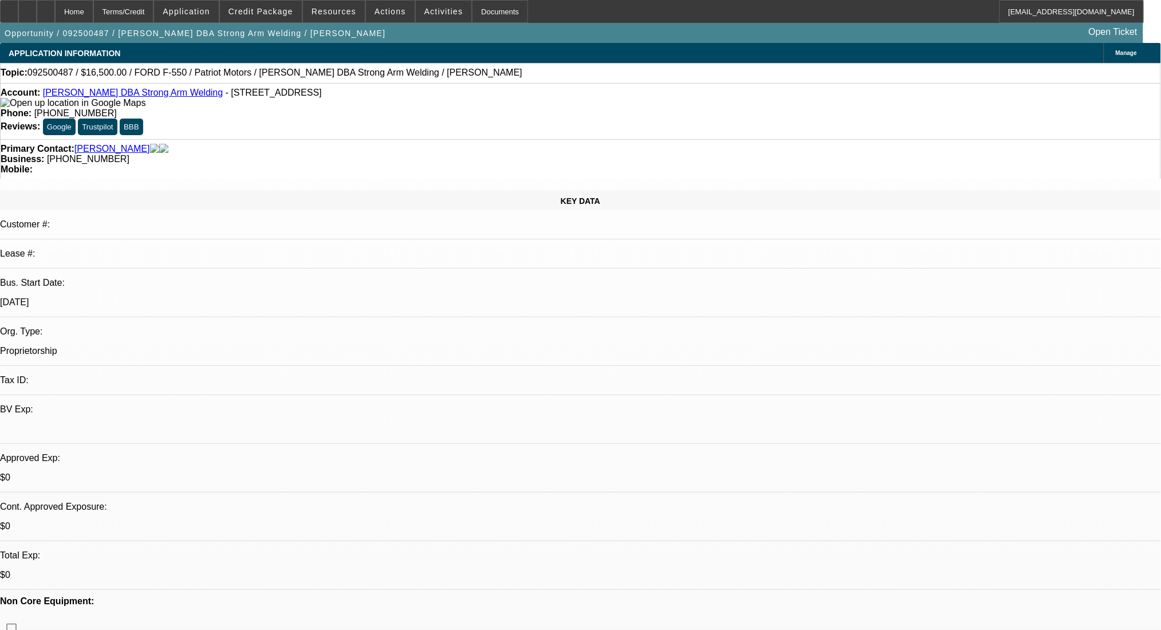
select select "0"
select select "2"
select select "0.1"
select select "4"
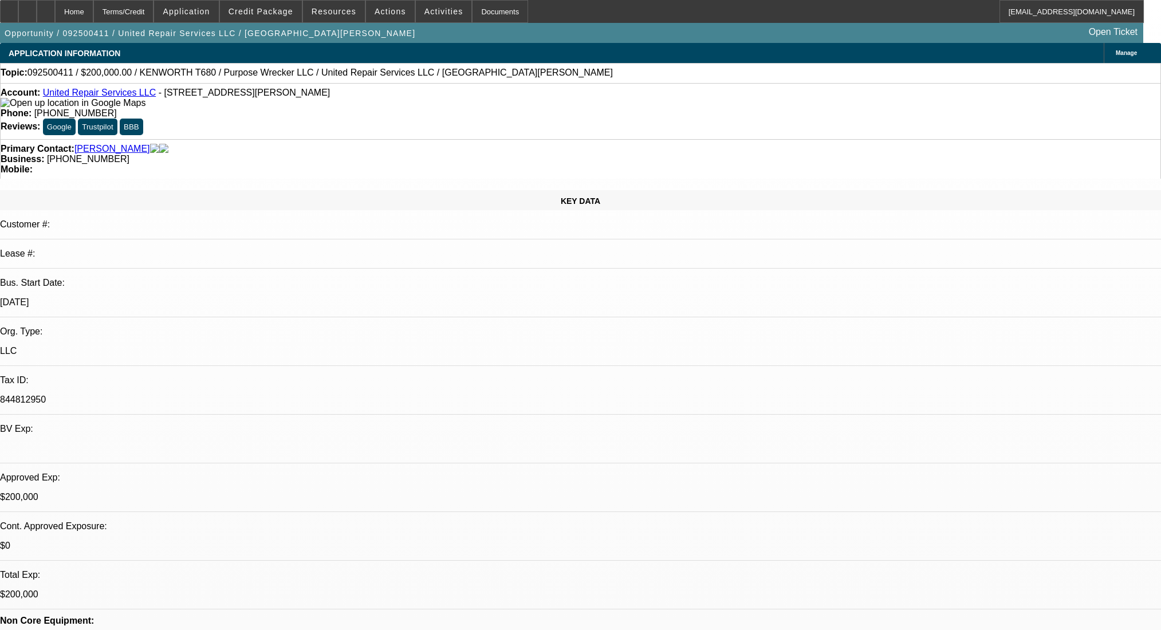
select select "0"
select select "2"
select select "0.1"
select select "4"
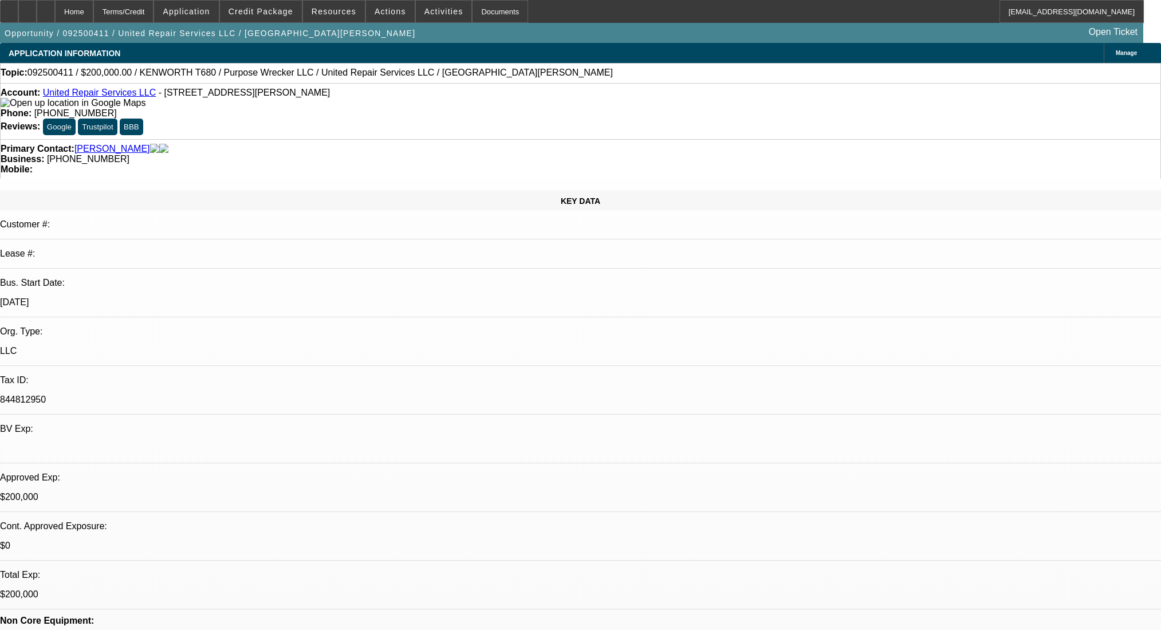
select select "0"
select select "2"
select select "0.1"
select select "4"
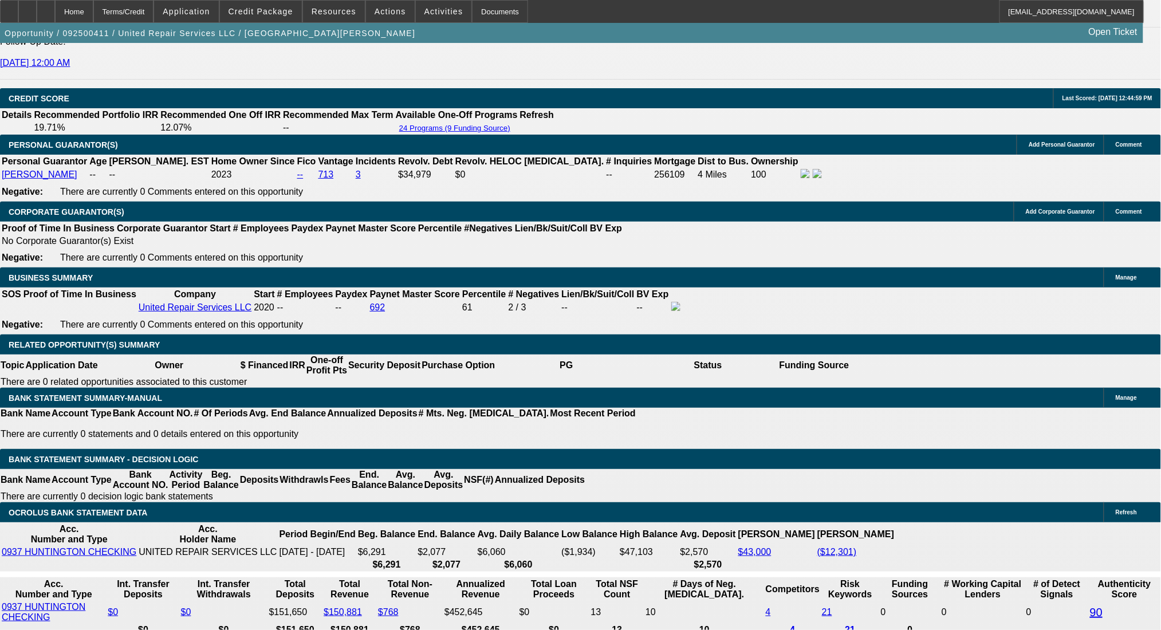
scroll to position [1685, 0]
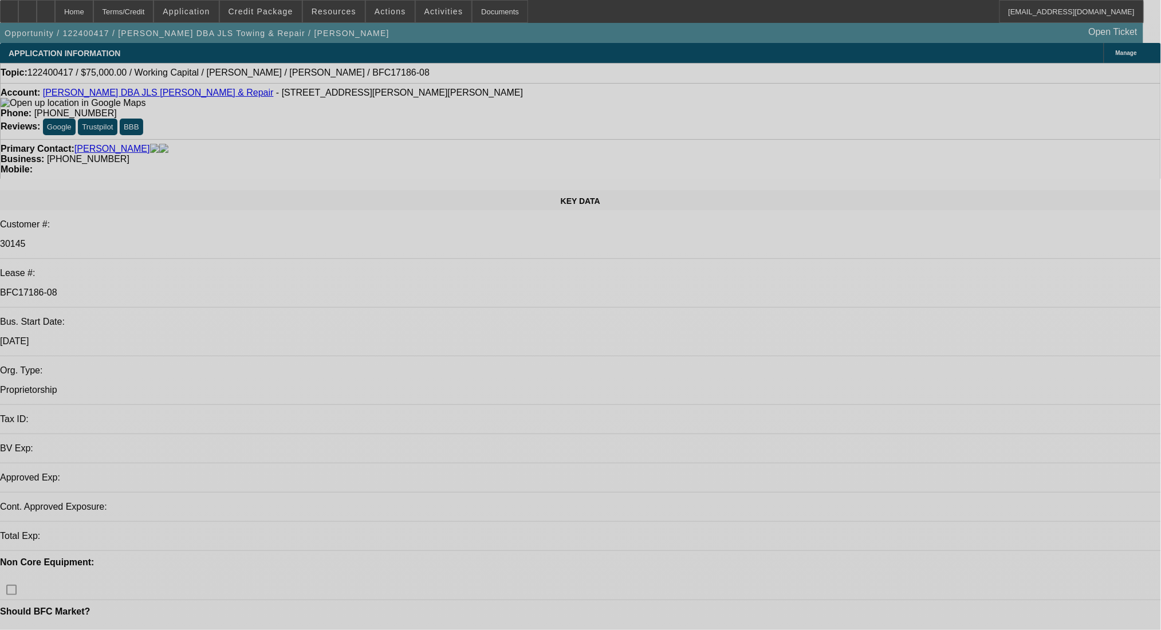
select select "0"
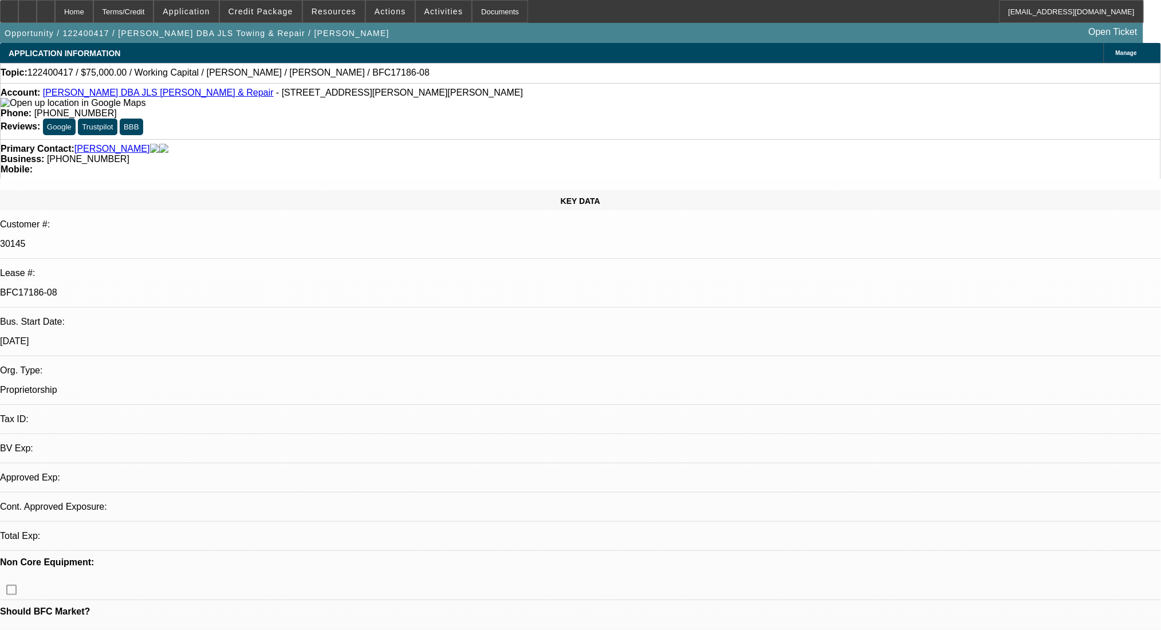
select select "0"
select select "2"
select select "0"
select select "6"
click at [124, 93] on link "[PERSON_NAME] DBA JLS [PERSON_NAME] & Repair" at bounding box center [158, 93] width 231 height 10
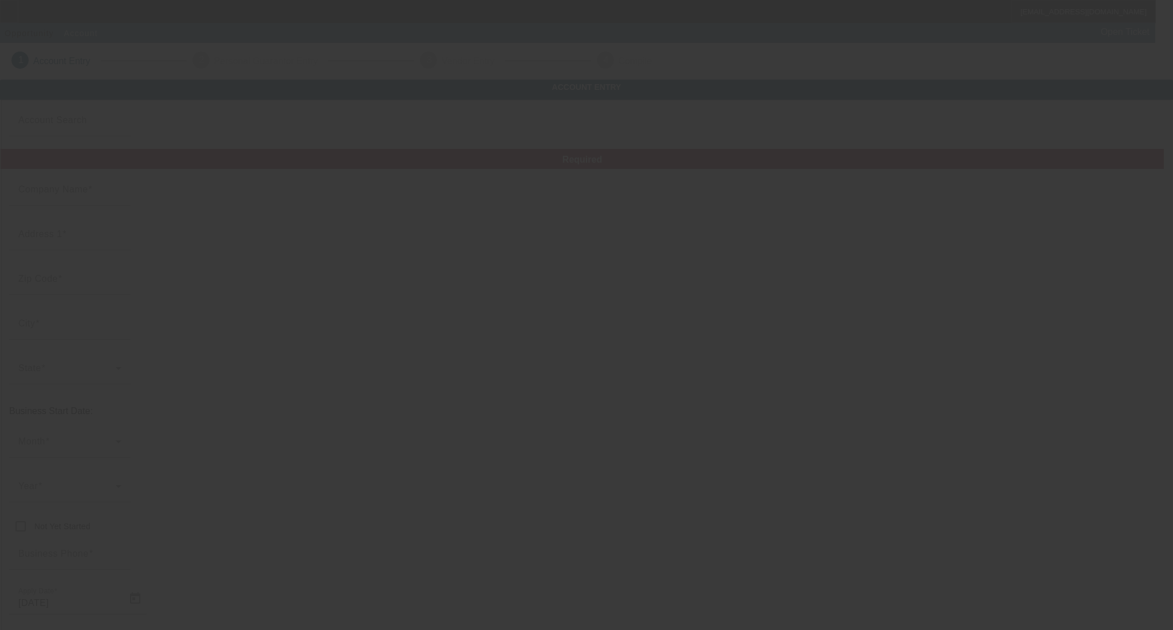
type input "[PERSON_NAME]"
type input "[STREET_ADDRESS][PERSON_NAME]"
type input "37186"
type input "[PERSON_NAME]"
type input "[PHONE_NUMBER]"
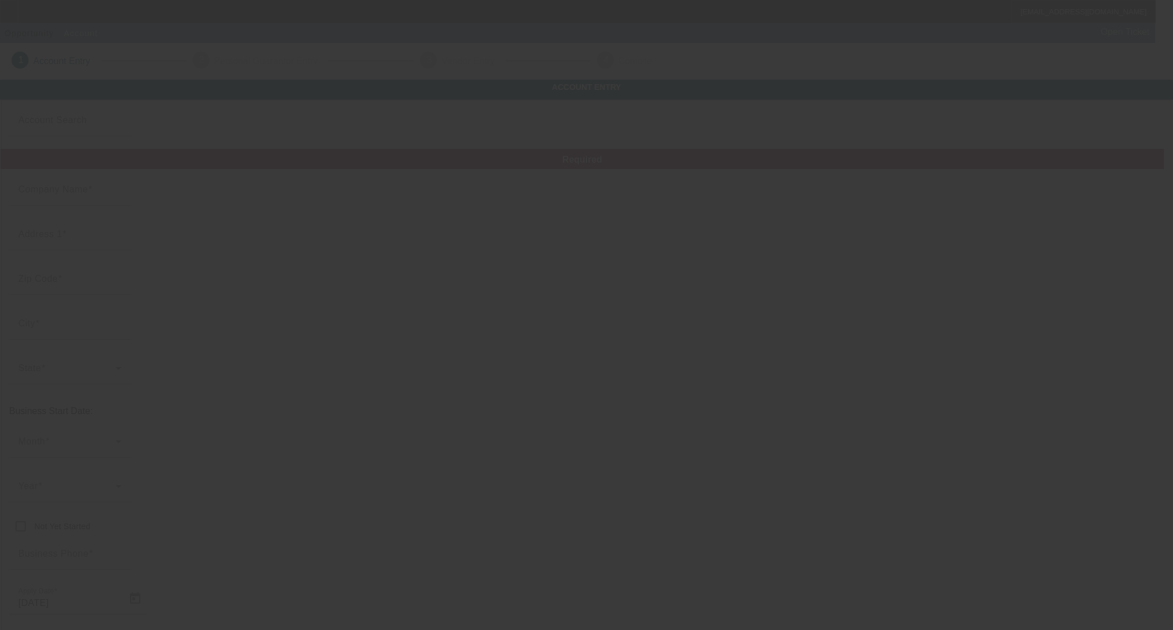
type input "JLS Towing & Repair"
type input "[EMAIL_ADDRESS][DOMAIN_NAME]"
type input "[PERSON_NAME]"
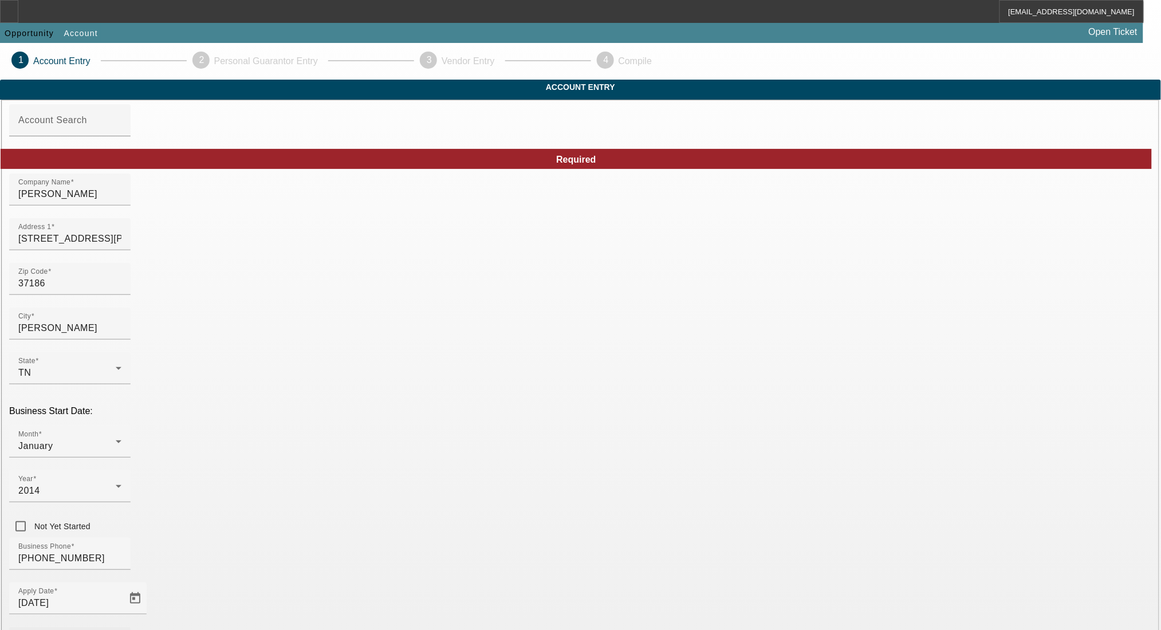
drag, startPoint x: 481, startPoint y: 512, endPoint x: 482, endPoint y: 499, distance: 13.2
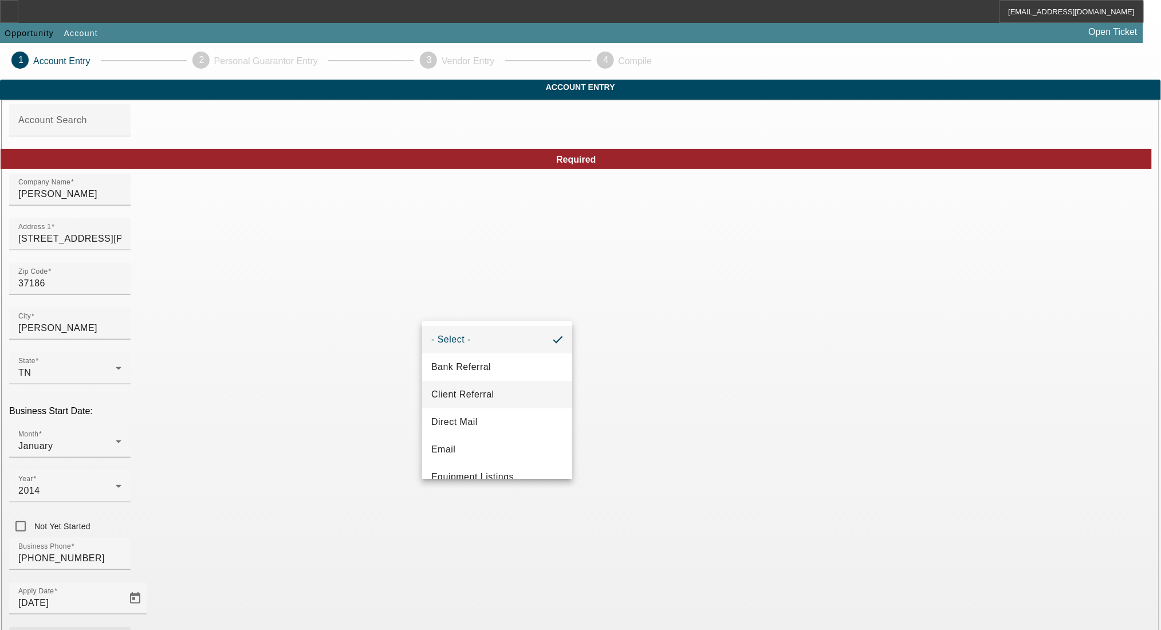
scroll to position [76, 0]
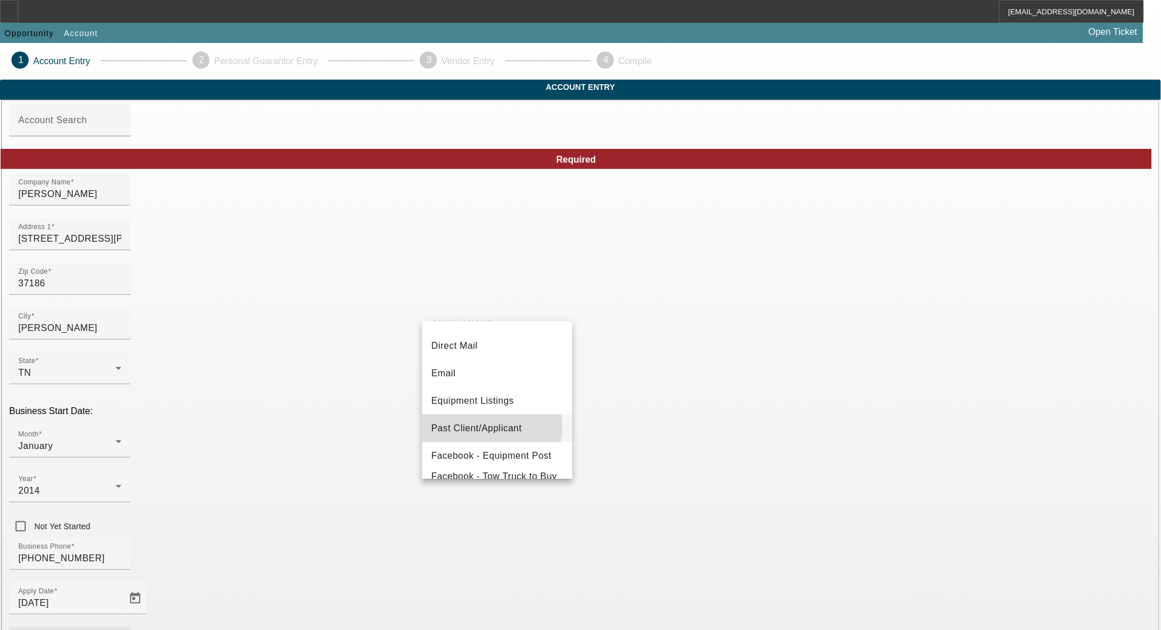
click at [490, 427] on span "Past Client/Applicant" at bounding box center [476, 429] width 91 height 14
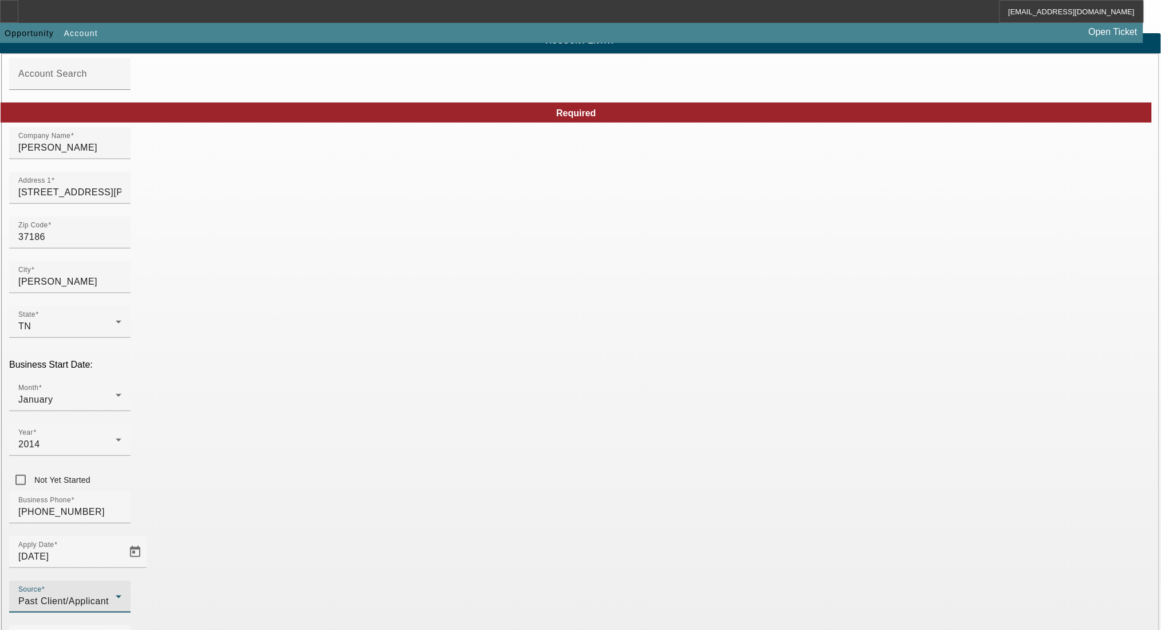
scroll to position [93, 0]
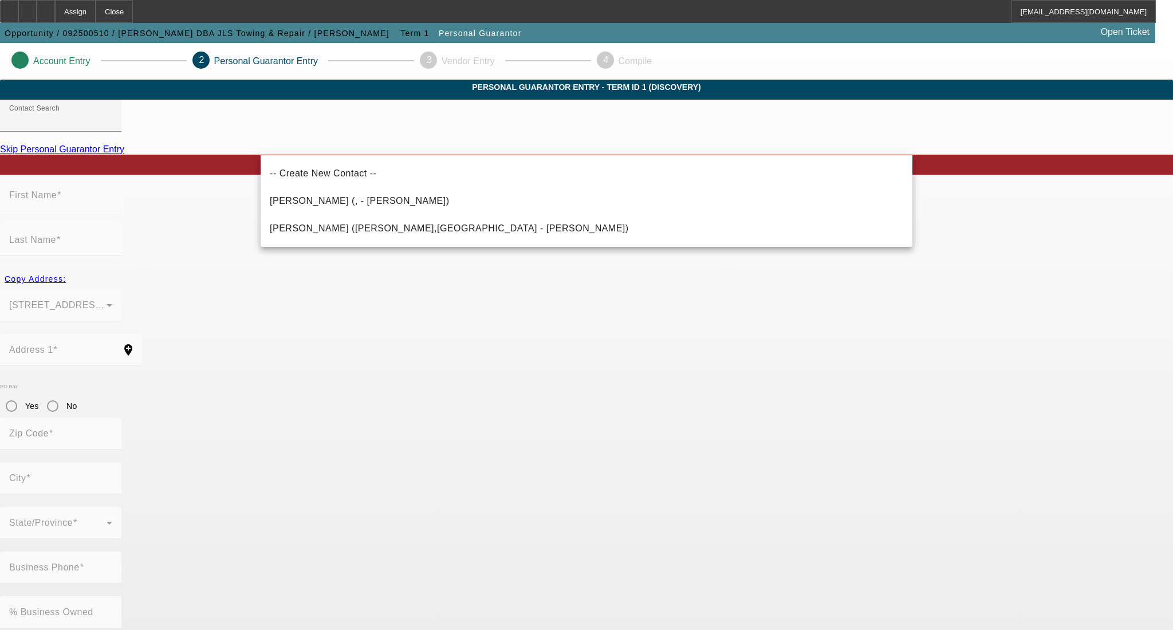
drag, startPoint x: 328, startPoint y: 223, endPoint x: 335, endPoint y: 219, distance: 7.5
click at [329, 225] on span "[PERSON_NAME] ([PERSON_NAME],[GEOGRAPHIC_DATA] - [PERSON_NAME])" at bounding box center [449, 228] width 359 height 10
type input "[PERSON_NAME] ([PERSON_NAME],[GEOGRAPHIC_DATA] - [PERSON_NAME])"
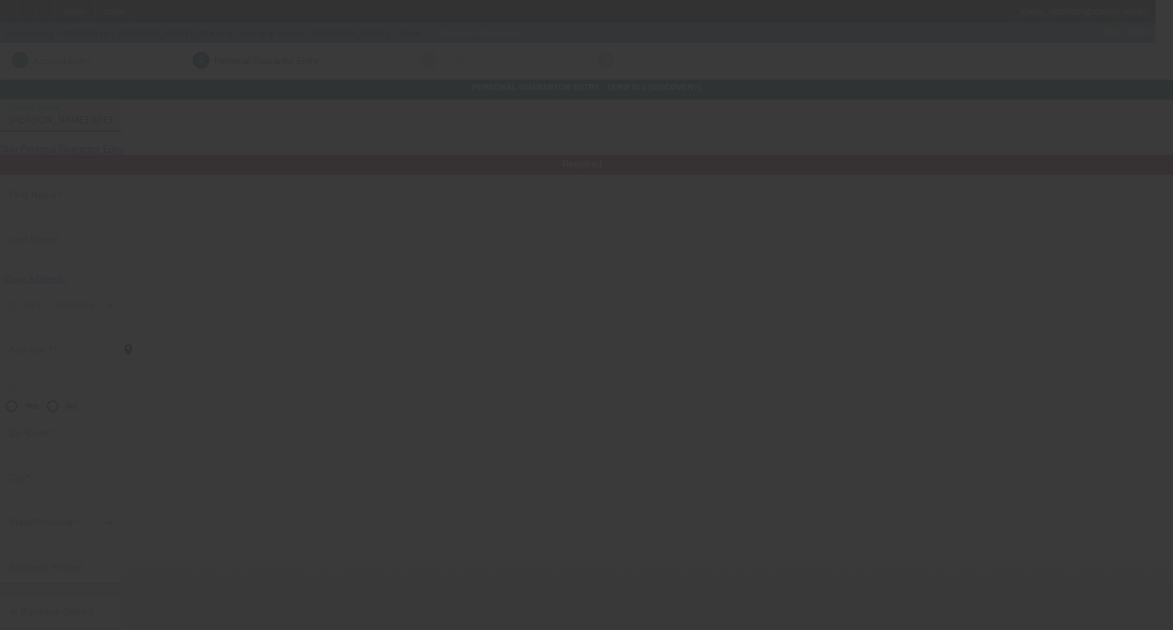
type input "[PERSON_NAME]"
type input "[STREET_ADDRESS][PERSON_NAME]"
radio input "true"
type input "37186"
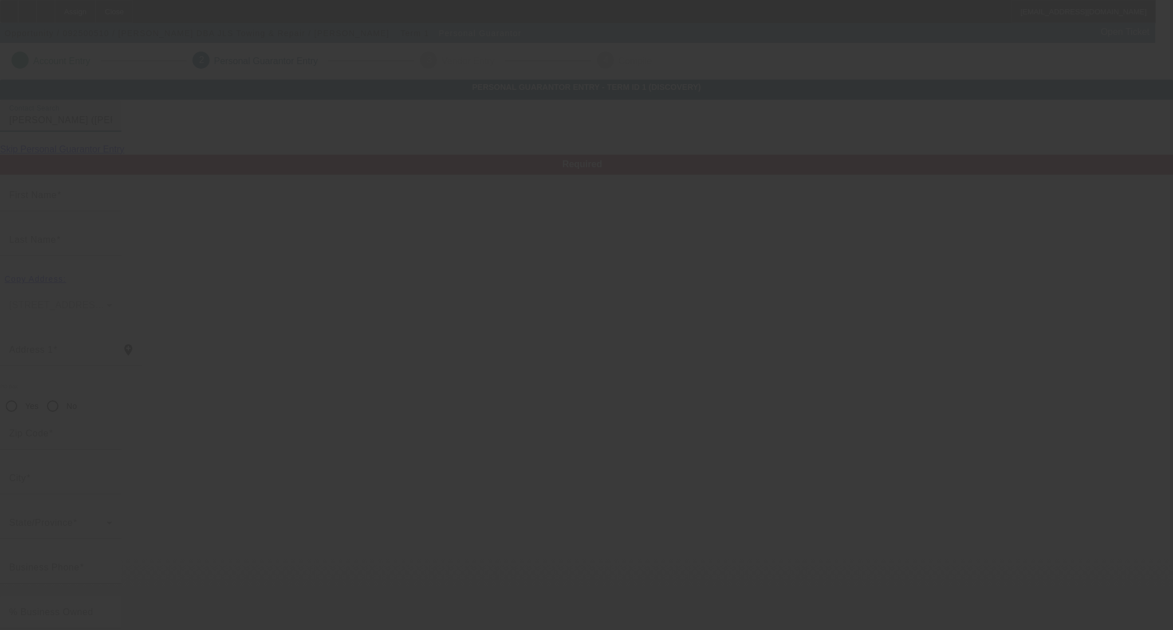
type input "[PERSON_NAME]"
type input "[PHONE_NUMBER]"
type input "100"
type input "414-47-2795"
type input "[EMAIL_ADDRESS][DOMAIN_NAME]"
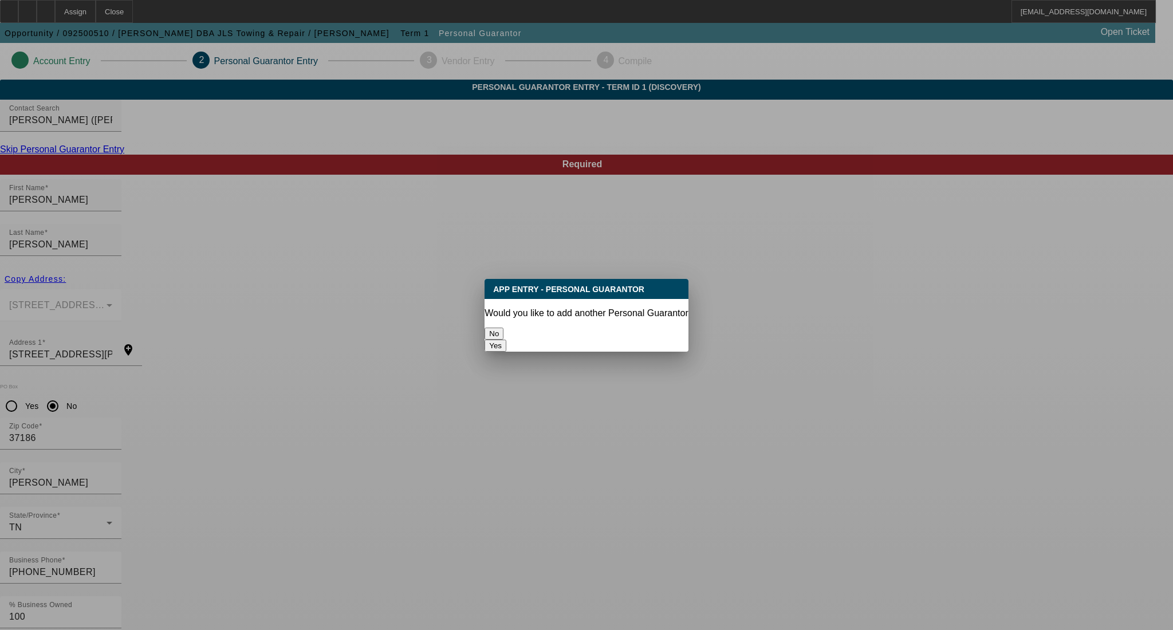
click at [504, 333] on button "No" at bounding box center [494, 334] width 19 height 12
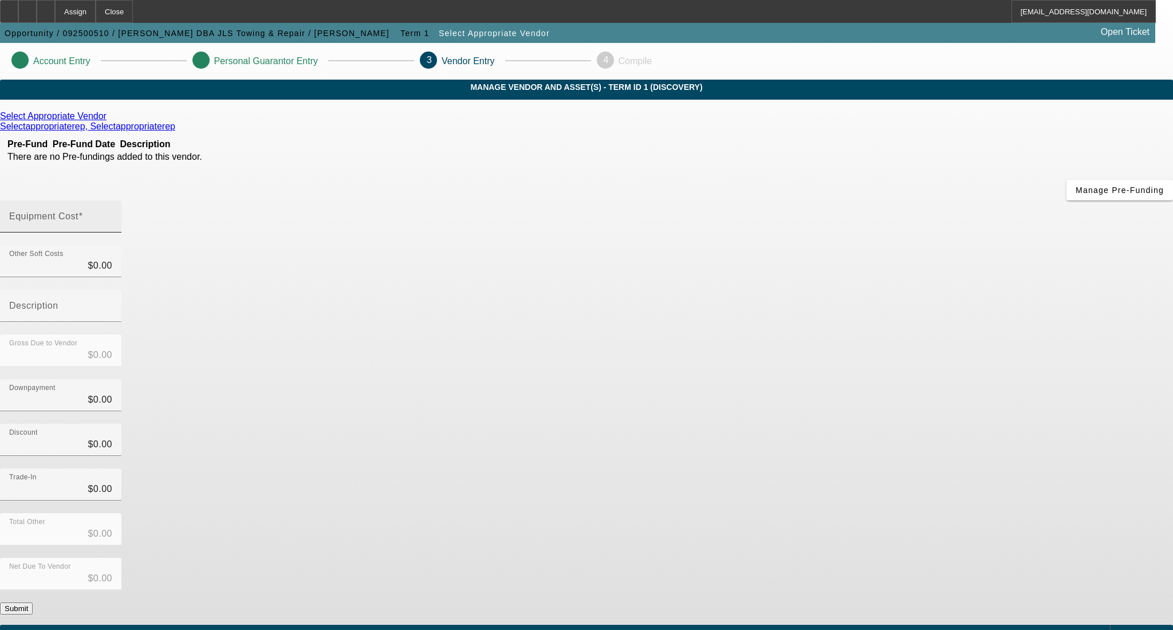
drag, startPoint x: 711, startPoint y: 155, endPoint x: 703, endPoint y: 150, distance: 9.9
click at [121, 201] on mat-form-field "Equipment Cost" at bounding box center [60, 223] width 121 height 45
click at [112, 214] on input "Equipment Cost" at bounding box center [60, 221] width 103 height 14
type input "1"
type input "$1.00"
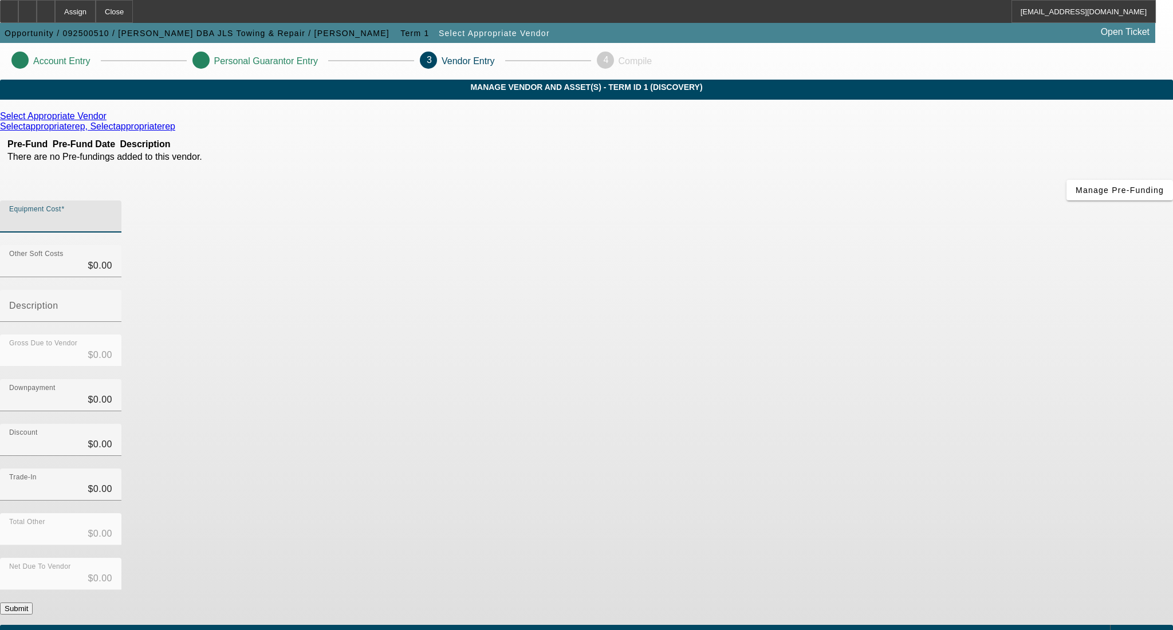
type input "$1.00"
type input "10"
type input "$10.00"
type input "100"
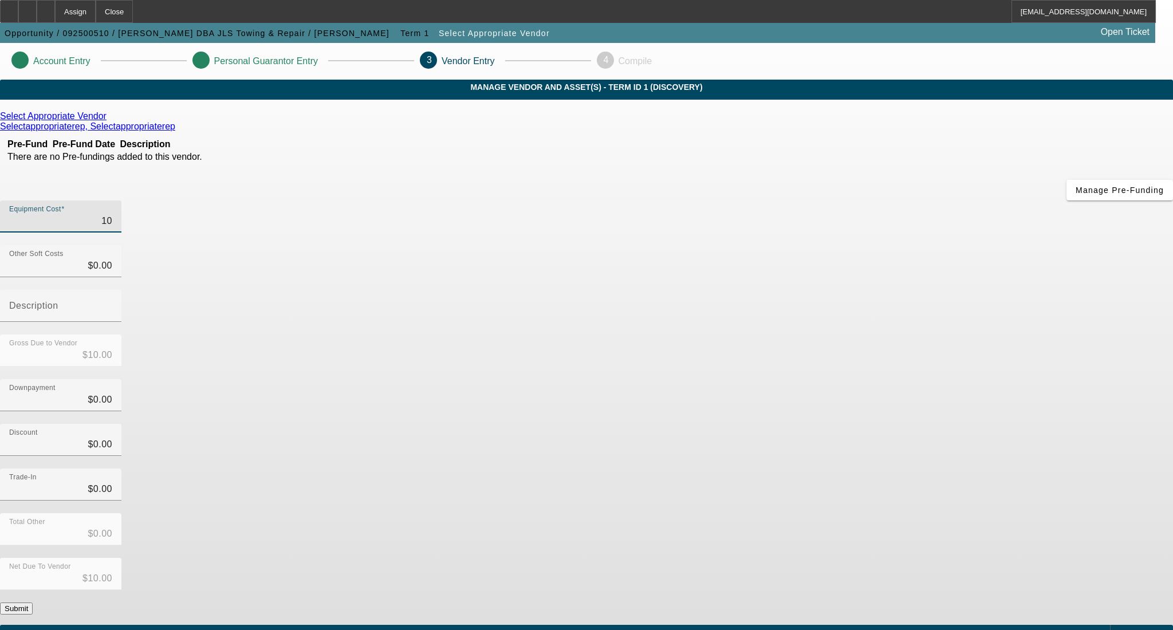
type input "$100.00"
type input "1000"
type input "$1,000.00"
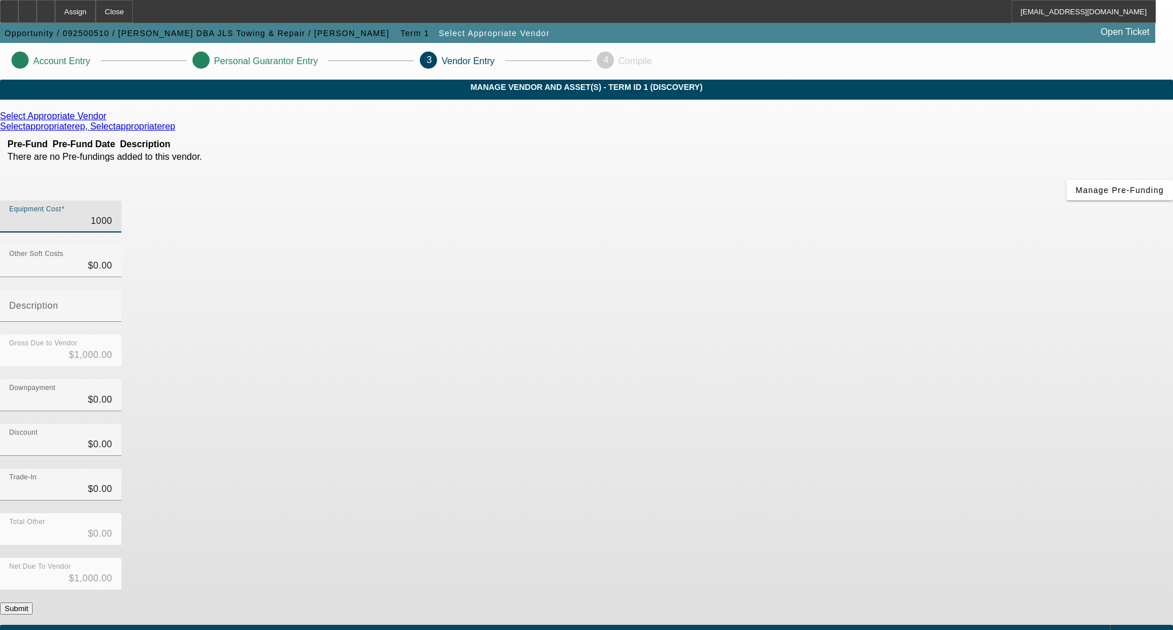
type input "10000"
type input "$10,000.00"
type input "100000"
type input "$100,000.00"
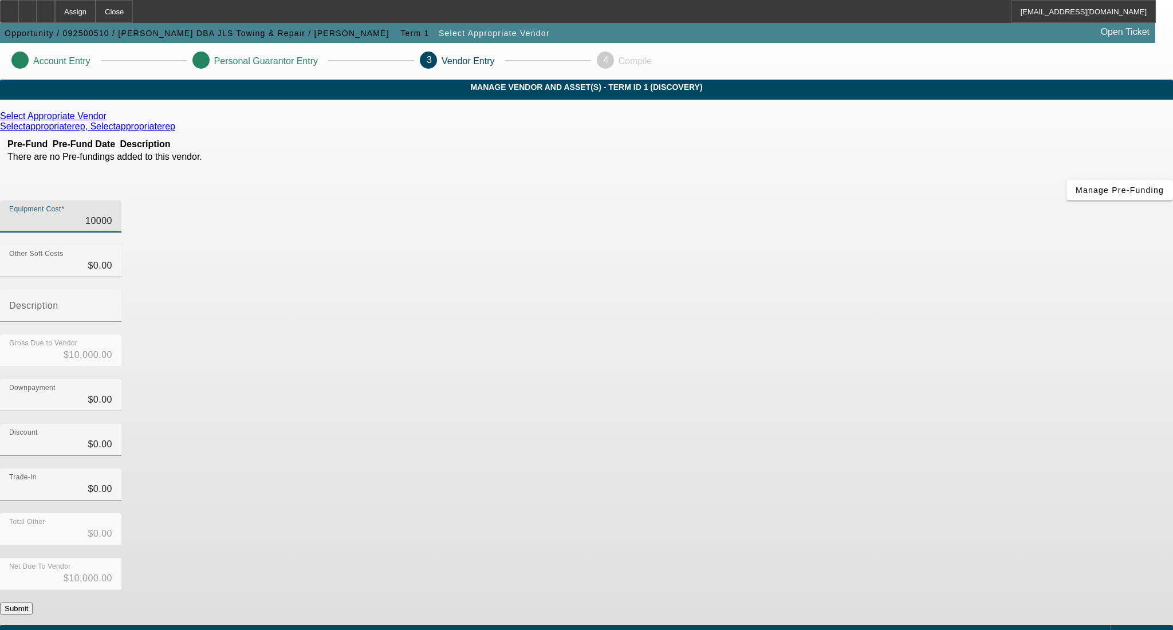
type input "$100,000.00"
click at [803, 335] on div "Gross Due to Vendor $100,000.00" at bounding box center [586, 357] width 1173 height 45
click at [109, 121] on link at bounding box center [108, 116] width 3 height 10
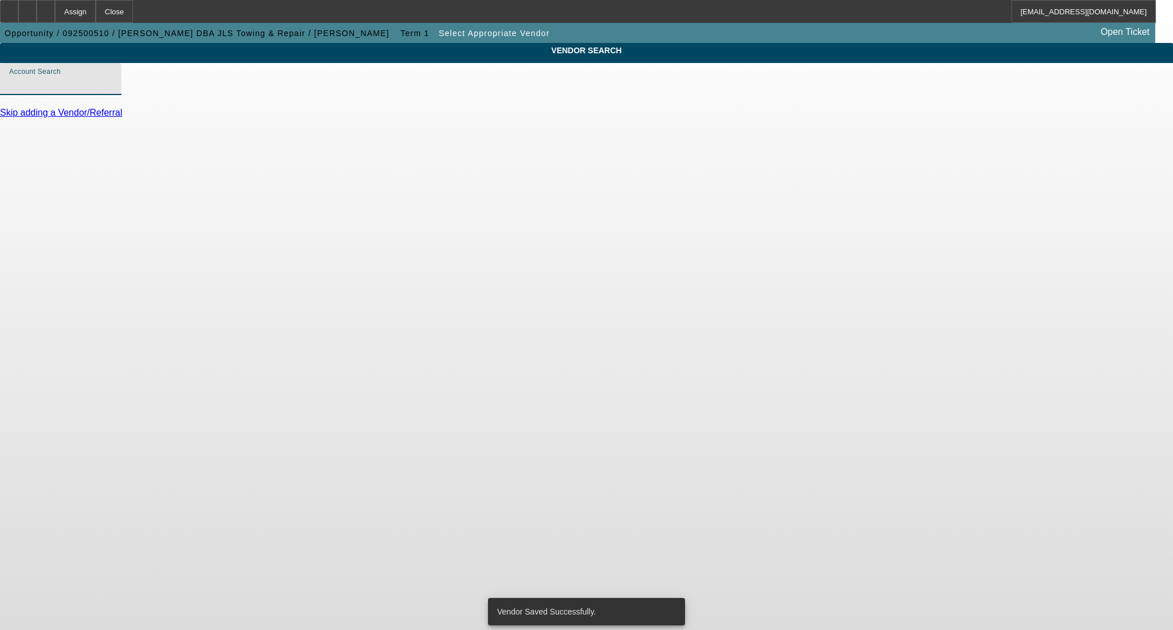
click at [112, 91] on input "Account Search" at bounding box center [60, 84] width 103 height 14
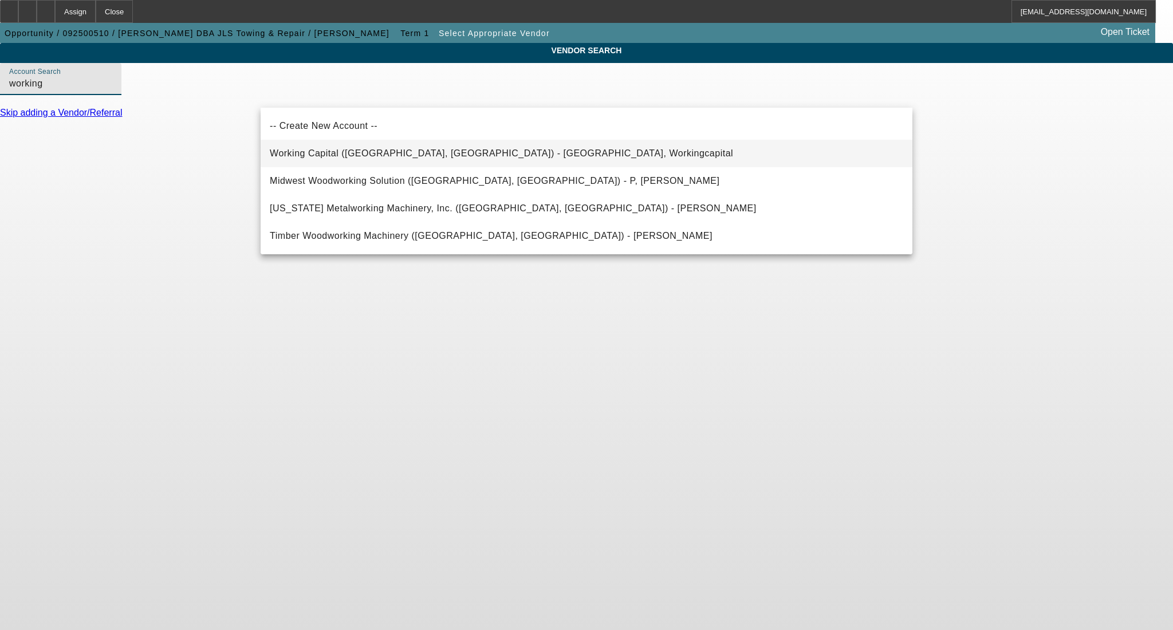
click at [402, 154] on span "Working Capital ([GEOGRAPHIC_DATA], [GEOGRAPHIC_DATA]) - [GEOGRAPHIC_DATA], Wor…" at bounding box center [501, 153] width 463 height 10
type input "Working Capital ([GEOGRAPHIC_DATA], [GEOGRAPHIC_DATA]) - [GEOGRAPHIC_DATA], Wor…"
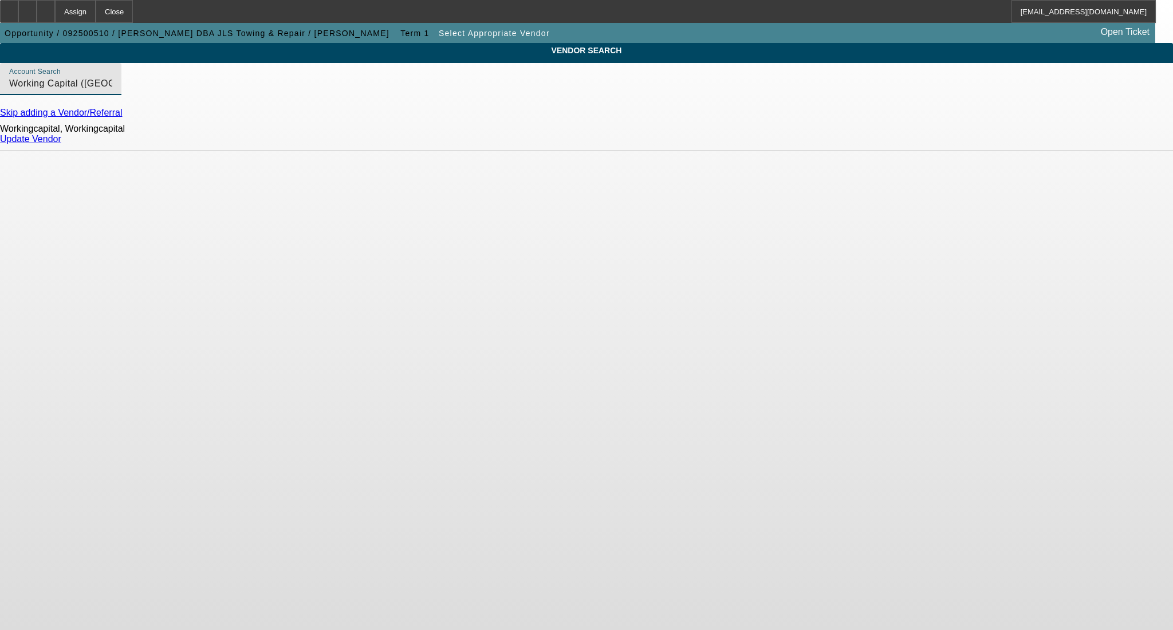
click at [61, 144] on link "Update Vendor" at bounding box center [30, 139] width 61 height 10
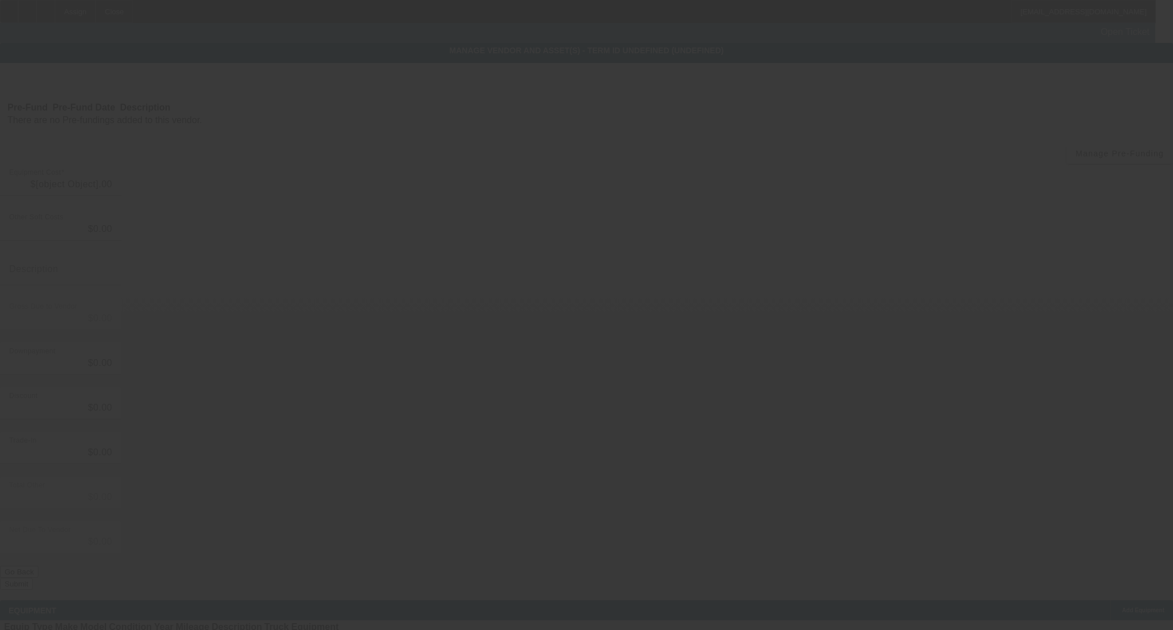
type input "$100,000.00"
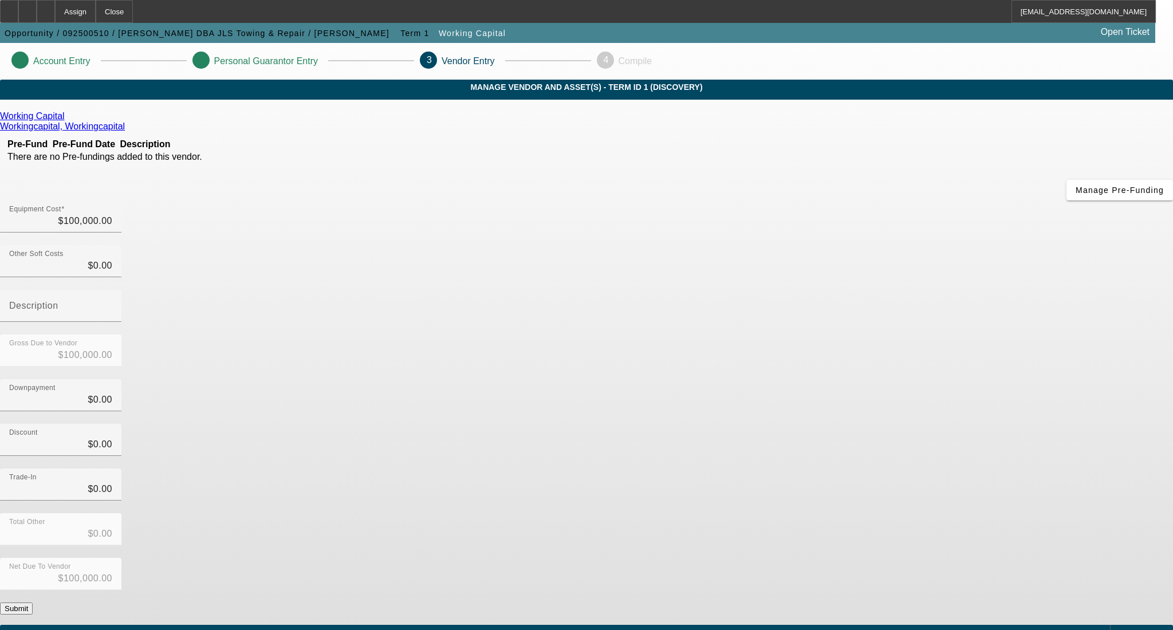
click at [33, 603] on button "Submit" at bounding box center [16, 609] width 33 height 12
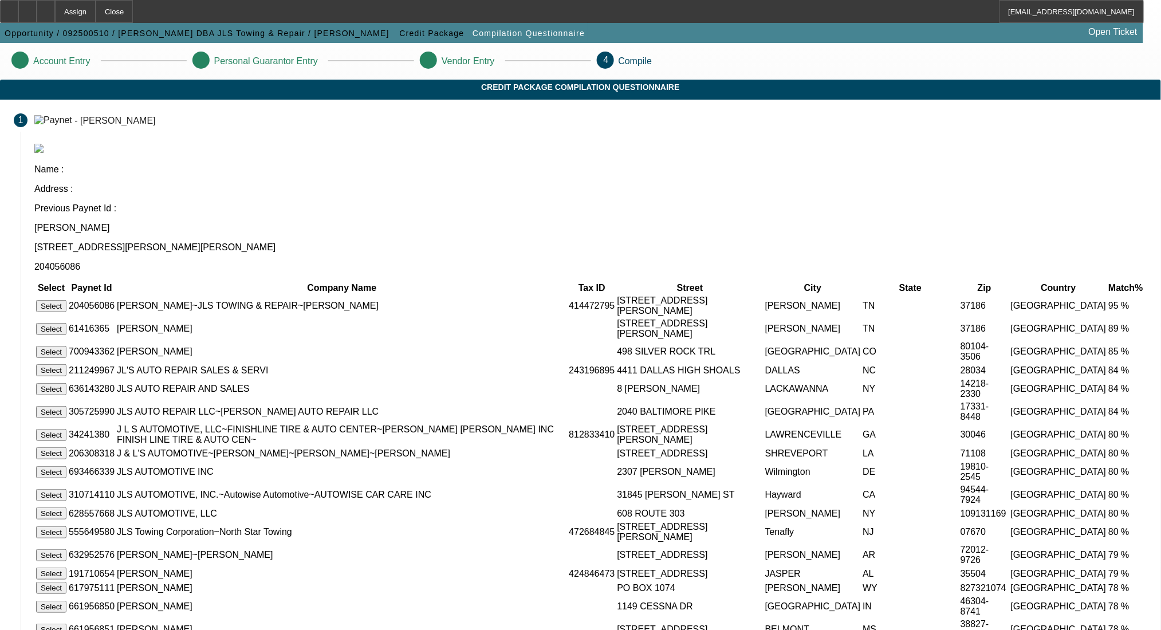
click at [66, 300] on button "Select" at bounding box center [51, 306] width 30 height 12
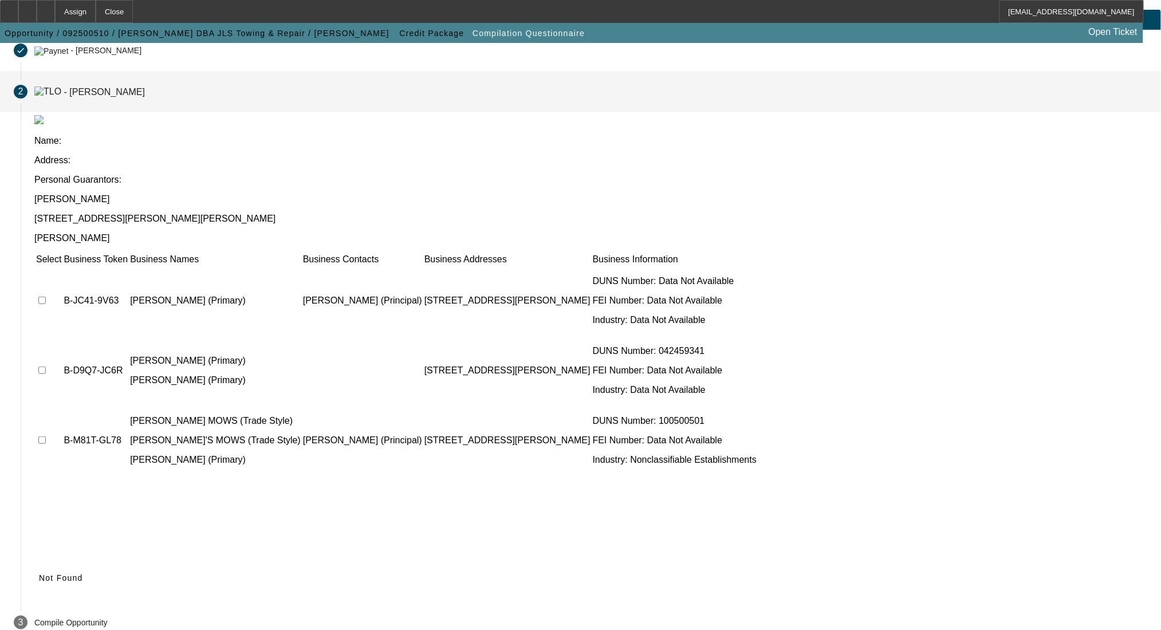
scroll to position [3, 0]
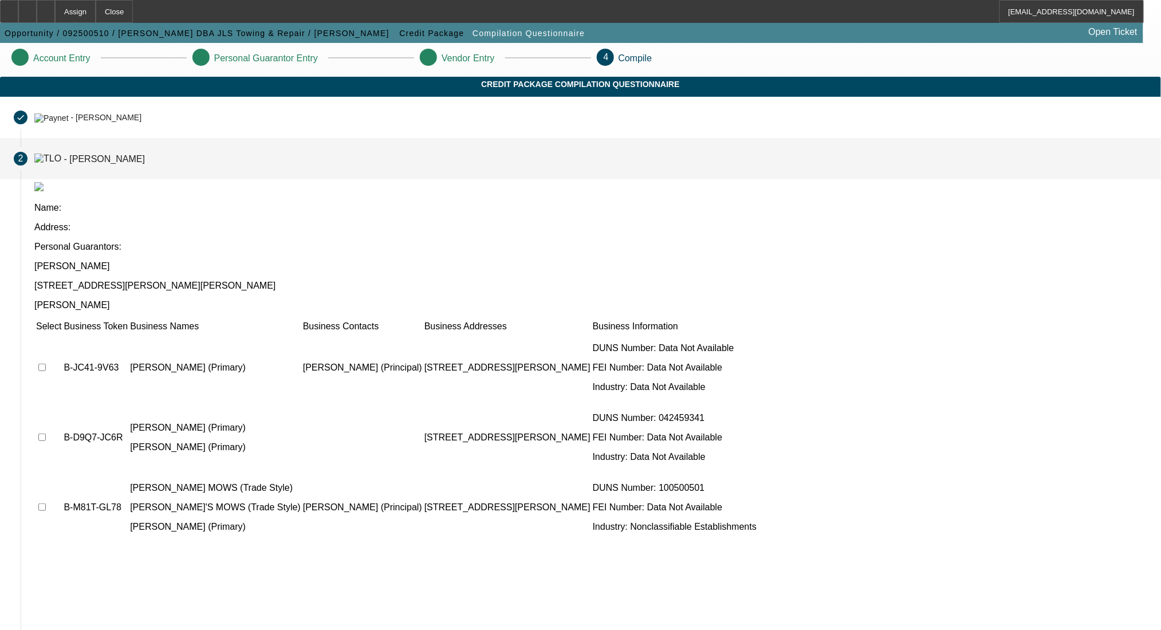
click at [62, 333] on td at bounding box center [49, 367] width 26 height 69
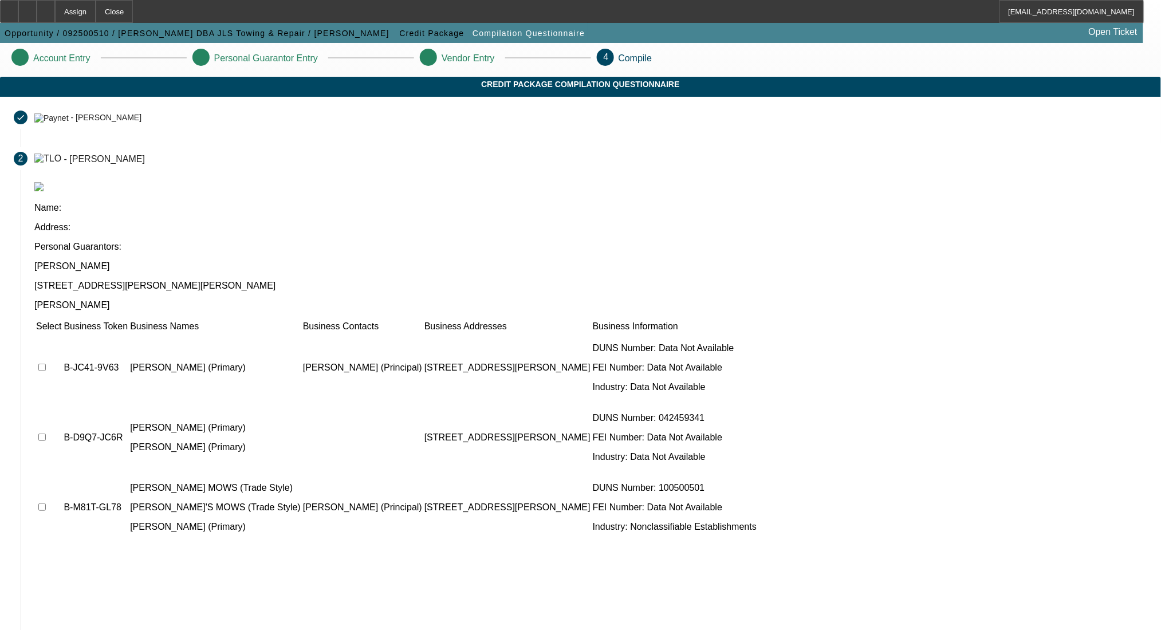
click at [46, 434] on input "checkbox" at bounding box center [41, 437] width 7 height 7
checkbox input "true"
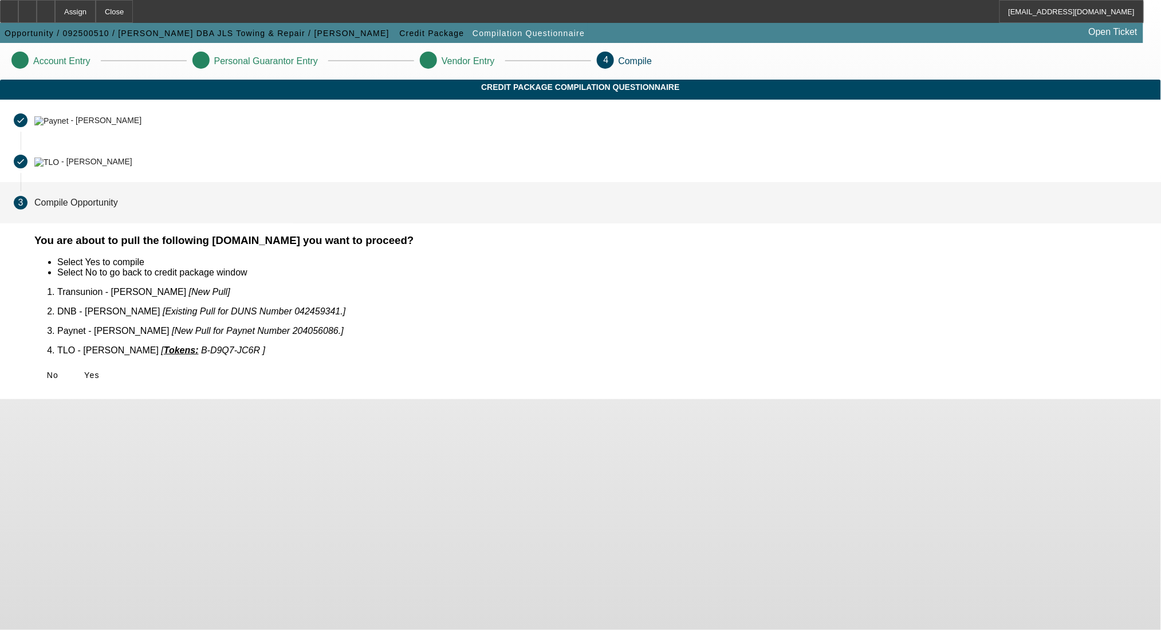
scroll to position [0, 0]
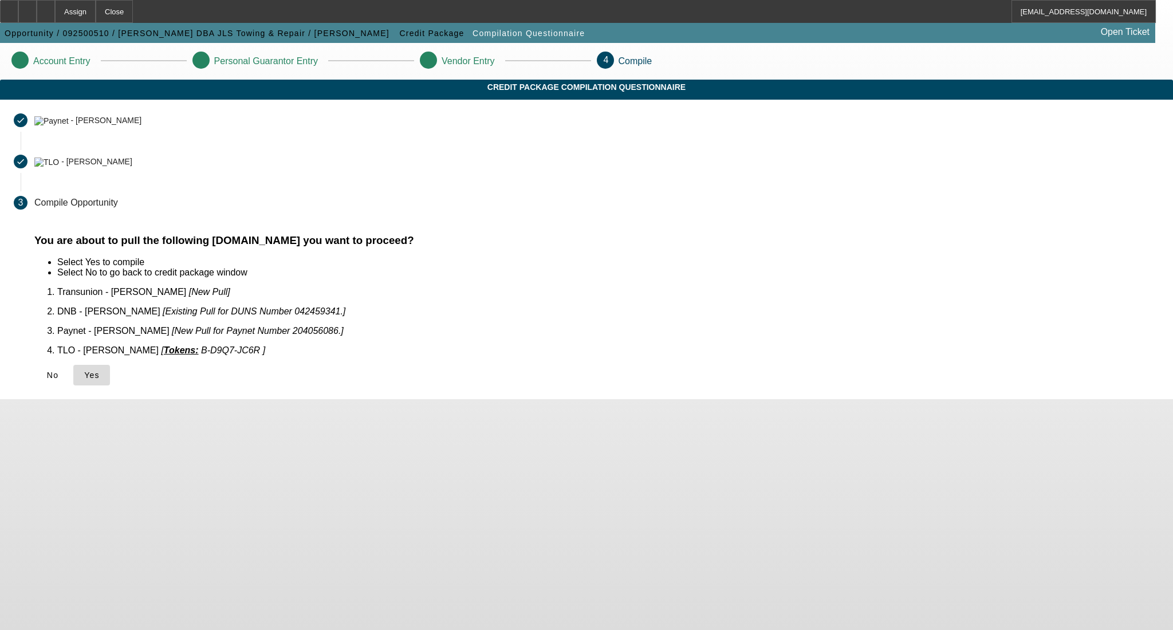
click at [110, 375] on span at bounding box center [91, 375] width 37 height 27
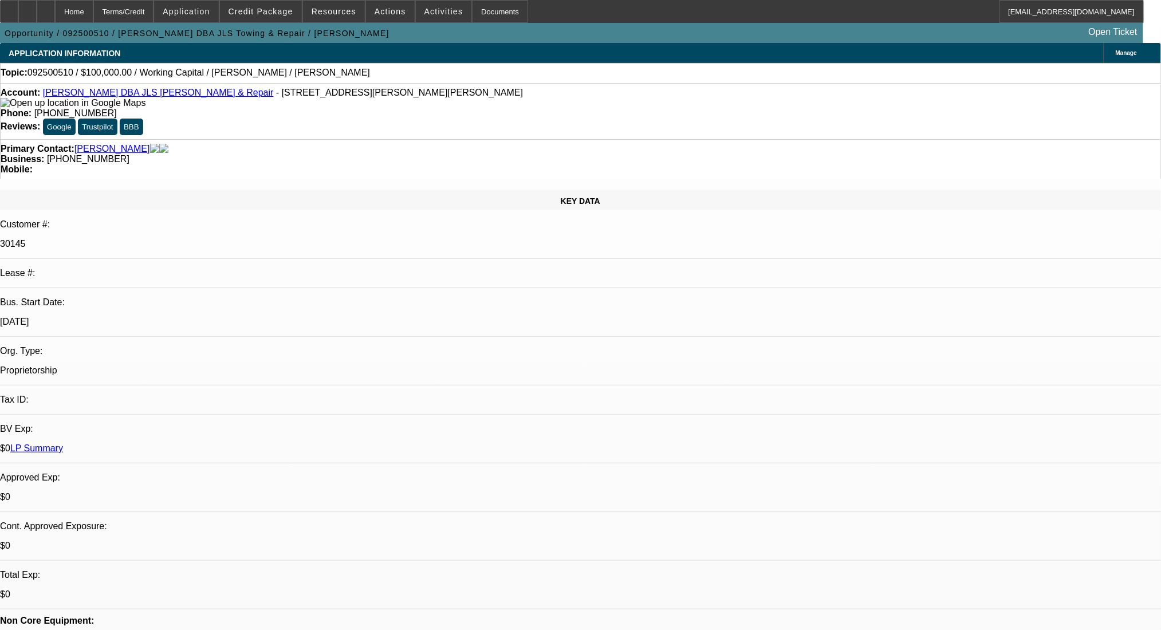
select select "0"
select select "2"
select select "0.1"
select select "4"
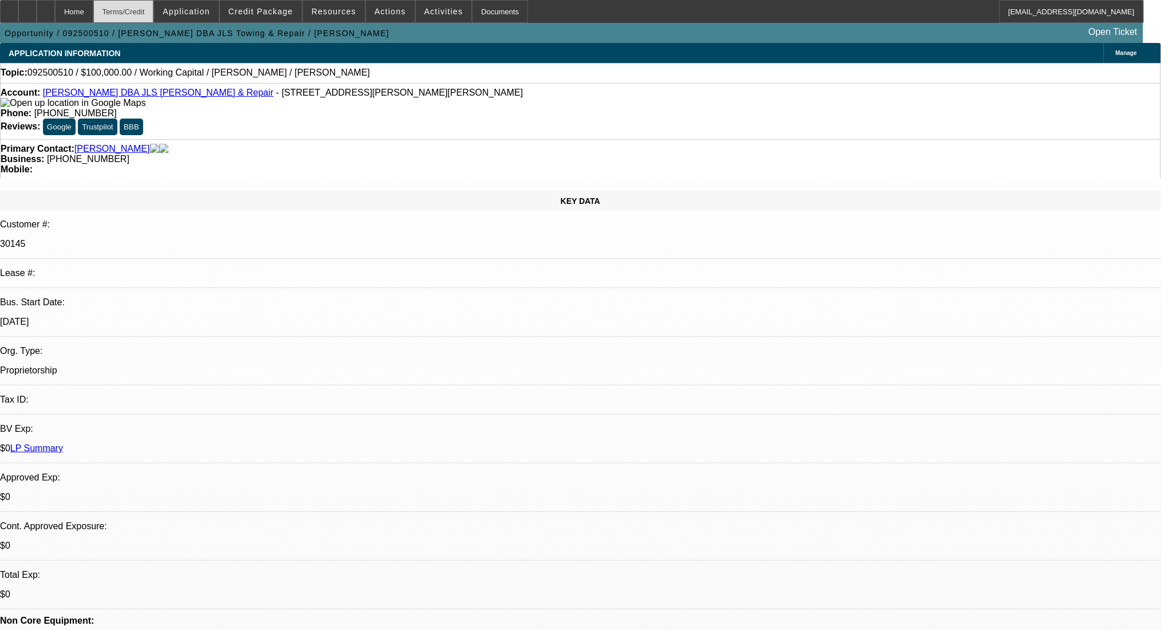
click at [149, 10] on div "Terms/Credit" at bounding box center [123, 11] width 61 height 23
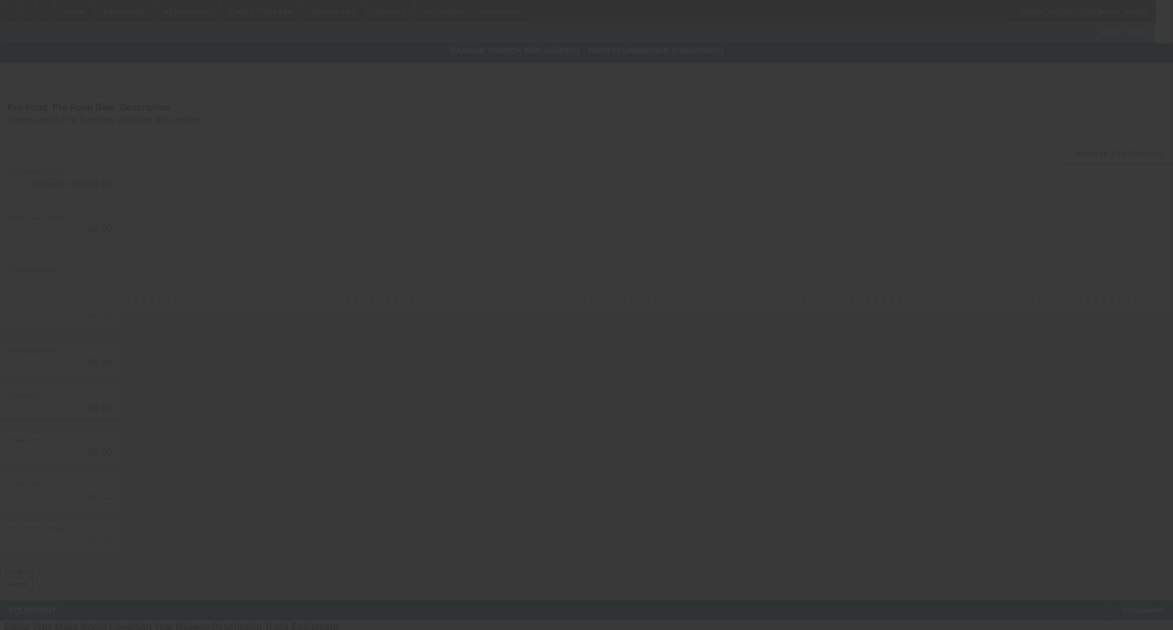
type input "$100,000.00"
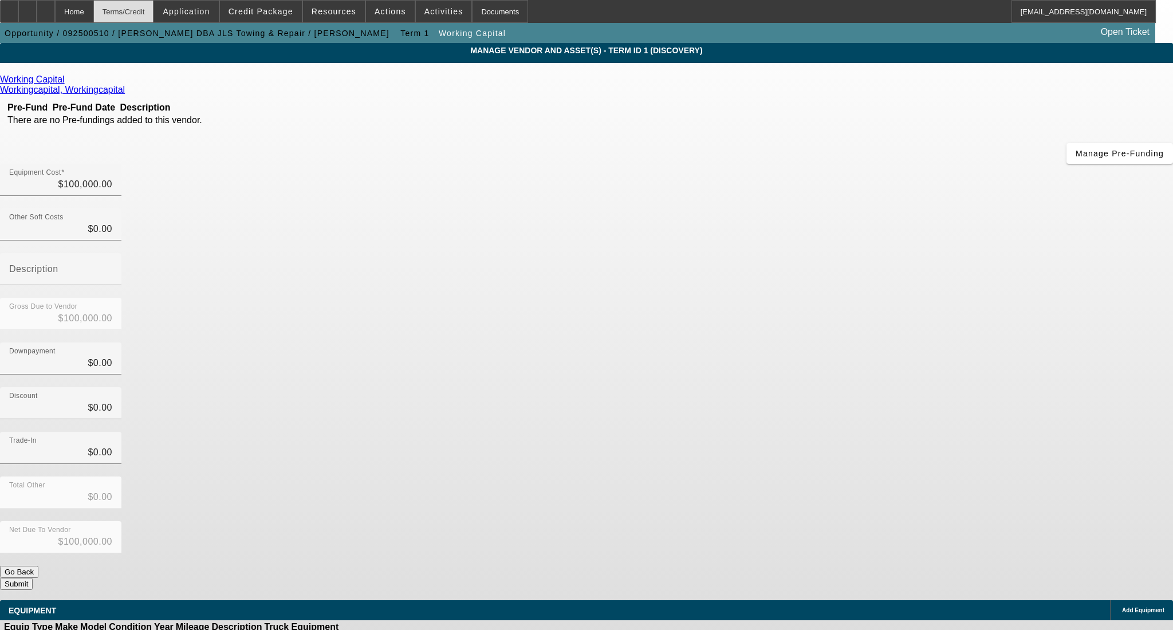
click at [147, 19] on div "Terms/Credit" at bounding box center [123, 11] width 61 height 23
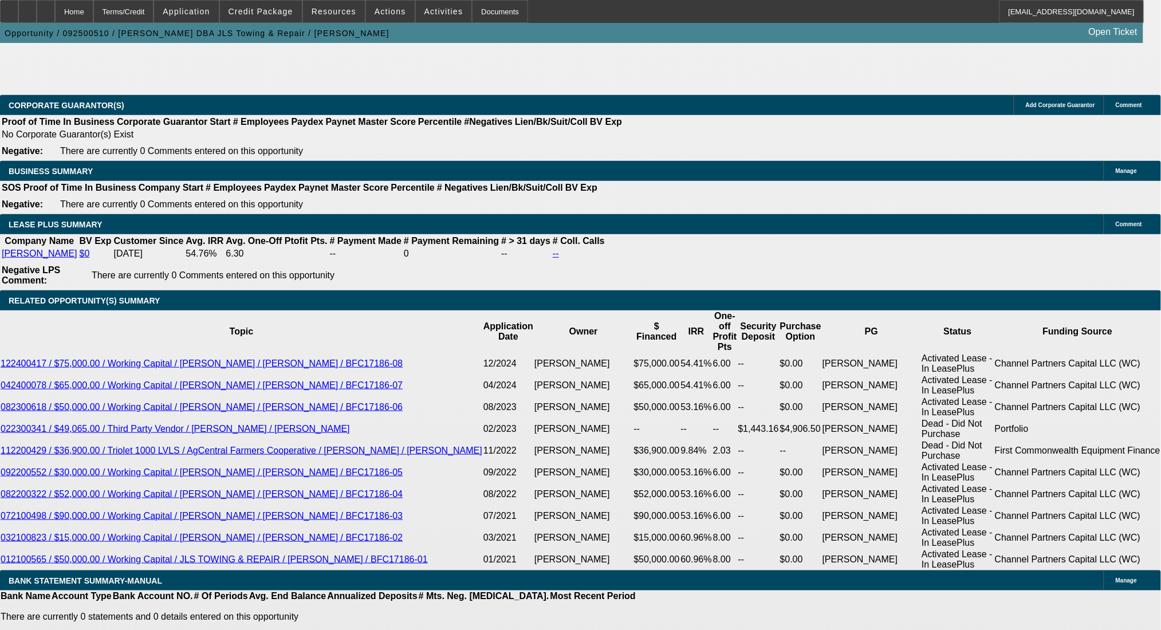
select select "0"
select select "2"
select select "0.1"
select select "4"
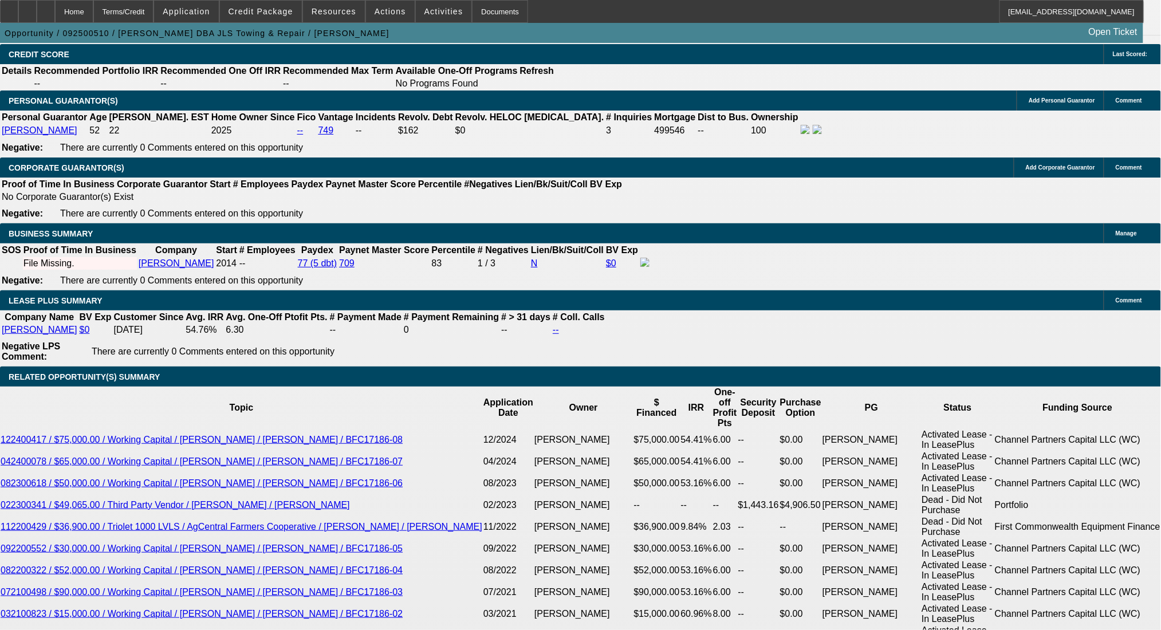
type input "12"
type input "$0.00"
type input "1"
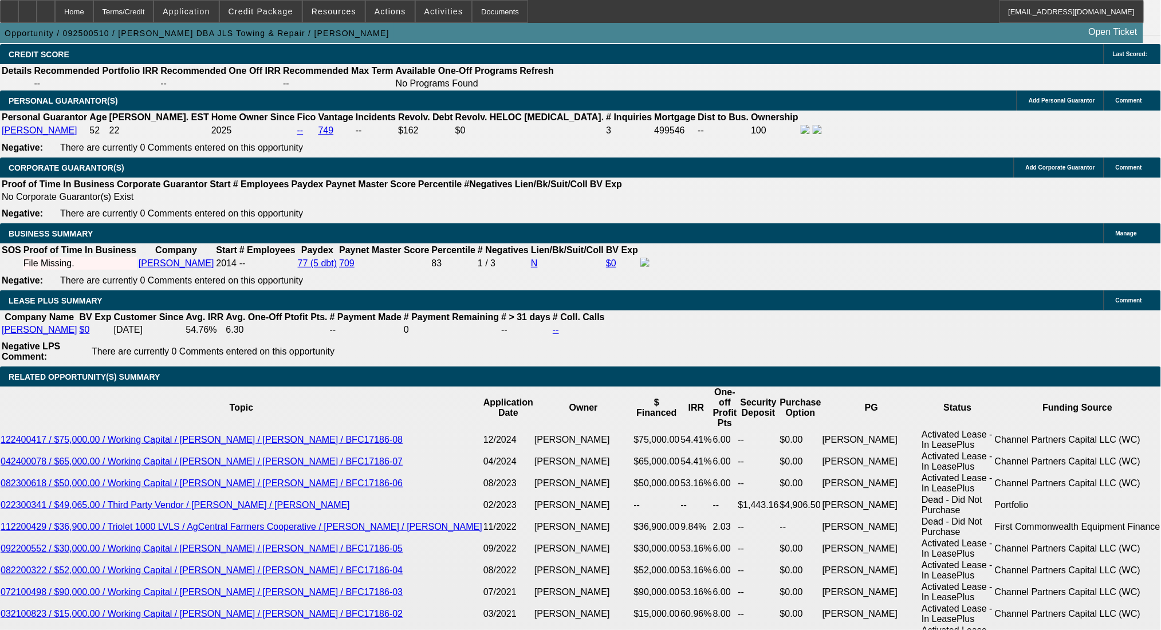
type input "$16,757.08"
type input "$8,378.54"
type input "14"
type input "$17,957.42"
type input "$8,978.71"
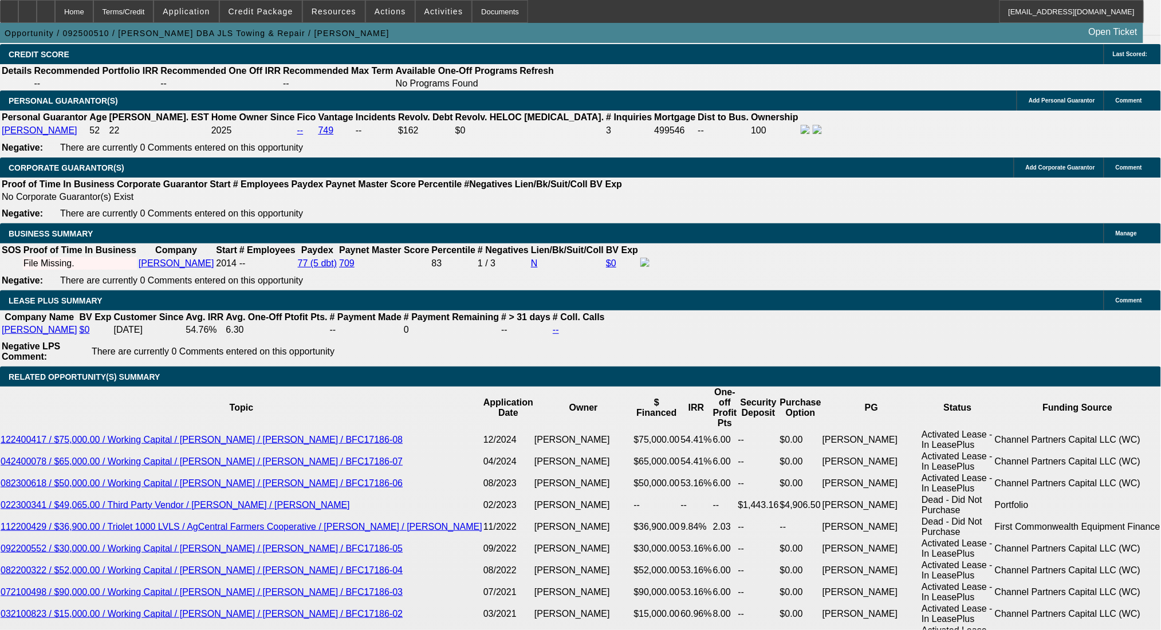
type input "14"
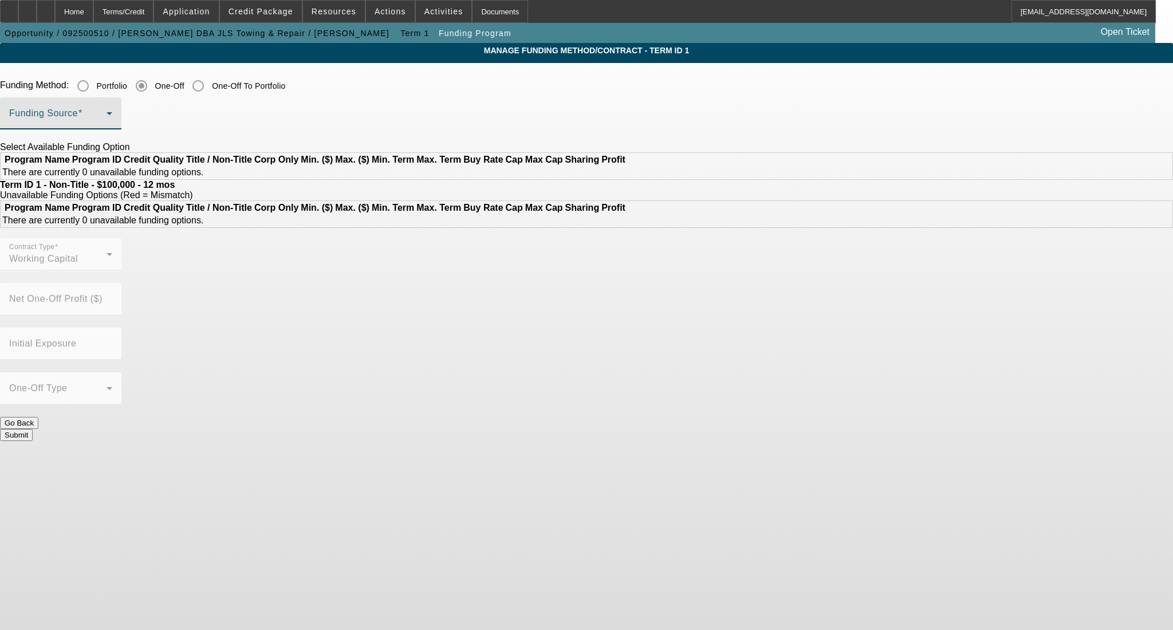
click at [107, 113] on span at bounding box center [57, 118] width 97 height 14
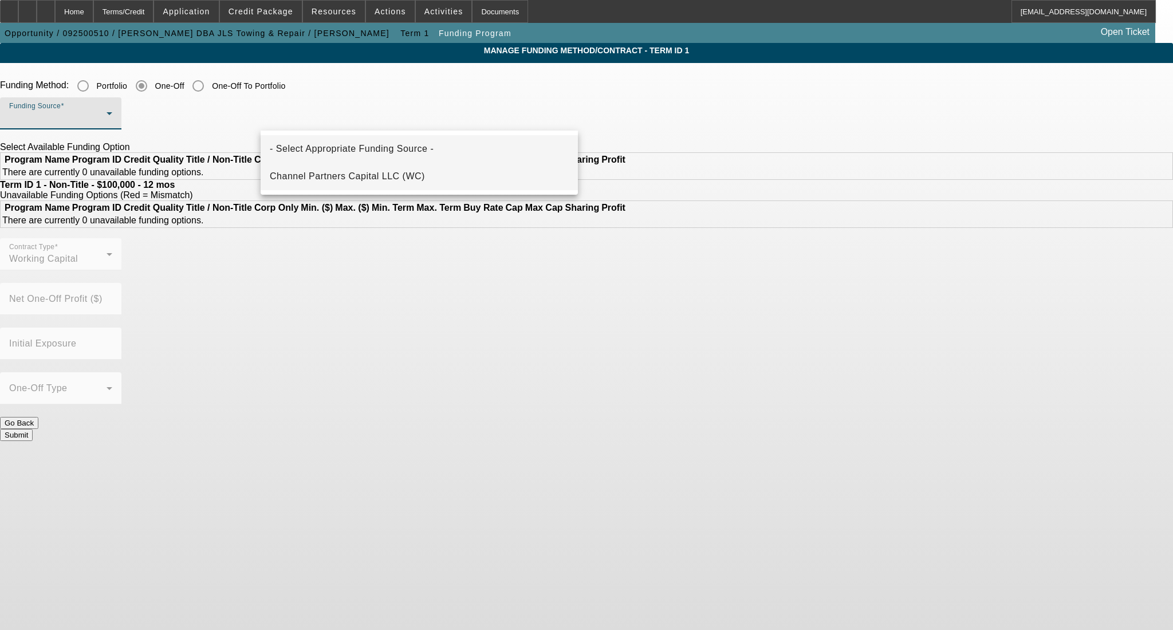
click at [318, 180] on span "Channel Partners Capital LLC (WC)" at bounding box center [347, 177] width 155 height 14
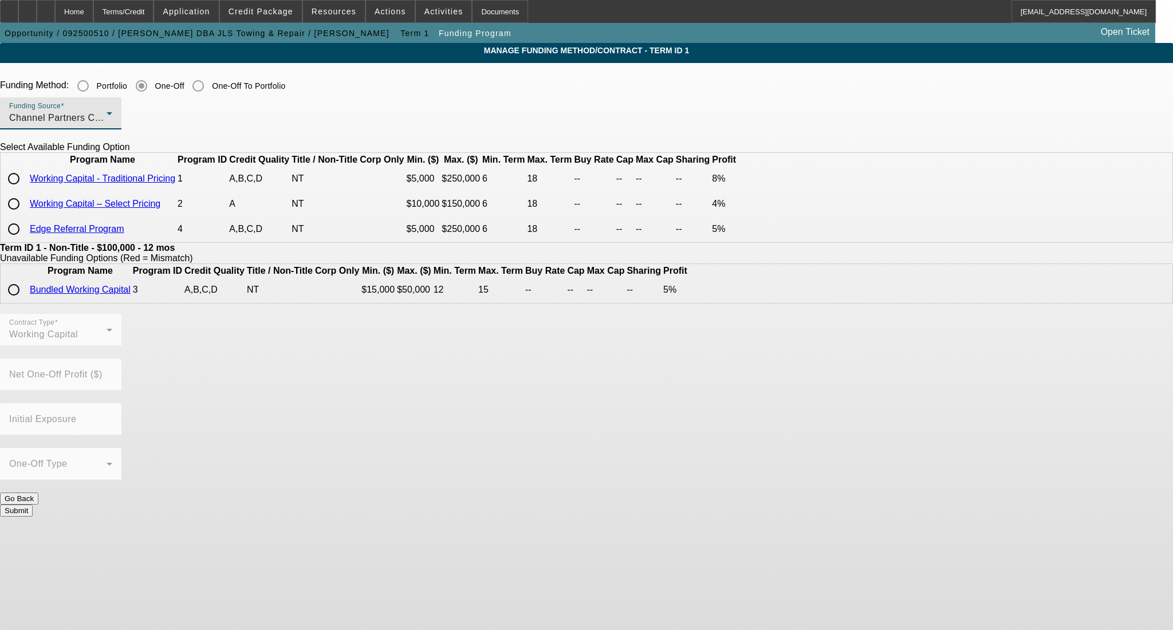
click at [25, 190] on input "radio" at bounding box center [13, 178] width 23 height 23
radio input "true"
click at [33, 559] on button "Submit" at bounding box center [16, 555] width 33 height 12
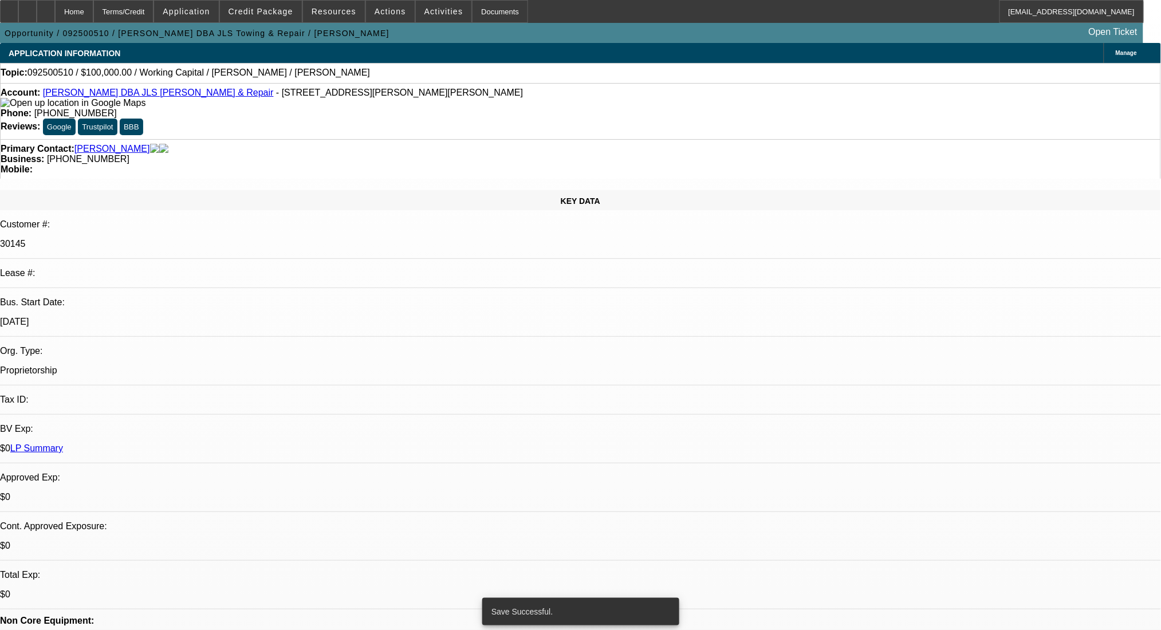
select select "0"
select select "2"
select select "0.1"
select select "4"
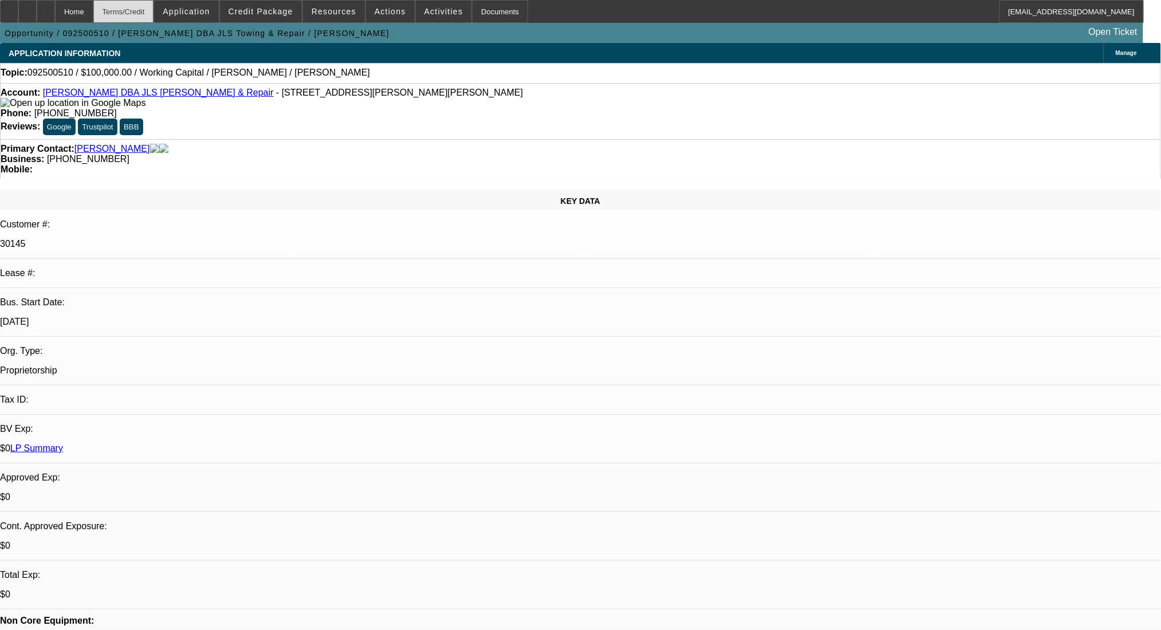
click at [154, 12] on div "Terms/Credit" at bounding box center [123, 11] width 61 height 23
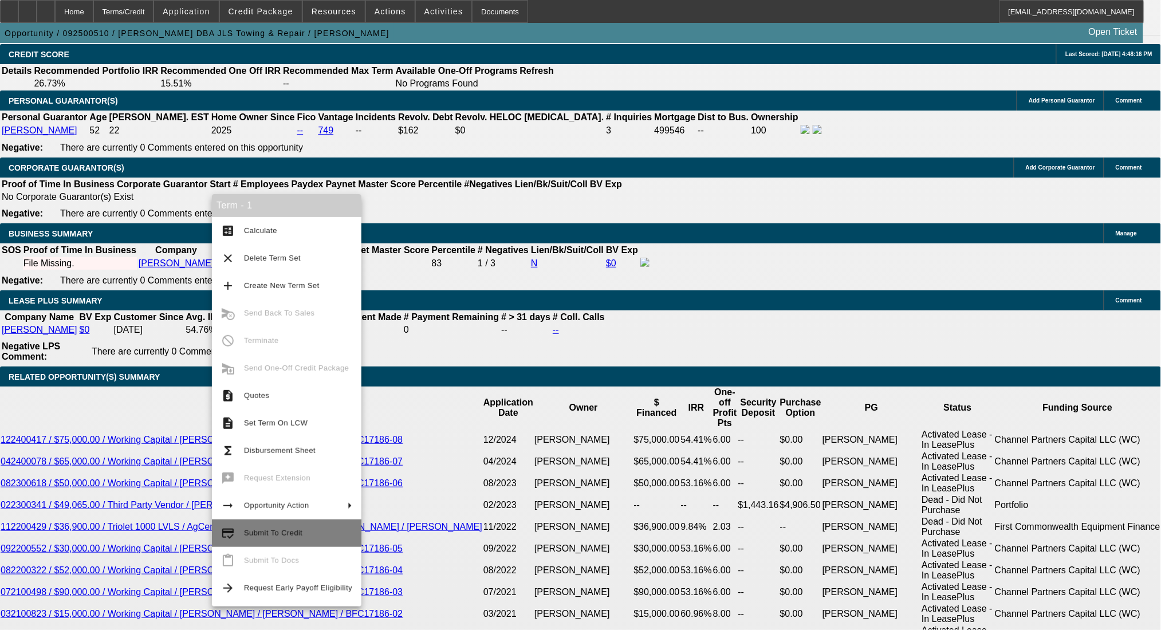
click at [304, 532] on span "Submit To Credit" at bounding box center [298, 534] width 108 height 14
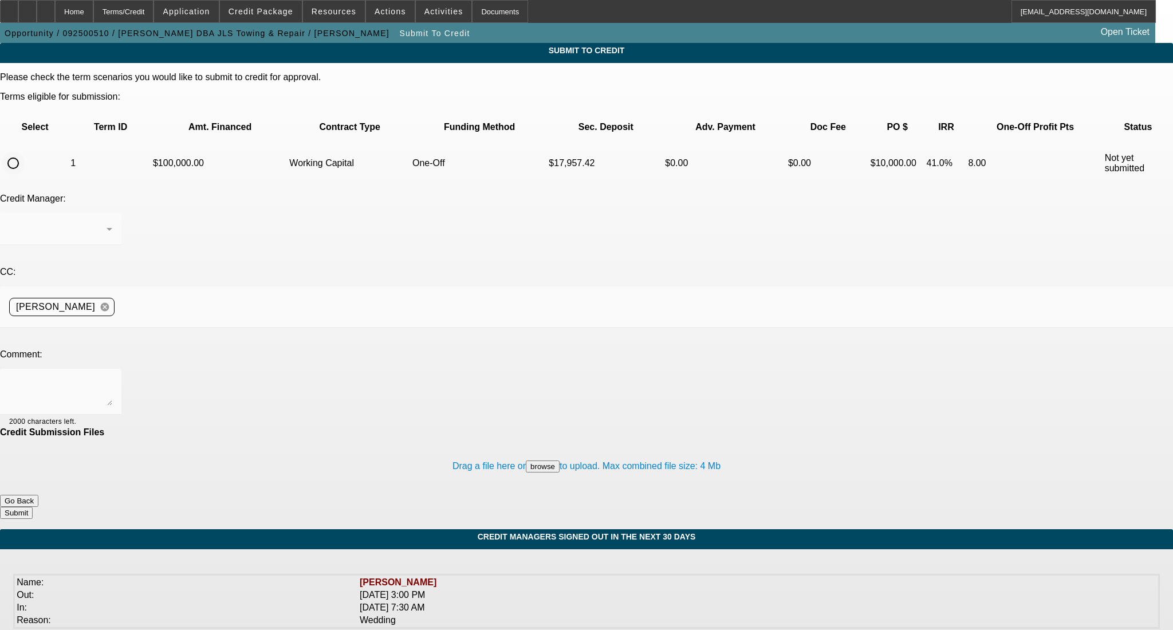
click at [25, 152] on input "radio" at bounding box center [13, 163] width 23 height 23
radio input "true"
click at [112, 378] on textarea at bounding box center [60, 391] width 103 height 27
type textarea "Customer got another $100k in WC"
click at [33, 507] on button "Submit" at bounding box center [16, 513] width 33 height 12
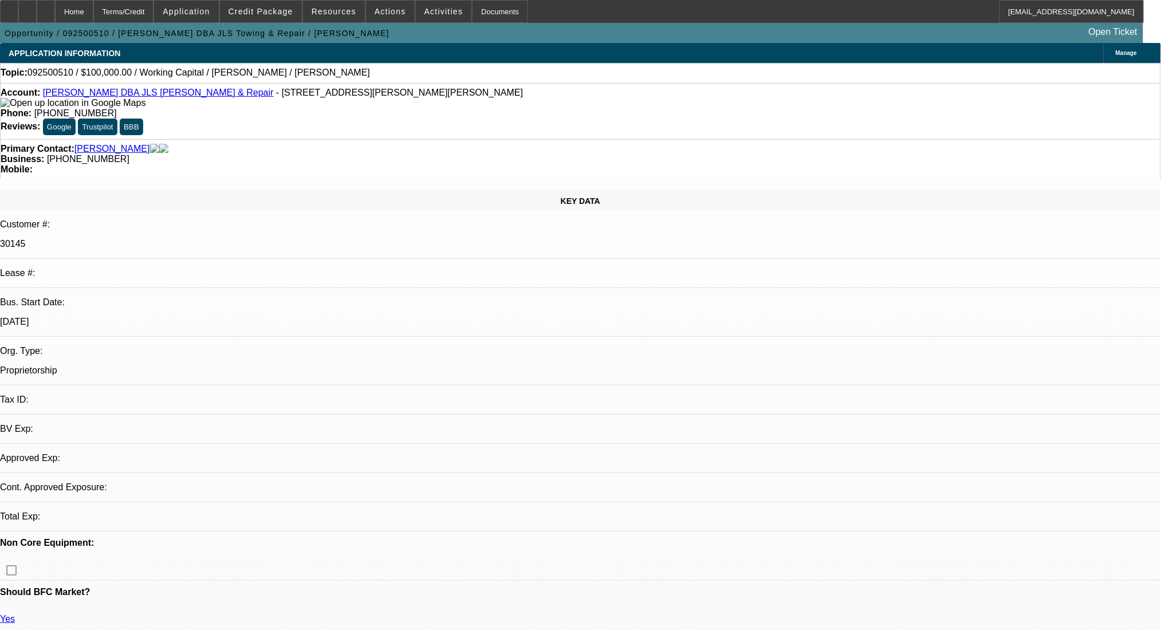
select select "0"
select select "2"
select select "0.1"
select select "4"
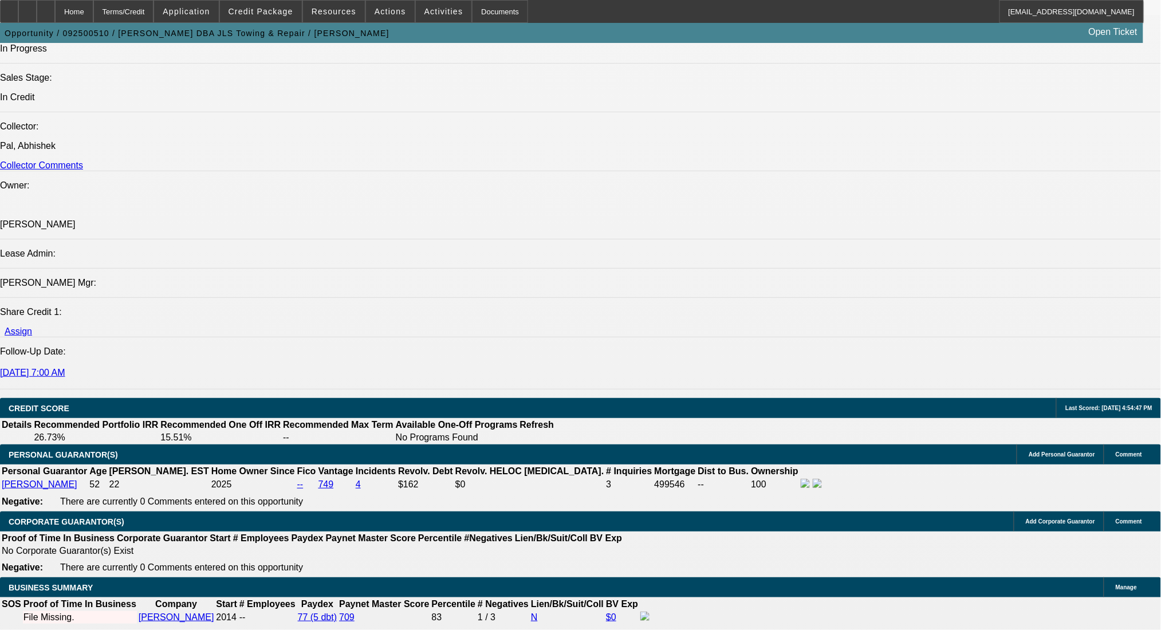
scroll to position [1451, 0]
